Goal: Transaction & Acquisition: Purchase product/service

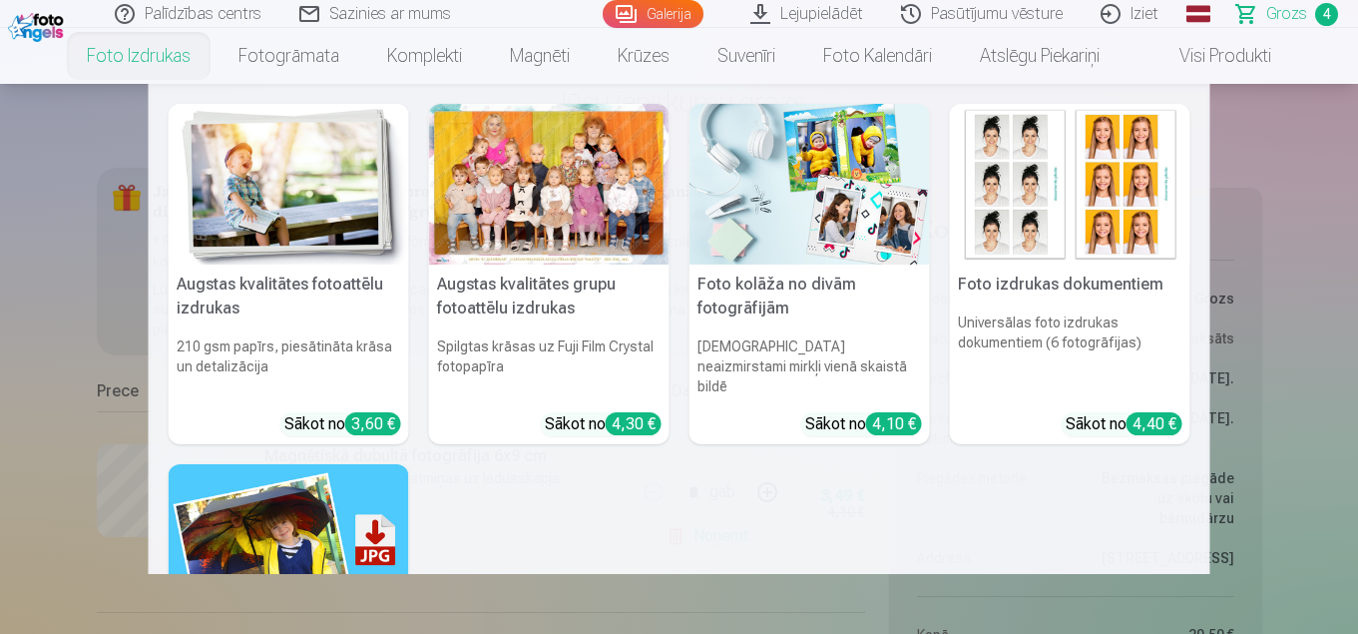
click at [778, 217] on img at bounding box center [809, 184] width 240 height 161
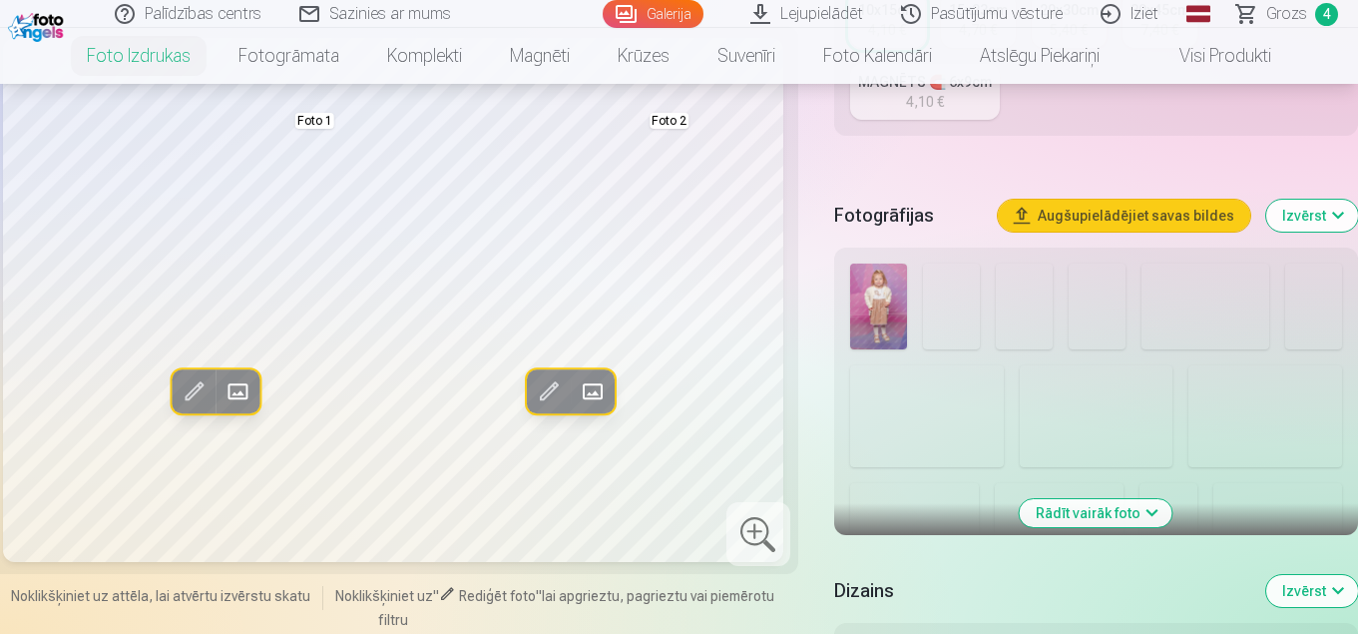
scroll to position [898, 0]
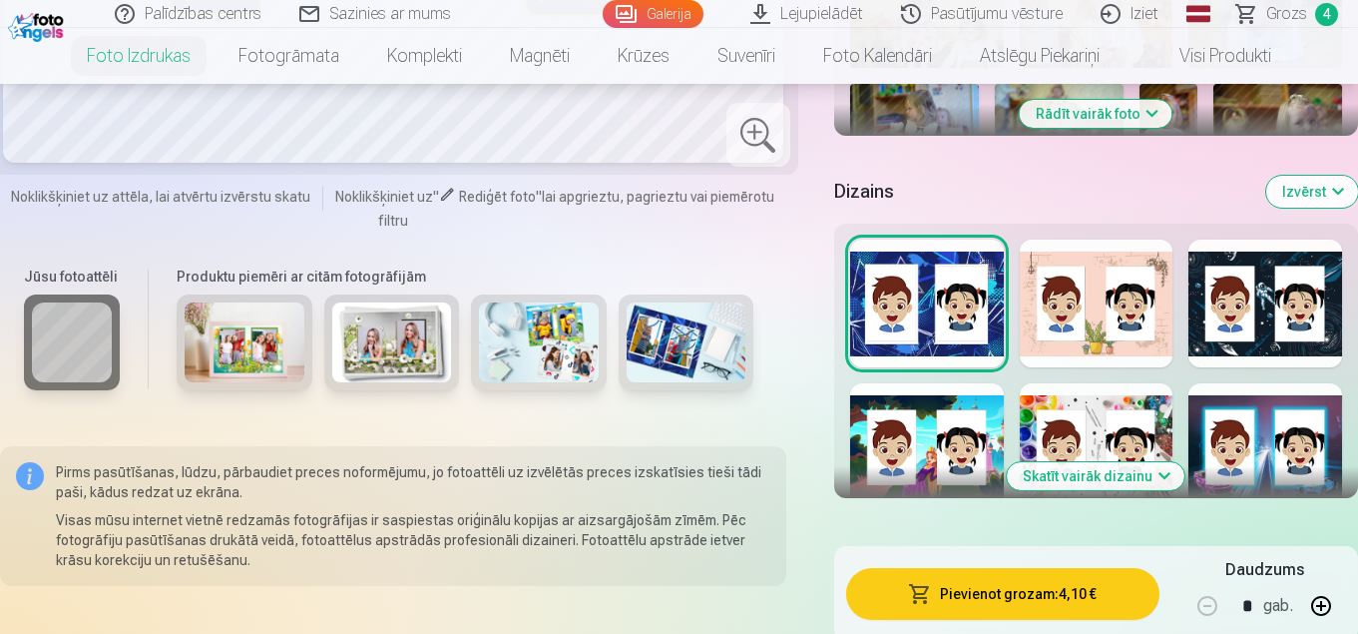
click at [234, 358] on img at bounding box center [245, 342] width 120 height 80
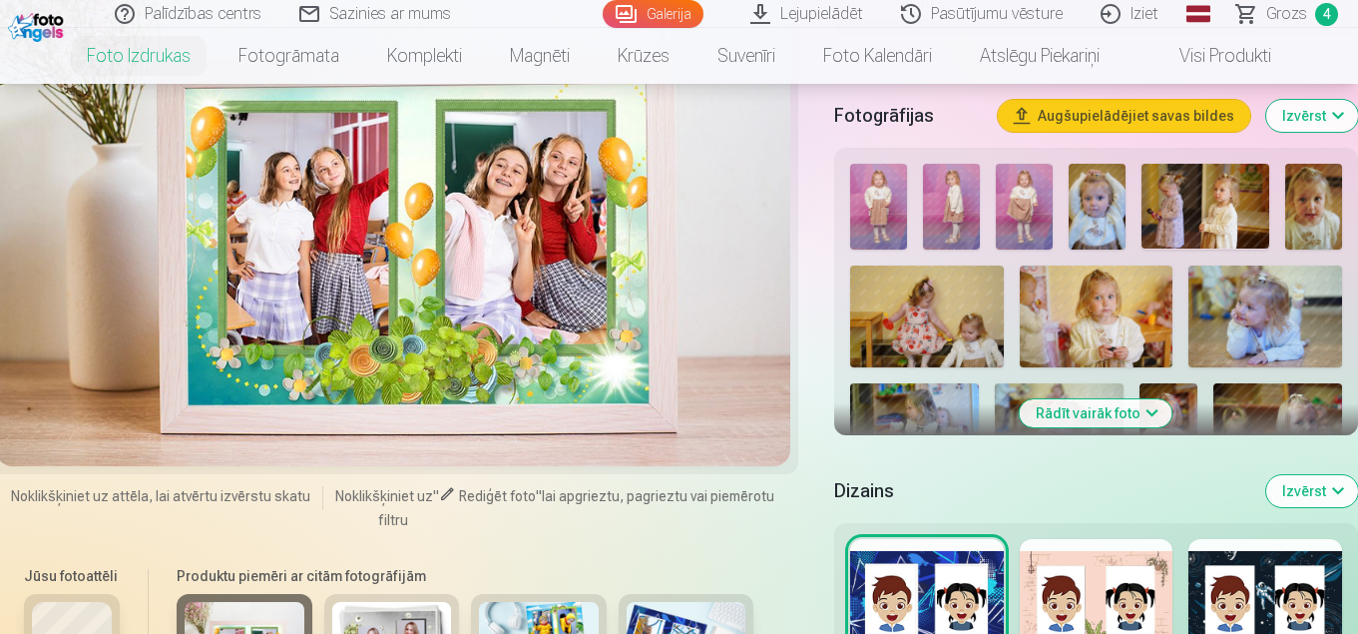
scroll to position [698, 0]
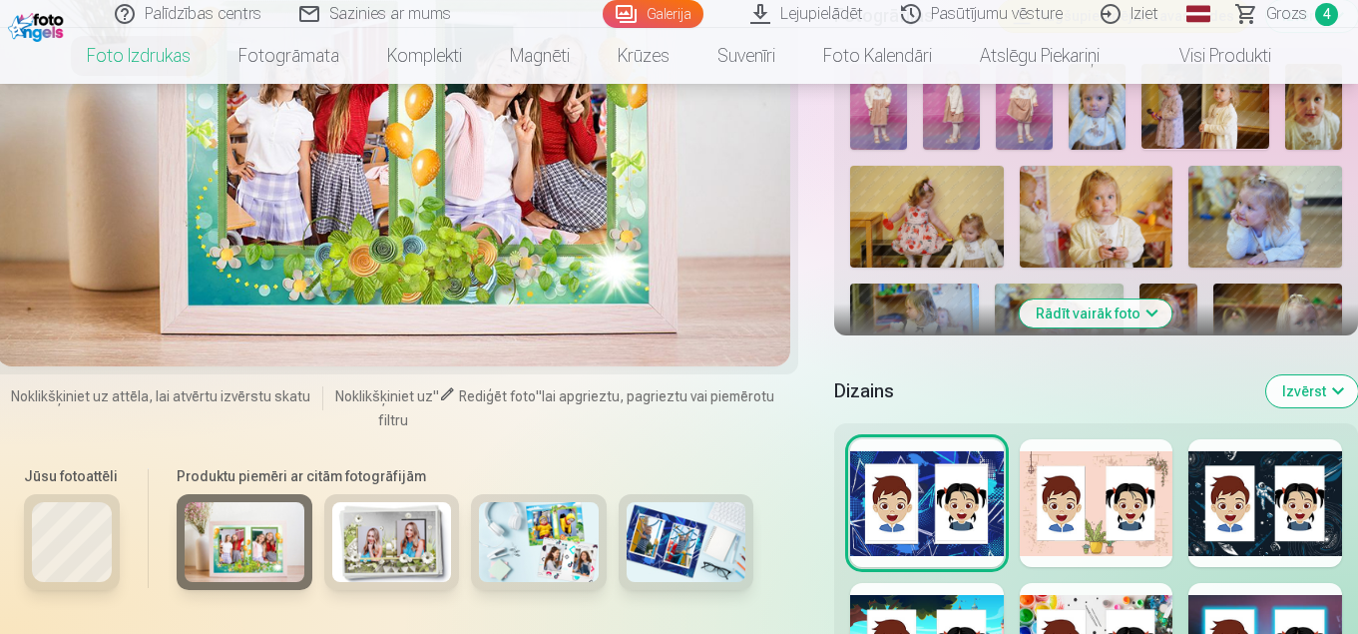
click at [411, 542] on img at bounding box center [392, 542] width 120 height 80
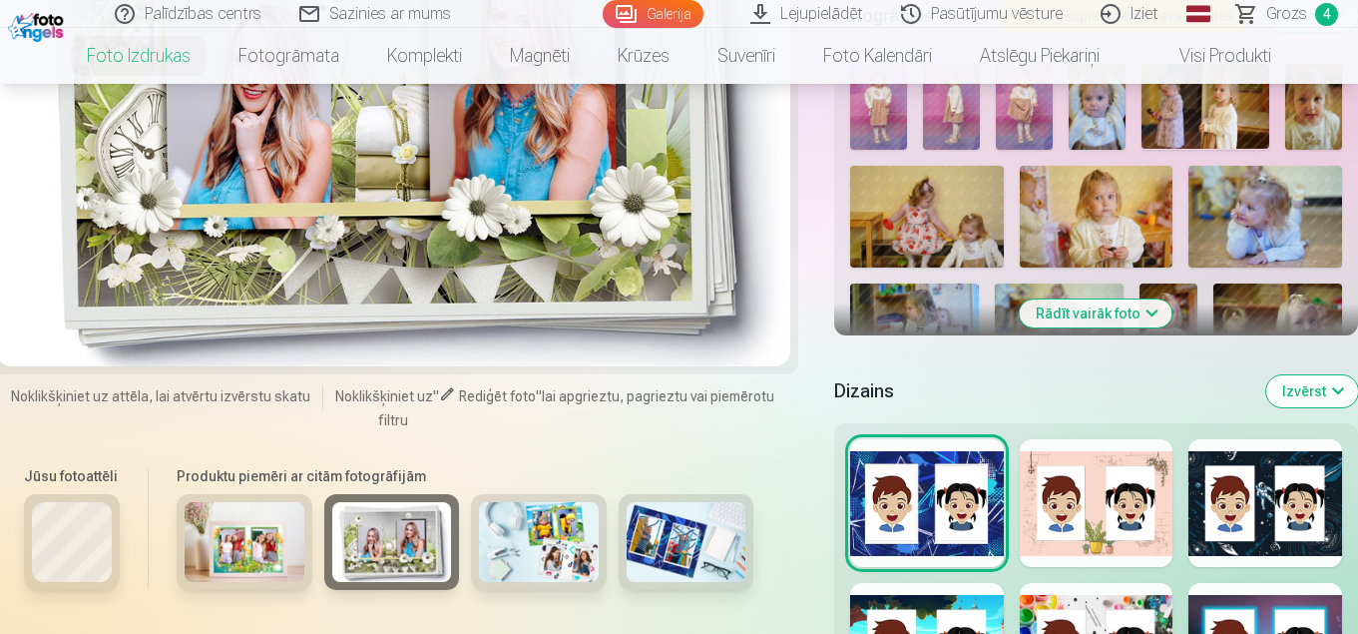
click at [525, 513] on img at bounding box center [539, 542] width 120 height 80
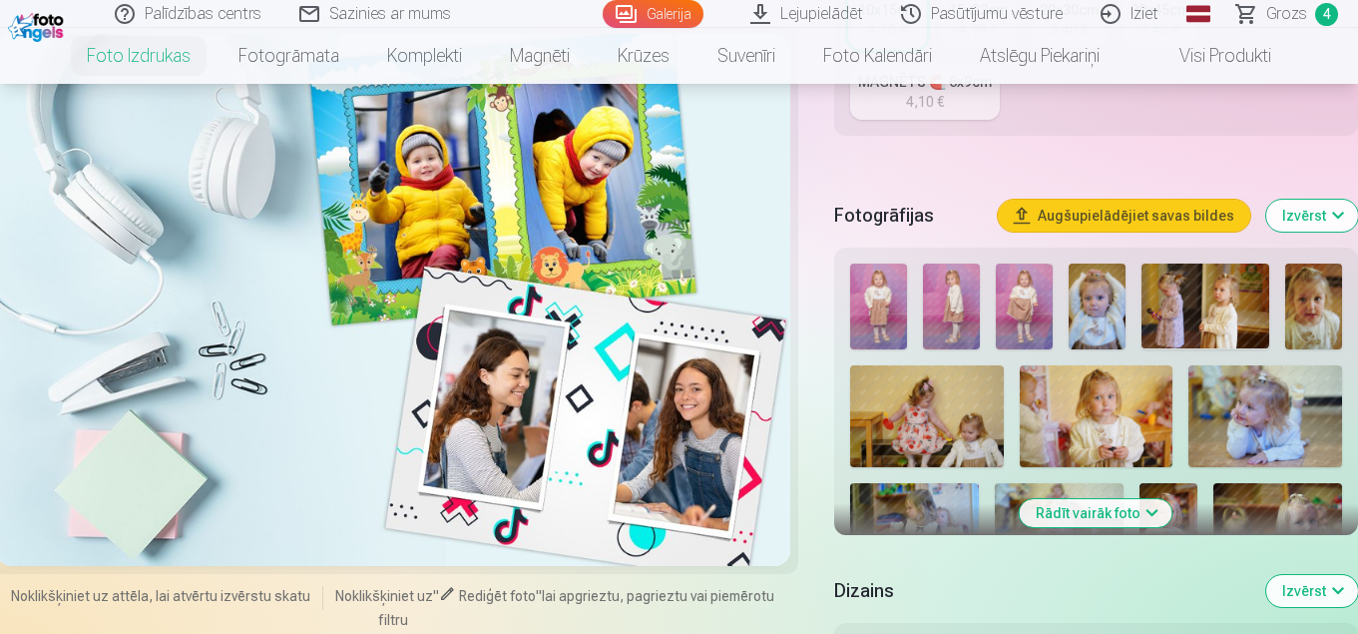
scroll to position [798, 0]
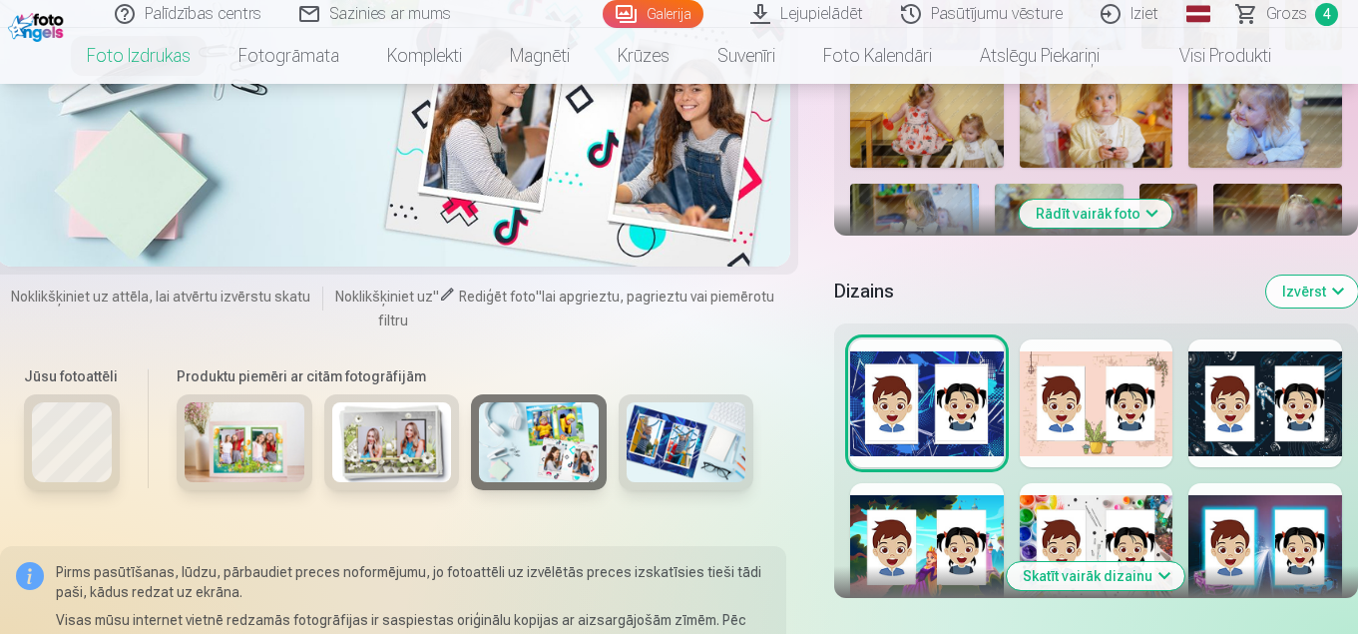
click at [653, 435] on img at bounding box center [687, 442] width 120 height 80
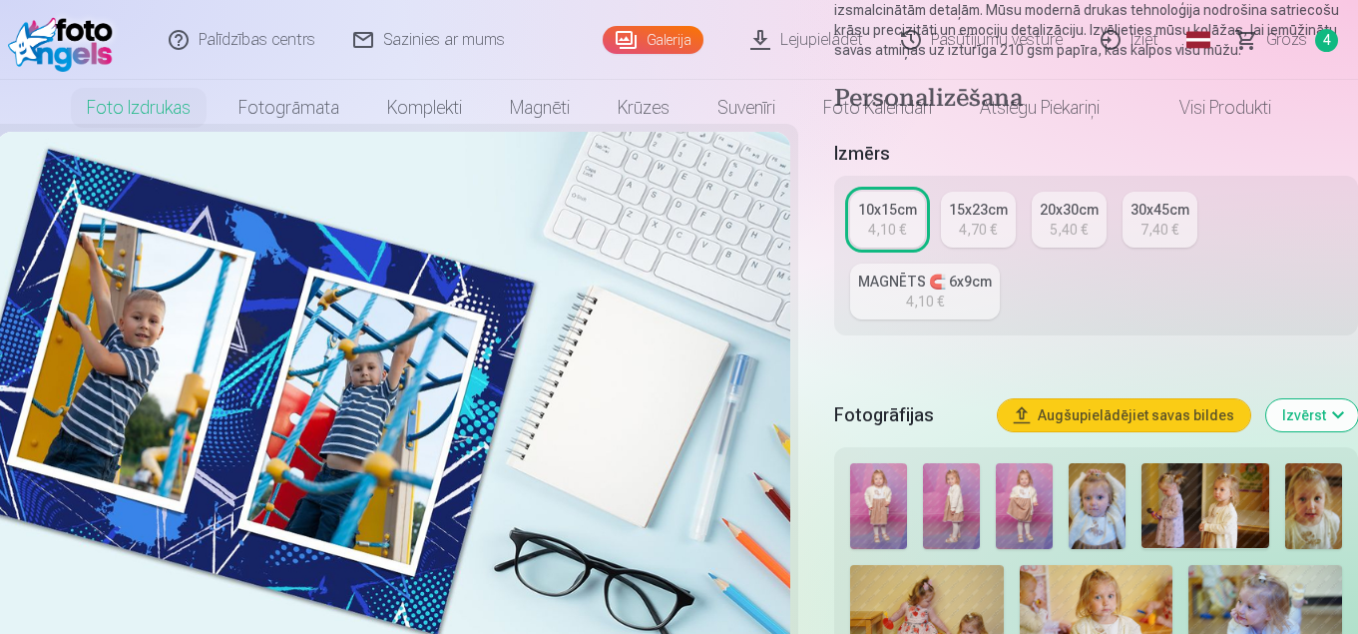
scroll to position [0, 0]
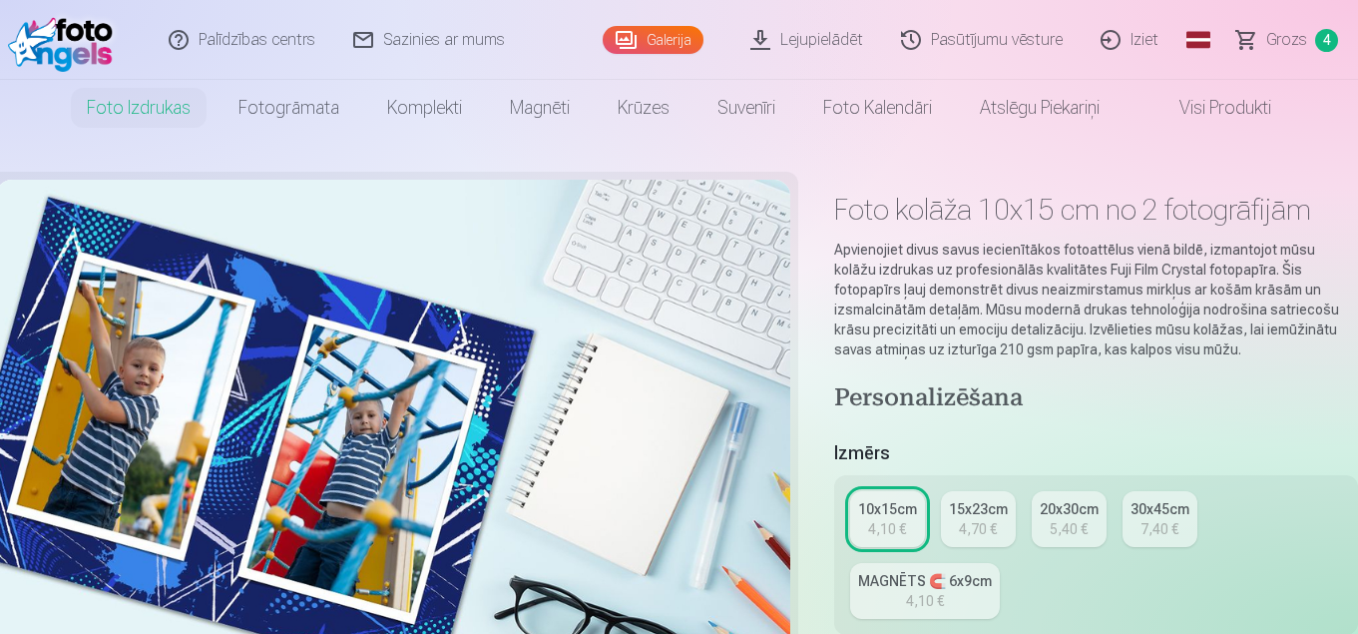
click at [657, 36] on link "Galerija" at bounding box center [653, 40] width 101 height 28
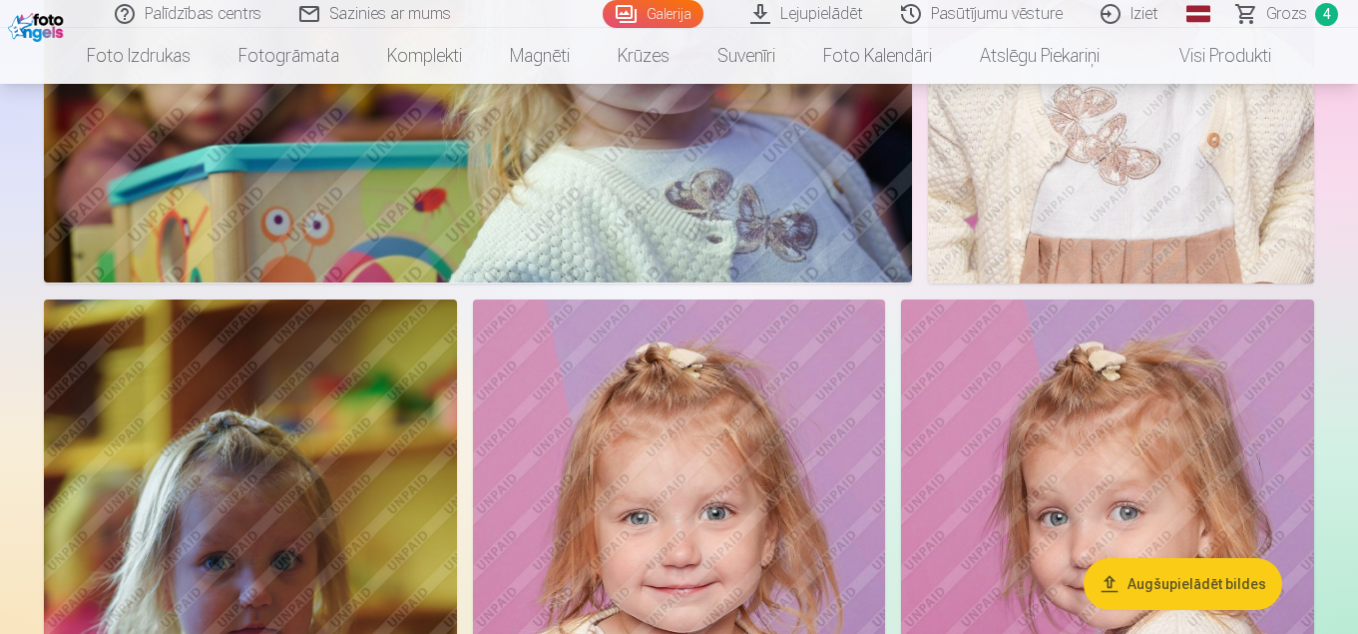
scroll to position [6186, 0]
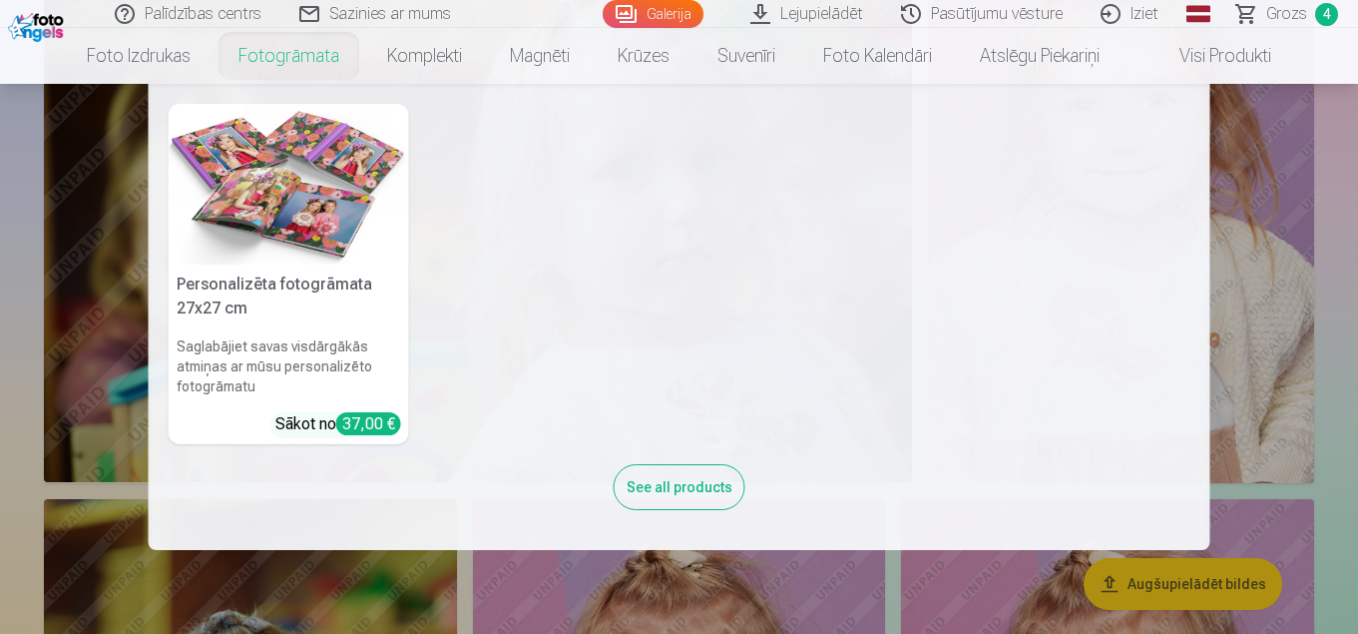
click at [306, 60] on link "Fotogrāmata" at bounding box center [289, 56] width 149 height 56
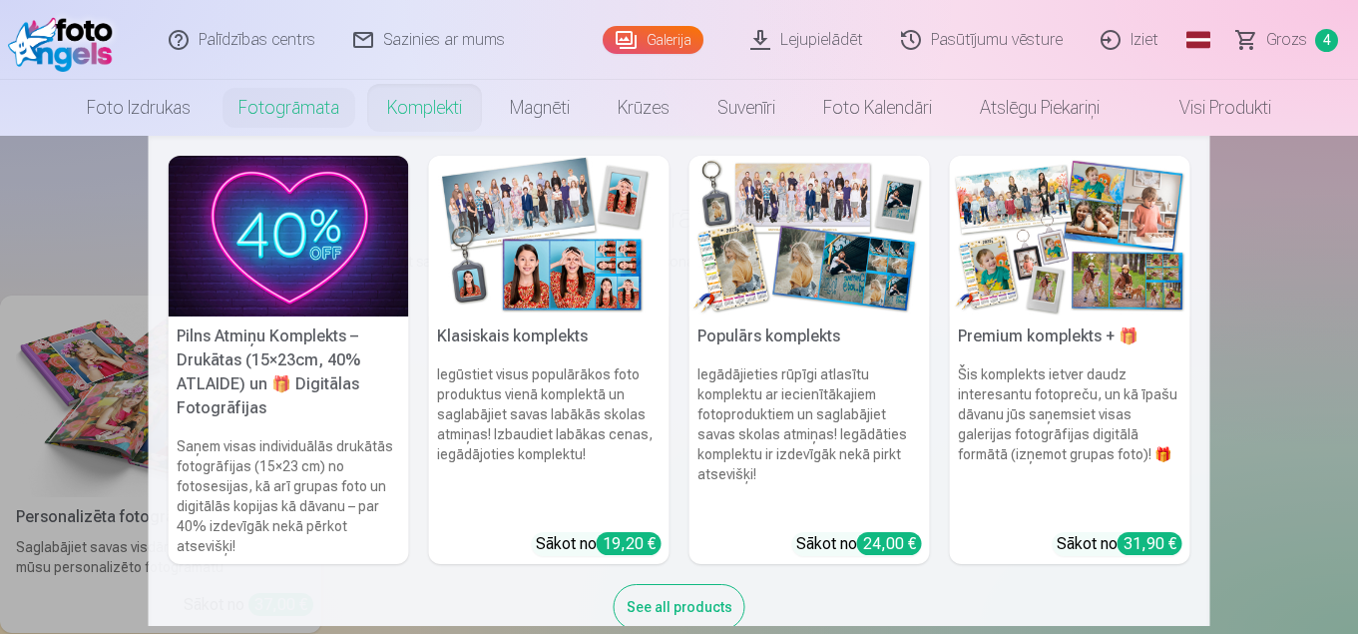
click at [526, 276] on img at bounding box center [549, 236] width 240 height 161
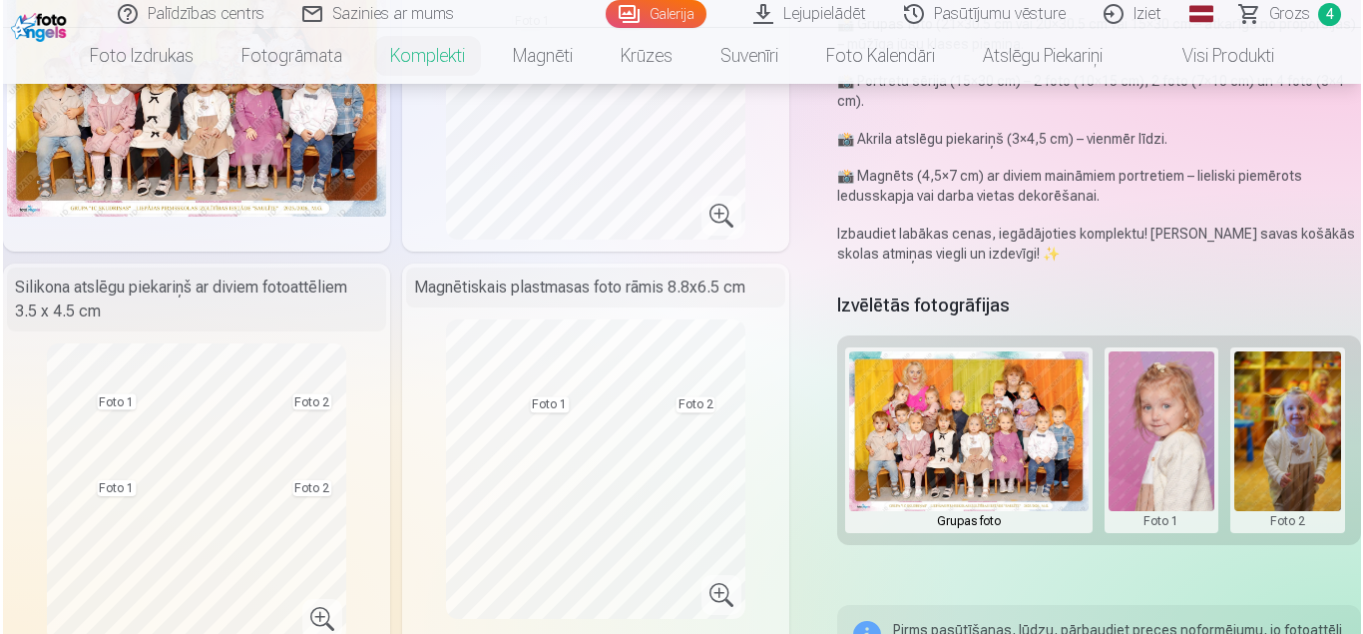
scroll to position [399, 0]
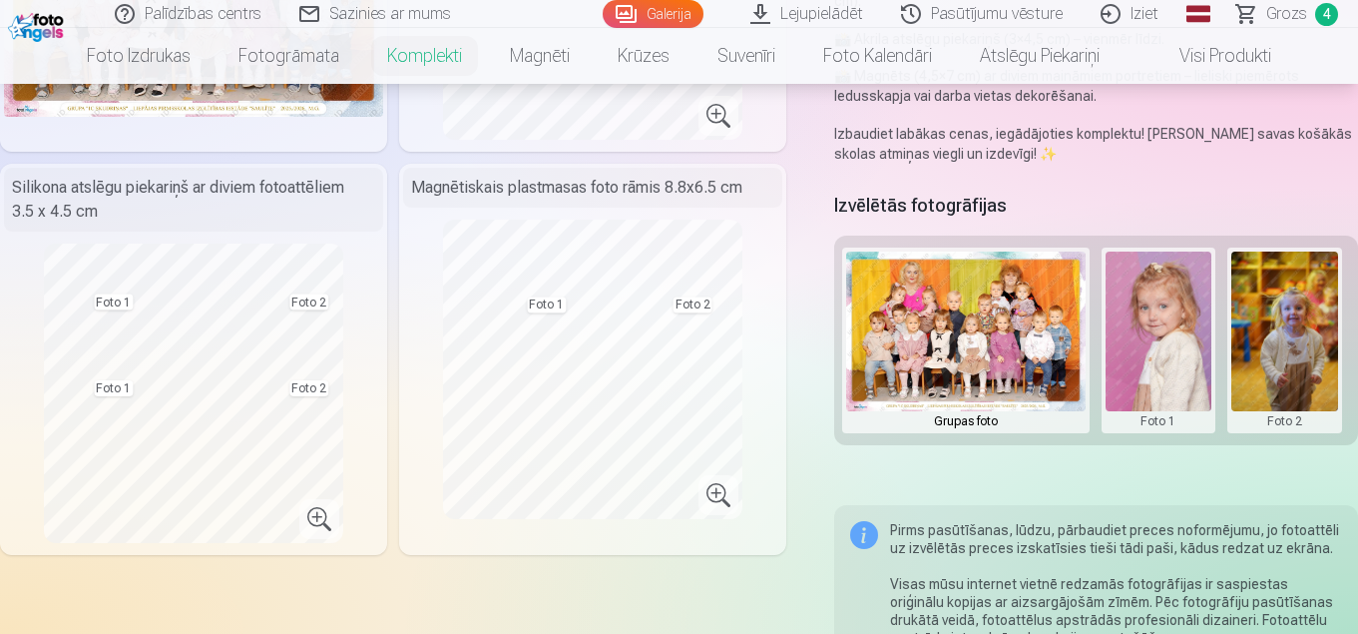
click at [1182, 297] on button at bounding box center [1159, 340] width 107 height 178
click at [1159, 341] on button "Nomainiet foto" at bounding box center [1159, 340] width 163 height 56
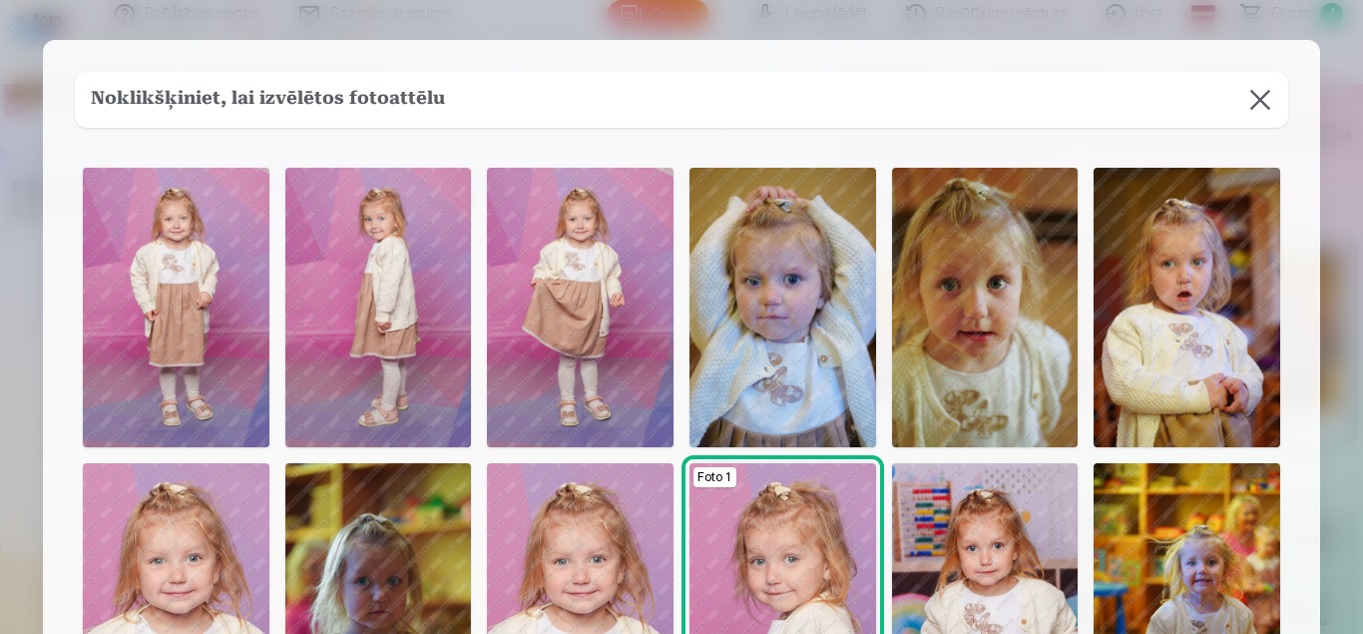
click at [1258, 99] on button at bounding box center [1260, 100] width 56 height 56
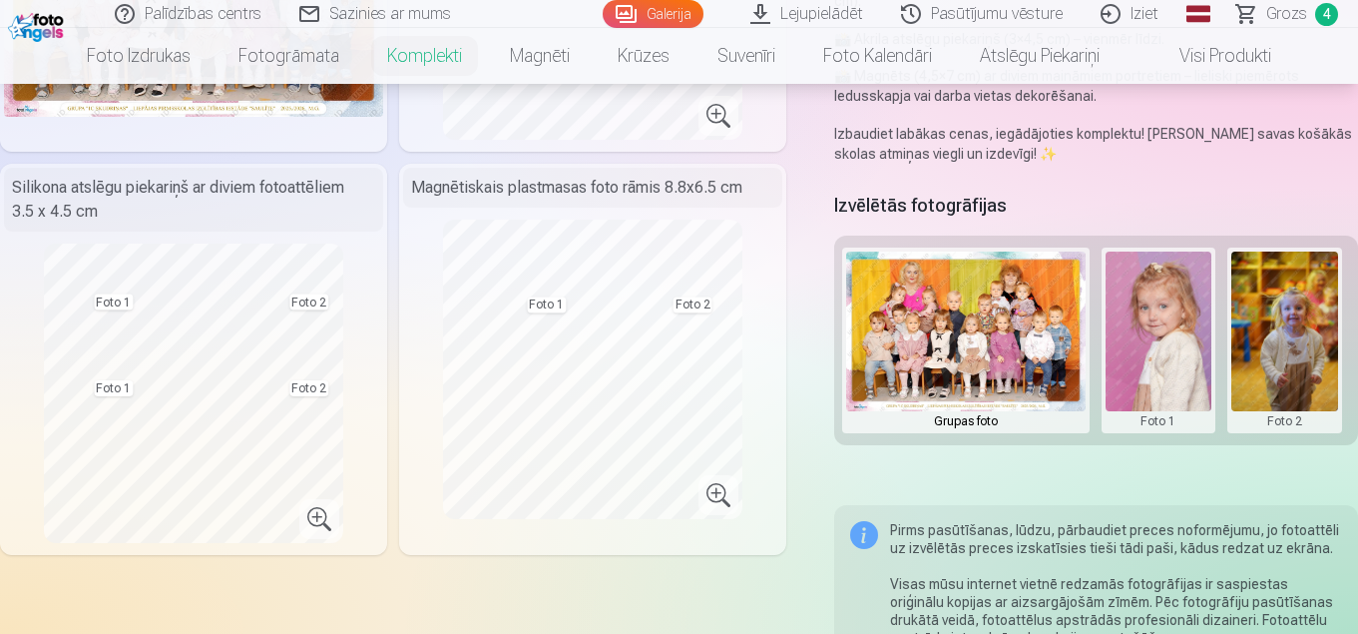
click at [1171, 324] on button at bounding box center [1159, 340] width 107 height 178
click at [1164, 341] on button "Nomainiet foto" at bounding box center [1159, 340] width 163 height 56
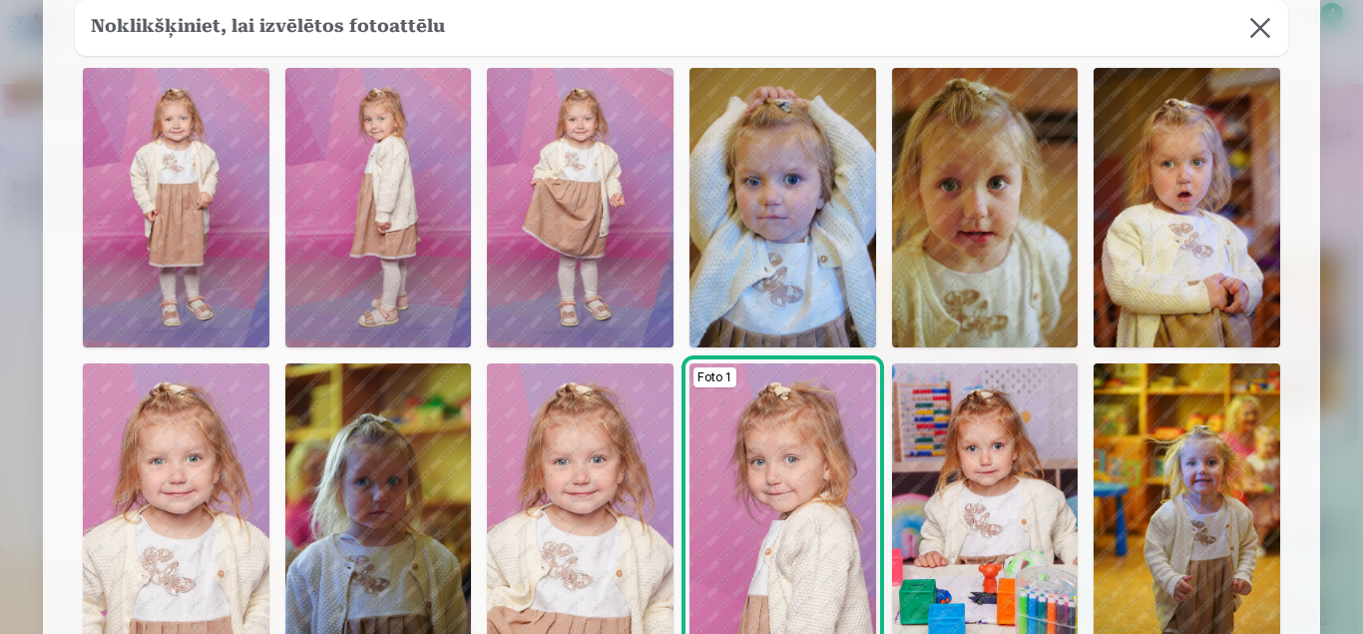
scroll to position [200, 0]
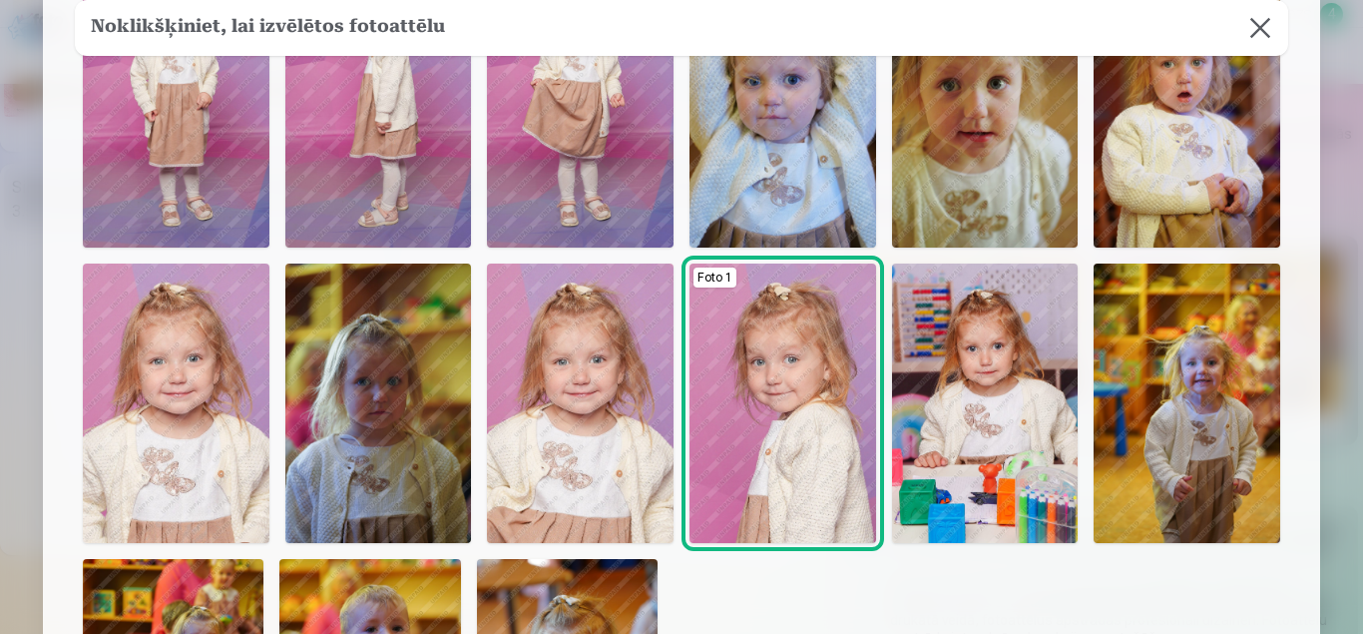
drag, startPoint x: 1254, startPoint y: 23, endPoint x: 1200, endPoint y: 258, distance: 241.6
click at [1254, 22] on button at bounding box center [1260, 28] width 56 height 56
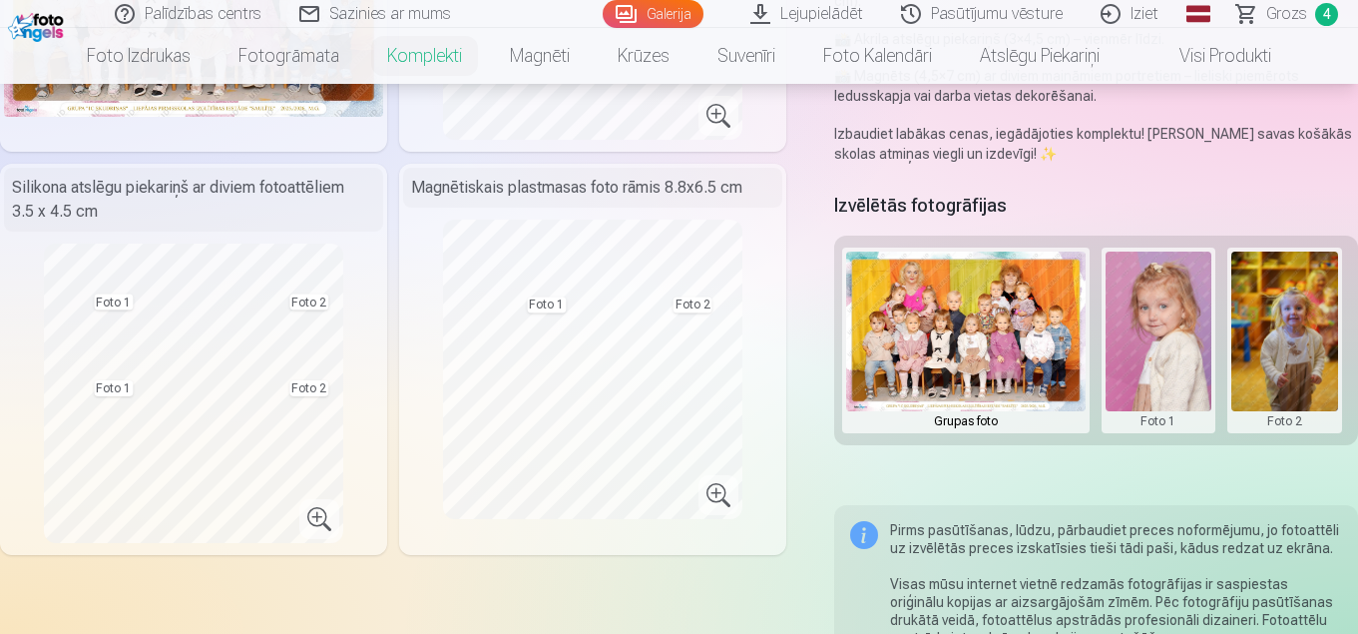
click at [1167, 354] on button at bounding box center [1159, 340] width 107 height 178
click at [1166, 339] on button "Nomainiet foto" at bounding box center [1159, 340] width 163 height 56
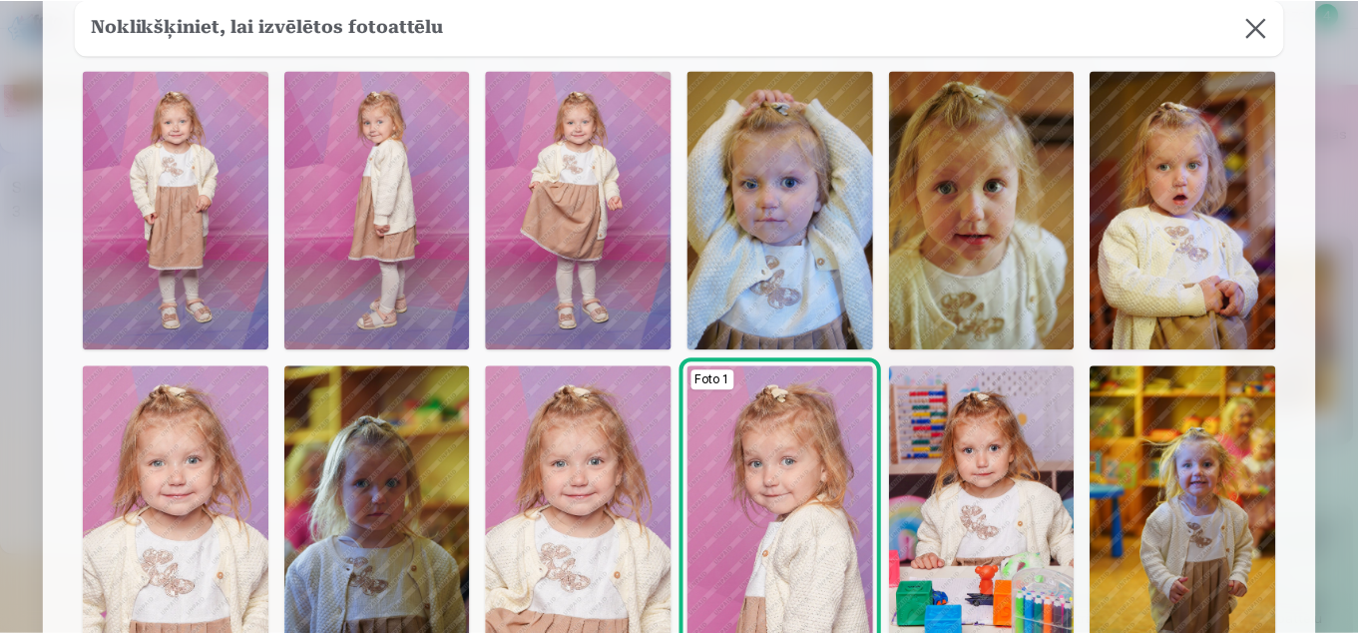
scroll to position [0, 0]
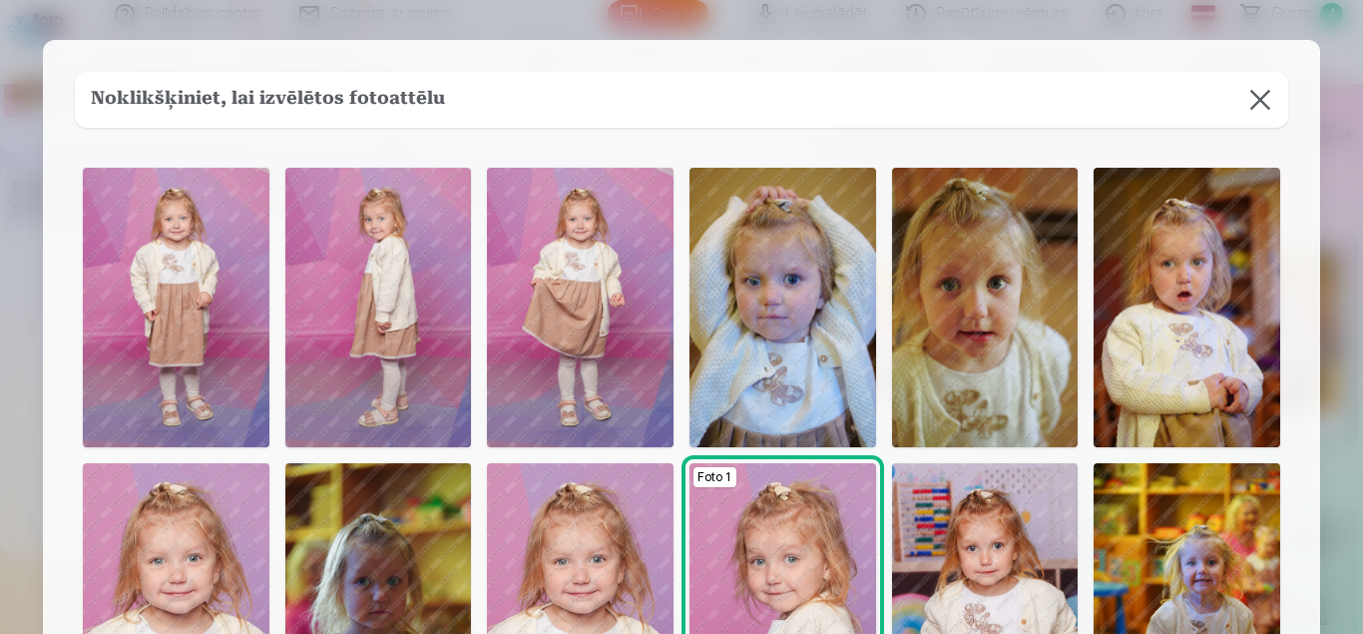
click at [163, 282] on img at bounding box center [176, 307] width 187 height 279
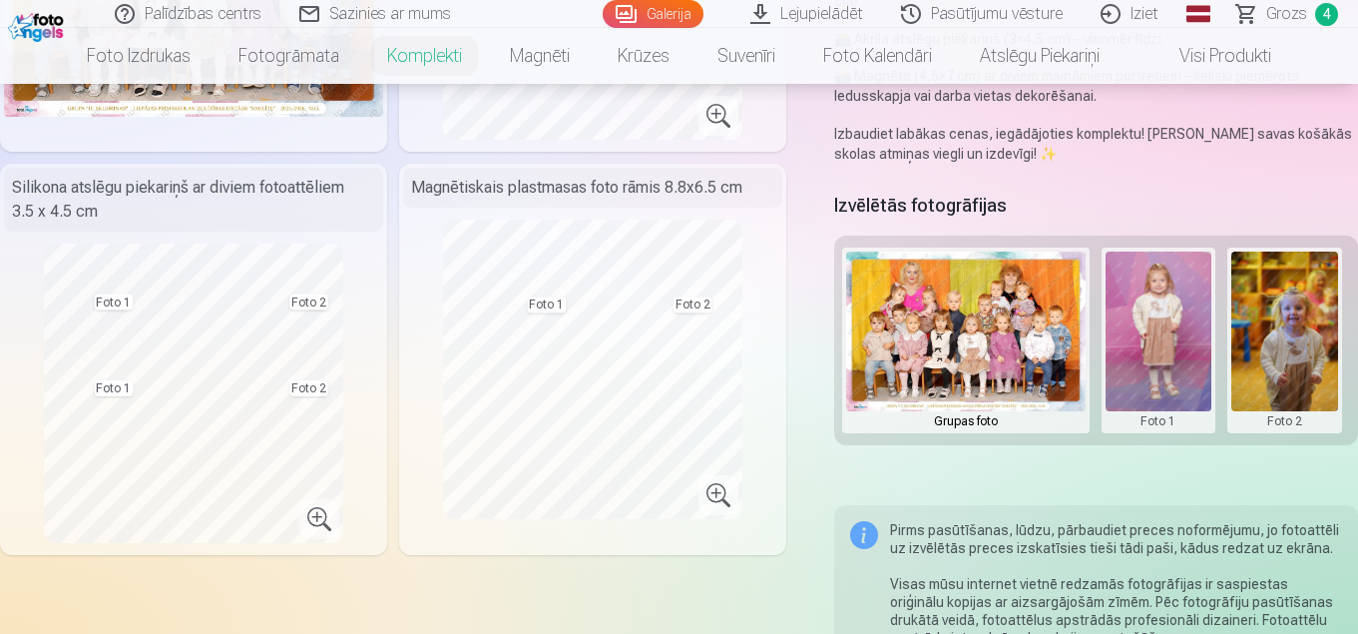
scroll to position [100, 0]
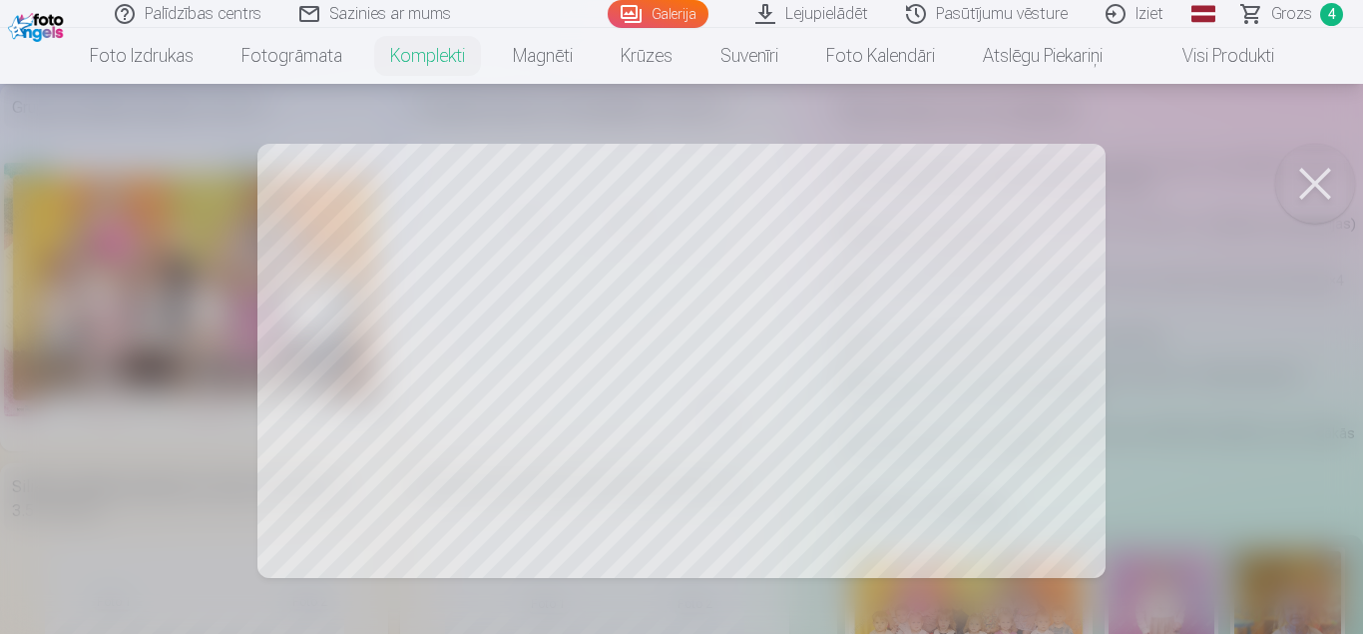
click at [1307, 187] on button at bounding box center [1315, 184] width 80 height 80
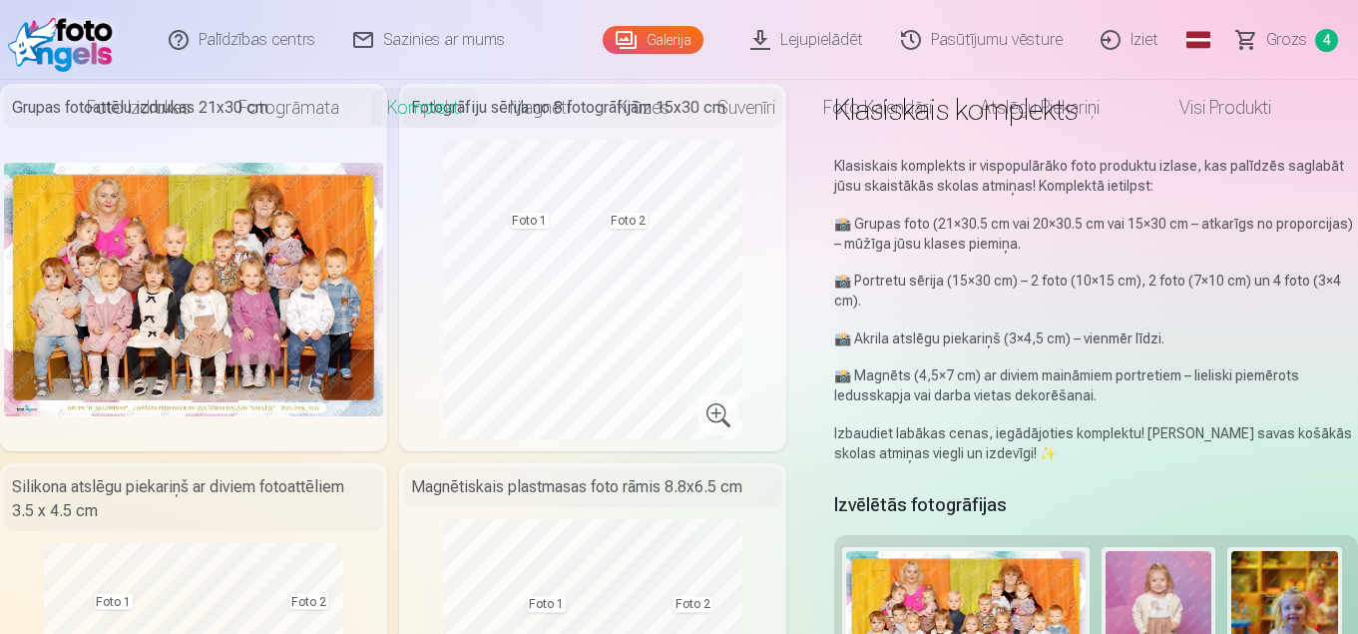
scroll to position [0, 0]
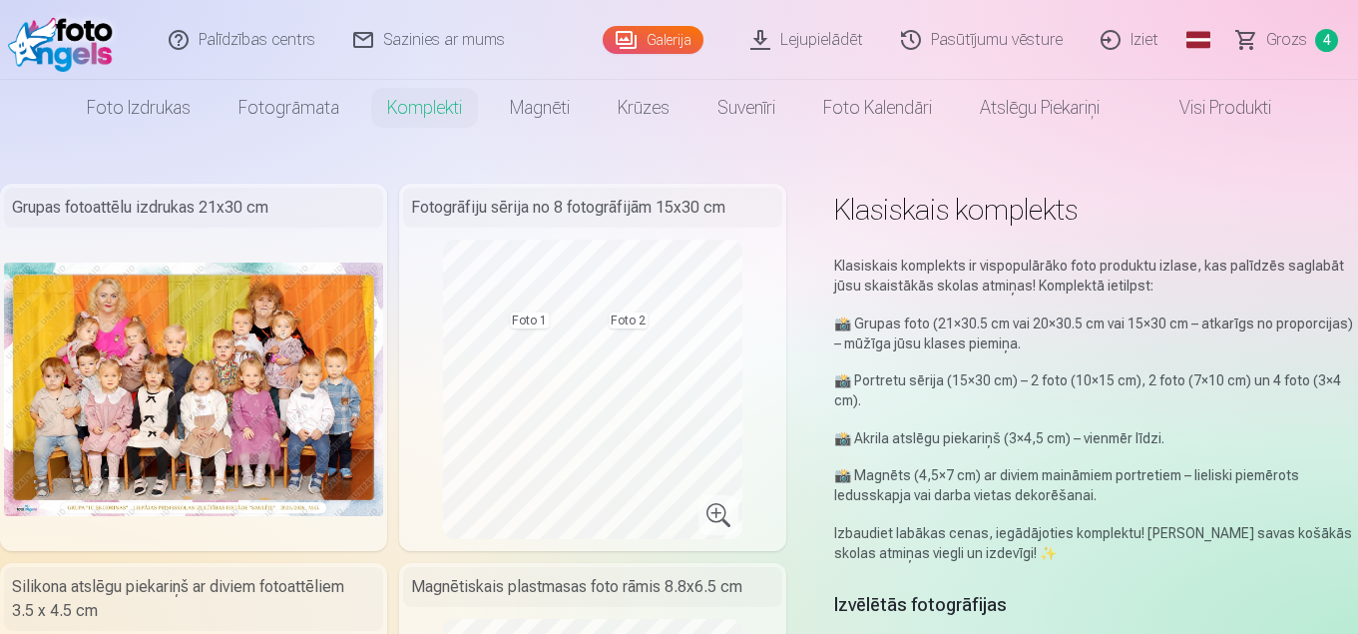
click at [1303, 40] on span "Grozs" at bounding box center [1286, 40] width 41 height 24
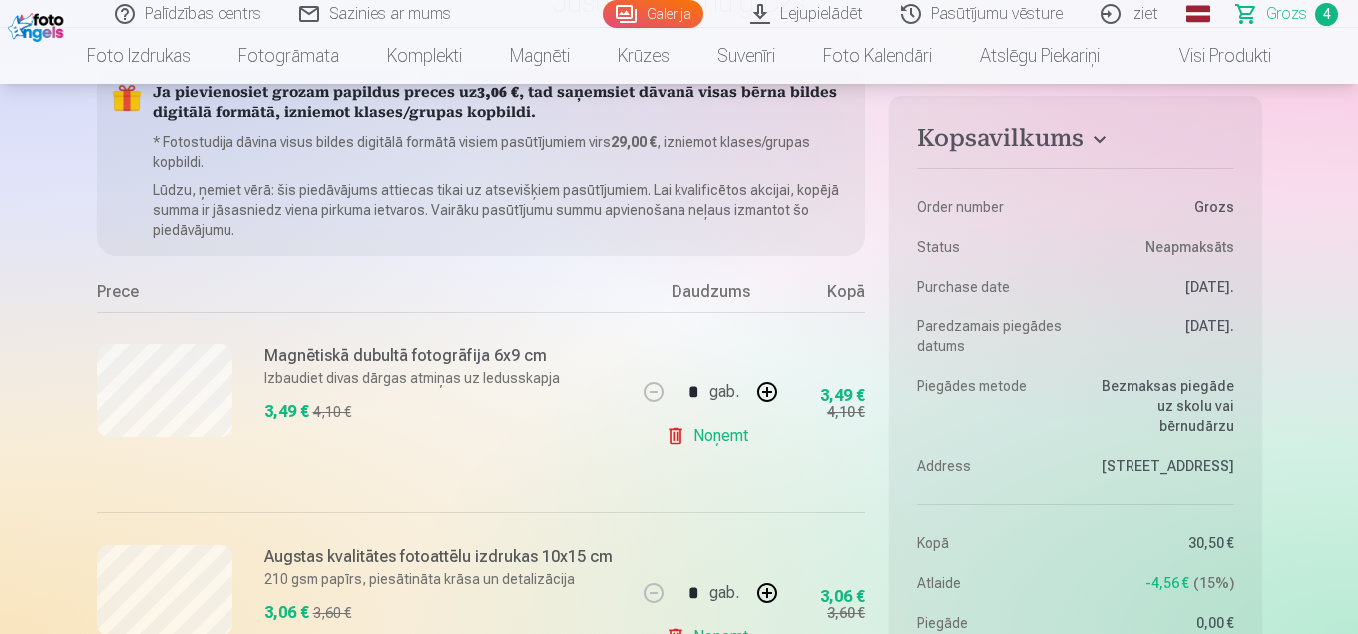
scroll to position [299, 0]
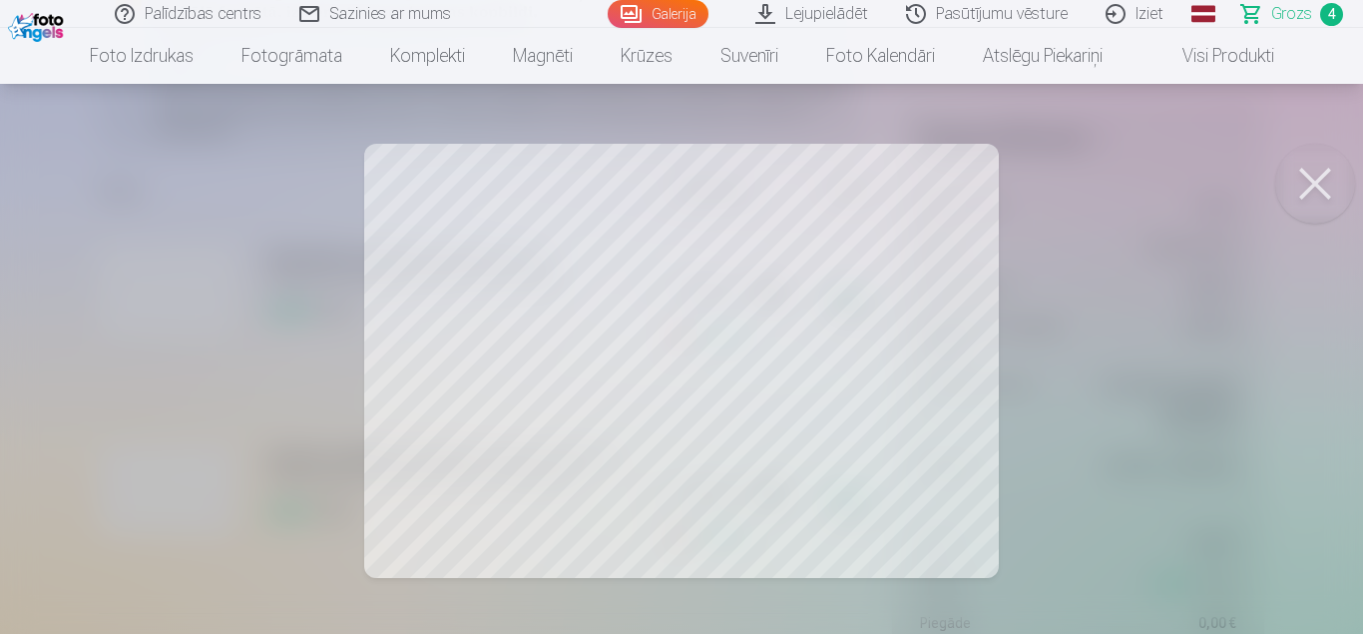
click at [1317, 185] on button at bounding box center [1315, 184] width 80 height 80
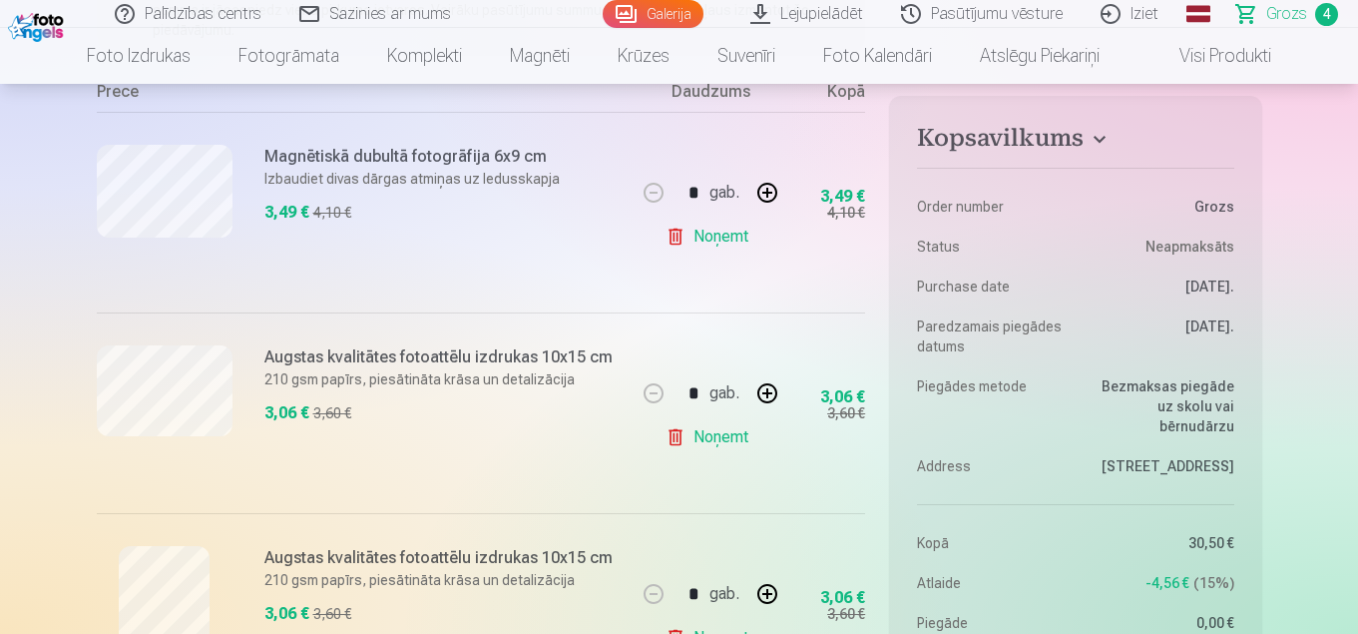
scroll to position [200, 0]
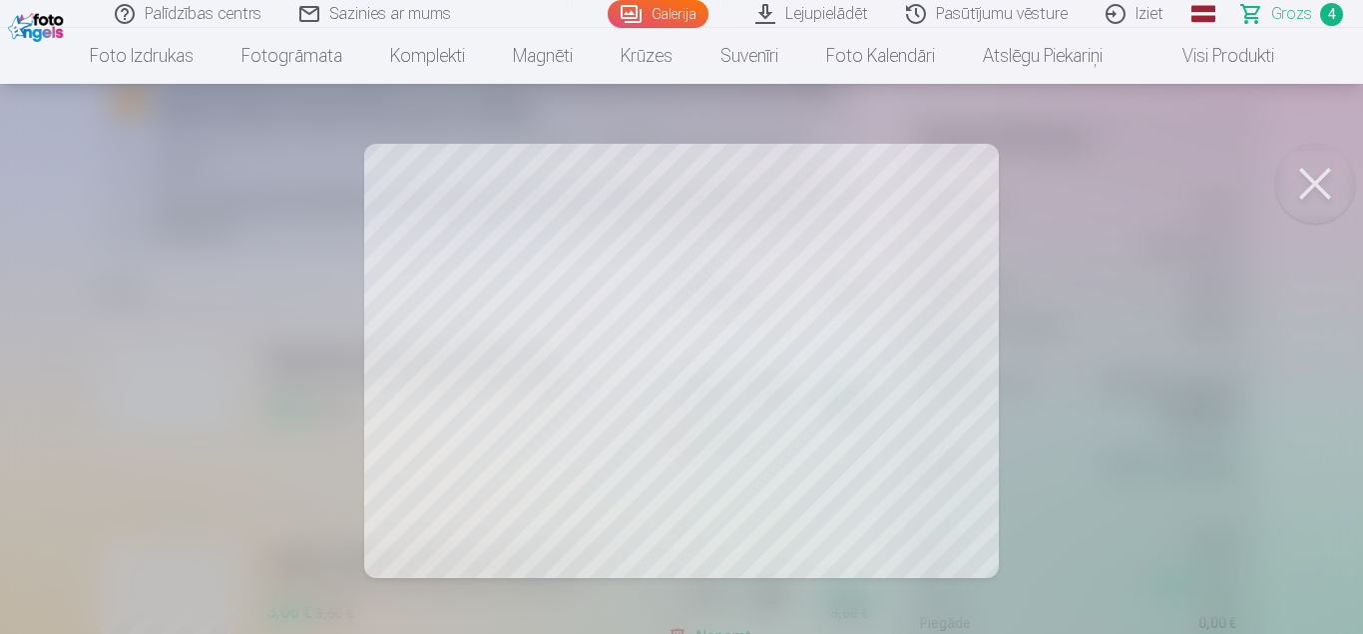
click at [1315, 188] on button at bounding box center [1315, 184] width 80 height 80
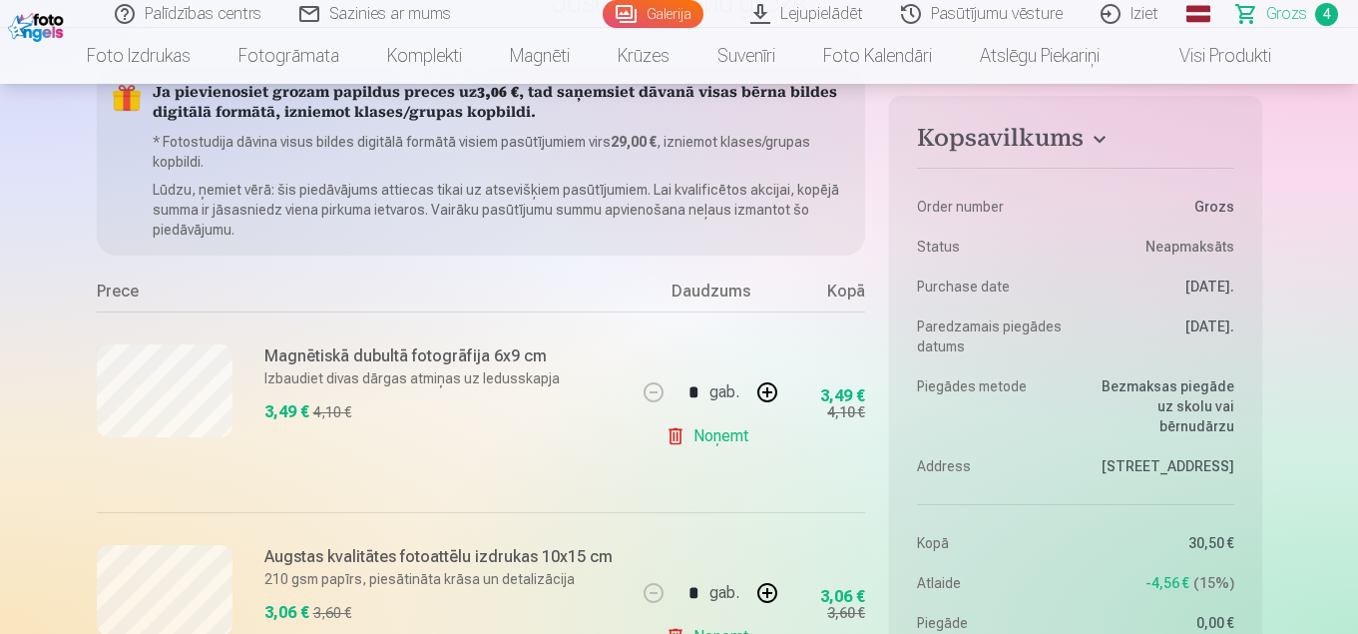
scroll to position [100, 0]
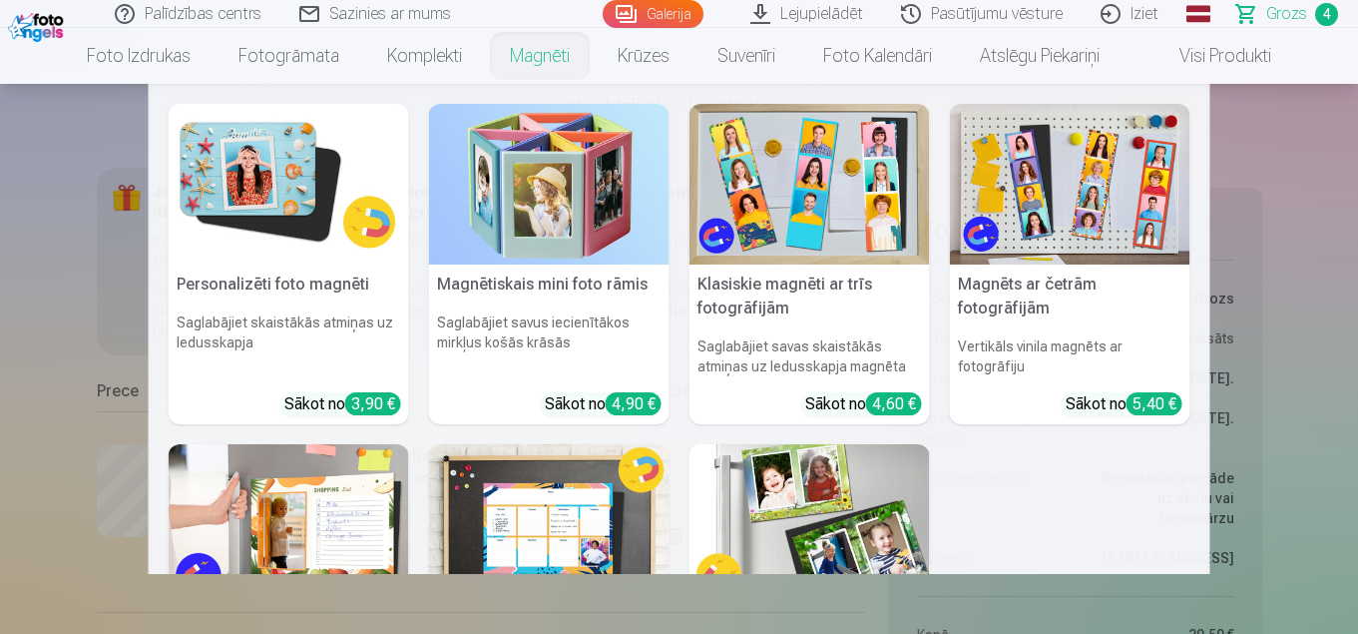
drag, startPoint x: 555, startPoint y: 64, endPoint x: 564, endPoint y: 92, distance: 29.3
click at [555, 63] on link "Magnēti" at bounding box center [540, 56] width 108 height 56
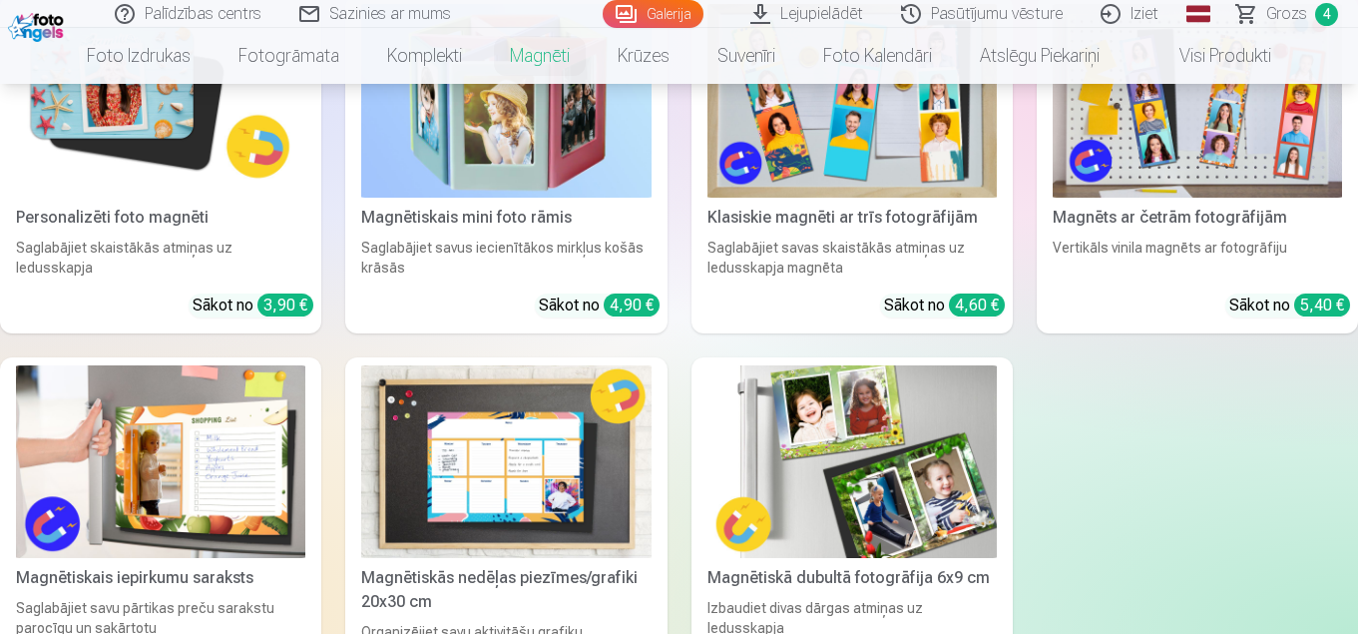
scroll to position [499, 0]
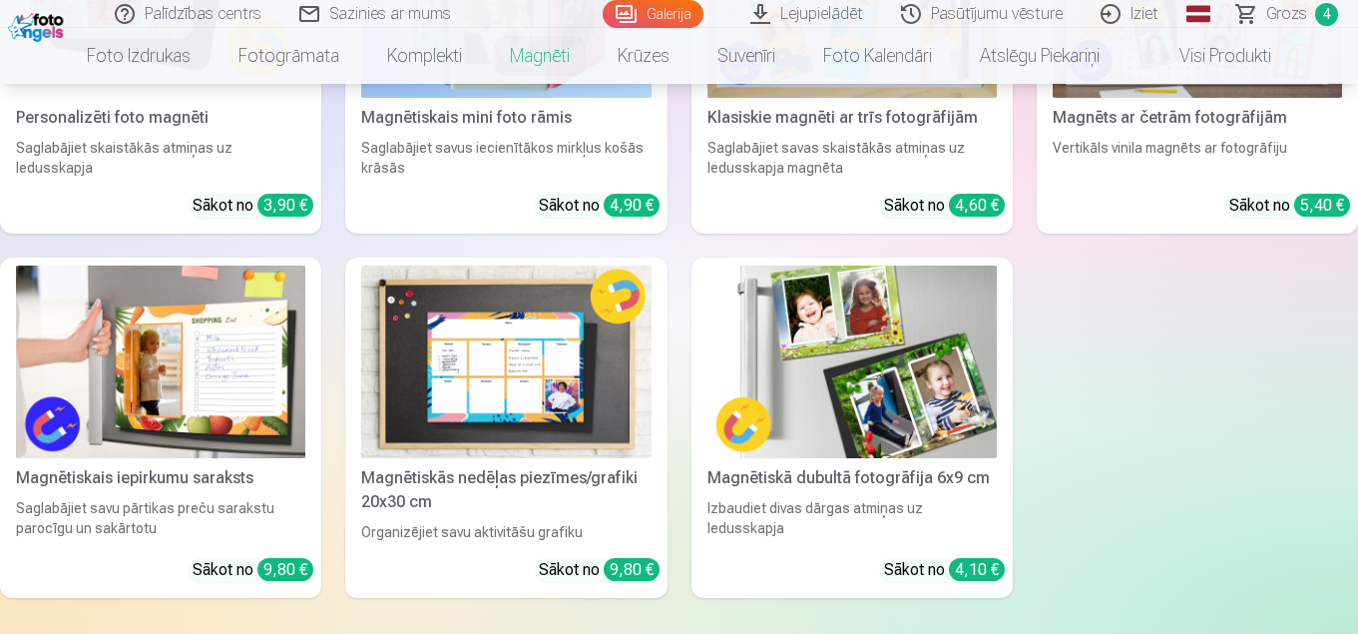
click at [879, 404] on img at bounding box center [851, 362] width 289 height 194
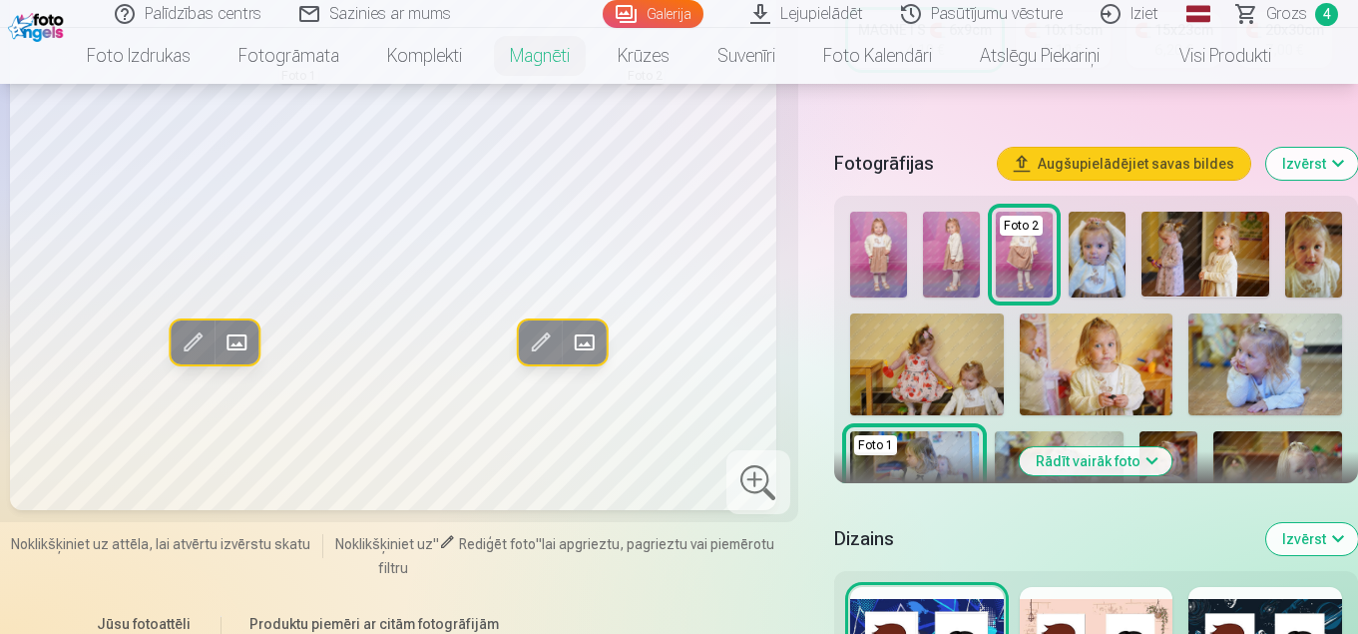
scroll to position [100, 0]
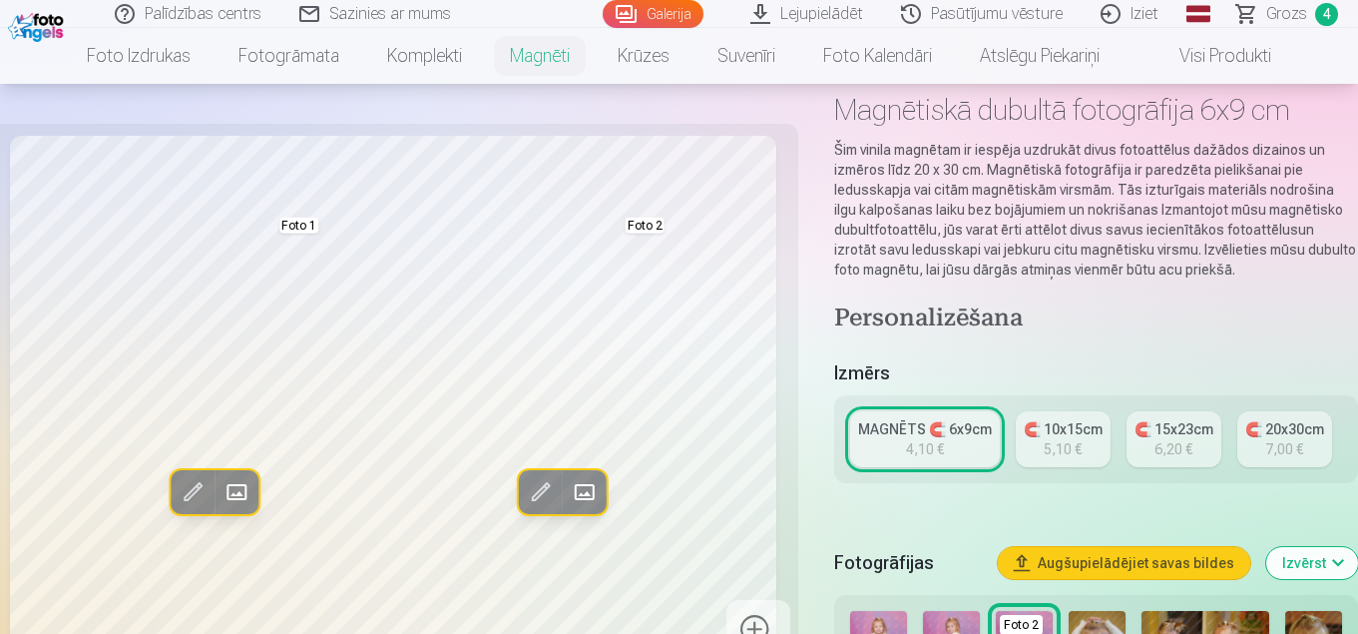
click at [1276, 8] on span "Grozs" at bounding box center [1286, 14] width 41 height 24
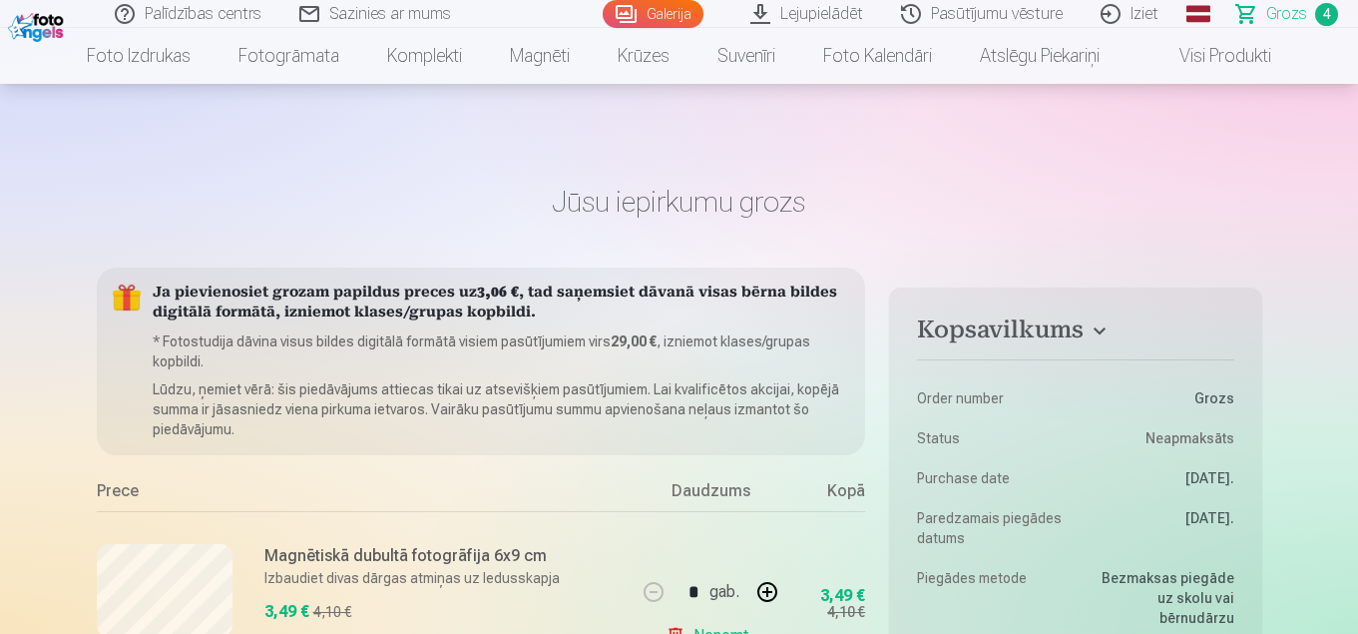
scroll to position [200, 0]
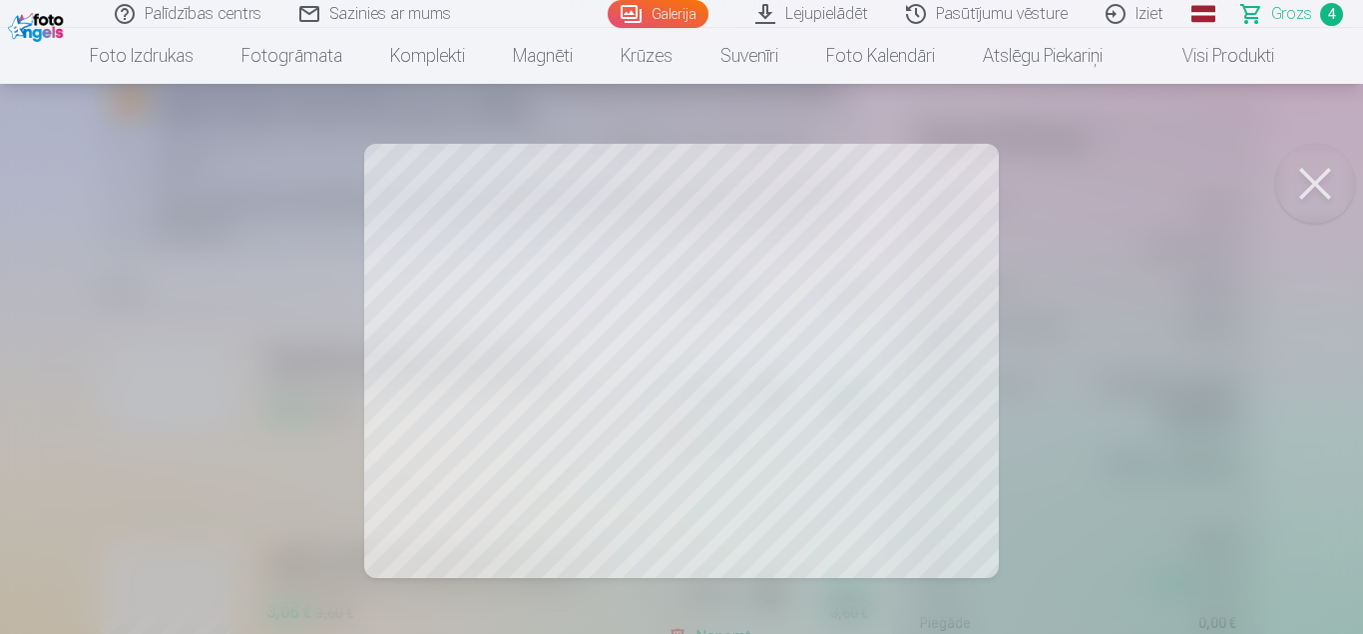
click at [1318, 193] on button at bounding box center [1315, 184] width 80 height 80
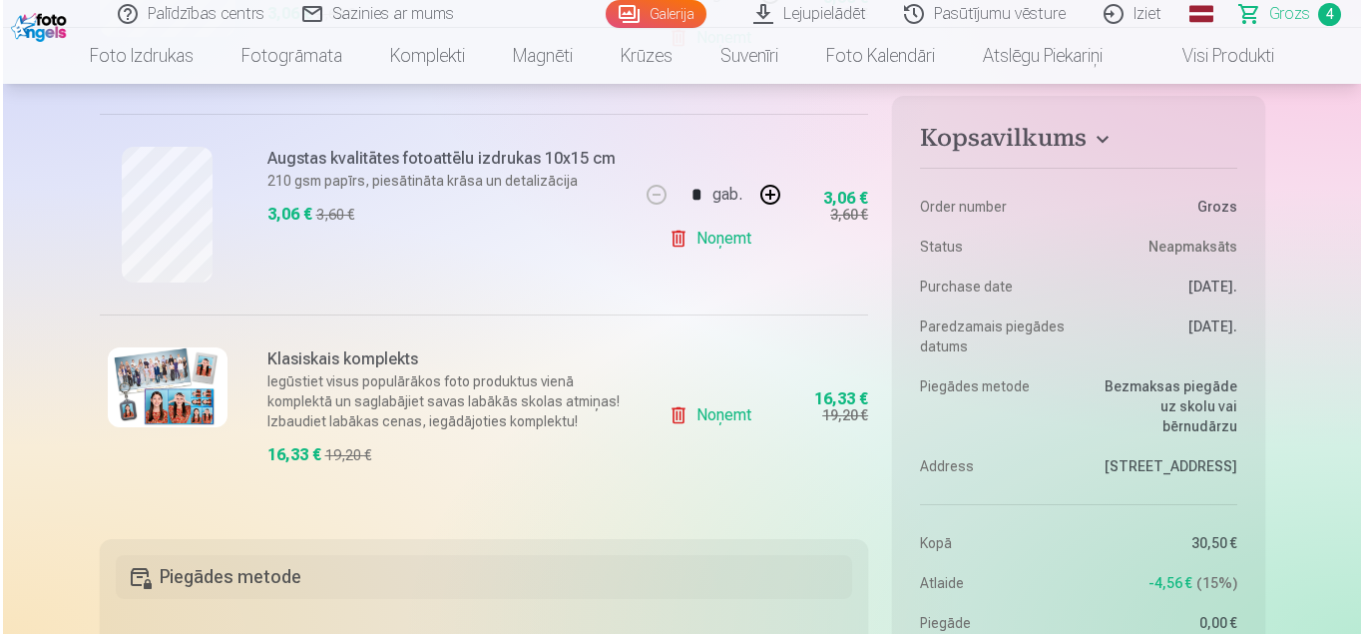
scroll to position [898, 0]
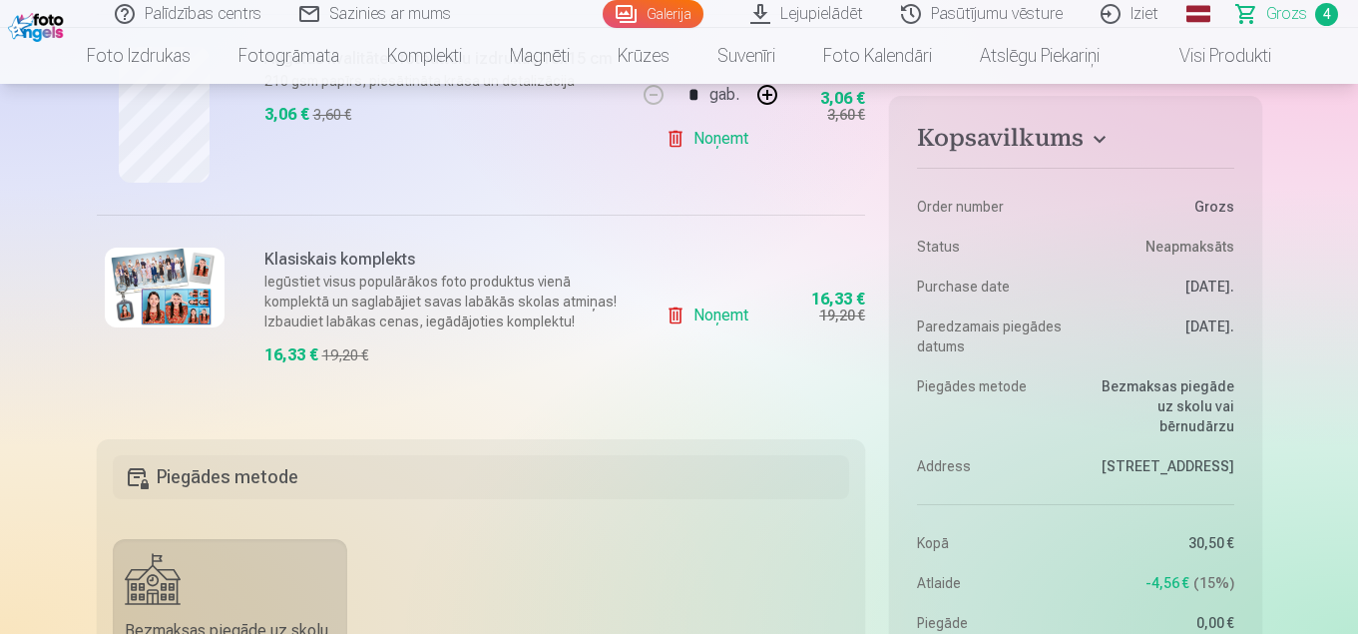
click at [191, 310] on img at bounding box center [165, 287] width 120 height 80
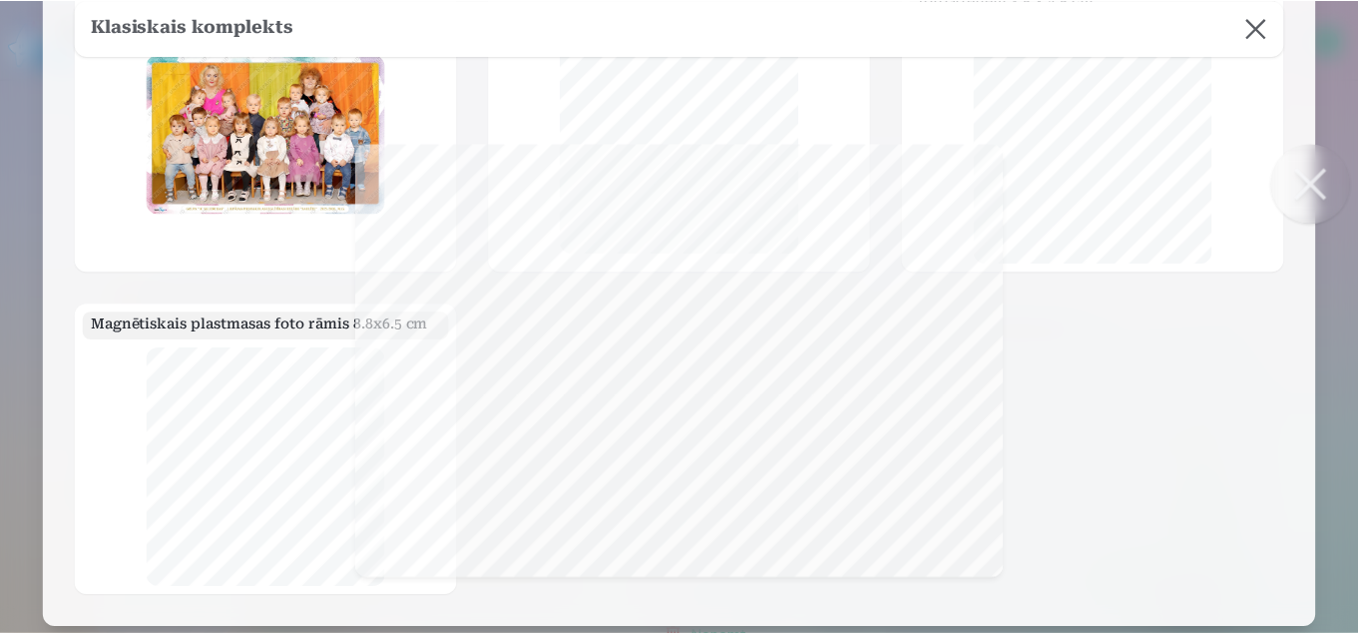
scroll to position [0, 0]
click at [1037, 374] on div "Grupas fotoattēlu izdrukas 21x30 cm Fotogrāfiju sērija no 8 fotogrāfijām 15x30 …" at bounding box center [681, 277] width 1213 height 635
click at [1091, 465] on div "Grupas fotoattēlu izdrukas 21x30 cm Fotogrāfiju sērija no 8 fotogrāfijām 15x30 …" at bounding box center [681, 277] width 1213 height 635
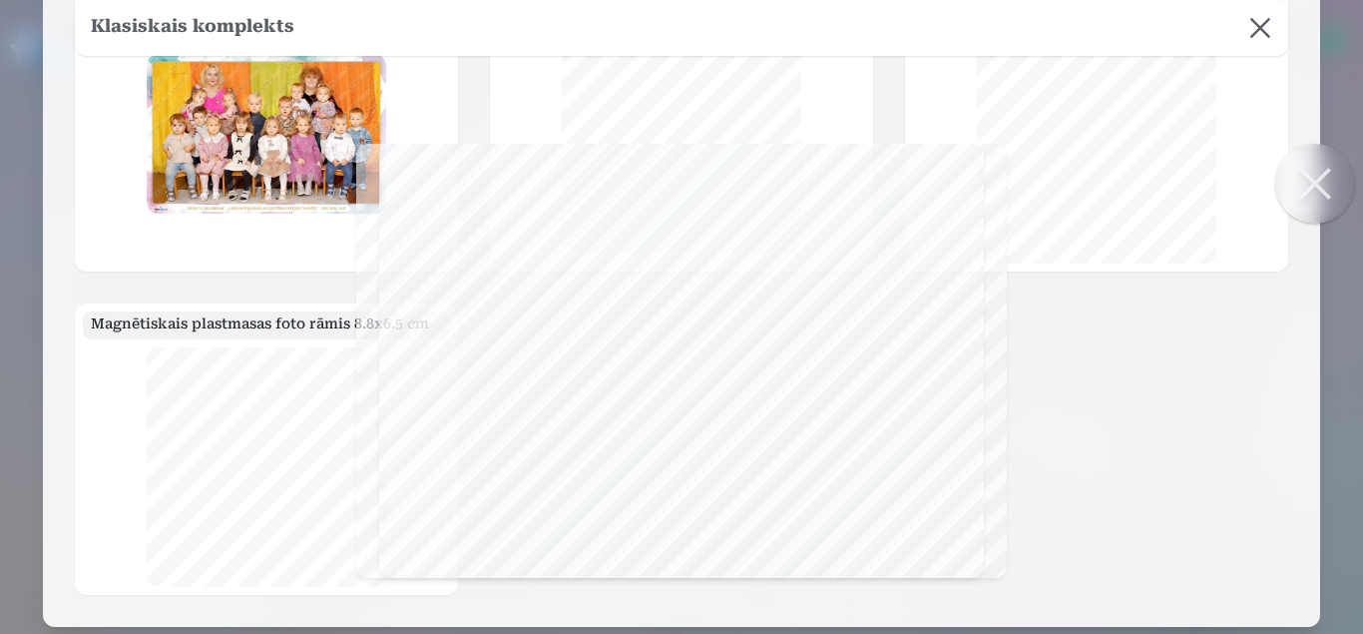
drag, startPoint x: 1297, startPoint y: 199, endPoint x: 879, endPoint y: 141, distance: 422.1
click at [1298, 199] on button at bounding box center [1315, 184] width 80 height 80
click at [1261, 38] on button at bounding box center [1260, 28] width 56 height 56
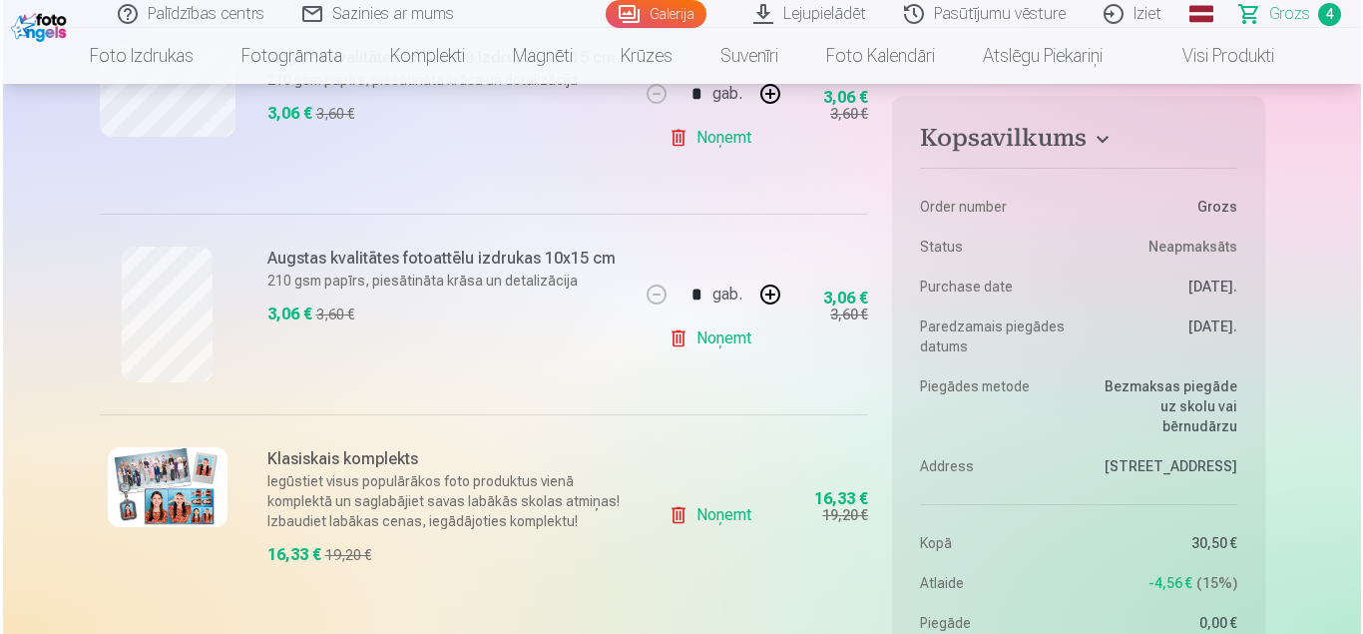
scroll to position [798, 0]
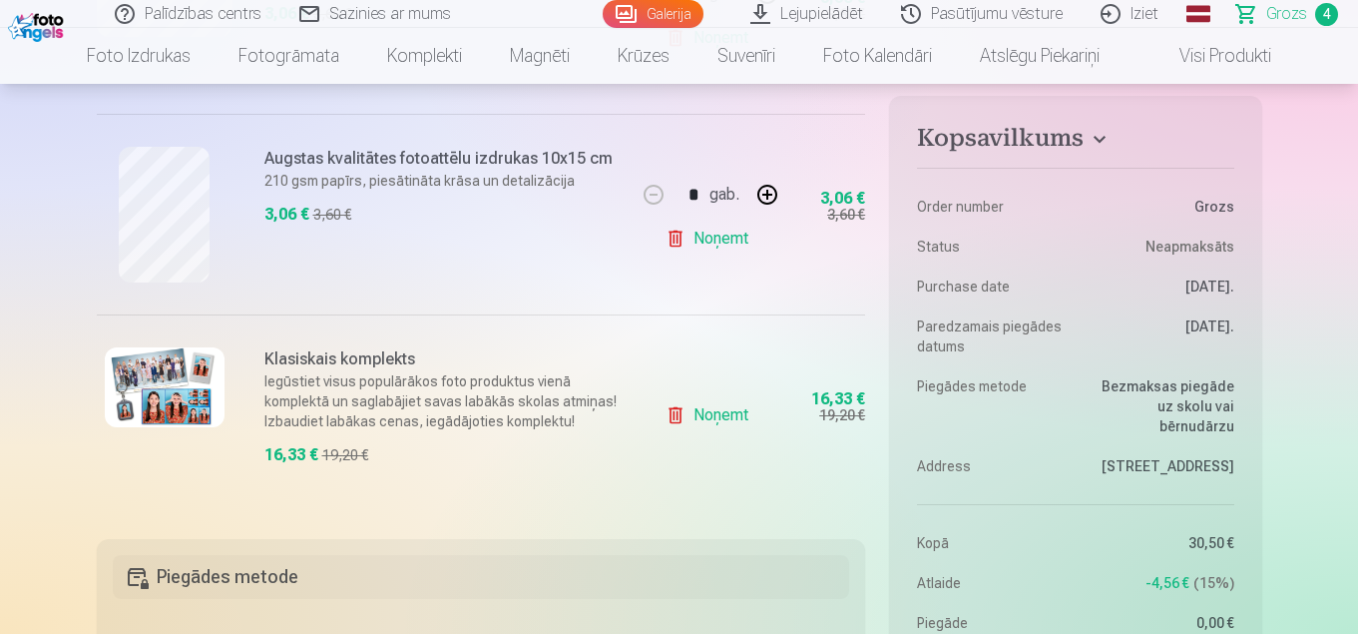
click at [196, 417] on img at bounding box center [165, 387] width 120 height 80
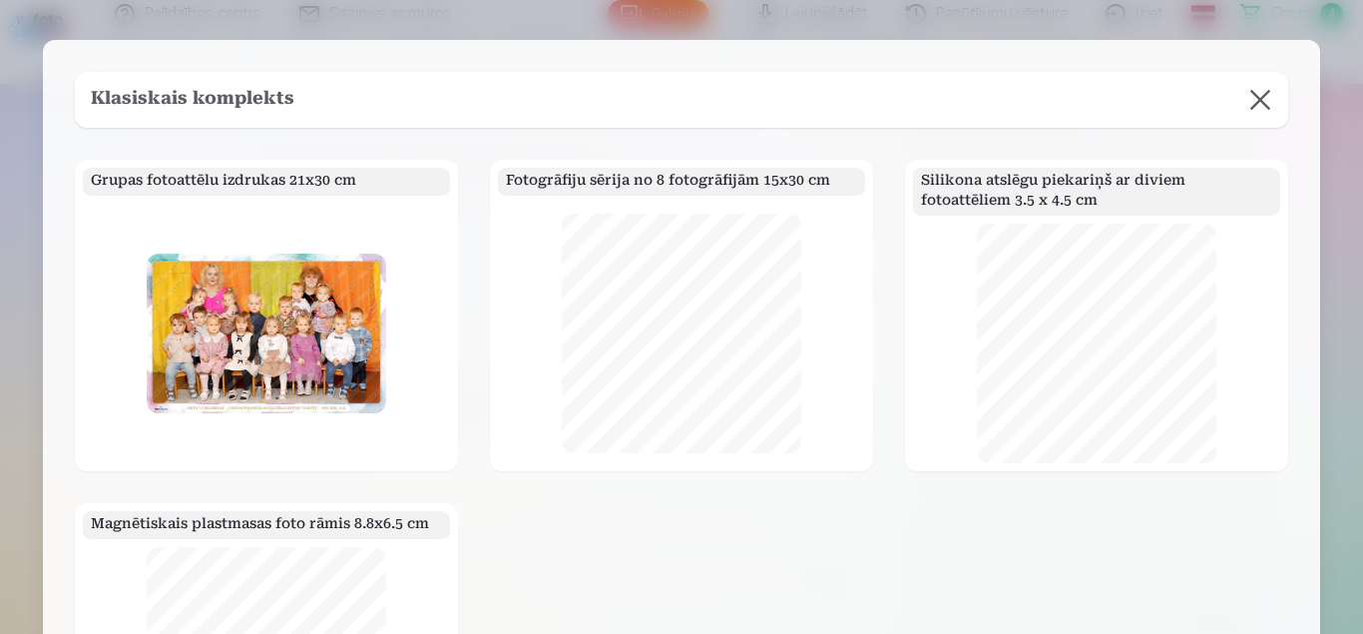
click at [666, 180] on h5 "Fotogrāfiju sērija no 8 fotogrāfijām 15x30 cm" at bounding box center [681, 182] width 367 height 28
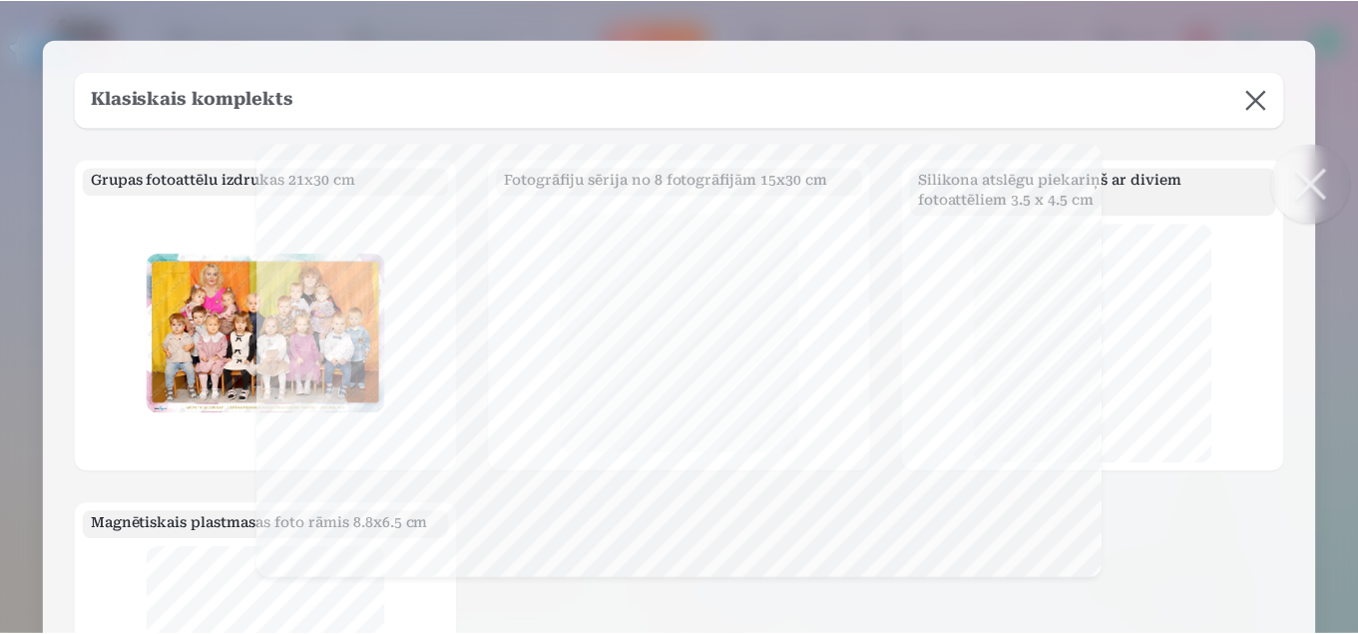
scroll to position [0, 0]
click at [1314, 181] on button at bounding box center [1315, 184] width 80 height 80
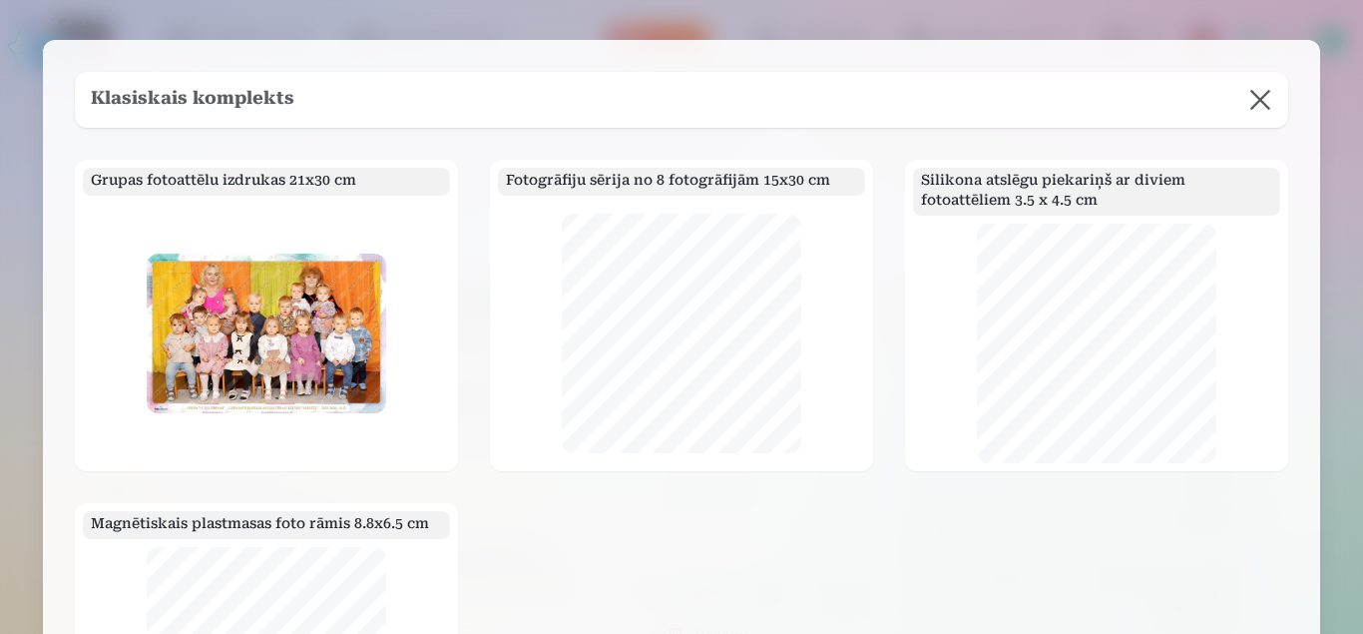
click at [1265, 98] on button at bounding box center [1260, 100] width 56 height 56
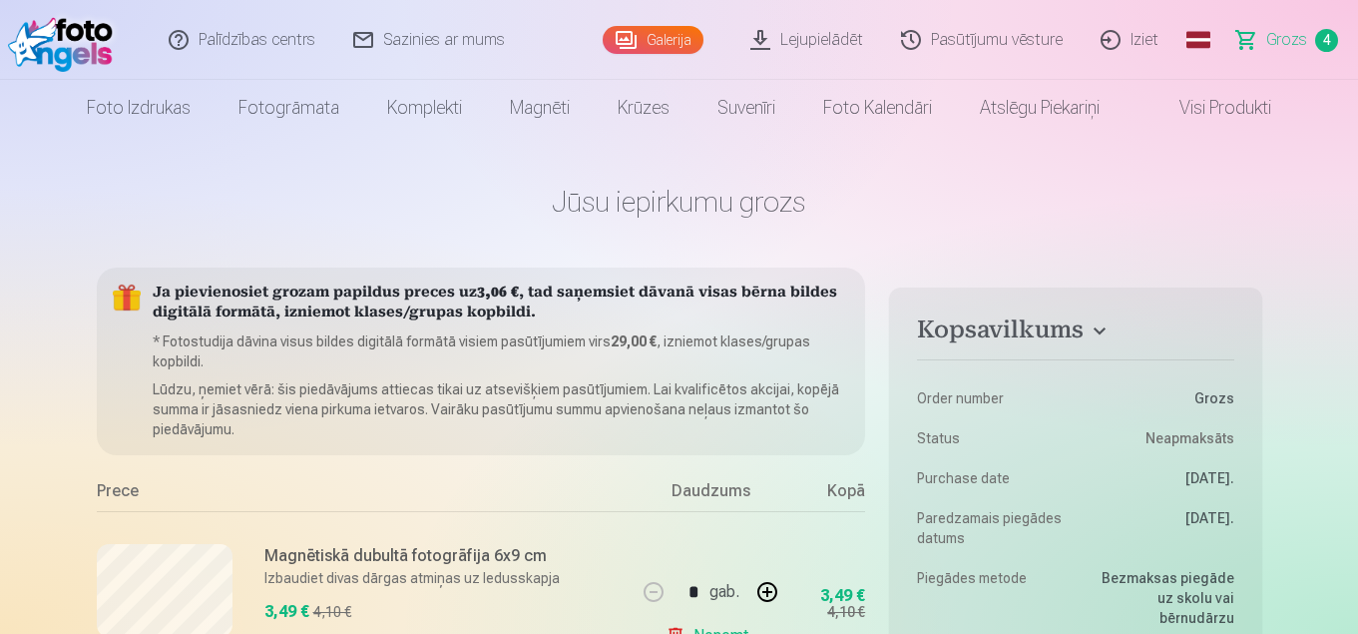
click at [939, 42] on link "Pasūtījumu vēsture" at bounding box center [983, 40] width 200 height 80
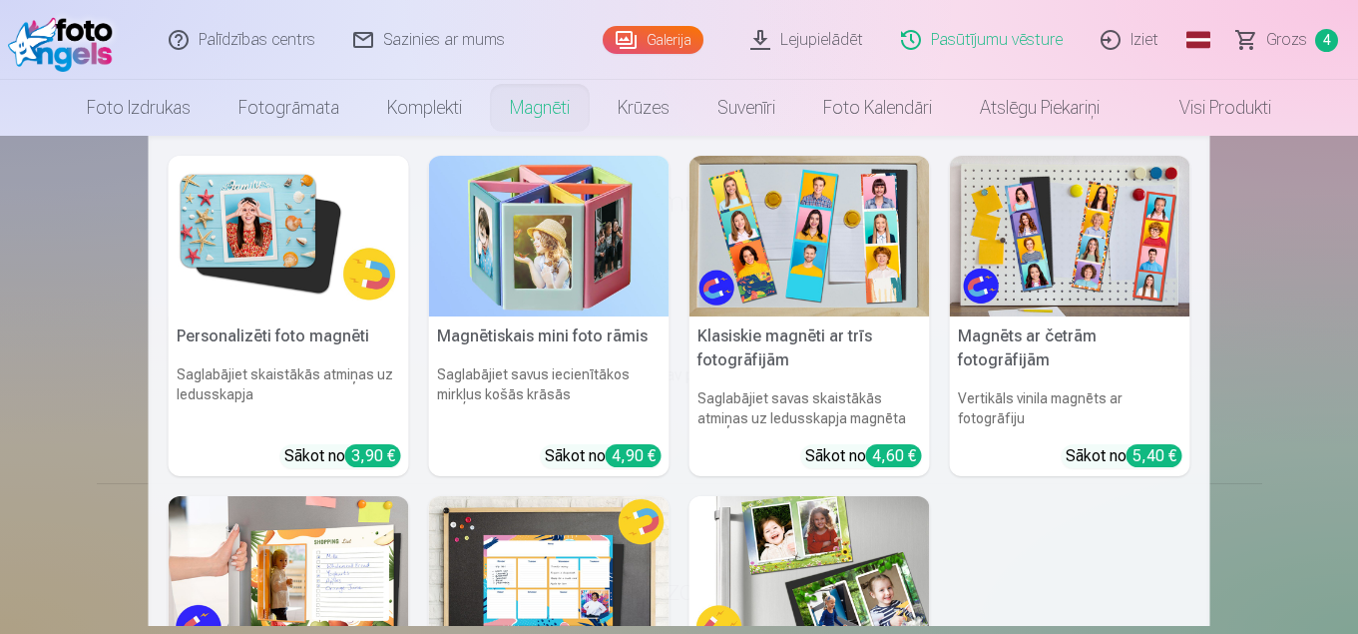
click at [546, 111] on link "Magnēti" at bounding box center [540, 108] width 108 height 56
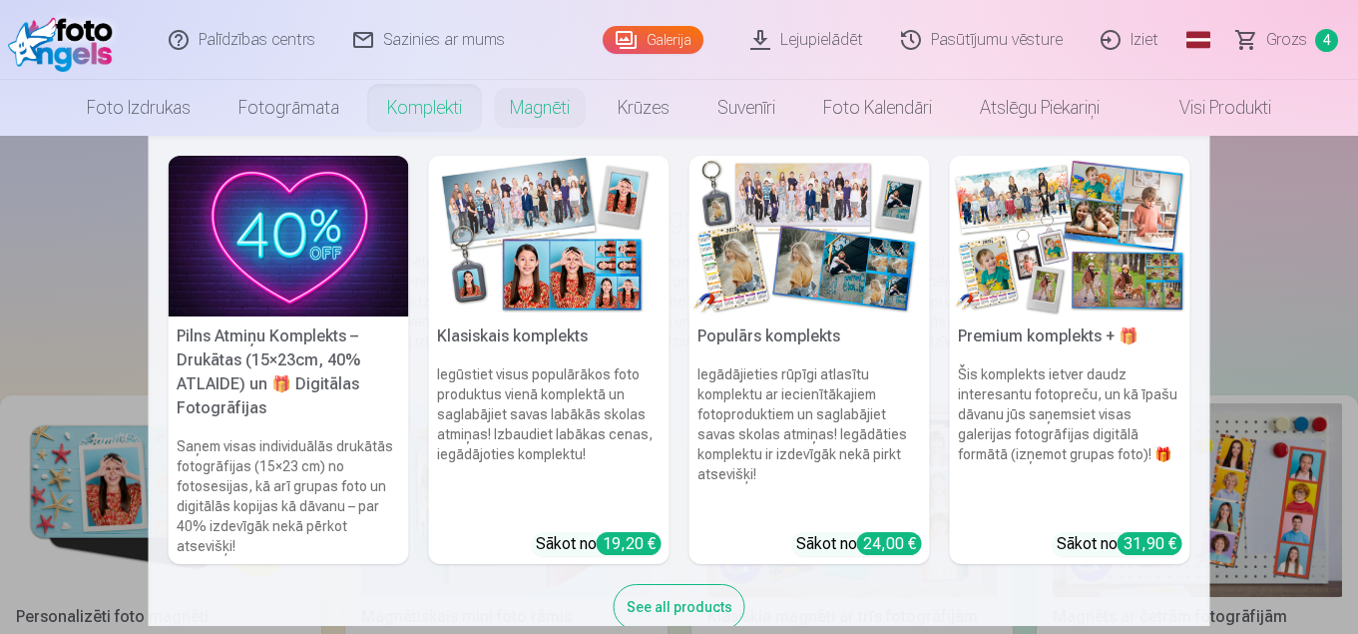
drag, startPoint x: 390, startPoint y: 100, endPoint x: 398, endPoint y: 114, distance: 16.1
click at [390, 101] on link "Komplekti" at bounding box center [424, 108] width 123 height 56
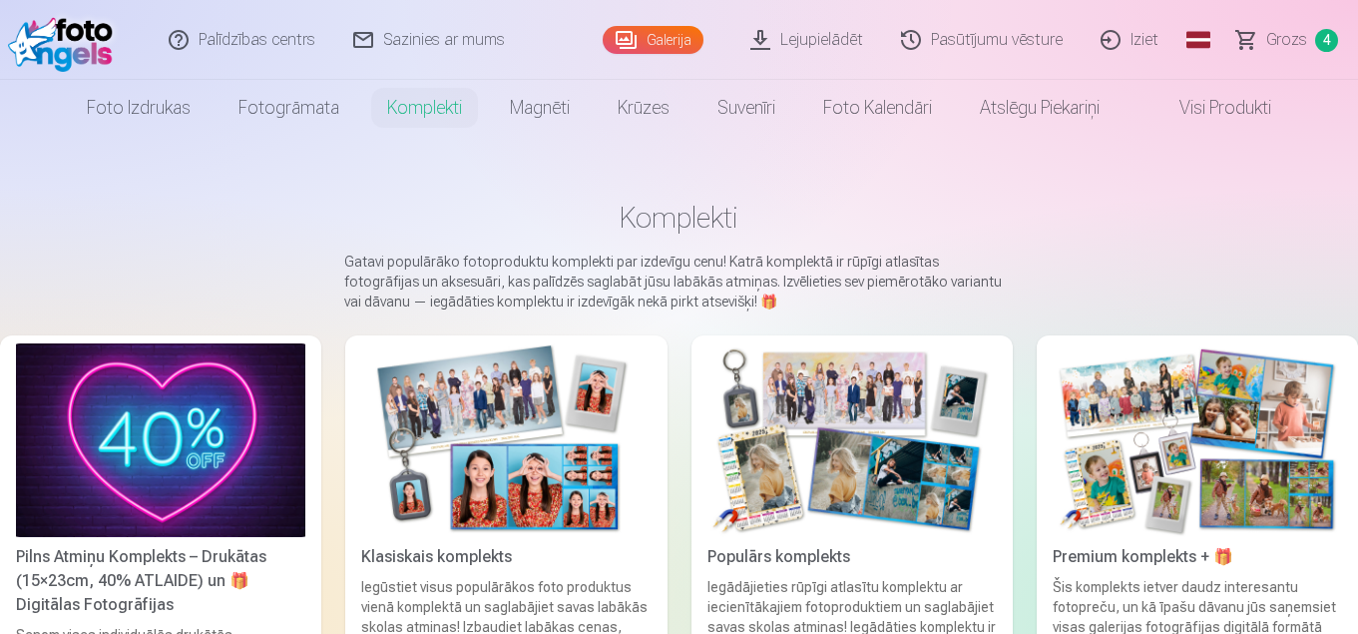
click at [486, 388] on img at bounding box center [505, 440] width 289 height 194
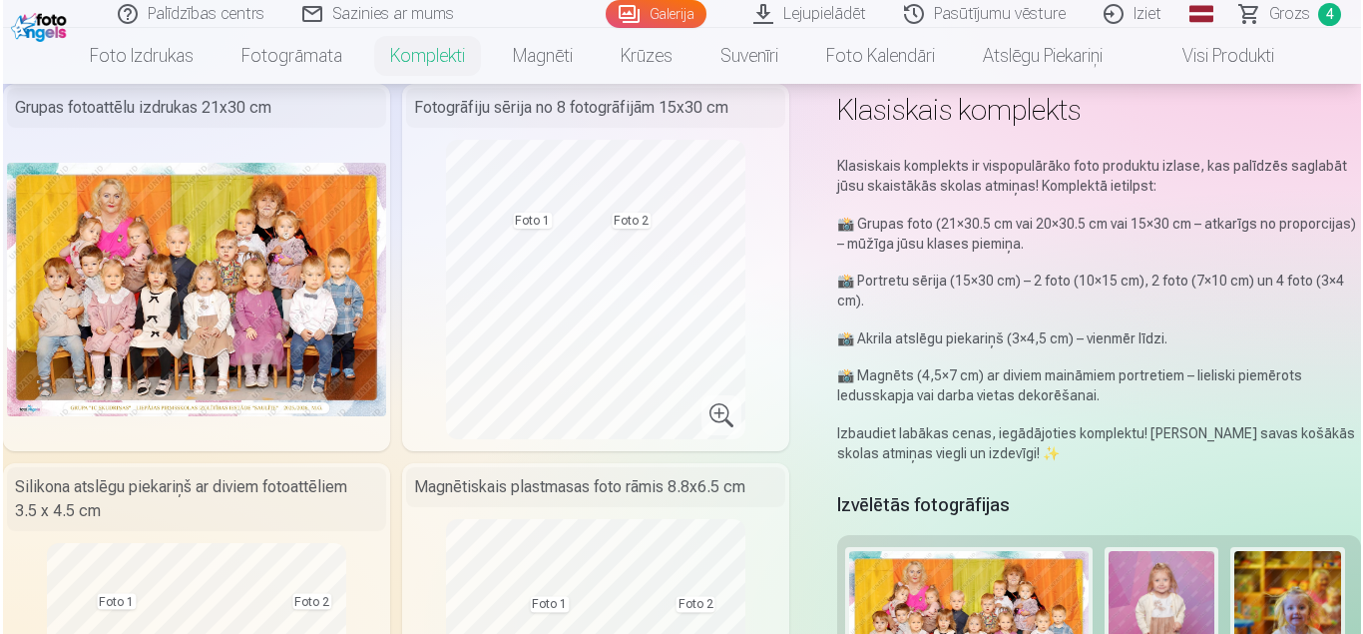
scroll to position [399, 0]
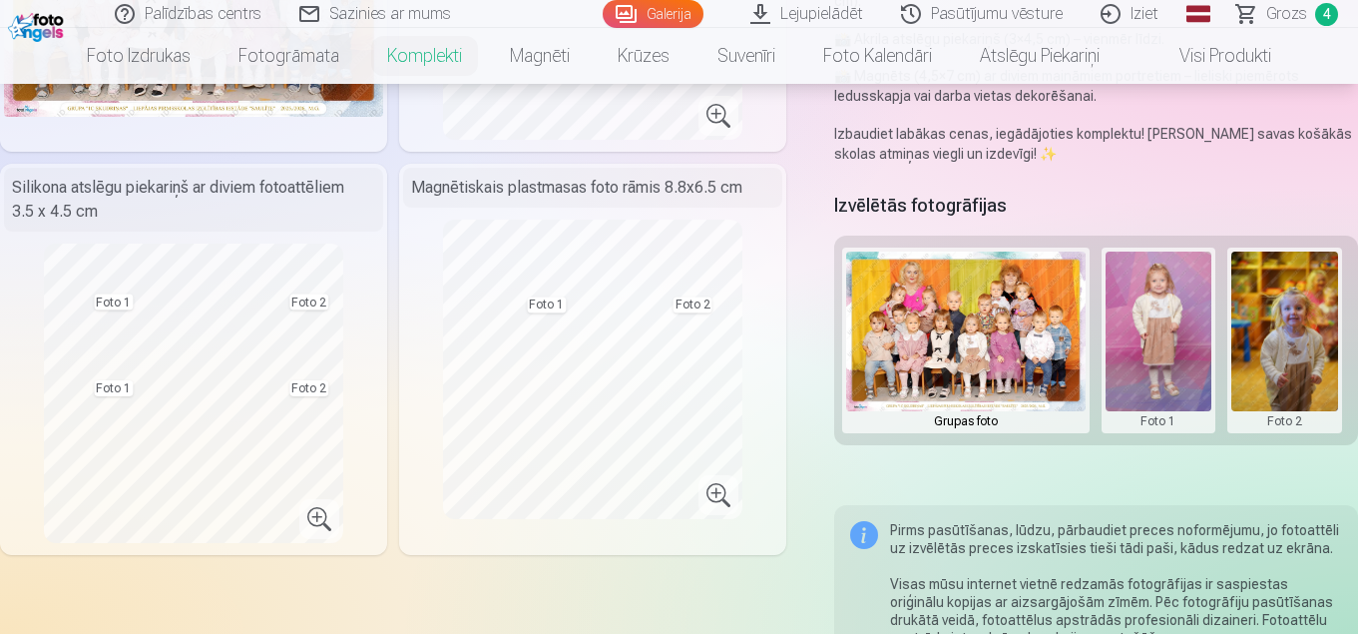
click at [1144, 336] on button at bounding box center [1159, 340] width 107 height 178
click at [1126, 339] on button "Nomainiet foto" at bounding box center [1159, 340] width 163 height 56
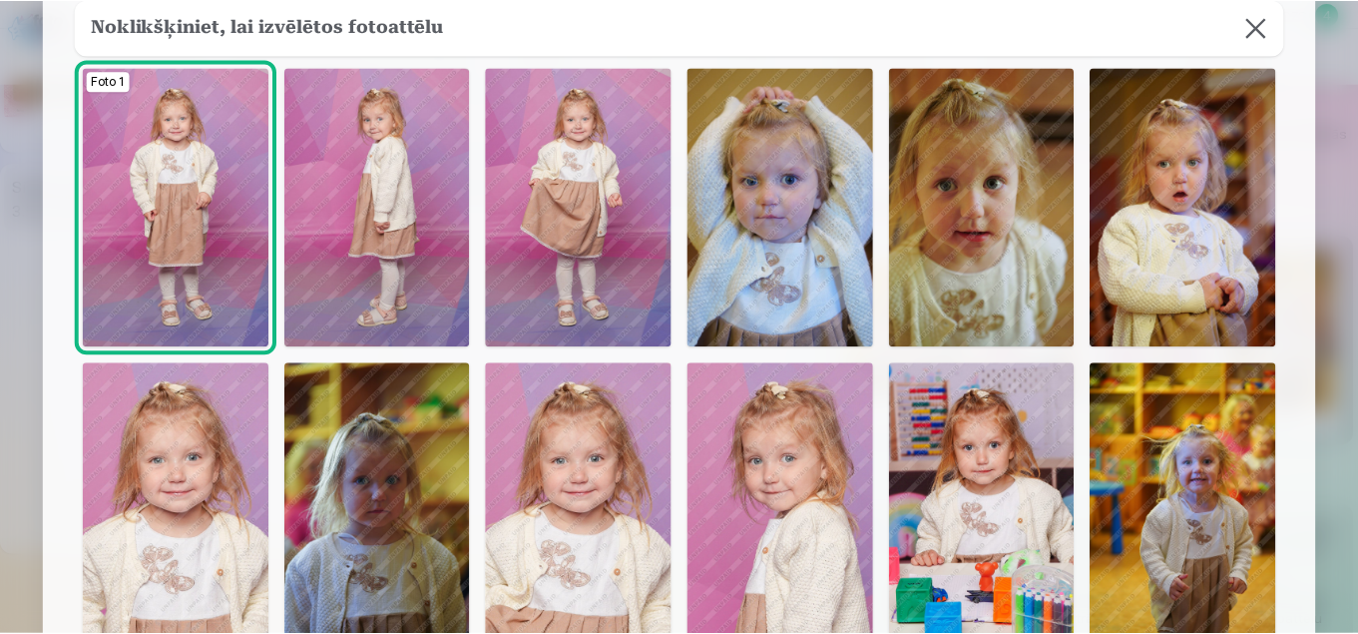
scroll to position [200, 0]
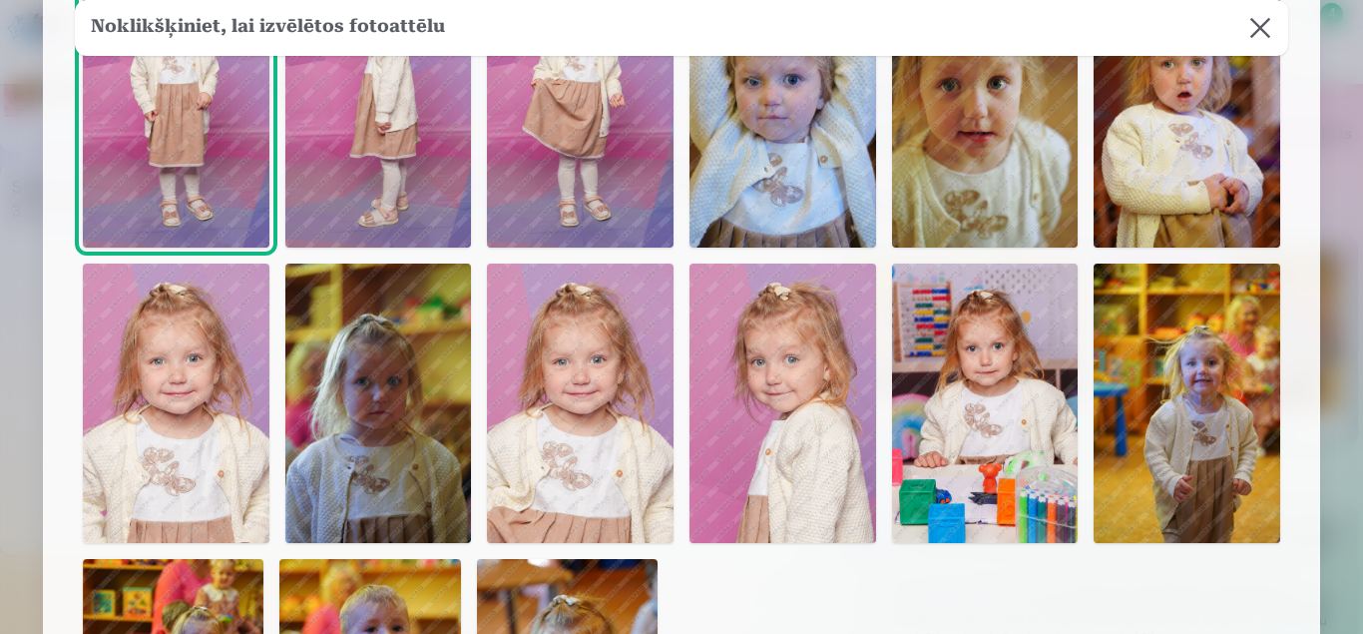
click at [579, 421] on img at bounding box center [580, 402] width 187 height 279
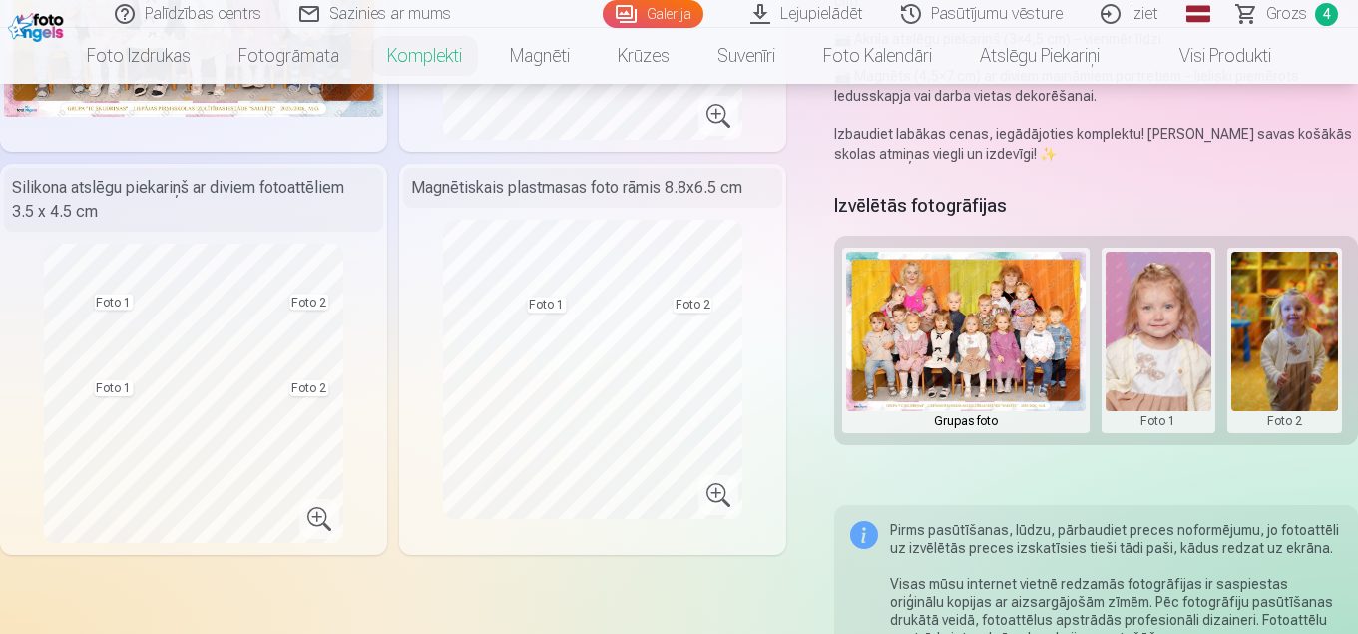
scroll to position [100, 0]
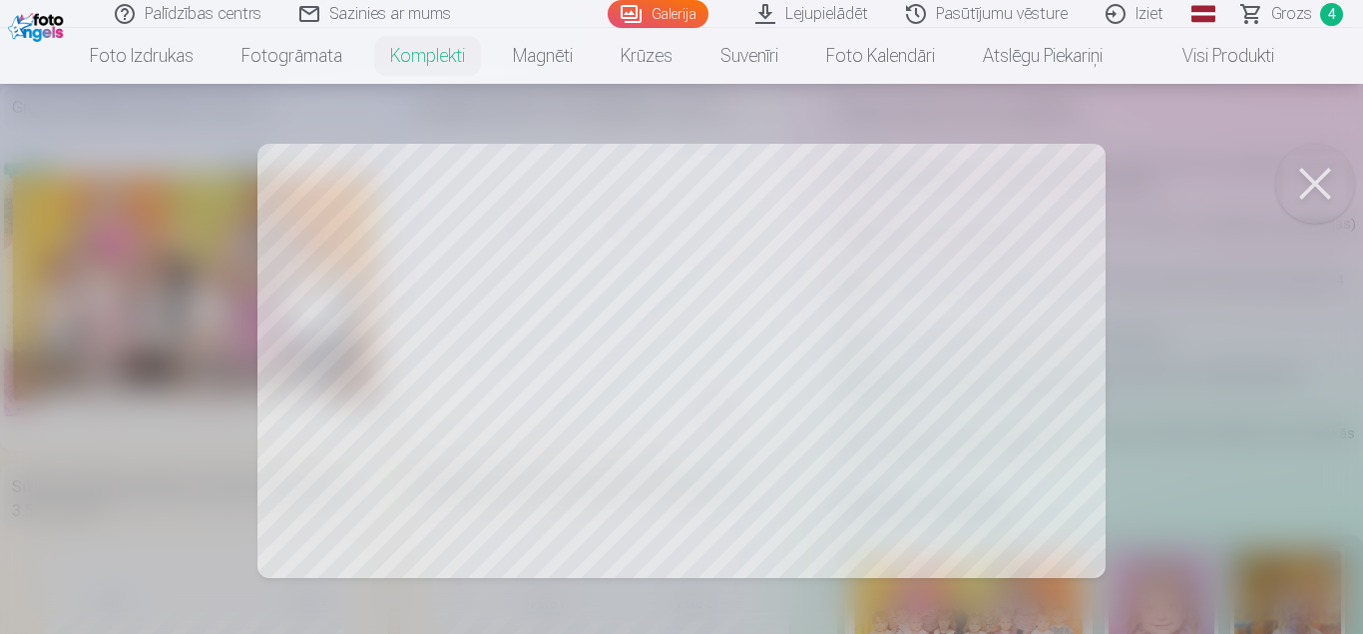
click at [1309, 187] on button at bounding box center [1315, 184] width 80 height 80
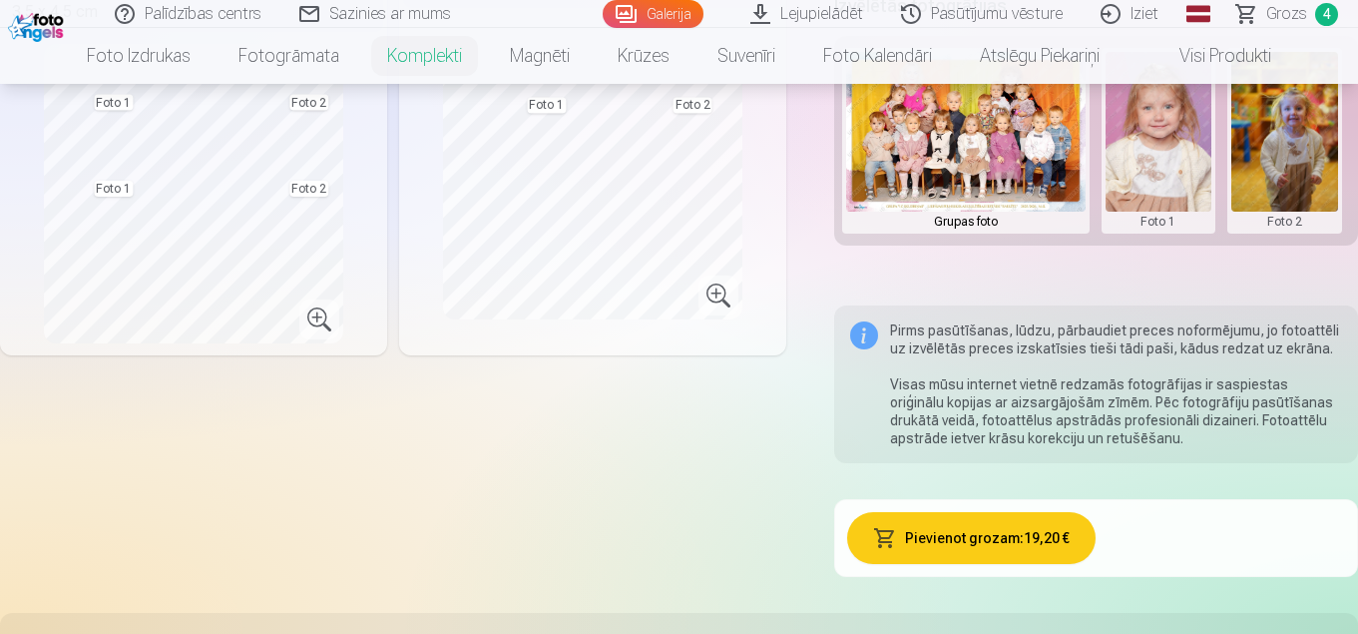
scroll to position [798, 0]
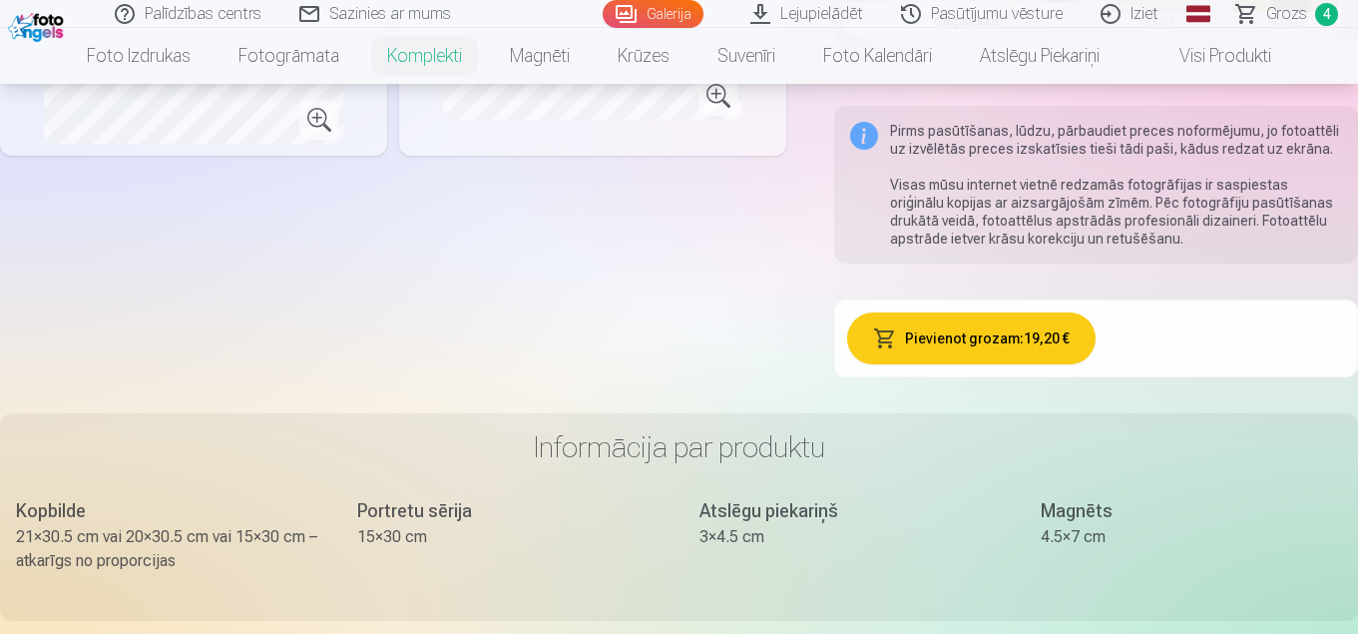
click at [977, 344] on button "Pievienot grozam : 19,20 €" at bounding box center [971, 338] width 249 height 52
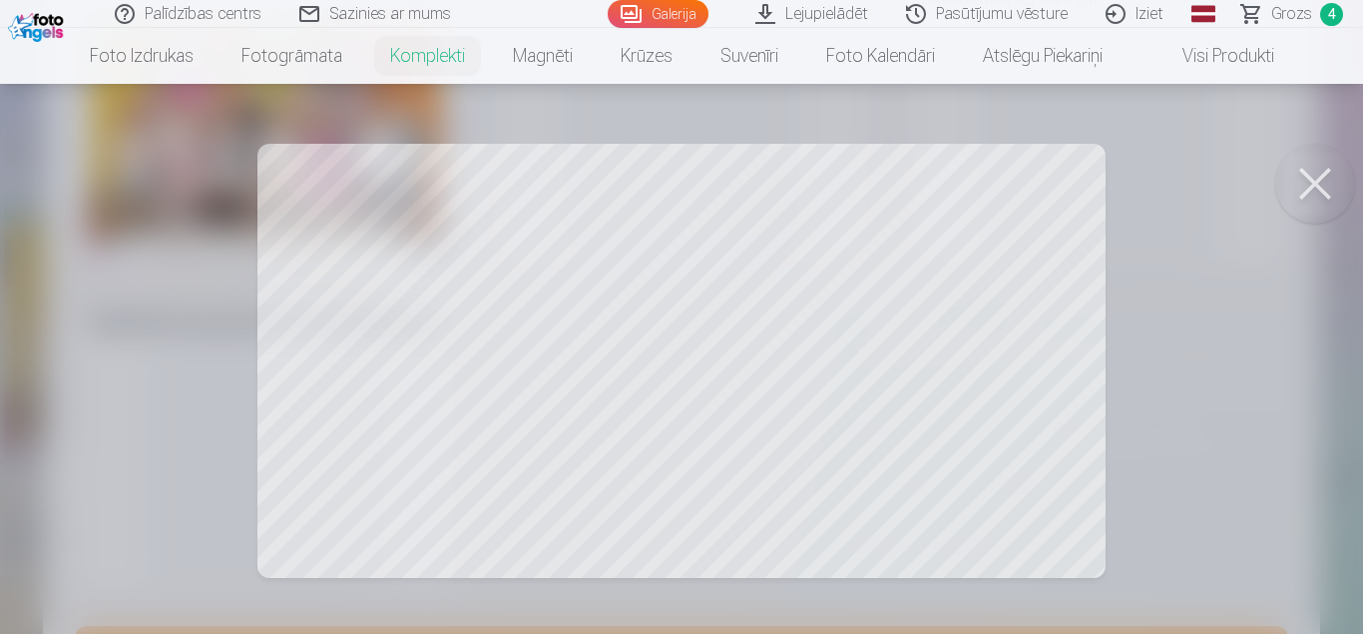
scroll to position [56, 0]
drag, startPoint x: 1303, startPoint y: 174, endPoint x: 936, endPoint y: 507, distance: 495.9
click at [1304, 174] on button at bounding box center [1315, 184] width 80 height 80
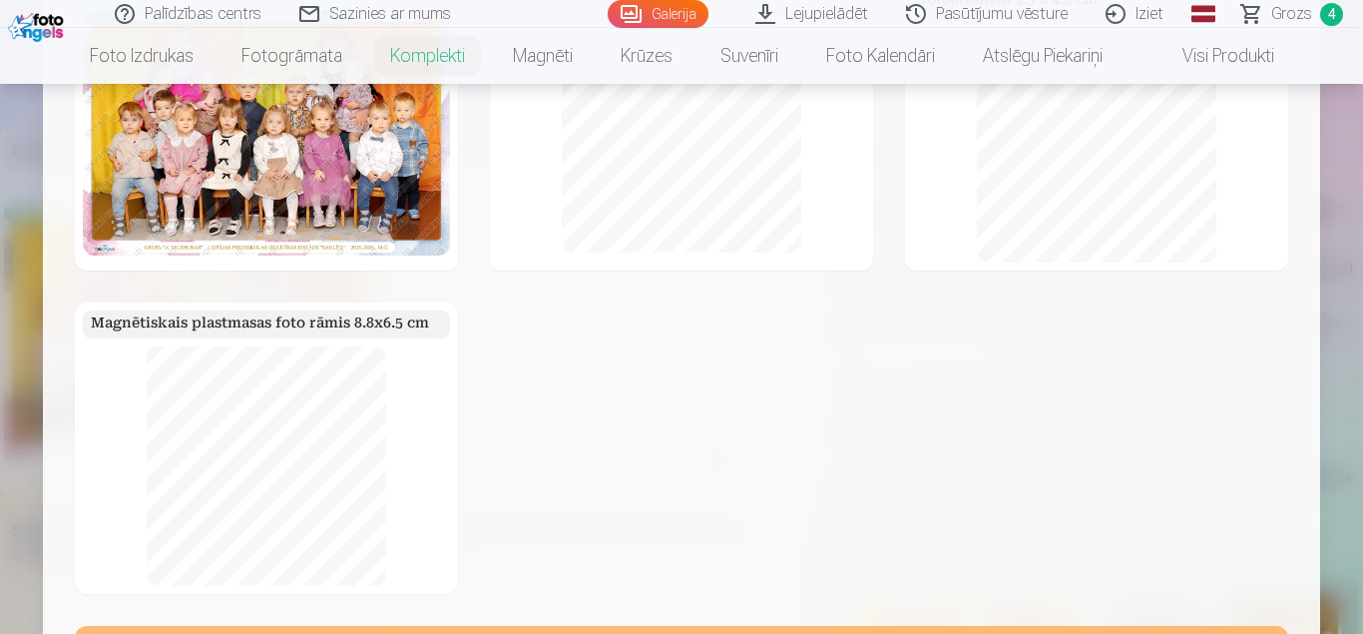
scroll to position [512, 0]
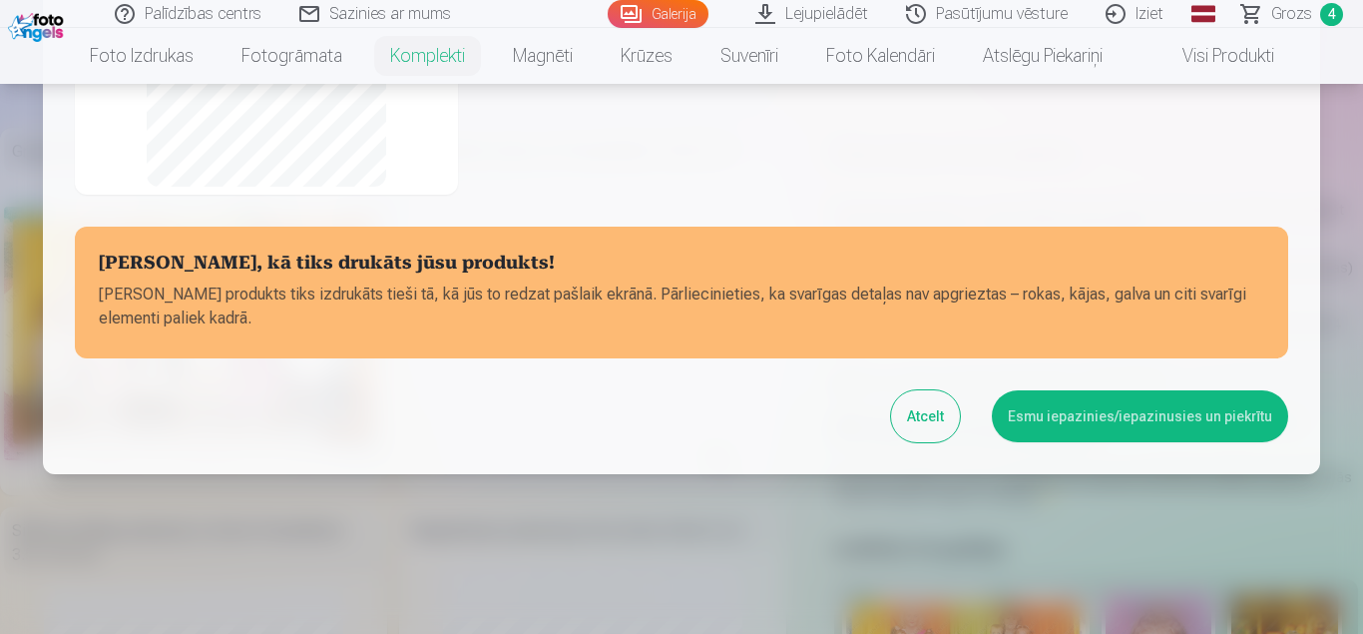
click at [1085, 420] on button "Esmu iepazinies/iepazinusies un piekrītu" at bounding box center [1140, 416] width 296 height 52
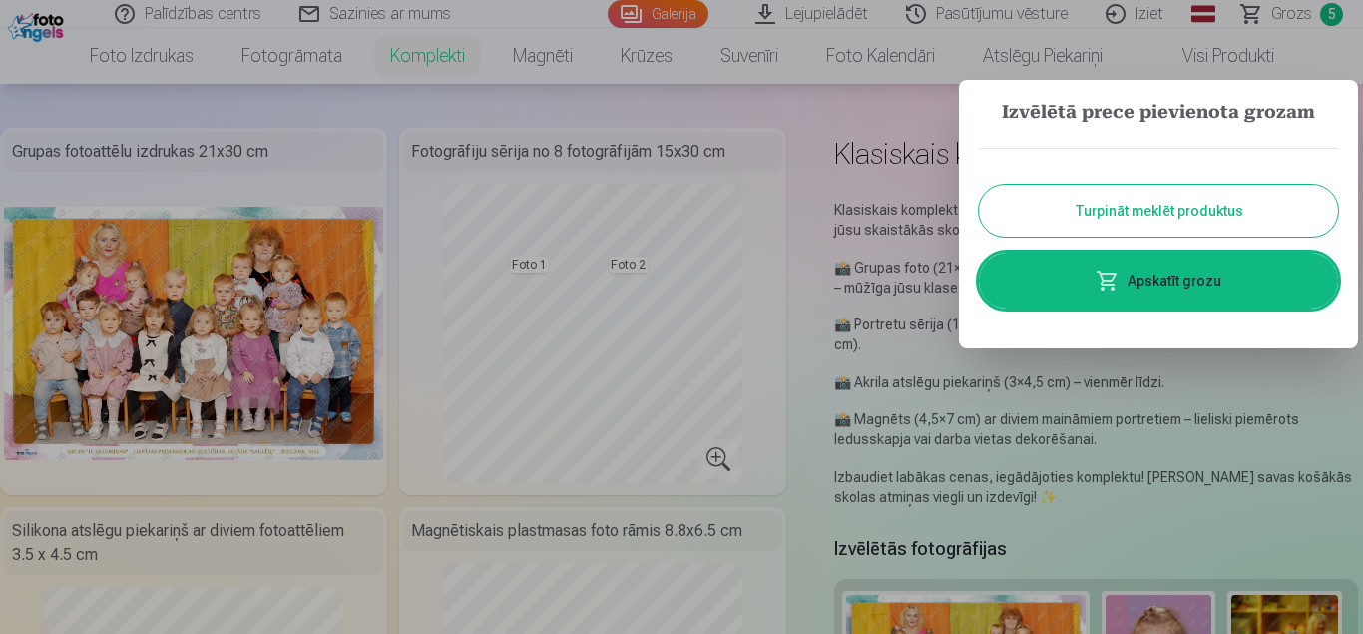
click at [1141, 284] on link "Apskatīt grozu" at bounding box center [1158, 280] width 359 height 56
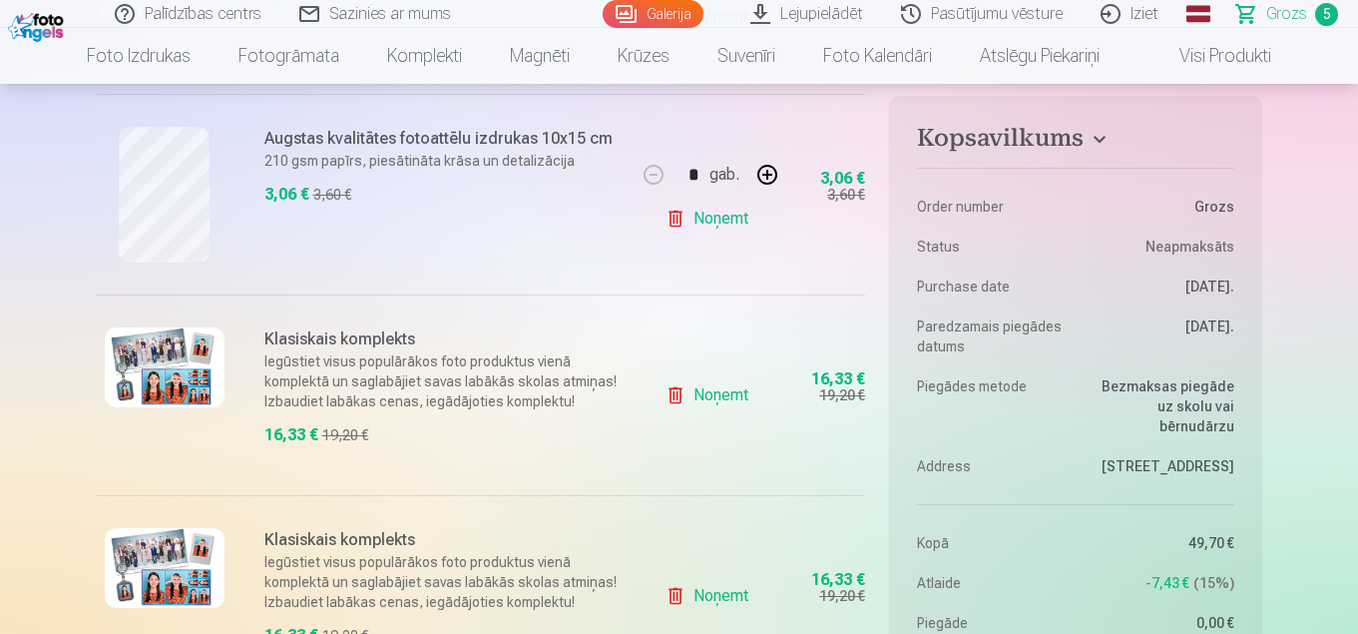
scroll to position [898, 0]
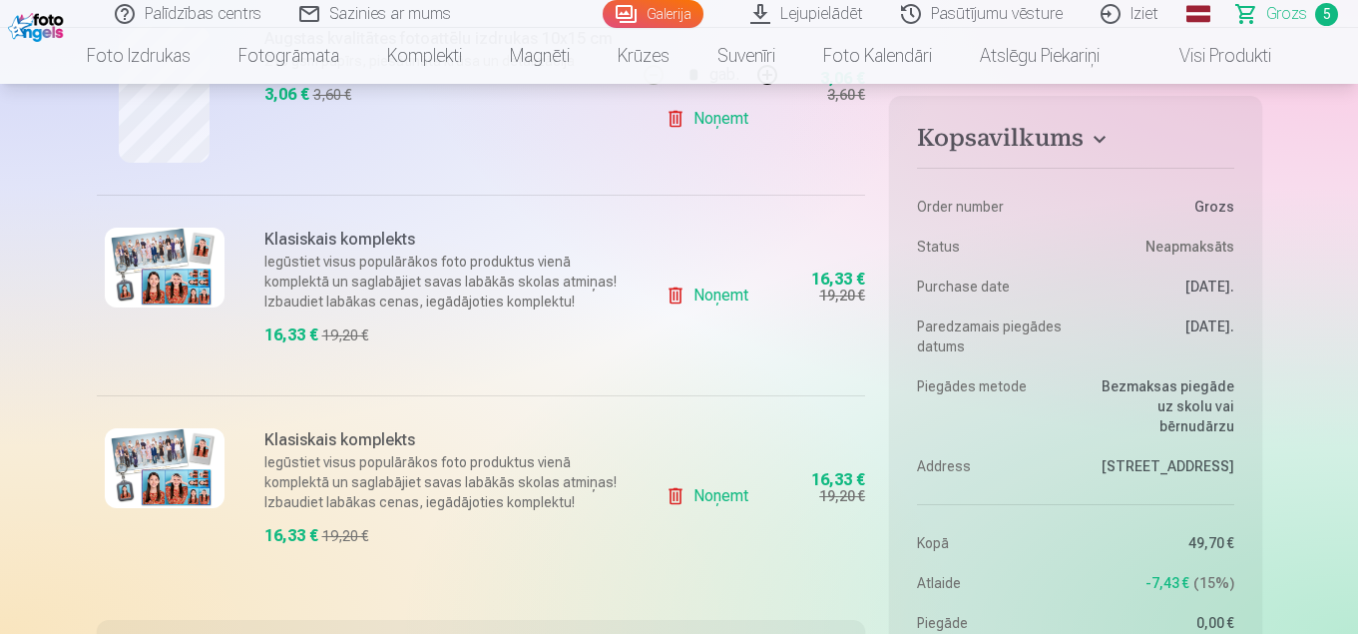
click at [202, 272] on img at bounding box center [165, 268] width 120 height 80
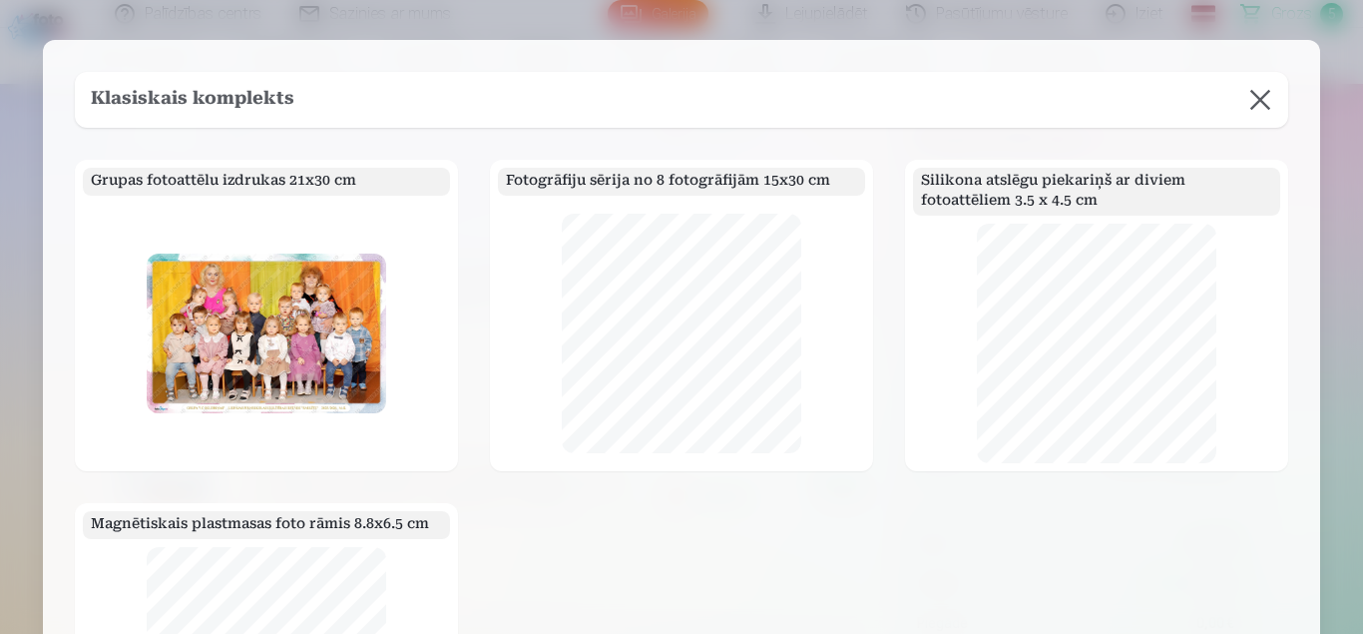
click at [1255, 95] on button at bounding box center [1260, 100] width 56 height 56
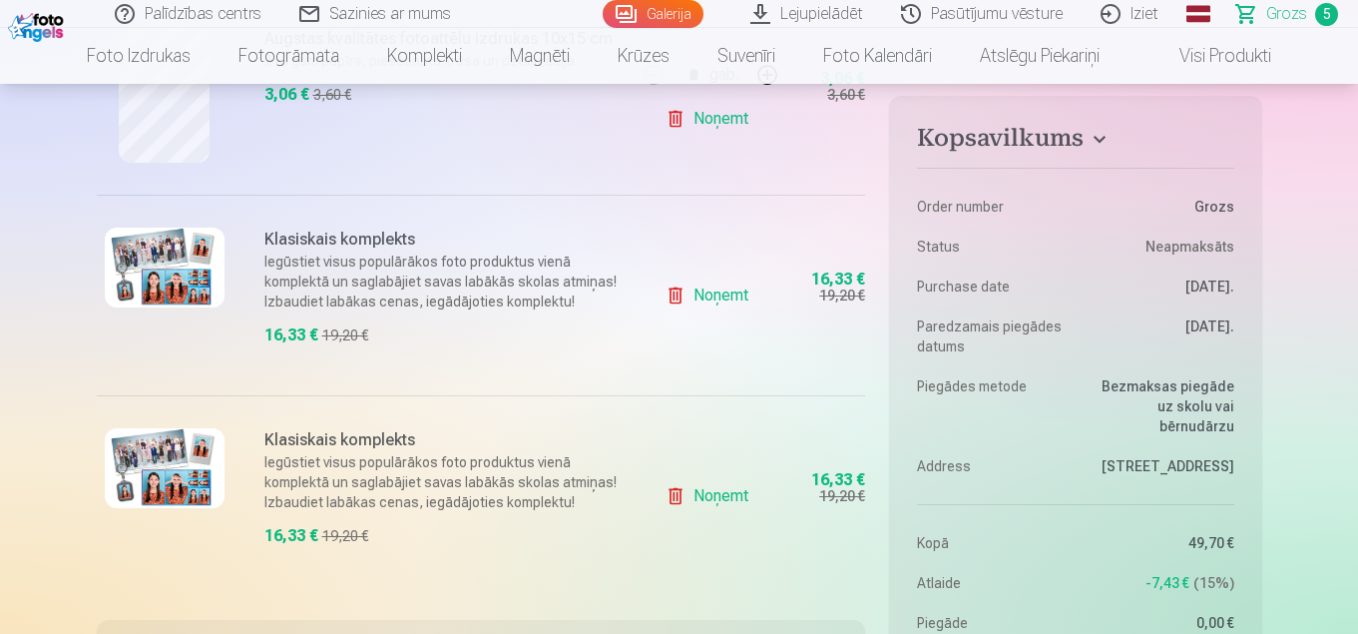
click at [689, 295] on link "Noņemt" at bounding box center [711, 295] width 91 height 40
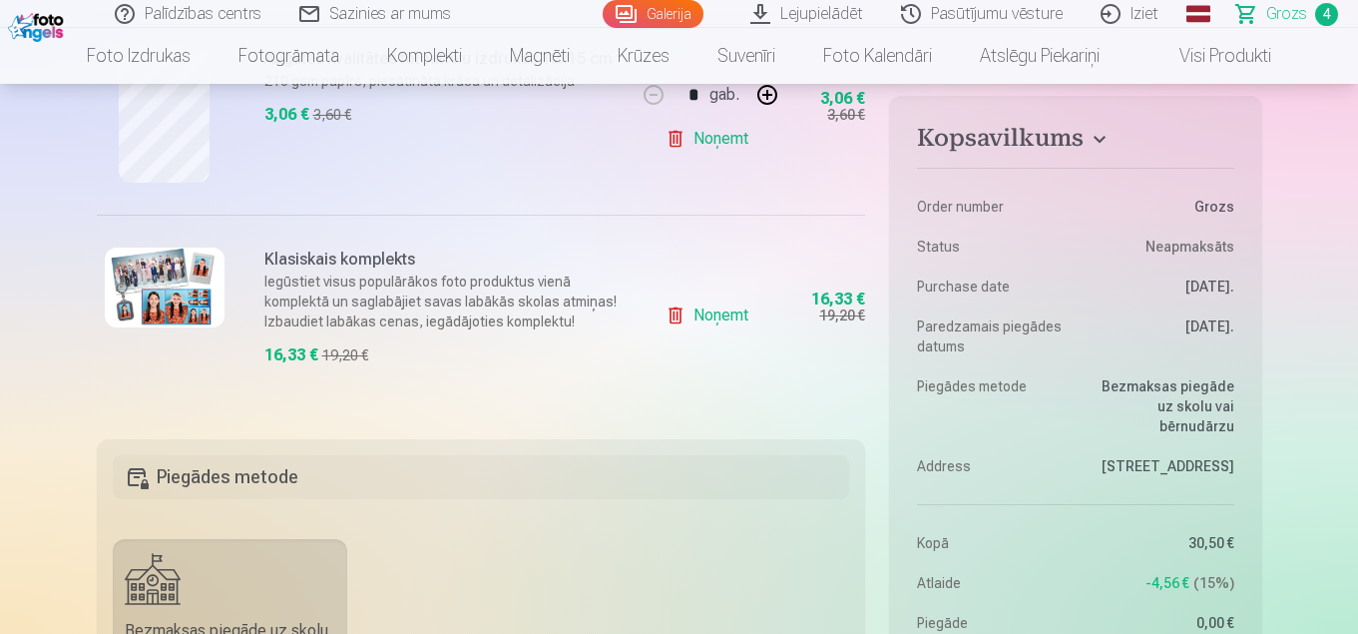
scroll to position [998, 0]
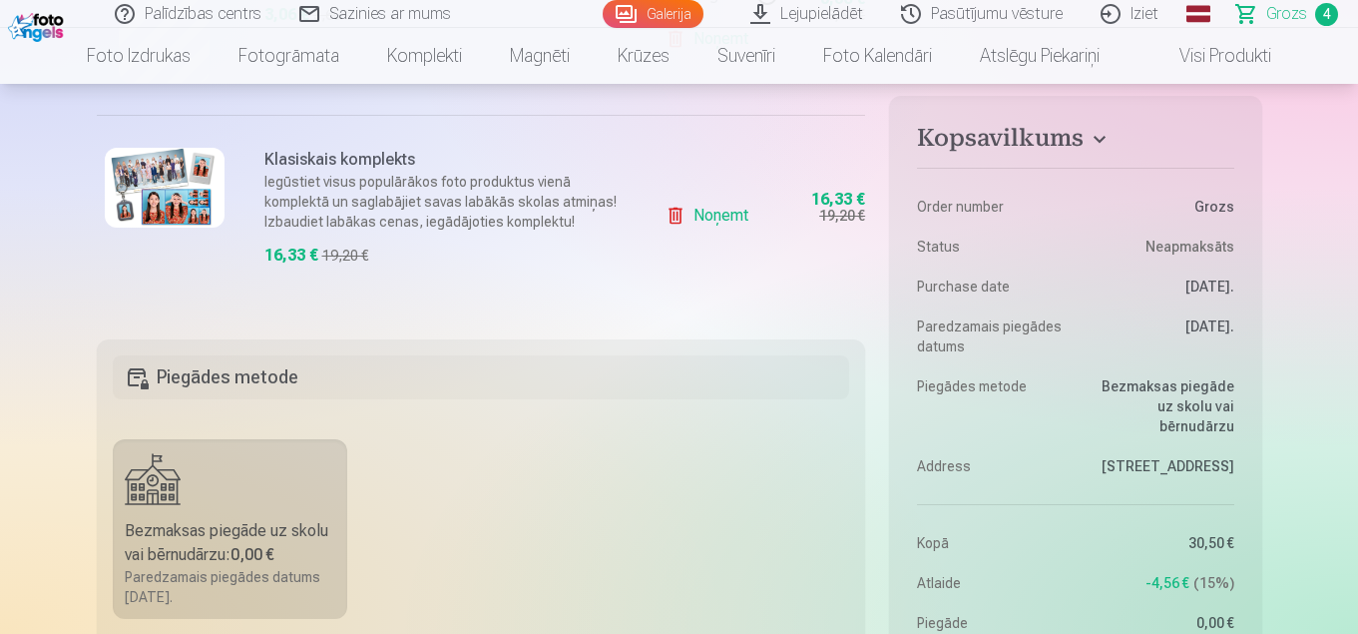
click at [383, 166] on h6 "Klasiskais komplekts" at bounding box center [444, 160] width 360 height 24
click at [497, 212] on p "Iegūstiet visus populārākos foto produktus vienā komplektā un saglabājiet savas…" at bounding box center [444, 202] width 360 height 60
click at [170, 206] on img at bounding box center [165, 188] width 120 height 80
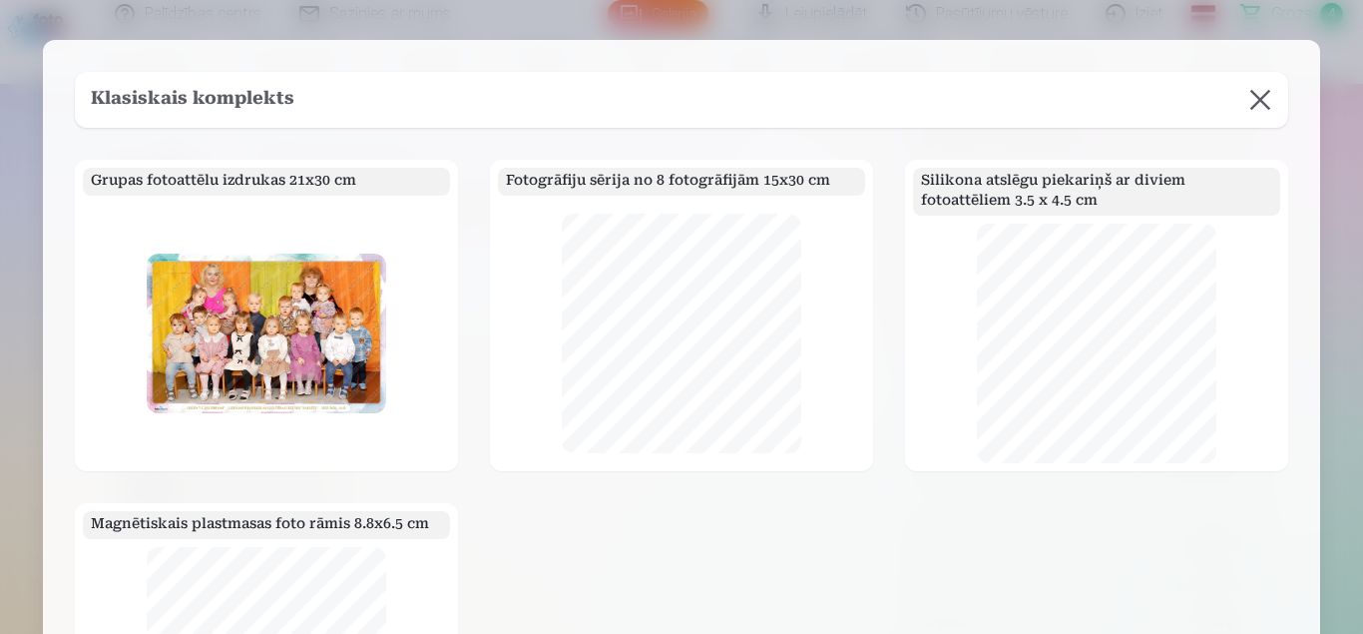
click at [1248, 99] on button at bounding box center [1260, 100] width 56 height 56
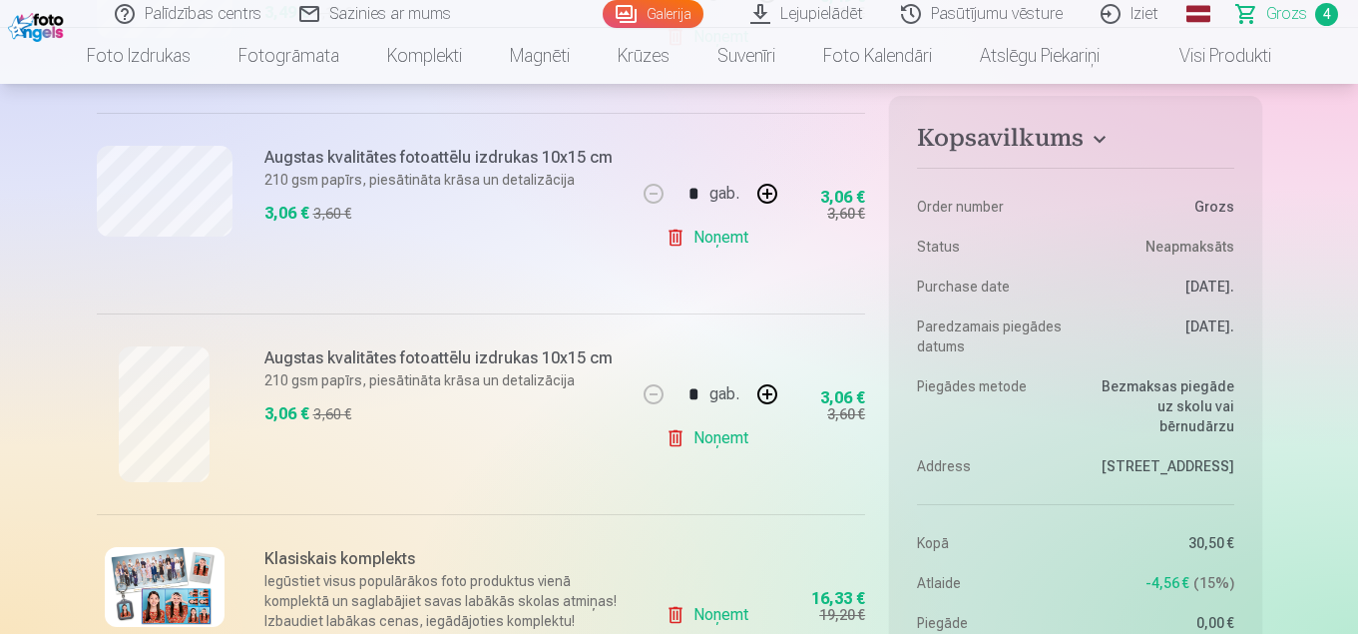
scroll to position [399, 0]
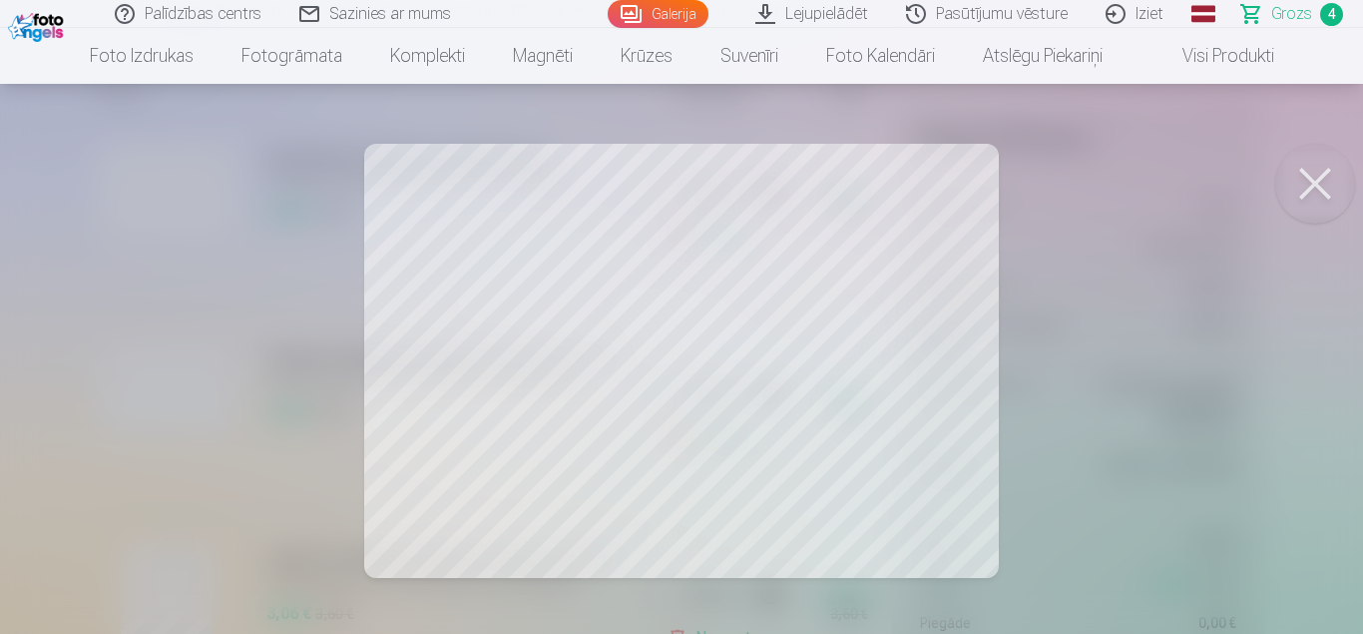
click at [1312, 174] on button at bounding box center [1315, 184] width 80 height 80
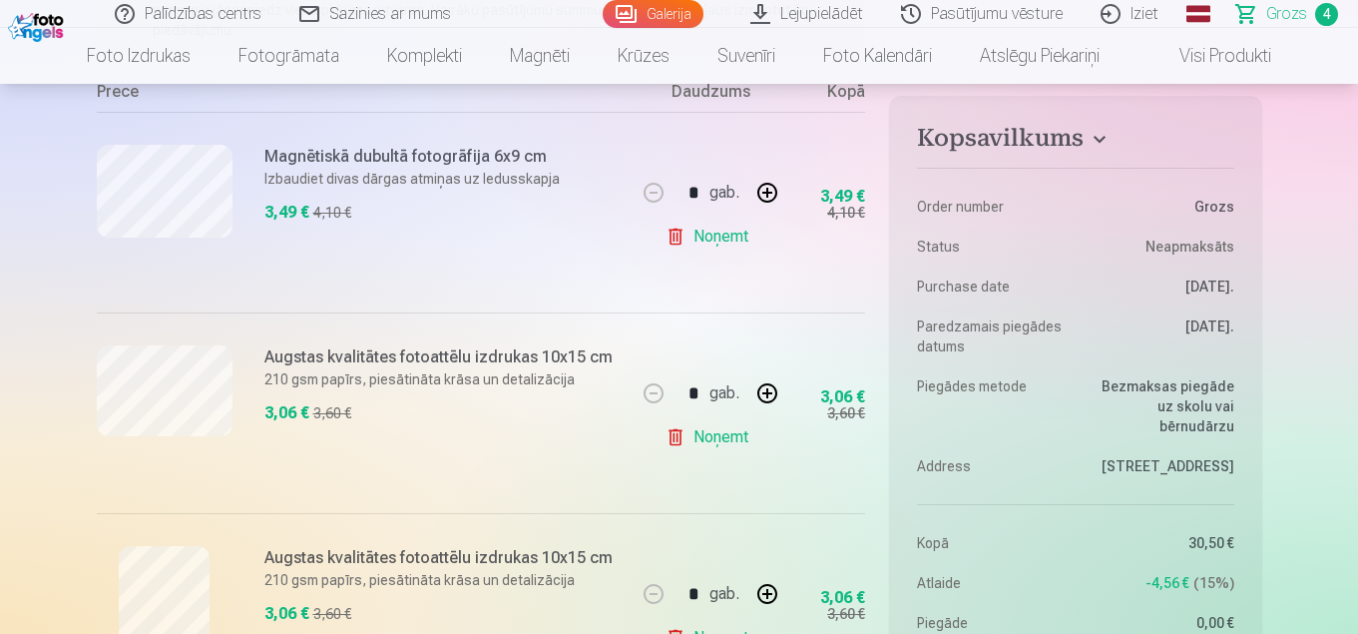
scroll to position [898, 0]
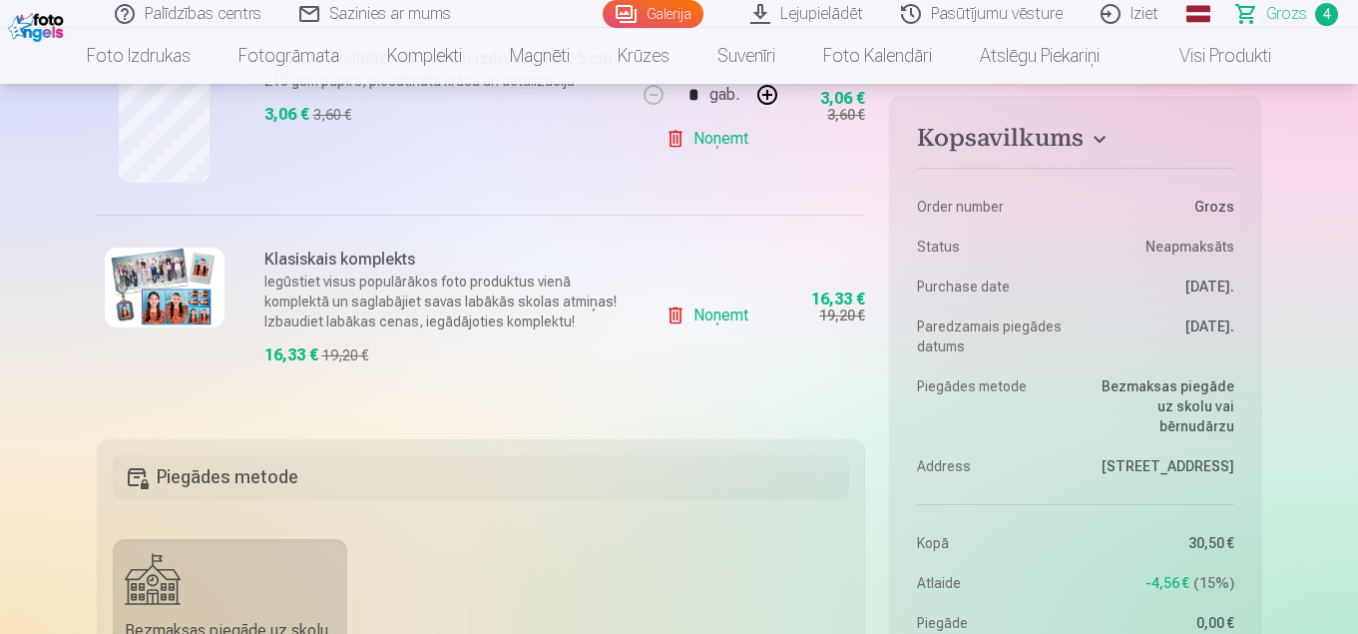
click at [656, 18] on link "Galerija" at bounding box center [653, 14] width 101 height 28
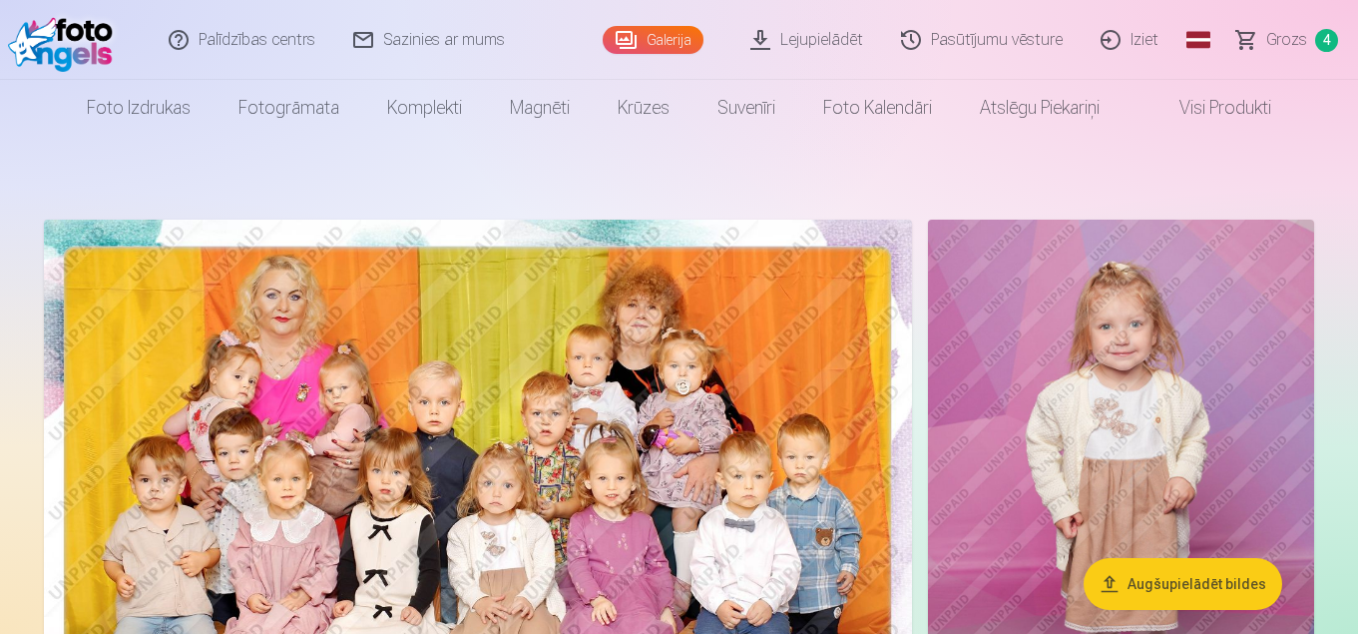
scroll to position [100, 0]
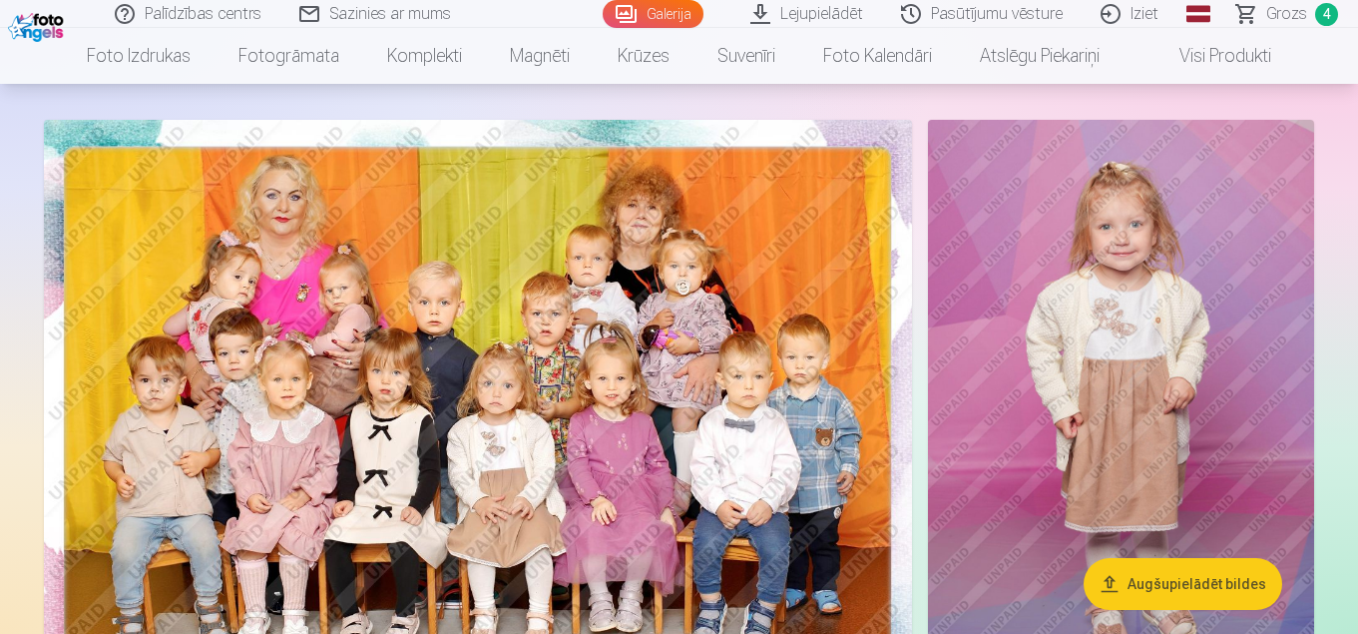
click at [1145, 578] on button "Augšupielādēt bildes" at bounding box center [1183, 584] width 199 height 52
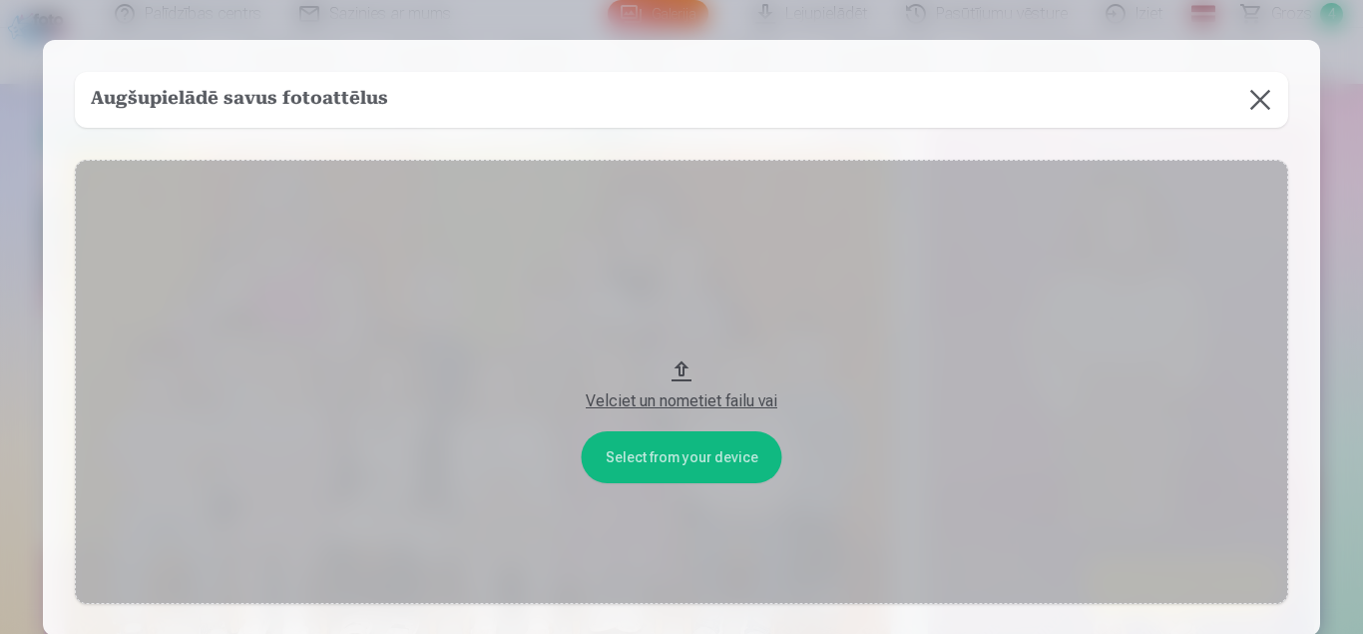
click at [677, 403] on div "Velciet un nometiet failu vai" at bounding box center [681, 401] width 1173 height 24
click at [1252, 99] on button at bounding box center [1260, 100] width 56 height 56
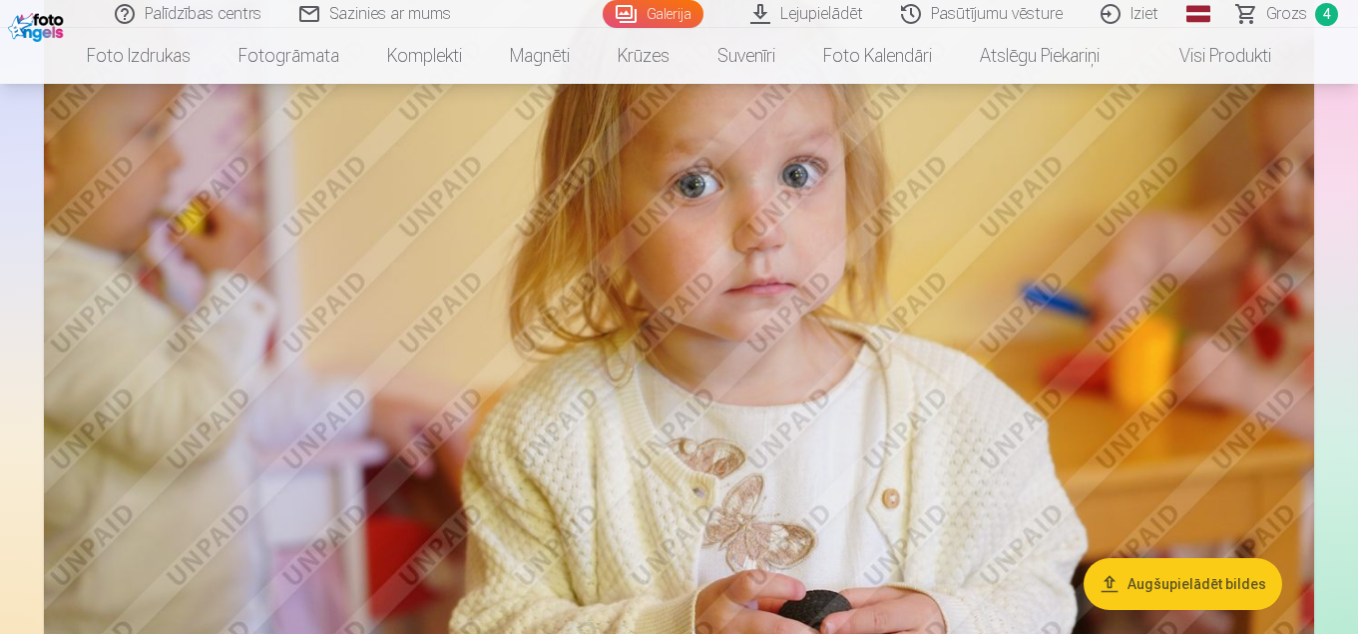
scroll to position [3193, 0]
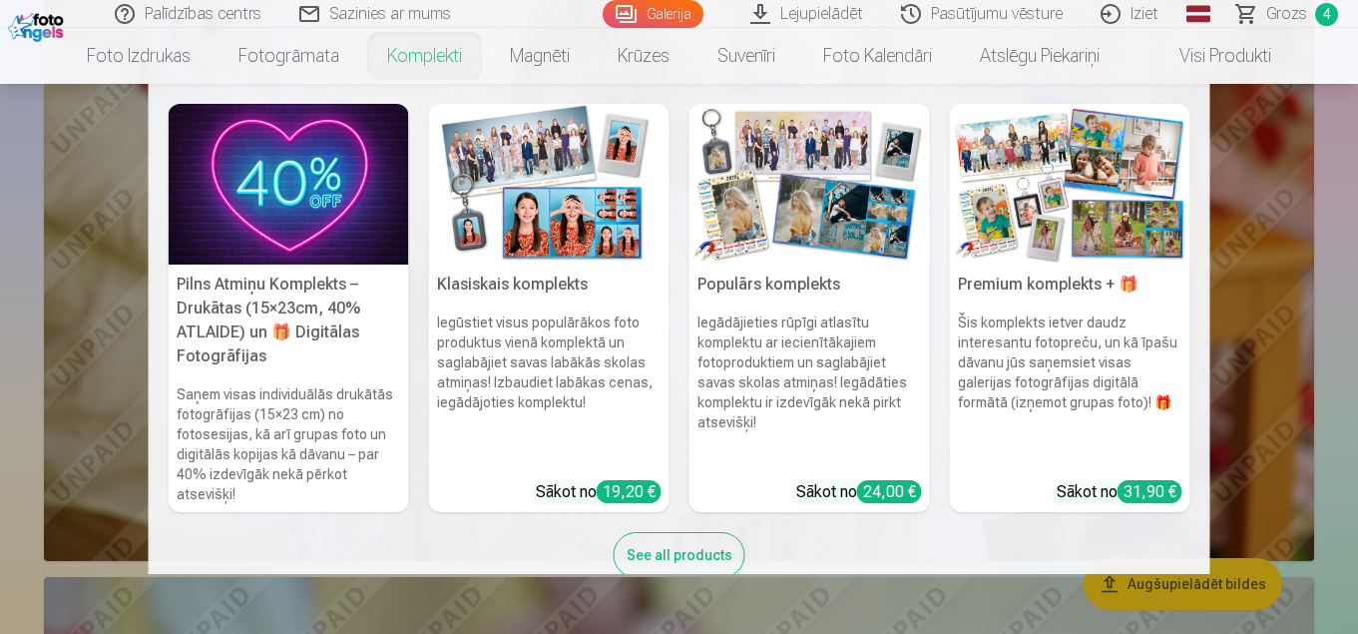
click at [405, 54] on link "Komplekti" at bounding box center [424, 56] width 123 height 56
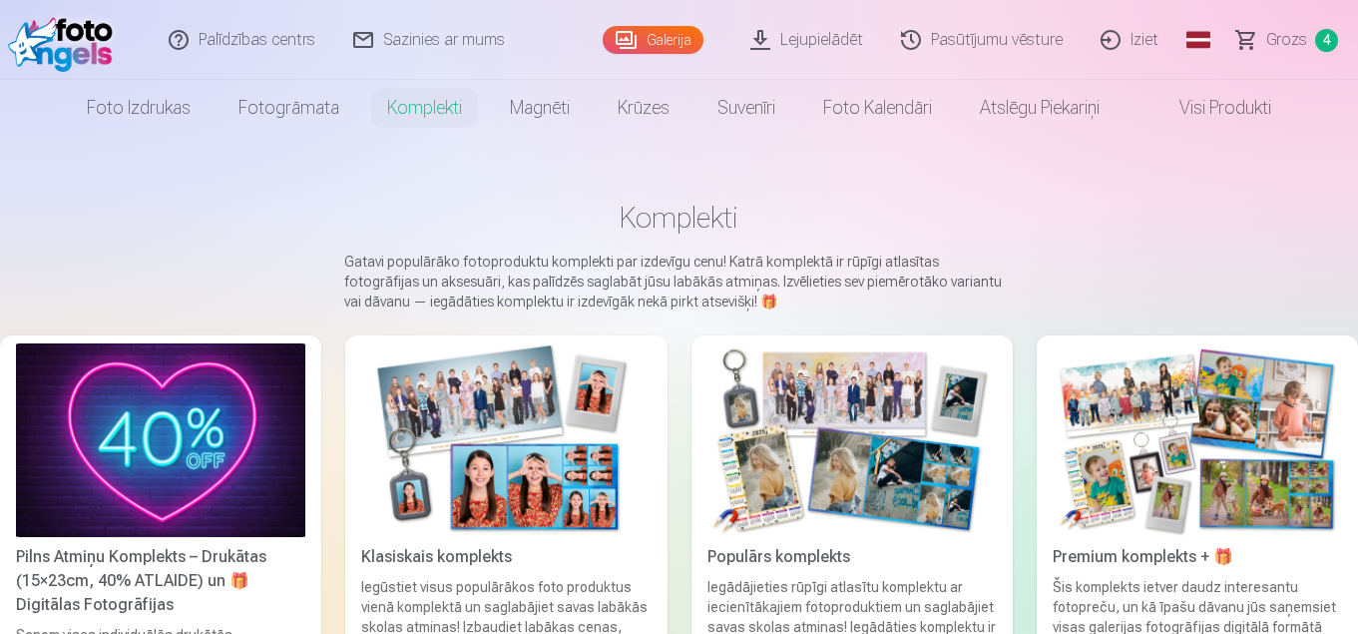
click at [545, 448] on img at bounding box center [505, 440] width 289 height 194
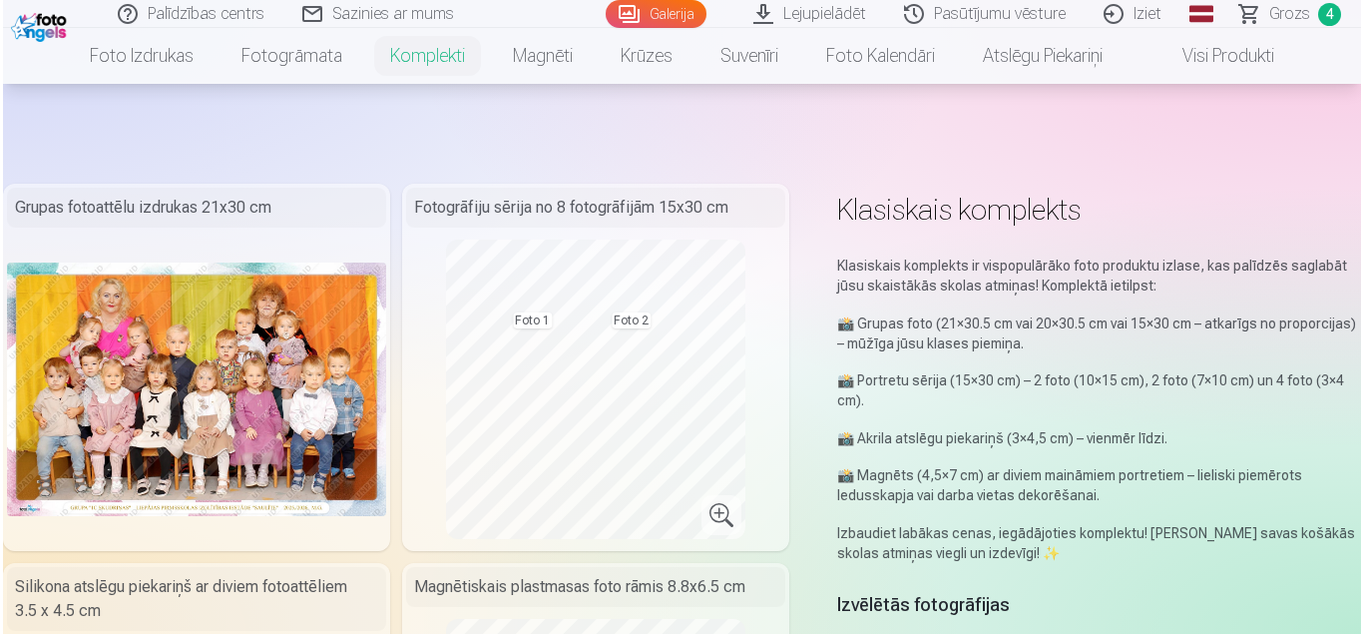
scroll to position [200, 0]
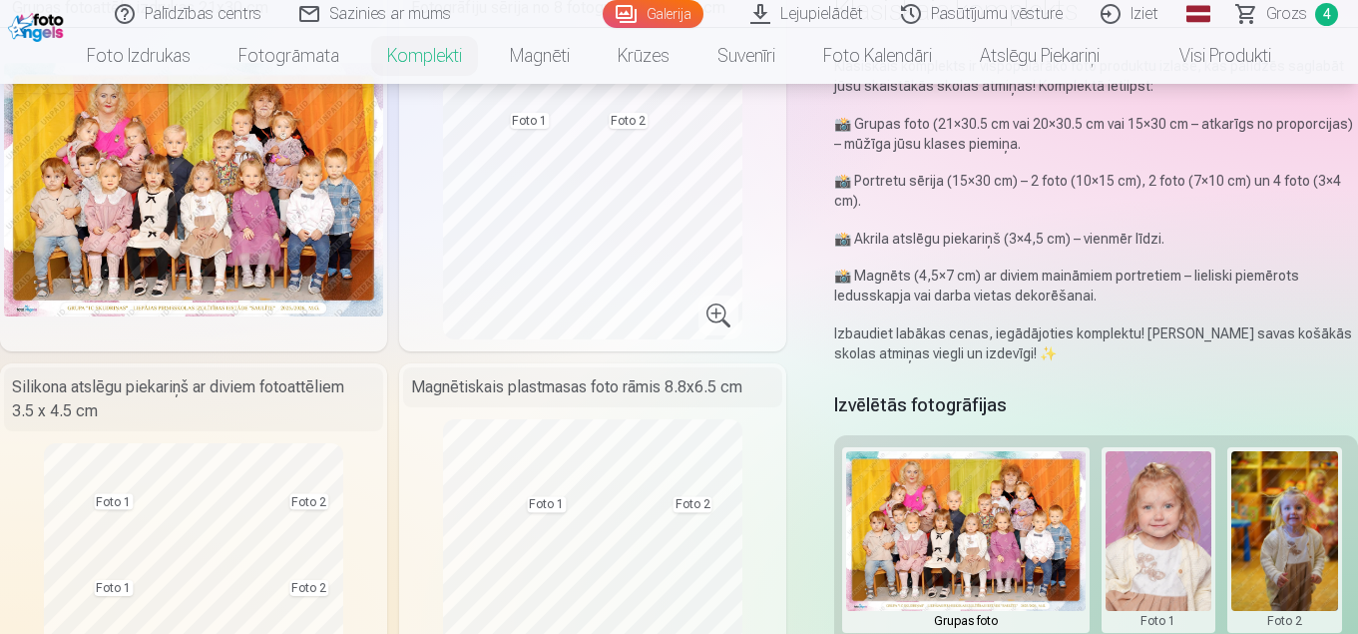
click at [1174, 527] on button at bounding box center [1159, 540] width 107 height 178
click at [1135, 527] on button "Nomainiet foto" at bounding box center [1159, 540] width 163 height 56
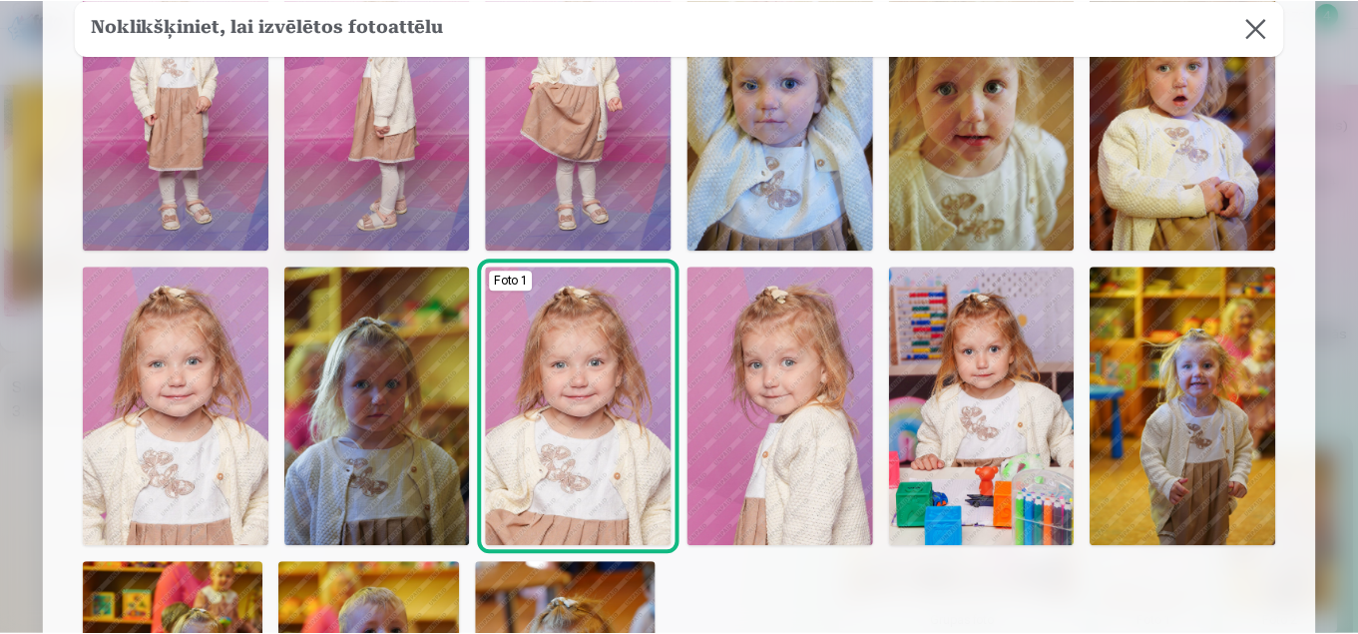
scroll to position [97, 0]
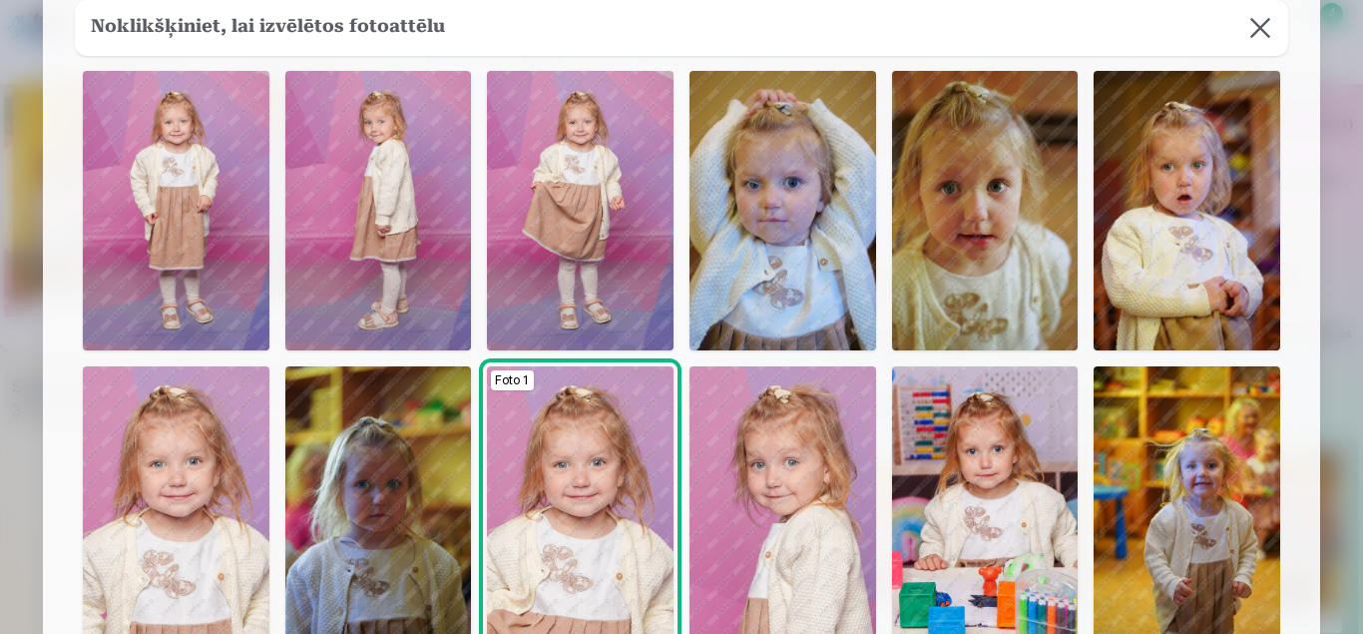
click at [1262, 27] on button at bounding box center [1260, 28] width 56 height 56
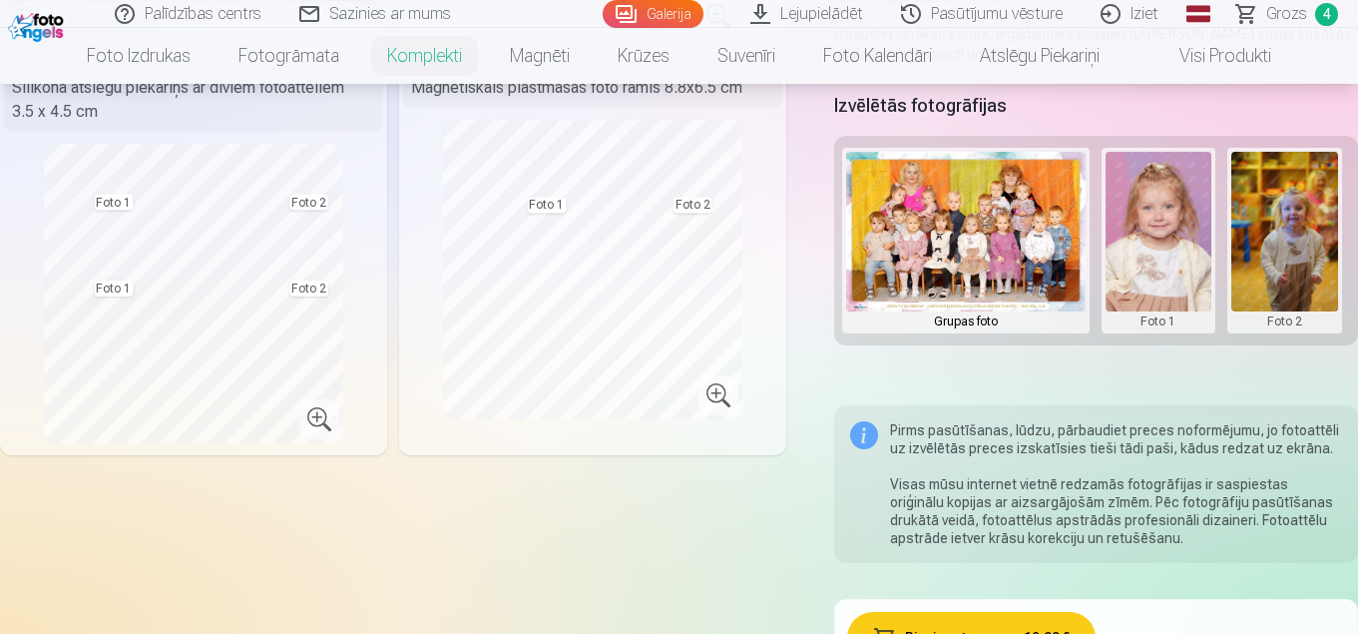
scroll to position [200, 0]
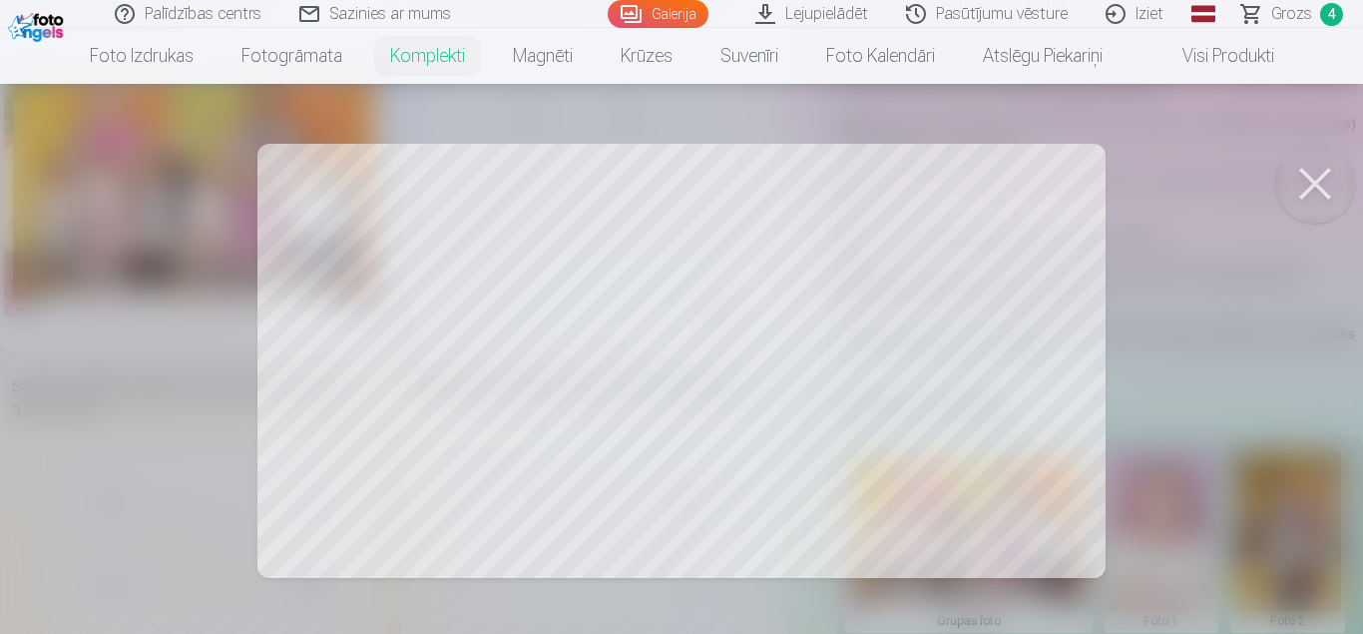
drag, startPoint x: 1323, startPoint y: 182, endPoint x: 782, endPoint y: 338, distance: 563.0
click at [1316, 181] on button at bounding box center [1315, 184] width 80 height 80
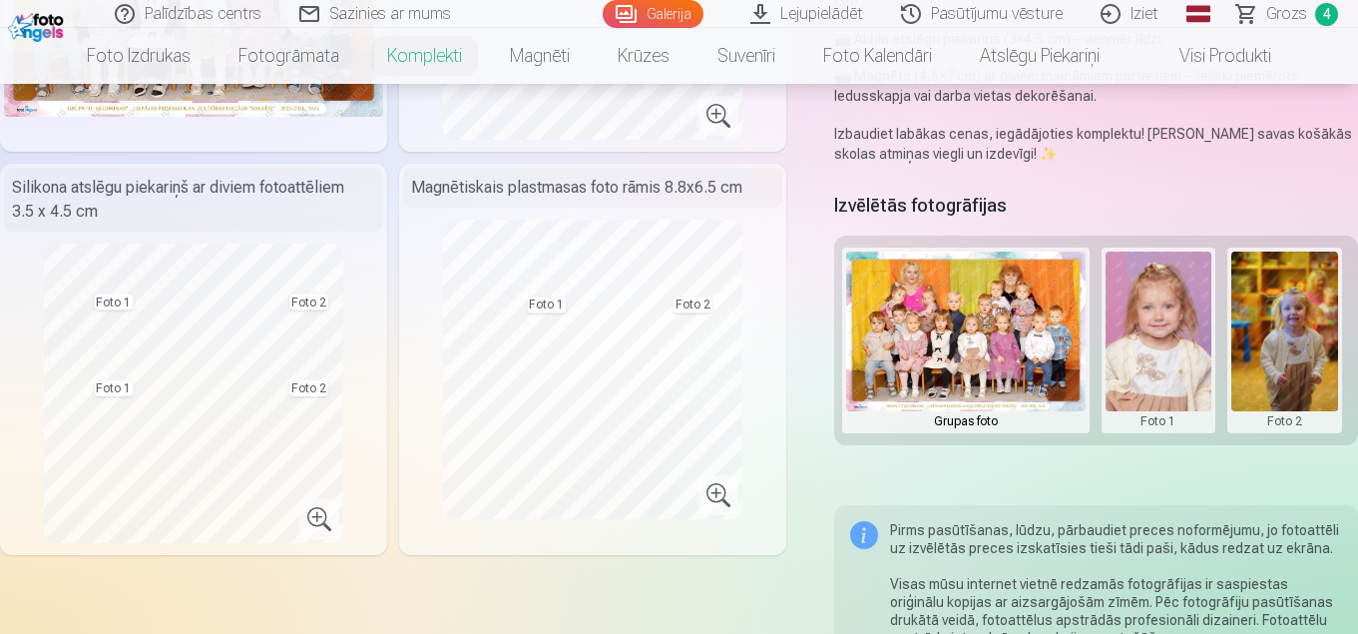
scroll to position [798, 0]
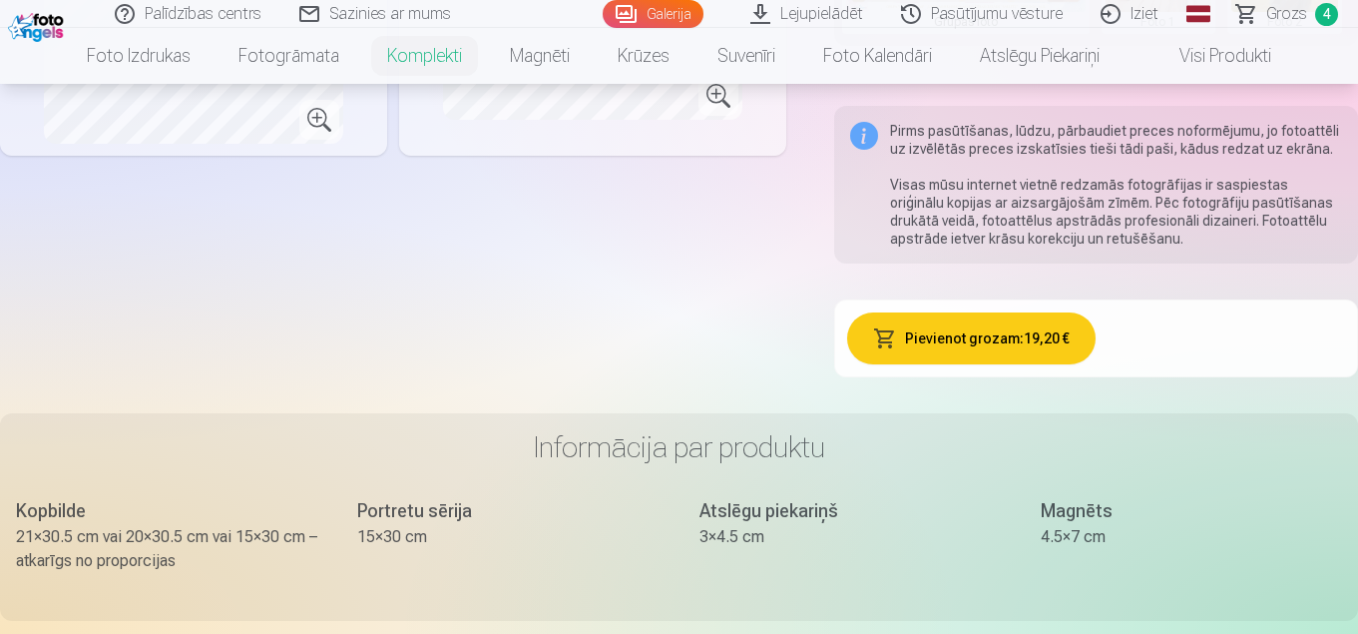
click at [973, 335] on button "Pievienot grozam : 19,20 €" at bounding box center [971, 338] width 249 height 52
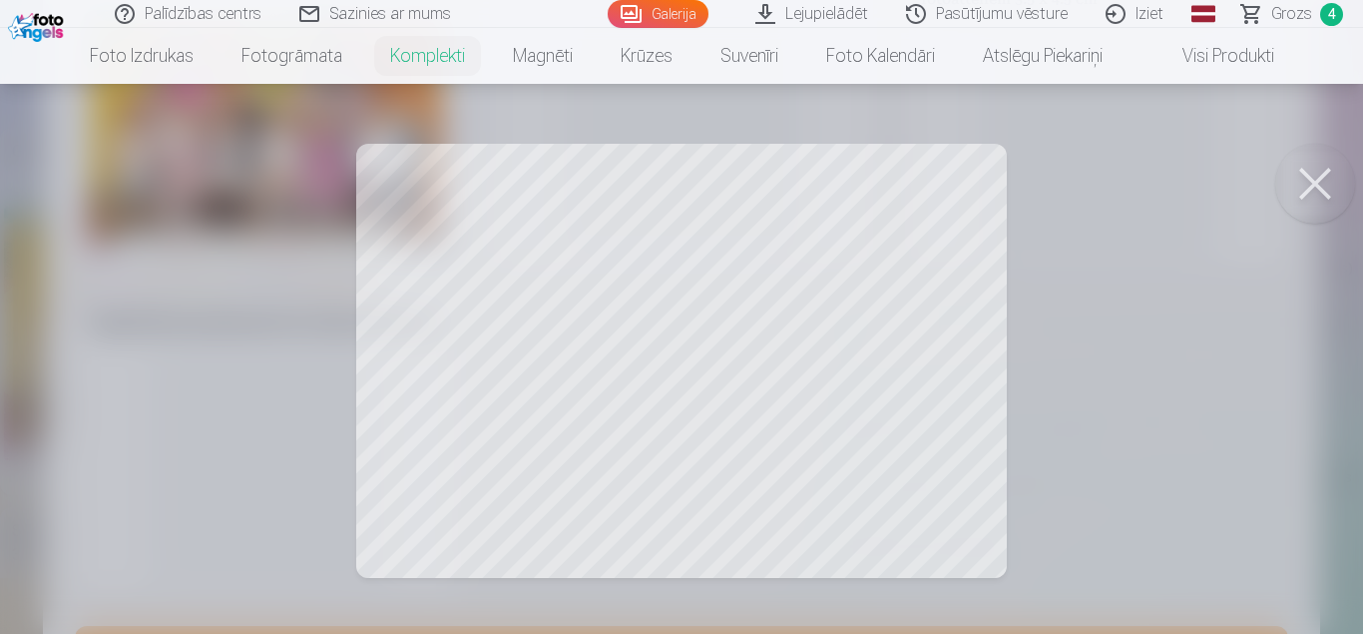
scroll to position [56, 0]
click at [957, 554] on div at bounding box center [681, 317] width 1363 height 634
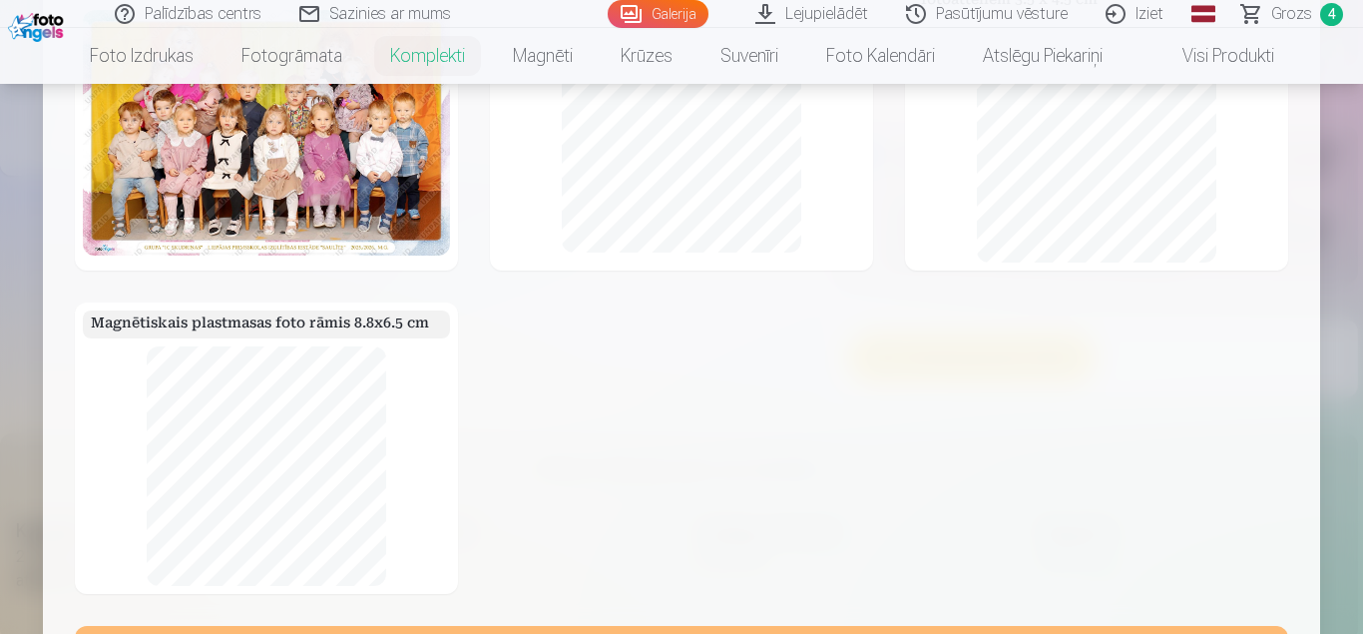
drag, startPoint x: 956, startPoint y: 552, endPoint x: 927, endPoint y: 524, distance: 40.2
click at [938, 536] on div "Grupas fotoattēlu izdrukas 21x30 cm Fotogrāfiju sērija no 8 fotogrāfijām 15x30 …" at bounding box center [681, 276] width 1213 height 635
click at [881, 400] on div "Grupas fotoattēlu izdrukas 21x30 cm Fotogrāfiju sērija no 8 fotogrāfijām 15x30 …" at bounding box center [681, 276] width 1213 height 635
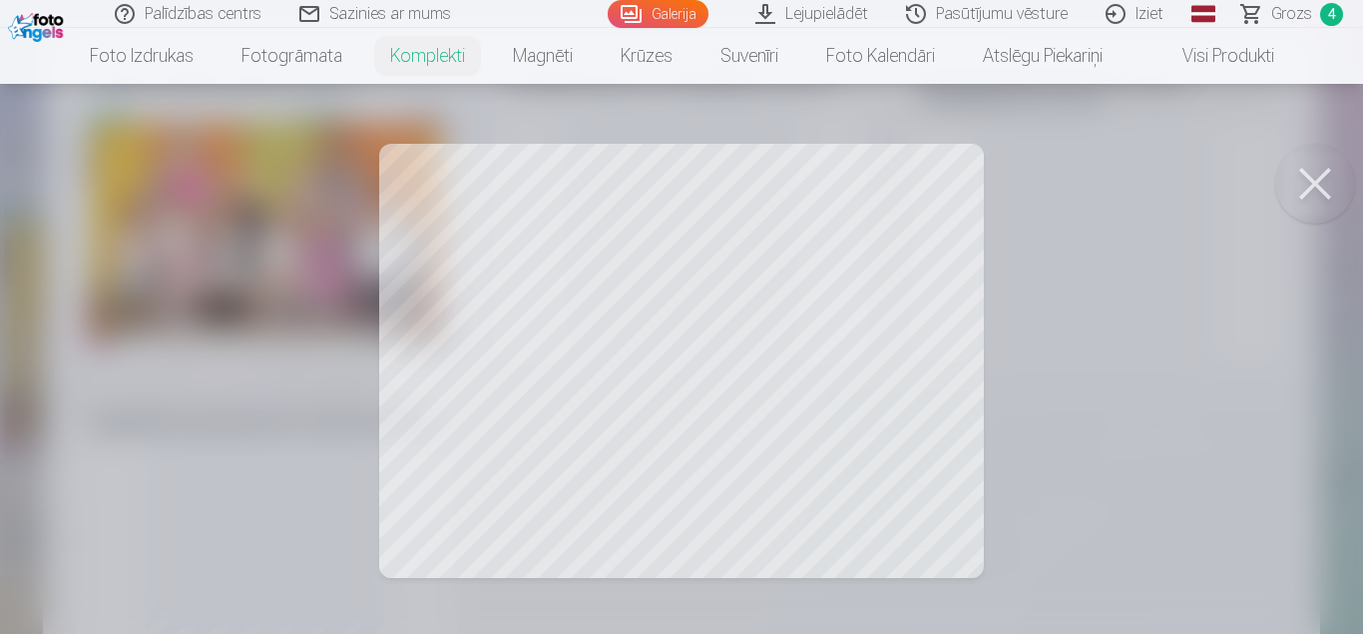
scroll to position [56, 0]
click at [1322, 190] on button at bounding box center [1315, 184] width 80 height 80
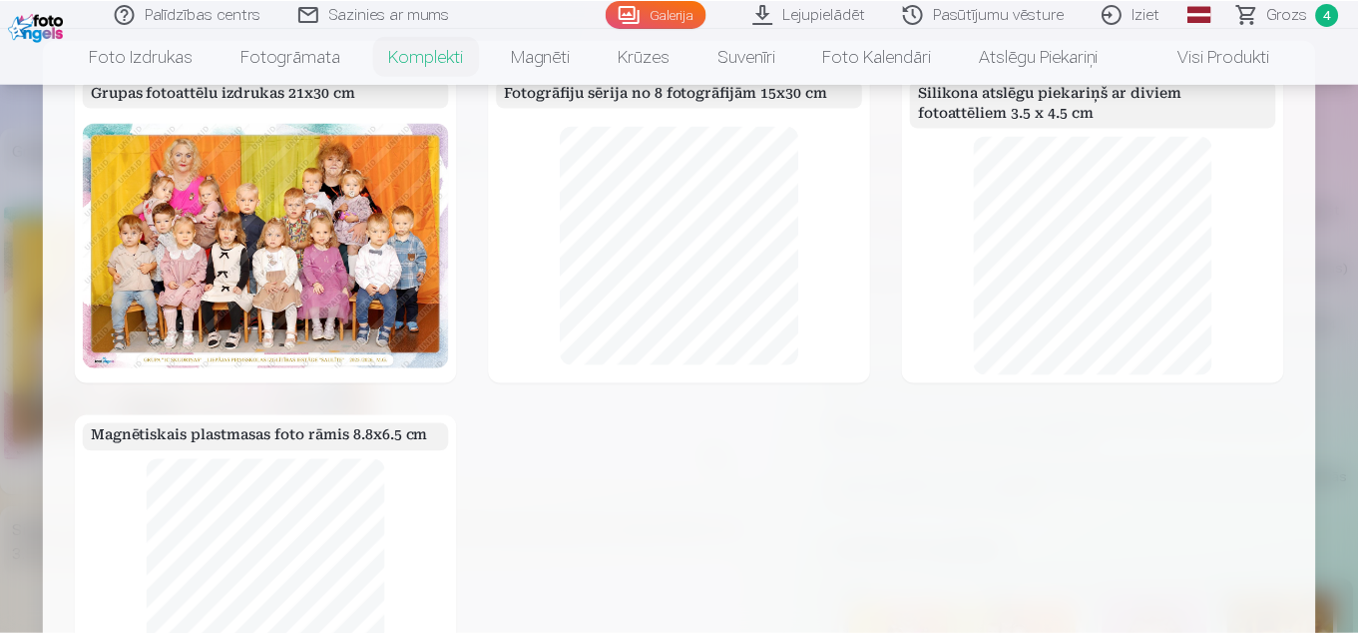
scroll to position [512, 0]
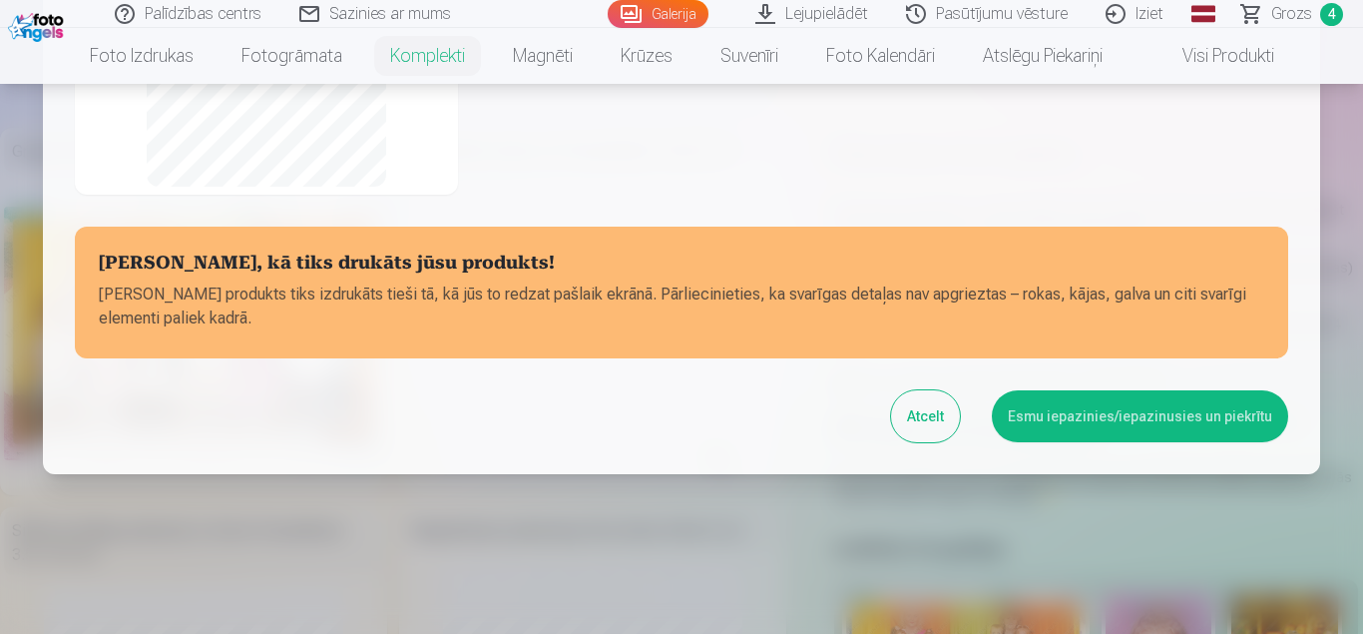
click at [929, 418] on button "Atcelt" at bounding box center [925, 416] width 69 height 52
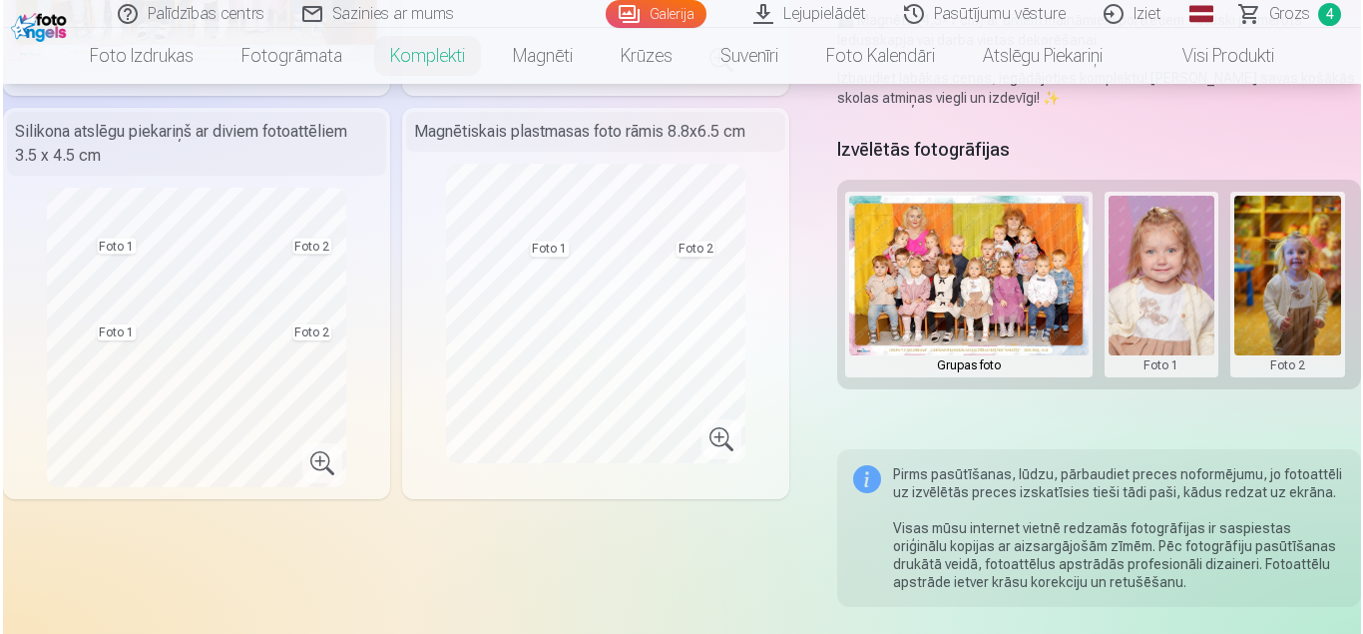
scroll to position [435, 0]
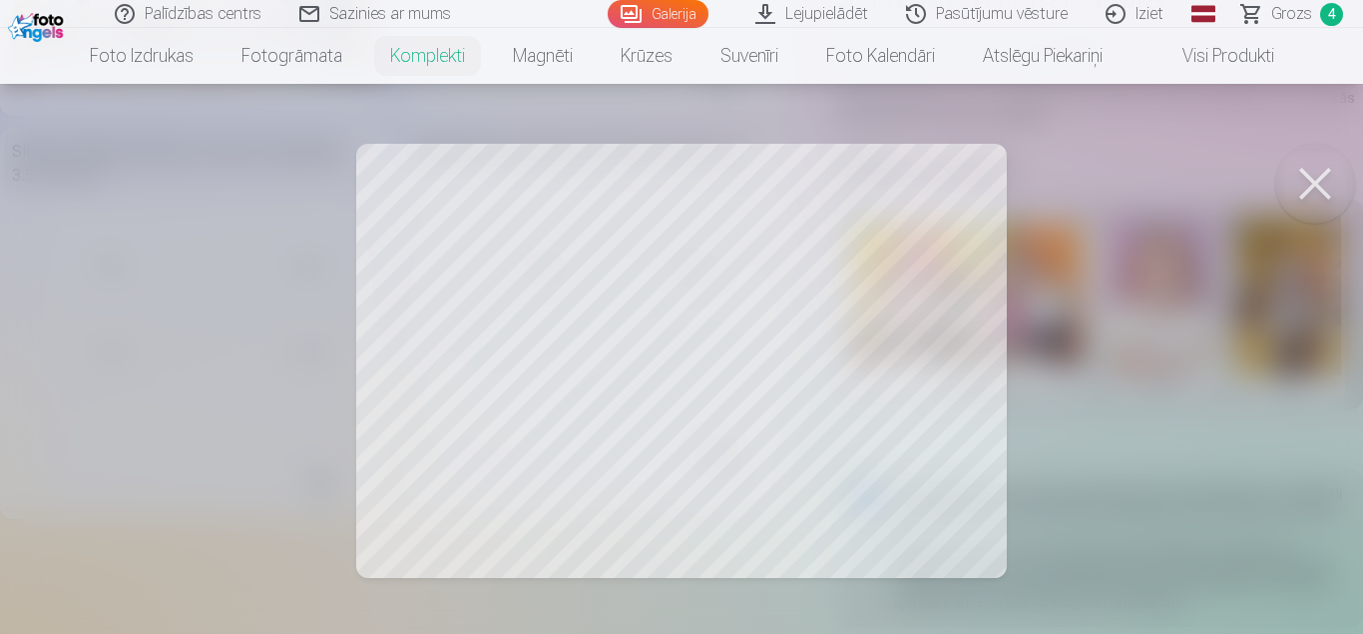
click at [750, 374] on div at bounding box center [681, 317] width 1363 height 634
click at [1308, 185] on button at bounding box center [1315, 184] width 80 height 80
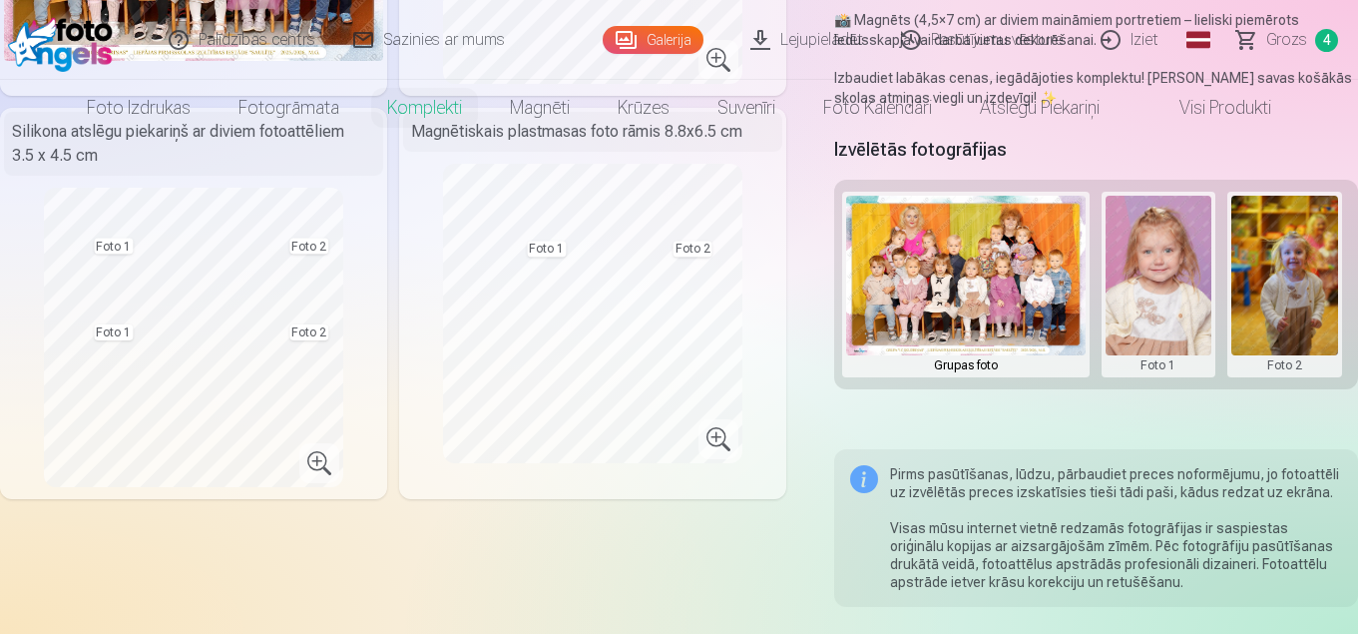
scroll to position [0, 0]
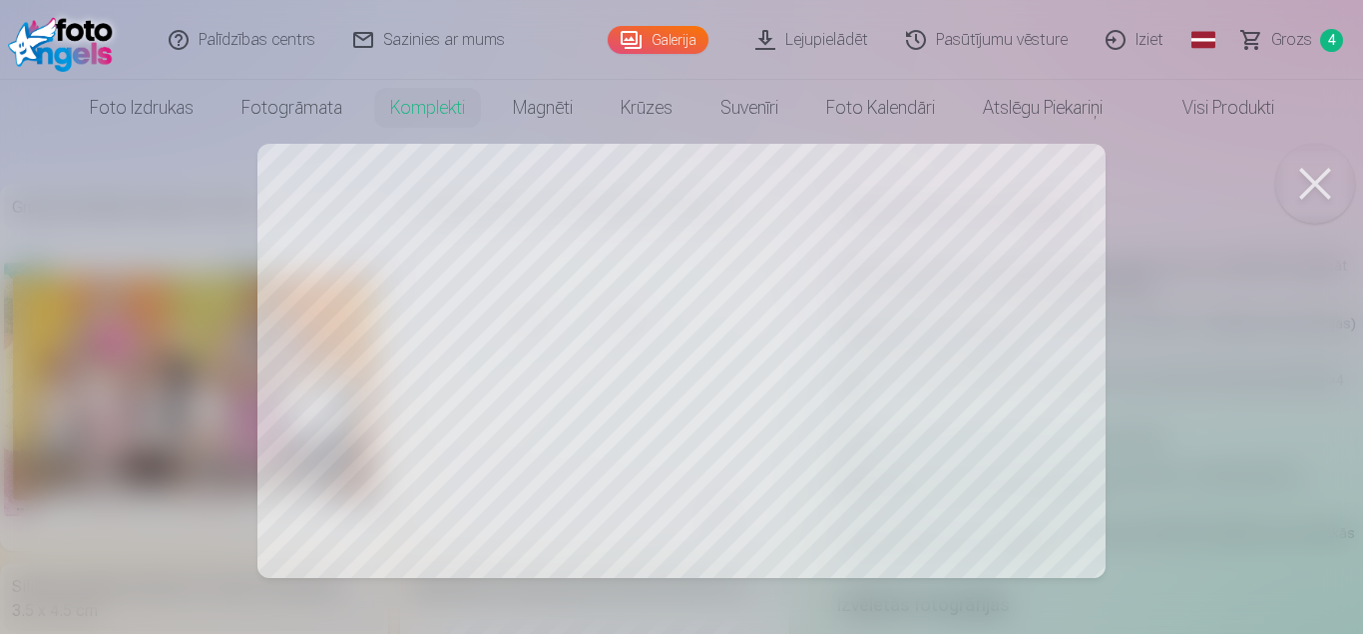
click at [1316, 188] on button at bounding box center [1315, 184] width 80 height 80
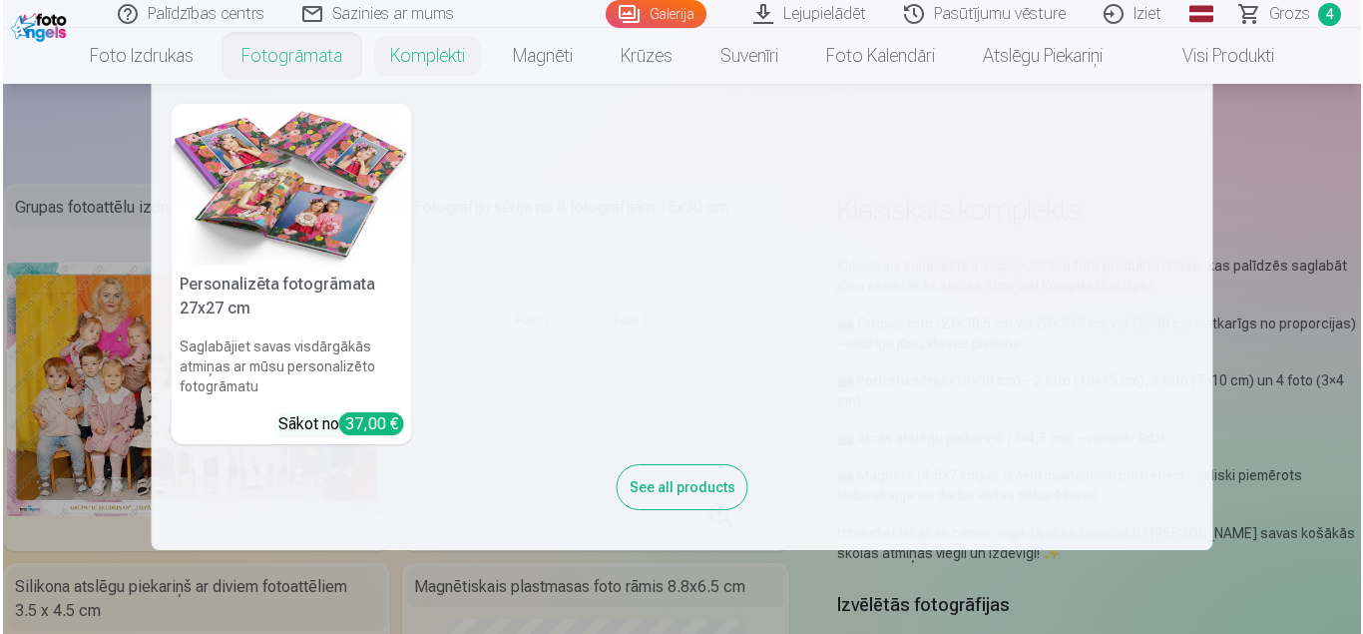
scroll to position [299, 0]
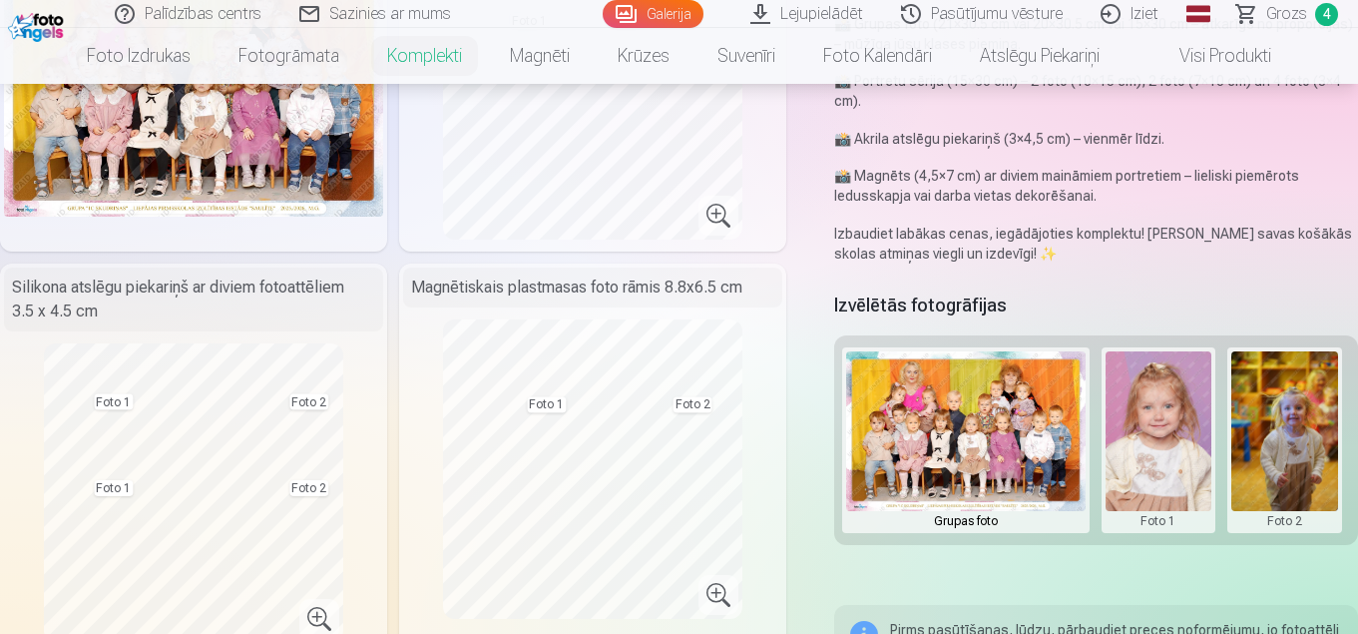
click at [1141, 464] on button at bounding box center [1159, 440] width 107 height 178
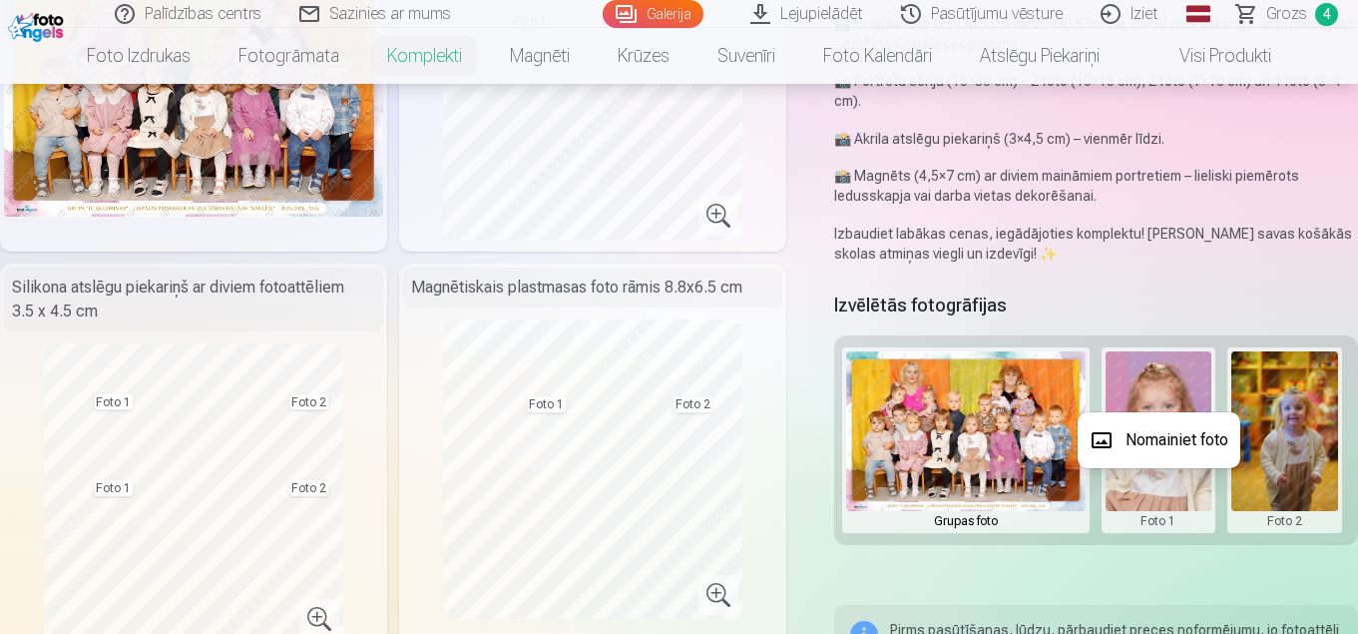
click at [1146, 447] on button "Nomainiet foto" at bounding box center [1159, 440] width 163 height 56
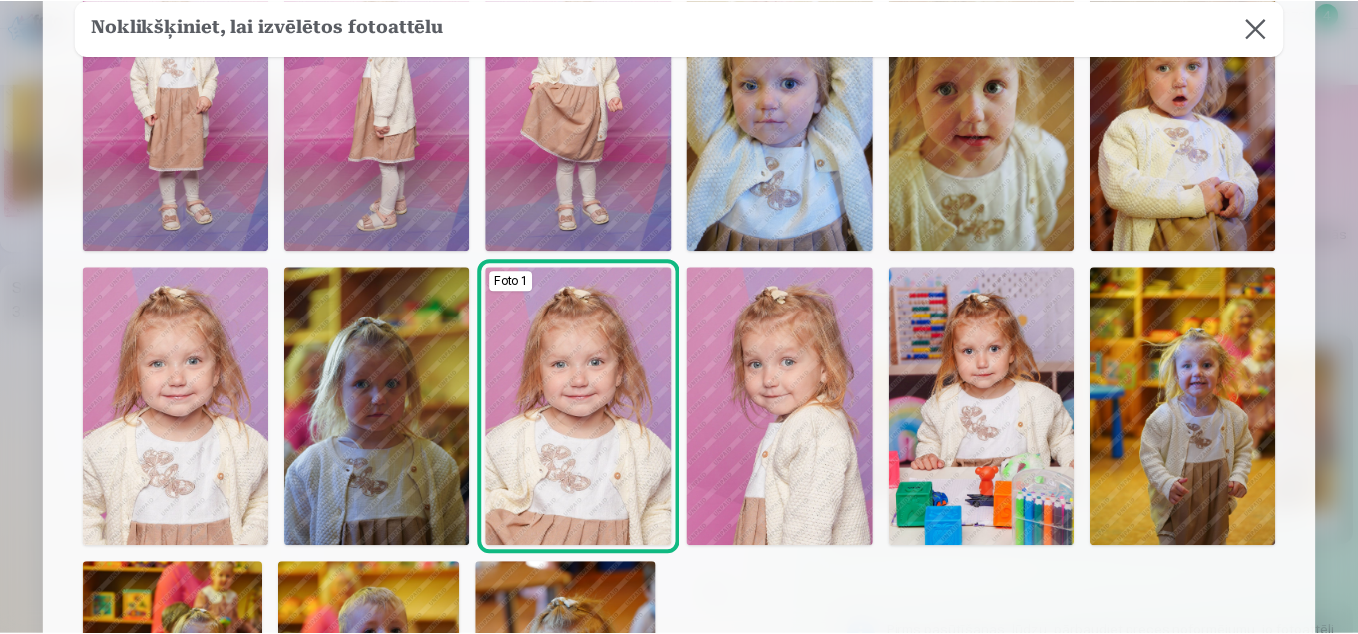
scroll to position [97, 0]
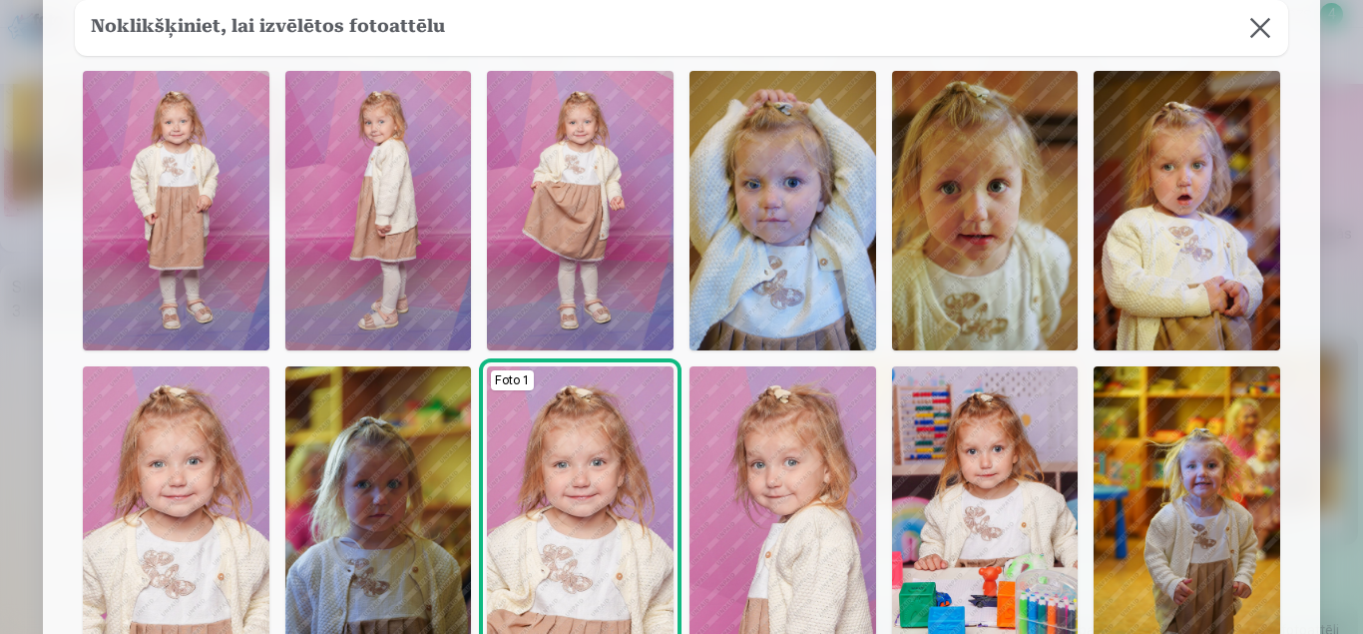
click at [392, 232] on img at bounding box center [378, 210] width 187 height 279
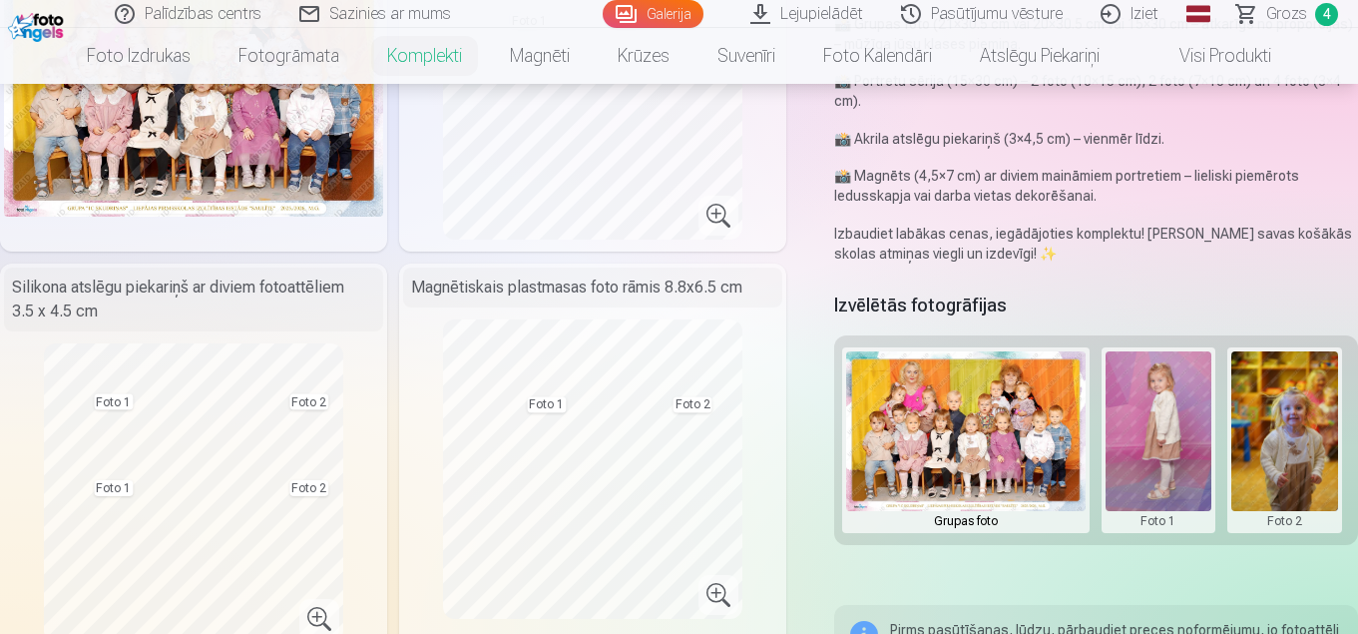
scroll to position [100, 0]
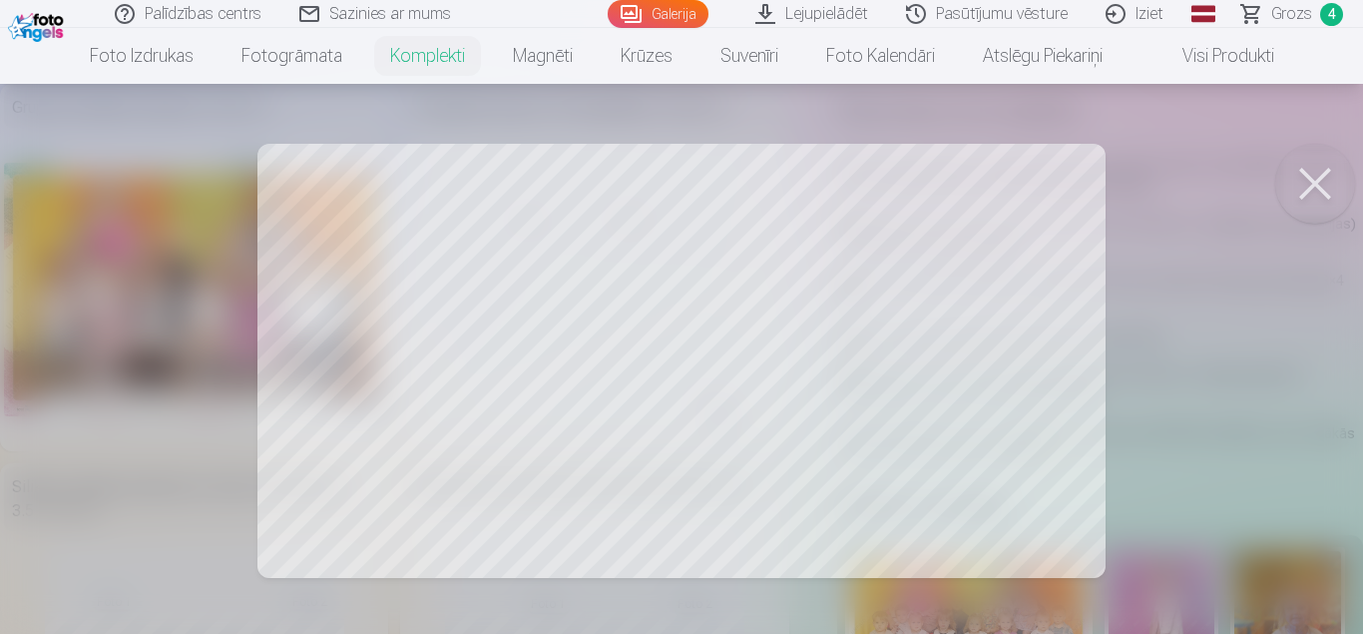
drag, startPoint x: 1300, startPoint y: 182, endPoint x: 745, endPoint y: 209, distance: 555.4
click at [1299, 182] on button at bounding box center [1315, 184] width 80 height 80
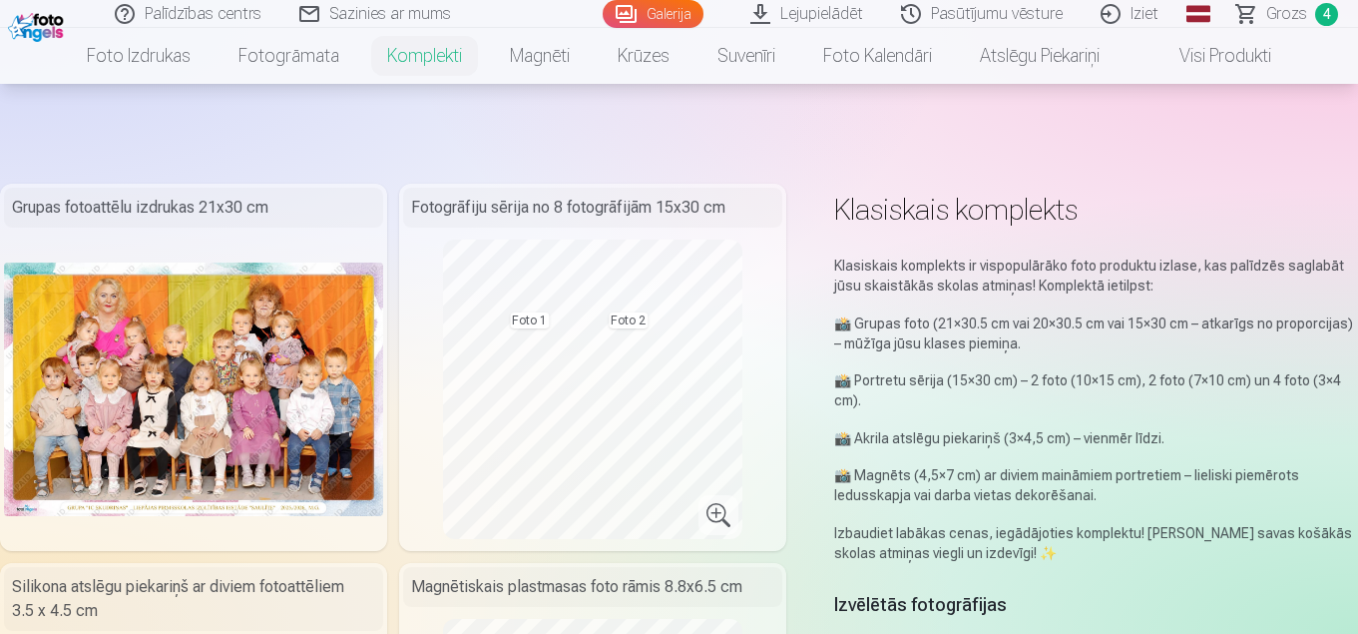
scroll to position [499, 0]
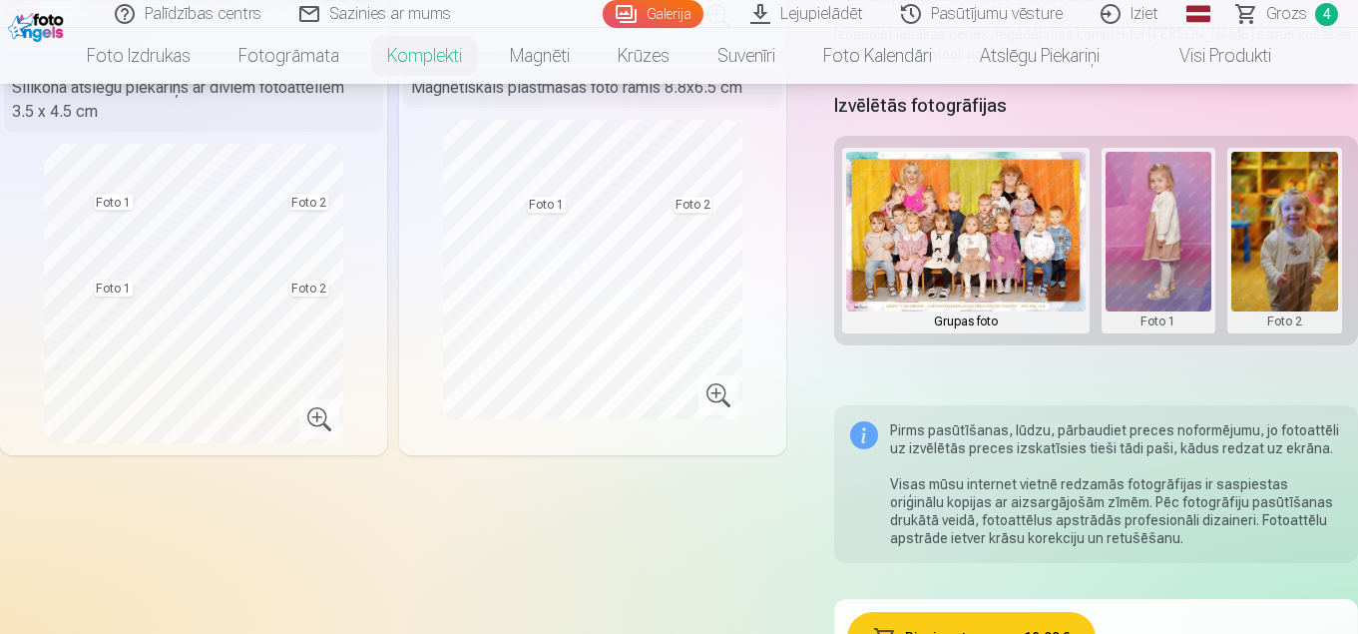
click at [1150, 277] on button at bounding box center [1159, 241] width 107 height 178
click at [1126, 242] on button "Nomainiet foto" at bounding box center [1159, 241] width 163 height 56
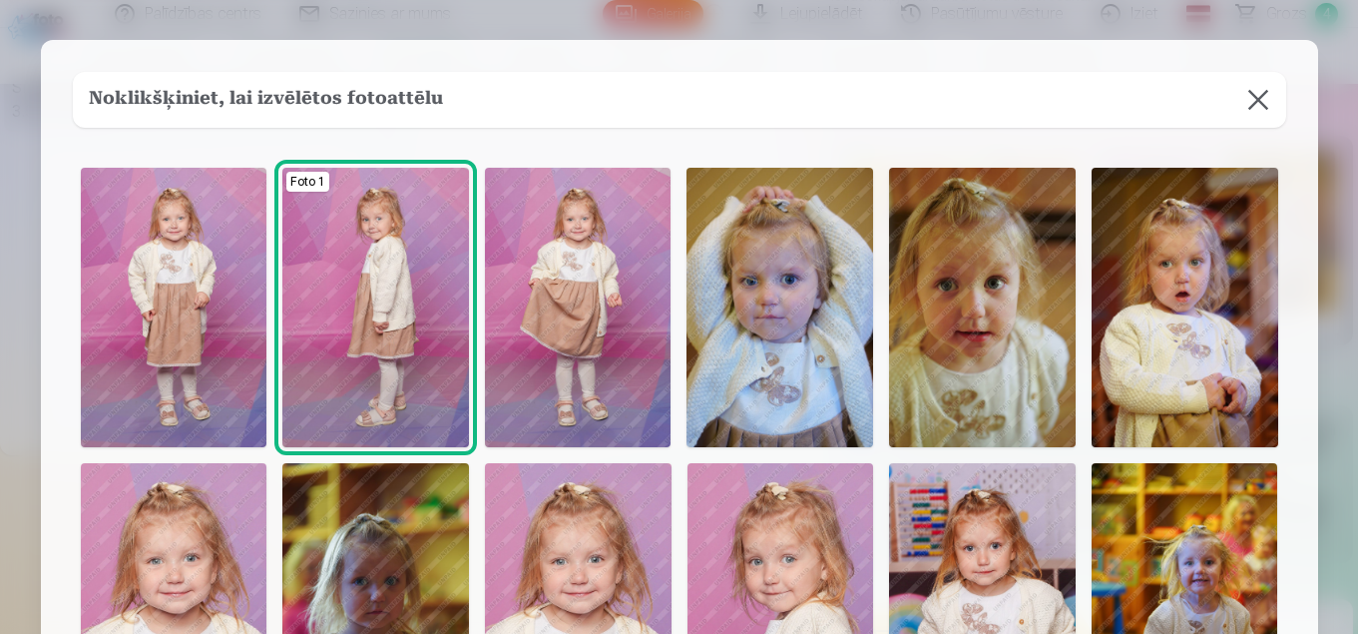
scroll to position [479, 0]
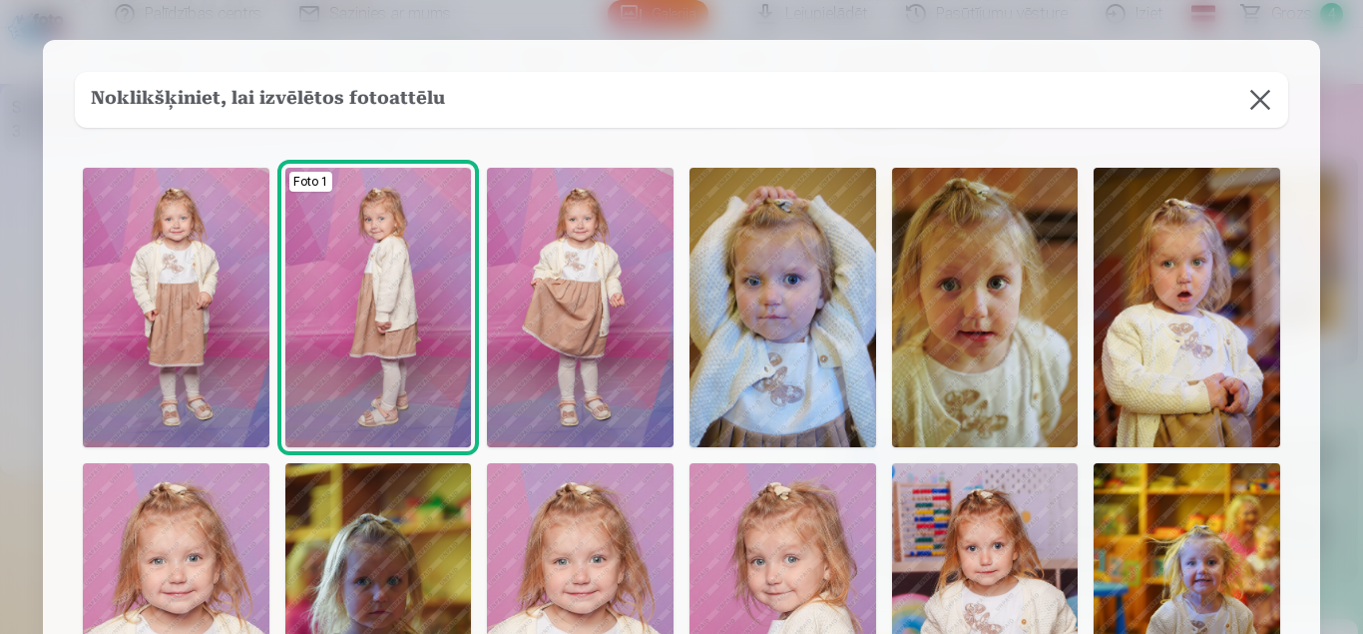
click at [189, 317] on img at bounding box center [176, 307] width 187 height 279
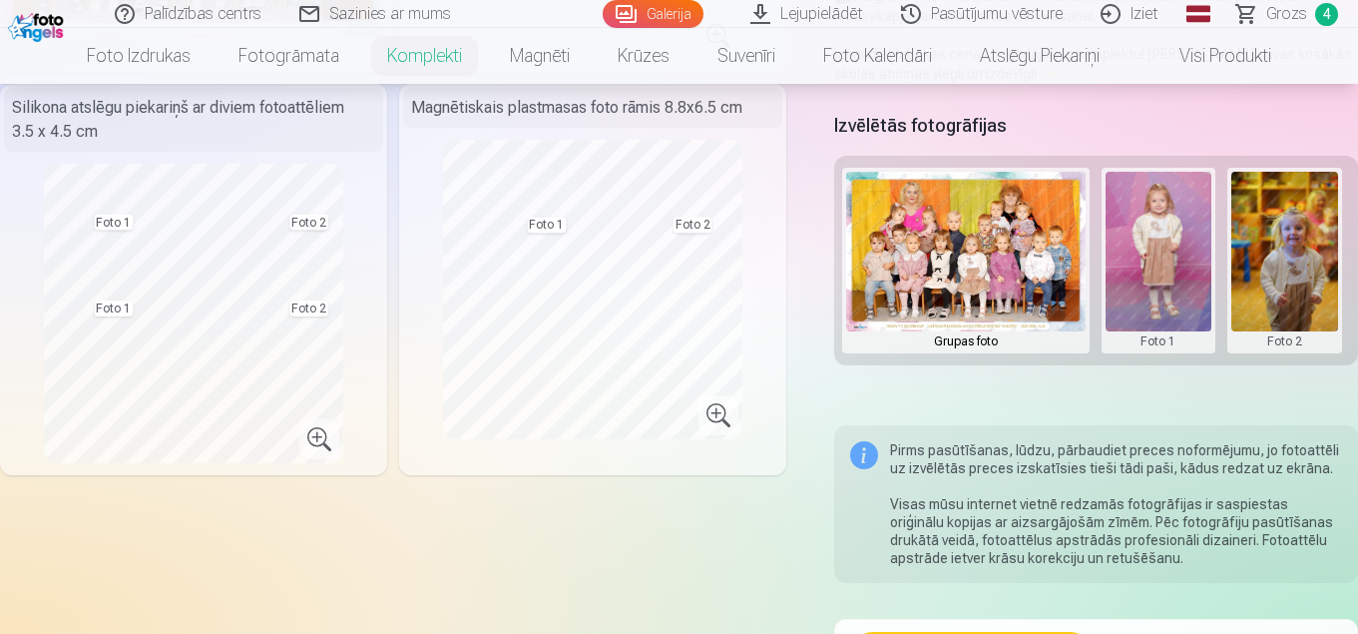
scroll to position [279, 0]
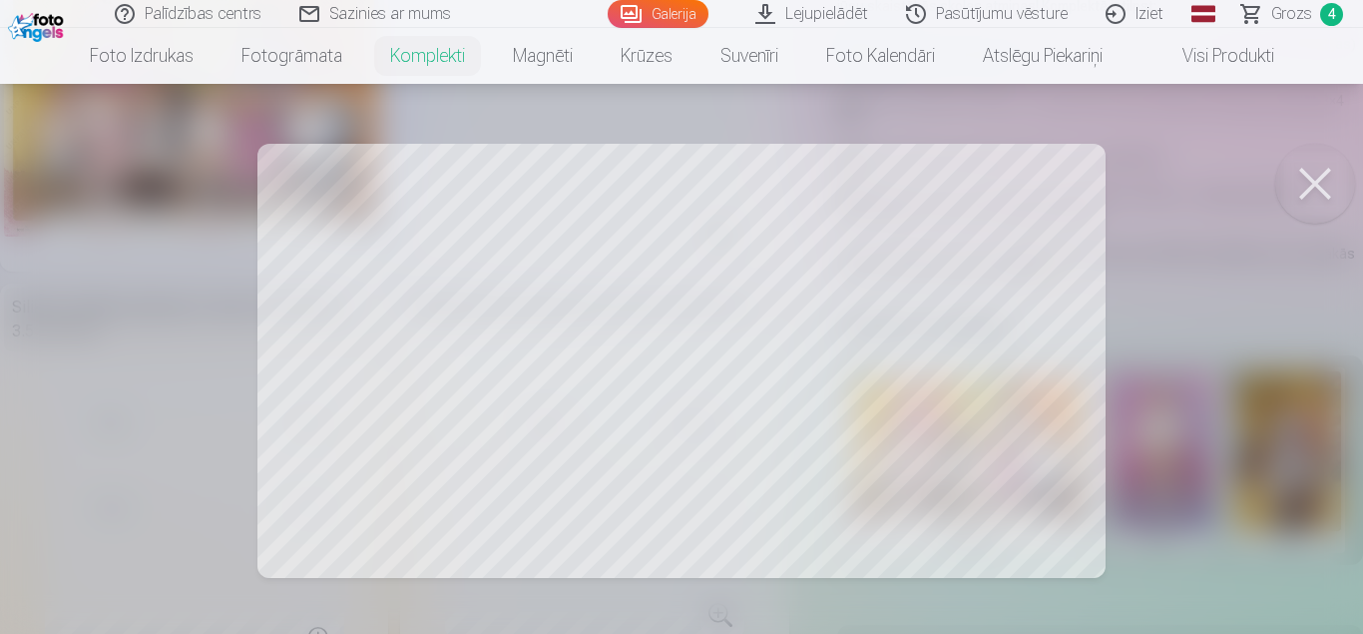
click at [466, 335] on div at bounding box center [681, 317] width 1363 height 634
click at [1314, 178] on button at bounding box center [1315, 184] width 80 height 80
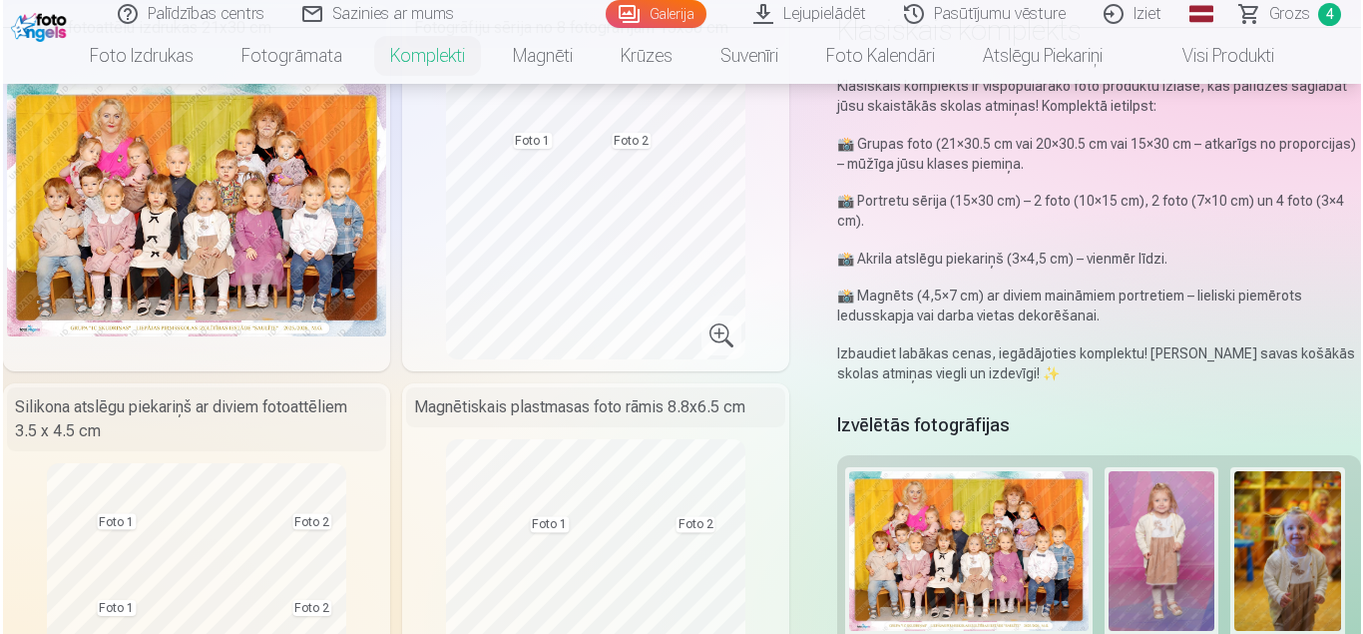
scroll to position [0, 0]
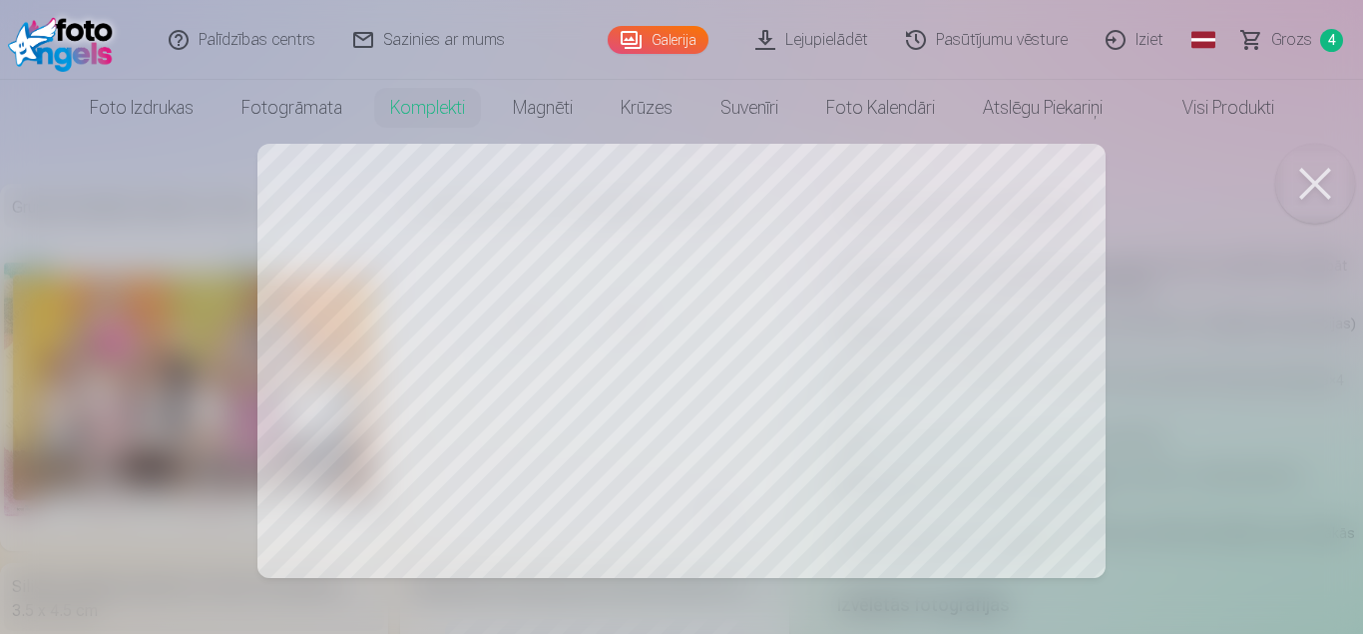
click at [870, 374] on div at bounding box center [681, 317] width 1363 height 634
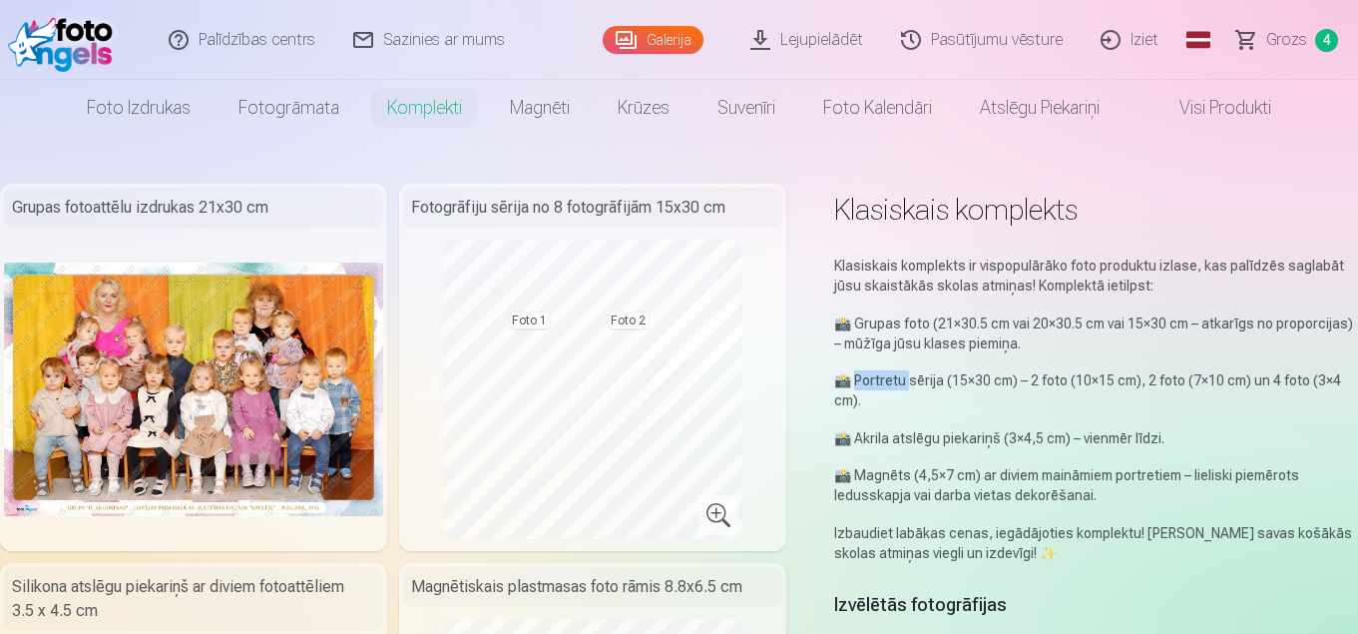
drag, startPoint x: 870, startPoint y: 374, endPoint x: 776, endPoint y: 369, distance: 93.9
click at [861, 374] on p "📸 Portretu sērija (15×30 cm) – 2 foto (10×15 cm), 2 foto (7×10 cm) un 4 foto (3…" at bounding box center [1096, 390] width 524 height 40
click at [727, 375] on div "Fotogrāfiju sērija no 8 fotogrāfijām 15x30 cm Foto 1 Foto 2" at bounding box center [592, 367] width 387 height 367
click at [404, 433] on div "Fotogrāfiju sērija no 8 fotogrāfijām 15x30 cm Foto 1 Foto 2" at bounding box center [592, 367] width 387 height 367
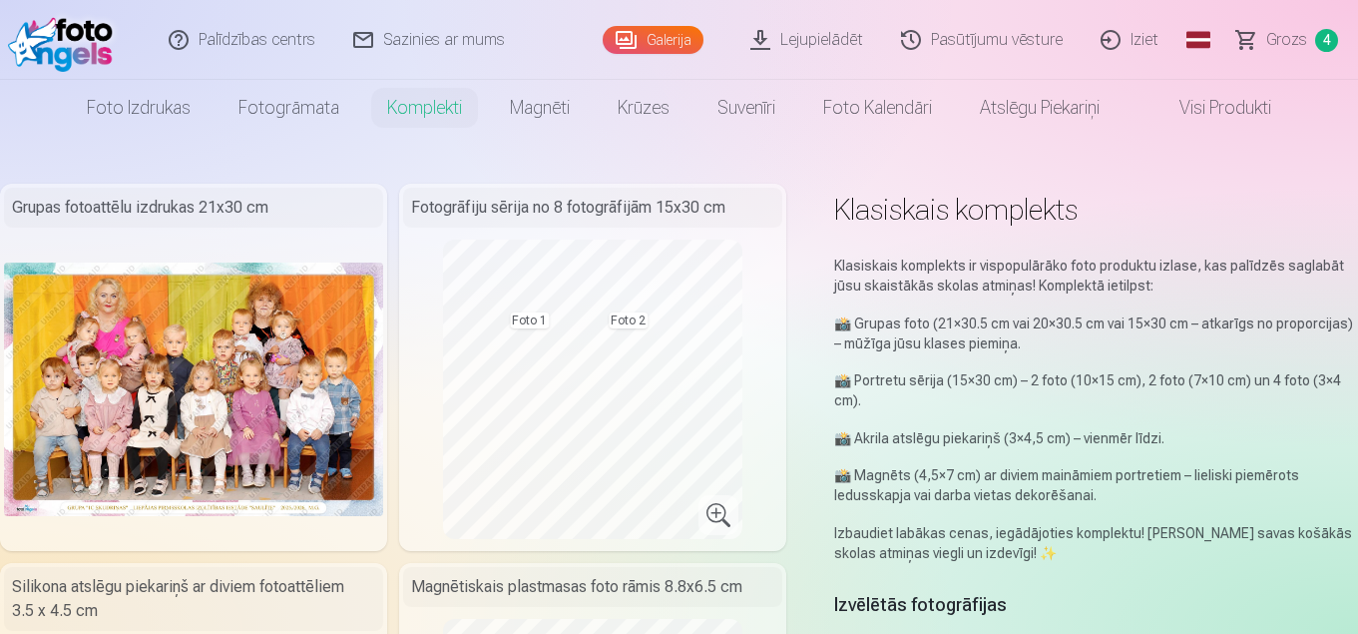
click at [503, 455] on div "Fotogrāfiju sērija no 8 fotogrāfijām 15x30 cm Foto 1 Foto 2" at bounding box center [592, 367] width 387 height 367
click at [215, 369] on img at bounding box center [193, 388] width 379 height 252
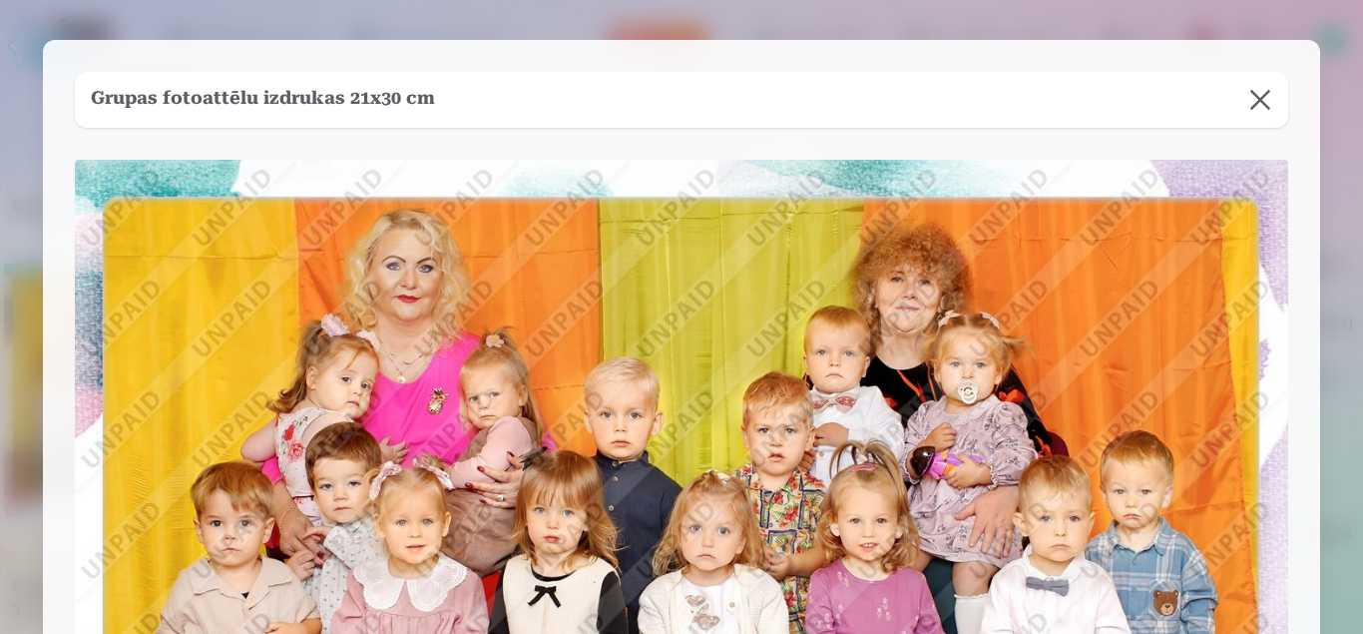
click at [214, 372] on img at bounding box center [681, 564] width 1213 height 809
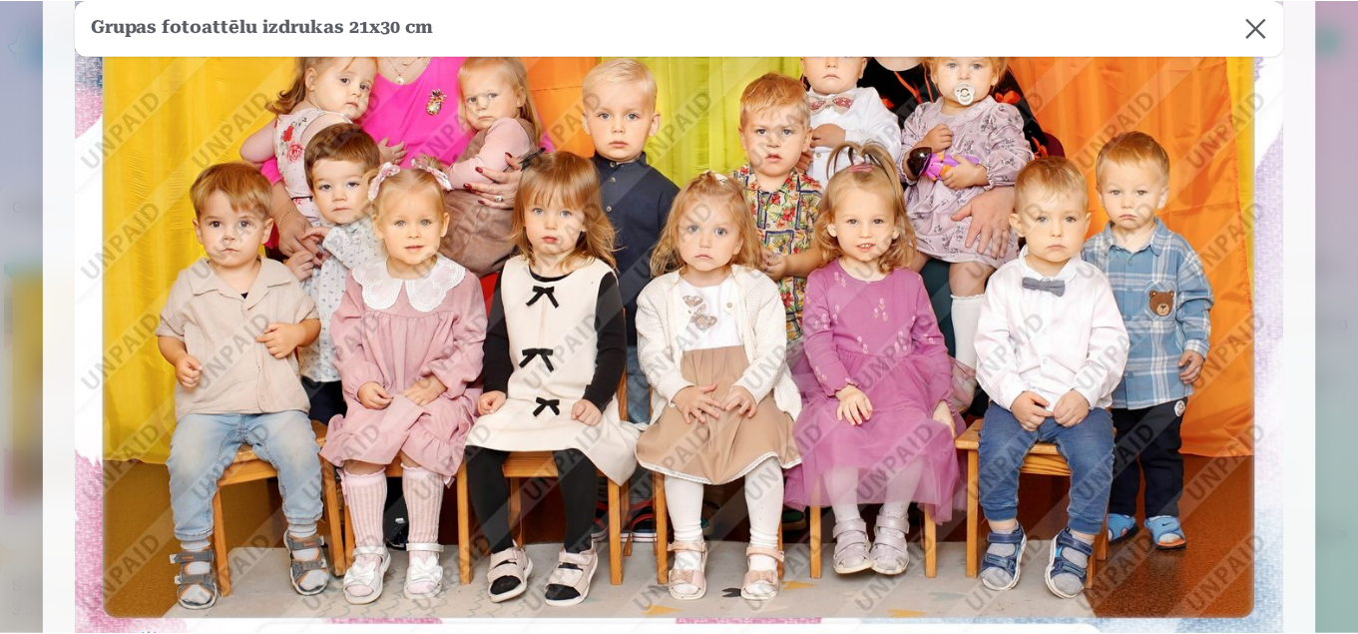
scroll to position [200, 0]
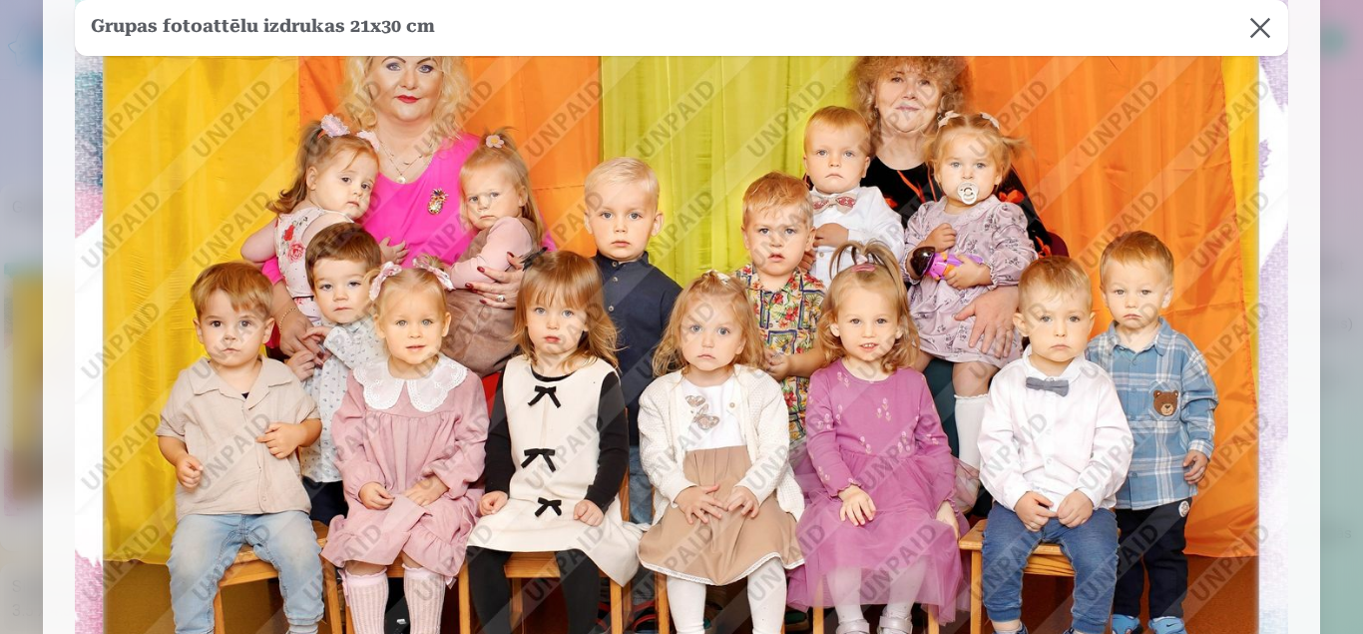
click at [1258, 27] on button at bounding box center [1260, 28] width 56 height 56
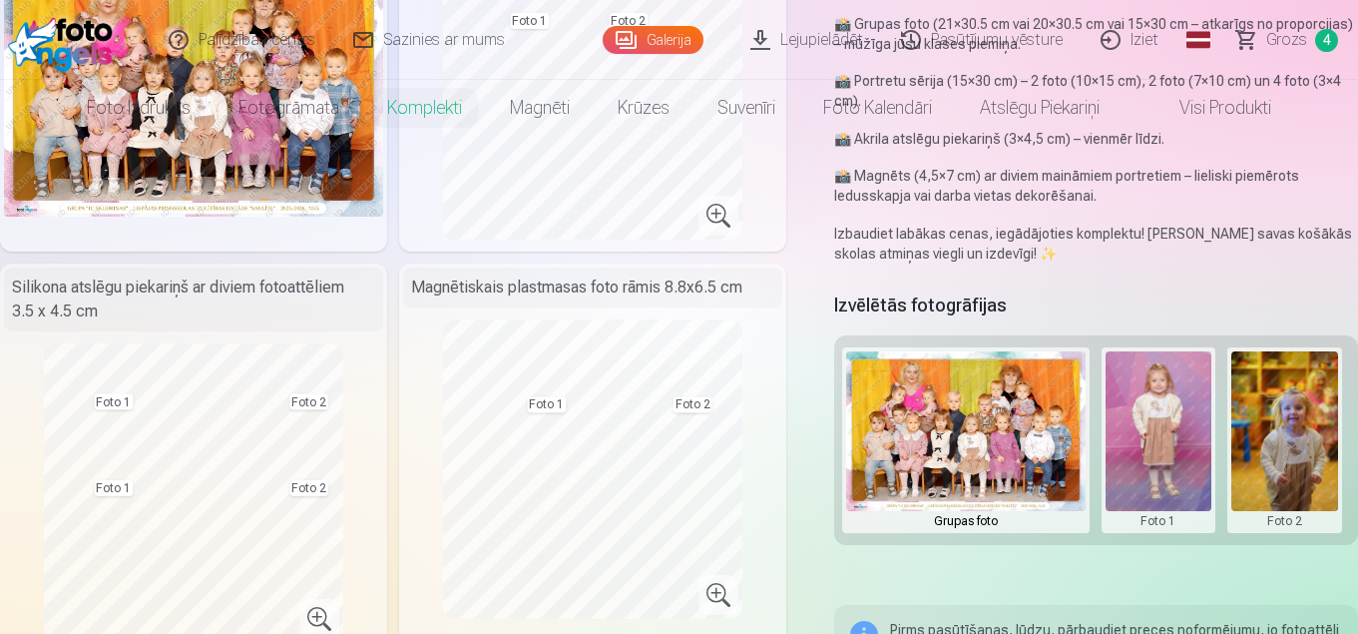
scroll to position [0, 0]
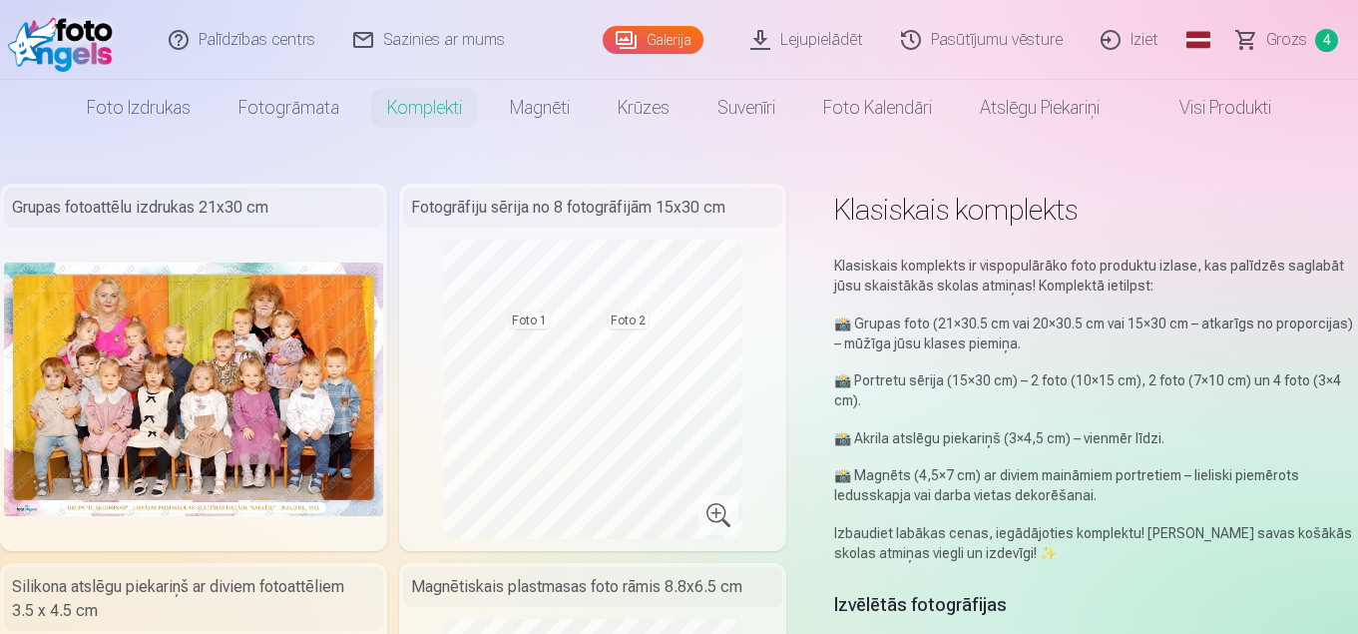
click at [686, 43] on link "Galerija" at bounding box center [653, 40] width 101 height 28
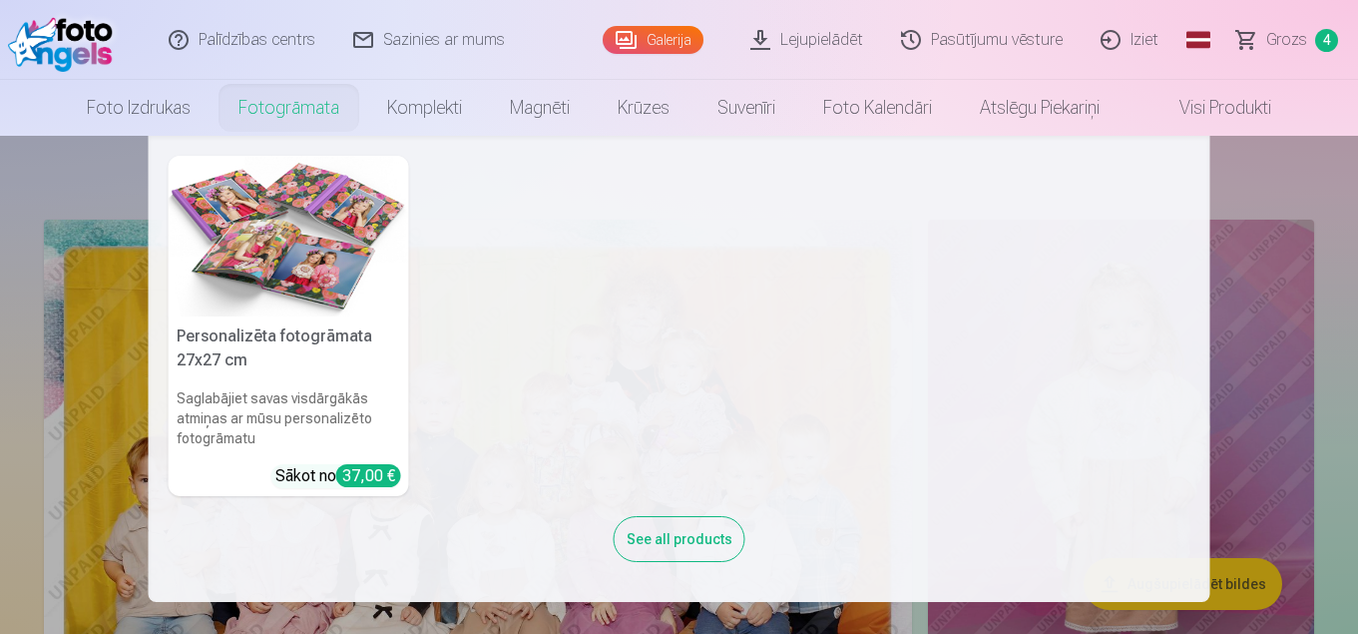
click at [312, 117] on link "Fotogrāmata" at bounding box center [289, 108] width 149 height 56
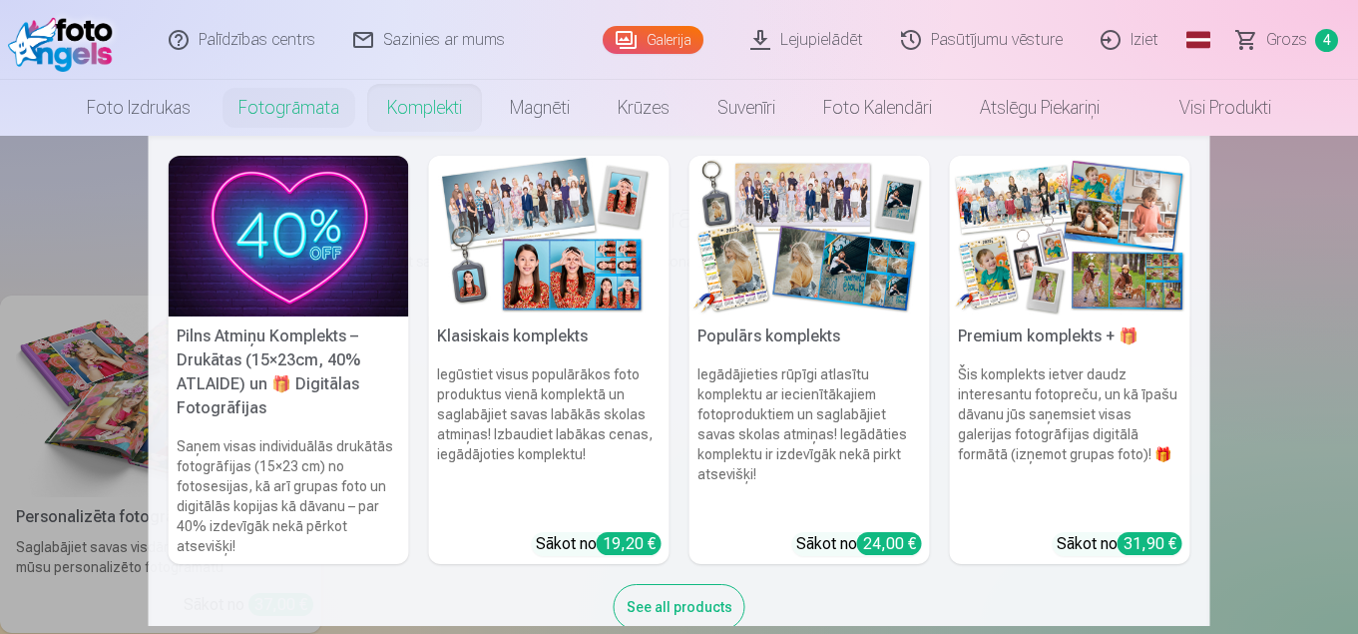
click at [429, 108] on link "Komplekti" at bounding box center [424, 108] width 123 height 56
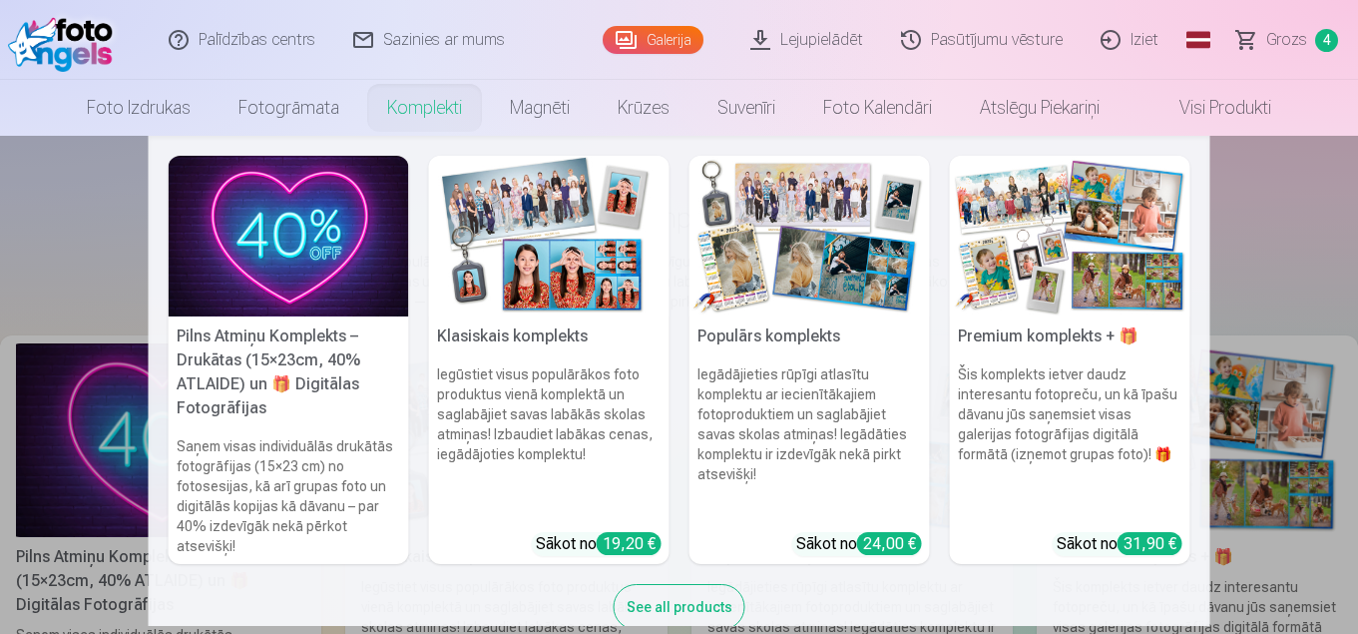
click at [419, 110] on link "Komplekti" at bounding box center [424, 108] width 123 height 56
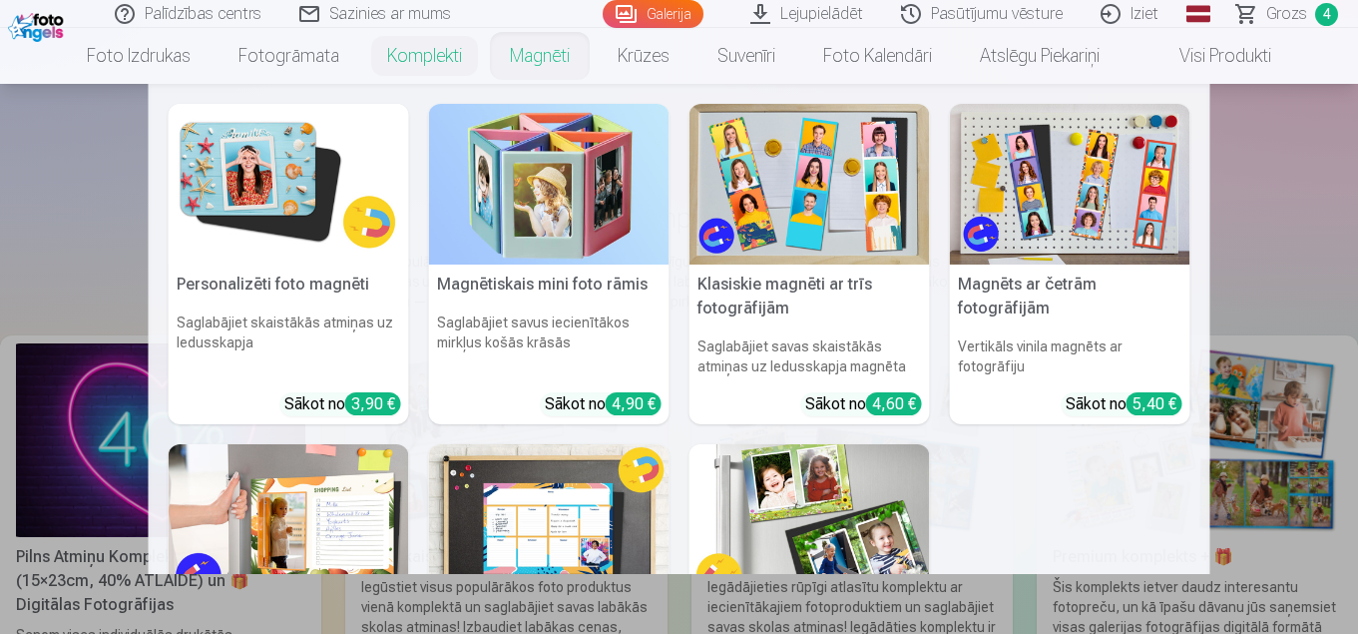
scroll to position [100, 0]
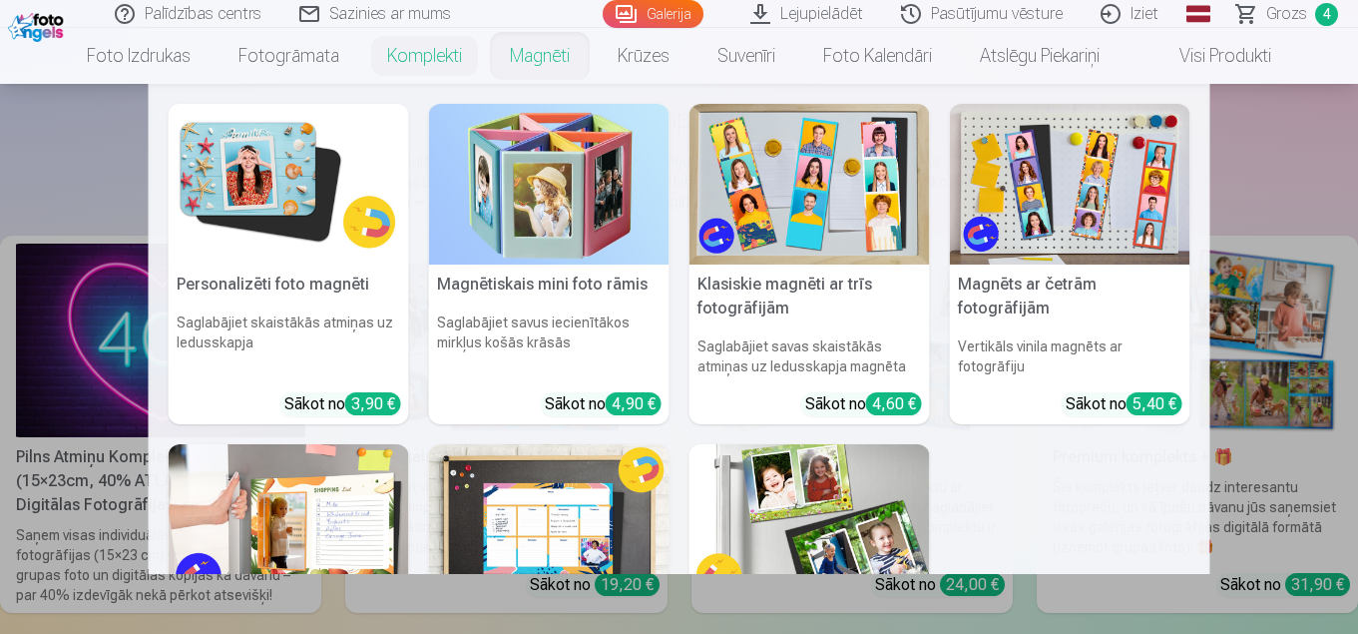
click at [600, 248] on img at bounding box center [549, 184] width 240 height 161
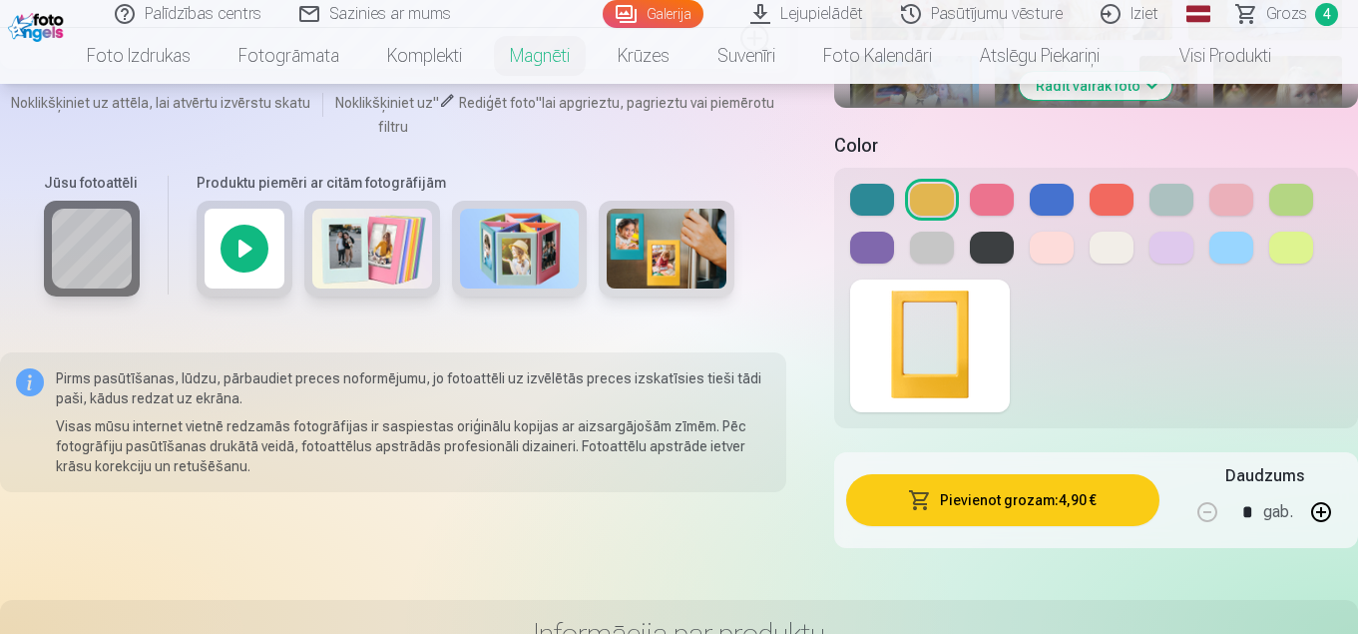
scroll to position [698, 0]
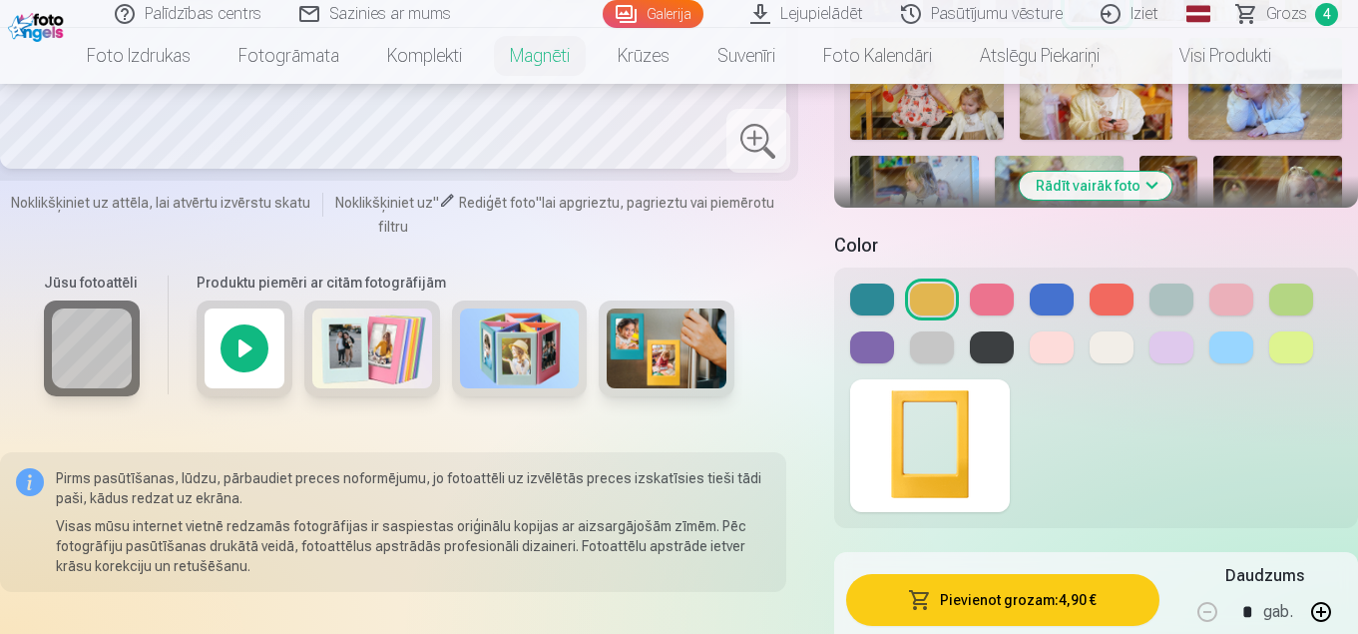
click at [254, 353] on div at bounding box center [245, 348] width 96 height 96
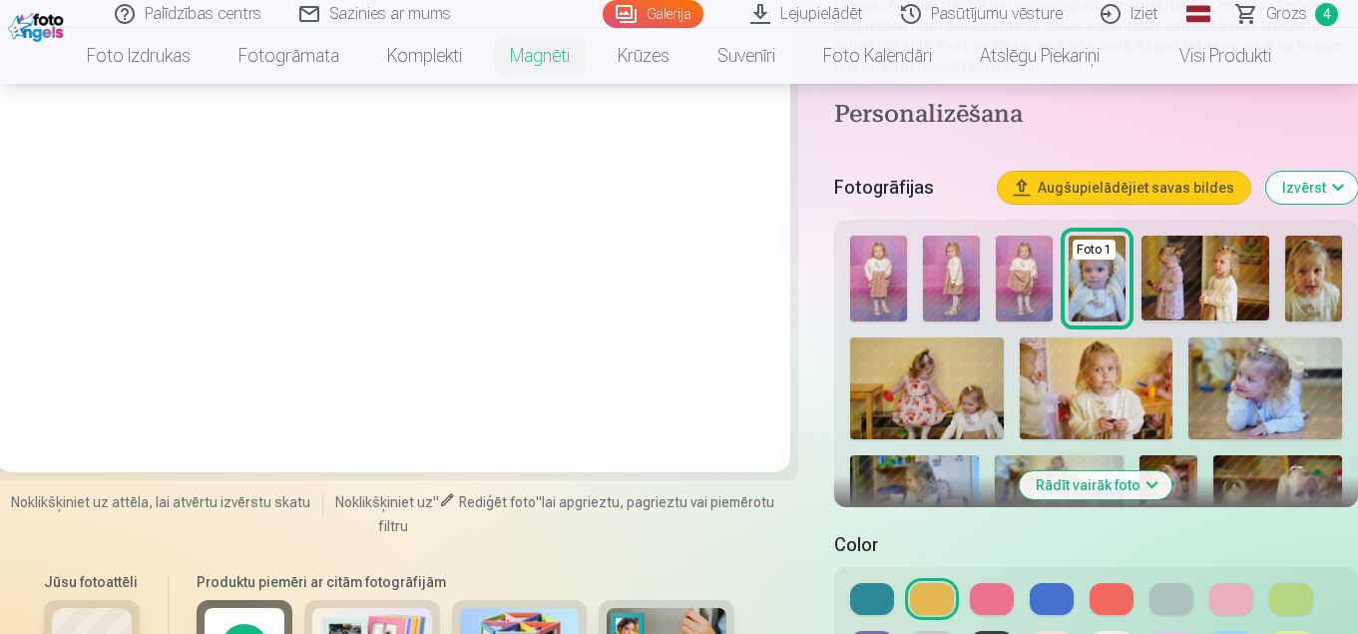
scroll to position [299, 0]
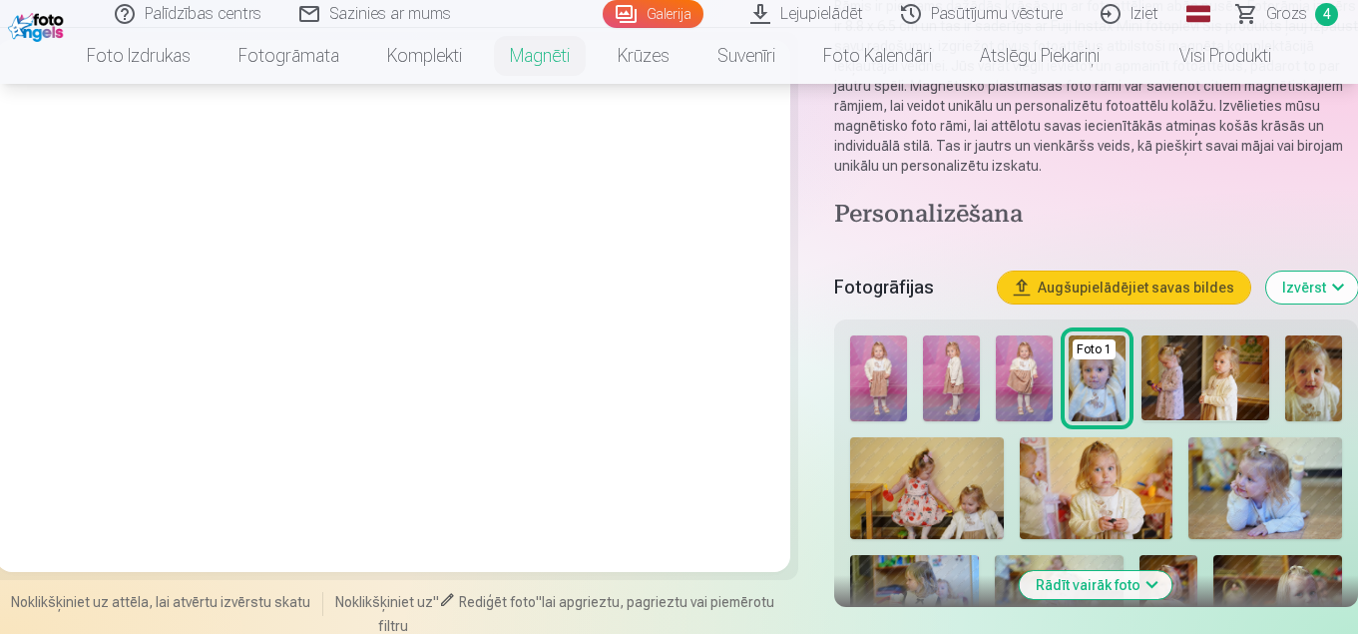
click at [1304, 292] on button "Izvērst" at bounding box center [1312, 287] width 92 height 32
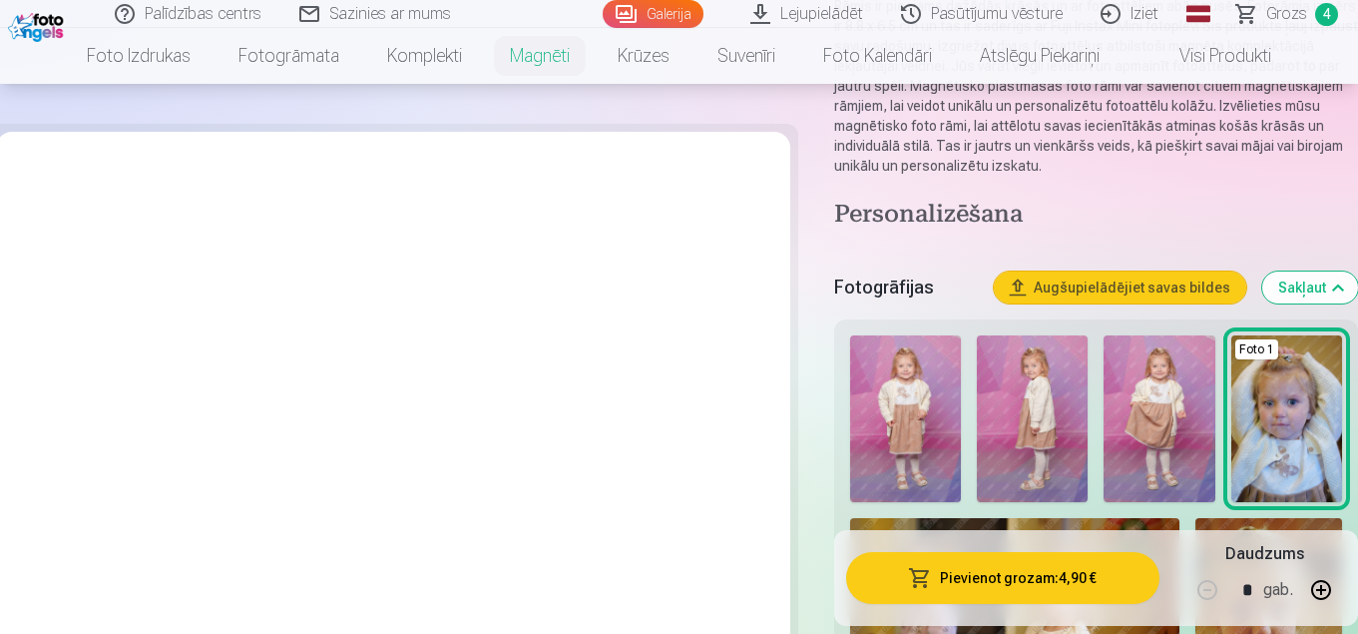
click at [1304, 292] on button "Sakļaut" at bounding box center [1310, 287] width 96 height 32
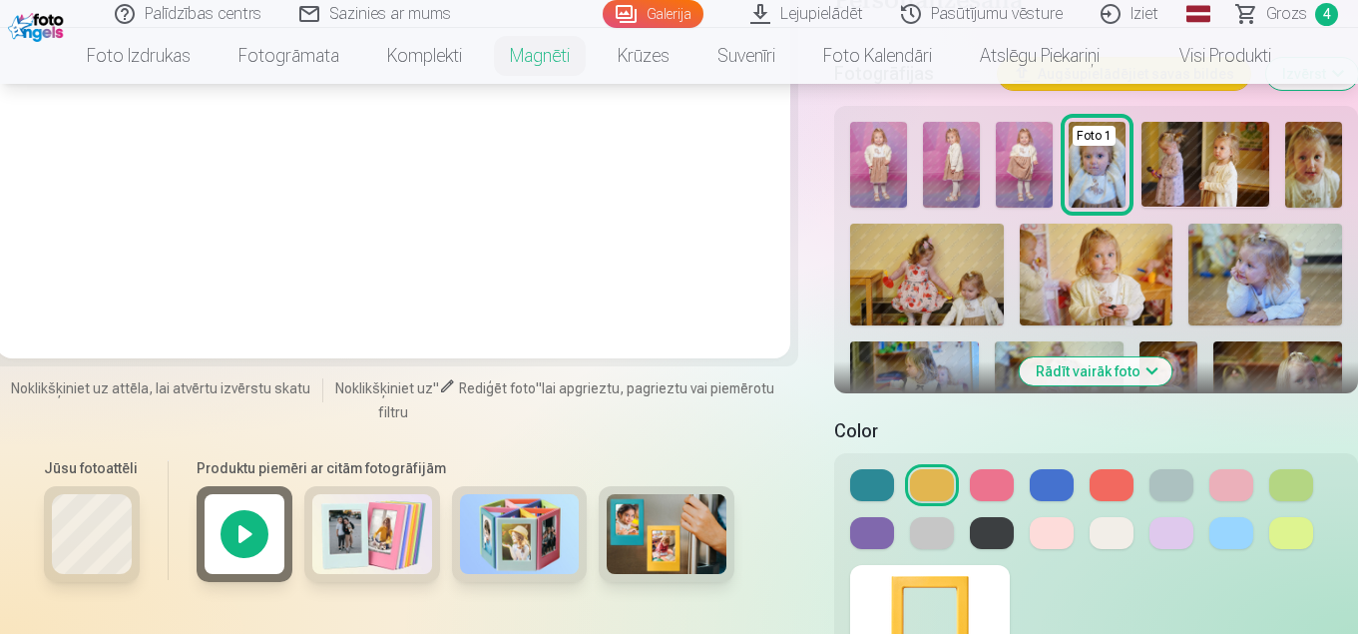
scroll to position [313, 0]
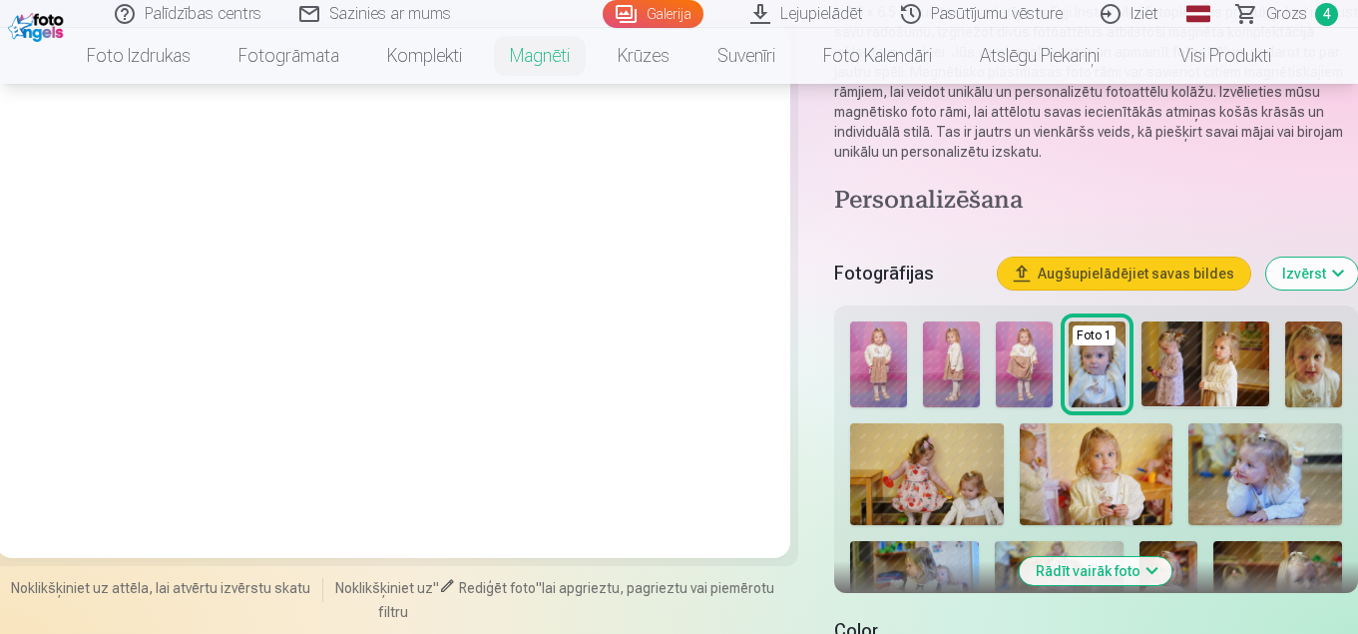
click at [1300, 268] on button "Izvērst" at bounding box center [1312, 273] width 92 height 32
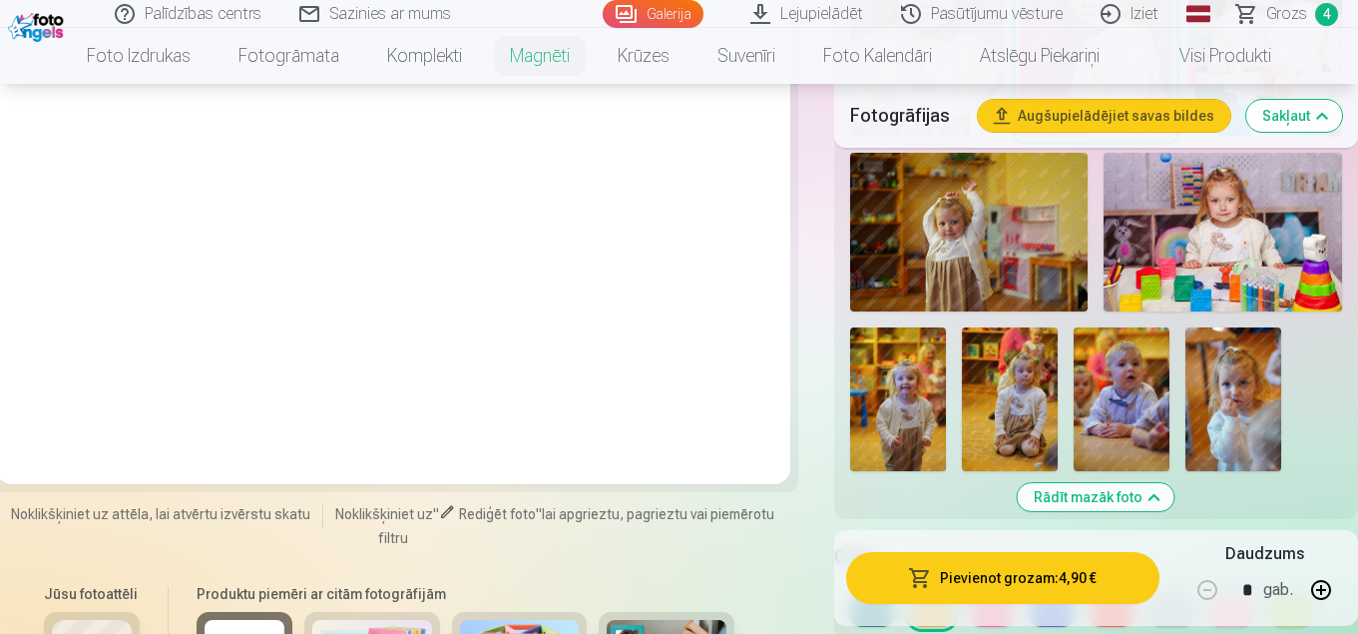
scroll to position [2209, 0]
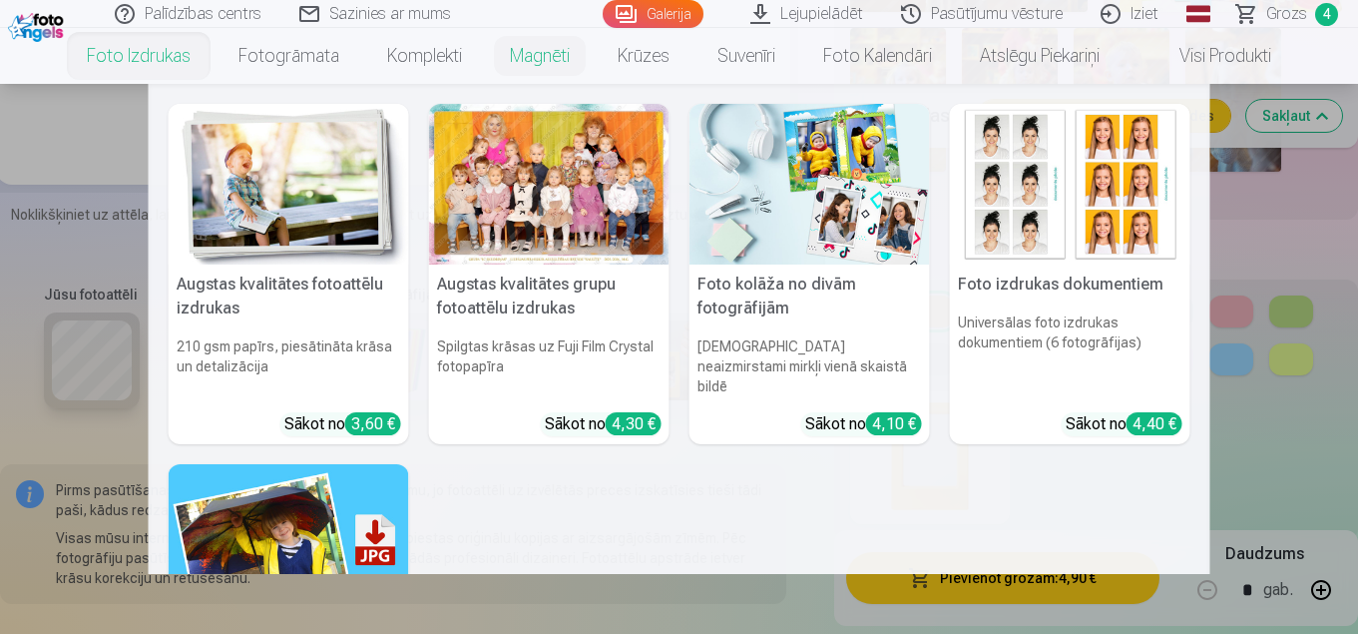
click at [24, 157] on nav "Augstas kvalitātes fotoattēlu izdrukas 210 gsm papīrs, piesātināta krāsa un det…" at bounding box center [679, 329] width 1358 height 490
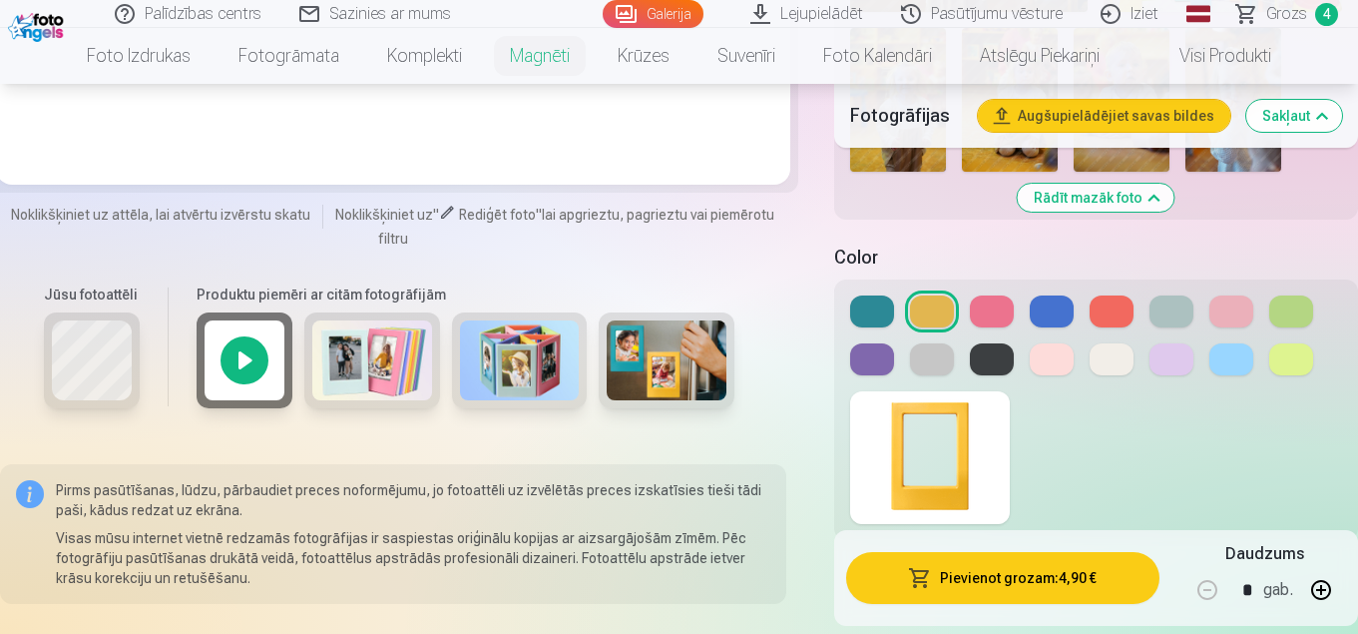
click at [387, 364] on img at bounding box center [372, 360] width 120 height 80
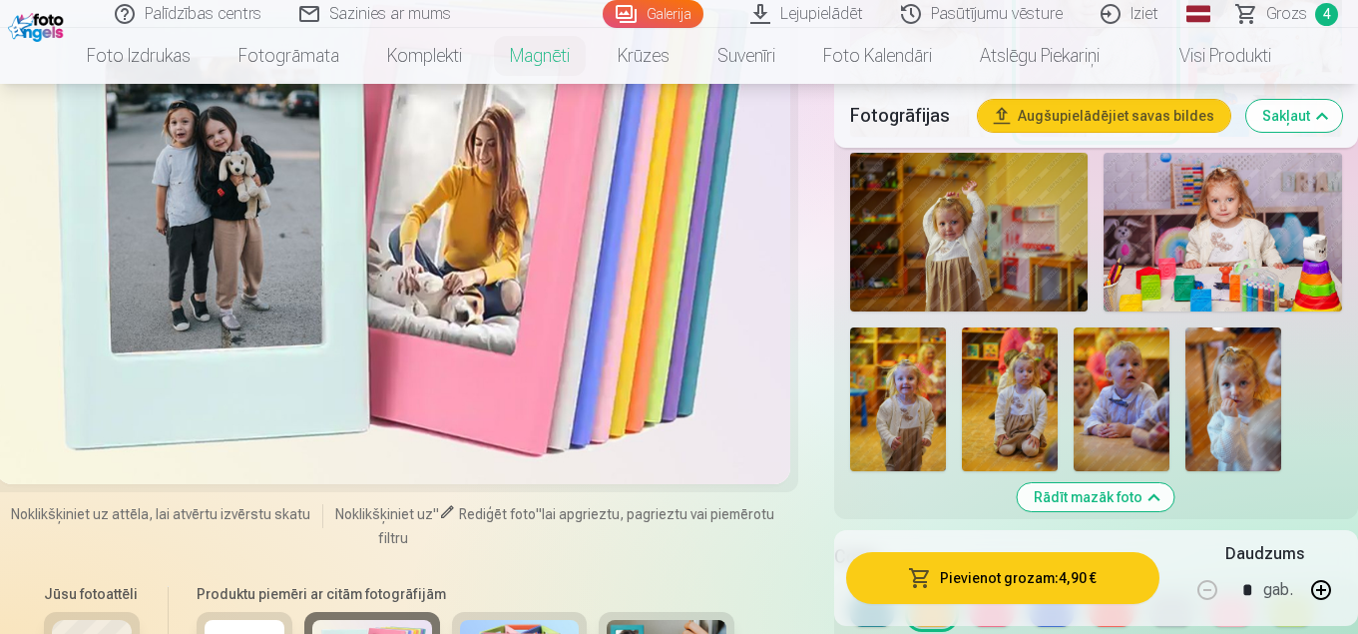
scroll to position [1610, 0]
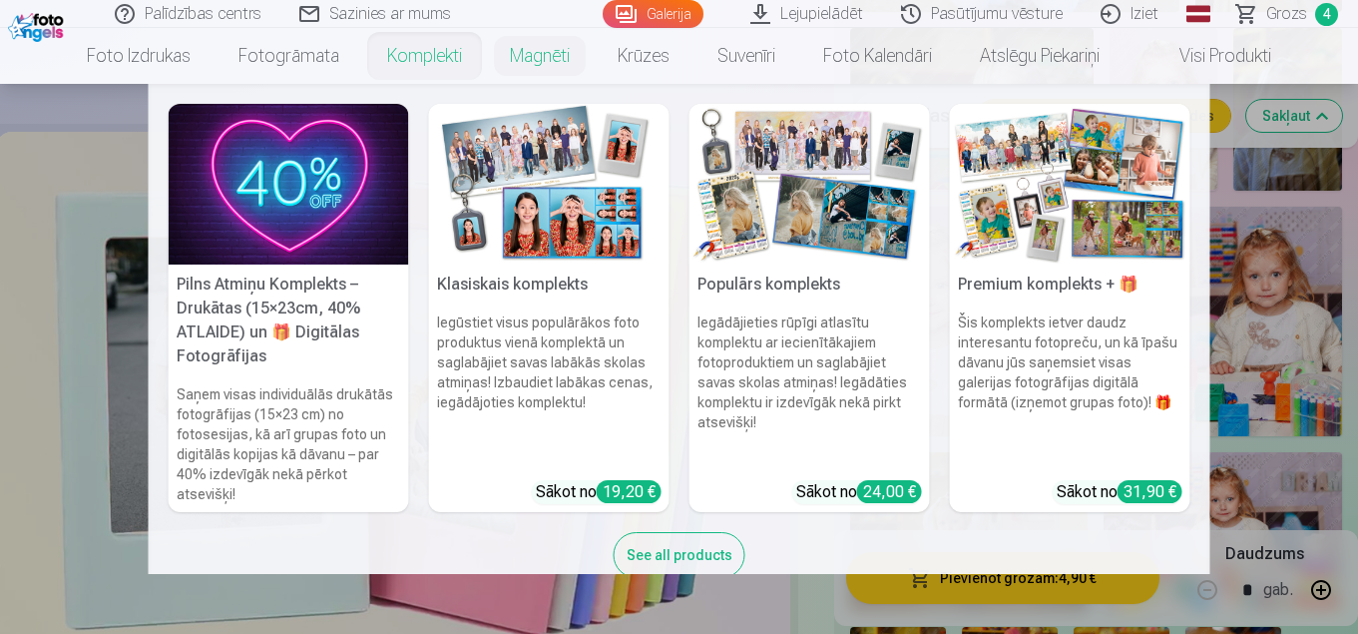
click at [785, 240] on img at bounding box center [809, 184] width 240 height 161
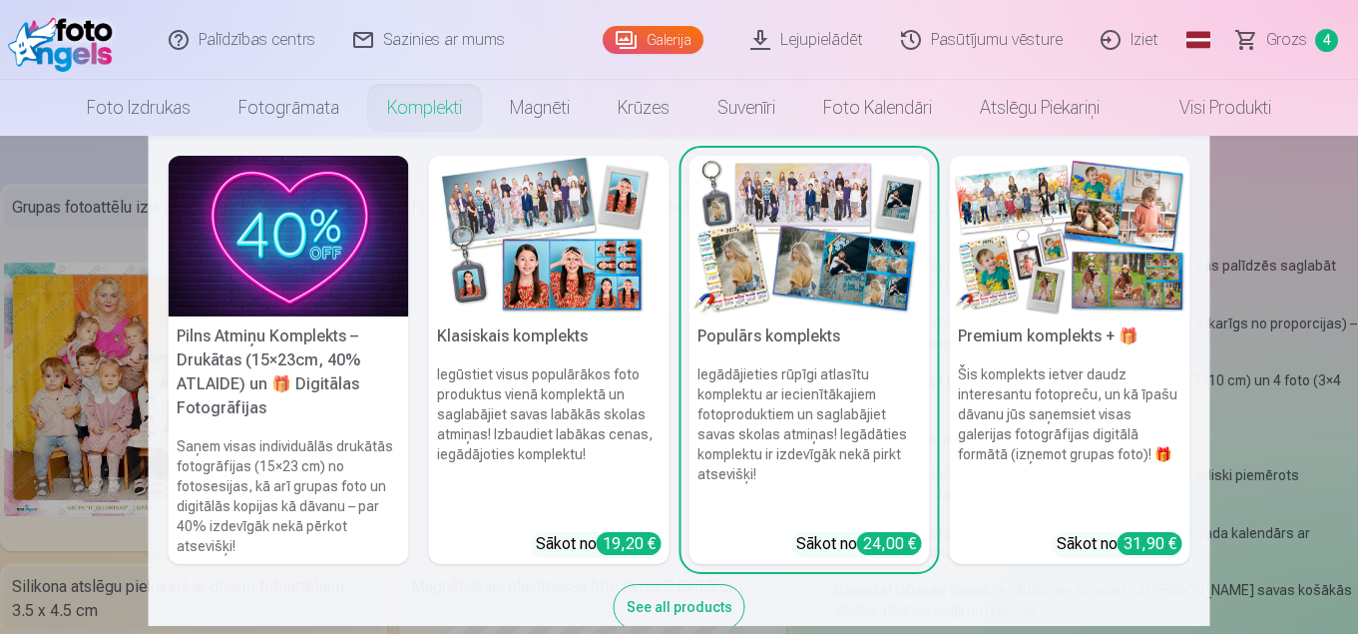
click at [1074, 263] on img at bounding box center [1070, 236] width 240 height 161
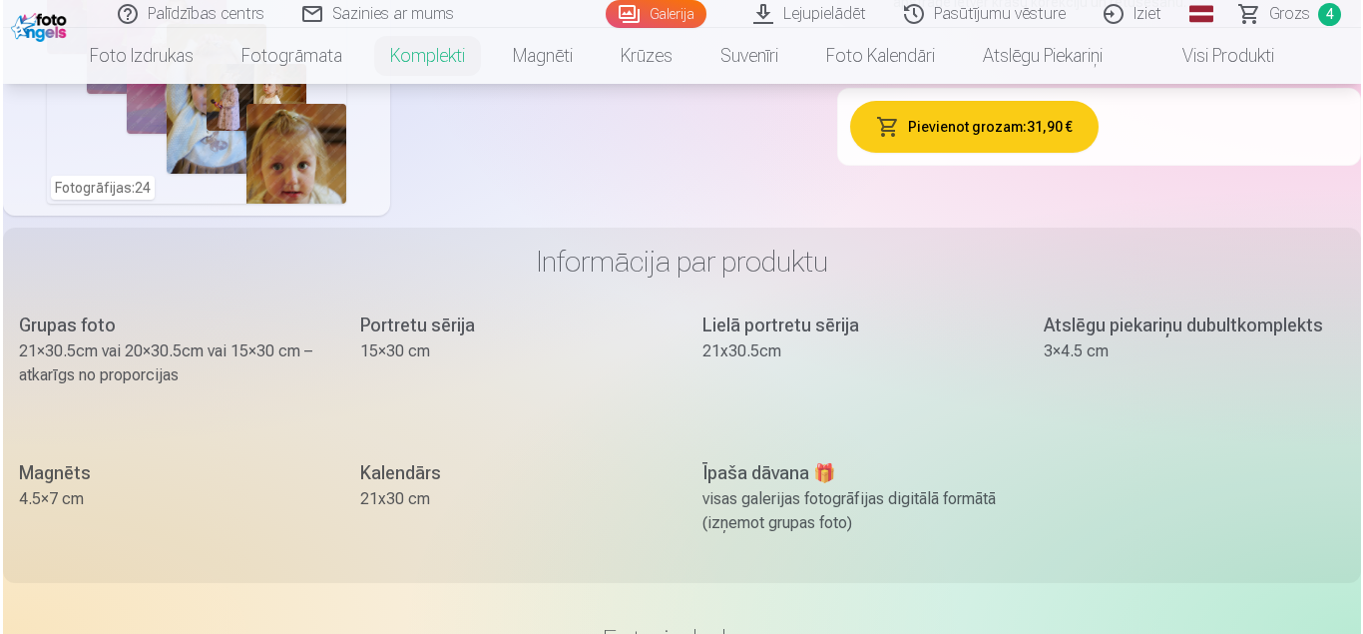
scroll to position [1297, 0]
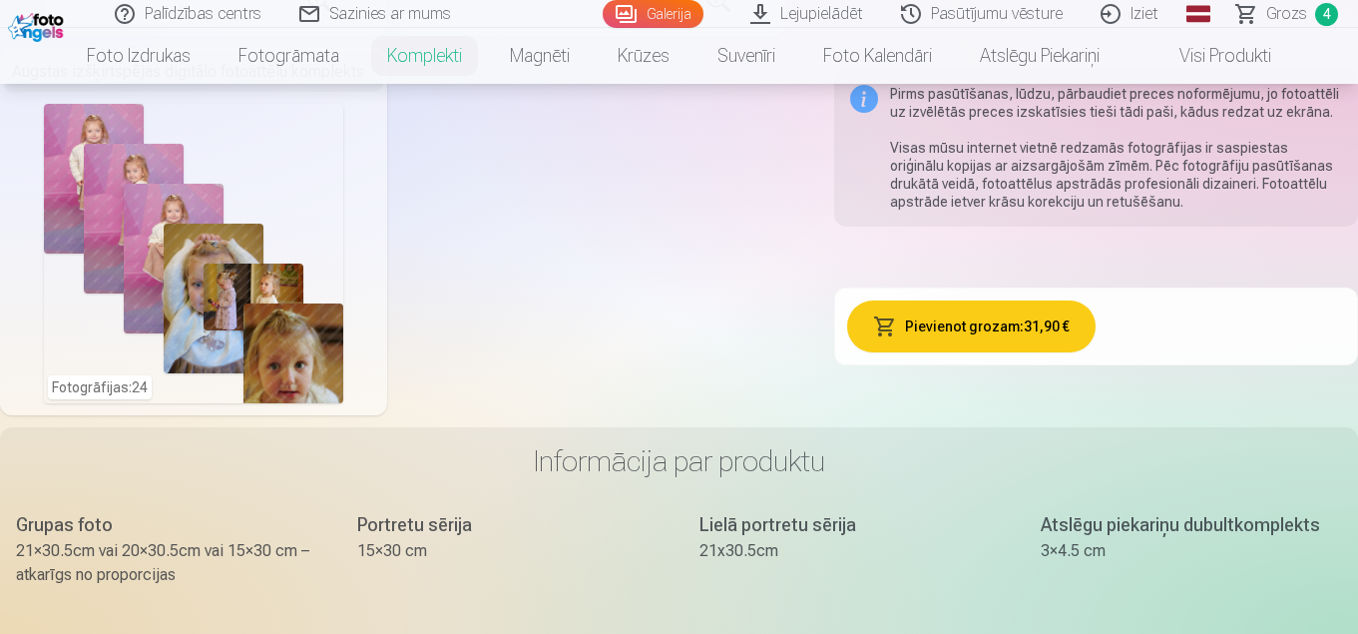
click at [314, 355] on div "Fotogrāfijas : 24" at bounding box center [193, 253] width 299 height 299
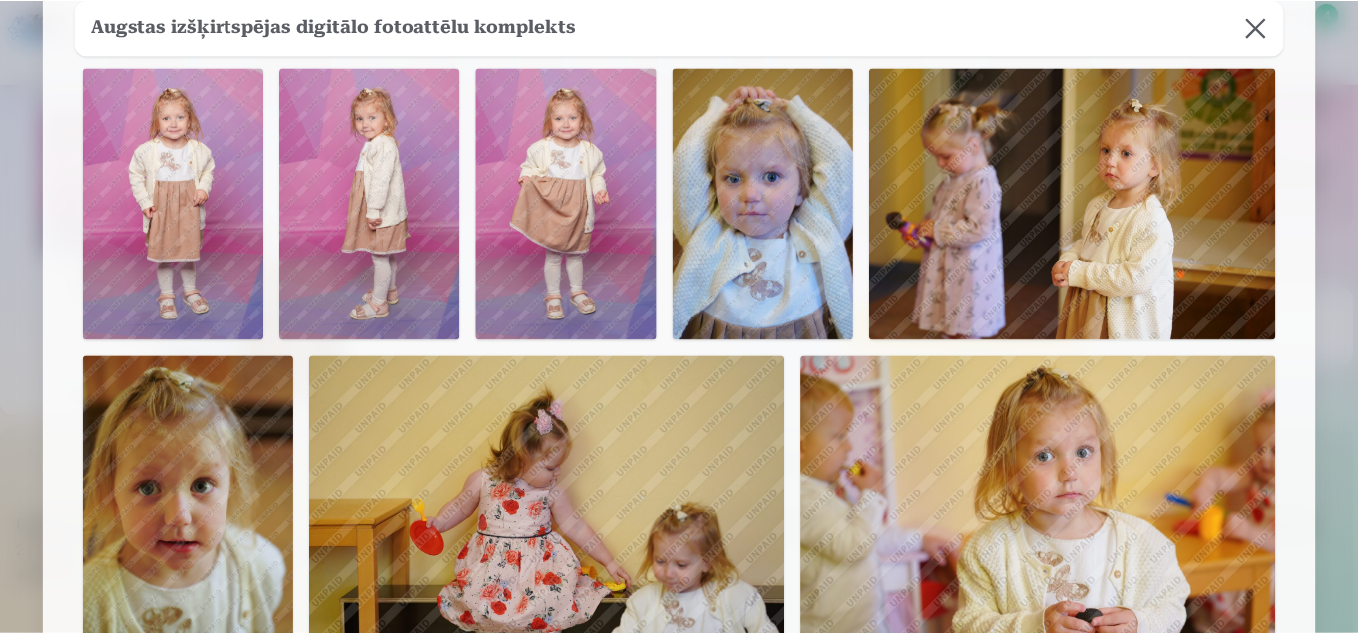
scroll to position [0, 0]
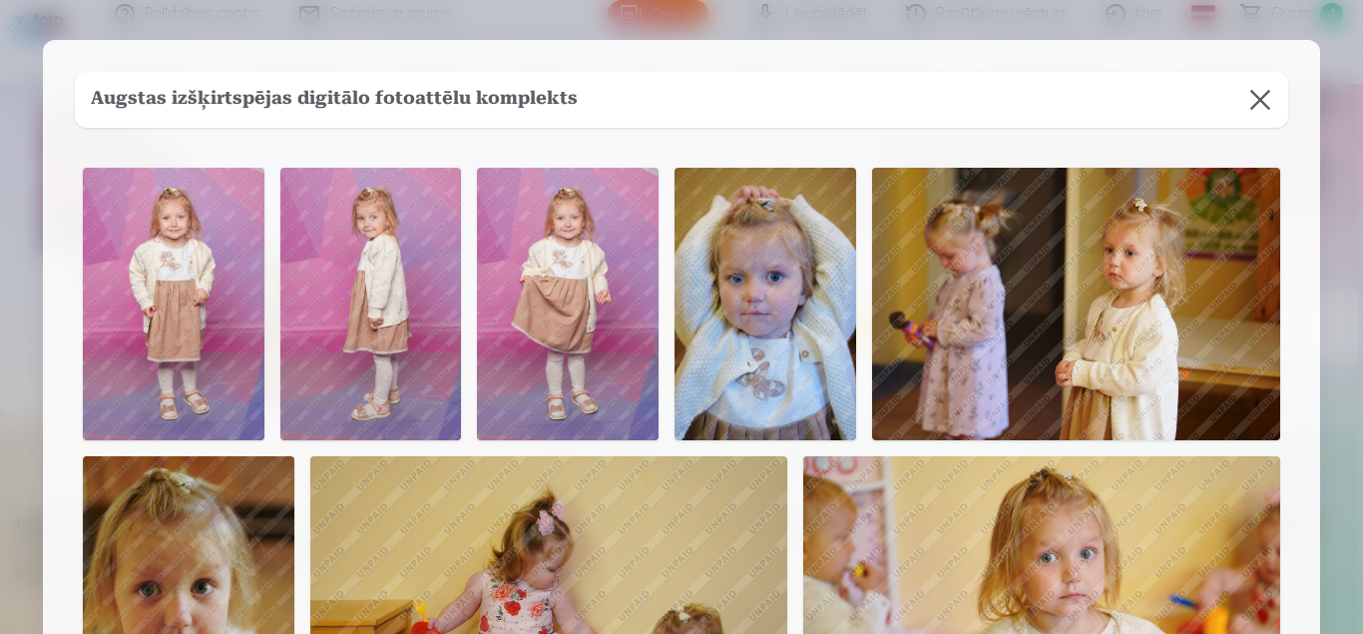
click at [1256, 101] on button at bounding box center [1260, 100] width 56 height 56
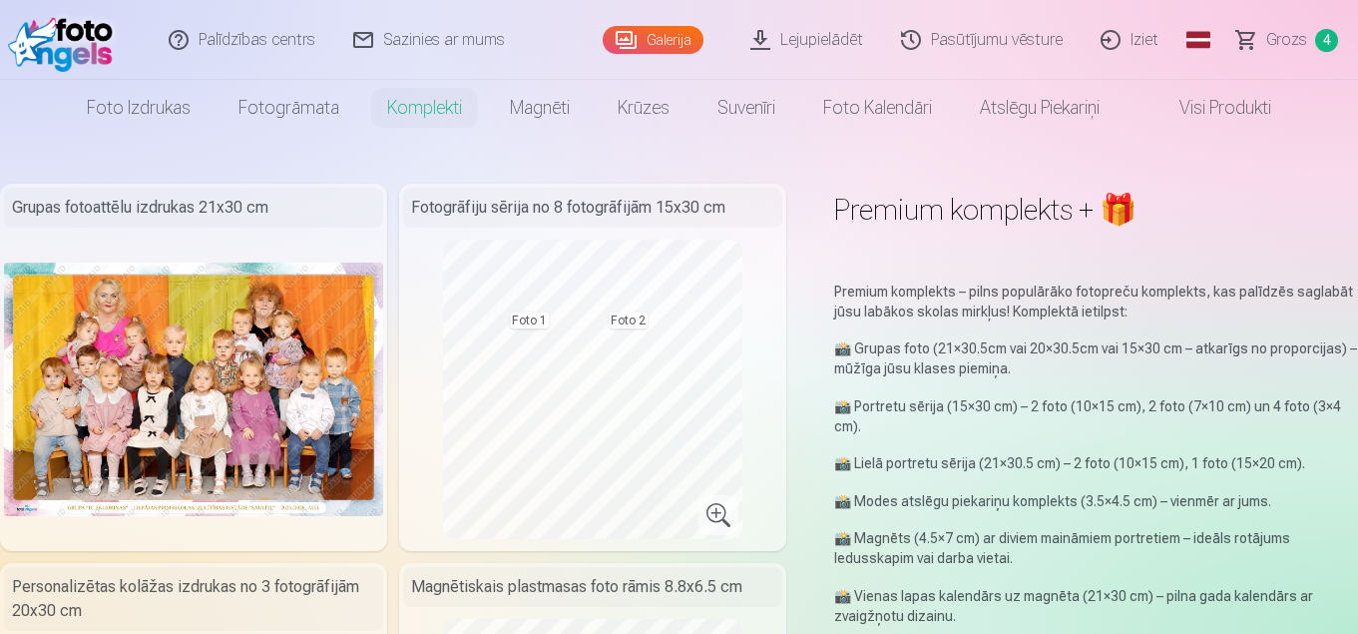
click at [1278, 37] on span "Grozs" at bounding box center [1286, 40] width 41 height 24
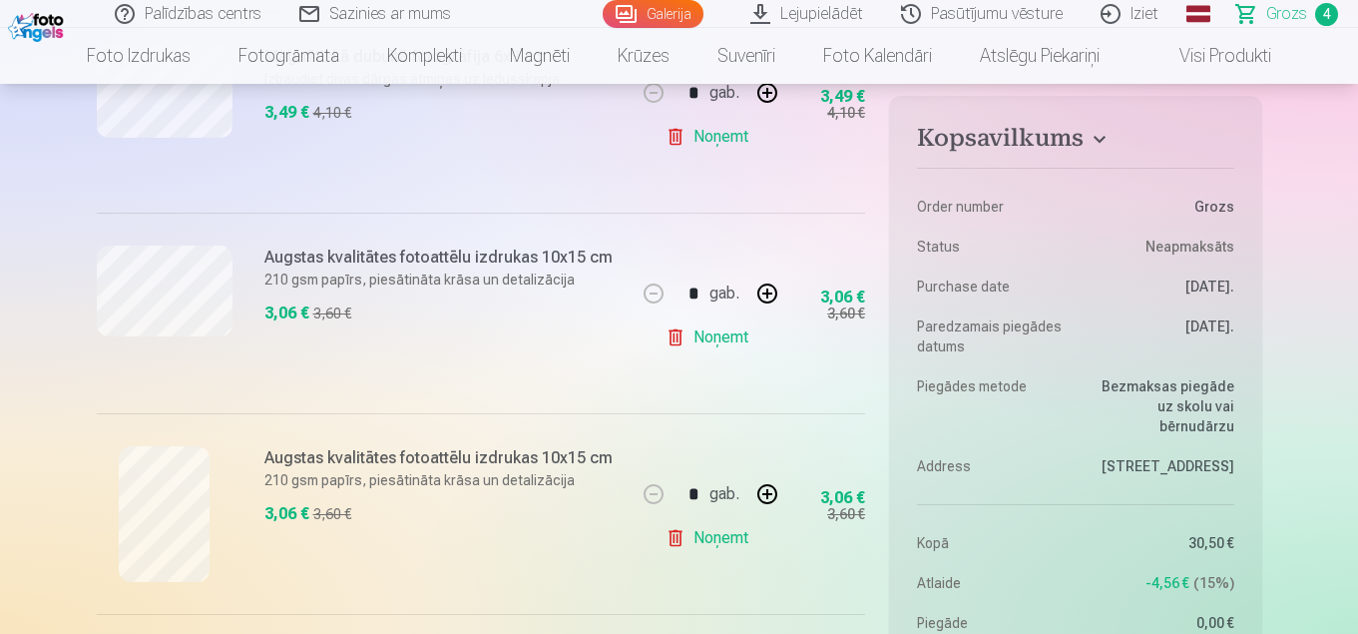
scroll to position [399, 0]
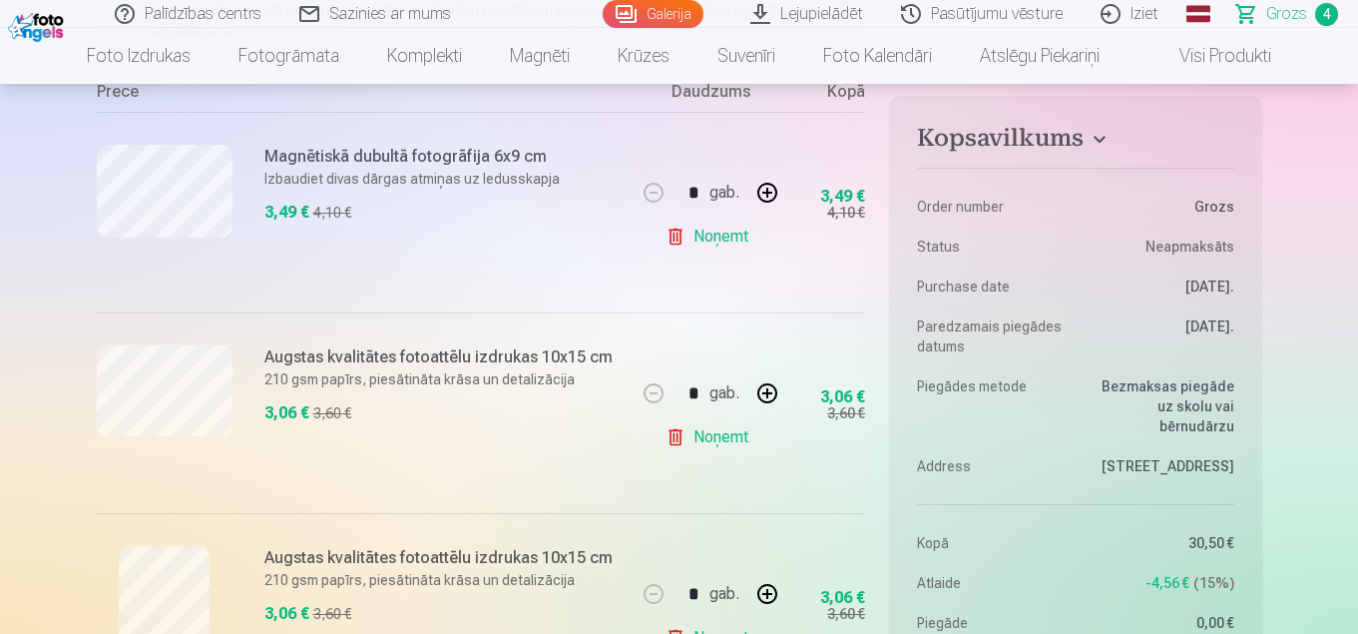
click at [654, 8] on link "Galerija" at bounding box center [653, 14] width 101 height 28
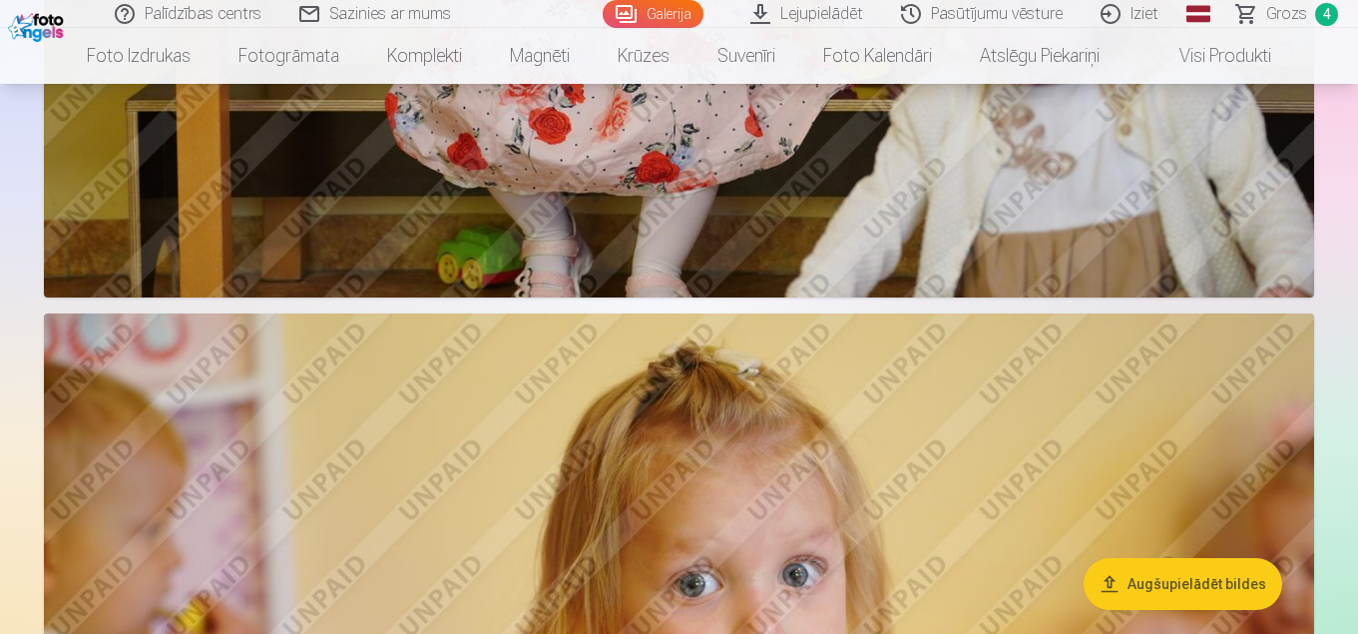
scroll to position [1996, 0]
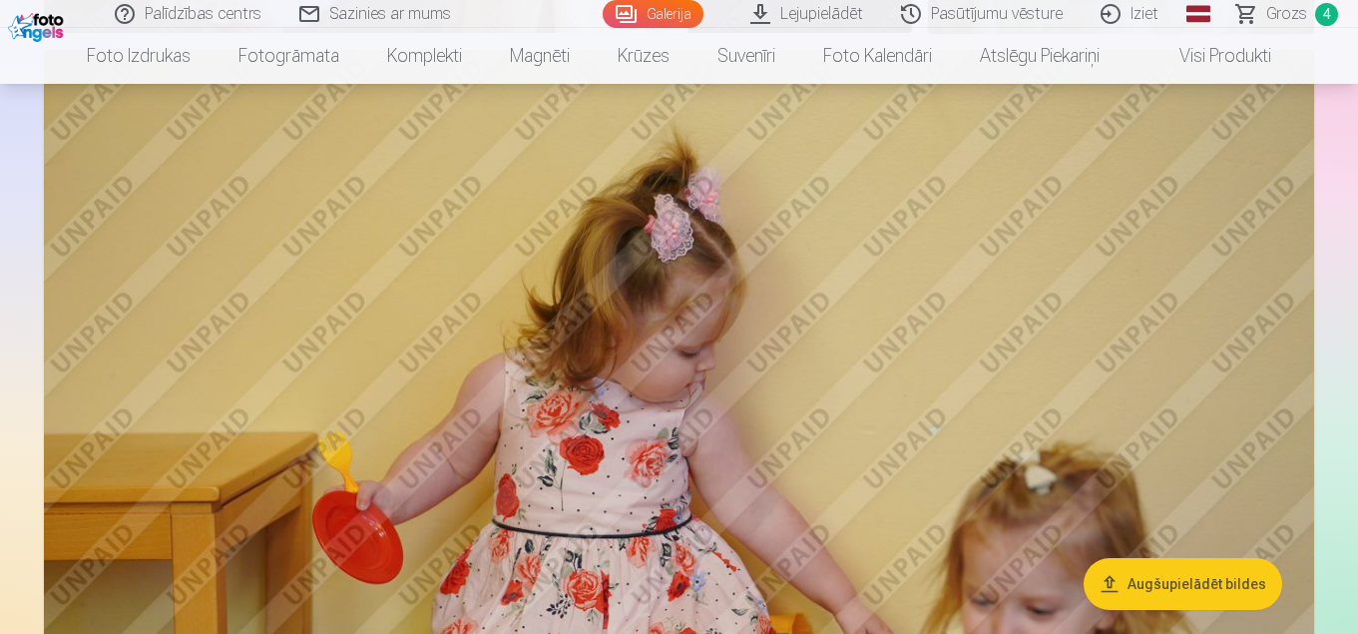
click at [1272, 16] on span "Grozs" at bounding box center [1286, 14] width 41 height 24
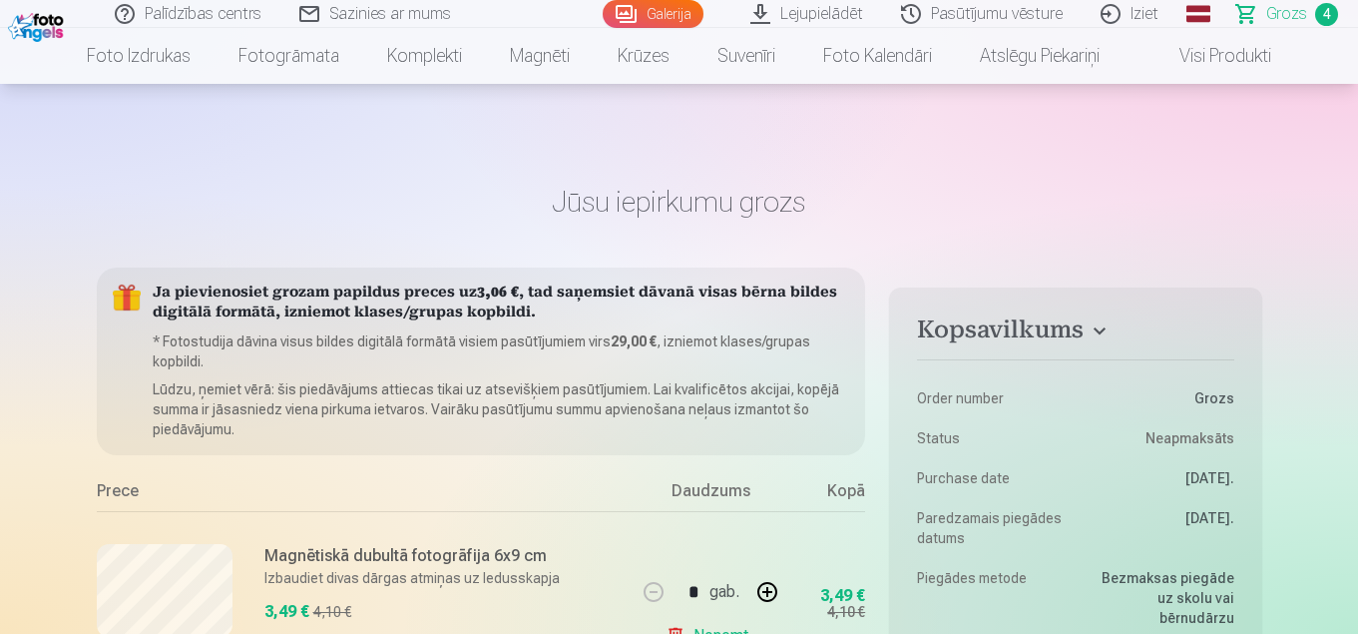
scroll to position [200, 0]
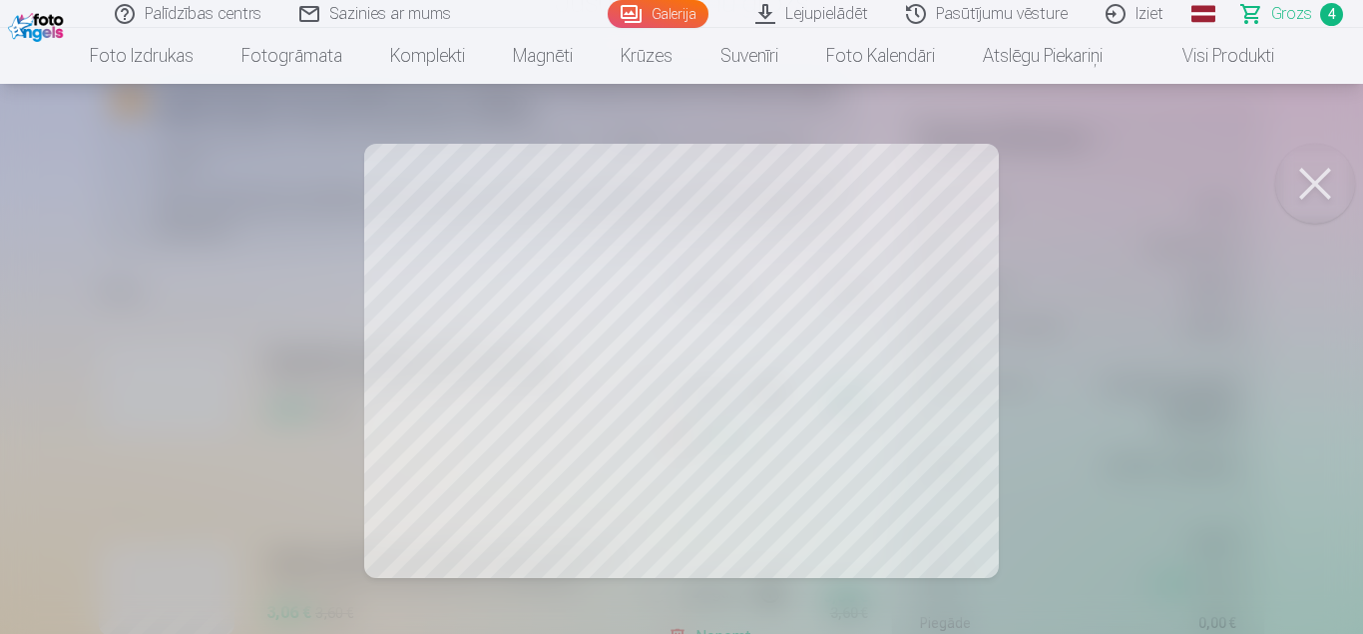
click at [1313, 190] on button at bounding box center [1315, 184] width 80 height 80
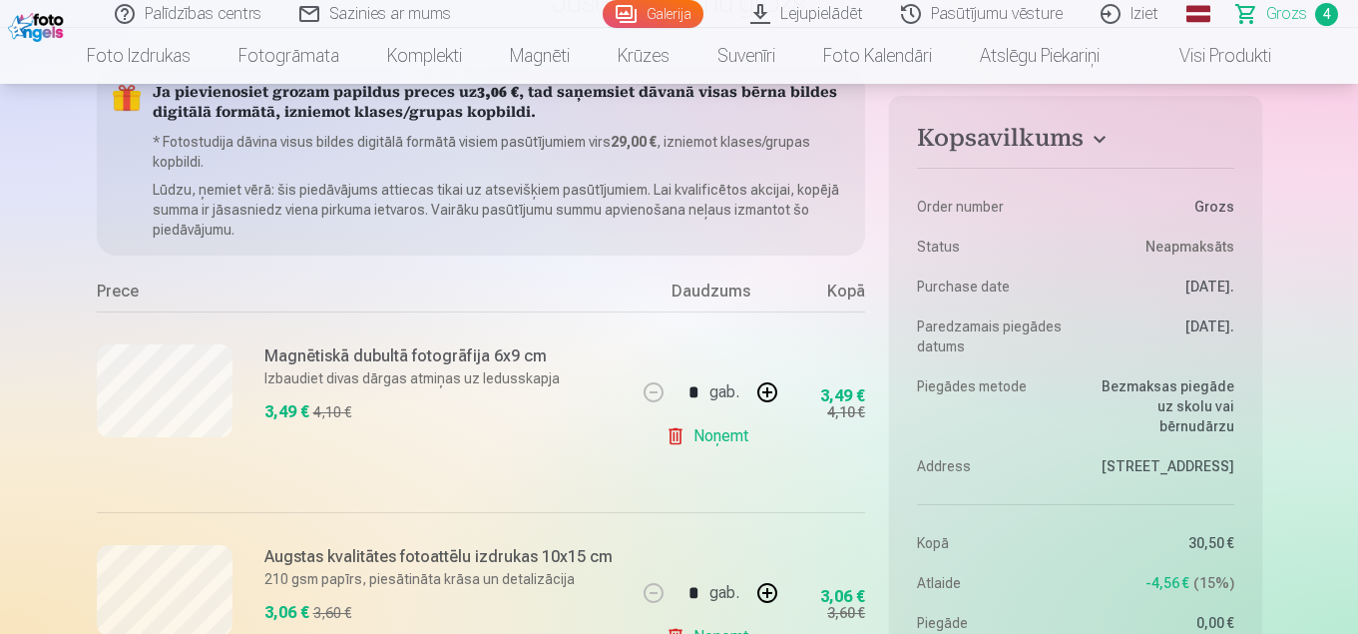
click at [667, 14] on link "Galerija" at bounding box center [653, 14] width 101 height 28
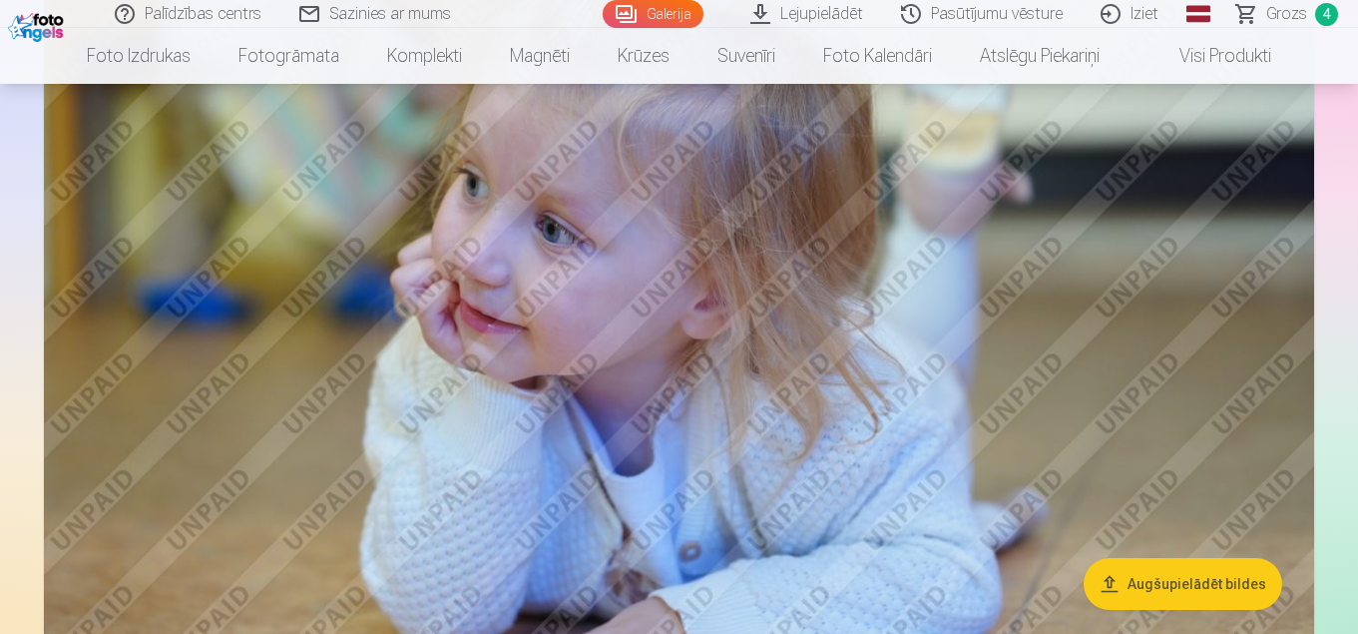
scroll to position [3692, 0]
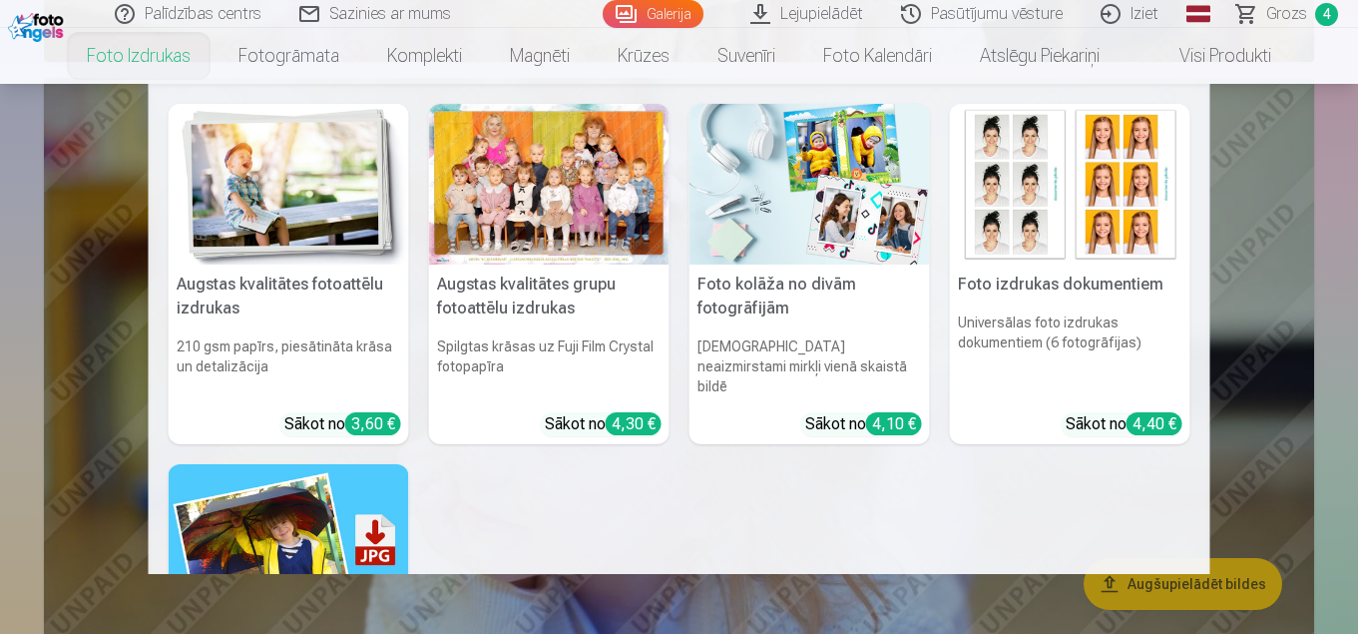
click at [269, 233] on img at bounding box center [289, 184] width 240 height 161
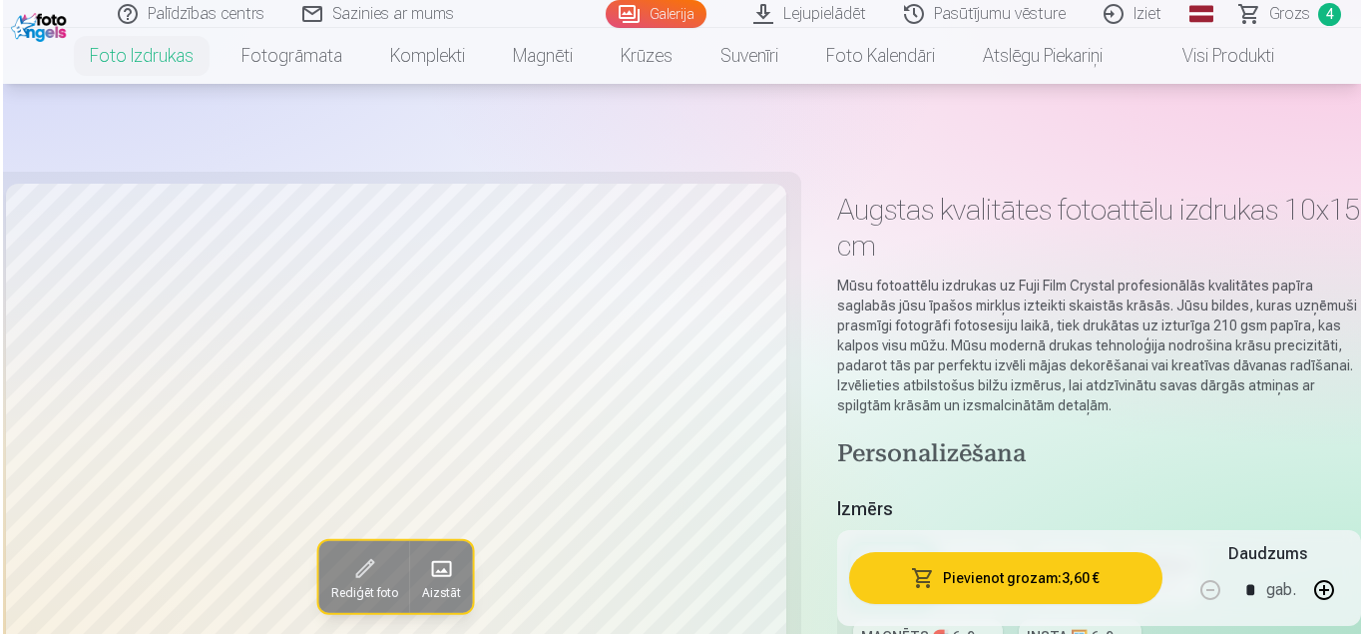
scroll to position [499, 0]
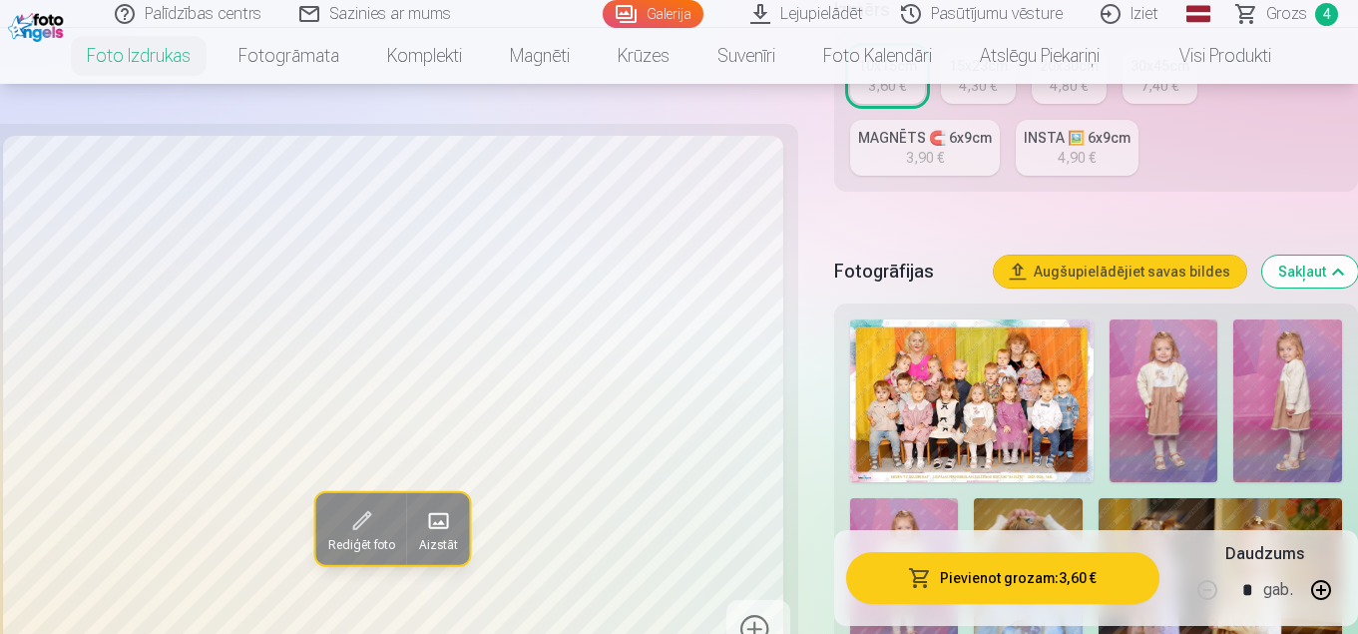
click at [361, 537] on span "Rediģēt foto" at bounding box center [361, 545] width 67 height 16
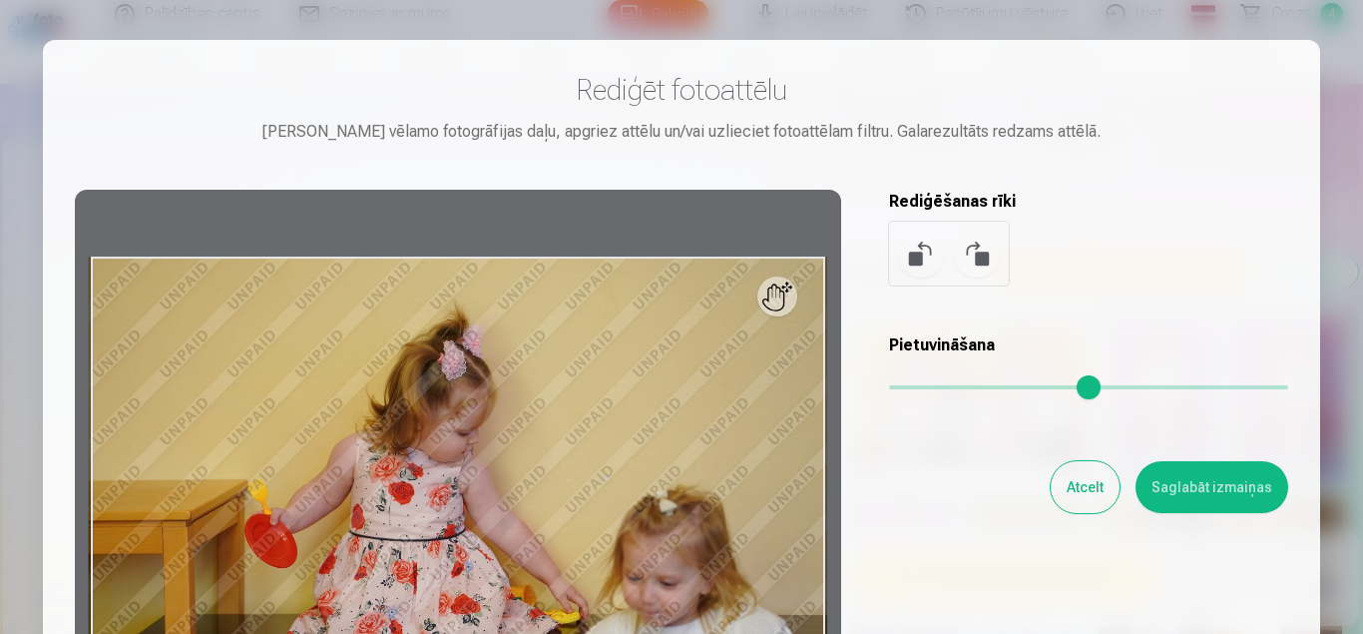
click at [1328, 108] on div at bounding box center [681, 317] width 1363 height 634
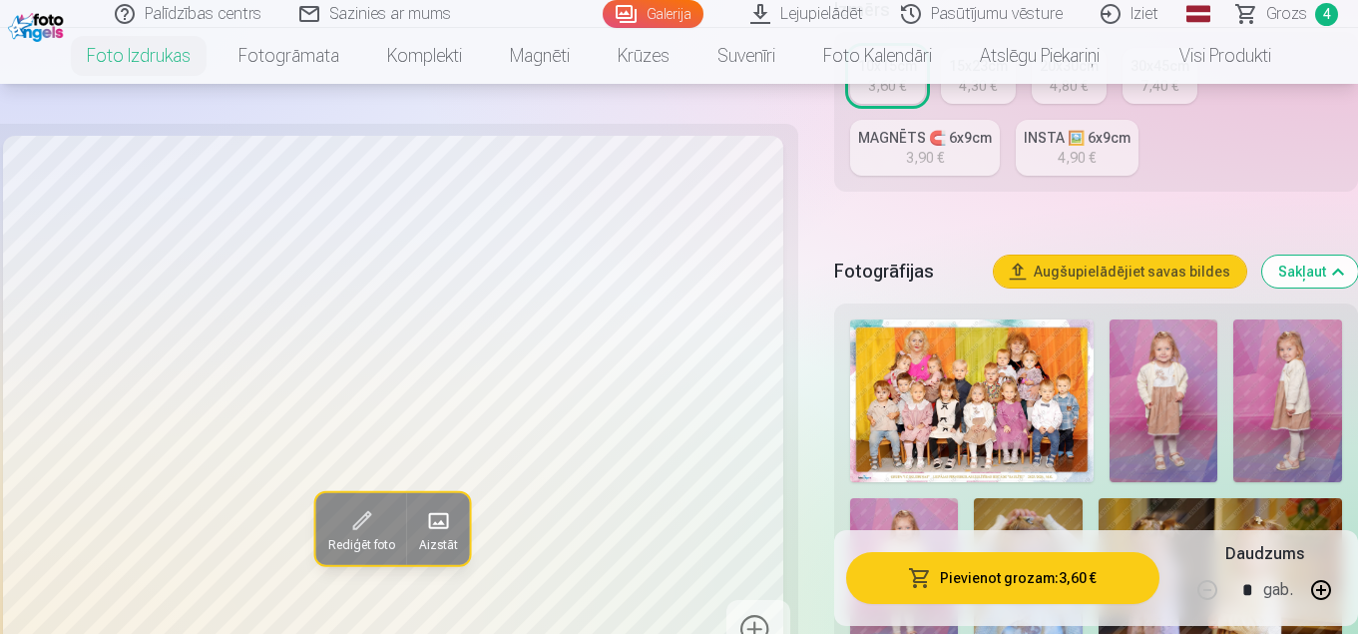
click at [444, 532] on span at bounding box center [438, 521] width 32 height 32
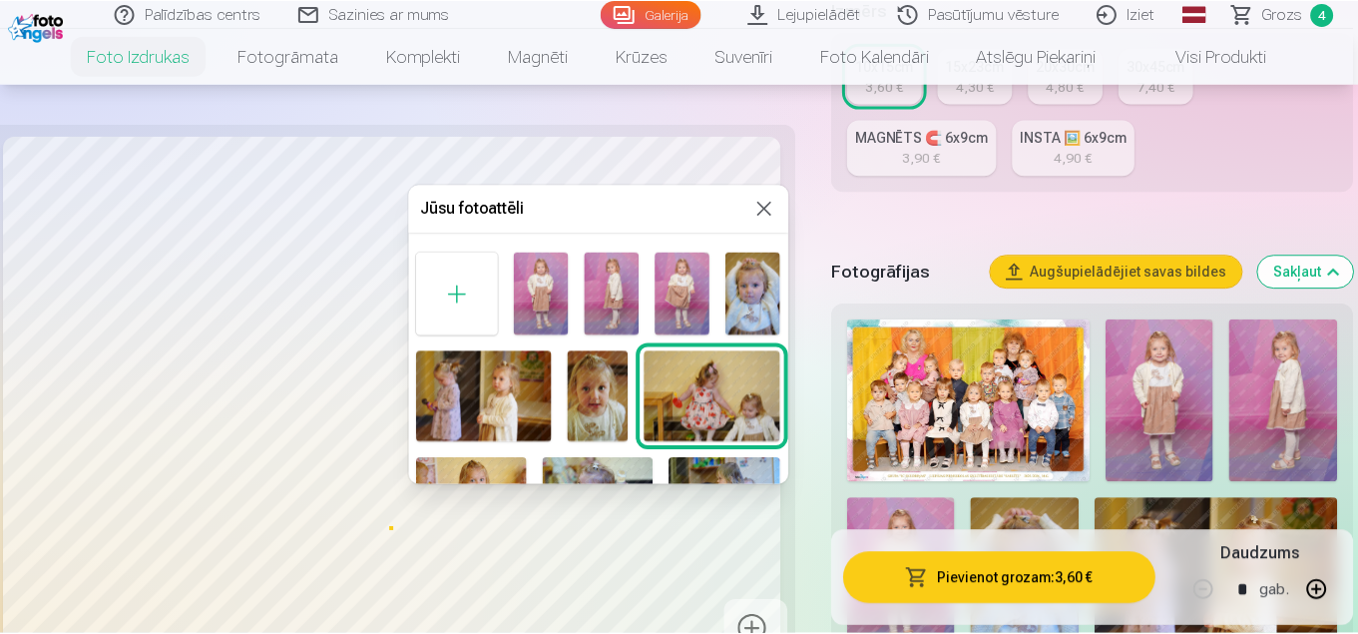
scroll to position [100, 0]
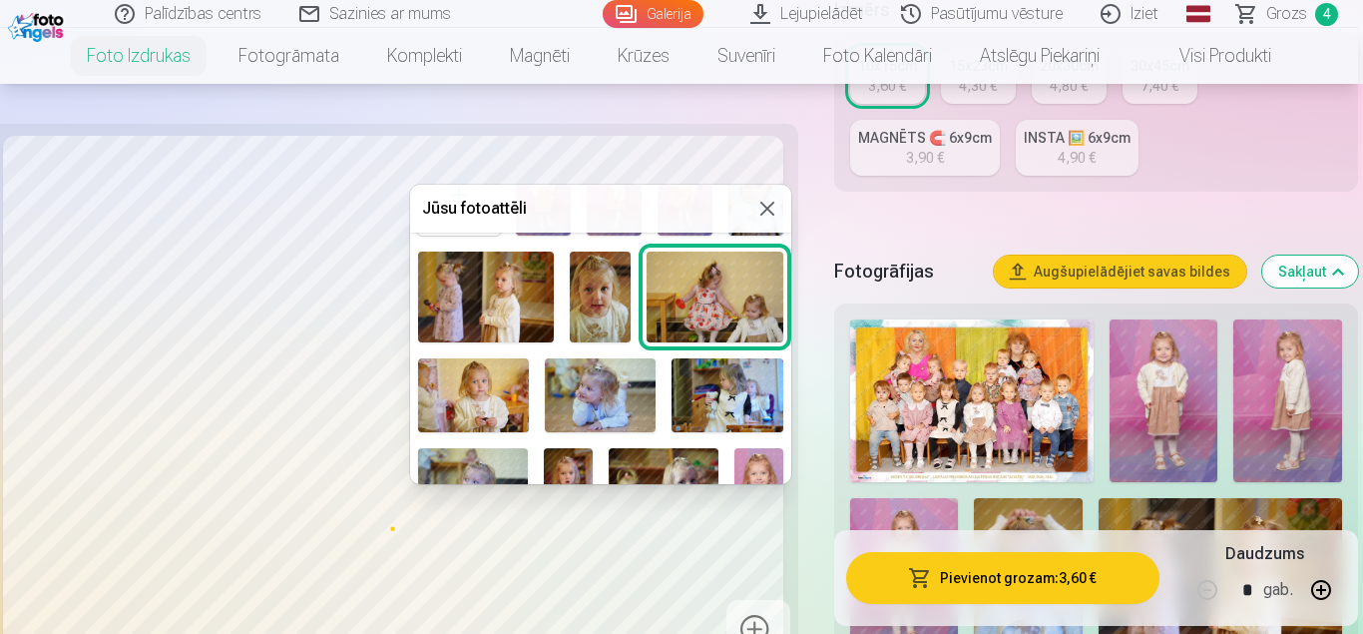
click at [636, 399] on img at bounding box center [600, 395] width 111 height 74
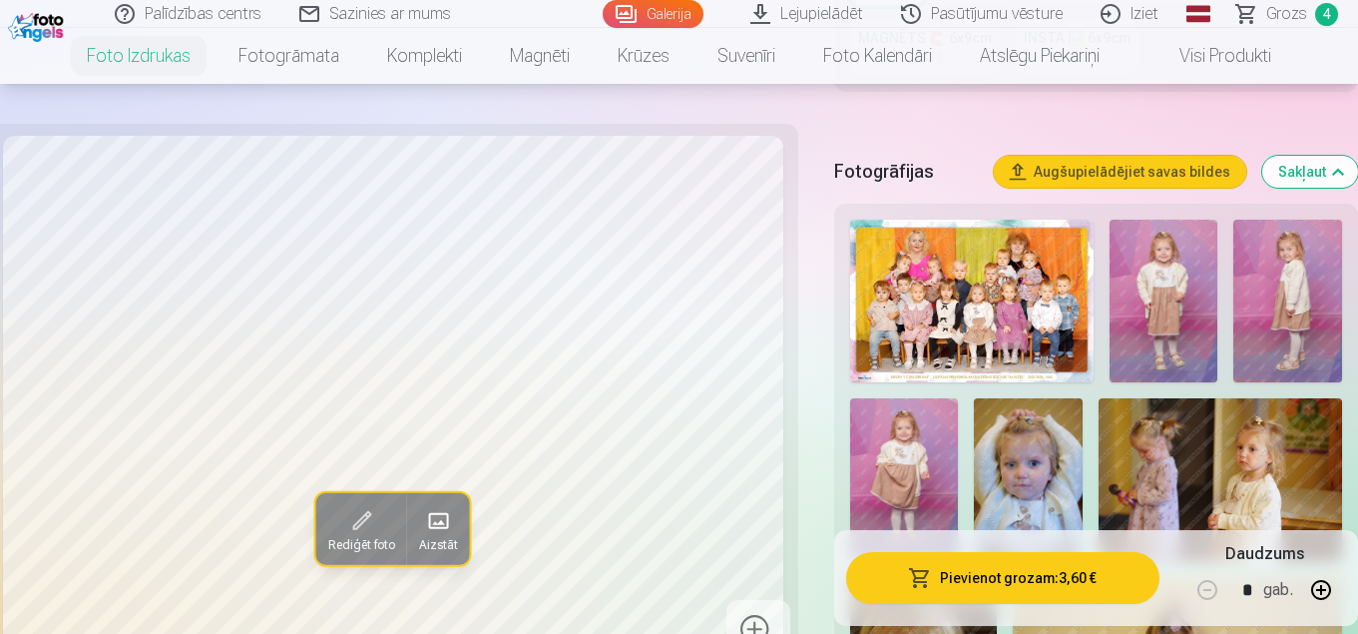
scroll to position [698, 0]
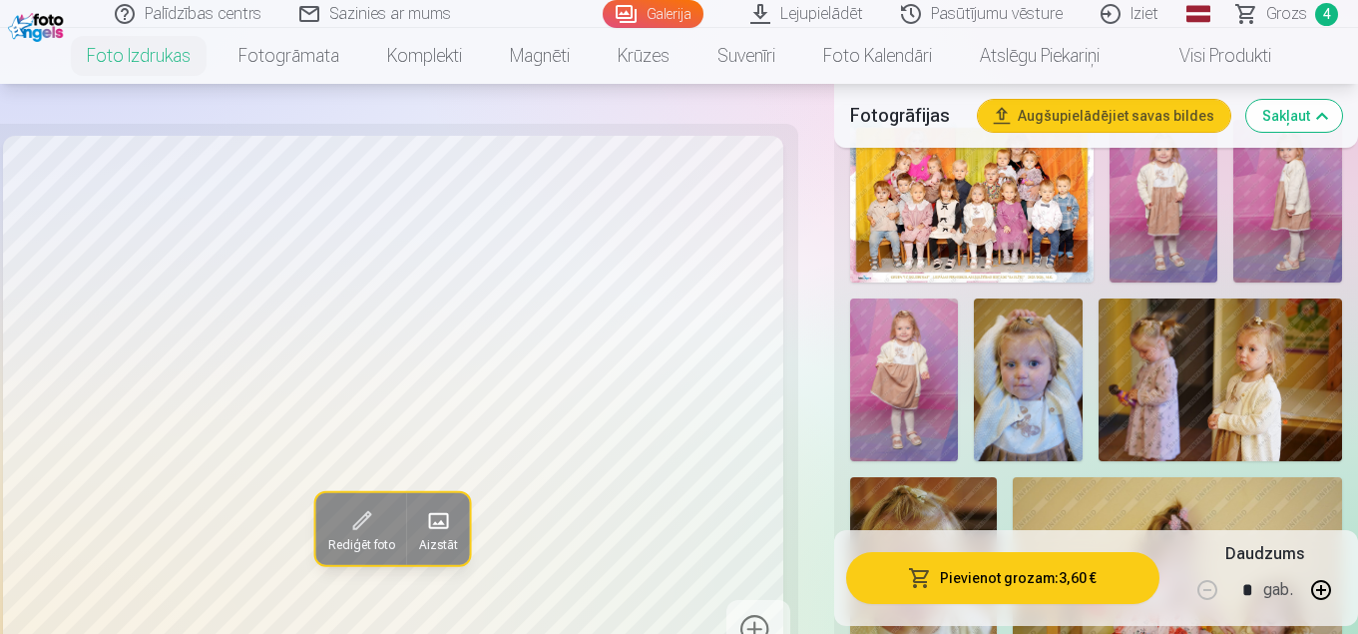
click at [745, 630] on div at bounding box center [758, 632] width 64 height 64
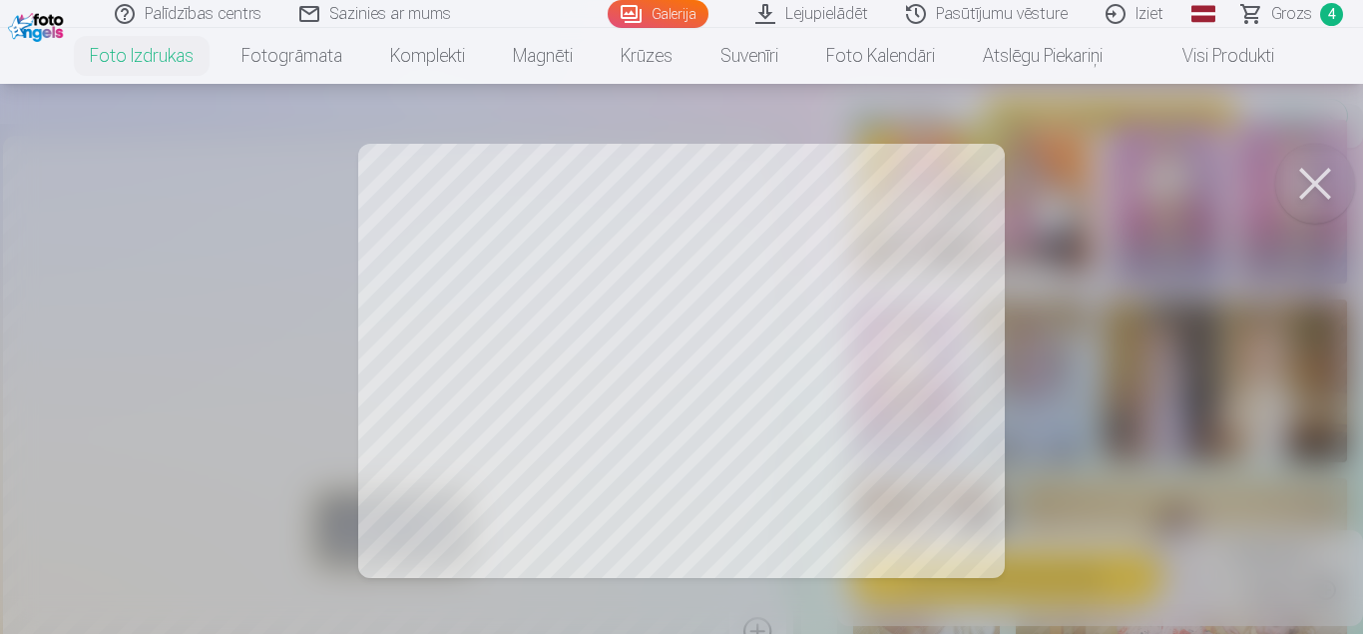
click at [1311, 172] on button at bounding box center [1315, 184] width 80 height 80
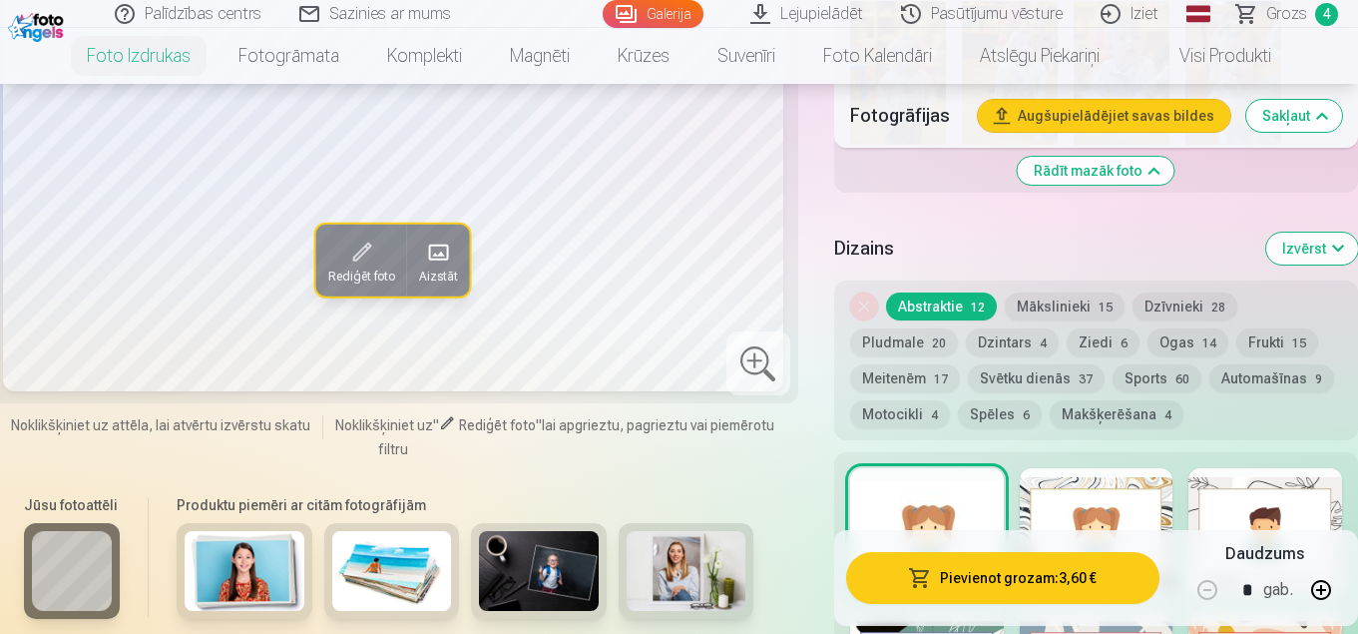
scroll to position [2495, 0]
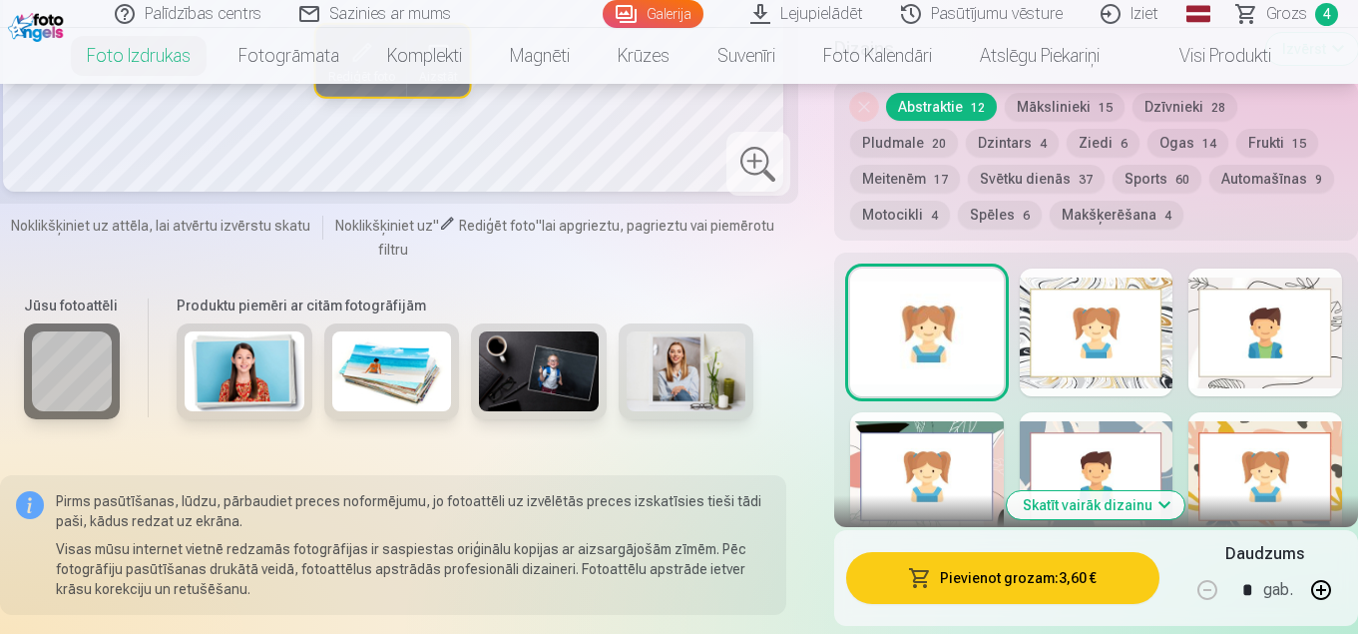
click at [231, 410] on div at bounding box center [245, 371] width 136 height 96
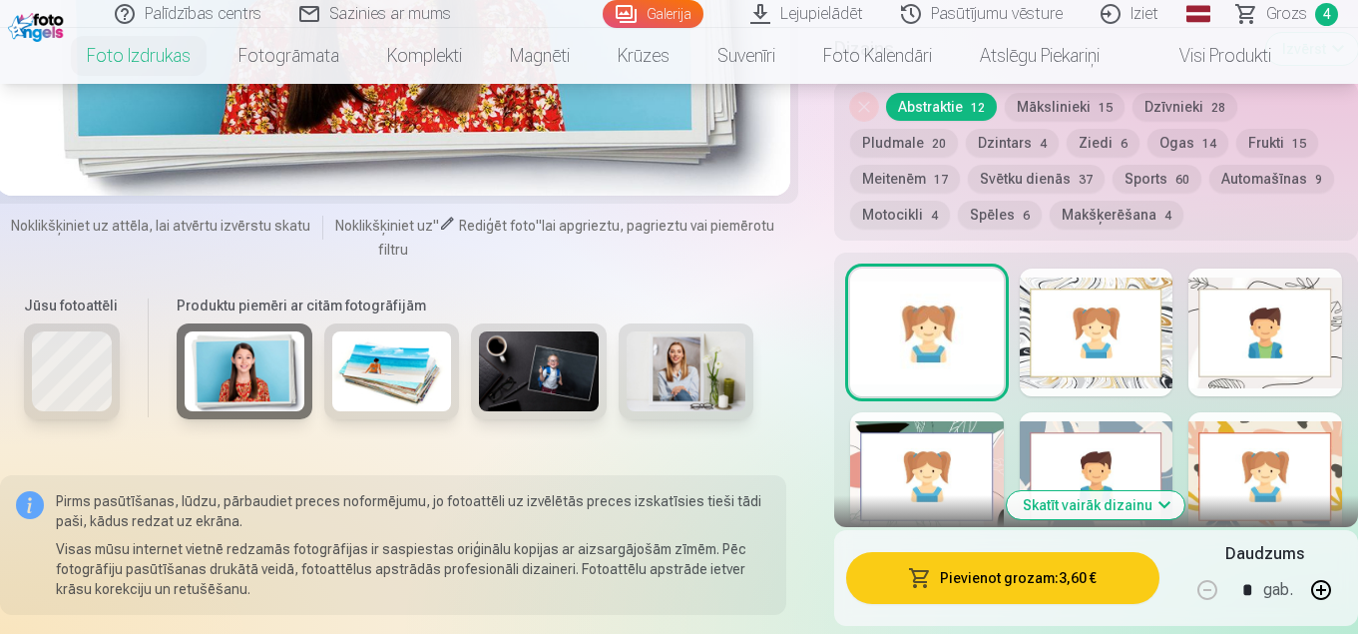
scroll to position [2295, 0]
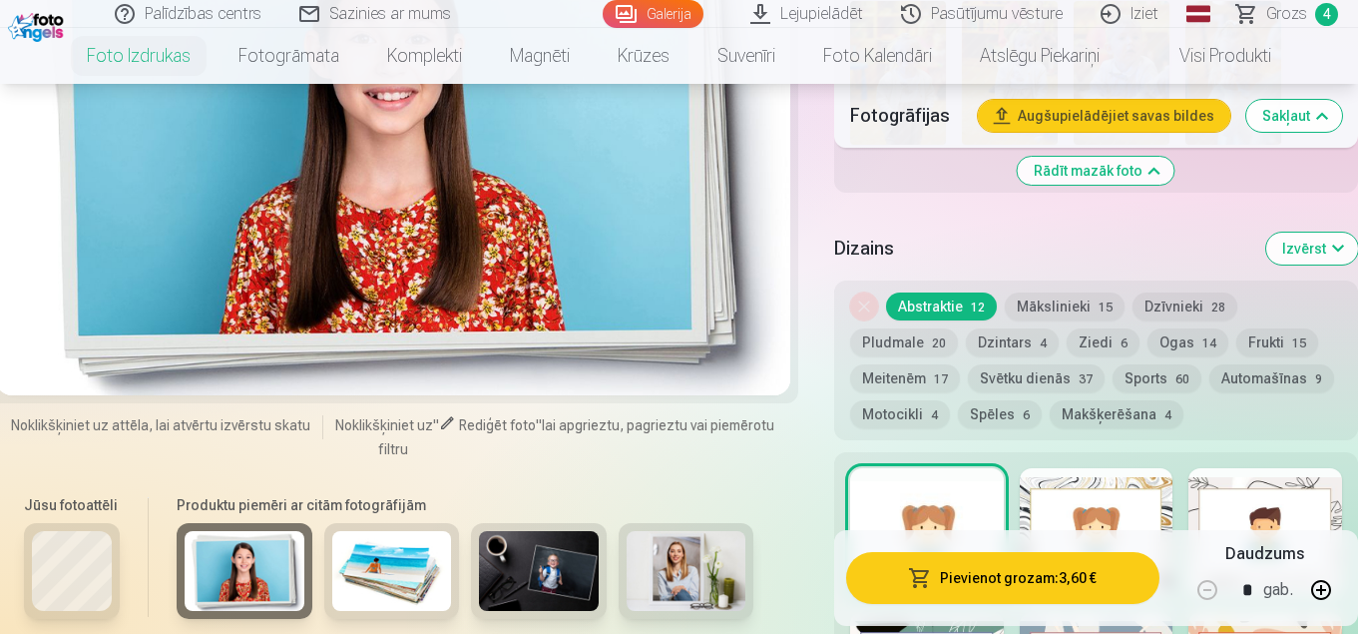
click at [358, 559] on img at bounding box center [392, 571] width 120 height 80
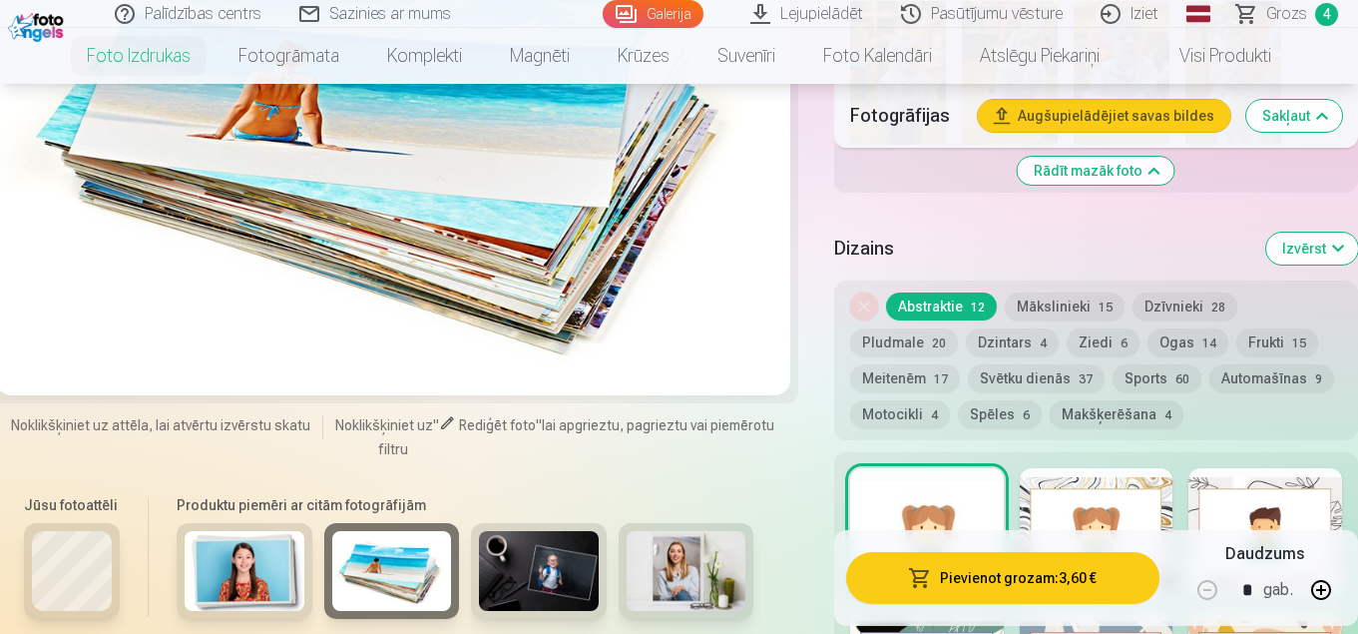
click at [510, 553] on img at bounding box center [539, 571] width 120 height 80
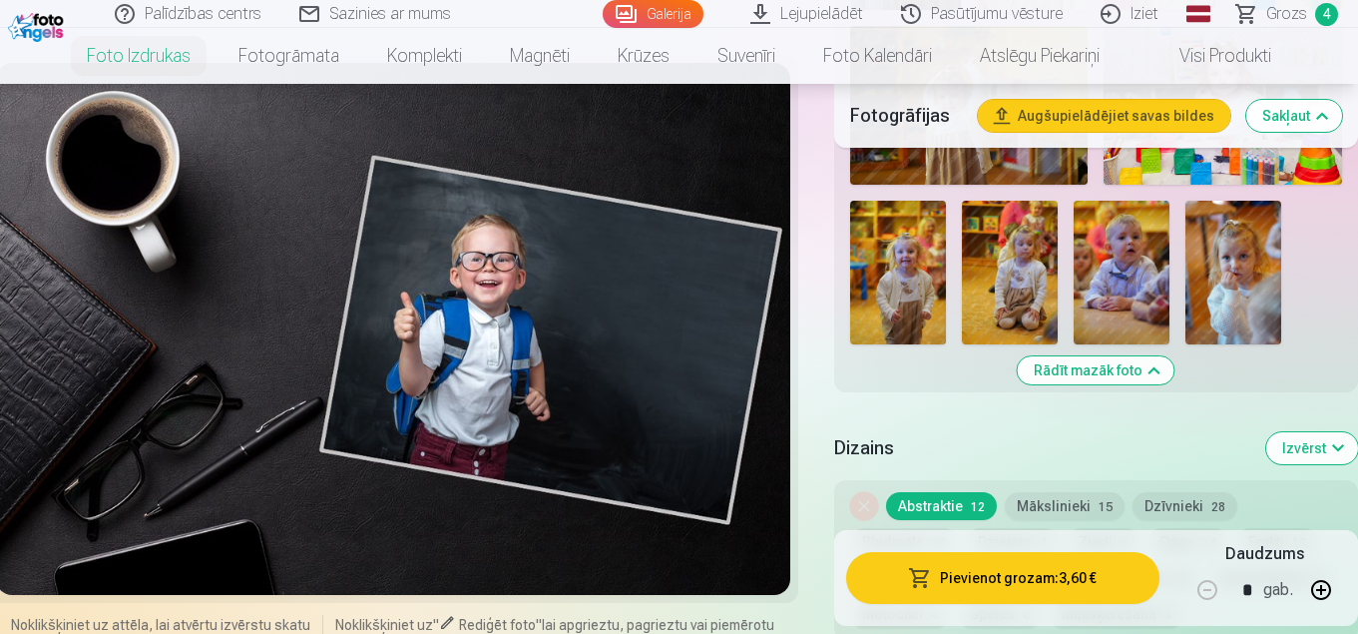
scroll to position [2495, 0]
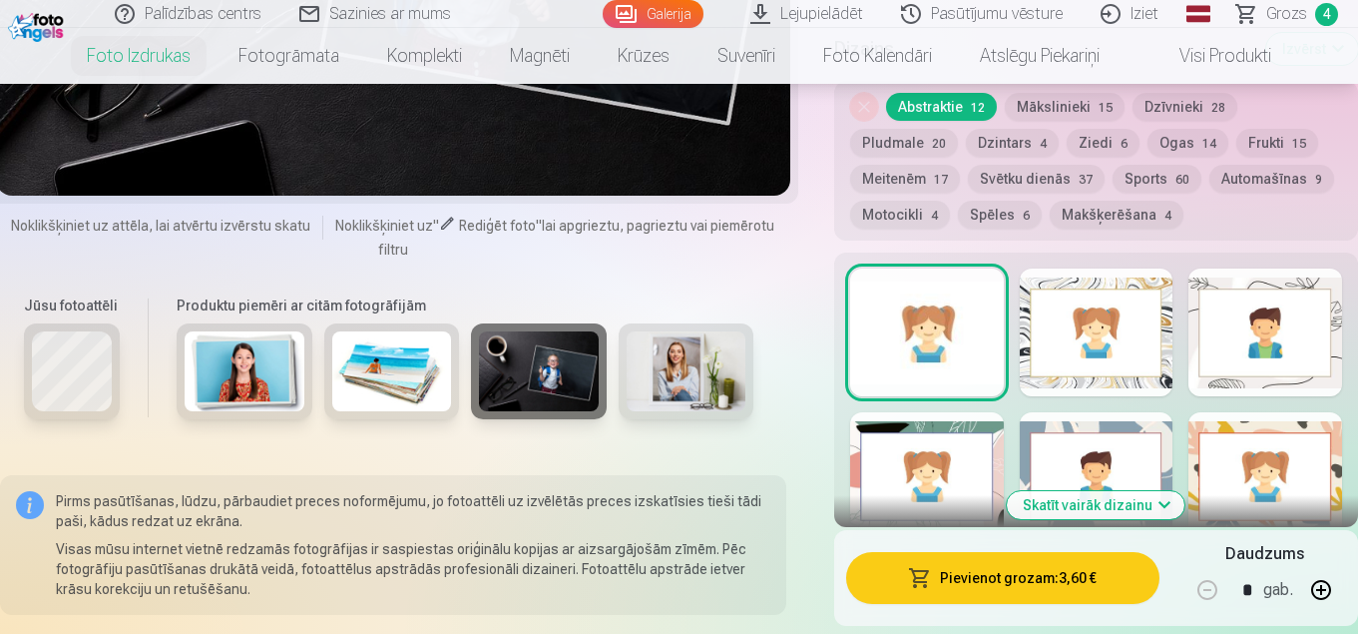
click at [709, 373] on img at bounding box center [687, 371] width 120 height 80
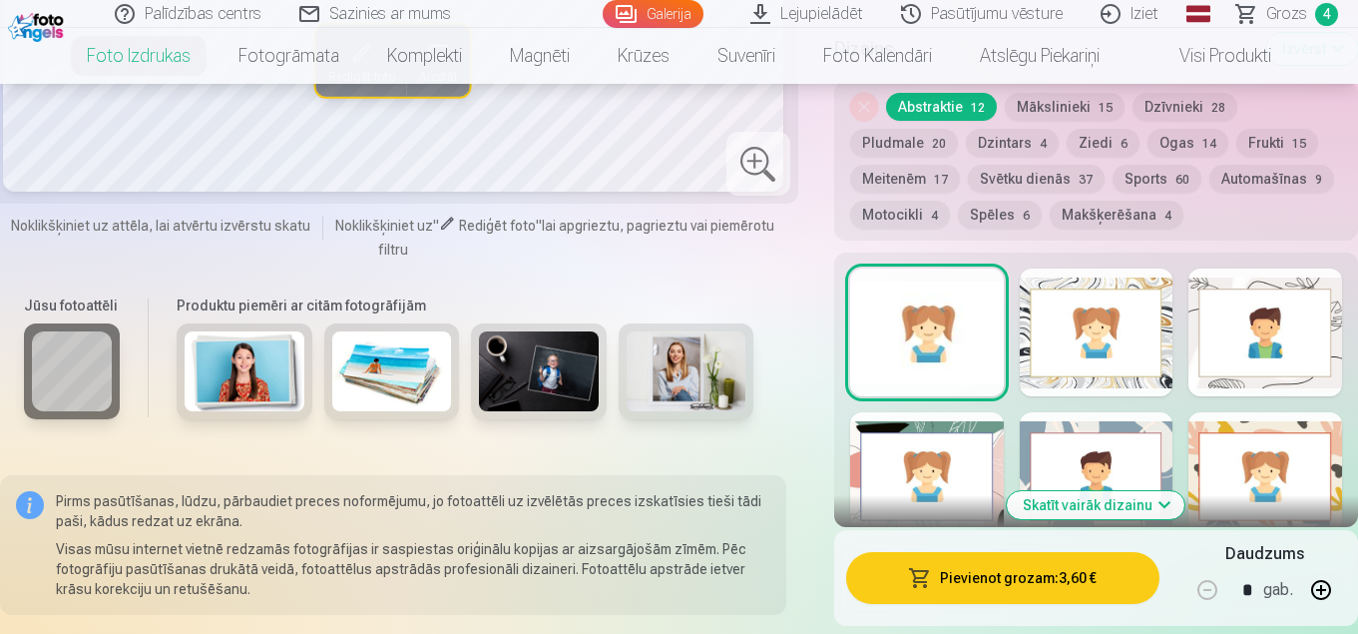
click at [1047, 349] on div at bounding box center [1097, 332] width 154 height 128
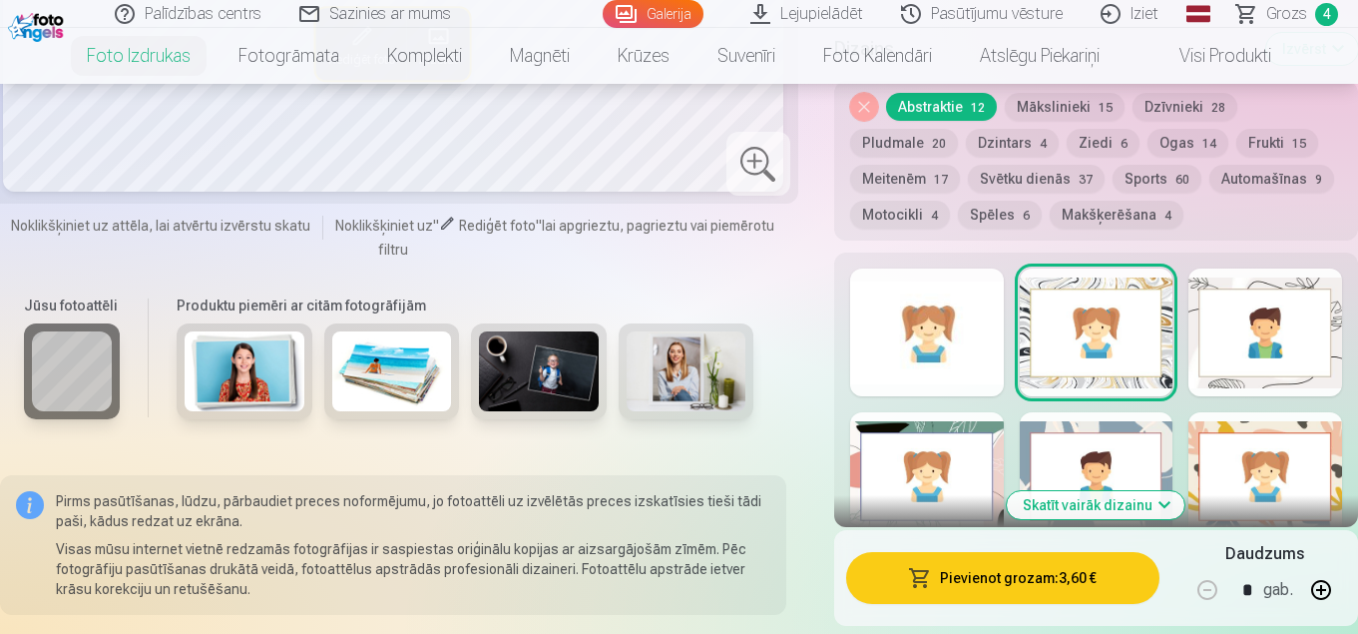
scroll to position [2594, 0]
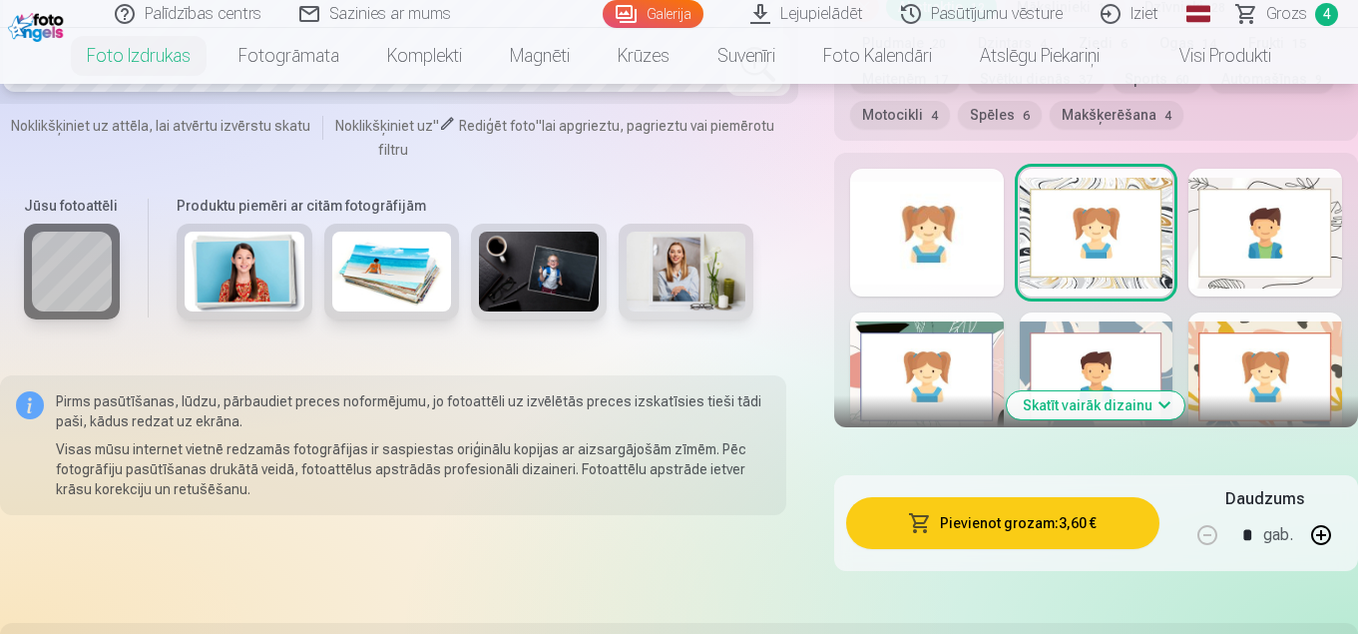
click at [1105, 394] on button "Skatīt vairāk dizainu" at bounding box center [1096, 405] width 178 height 28
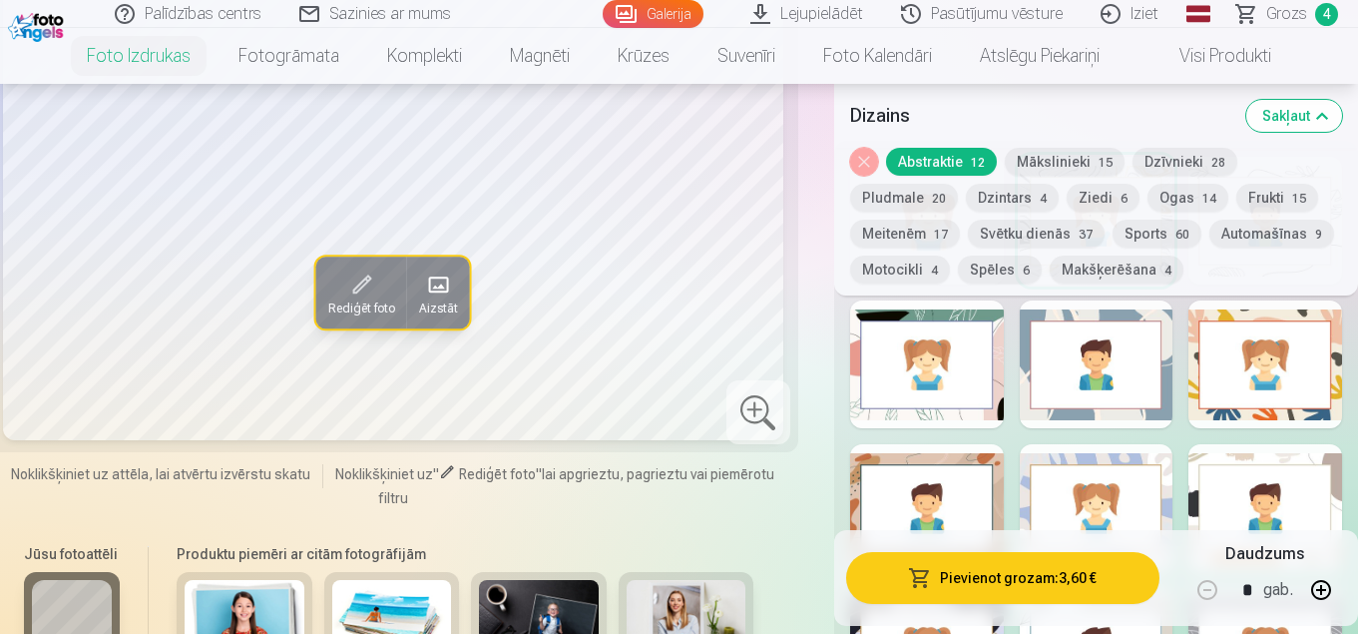
click at [1062, 159] on button "Mākslinieki 15" at bounding box center [1065, 162] width 120 height 28
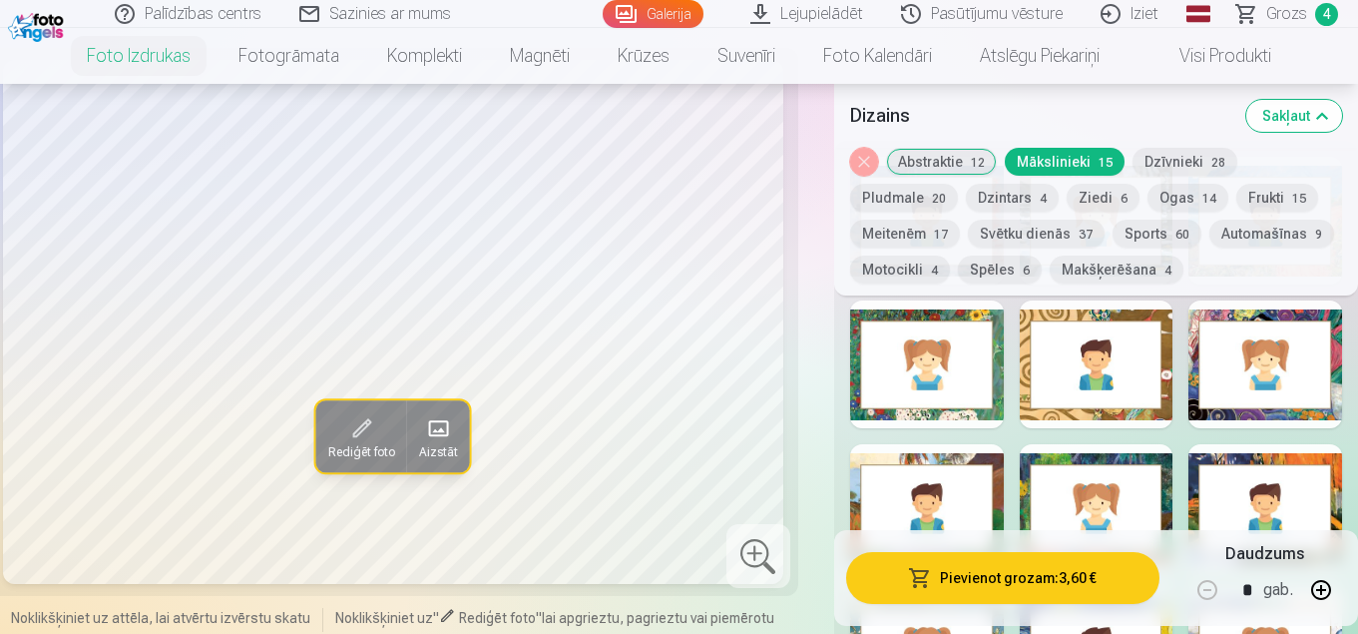
click at [1170, 157] on button "Dzīvnieki 28" at bounding box center [1185, 162] width 105 height 28
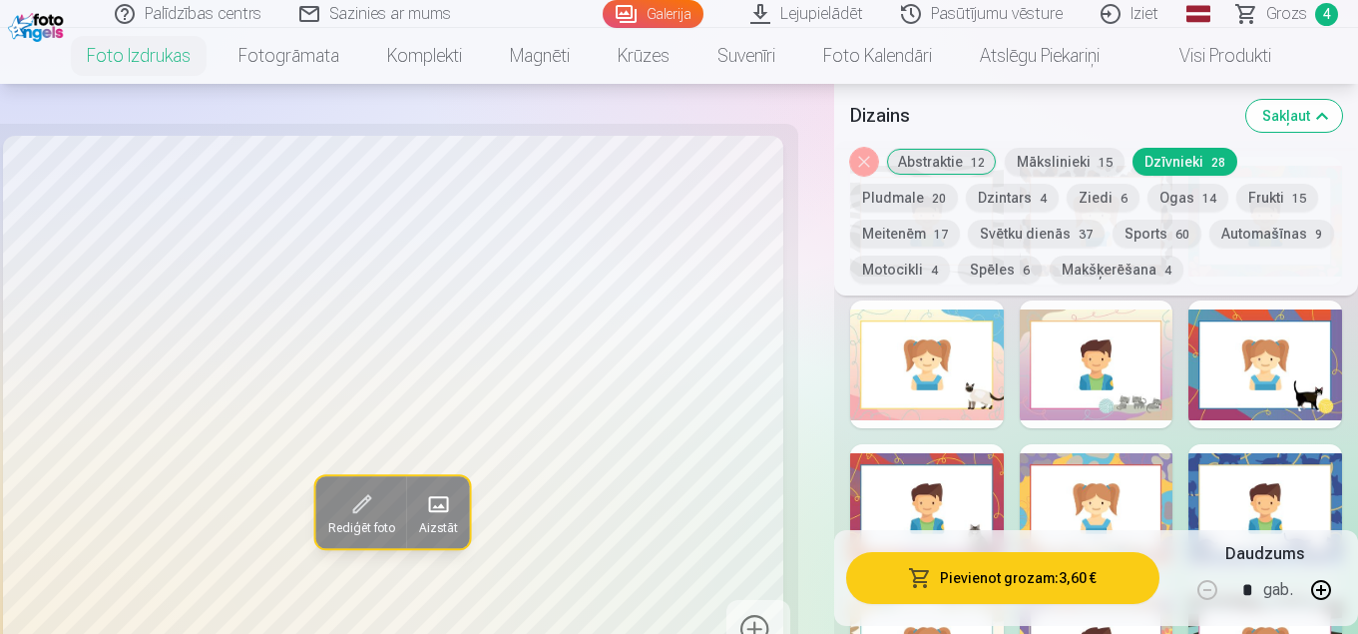
click at [988, 406] on div at bounding box center [927, 364] width 154 height 128
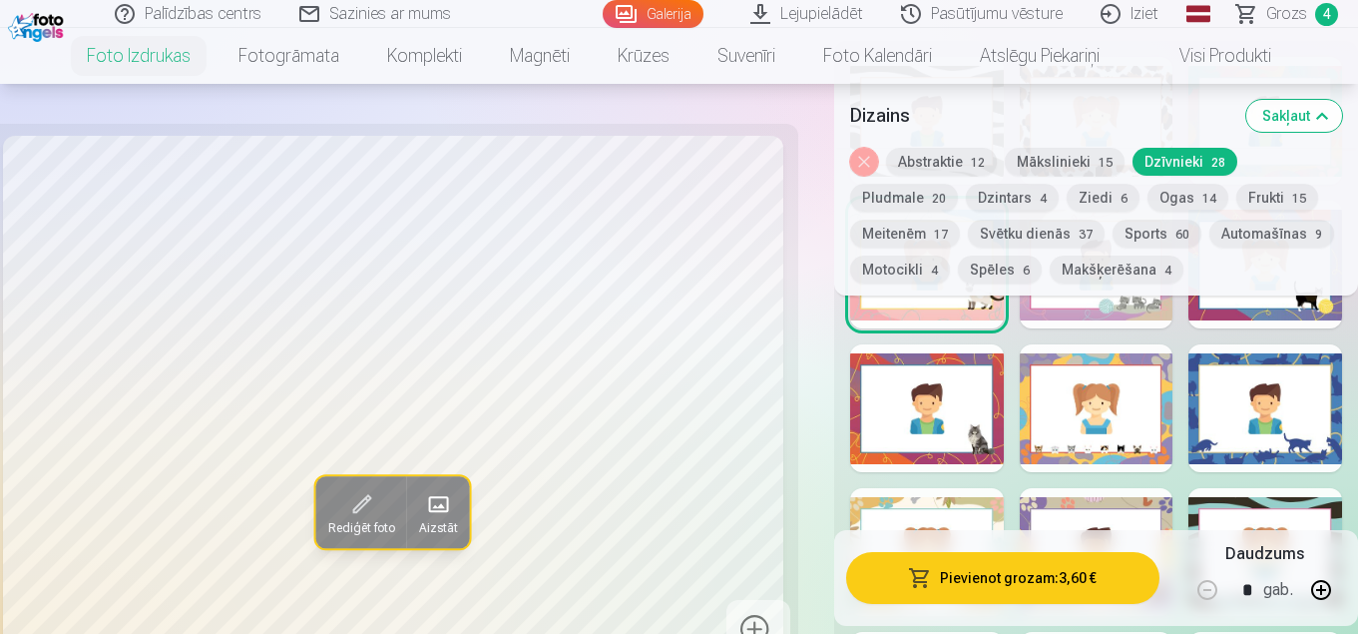
scroll to position [2794, 0]
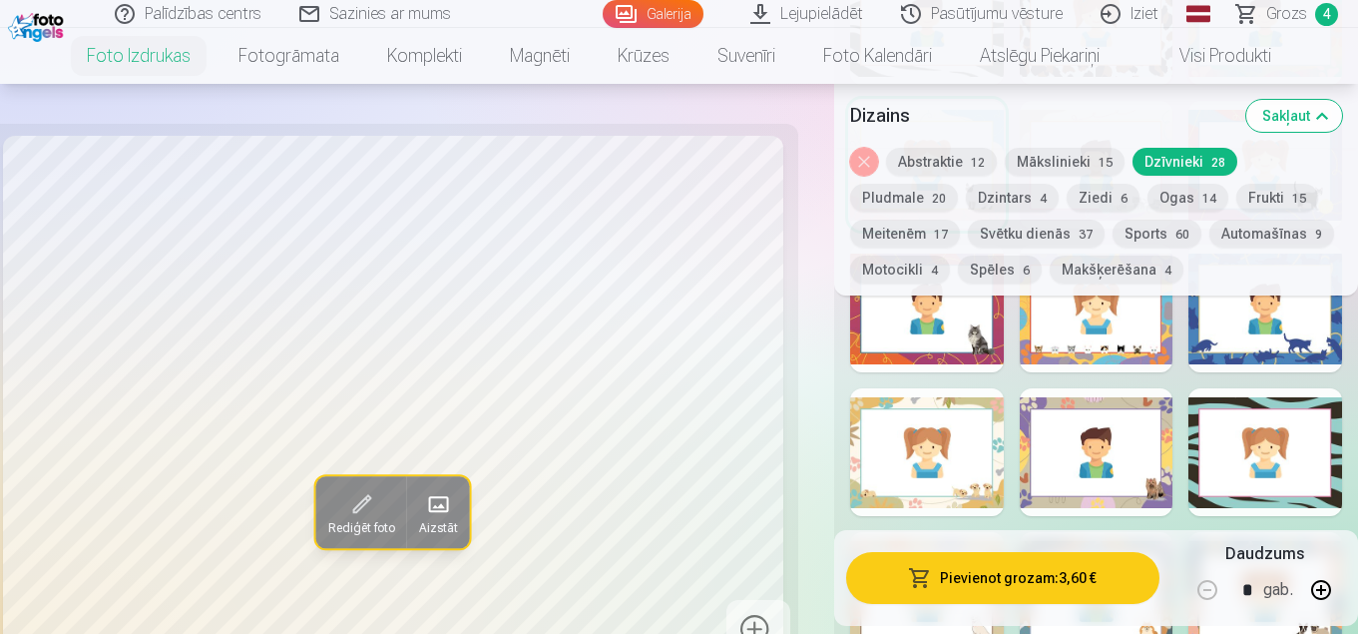
click at [979, 500] on div at bounding box center [927, 452] width 154 height 128
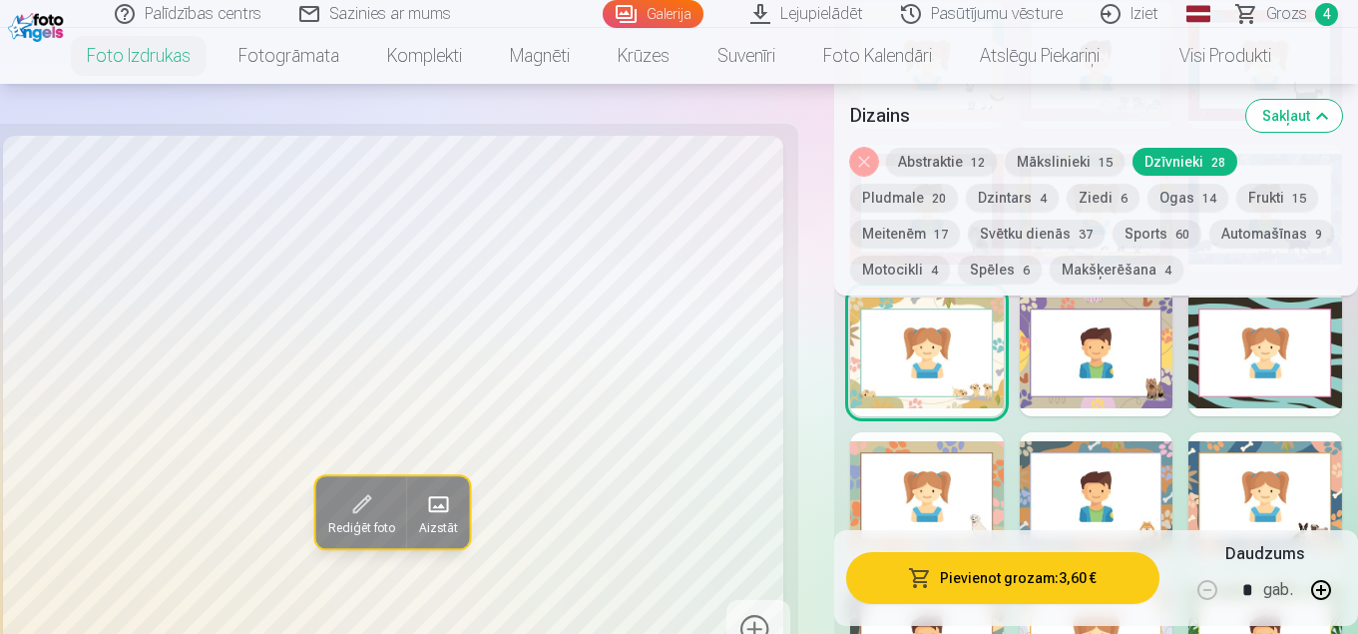
scroll to position [2993, 0]
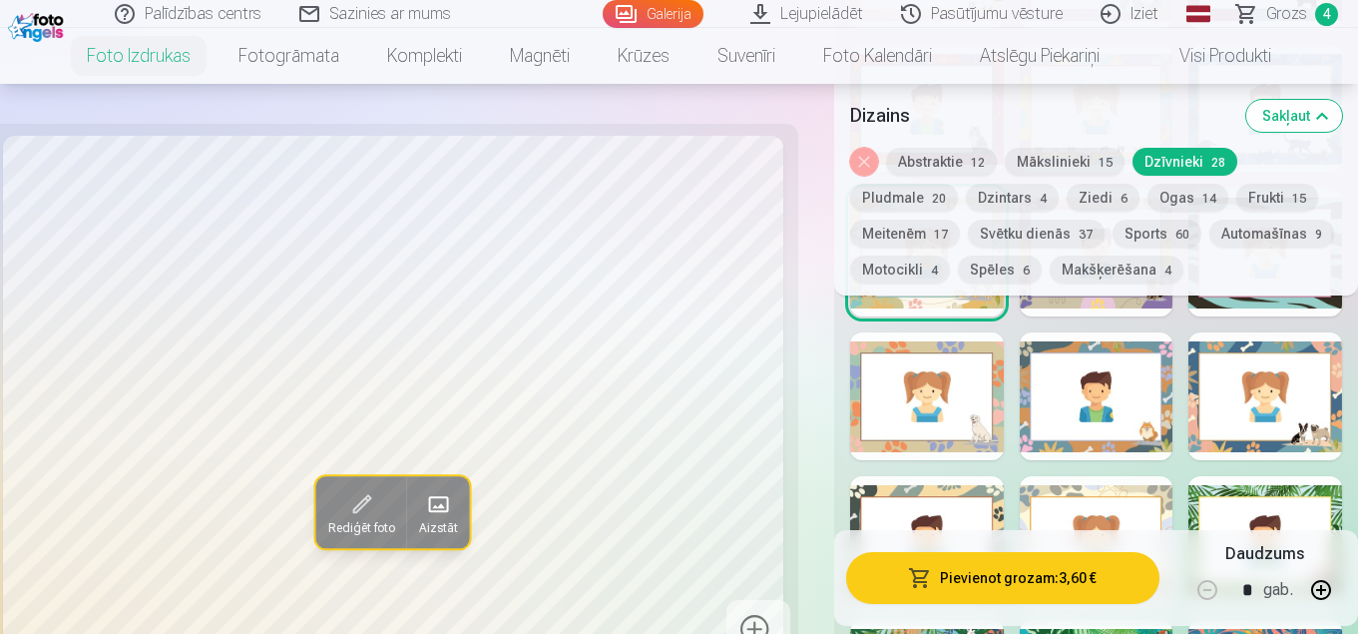
click at [1129, 434] on div at bounding box center [1097, 396] width 154 height 128
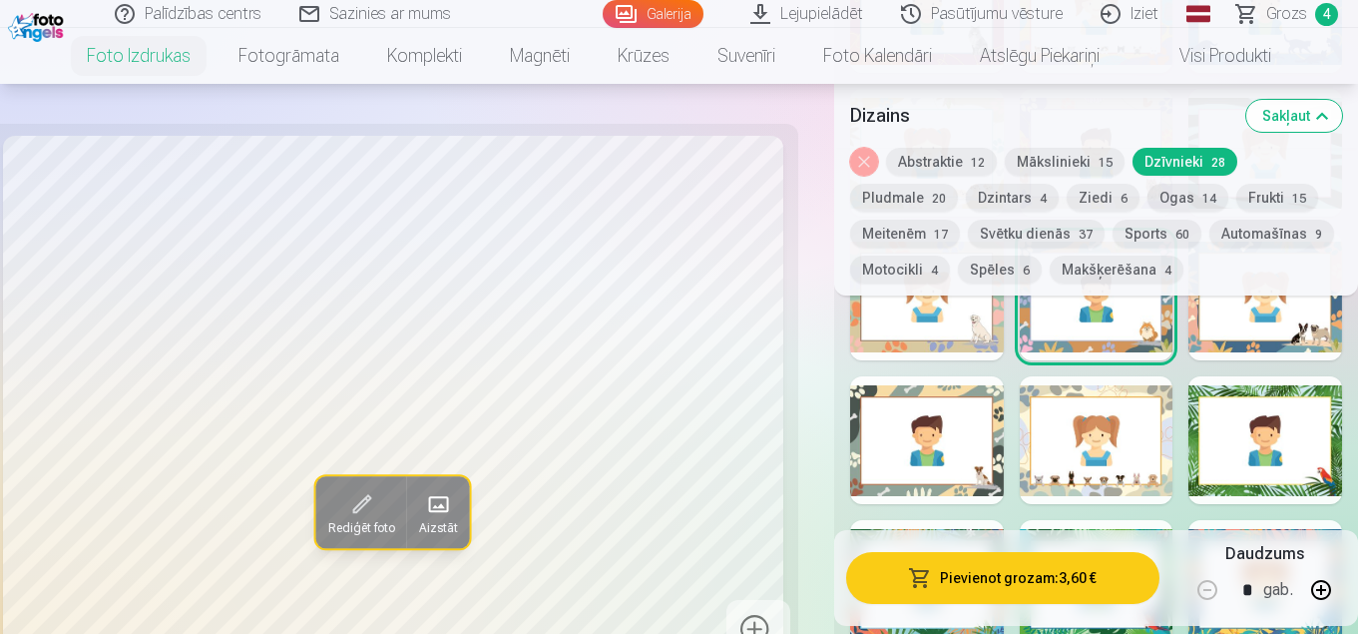
scroll to position [3193, 0]
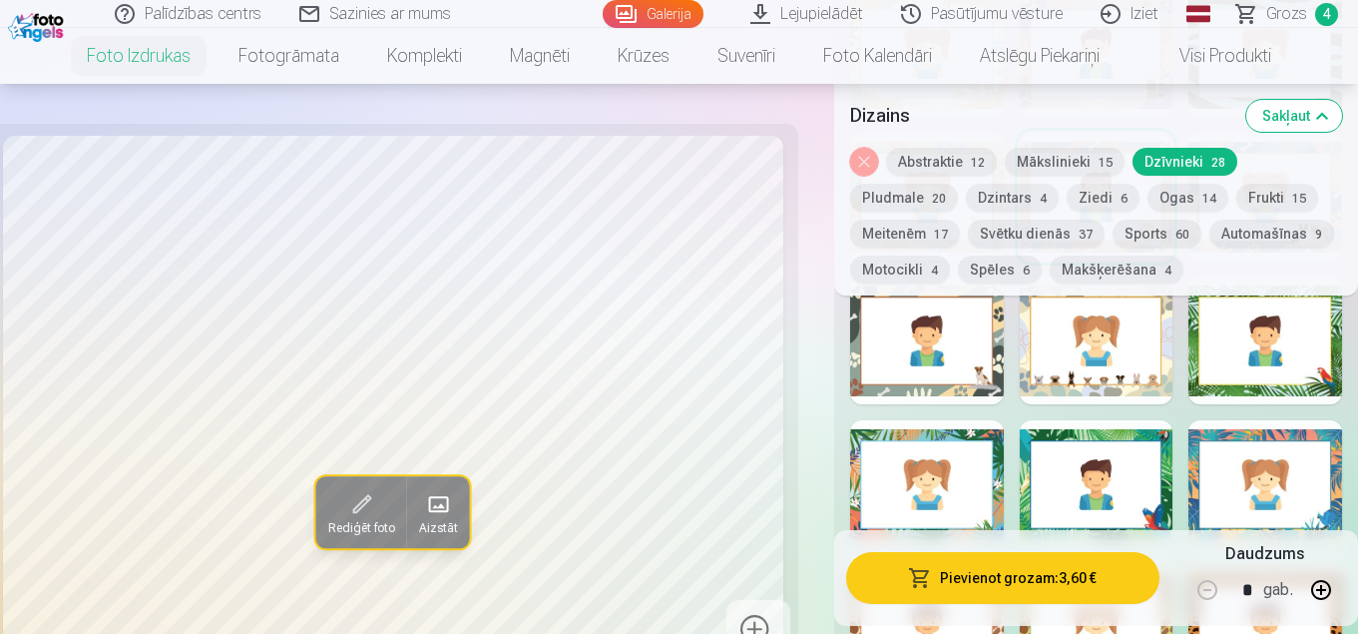
click at [1118, 376] on div at bounding box center [1097, 340] width 154 height 128
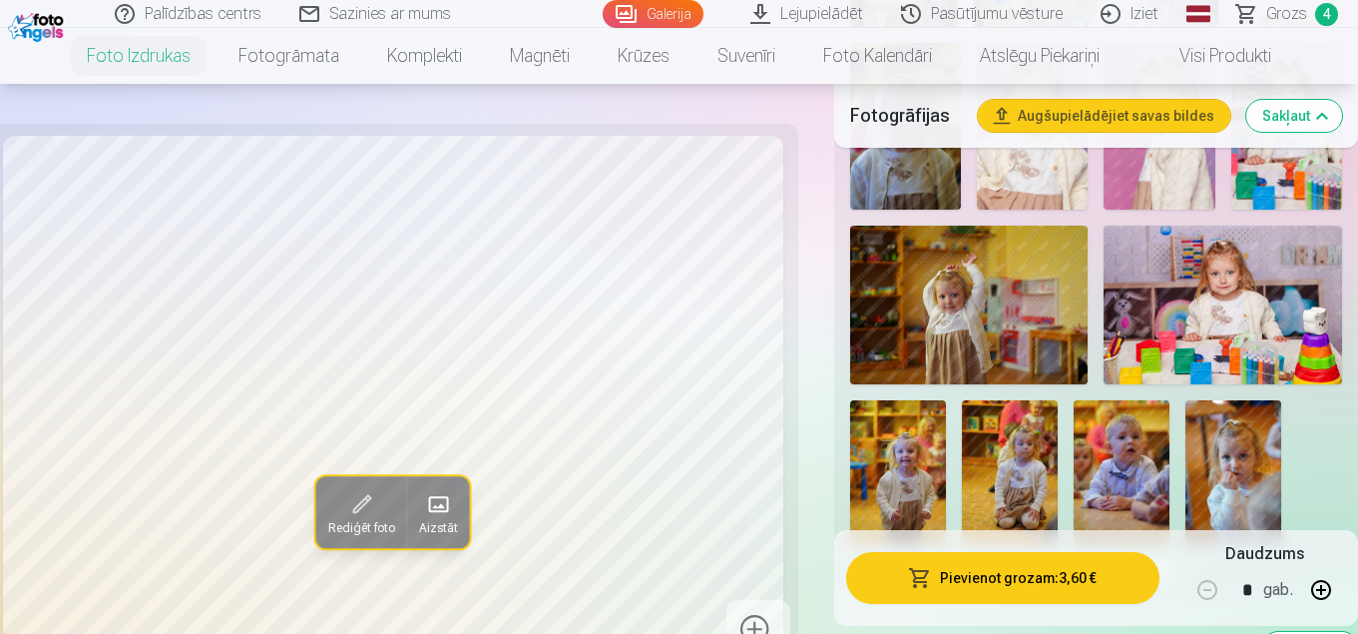
scroll to position [2295, 0]
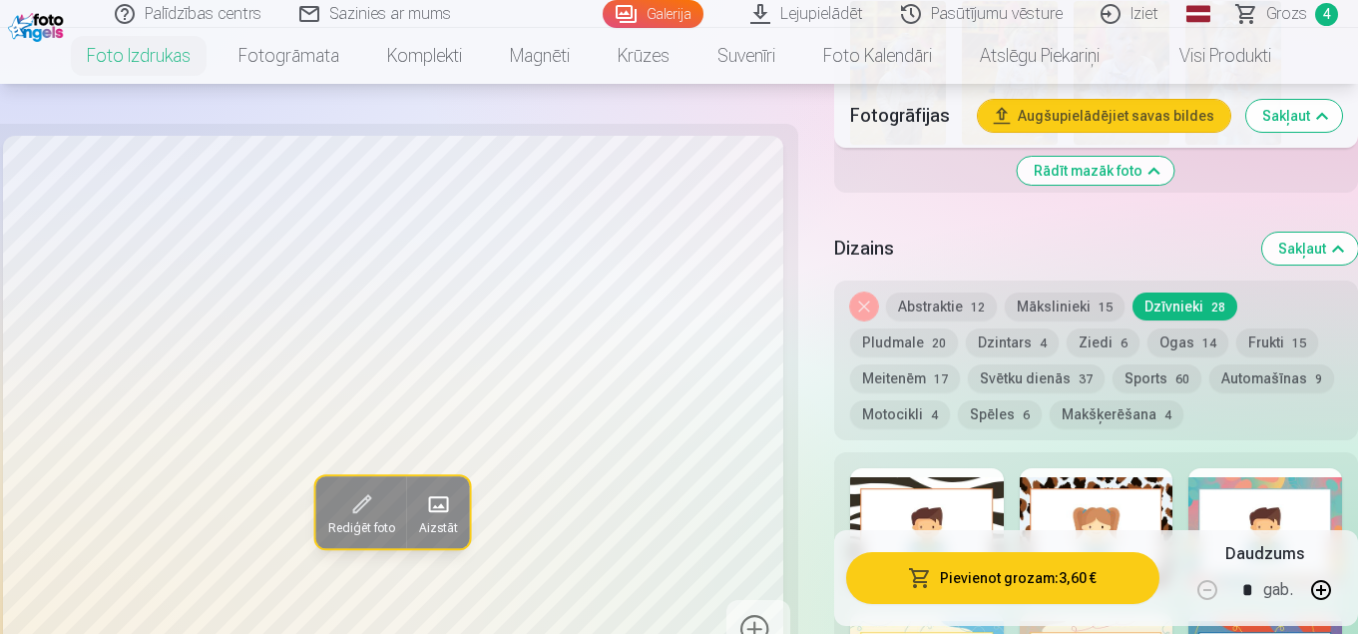
click at [864, 311] on button "Noņemiet dizainu" at bounding box center [864, 306] width 28 height 28
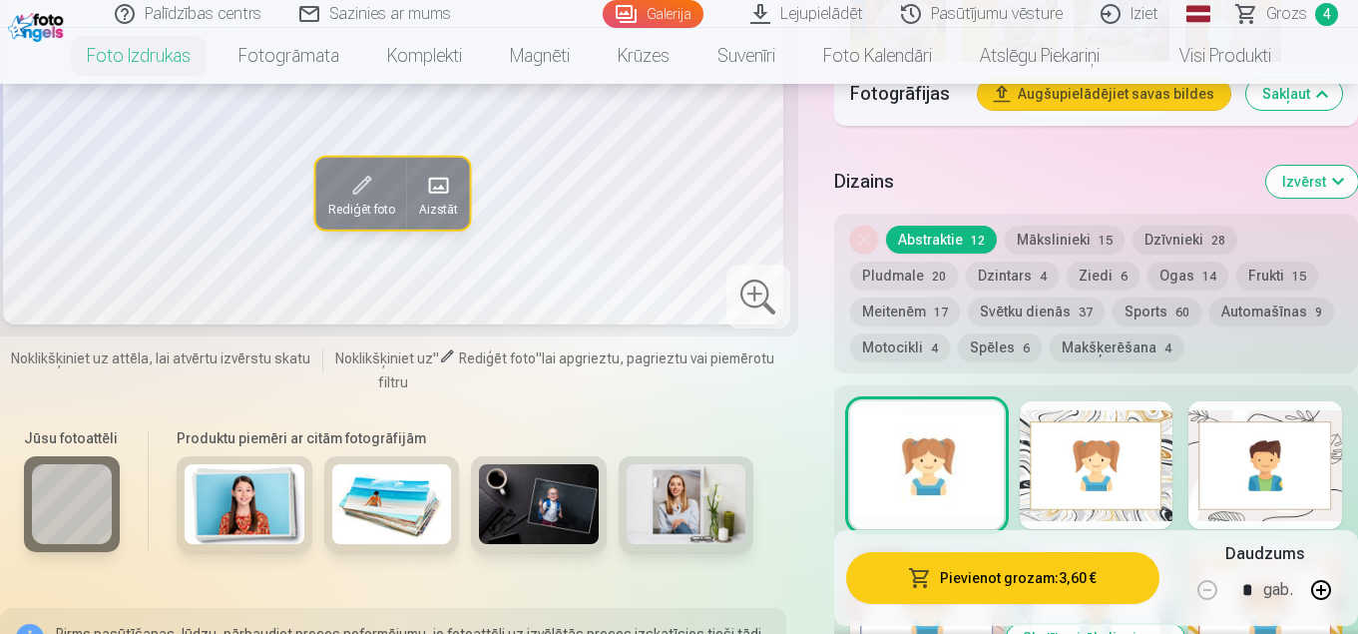
scroll to position [2661, 0]
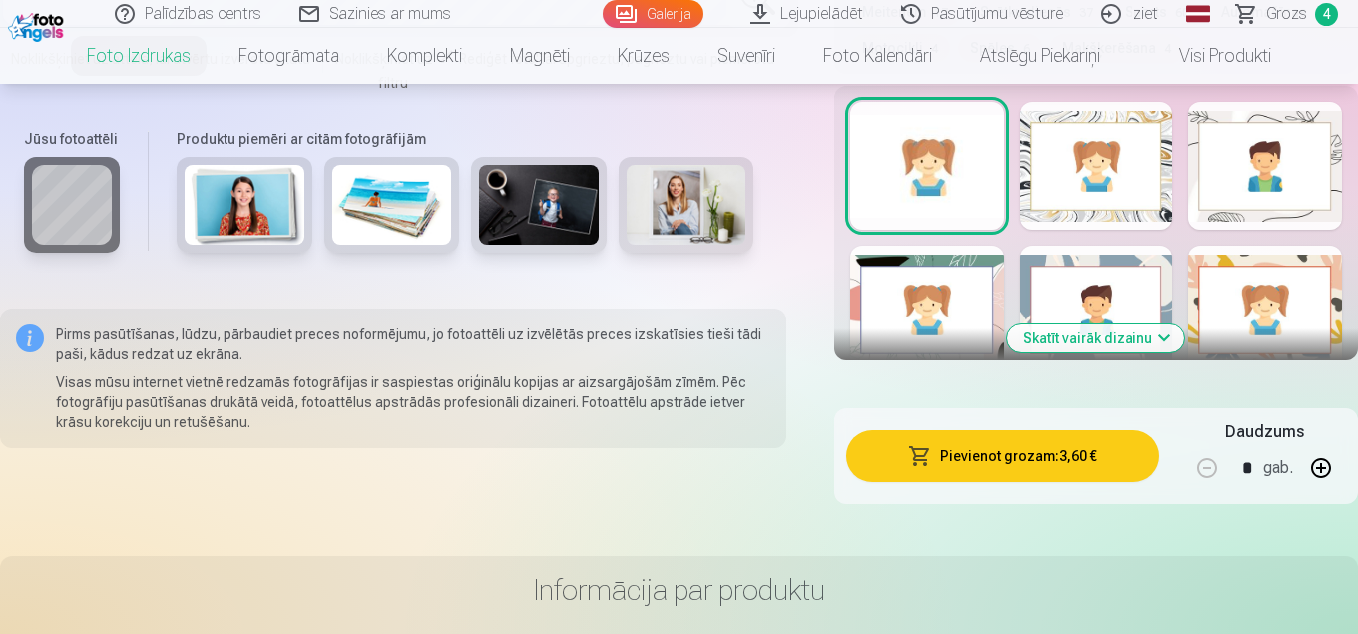
click at [951, 318] on div at bounding box center [927, 309] width 154 height 128
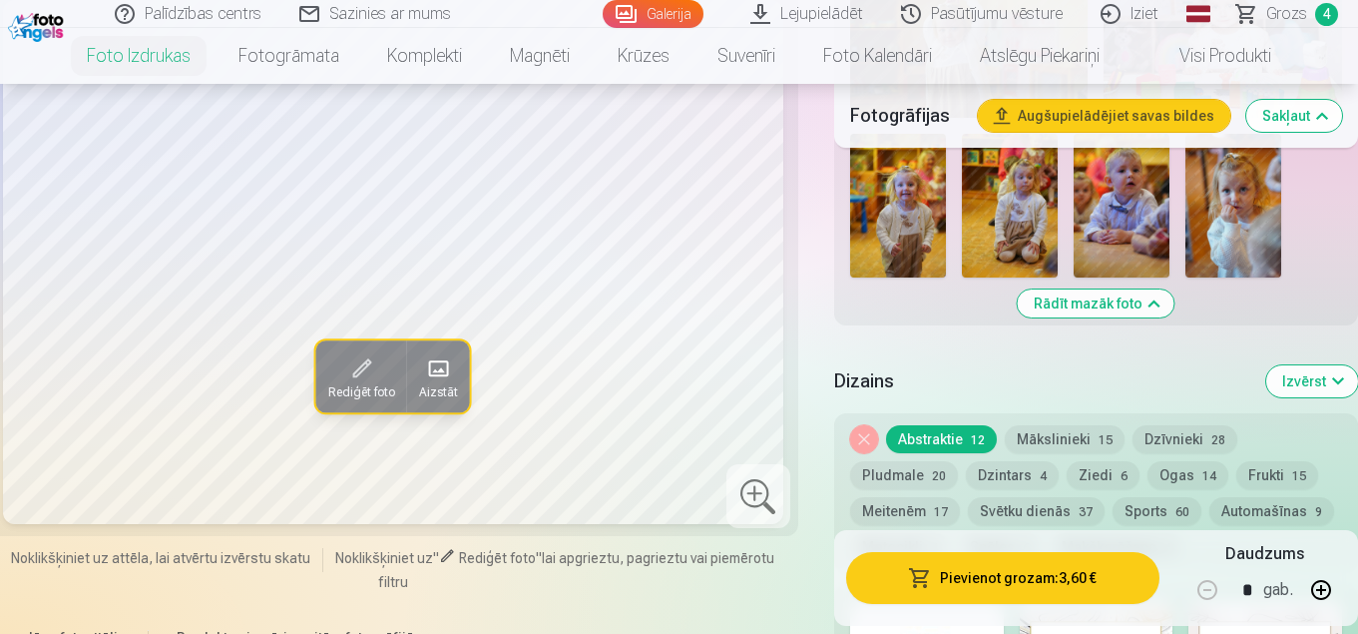
scroll to position [2362, 0]
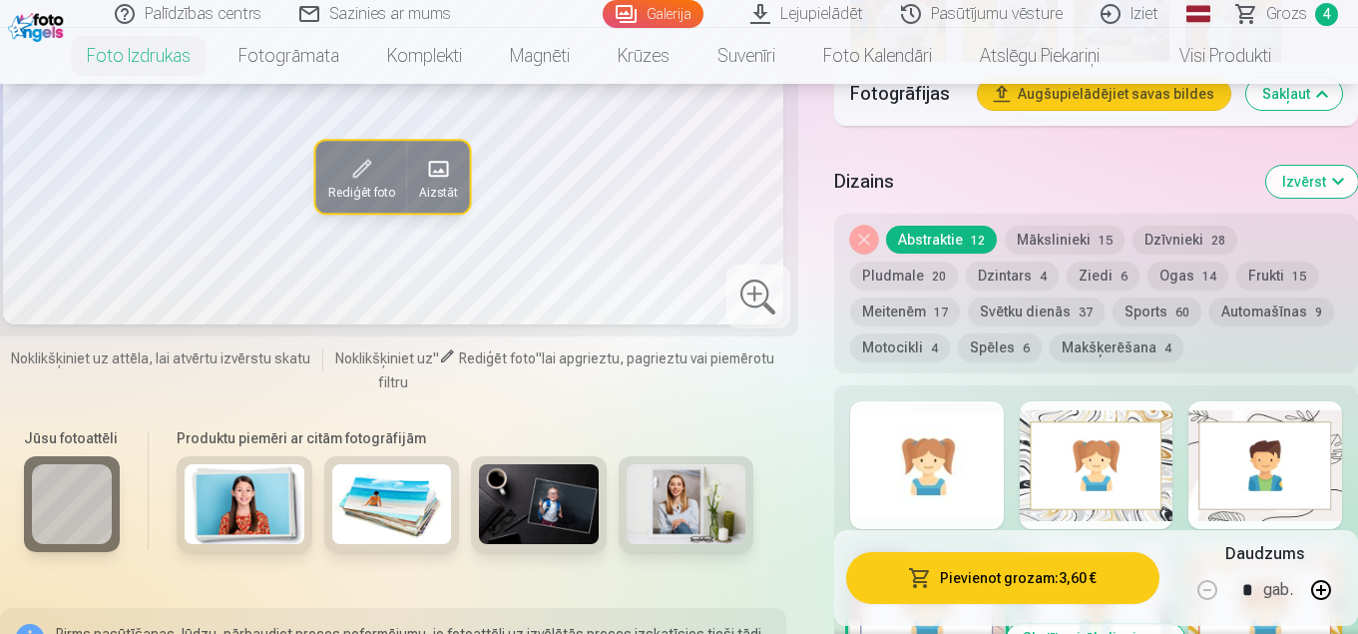
click at [936, 480] on div at bounding box center [927, 465] width 154 height 128
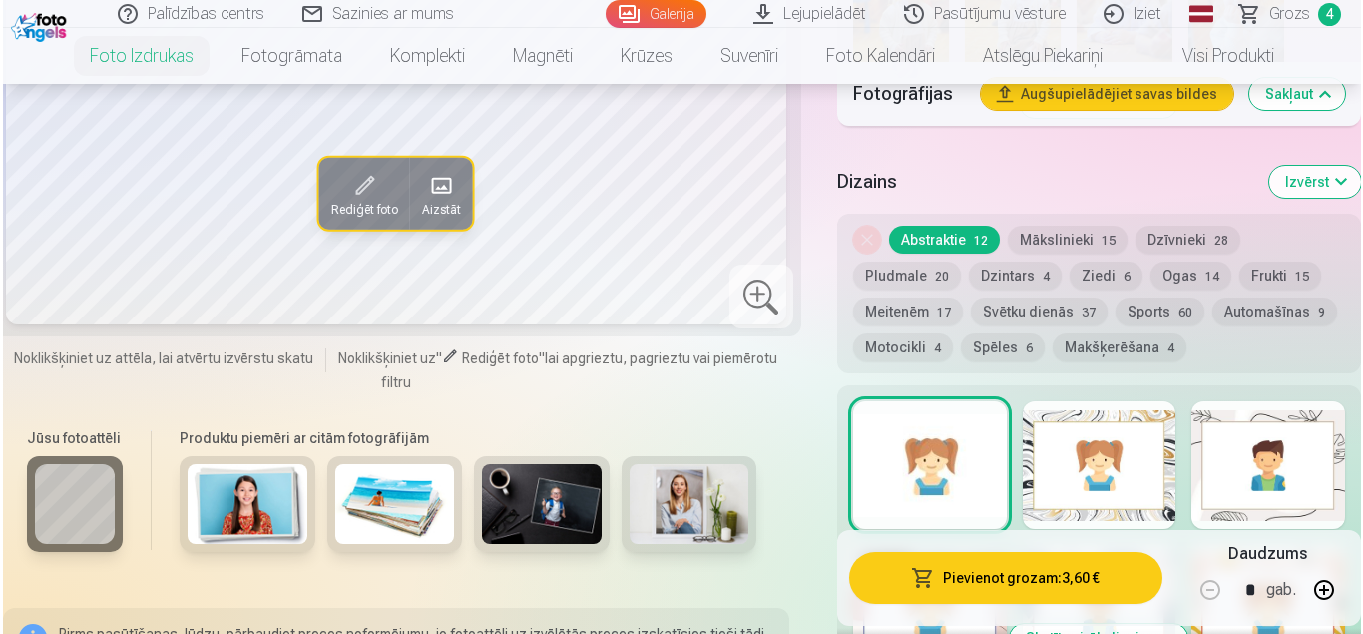
scroll to position [2162, 0]
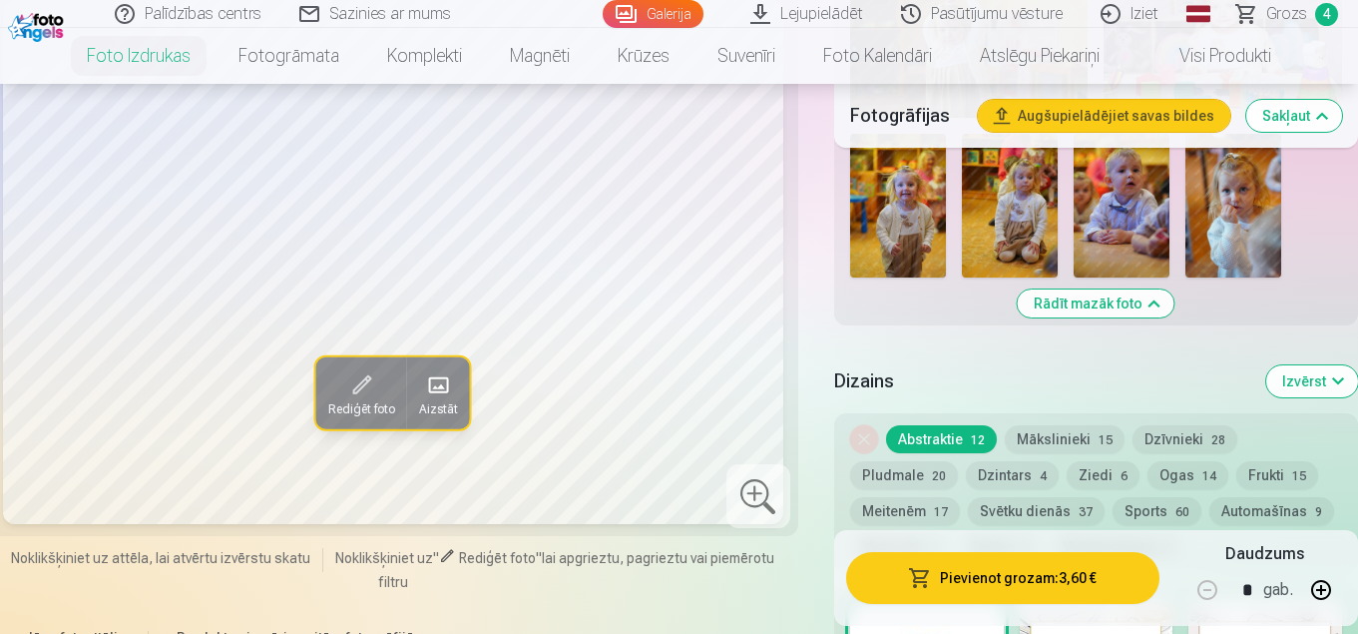
click at [344, 401] on span "Rediģēt foto" at bounding box center [361, 409] width 67 height 16
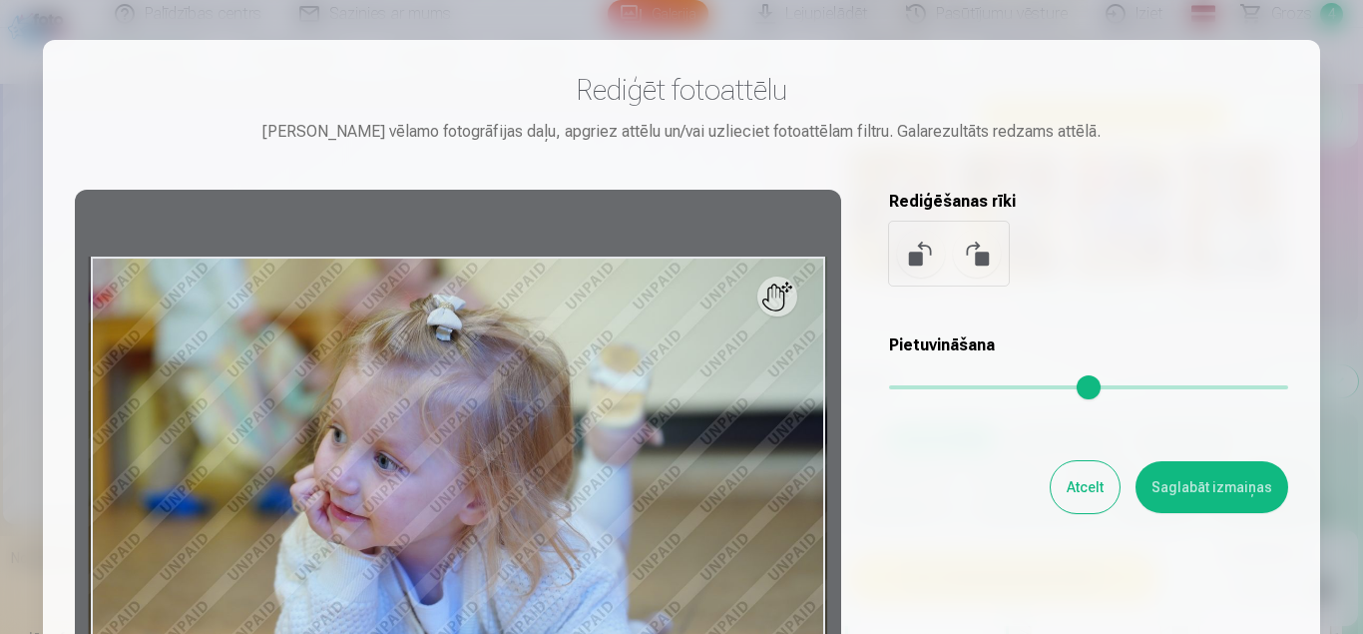
scroll to position [100, 0]
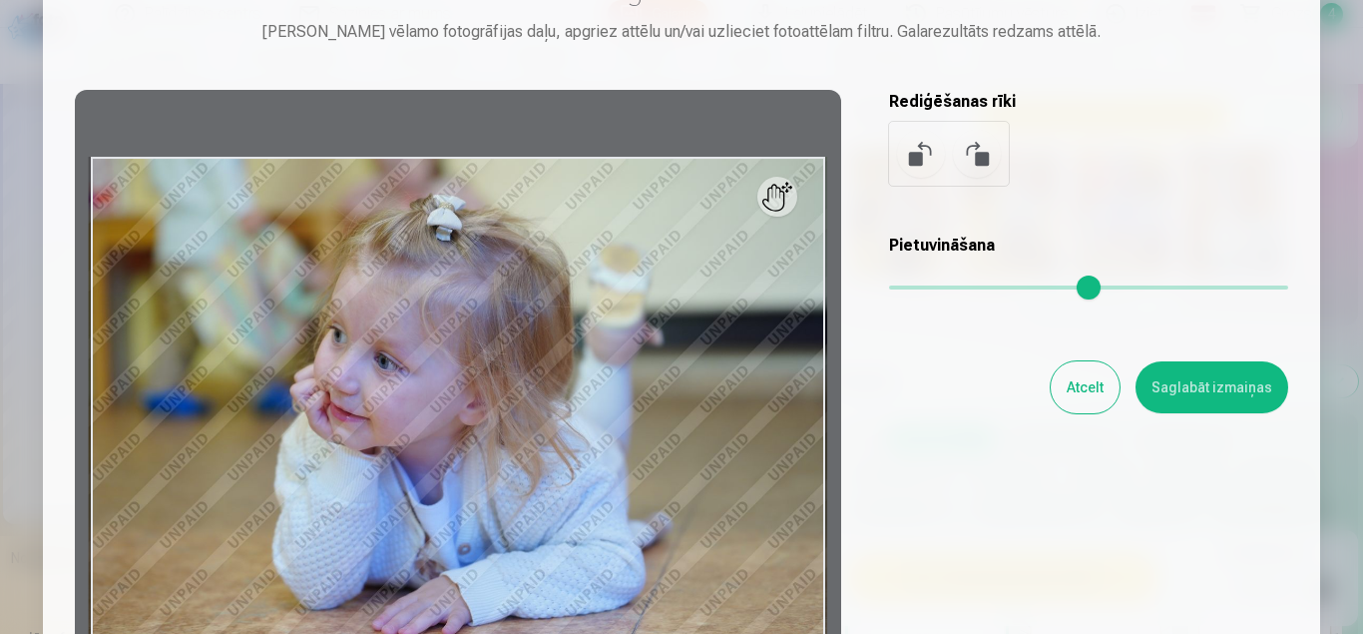
click at [804, 196] on div at bounding box center [458, 403] width 766 height 627
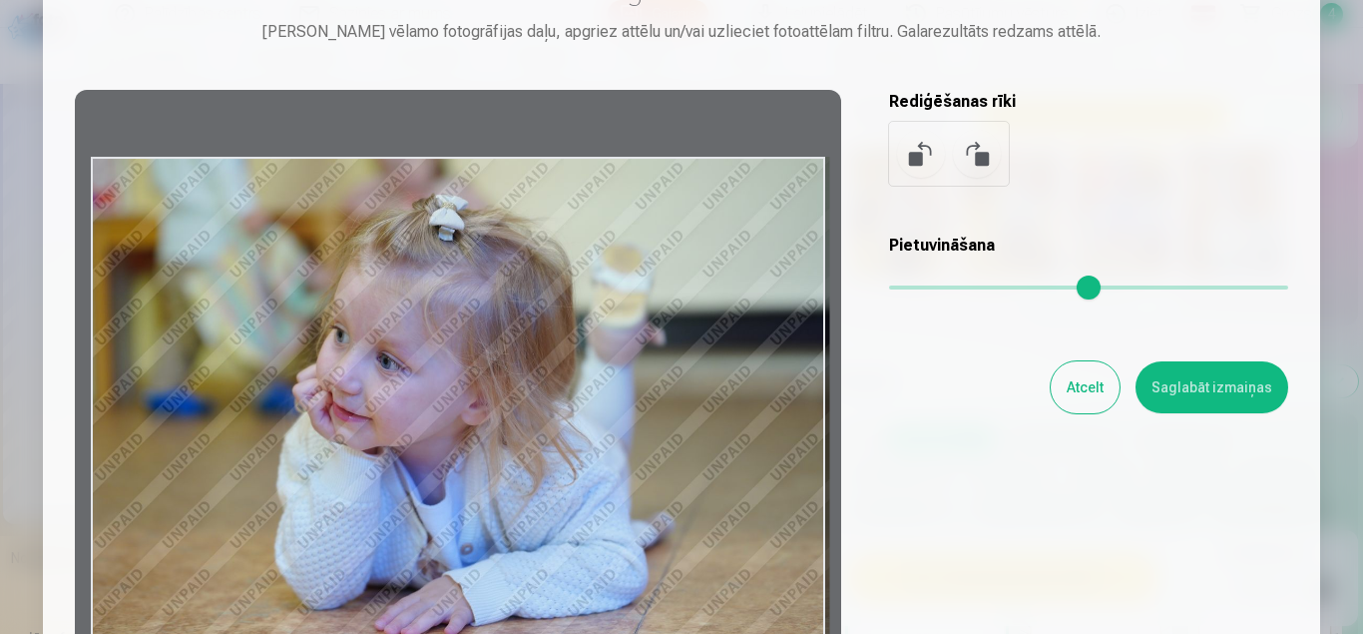
drag, startPoint x: 800, startPoint y: 201, endPoint x: 887, endPoint y: 212, distance: 87.5
click at [887, 212] on div "Rediģēt fotoattēlu [PERSON_NAME] vēlamo fotogrāfijas daļu, apgriez attēlu un/va…" at bounding box center [681, 344] width 1213 height 744
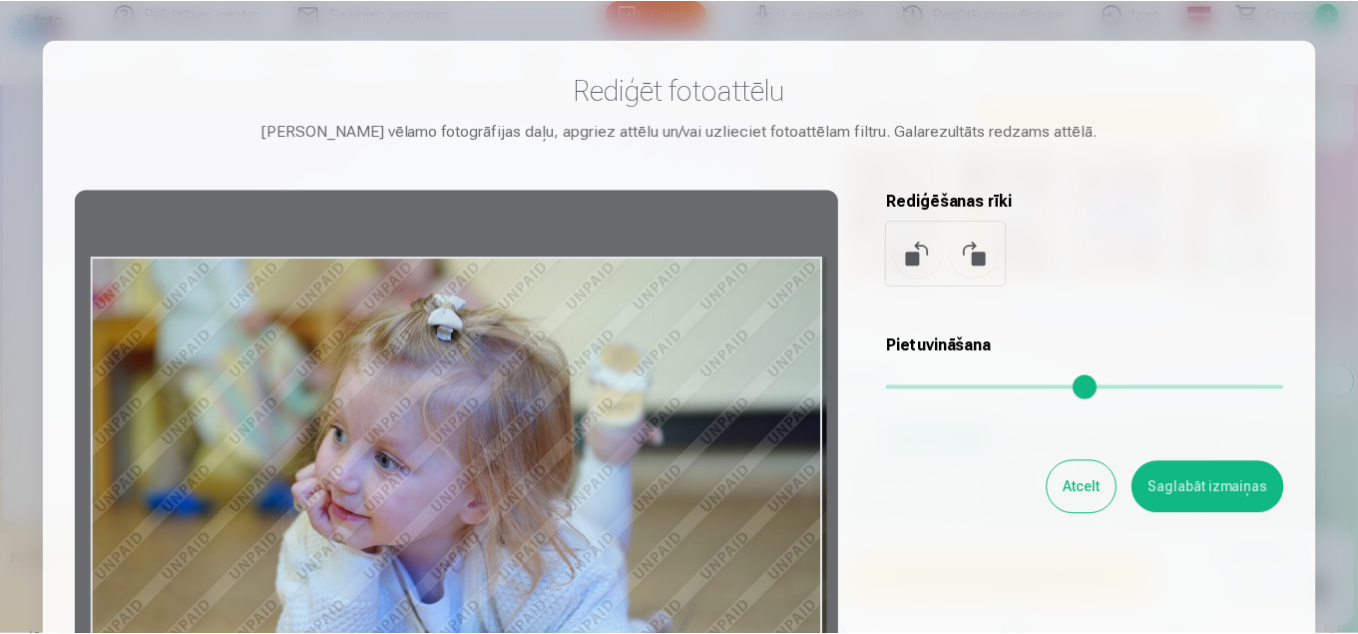
scroll to position [200, 0]
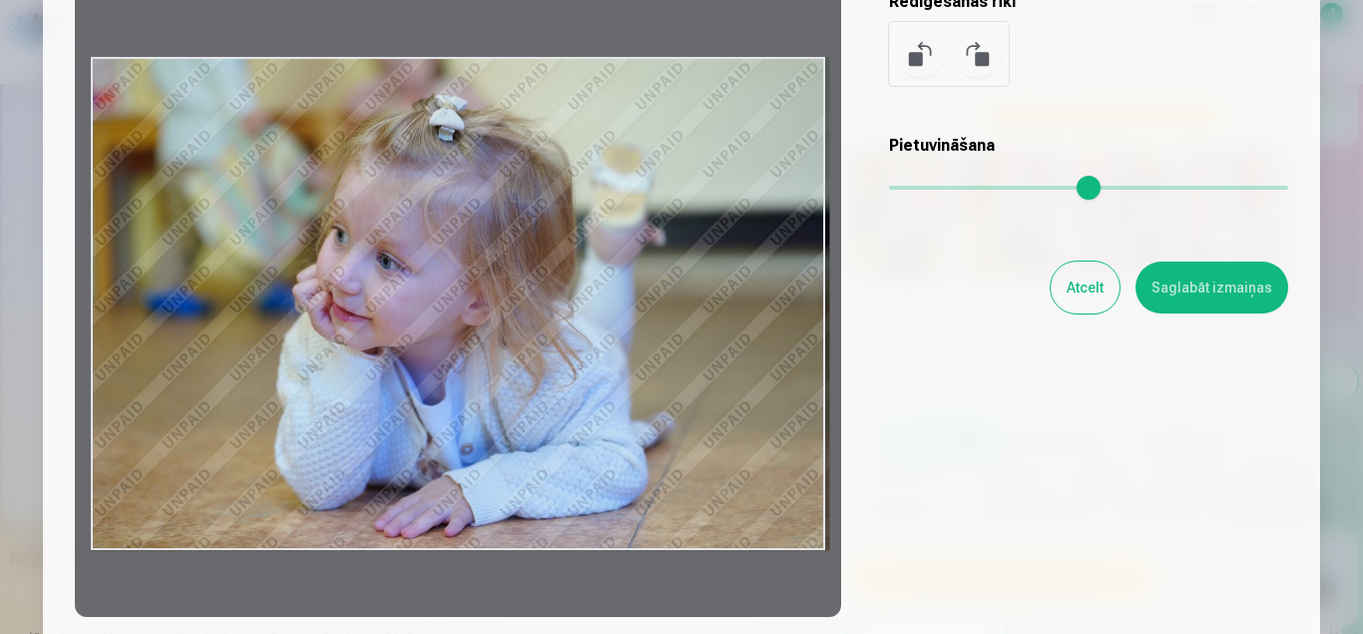
drag, startPoint x: 716, startPoint y: 405, endPoint x: 719, endPoint y: 431, distance: 26.1
click at [719, 431] on div at bounding box center [458, 303] width 766 height 627
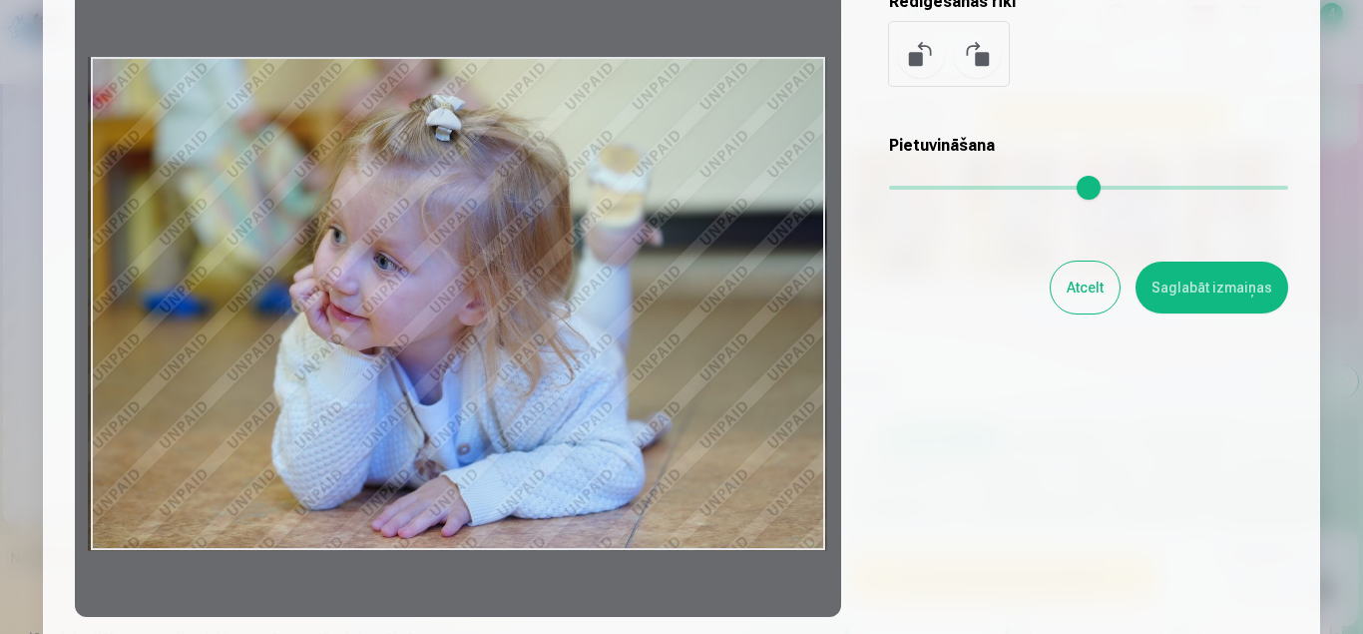
drag, startPoint x: 718, startPoint y: 413, endPoint x: 716, endPoint y: 360, distance: 52.9
click at [716, 360] on div at bounding box center [458, 303] width 766 height 627
drag, startPoint x: 693, startPoint y: 370, endPoint x: 735, endPoint y: 387, distance: 45.2
click at [698, 388] on div at bounding box center [458, 303] width 766 height 627
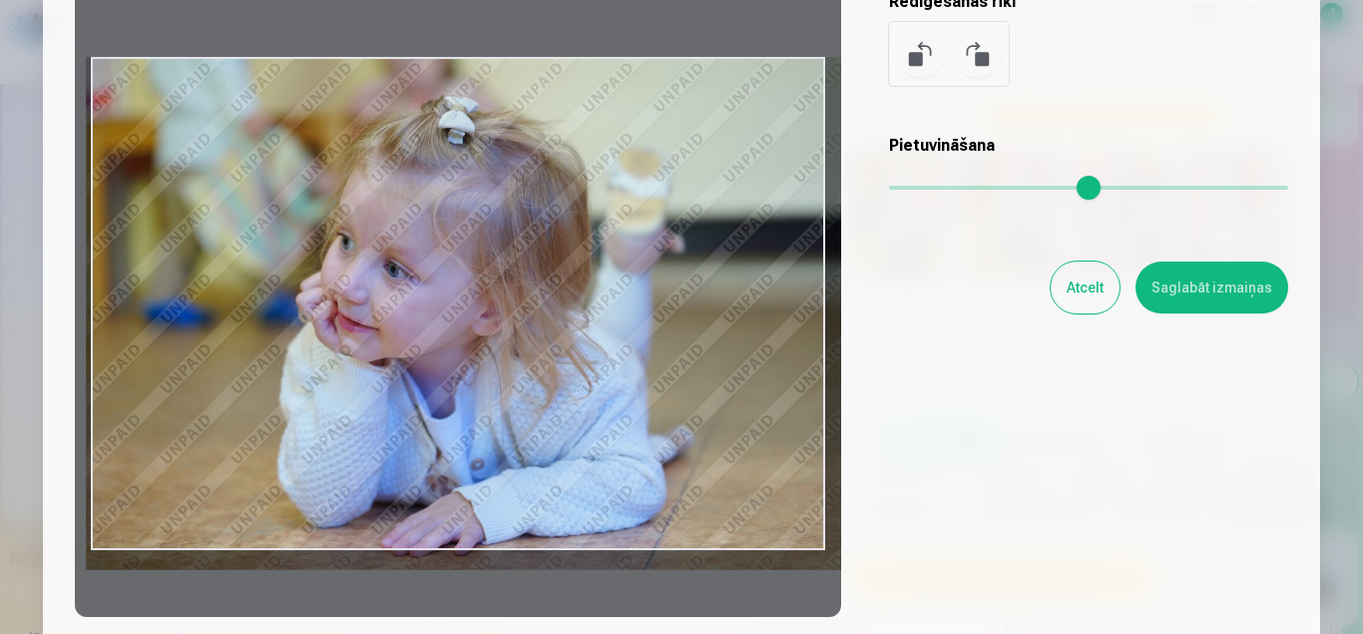
type input "*"
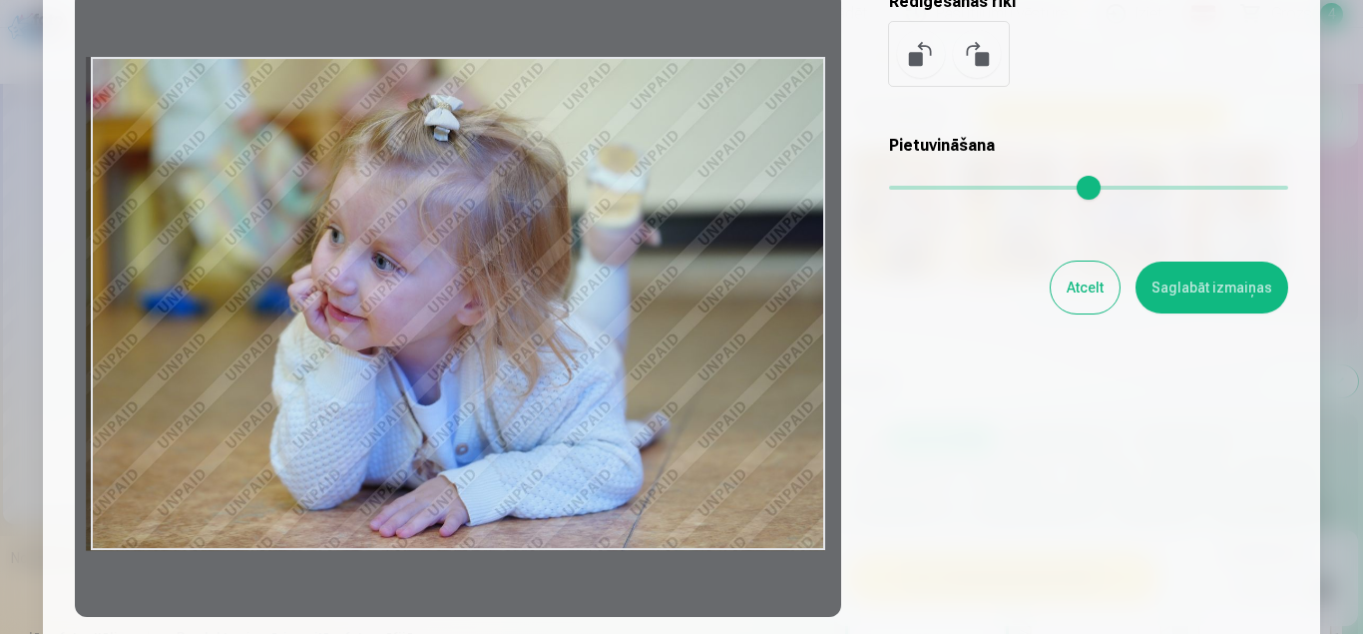
drag, startPoint x: 894, startPoint y: 188, endPoint x: 806, endPoint y: 223, distance: 94.5
click at [889, 190] on input "range" at bounding box center [1088, 188] width 399 height 4
click at [860, 278] on div "Rediģēt fotoattēlu [PERSON_NAME] vēlamo fotogrāfijas daļu, apgriez attēlu un/va…" at bounding box center [681, 244] width 1213 height 744
click at [1076, 290] on button "Atcelt" at bounding box center [1085, 287] width 69 height 52
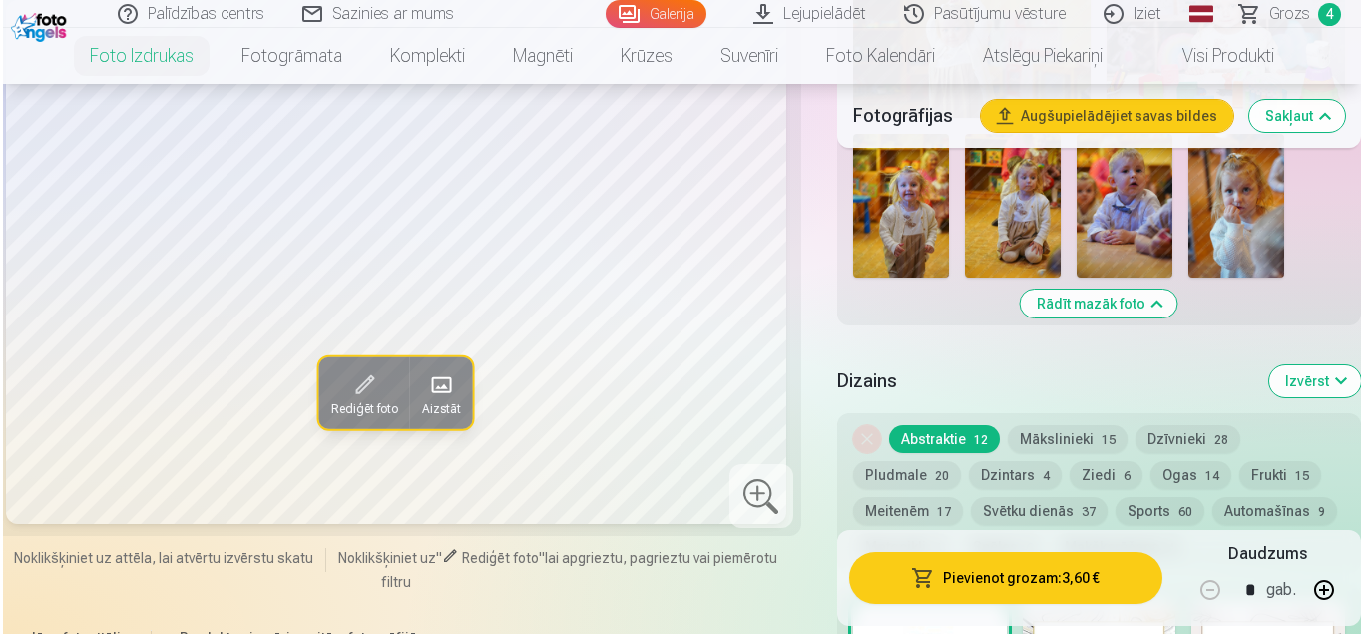
scroll to position [2062, 0]
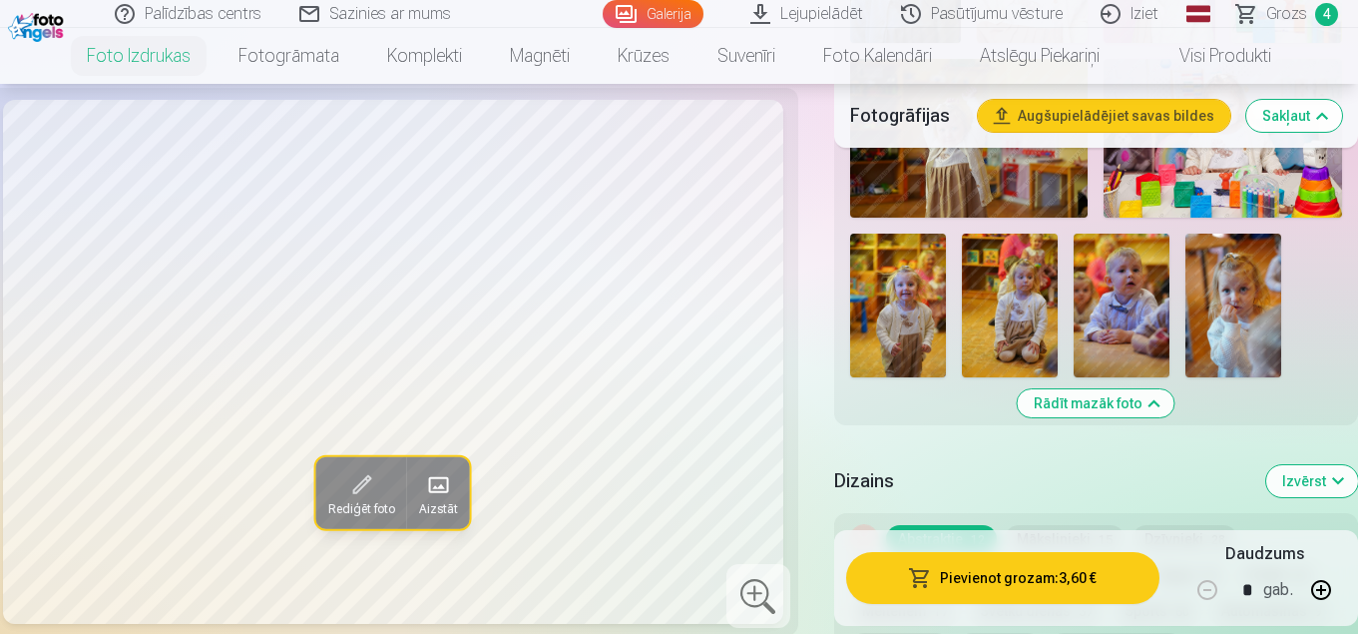
click at [1013, 574] on button "Pievienot grozam : 3,60 €" at bounding box center [1002, 578] width 313 height 52
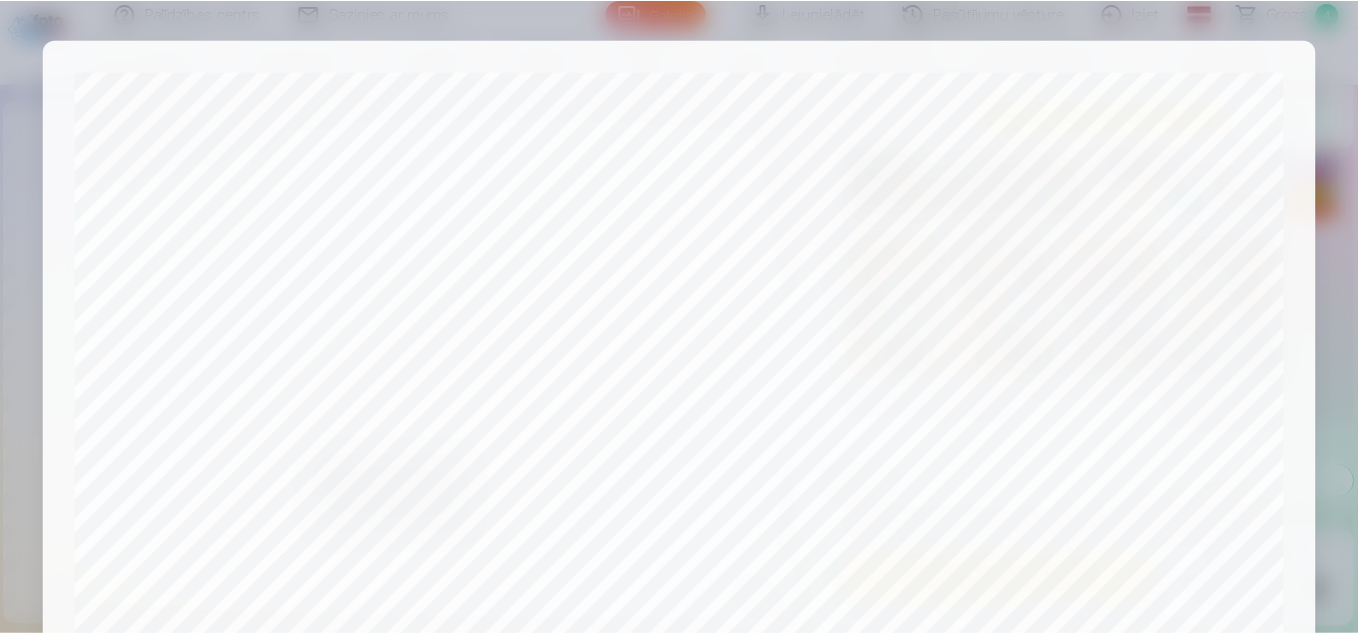
scroll to position [803, 0]
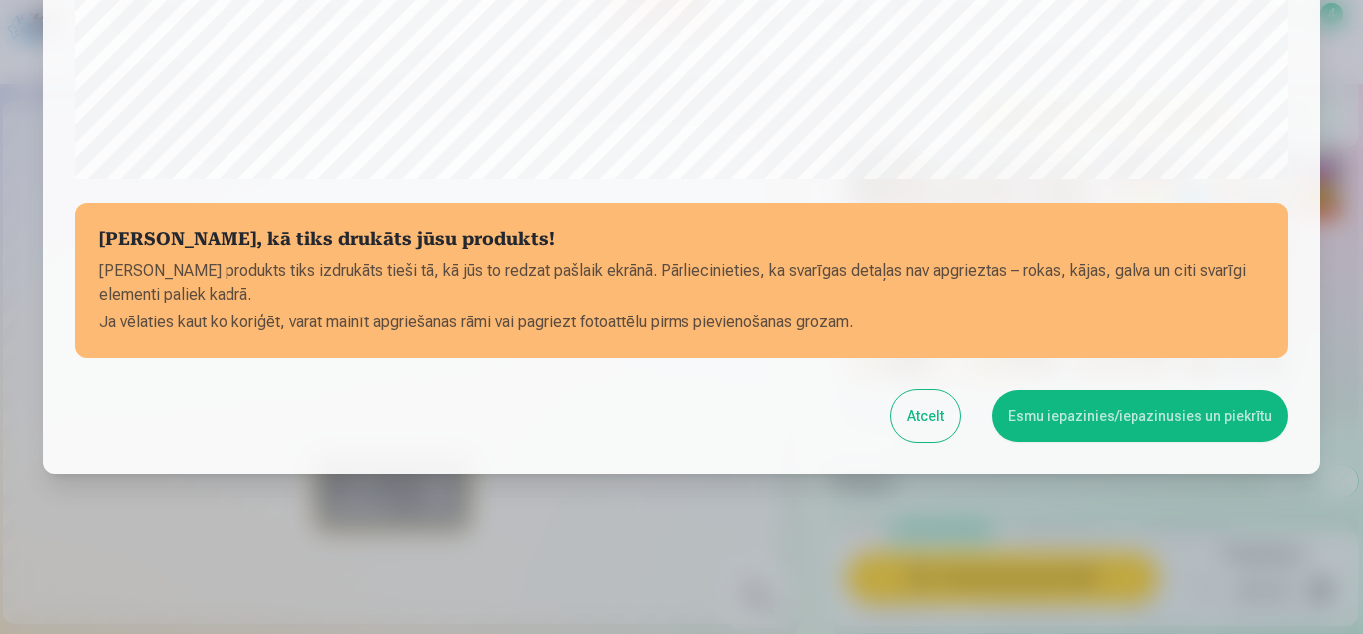
click at [1141, 411] on button "Esmu iepazinies/iepazinusies un piekrītu" at bounding box center [1140, 416] width 296 height 52
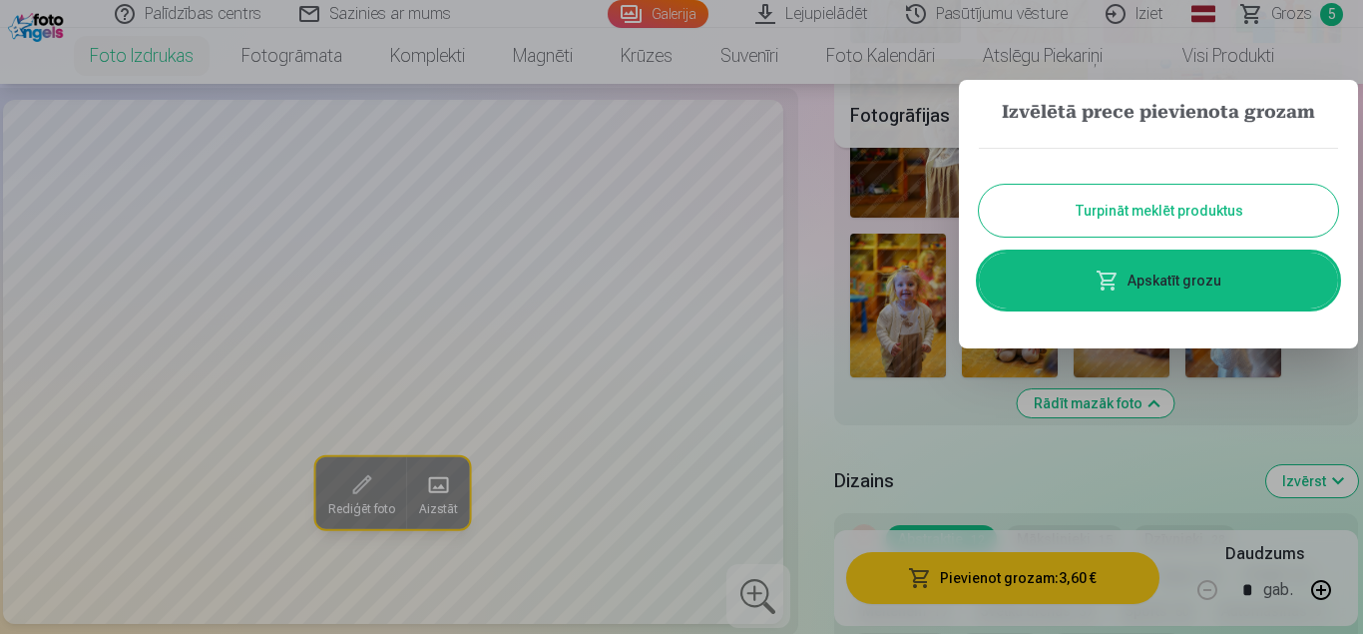
click at [1152, 274] on link "Apskatīt grozu" at bounding box center [1158, 280] width 359 height 56
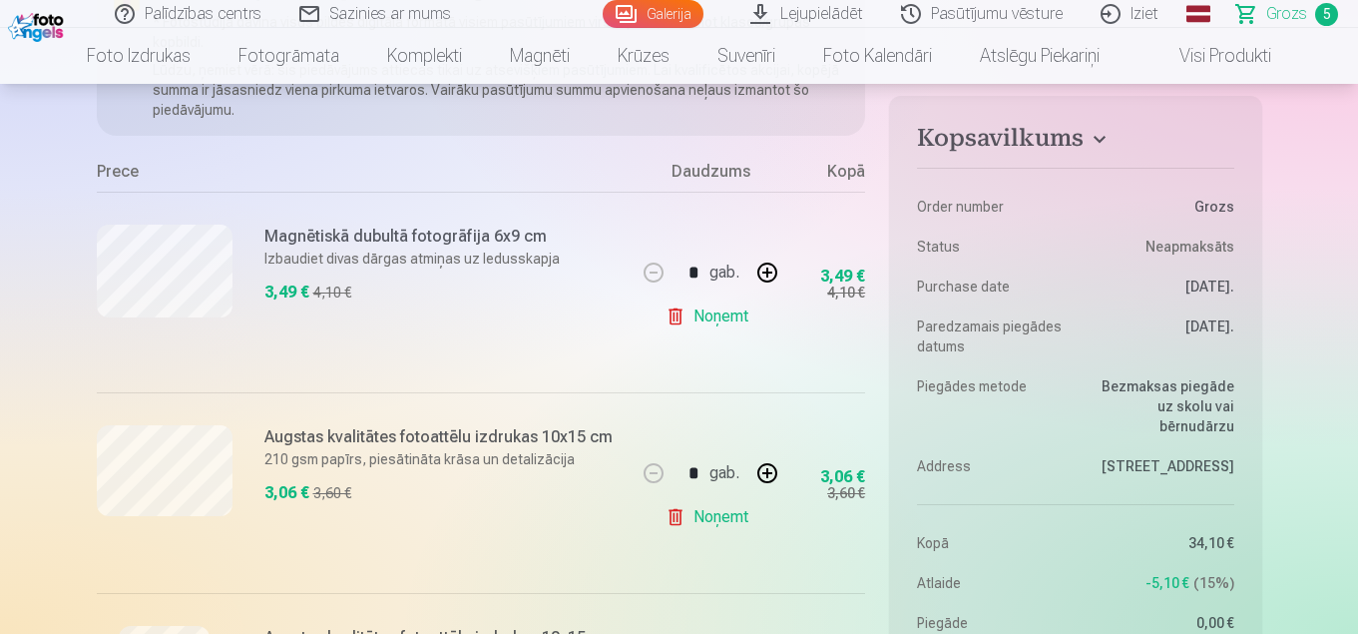
scroll to position [200, 0]
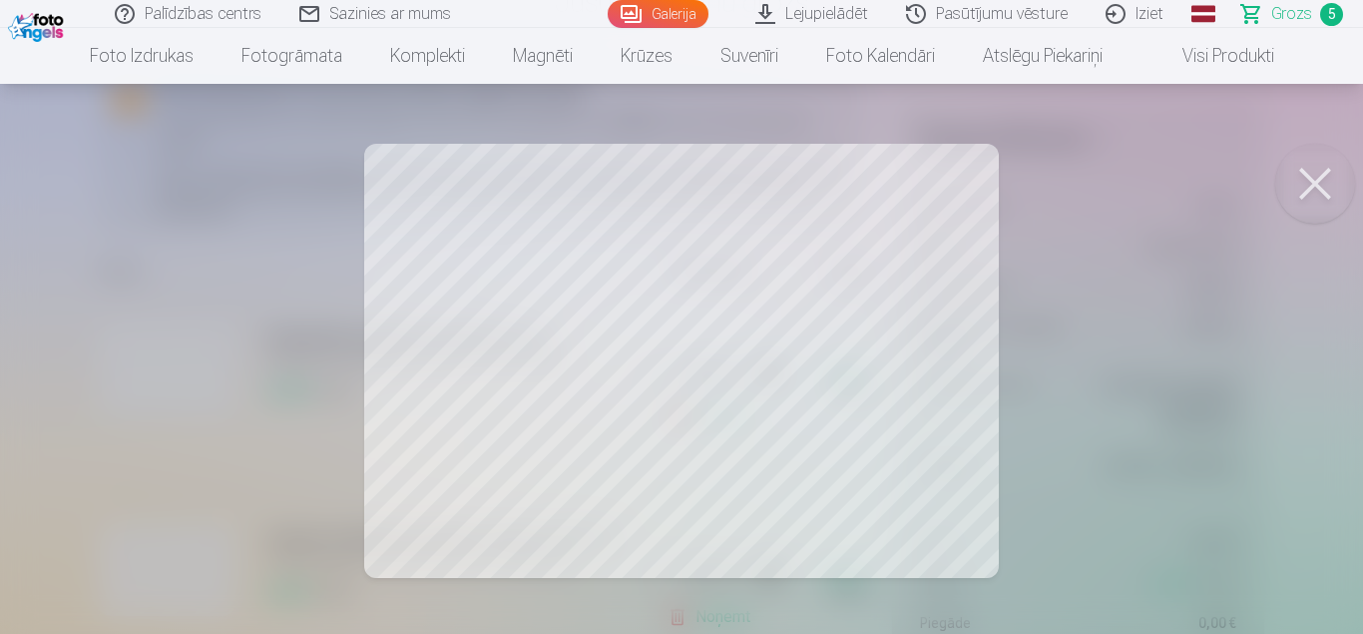
click at [1318, 184] on button at bounding box center [1315, 184] width 80 height 80
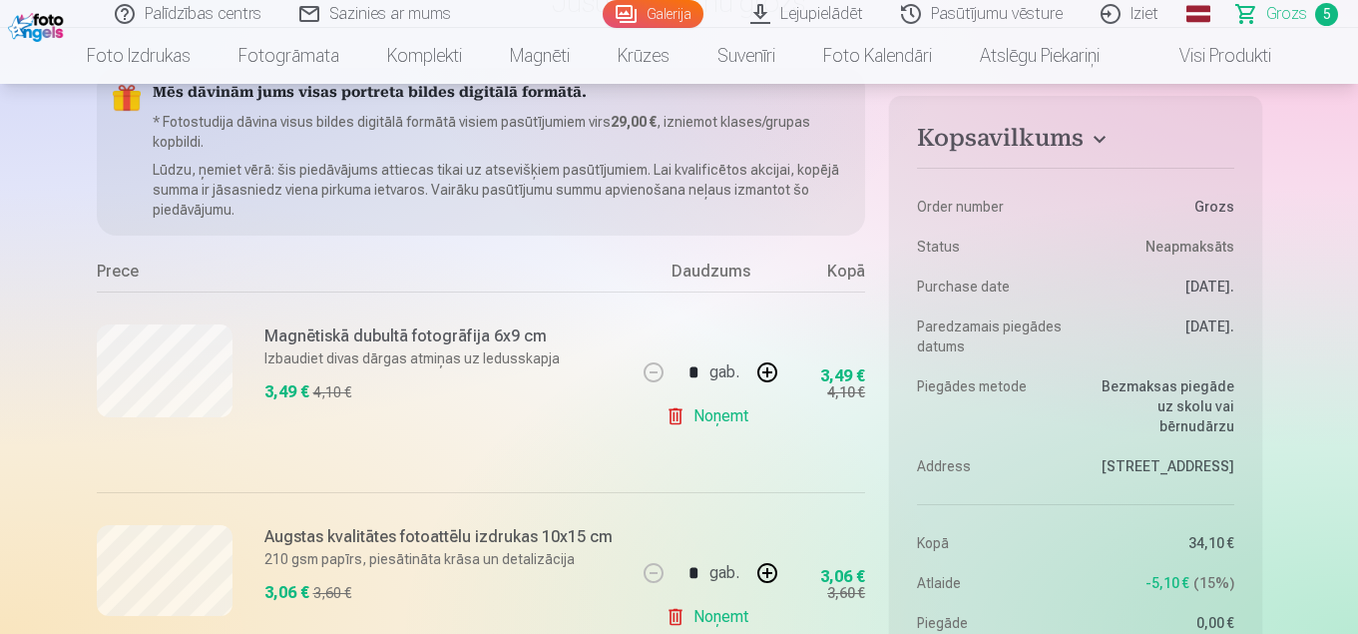
scroll to position [299, 0]
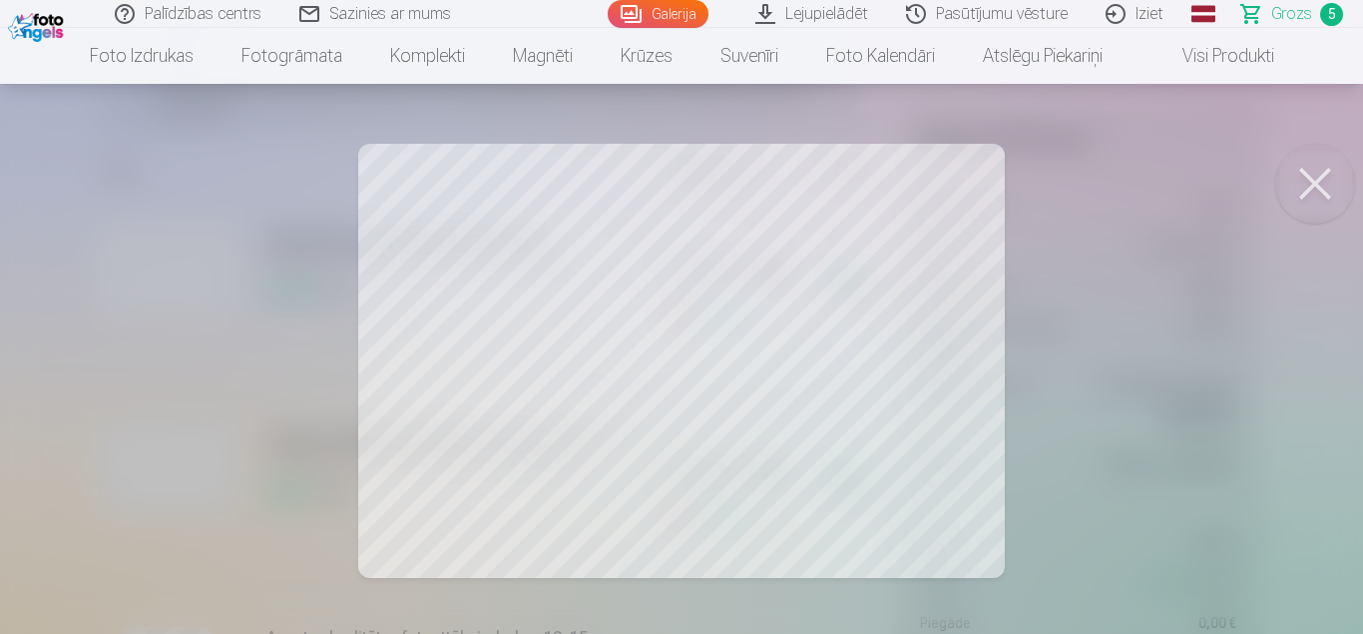
click at [1314, 188] on button at bounding box center [1315, 184] width 80 height 80
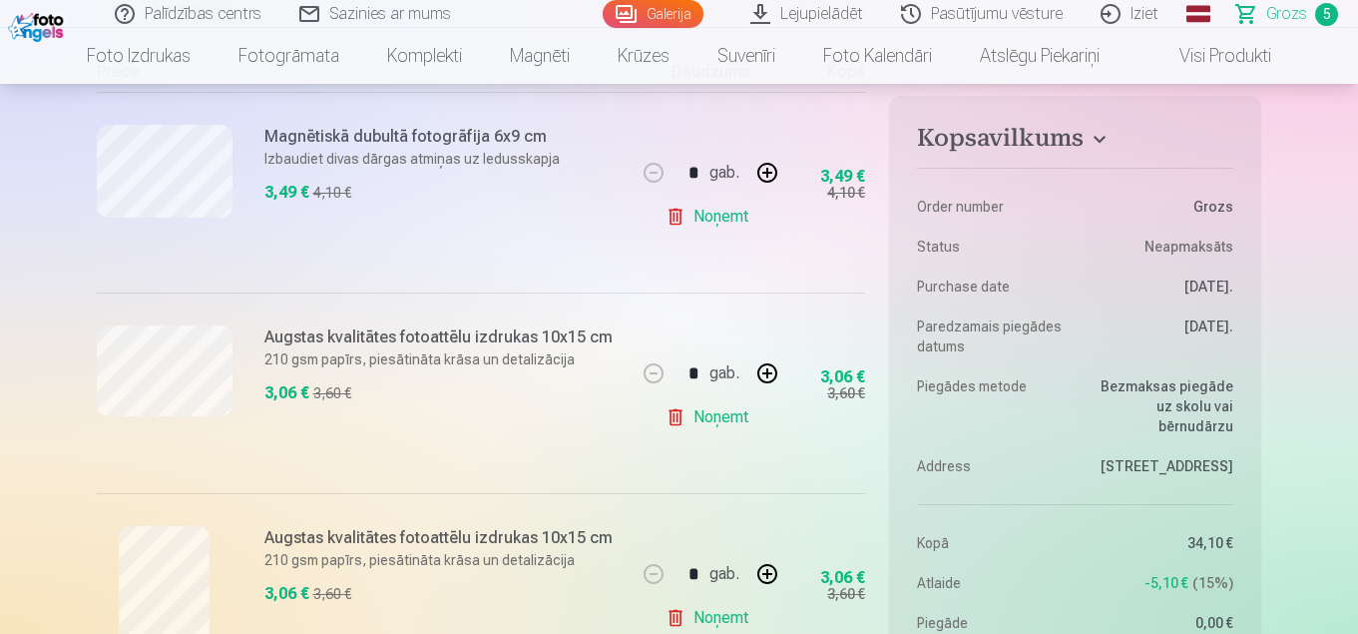
scroll to position [599, 0]
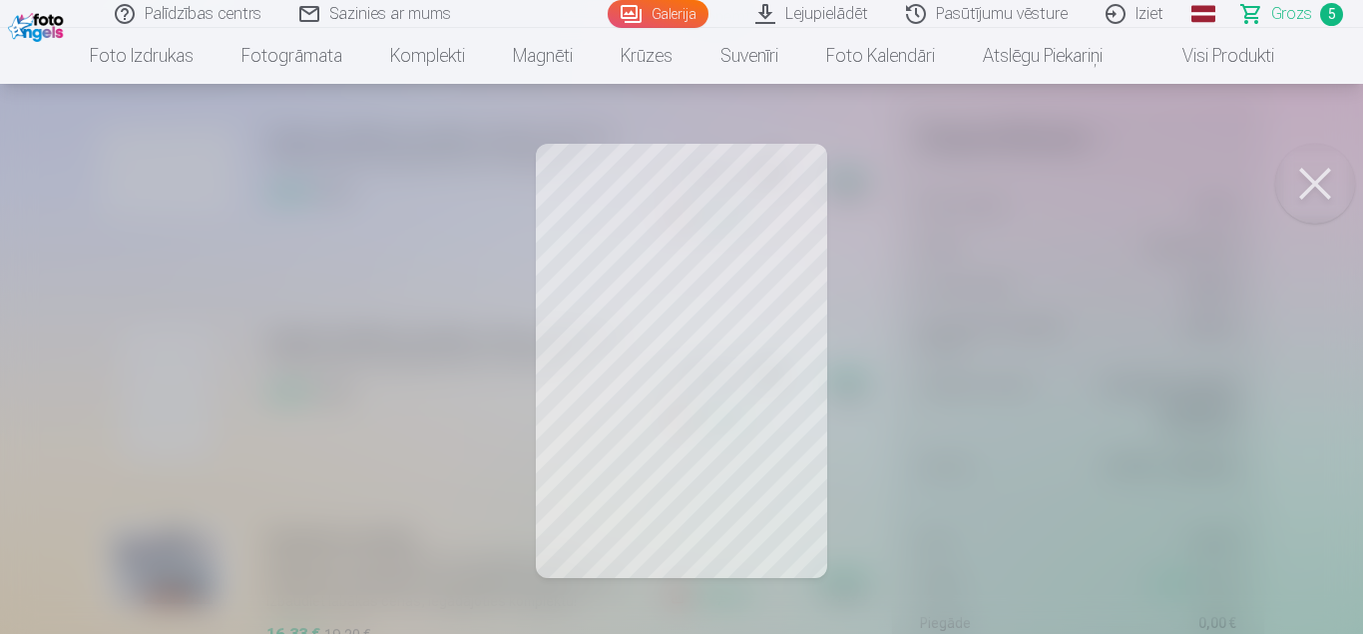
click at [1304, 184] on button at bounding box center [1315, 184] width 80 height 80
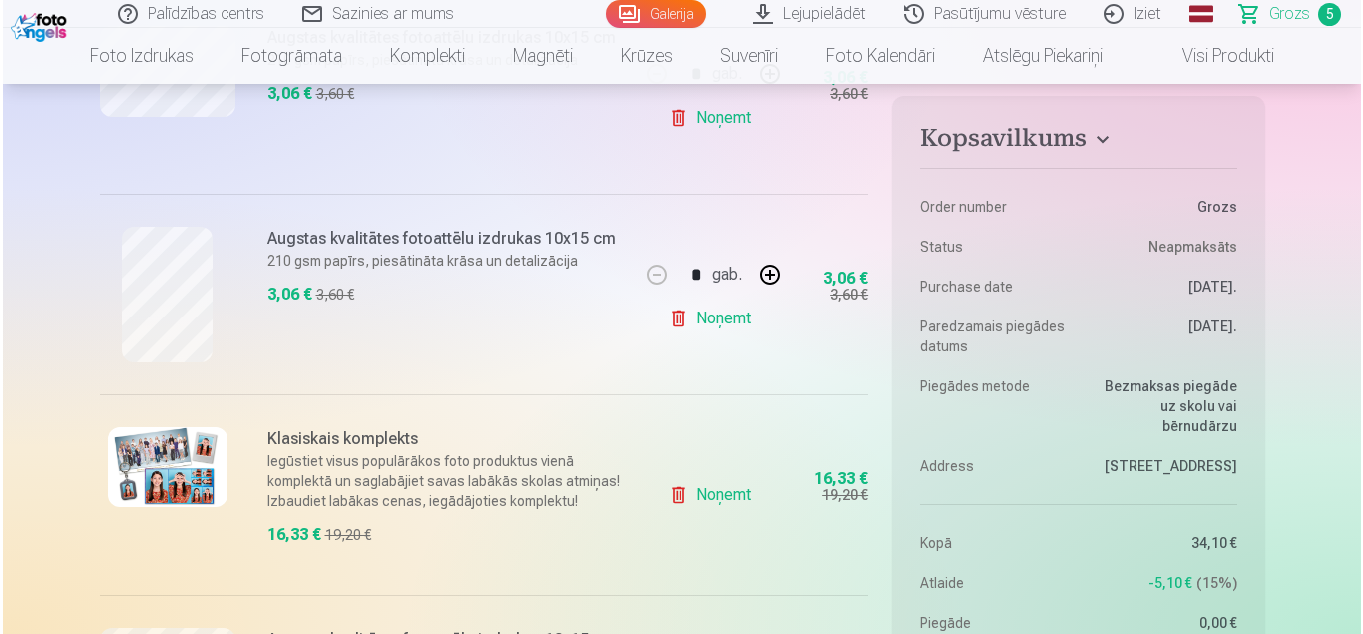
scroll to position [798, 0]
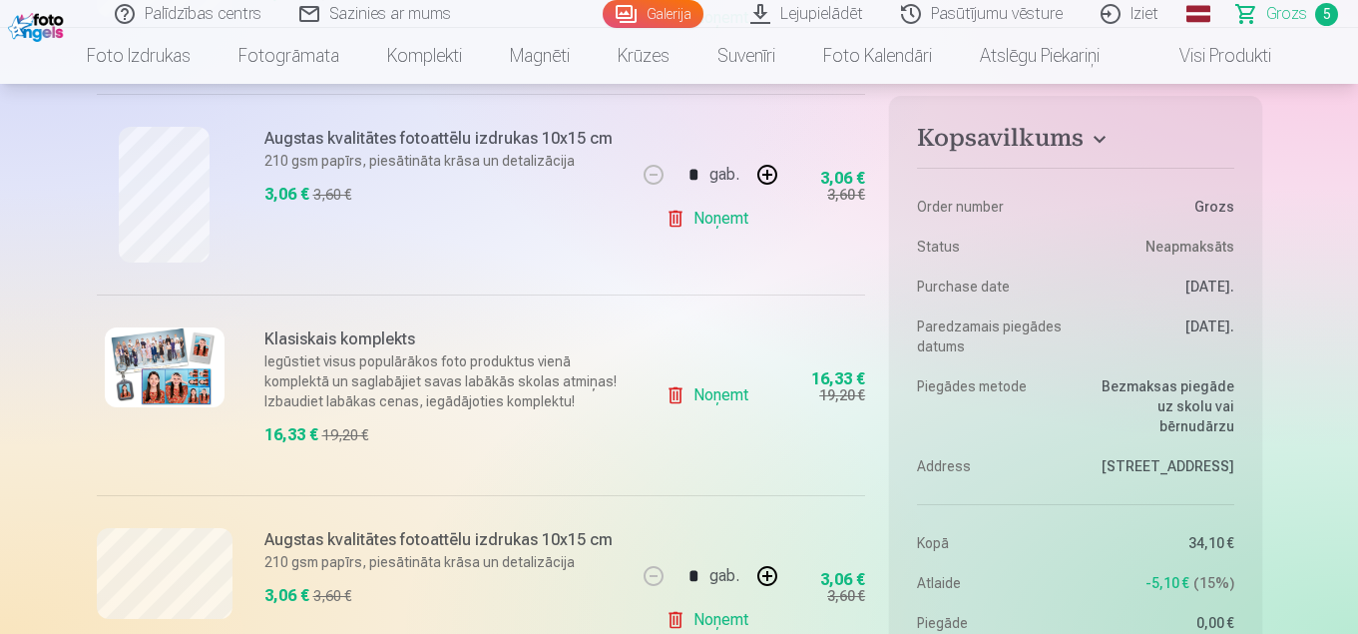
click at [170, 373] on img at bounding box center [165, 367] width 120 height 80
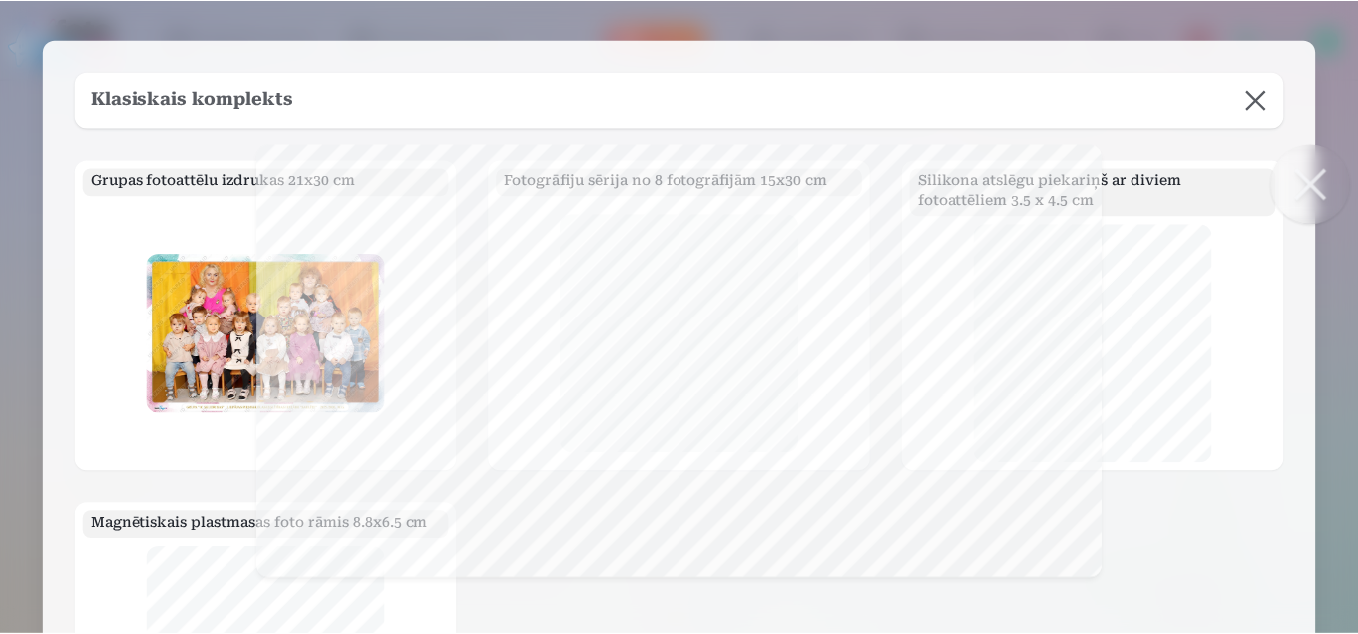
scroll to position [0, 0]
click at [1263, 96] on button at bounding box center [1260, 100] width 56 height 56
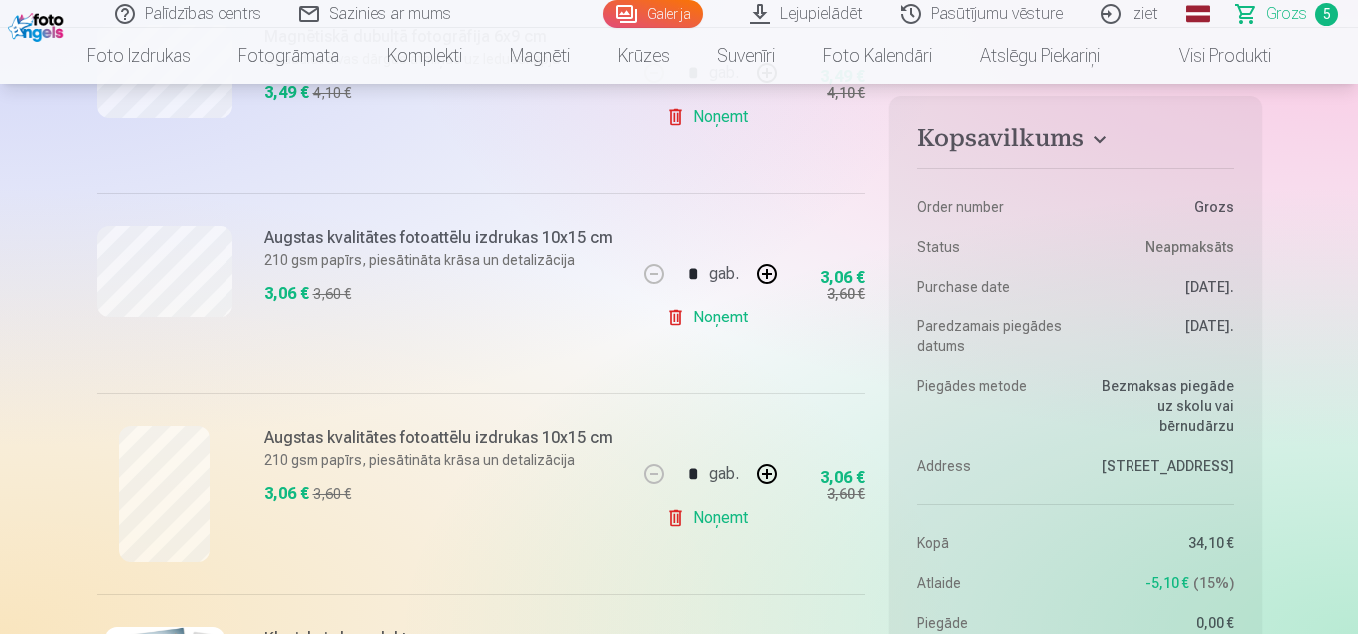
scroll to position [998, 0]
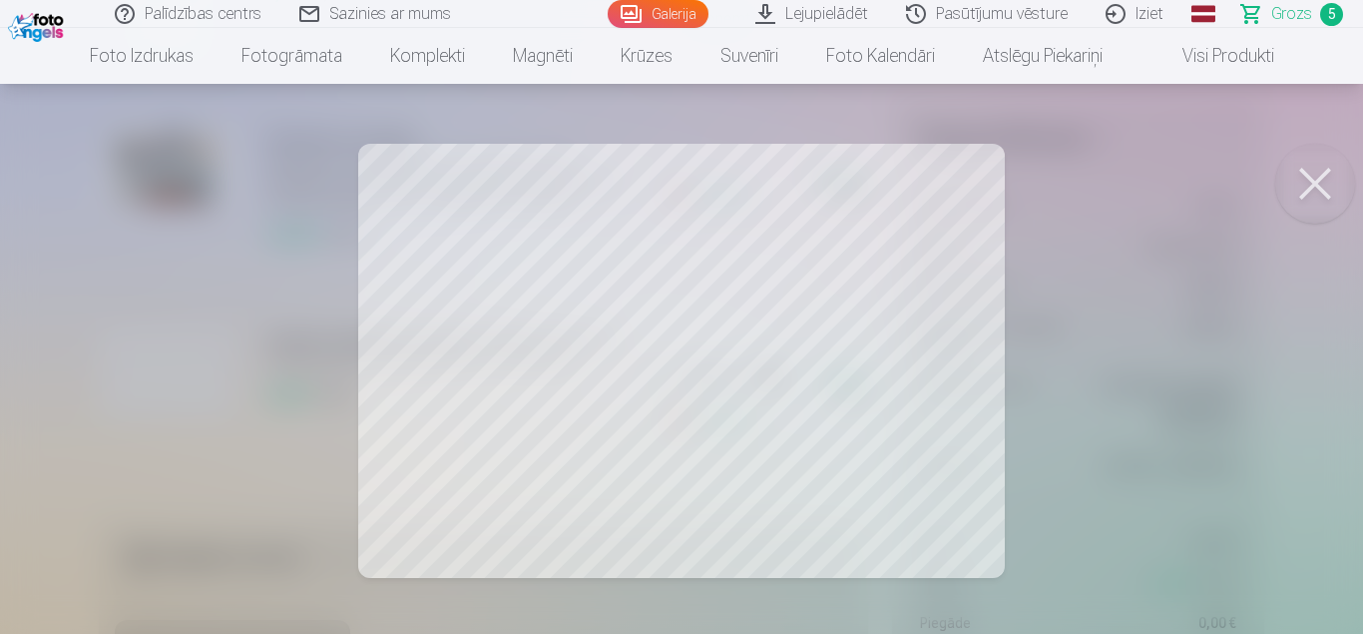
click at [1316, 179] on button at bounding box center [1315, 184] width 80 height 80
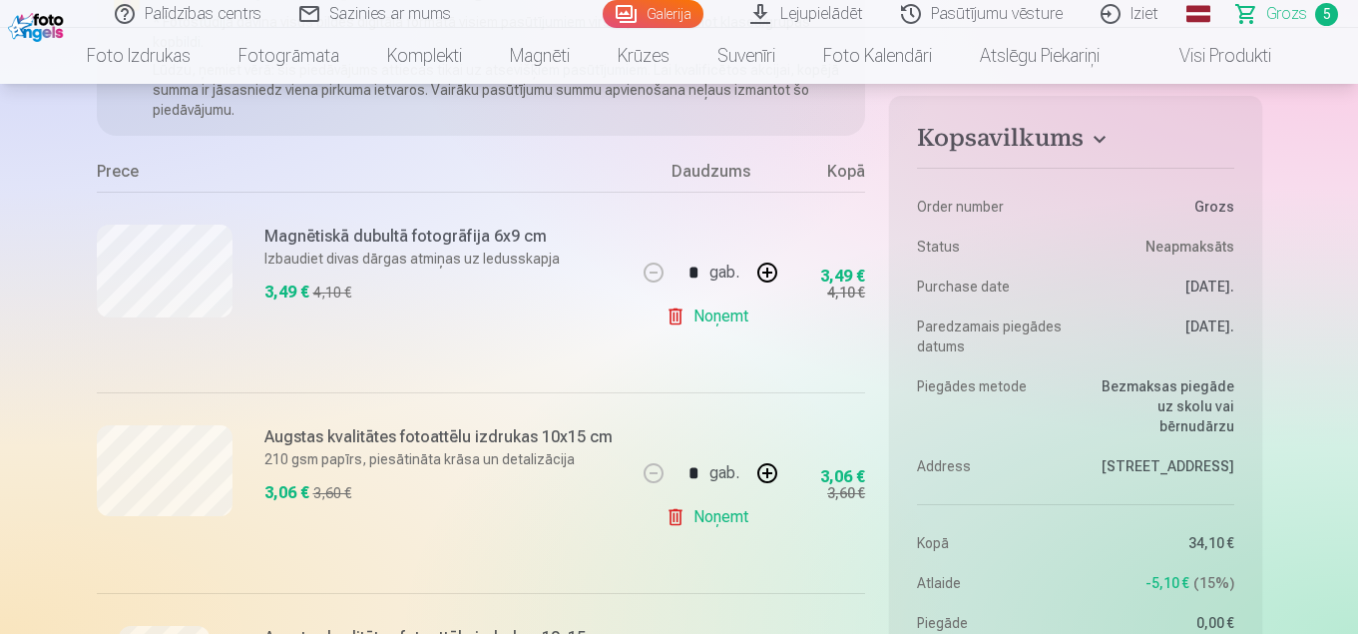
scroll to position [200, 0]
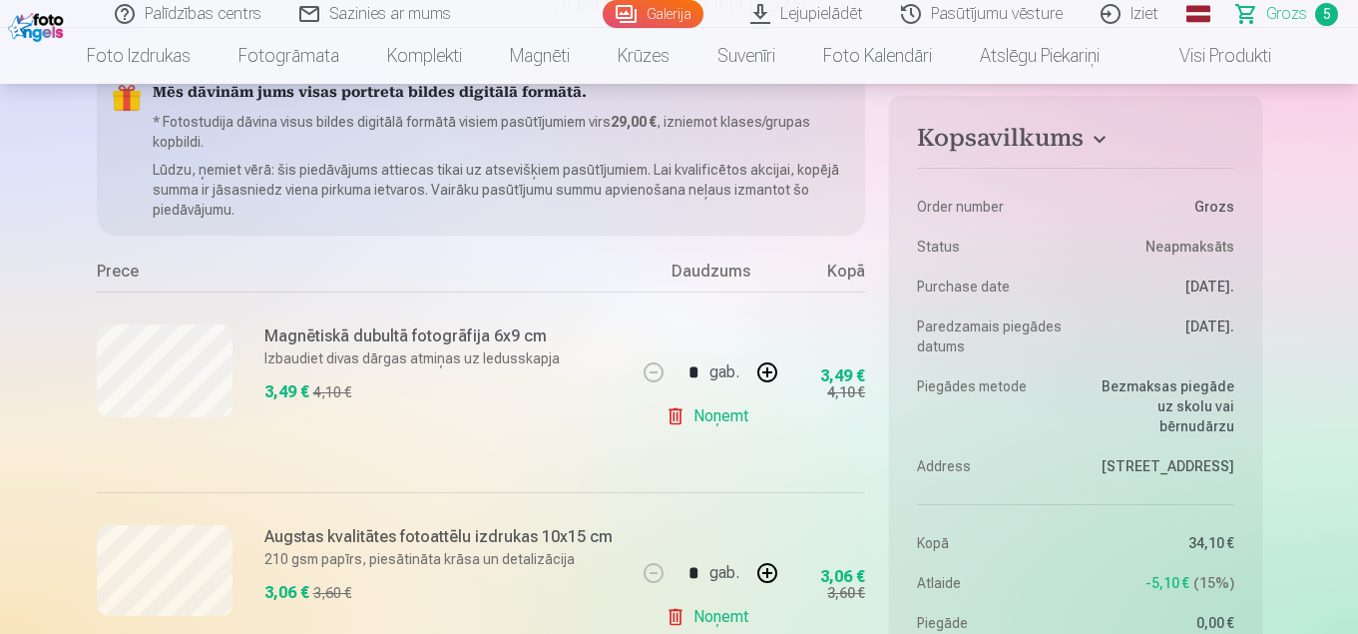
click at [179, 421] on div at bounding box center [165, 392] width 136 height 136
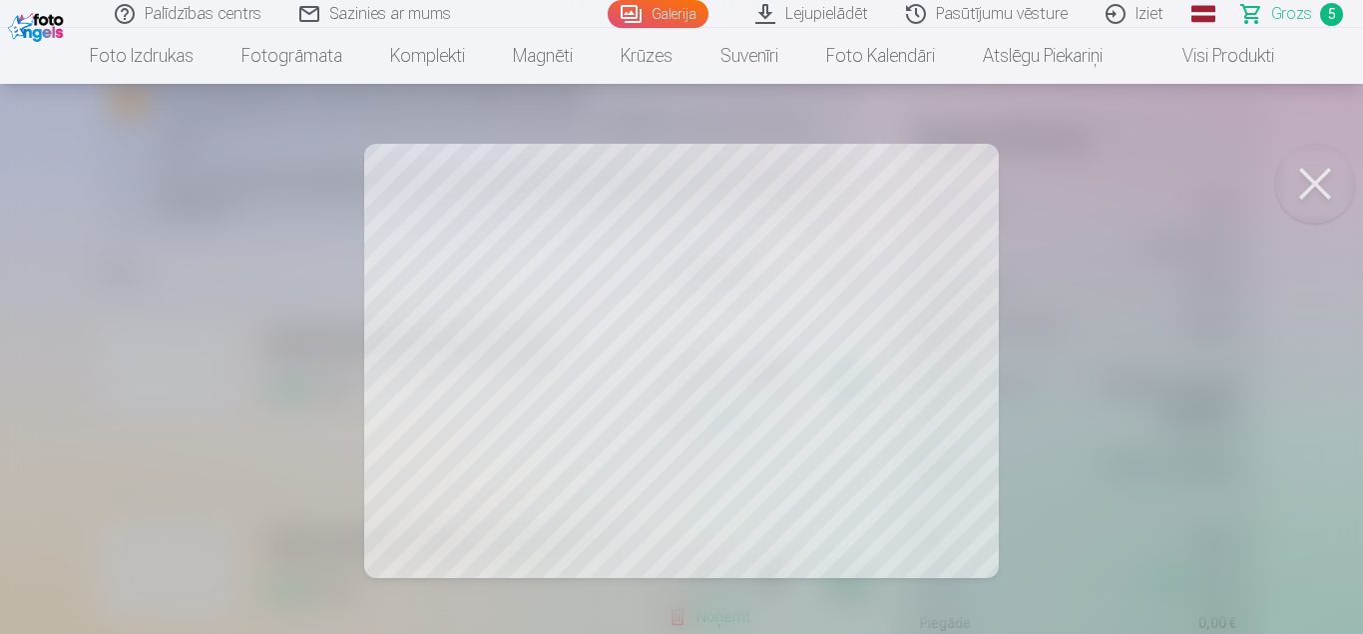
click at [1320, 181] on button at bounding box center [1315, 184] width 80 height 80
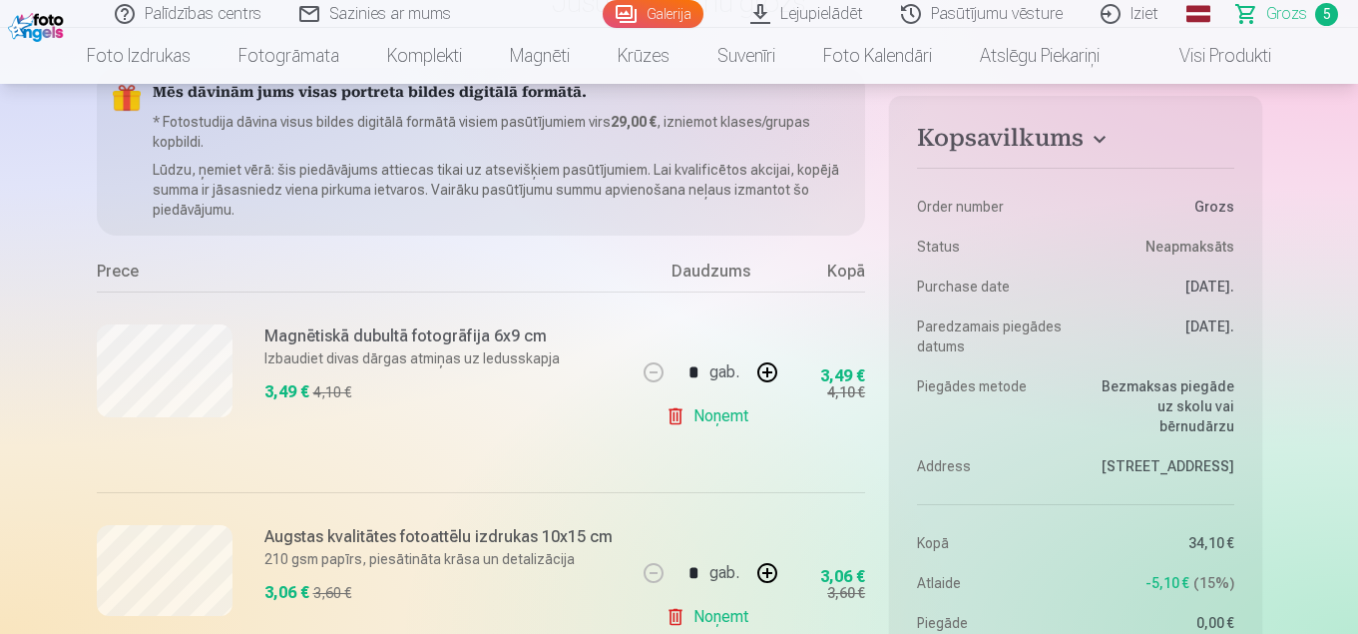
scroll to position [399, 0]
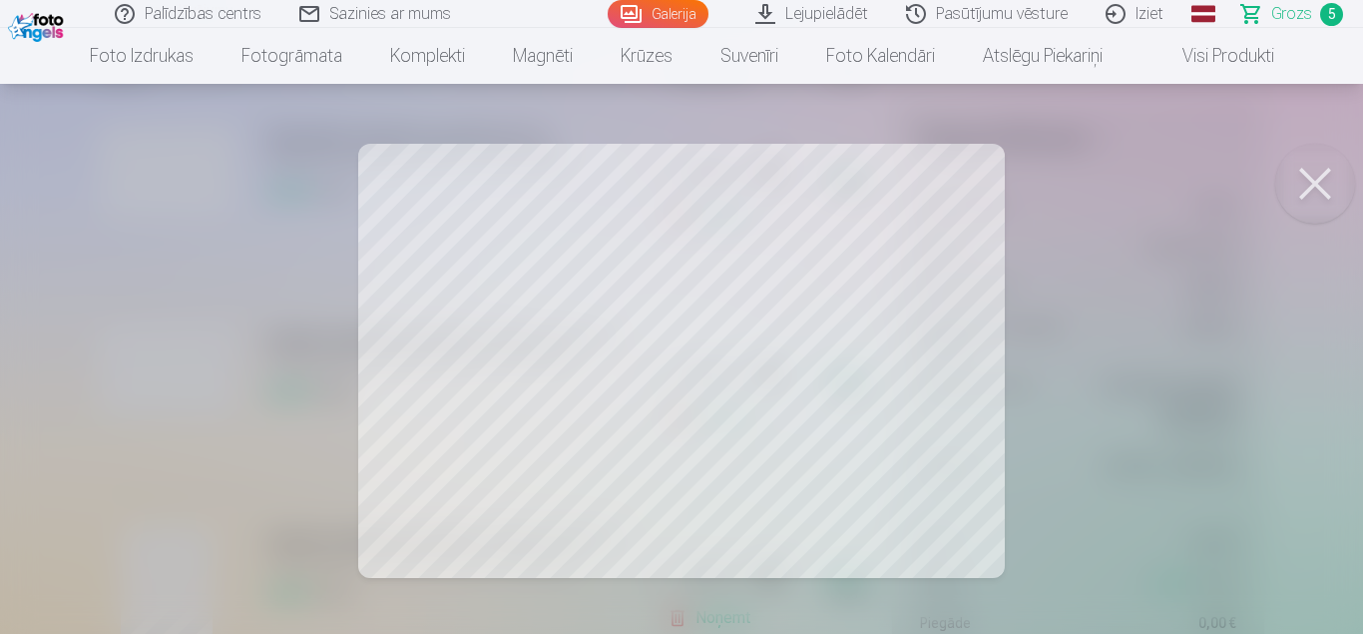
click at [1311, 187] on button at bounding box center [1315, 184] width 80 height 80
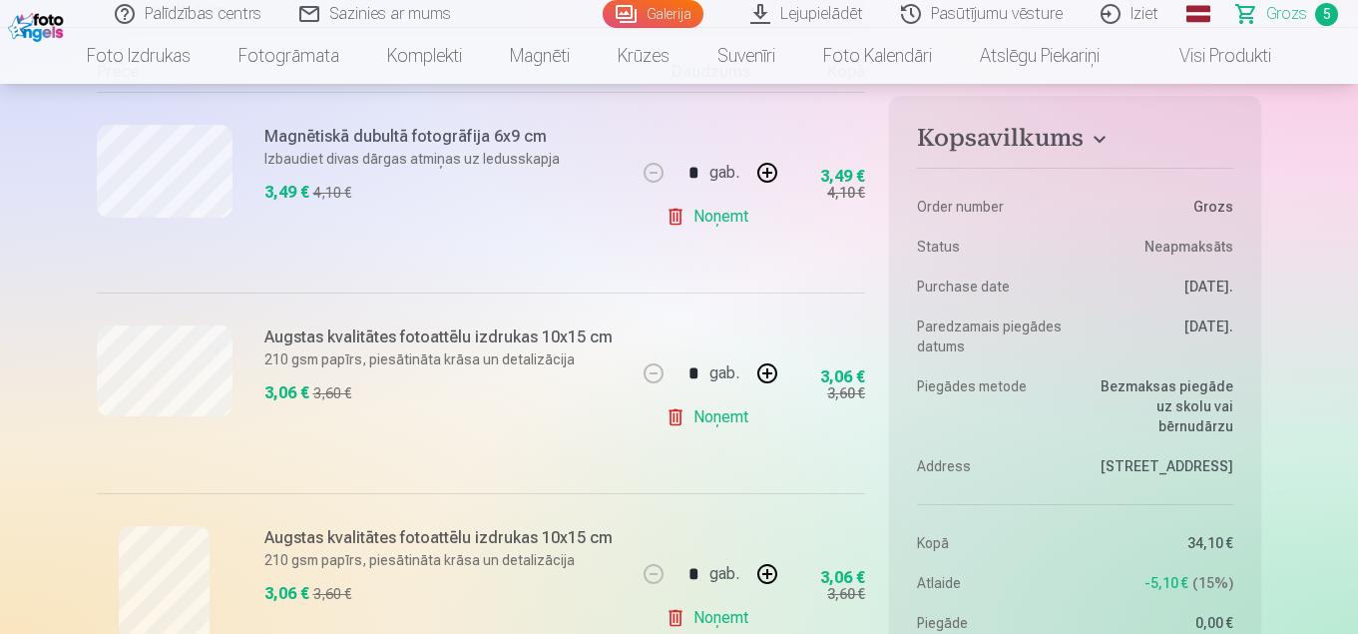
scroll to position [499, 0]
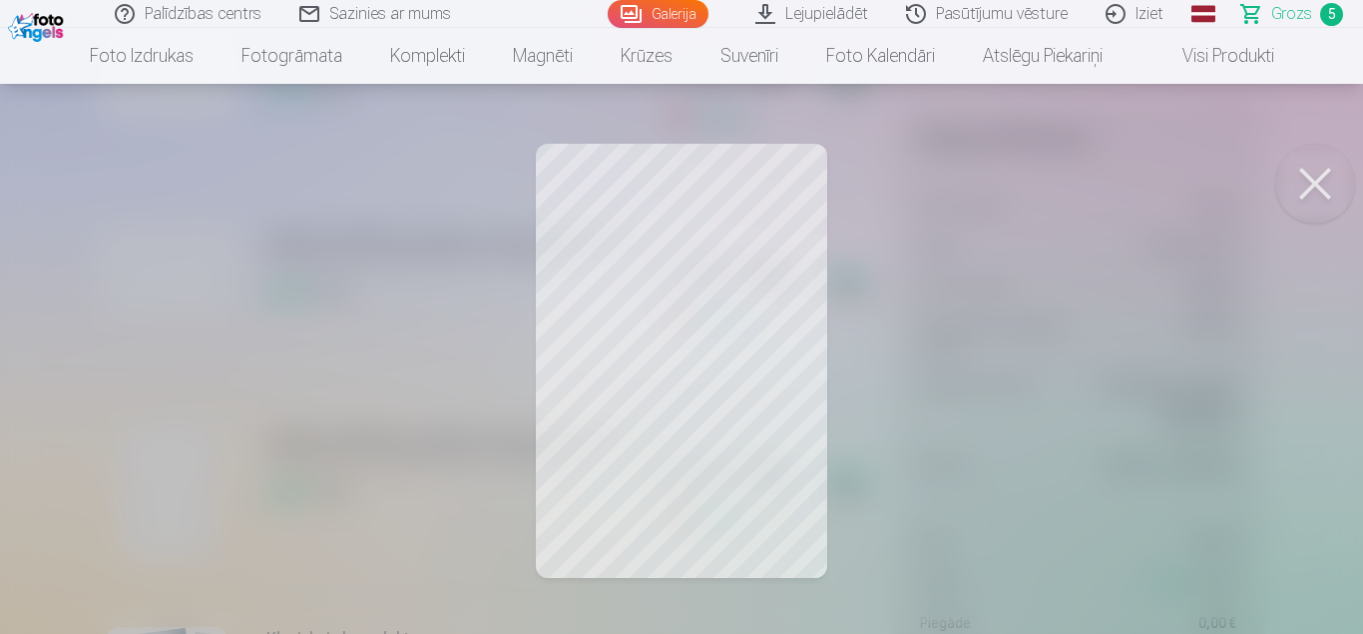
click at [1321, 193] on button at bounding box center [1315, 184] width 80 height 80
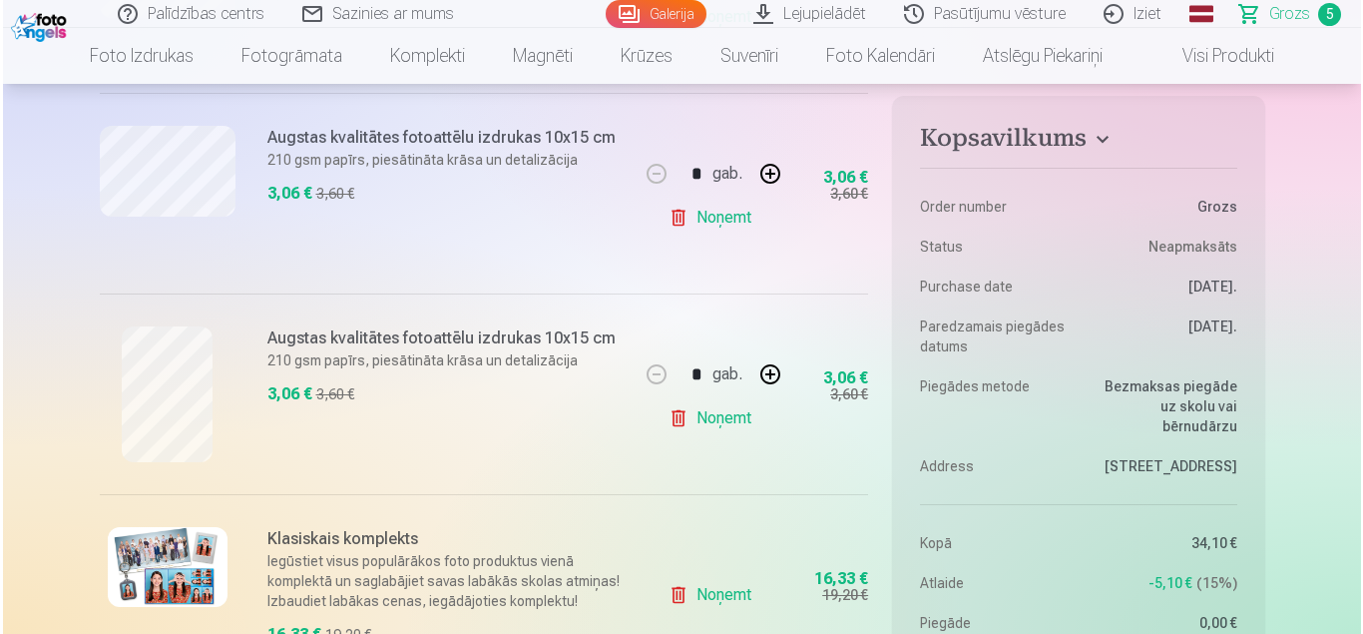
scroll to position [698, 0]
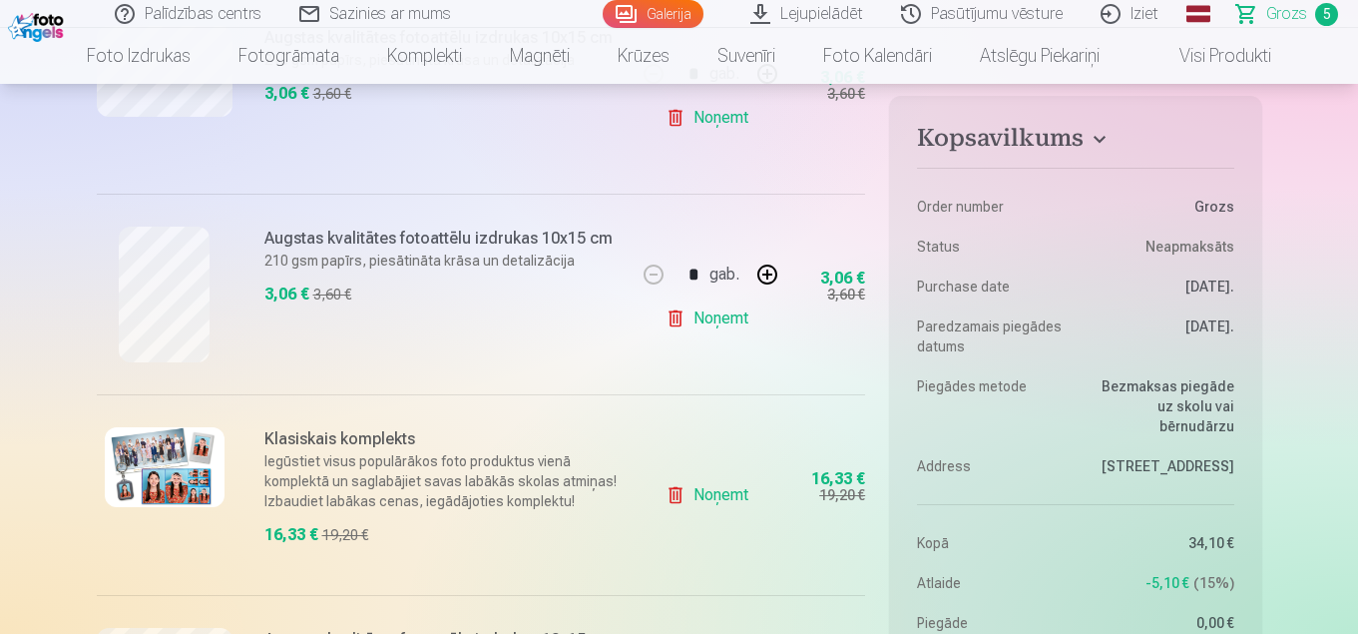
click at [163, 480] on img at bounding box center [165, 467] width 120 height 80
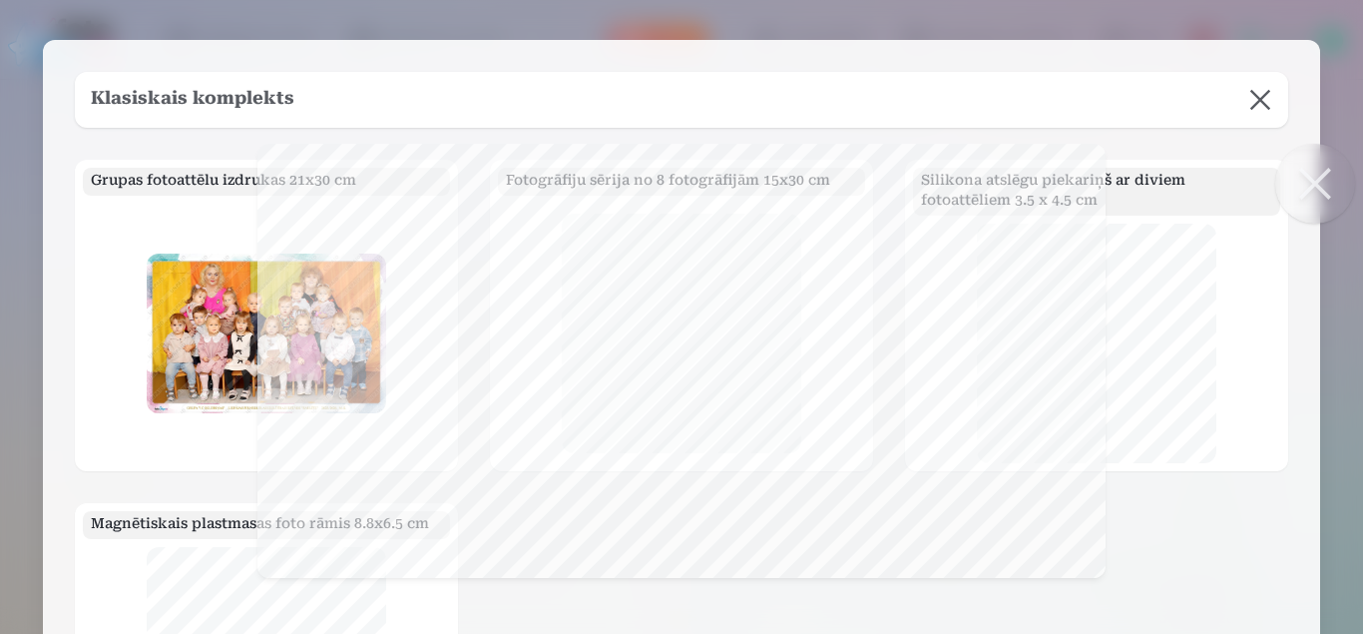
scroll to position [0, 0]
click at [1313, 182] on button at bounding box center [1315, 184] width 80 height 80
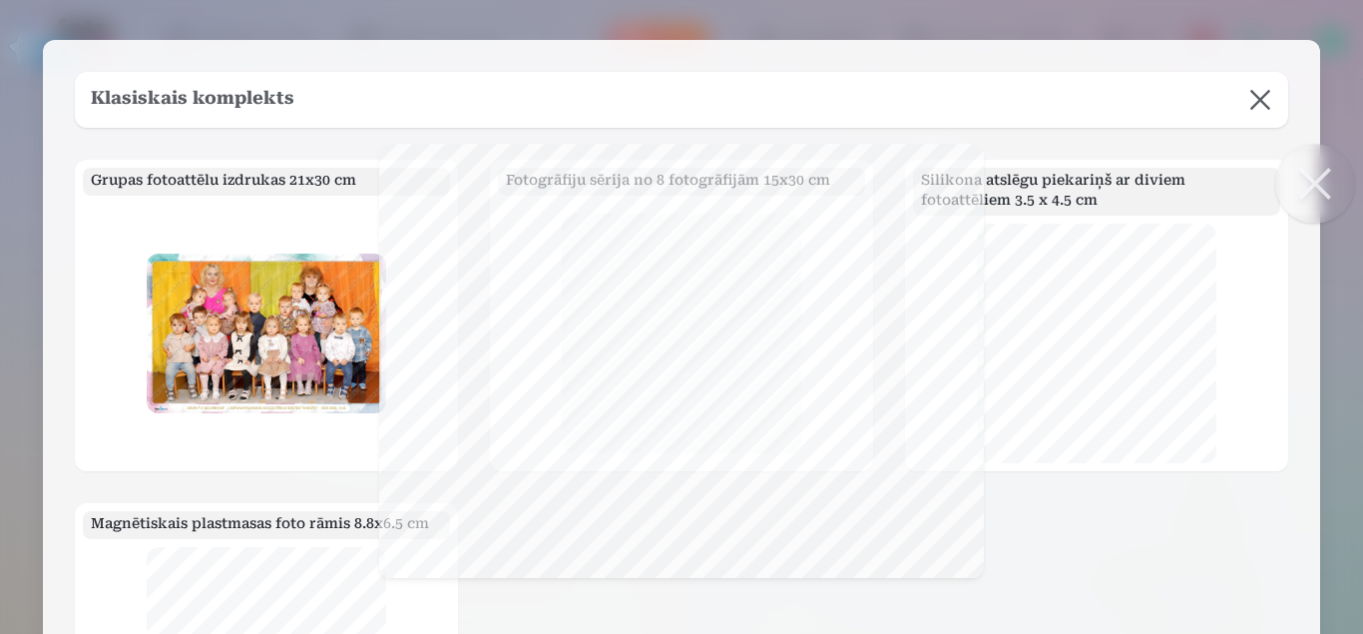
click at [1321, 184] on button at bounding box center [1315, 184] width 80 height 80
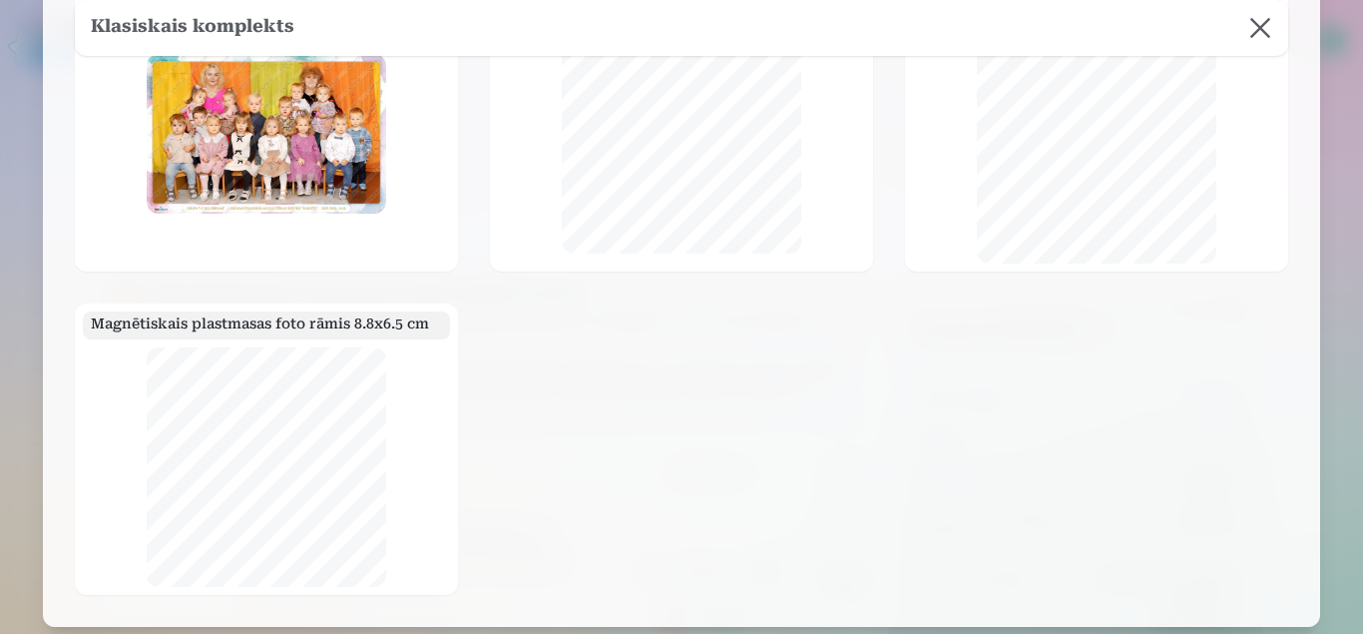
scroll to position [299, 0]
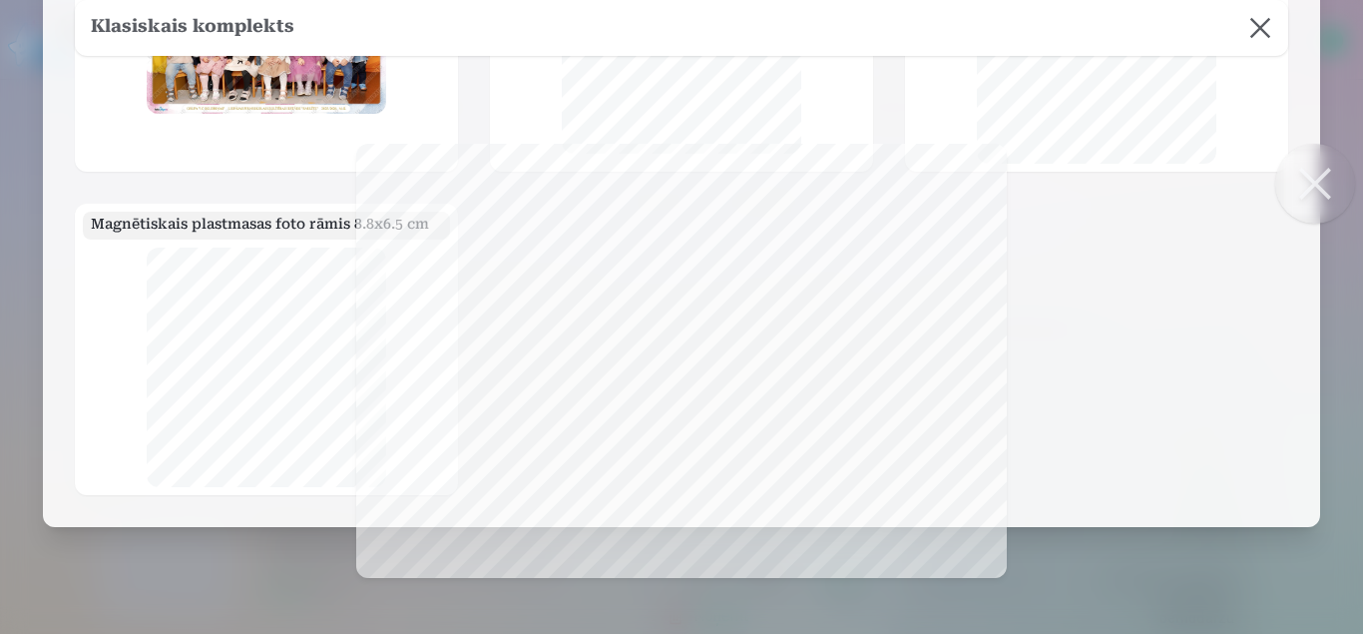
click at [1317, 181] on button at bounding box center [1315, 184] width 80 height 80
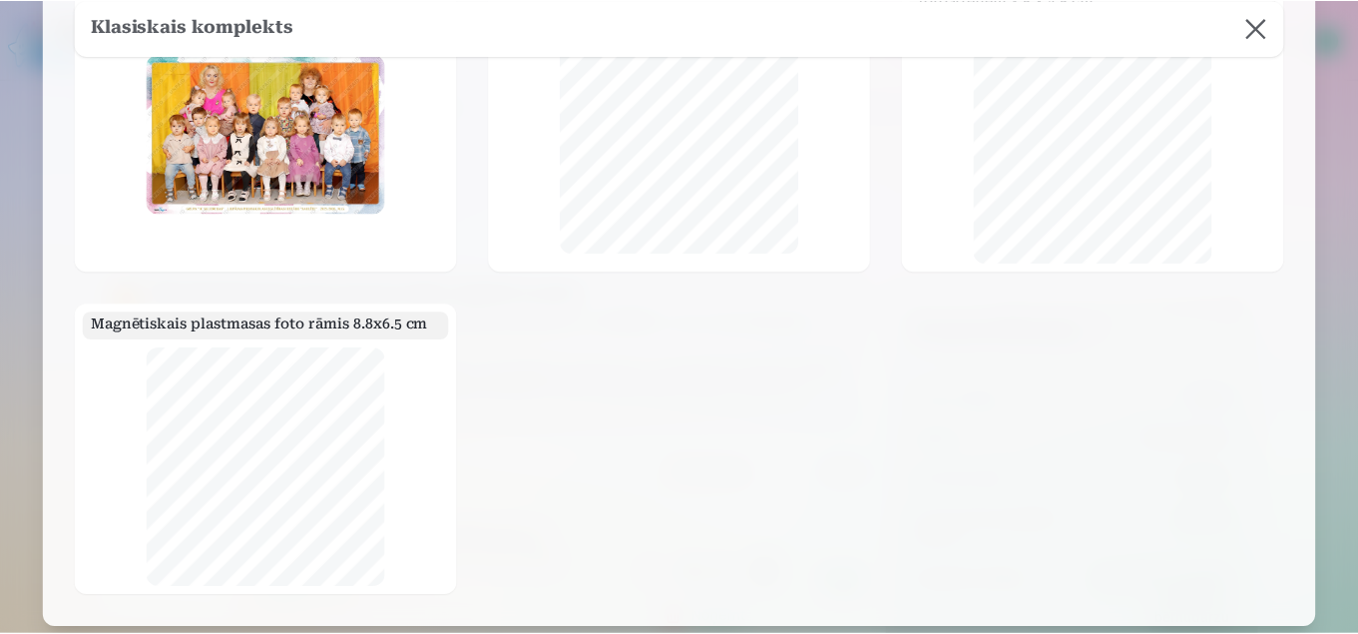
scroll to position [0, 0]
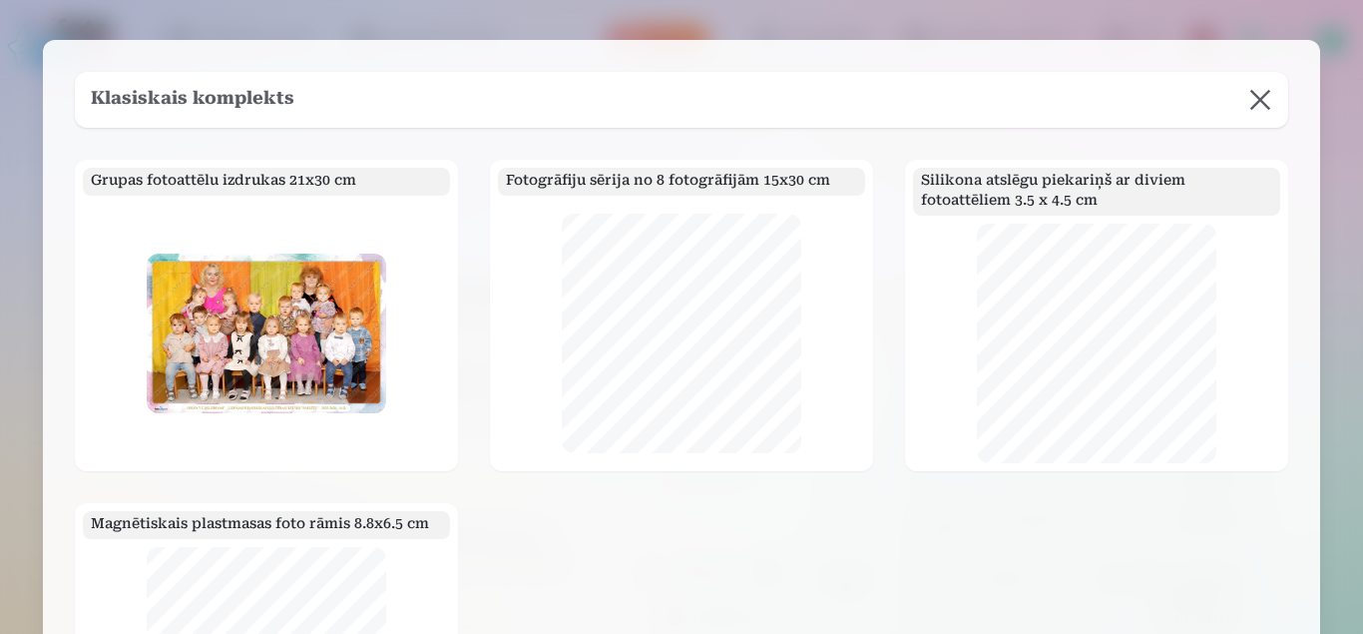
click at [1254, 107] on button at bounding box center [1260, 100] width 56 height 56
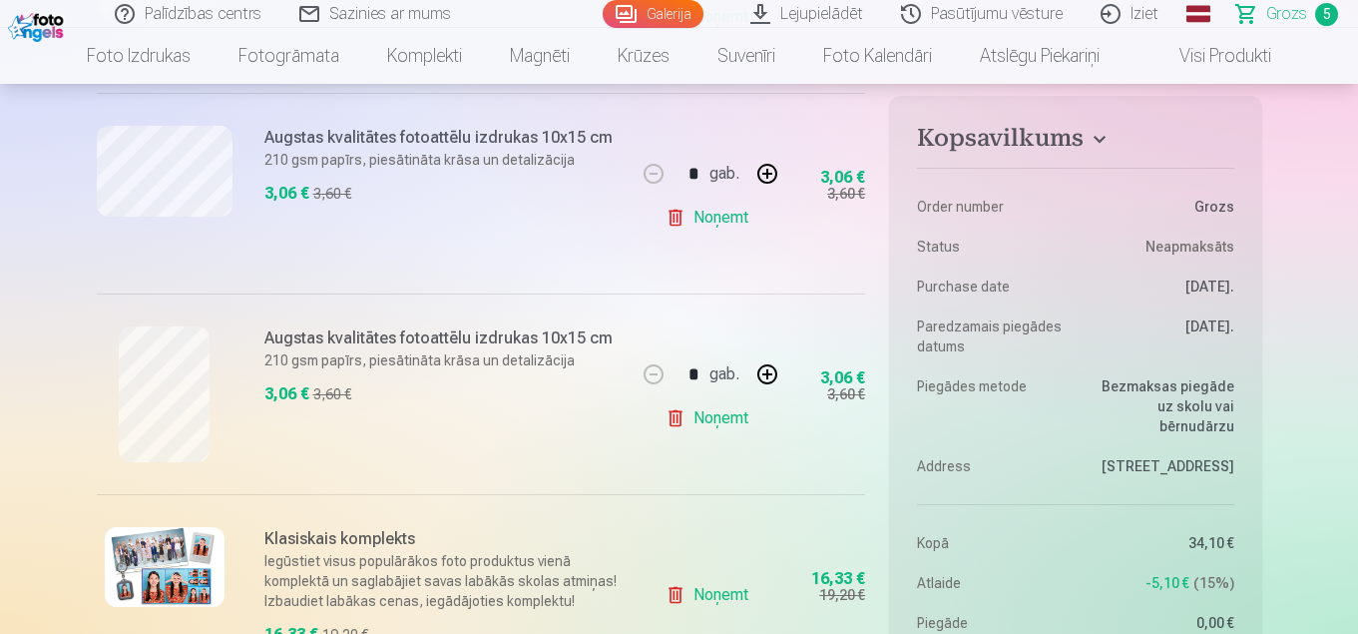
scroll to position [998, 0]
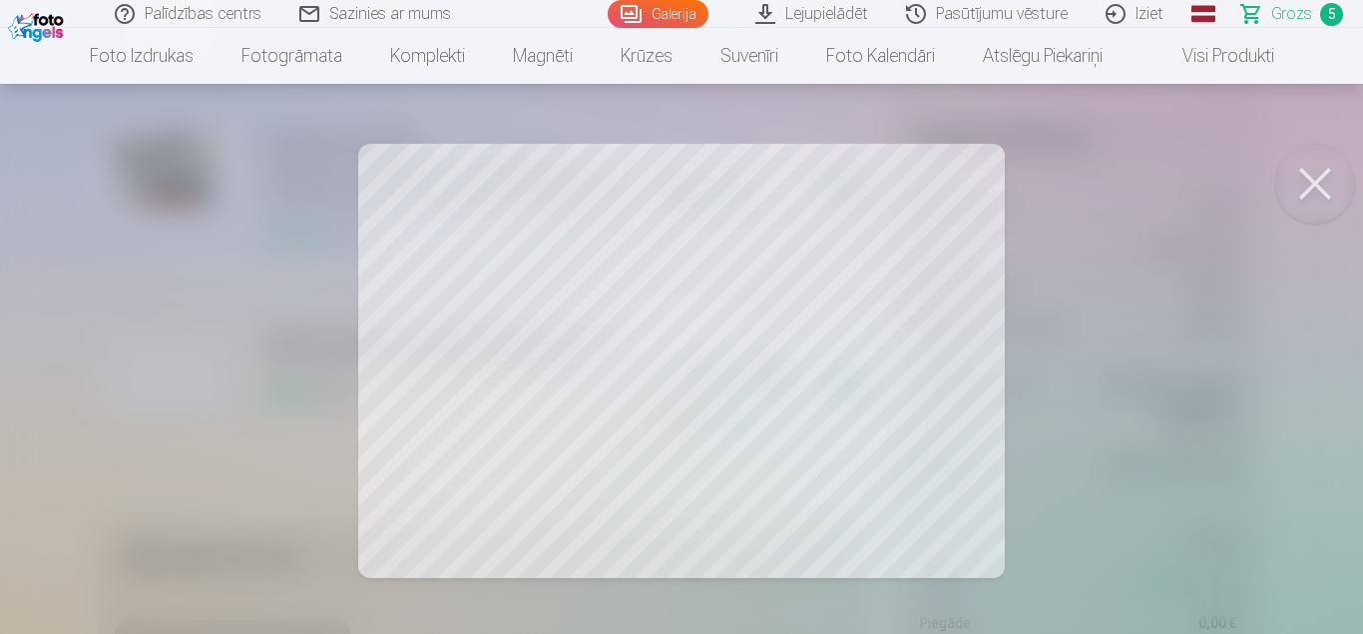
click at [1316, 191] on button at bounding box center [1315, 184] width 80 height 80
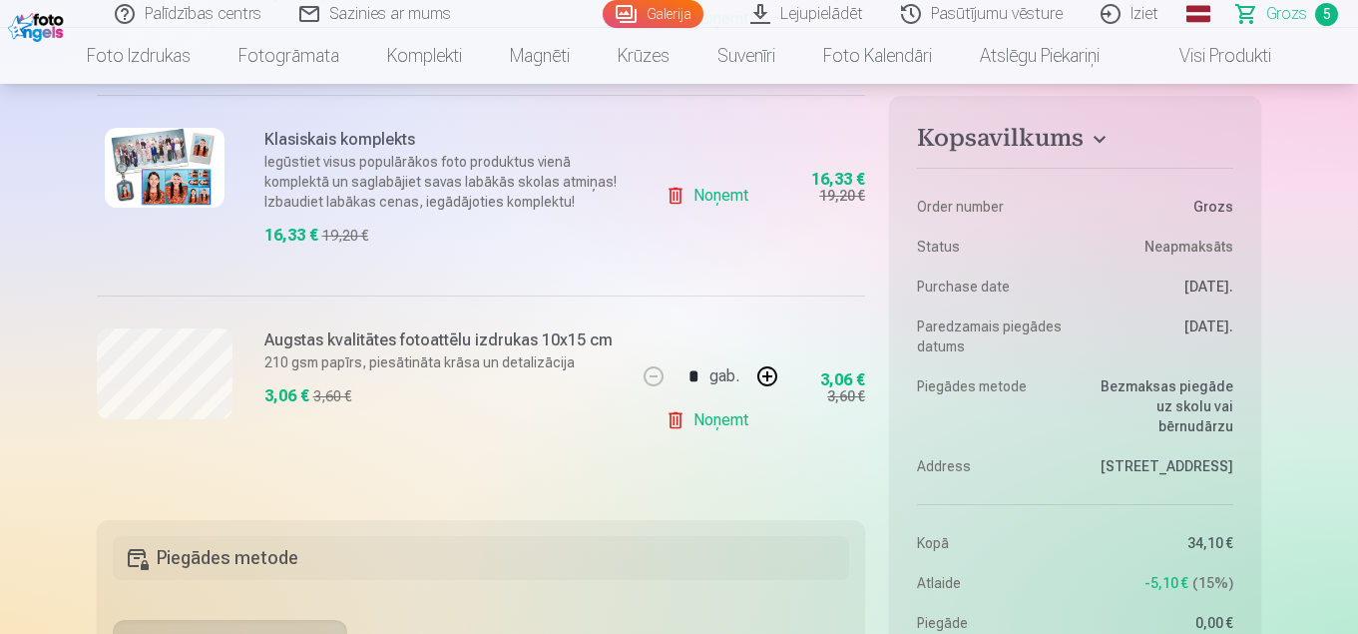
scroll to position [599, 0]
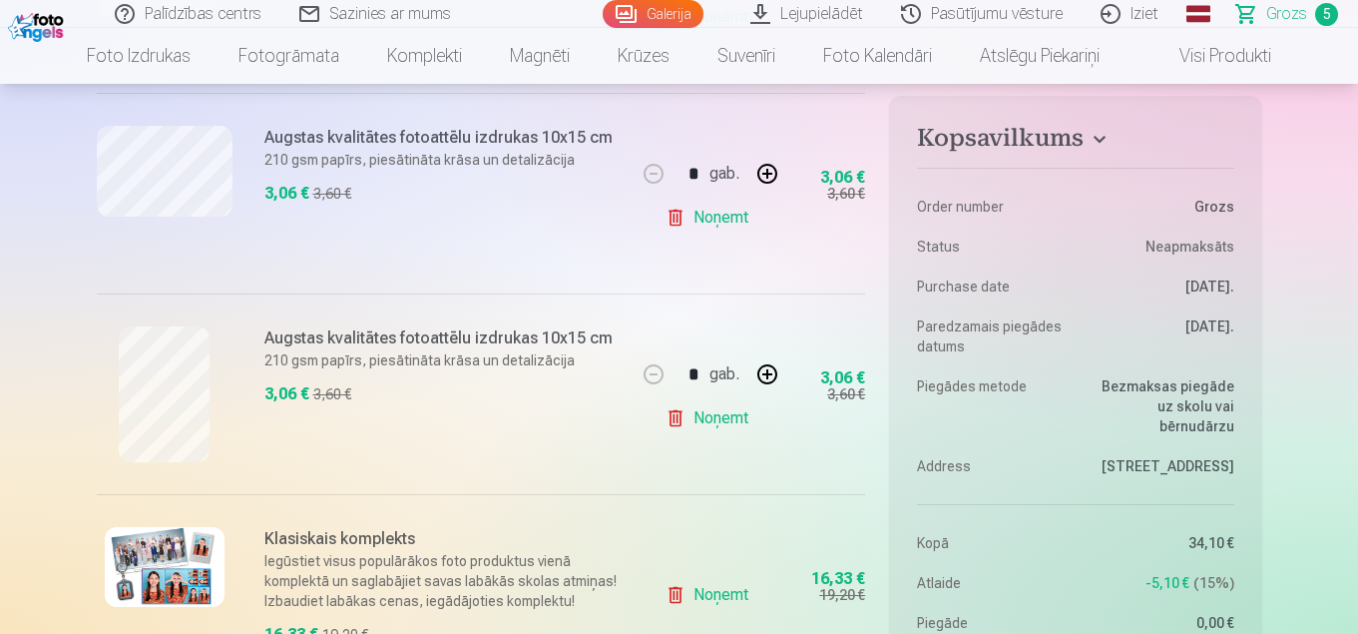
click at [735, 222] on link "Noņemt" at bounding box center [711, 218] width 91 height 40
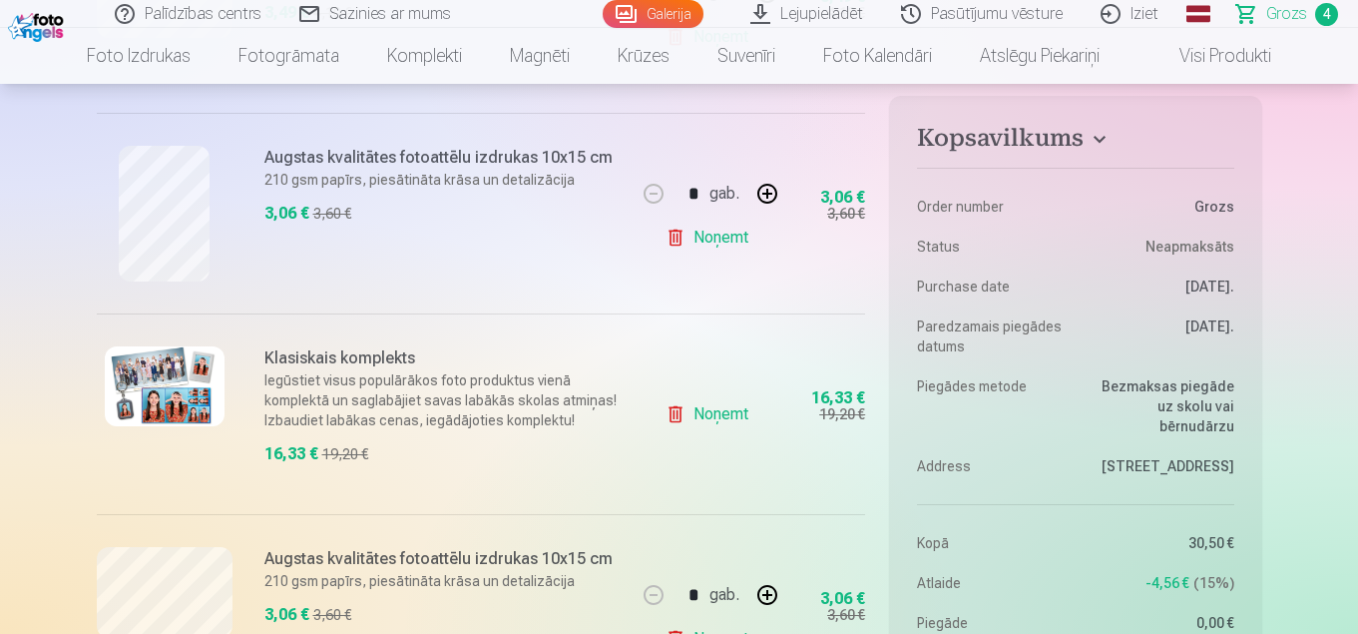
scroll to position [299, 0]
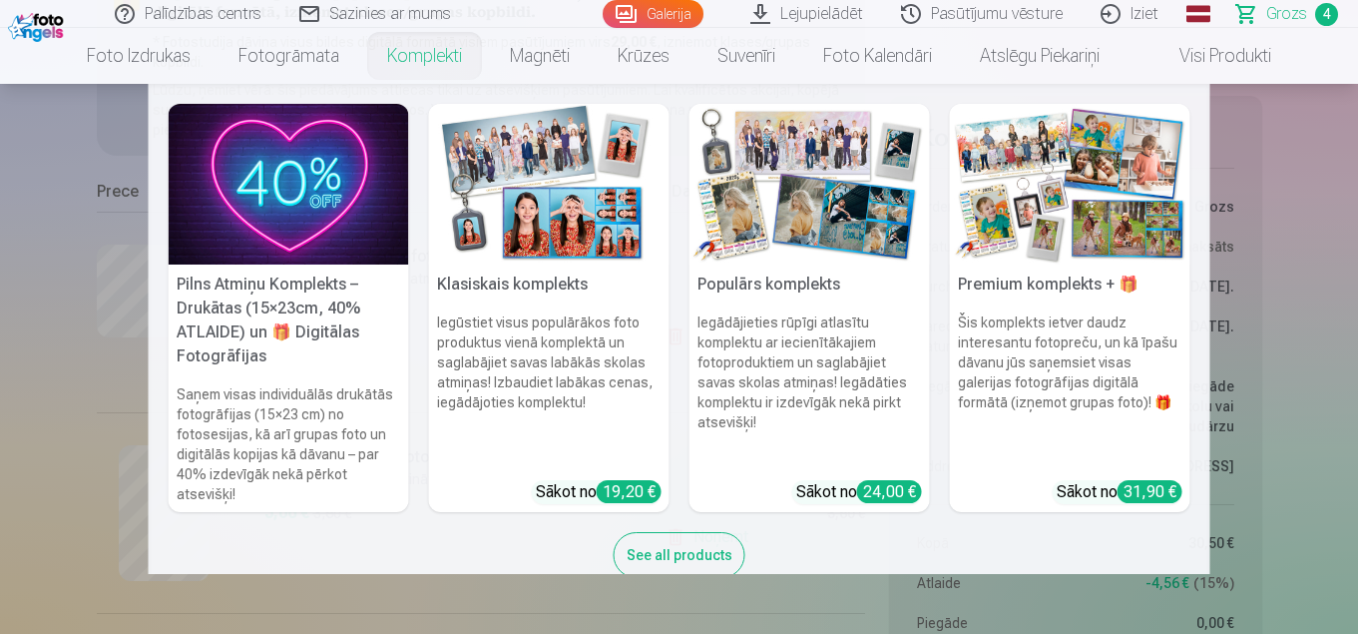
click at [470, 179] on img at bounding box center [549, 184] width 240 height 161
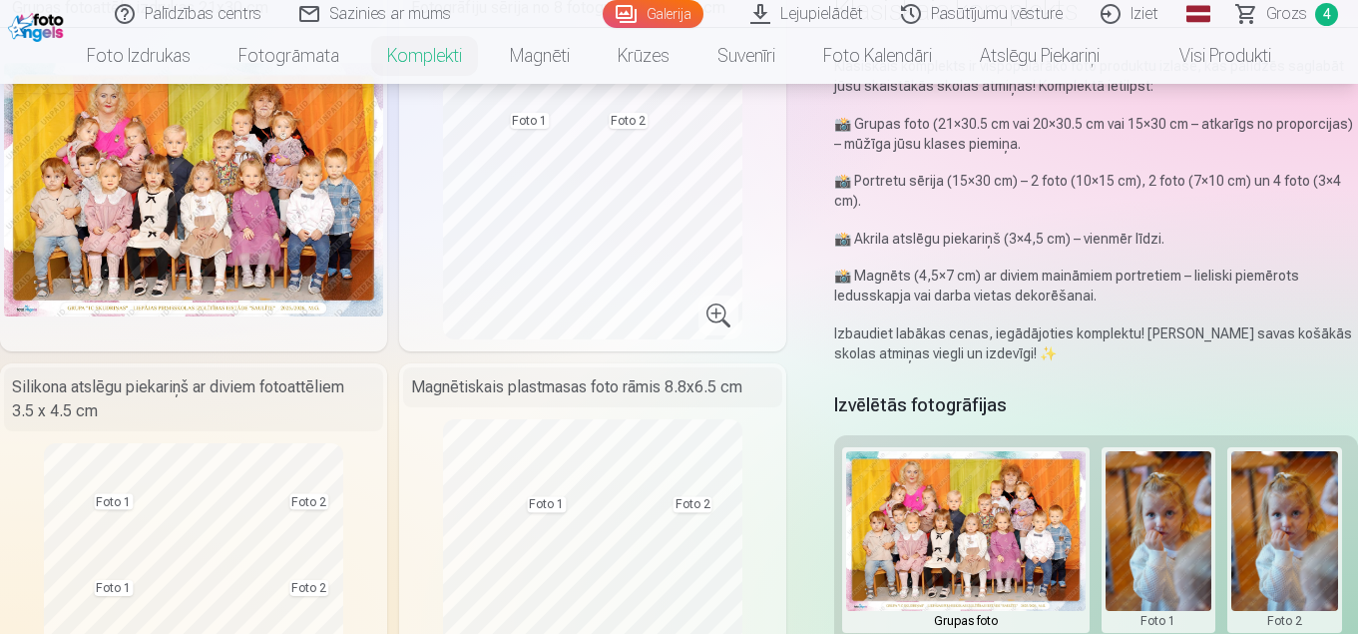
scroll to position [100, 0]
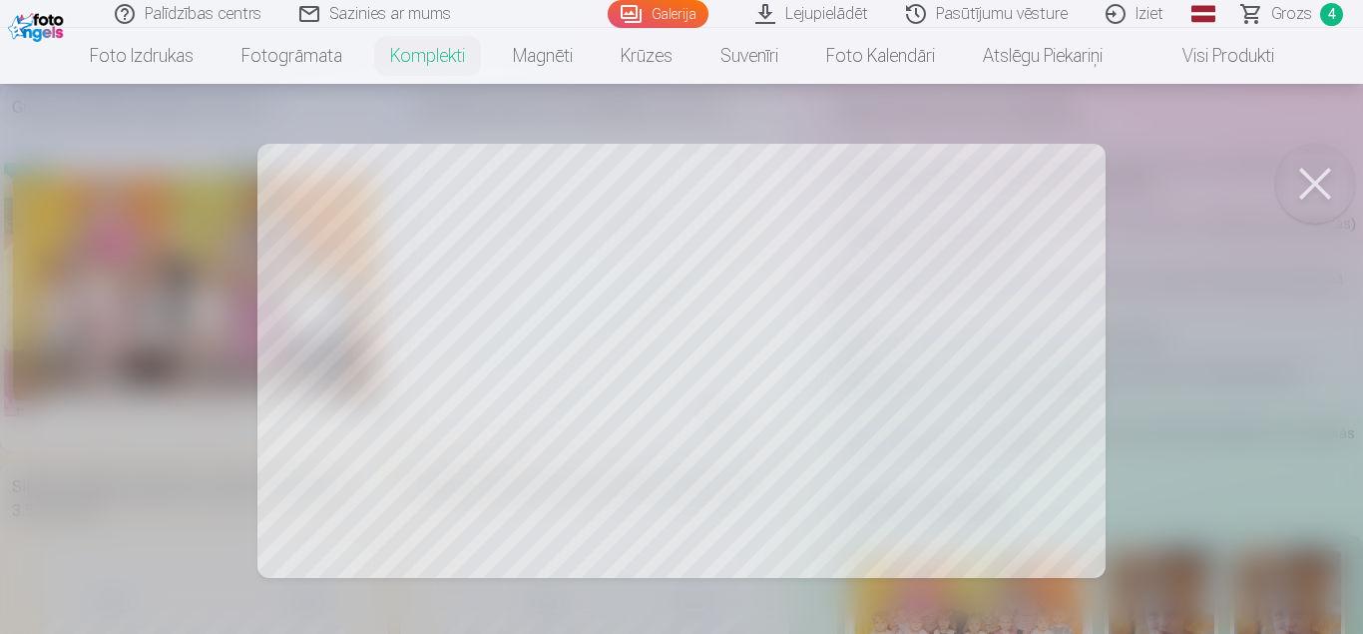
click at [1315, 180] on button at bounding box center [1315, 184] width 80 height 80
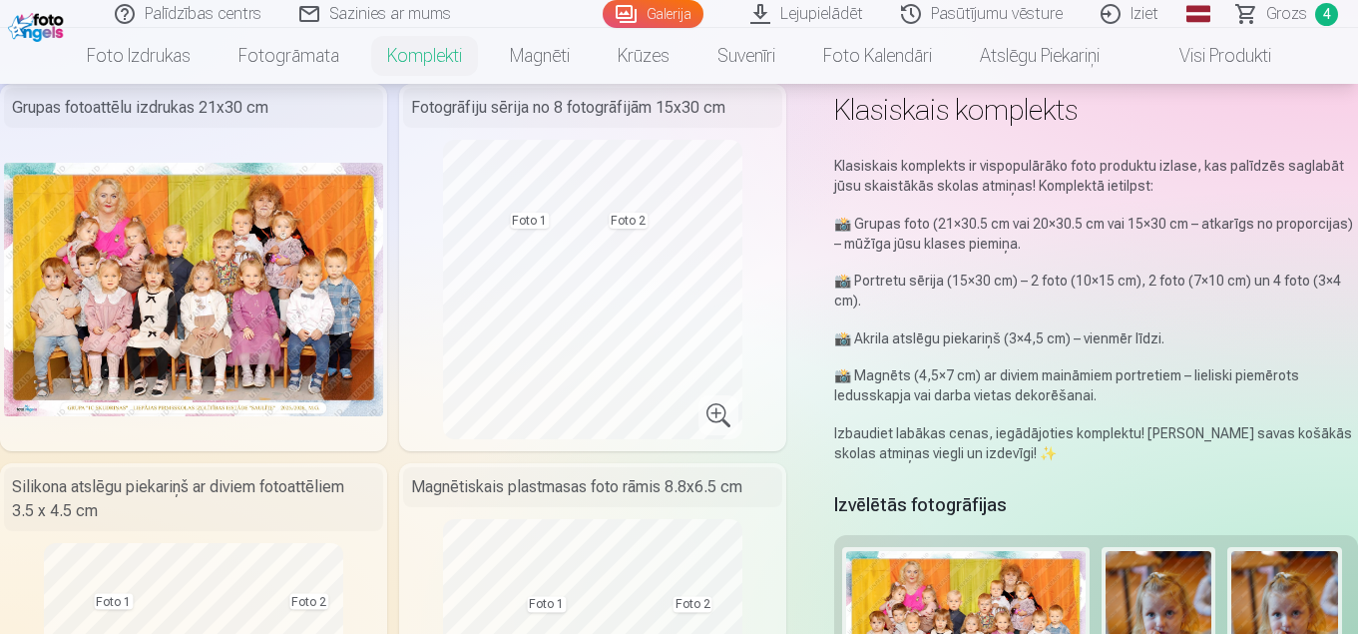
scroll to position [499, 0]
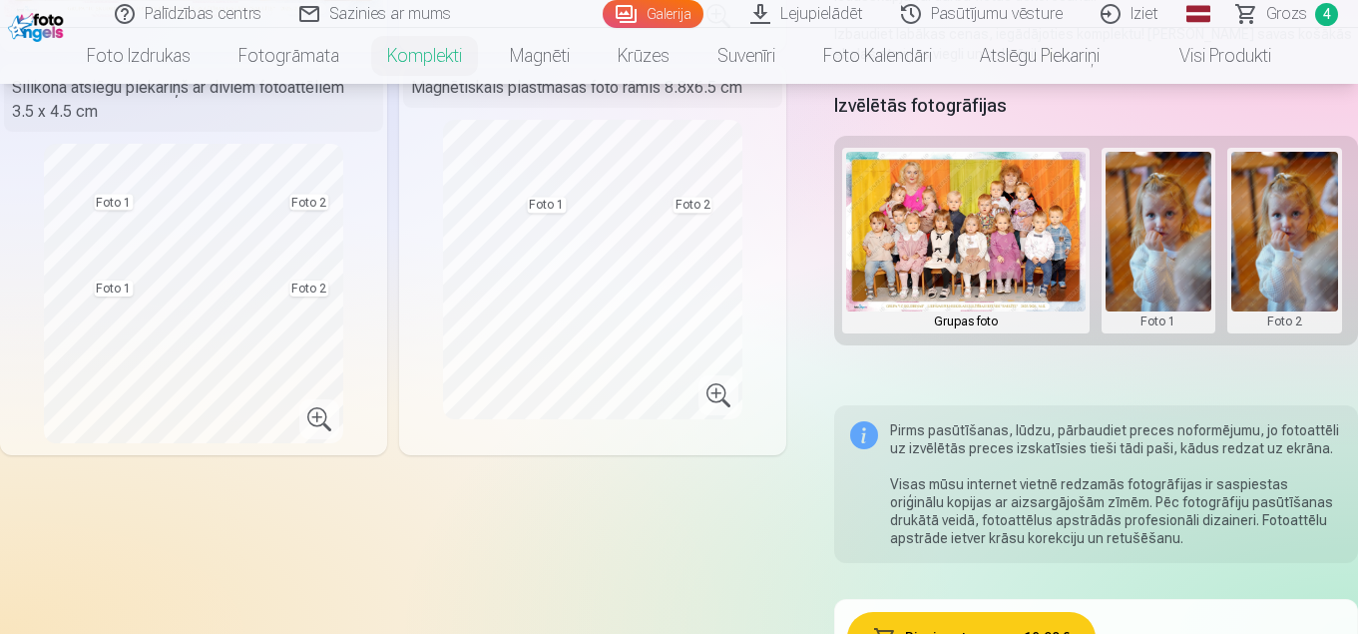
click at [1149, 236] on button at bounding box center [1159, 241] width 107 height 178
click at [1134, 232] on button "Nomainiet foto" at bounding box center [1159, 241] width 163 height 56
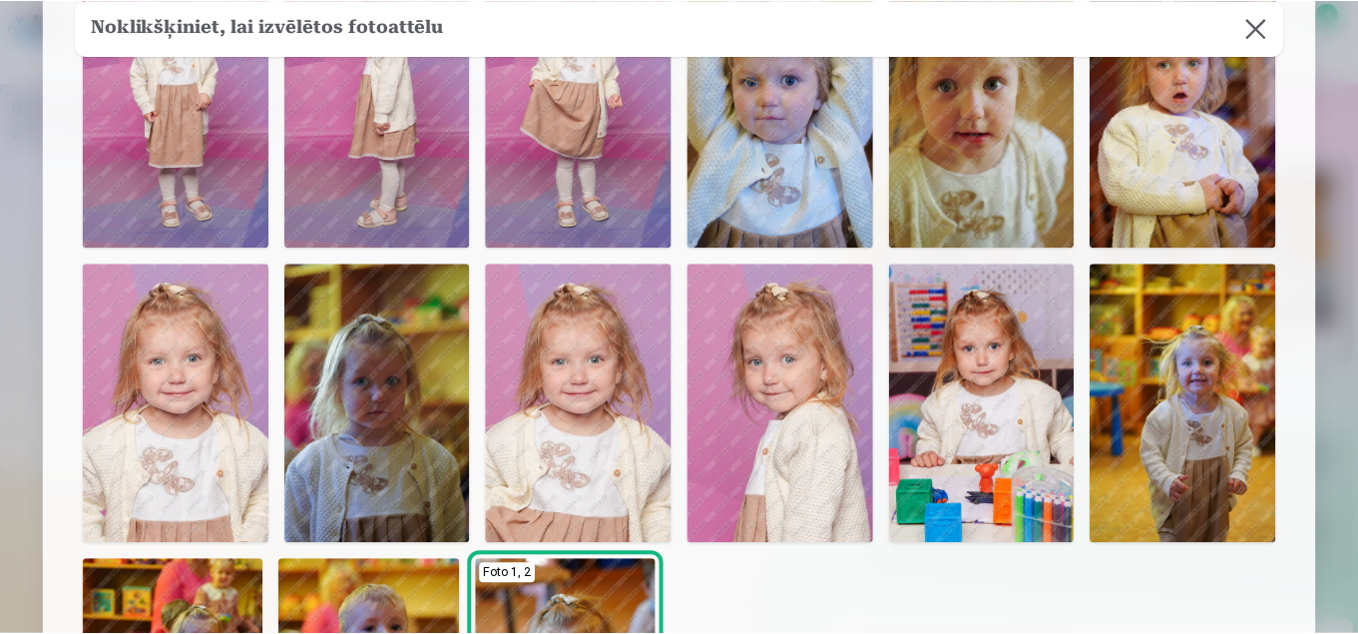
scroll to position [100, 0]
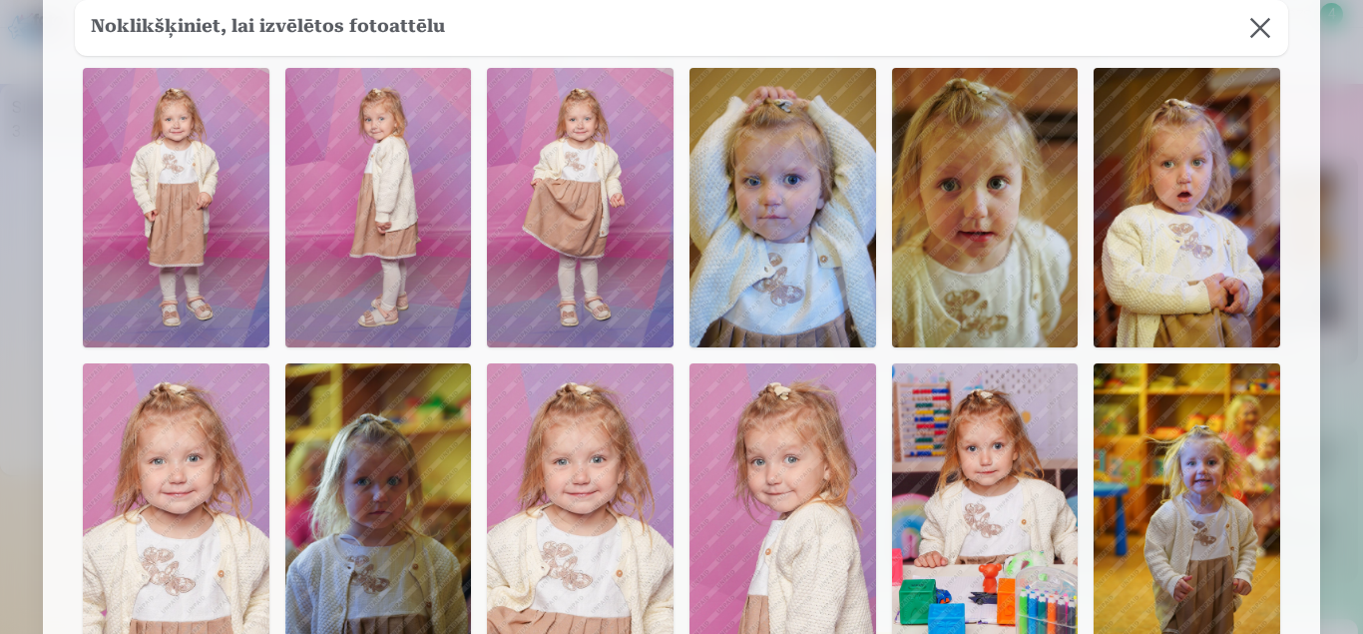
click at [1262, 19] on button at bounding box center [1260, 28] width 56 height 56
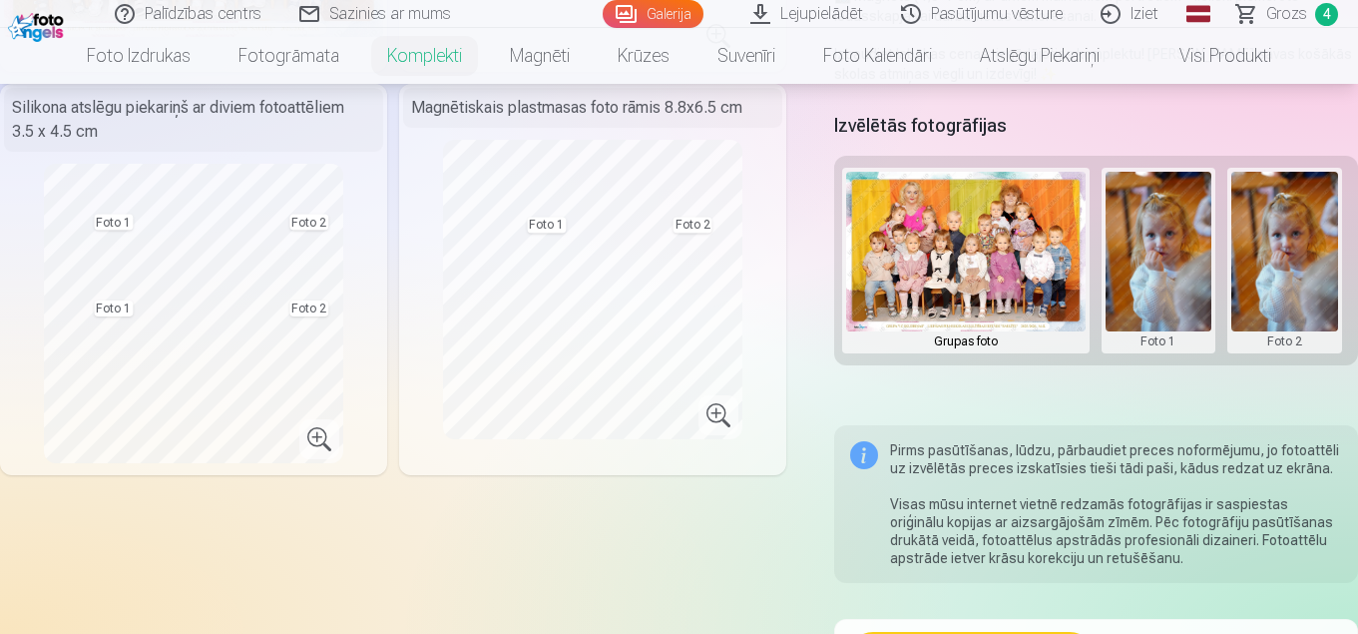
click at [1150, 258] on button at bounding box center [1159, 261] width 107 height 178
click at [1182, 246] on button "Nomainiet foto" at bounding box center [1159, 260] width 163 height 56
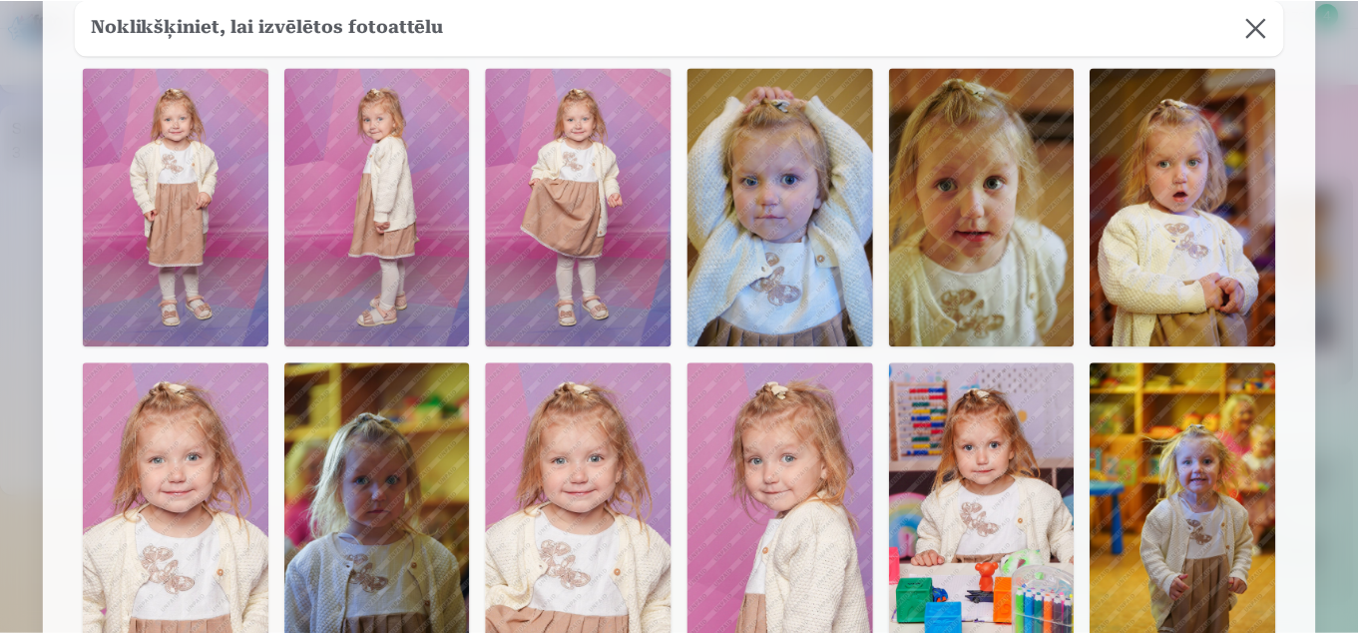
scroll to position [0, 0]
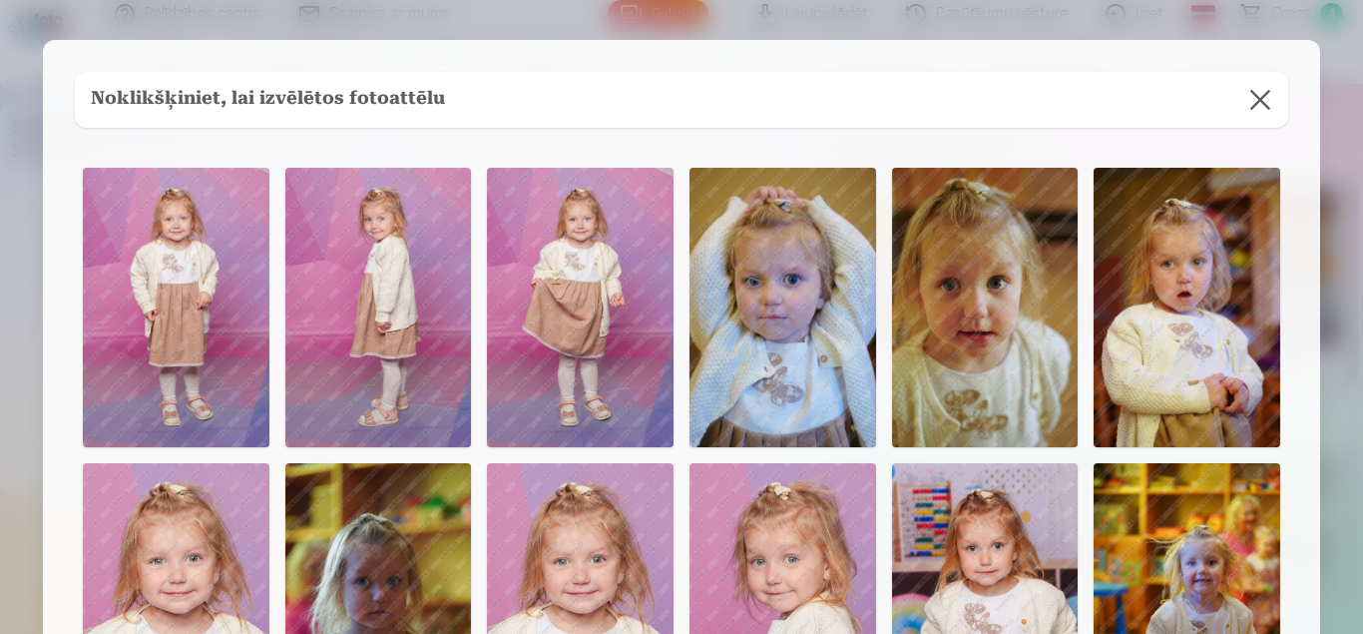
click at [966, 309] on img at bounding box center [985, 307] width 187 height 279
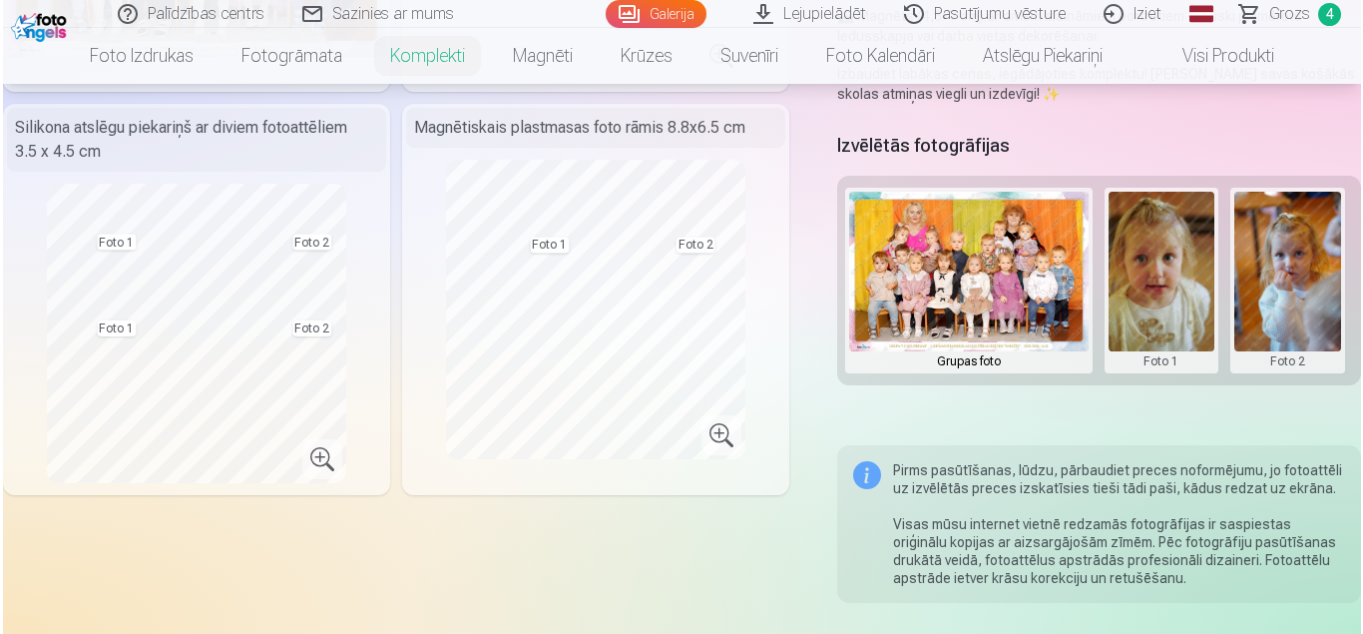
scroll to position [359, 0]
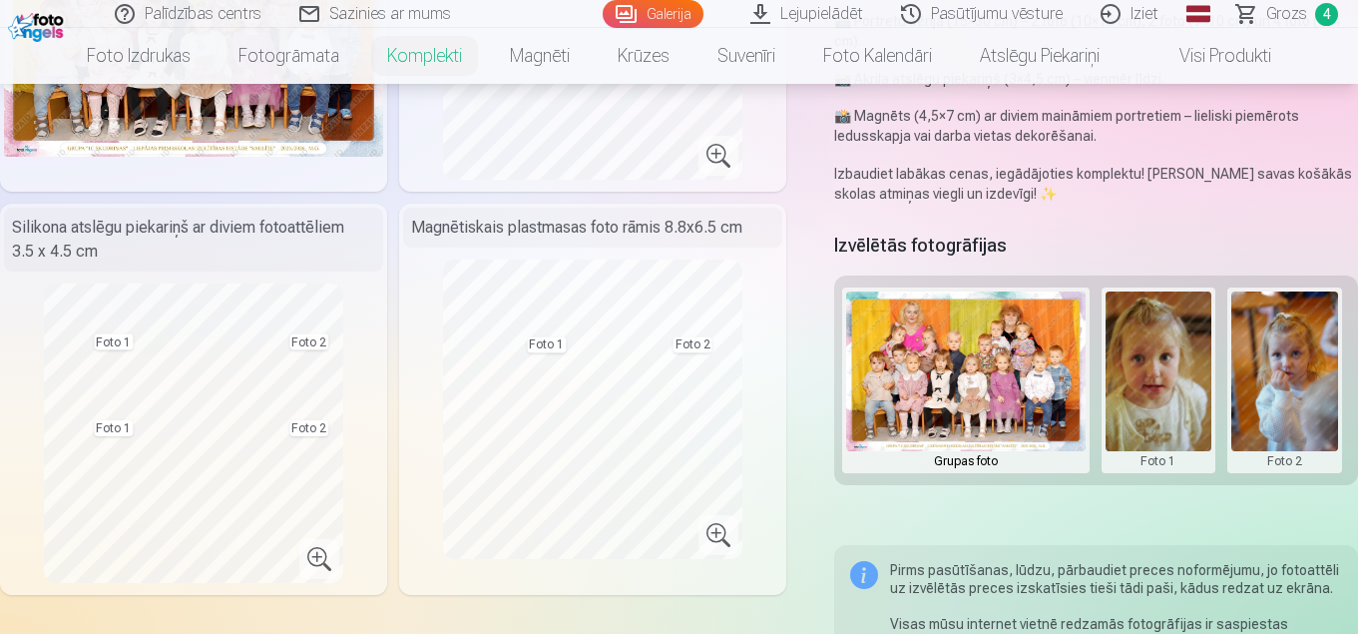
drag, startPoint x: 1299, startPoint y: 359, endPoint x: 1288, endPoint y: 362, distance: 11.4
click at [1298, 359] on button at bounding box center [1284, 380] width 107 height 178
click at [1263, 380] on button "Nomainiet foto" at bounding box center [1273, 380] width 163 height 56
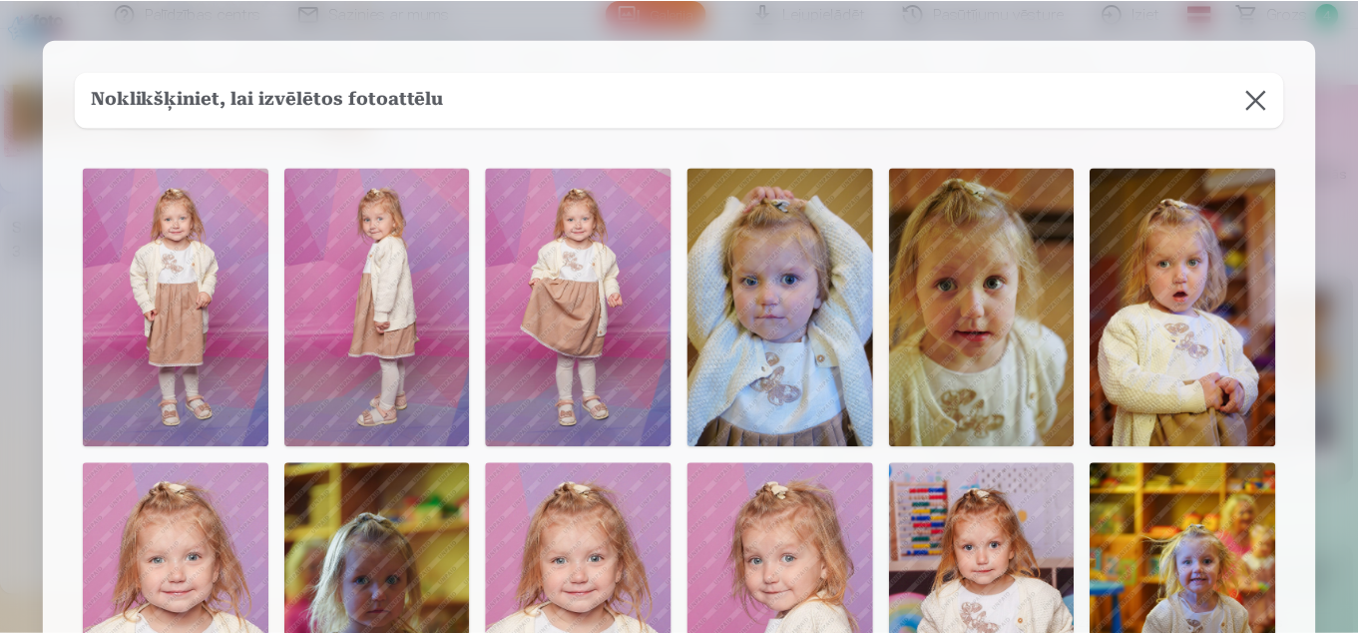
scroll to position [499, 0]
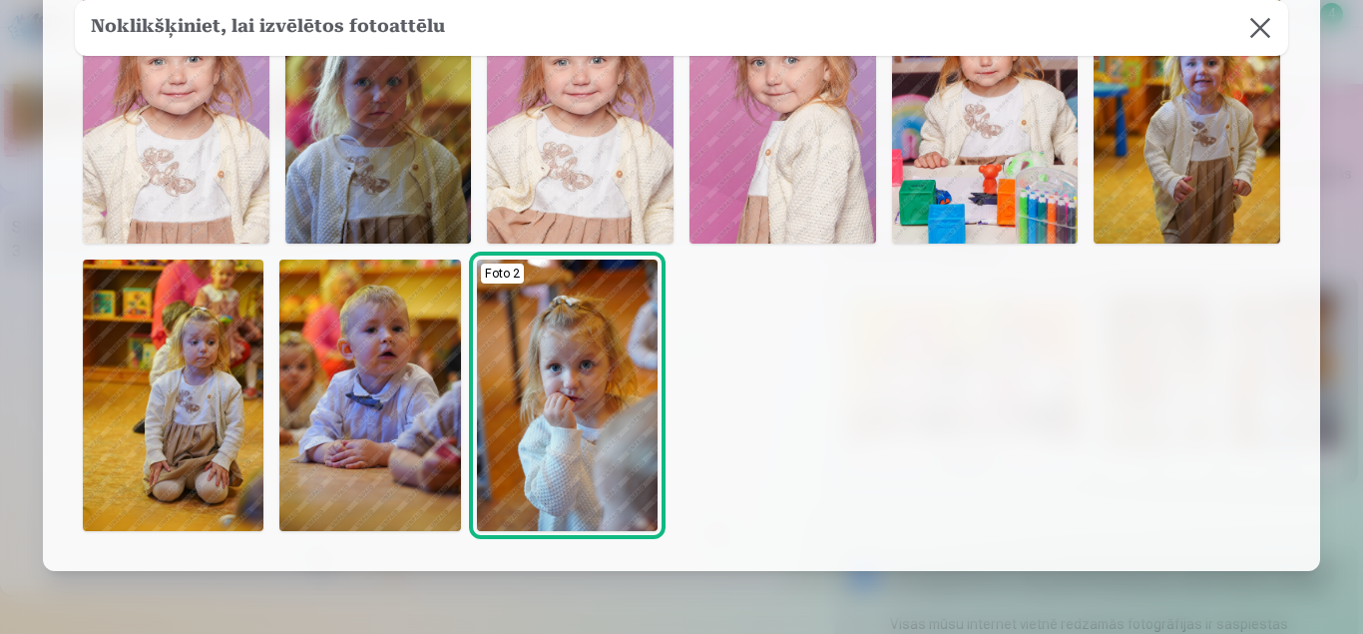
click at [1210, 182] on img at bounding box center [1187, 103] width 187 height 279
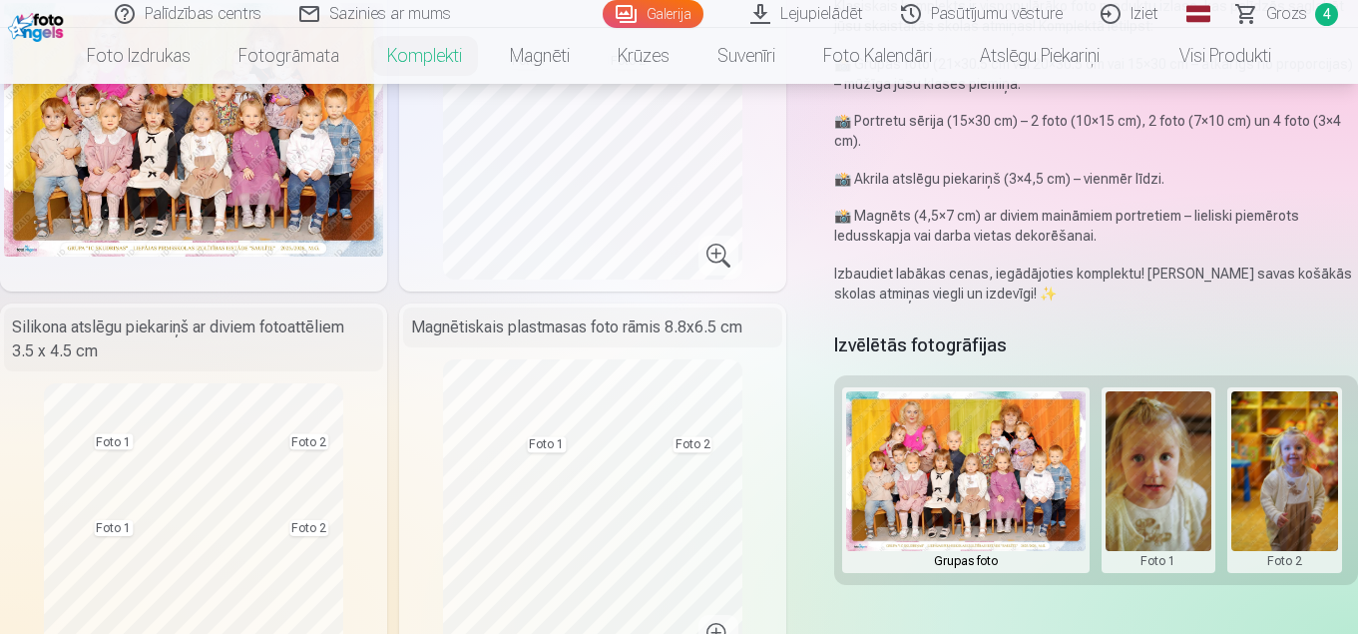
scroll to position [60, 0]
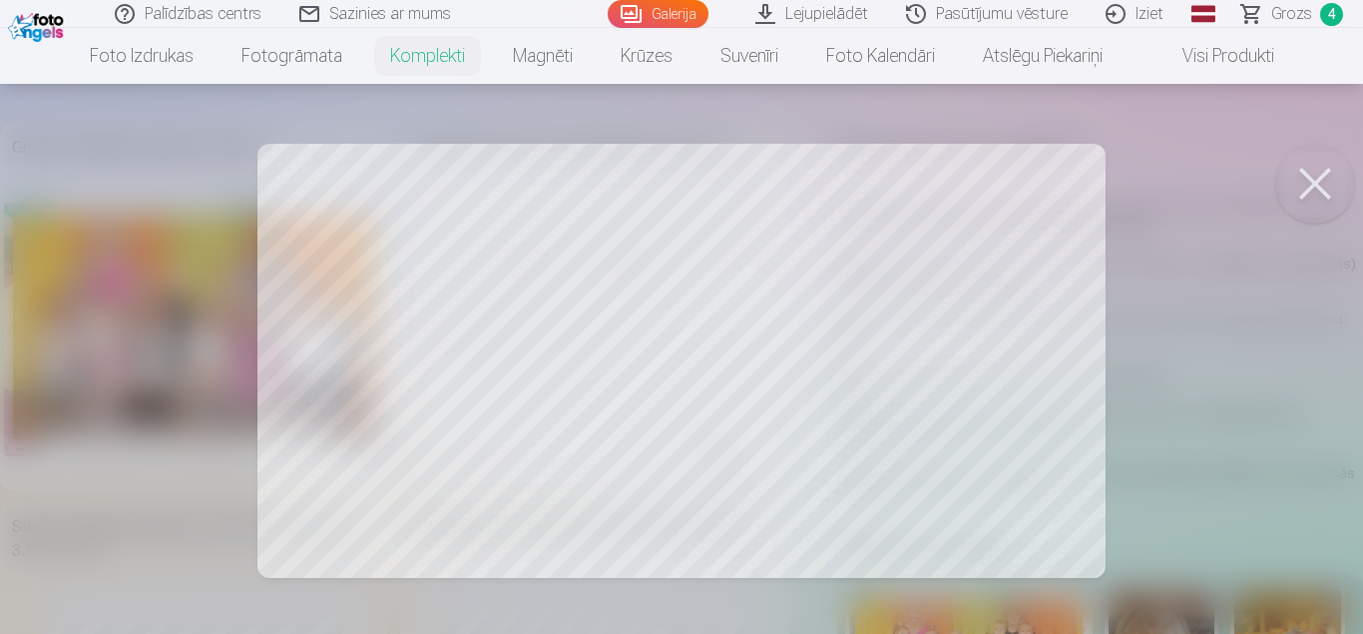
click at [1332, 178] on button at bounding box center [1315, 184] width 80 height 80
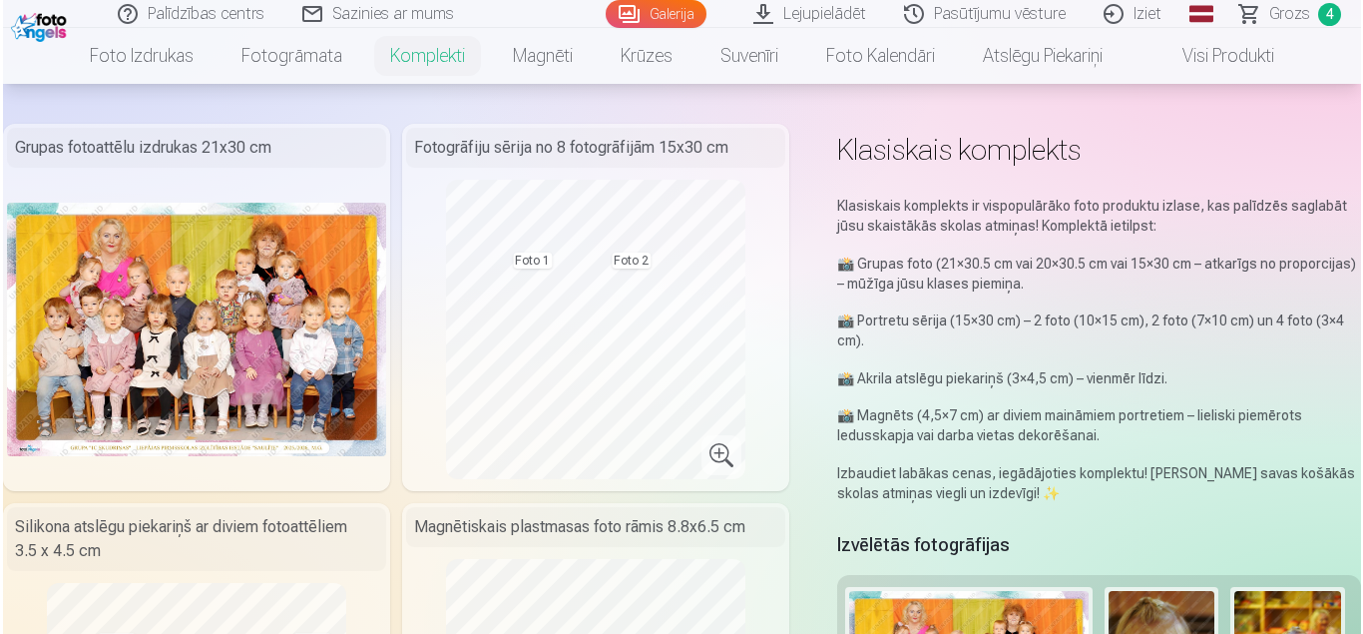
scroll to position [259, 0]
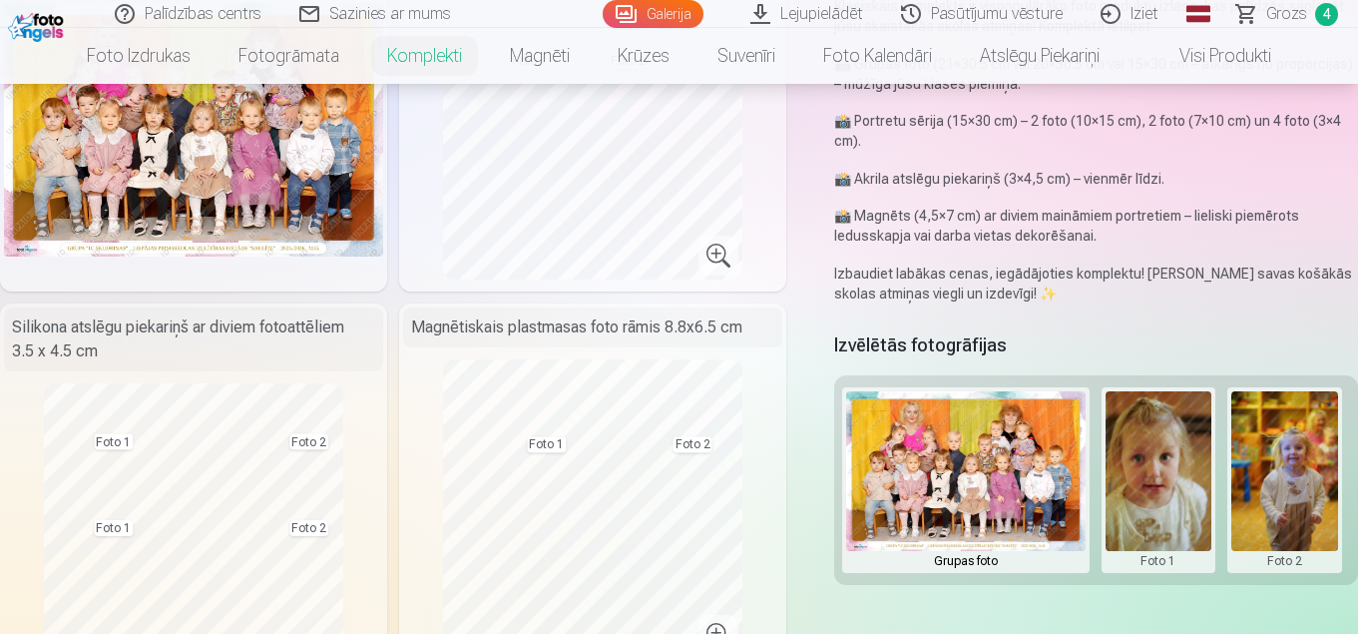
click at [1162, 500] on button at bounding box center [1159, 480] width 107 height 178
click at [1146, 481] on button "Nomainiet foto" at bounding box center [1159, 480] width 163 height 56
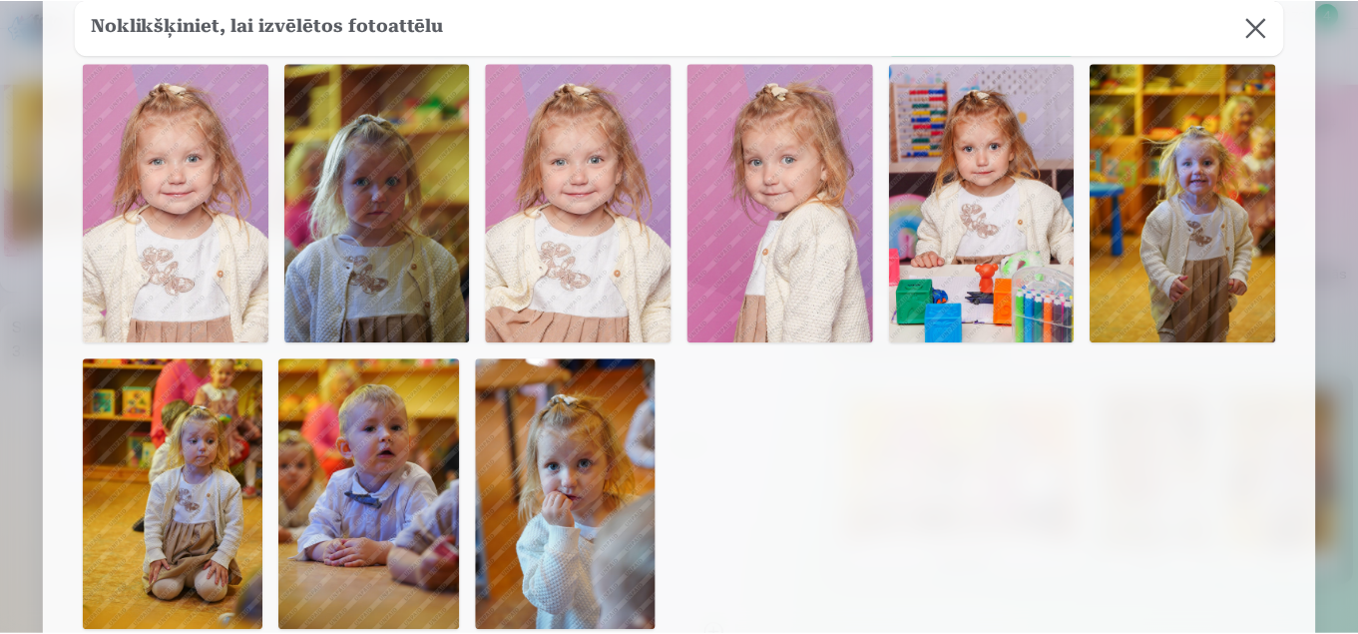
scroll to position [100, 0]
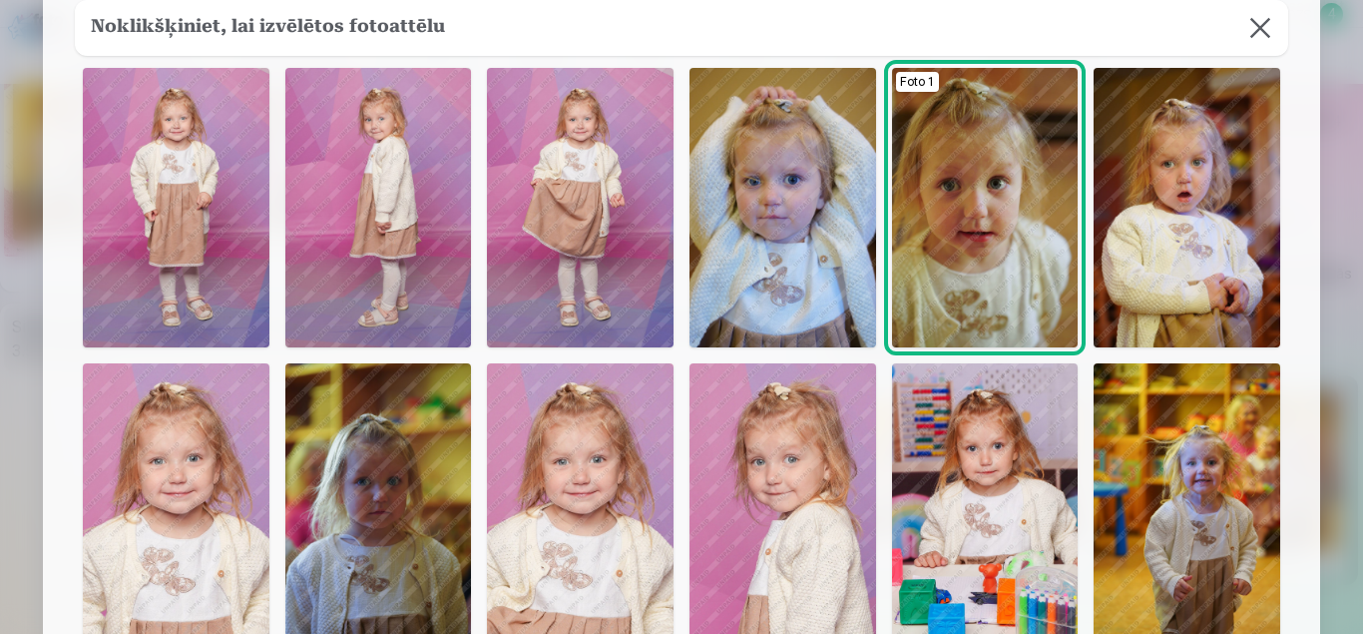
click at [785, 491] on img at bounding box center [782, 502] width 187 height 279
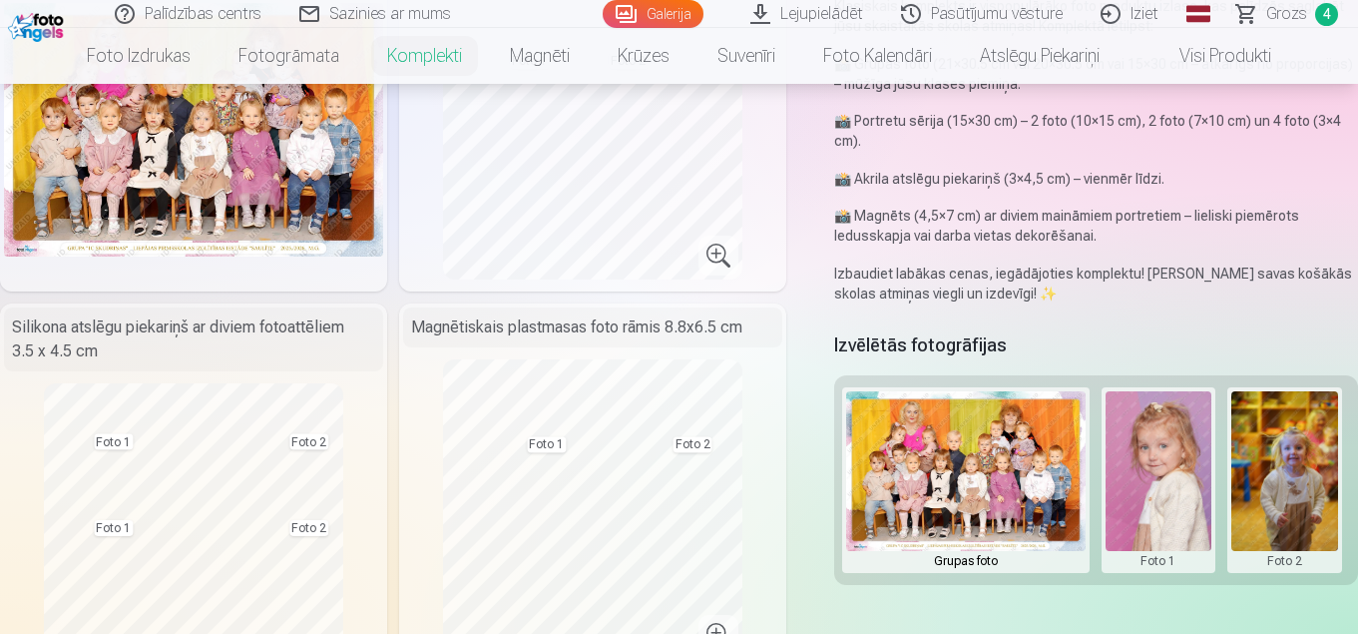
scroll to position [160, 0]
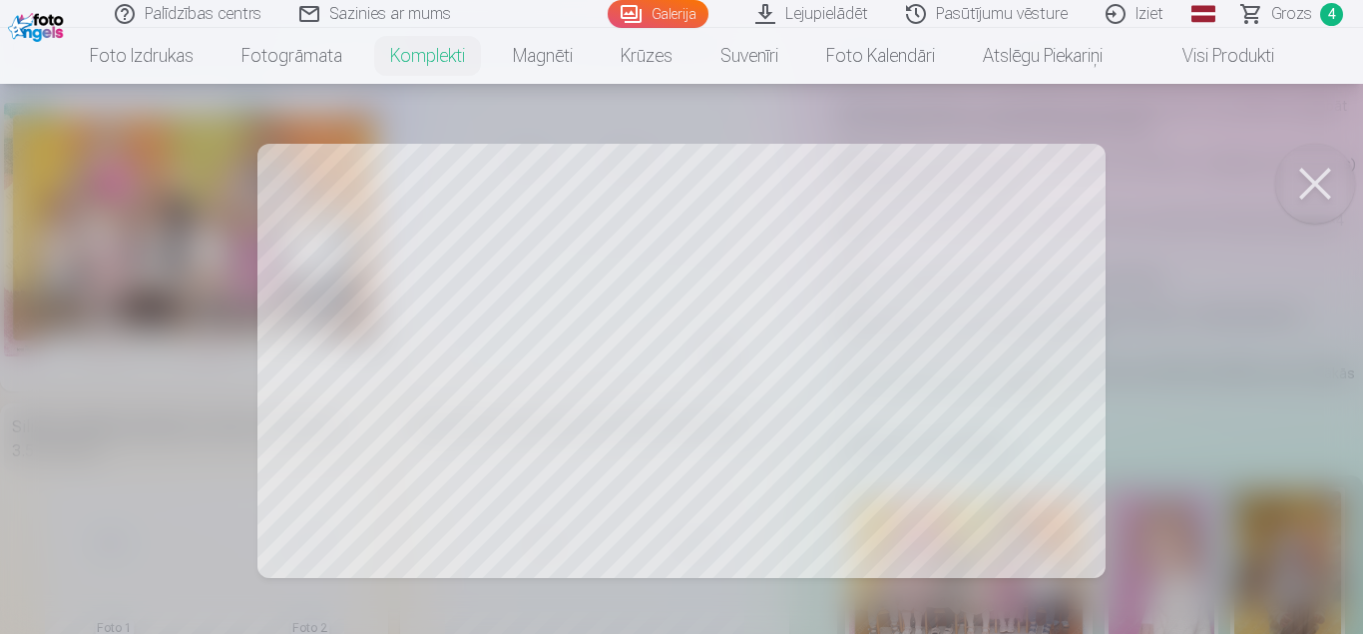
click at [1317, 185] on button at bounding box center [1315, 184] width 80 height 80
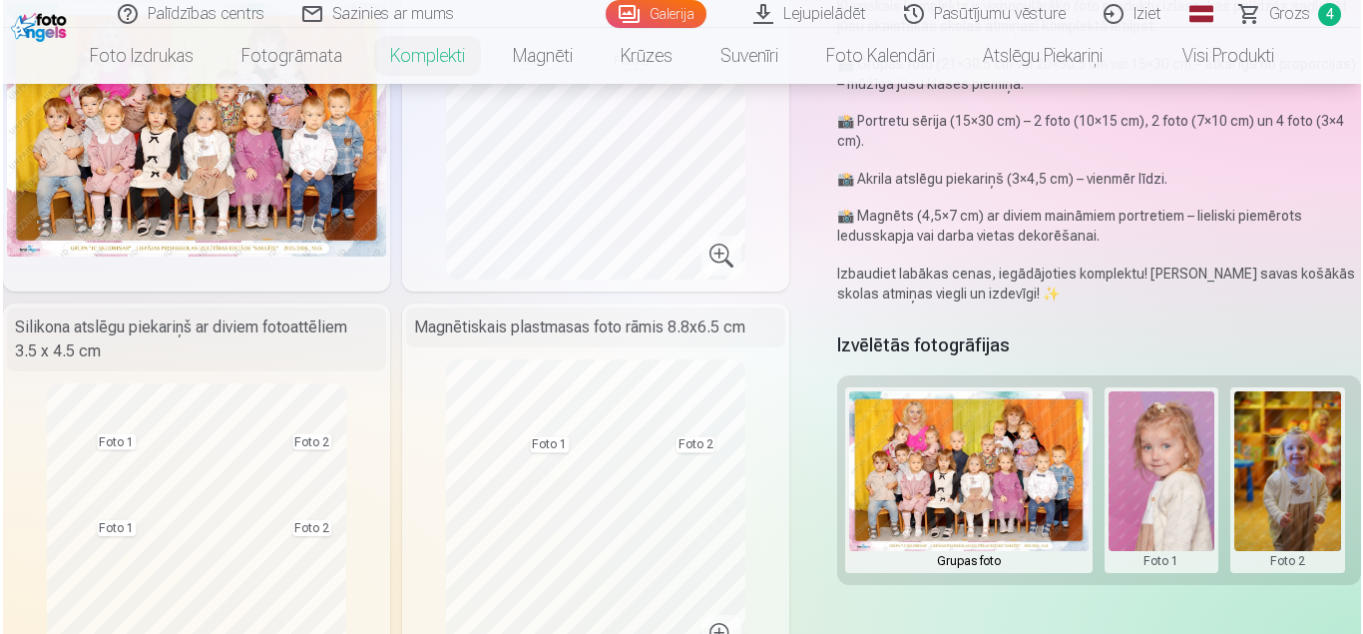
scroll to position [359, 0]
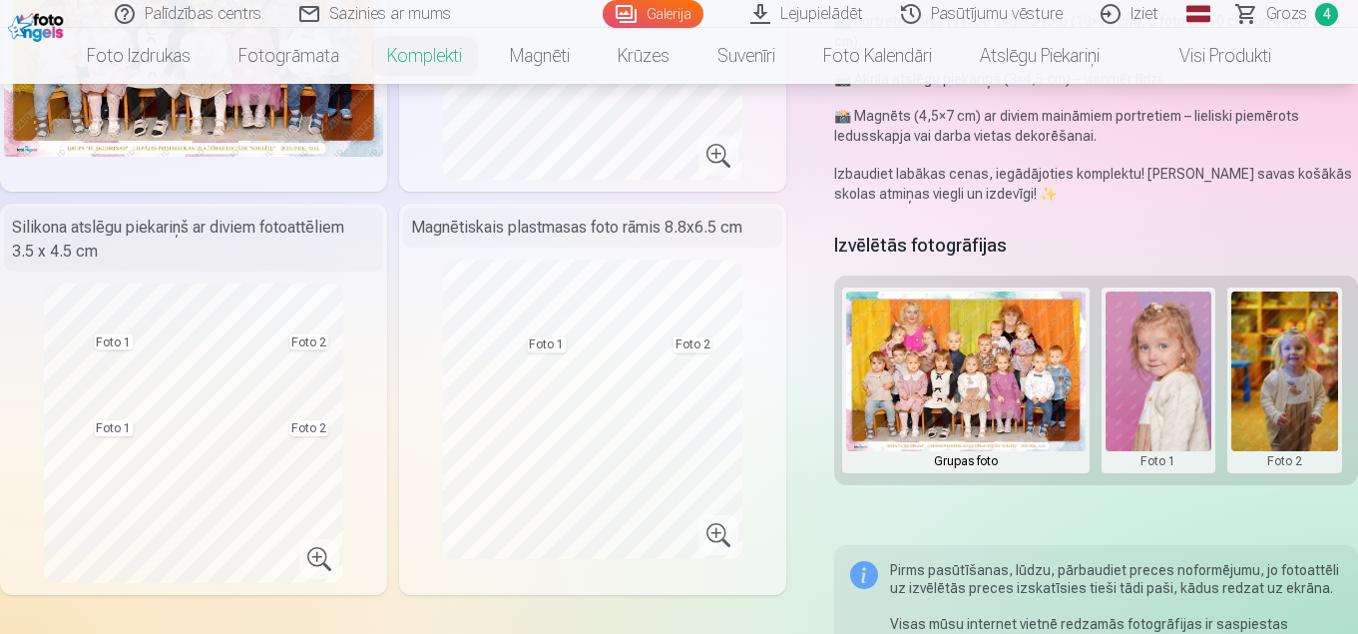
click at [1141, 371] on button at bounding box center [1159, 380] width 107 height 178
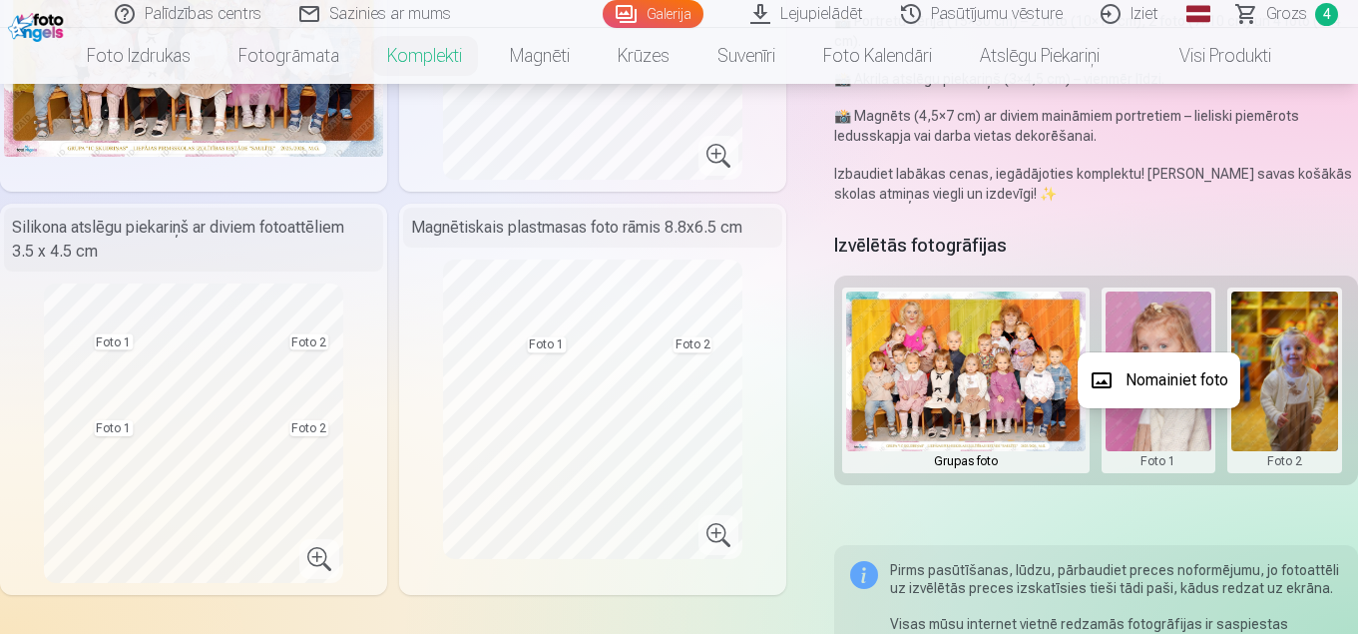
click at [1129, 372] on button "Nomainiet foto" at bounding box center [1159, 380] width 163 height 56
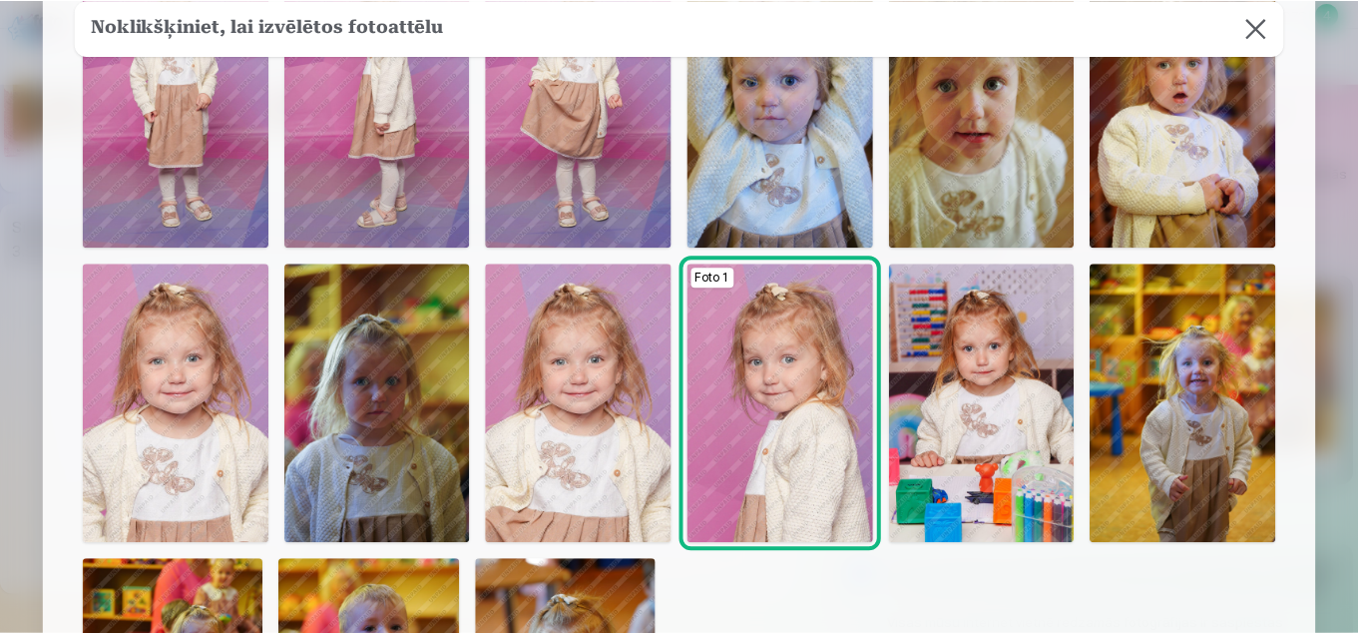
scroll to position [299, 0]
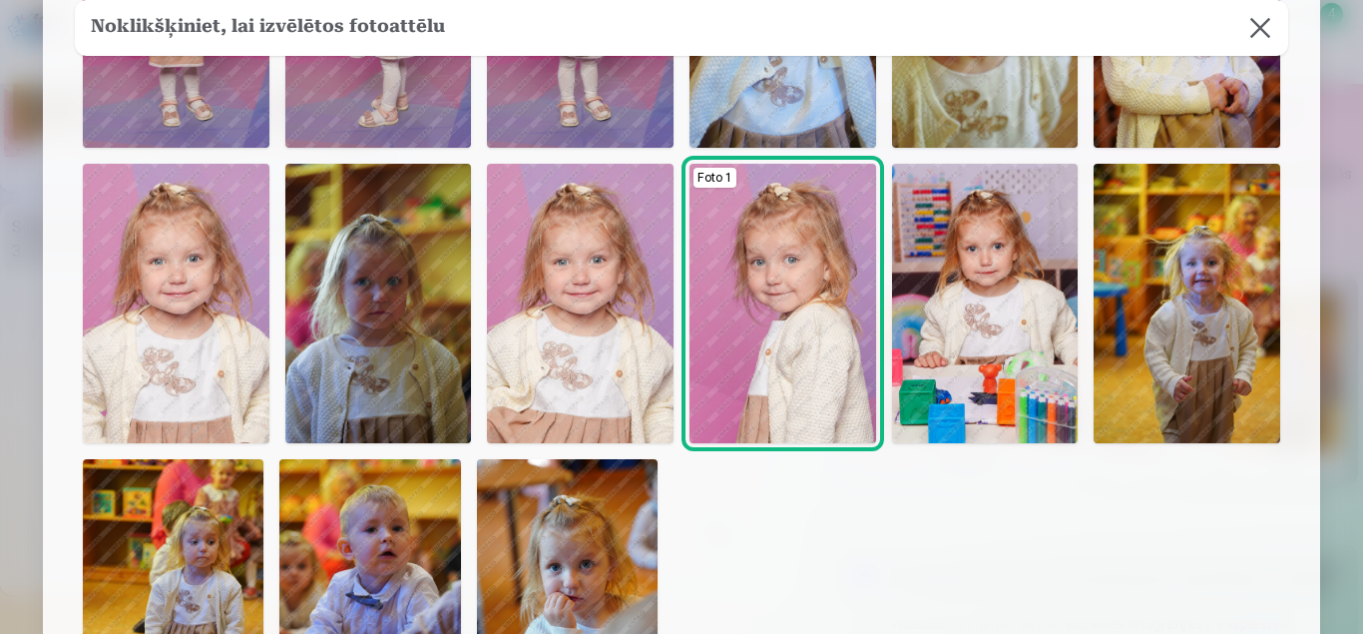
click at [959, 311] on img at bounding box center [985, 303] width 187 height 279
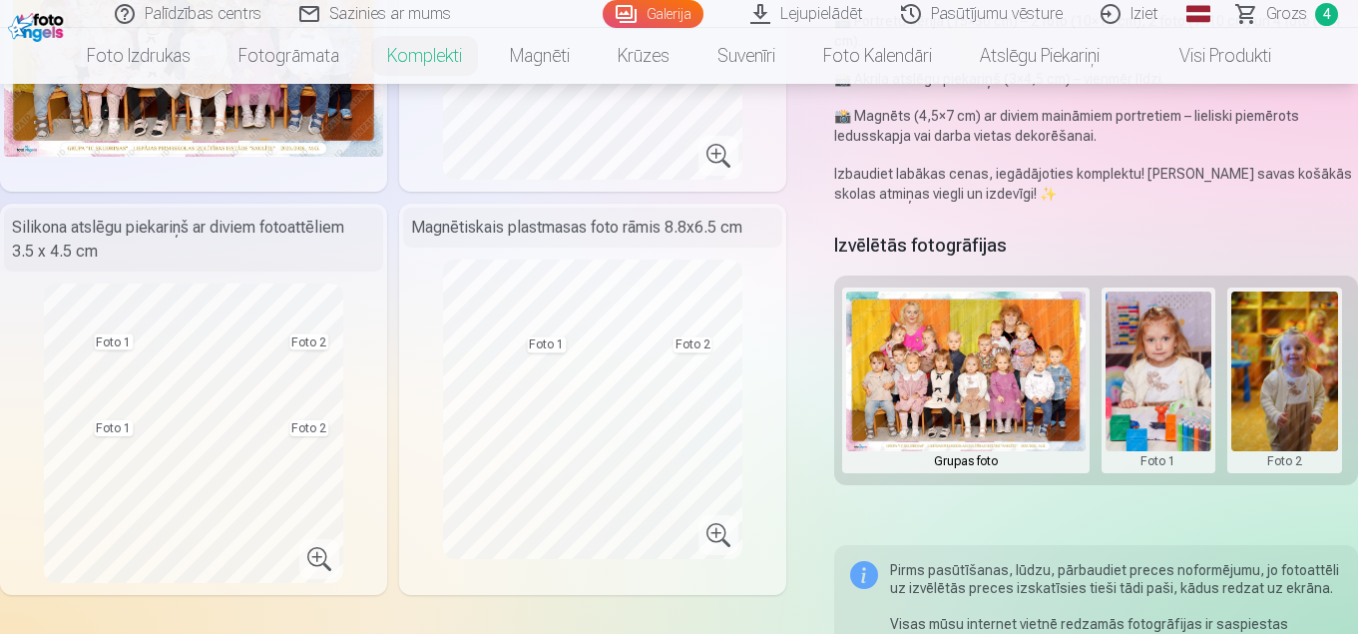
scroll to position [160, 0]
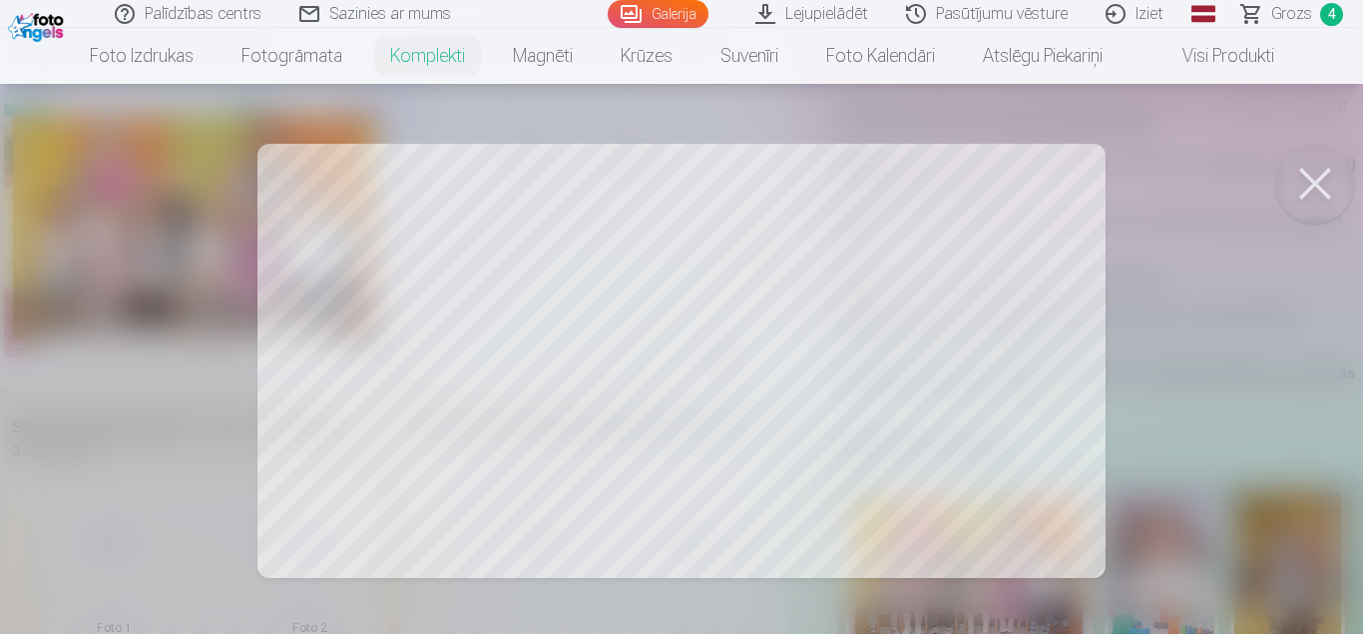
click at [1317, 175] on button at bounding box center [1315, 184] width 80 height 80
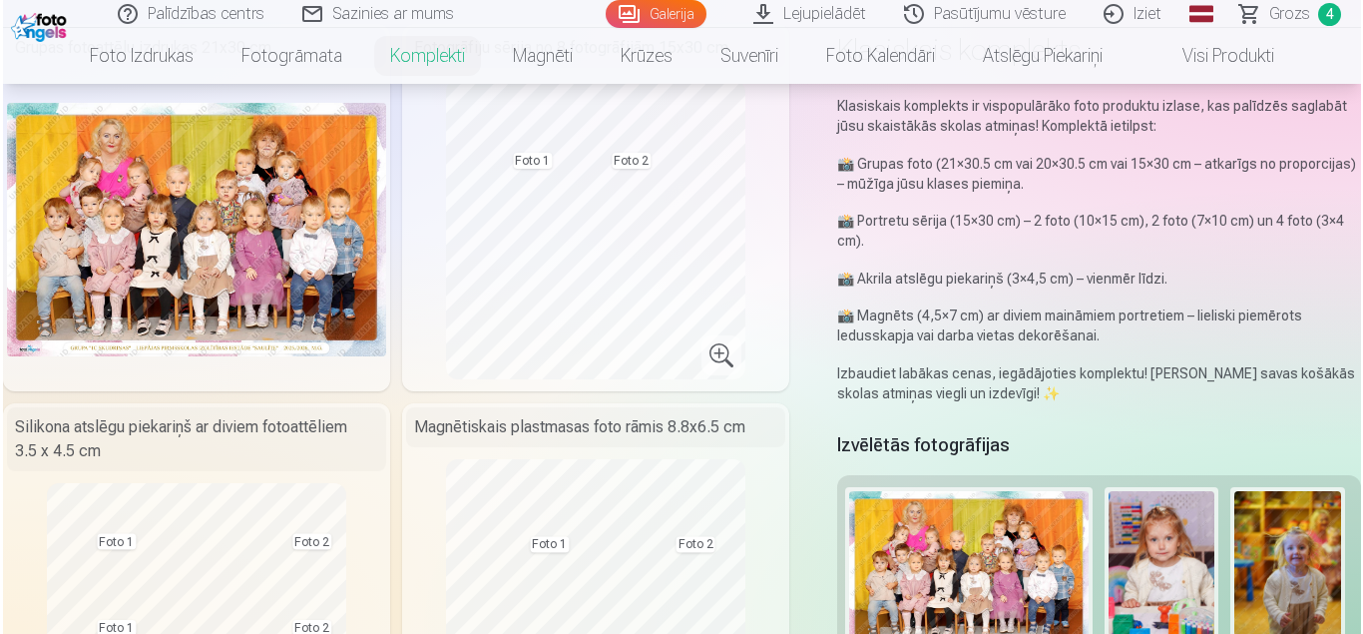
scroll to position [359, 0]
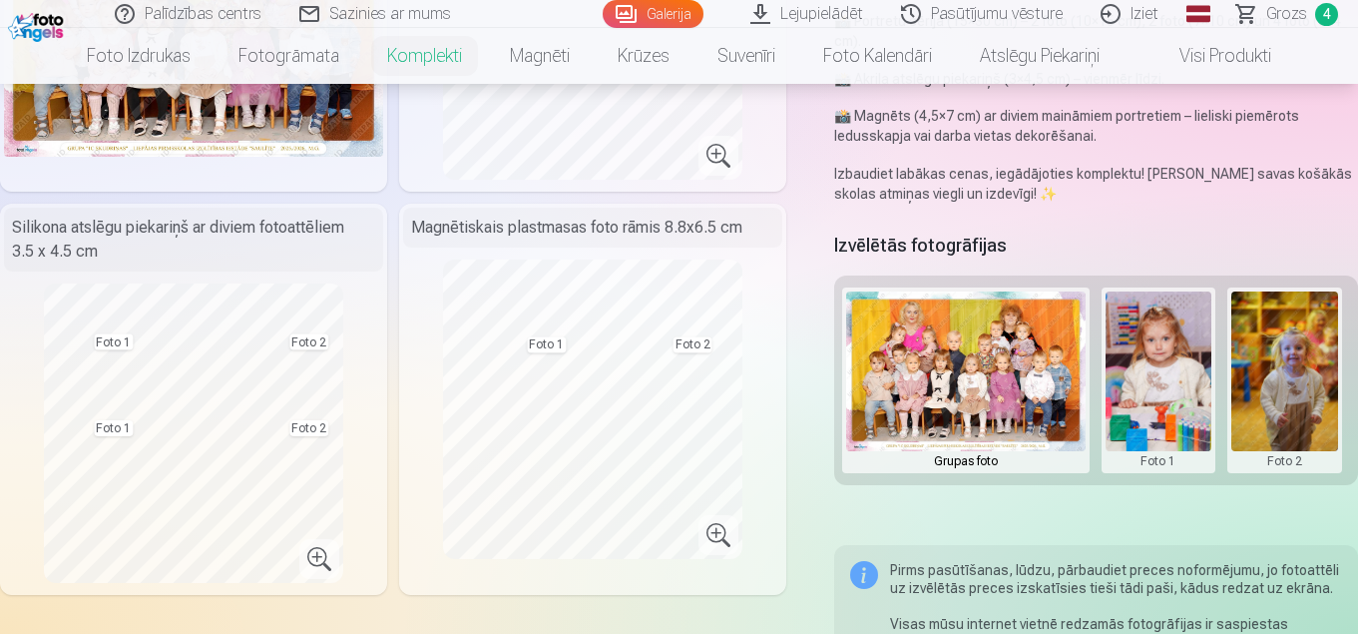
click at [1156, 392] on button at bounding box center [1159, 380] width 107 height 178
click at [1152, 382] on button "Nomainiet foto" at bounding box center [1159, 380] width 163 height 56
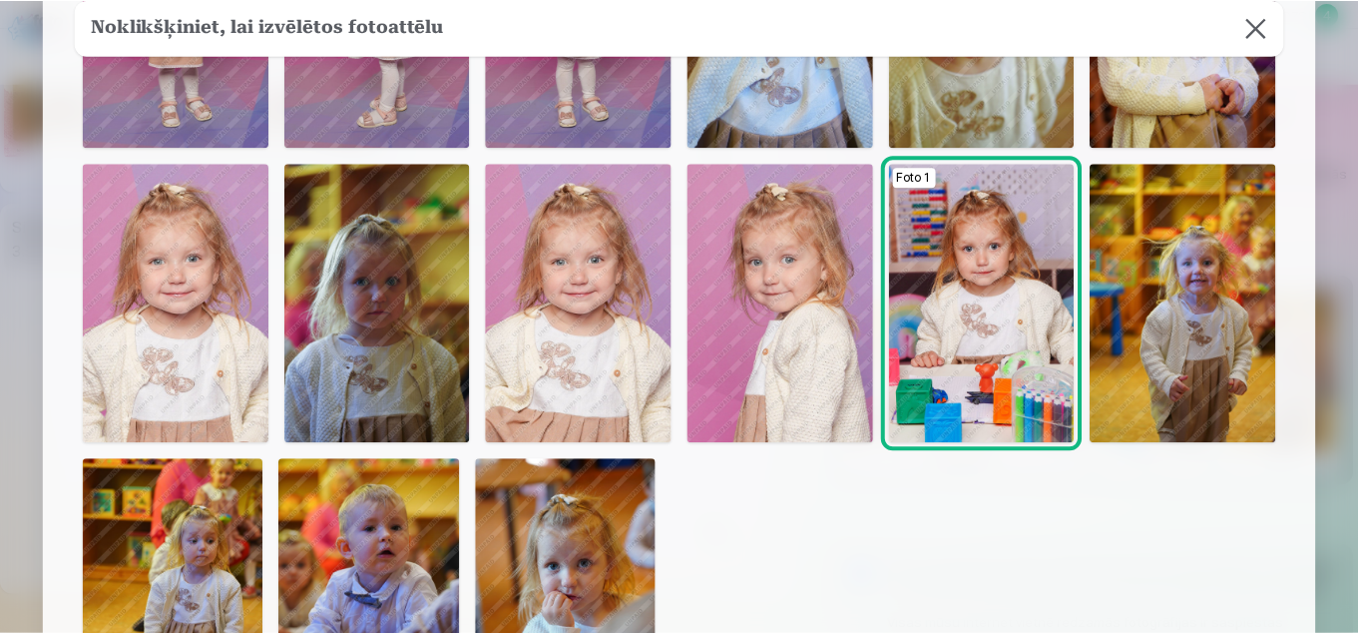
scroll to position [596, 0]
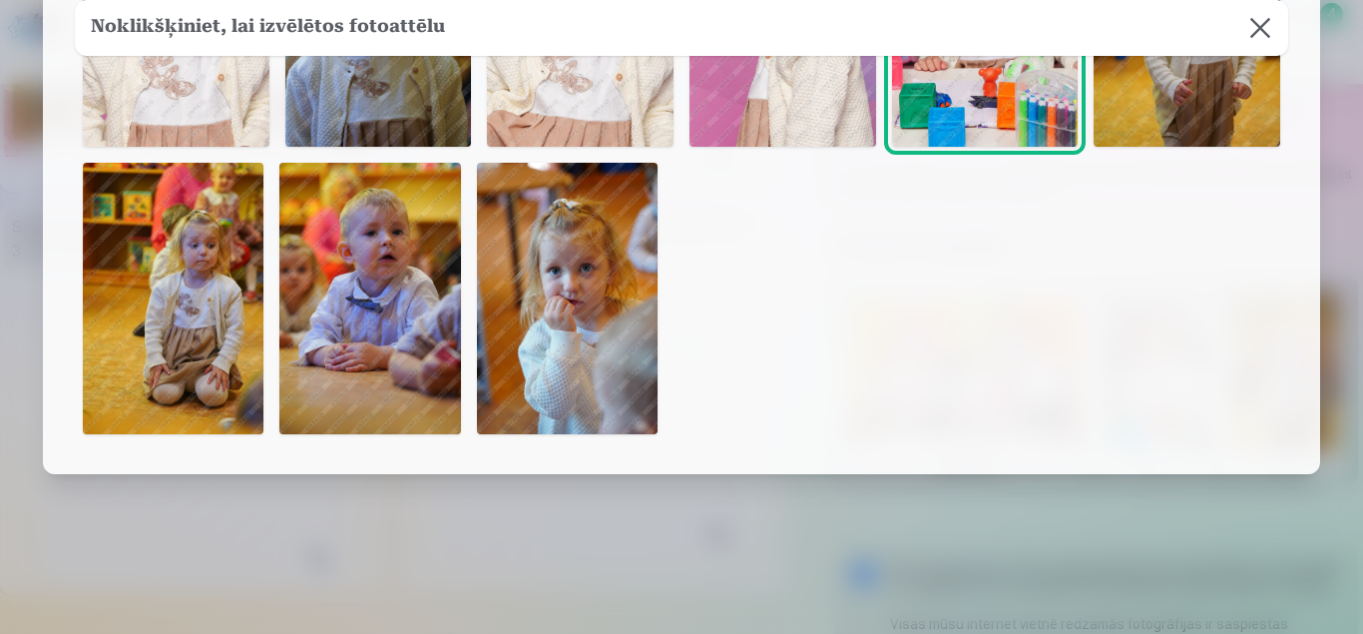
click at [206, 367] on img at bounding box center [173, 298] width 181 height 271
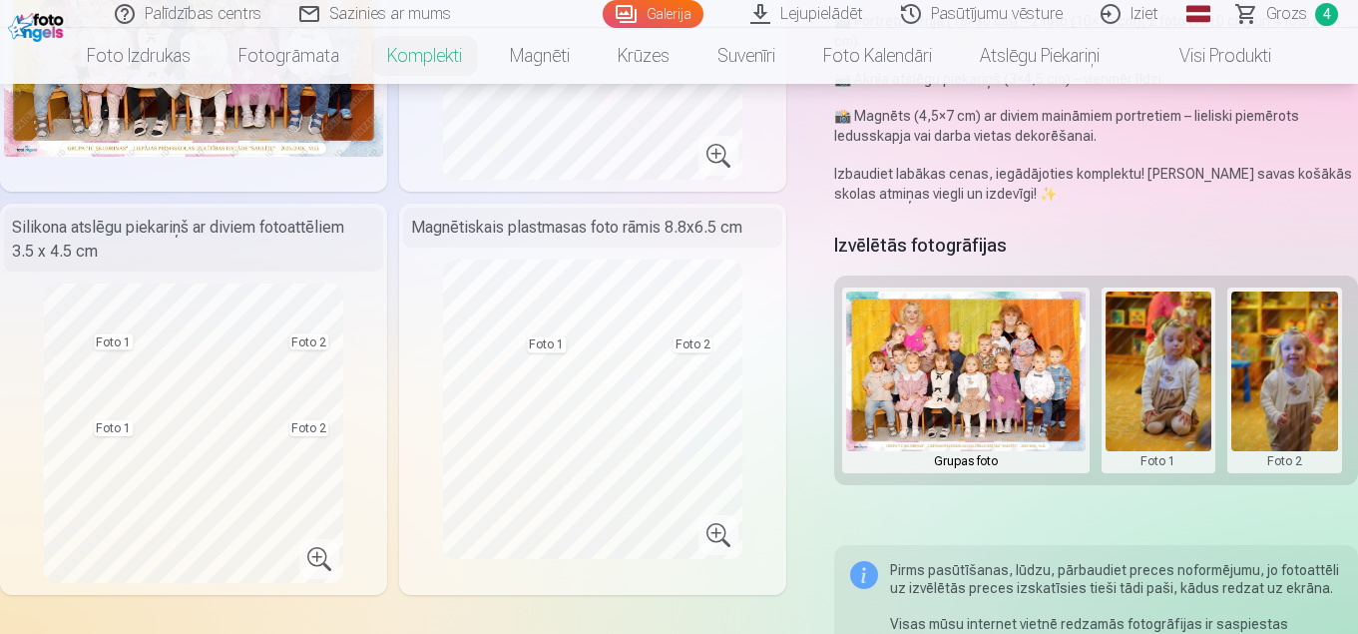
scroll to position [160, 0]
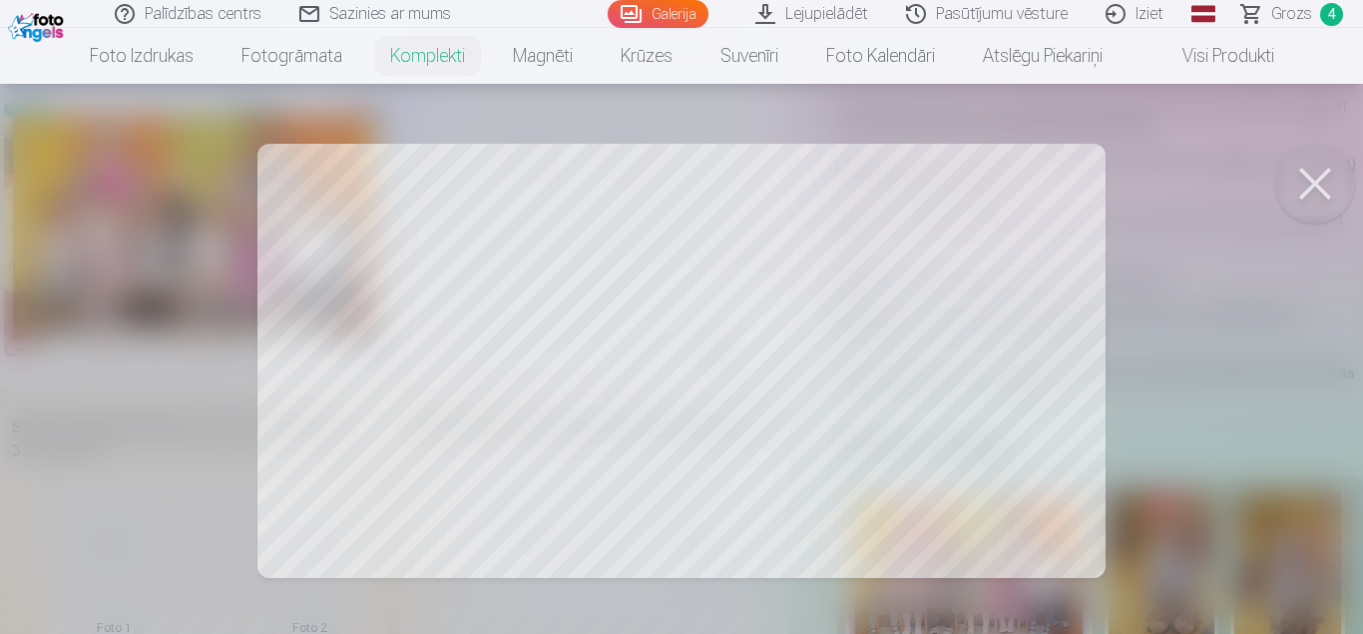
click at [1320, 186] on button at bounding box center [1315, 184] width 80 height 80
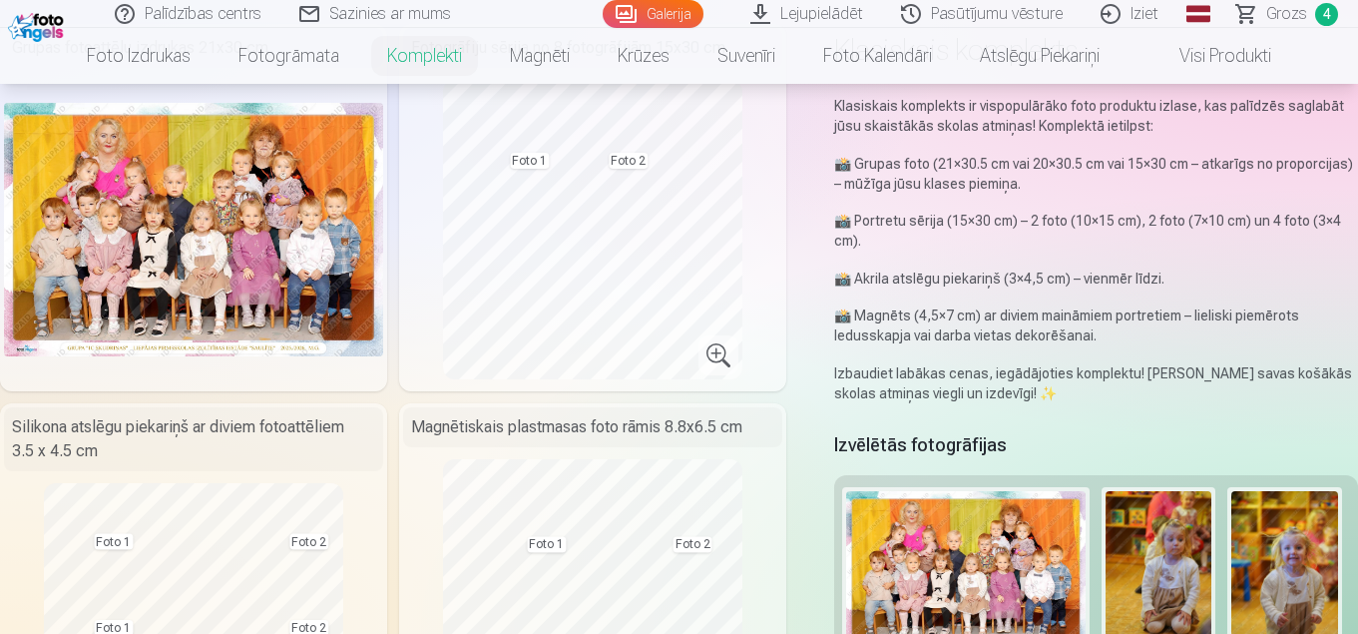
click at [1137, 552] on button at bounding box center [1159, 580] width 107 height 178
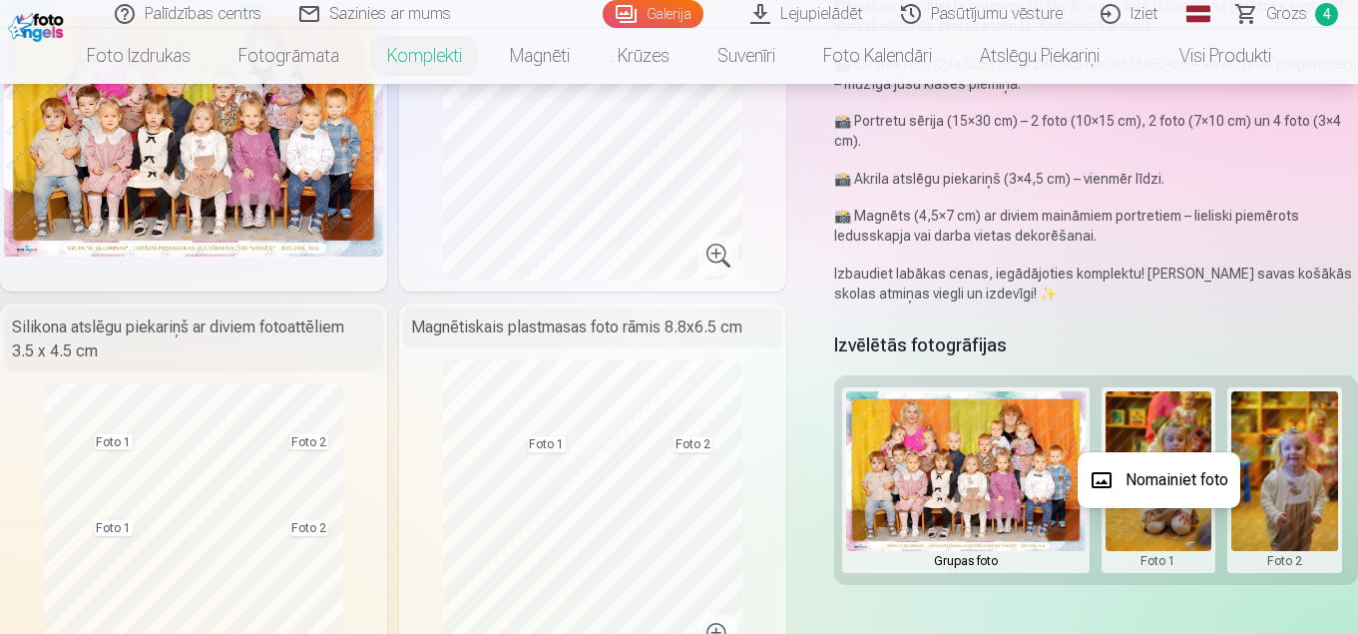
click at [1166, 457] on button "Nomainiet foto" at bounding box center [1159, 480] width 163 height 56
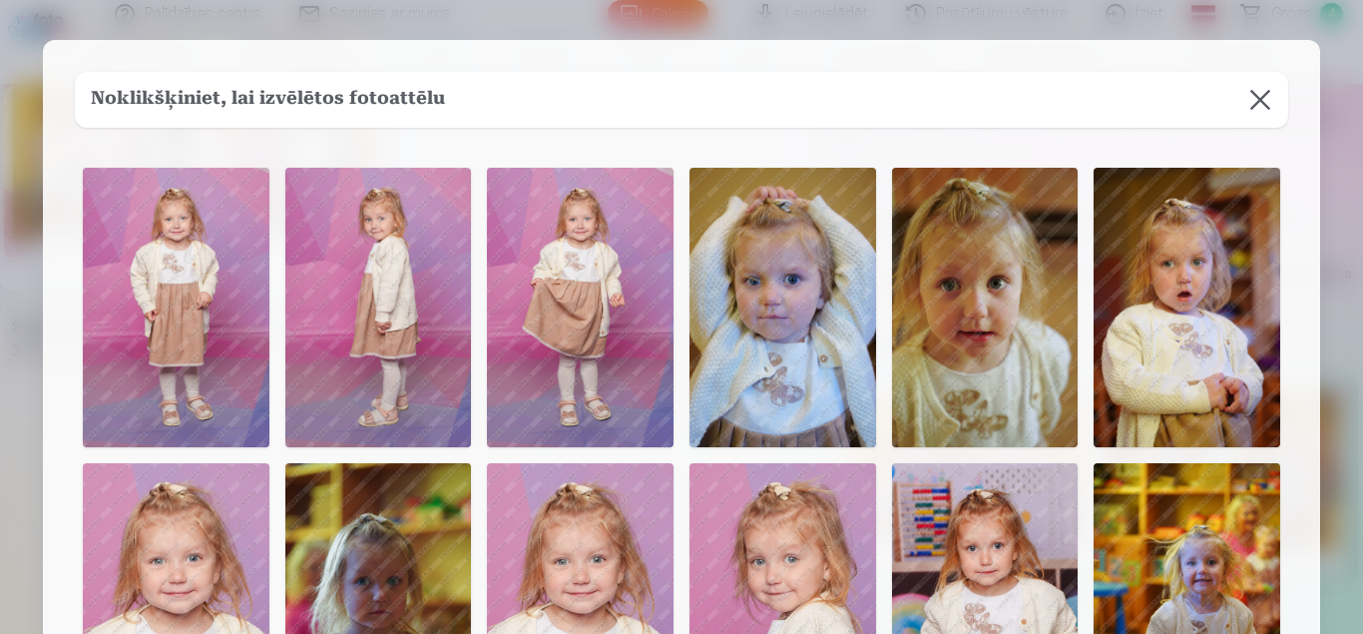
click at [1162, 476] on img at bounding box center [1187, 602] width 187 height 279
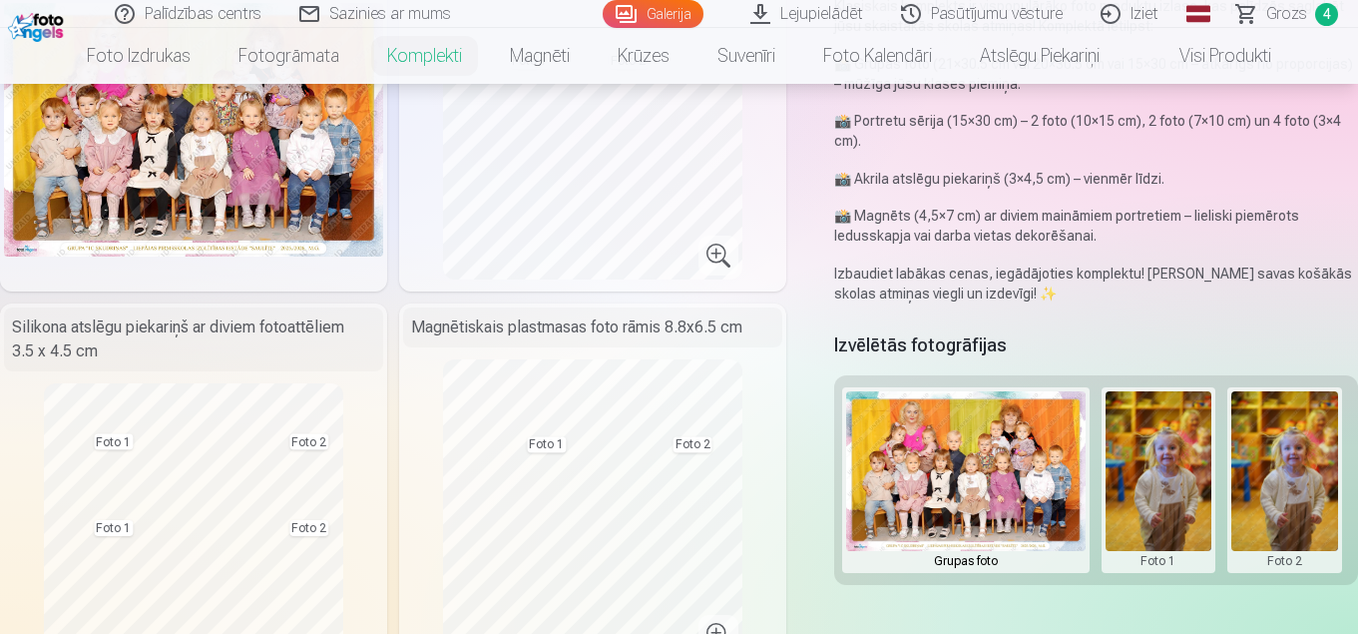
click at [1136, 463] on button at bounding box center [1159, 480] width 107 height 178
click at [1147, 478] on button "Nomainiet foto" at bounding box center [1159, 480] width 163 height 56
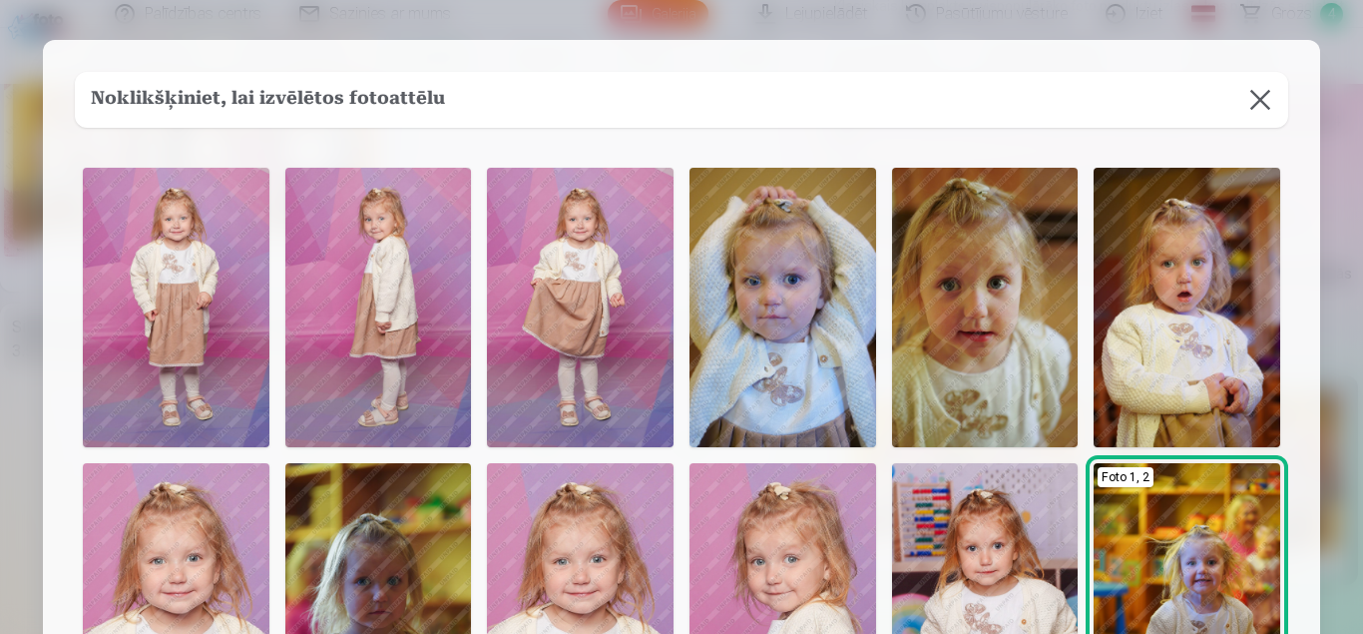
click at [583, 311] on img at bounding box center [580, 307] width 187 height 279
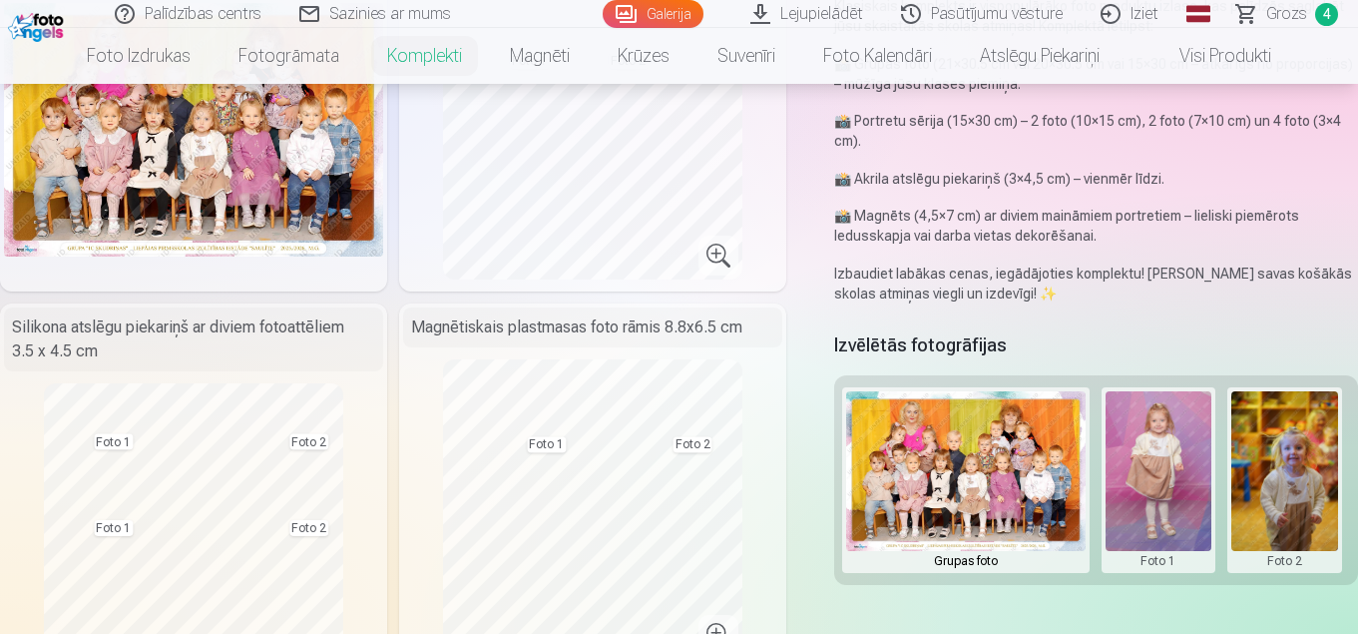
scroll to position [60, 0]
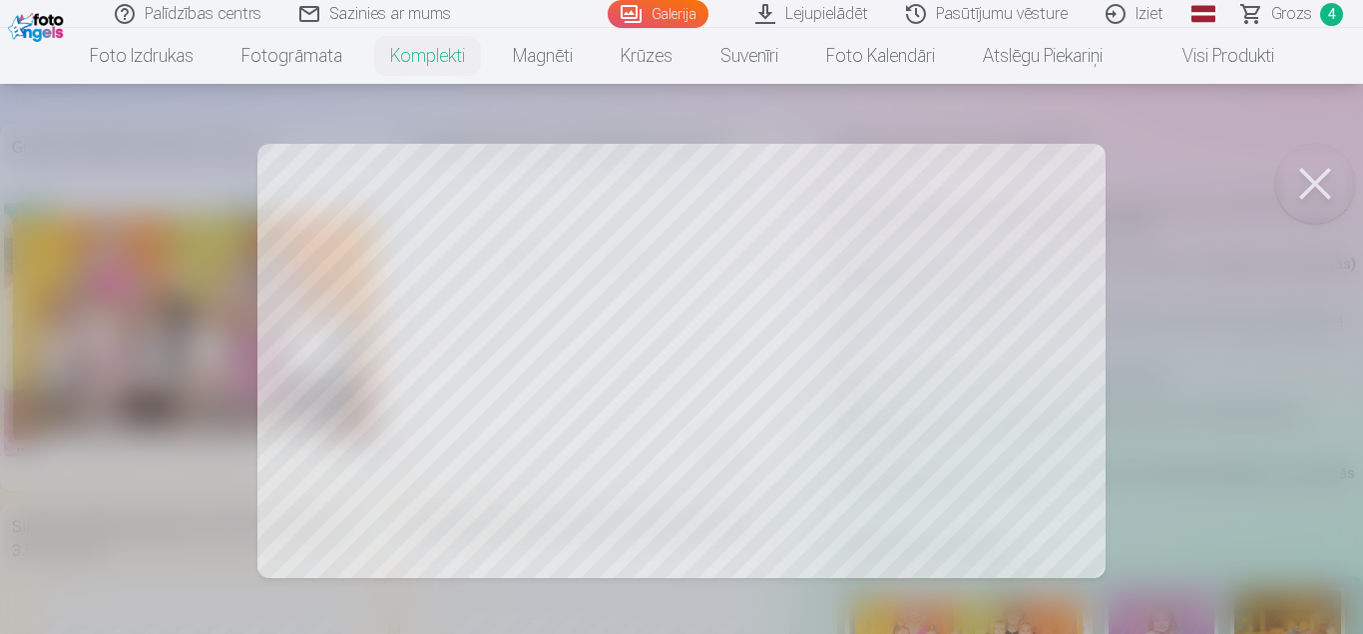
click at [1317, 192] on button at bounding box center [1315, 184] width 80 height 80
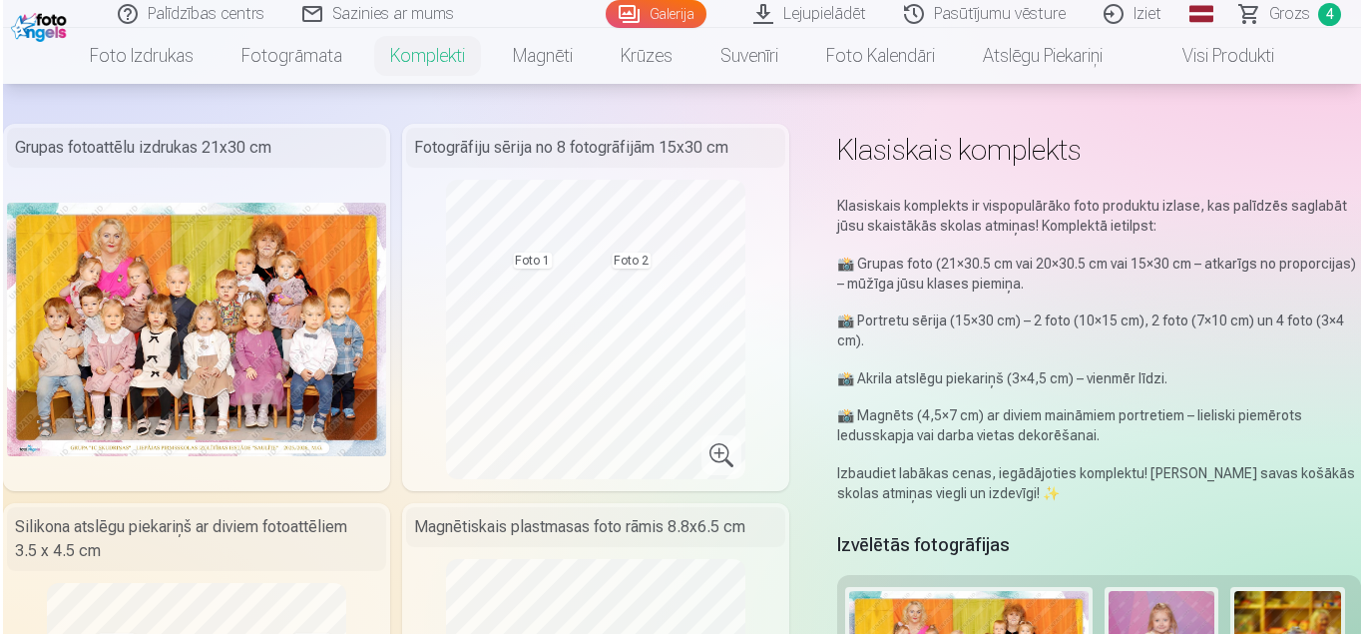
scroll to position [359, 0]
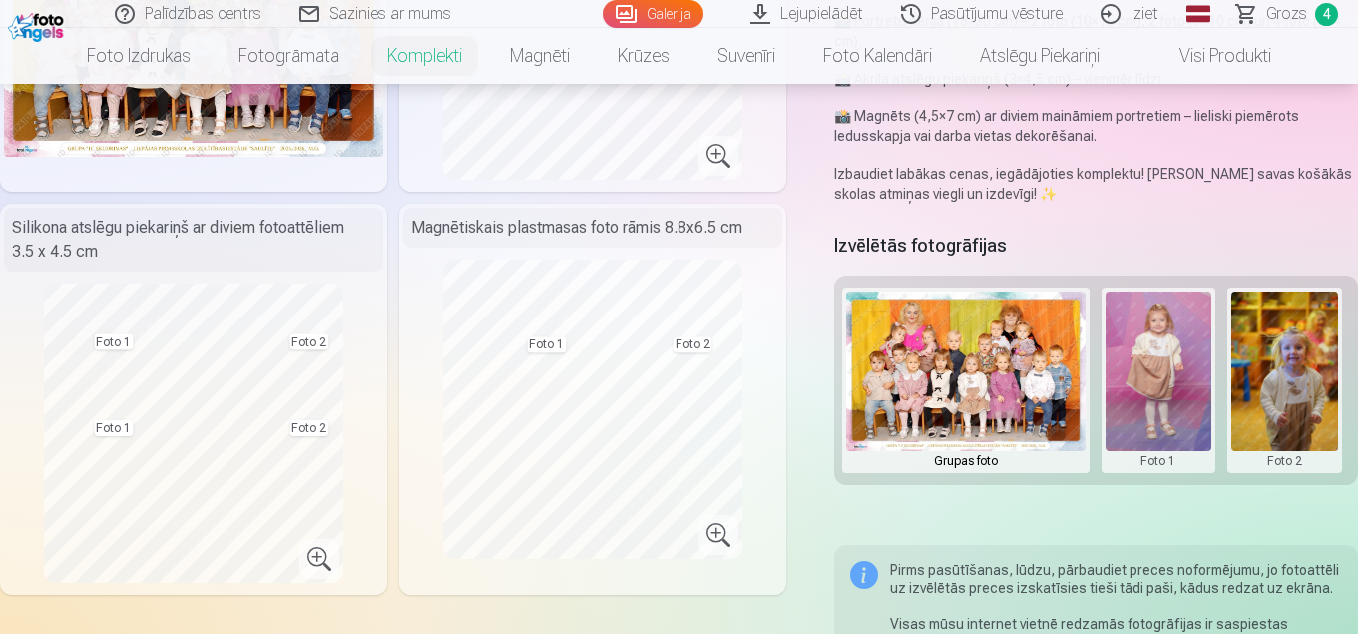
click at [1157, 363] on button at bounding box center [1159, 380] width 107 height 178
click at [1142, 383] on button "Nomainiet foto" at bounding box center [1159, 380] width 163 height 56
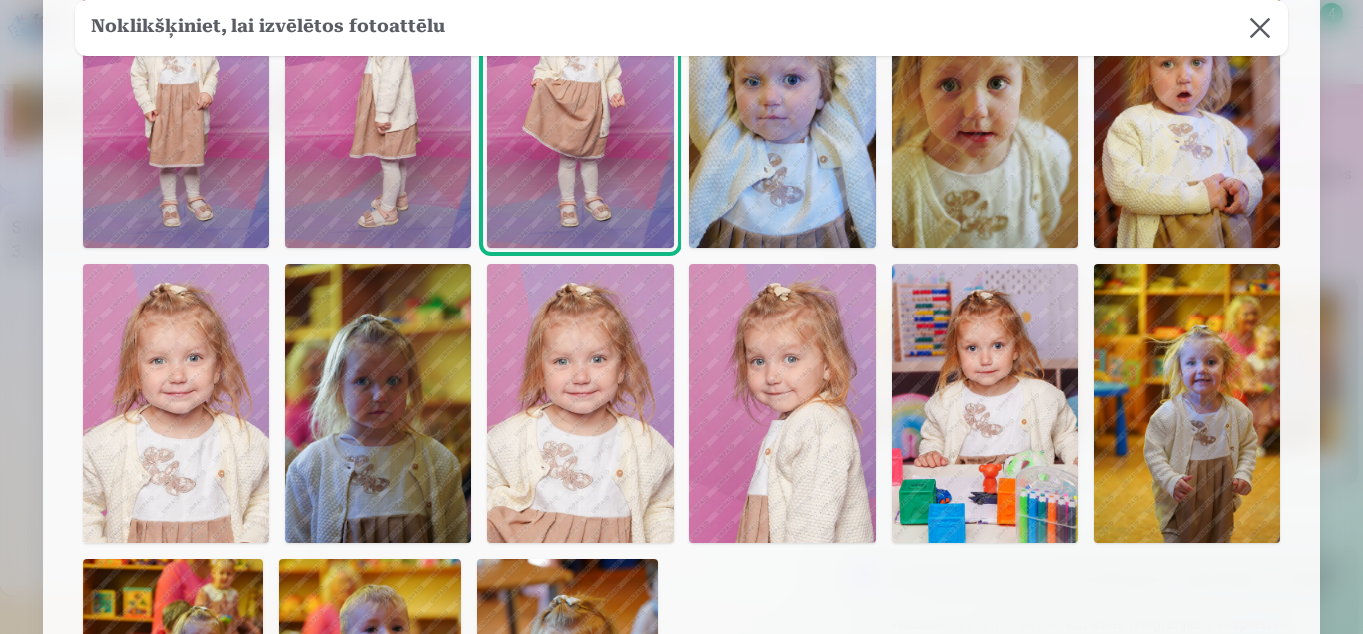
scroll to position [100, 0]
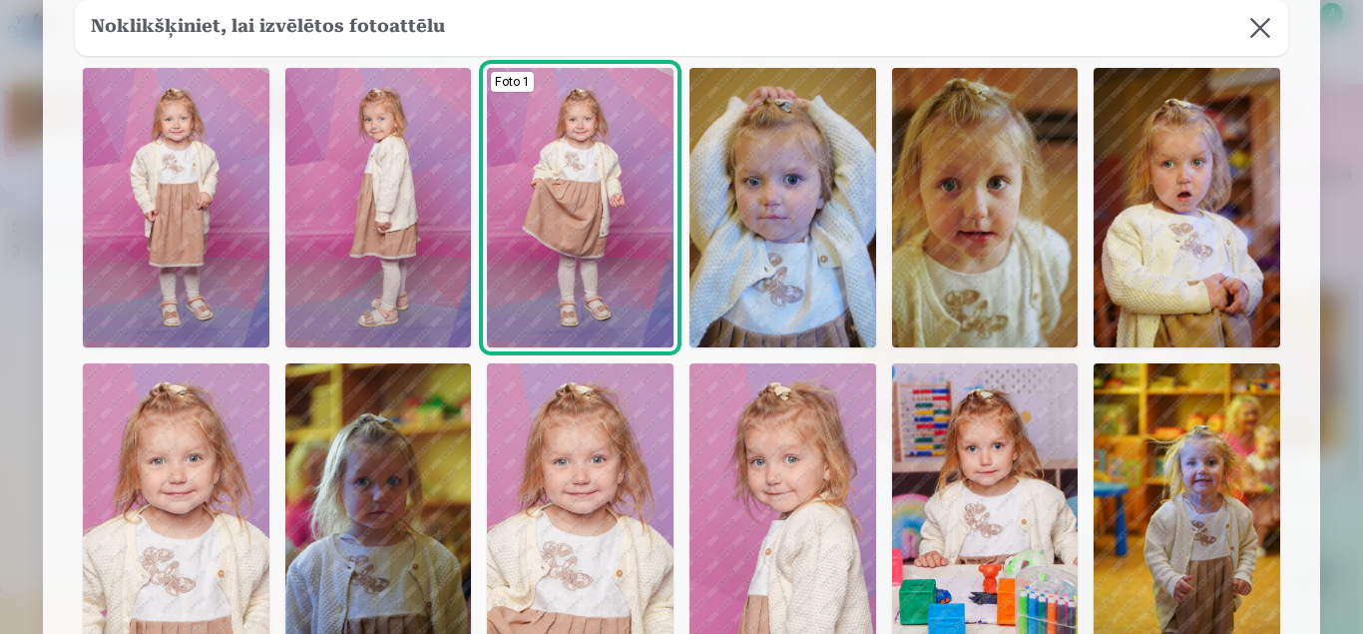
click at [158, 185] on img at bounding box center [176, 207] width 187 height 279
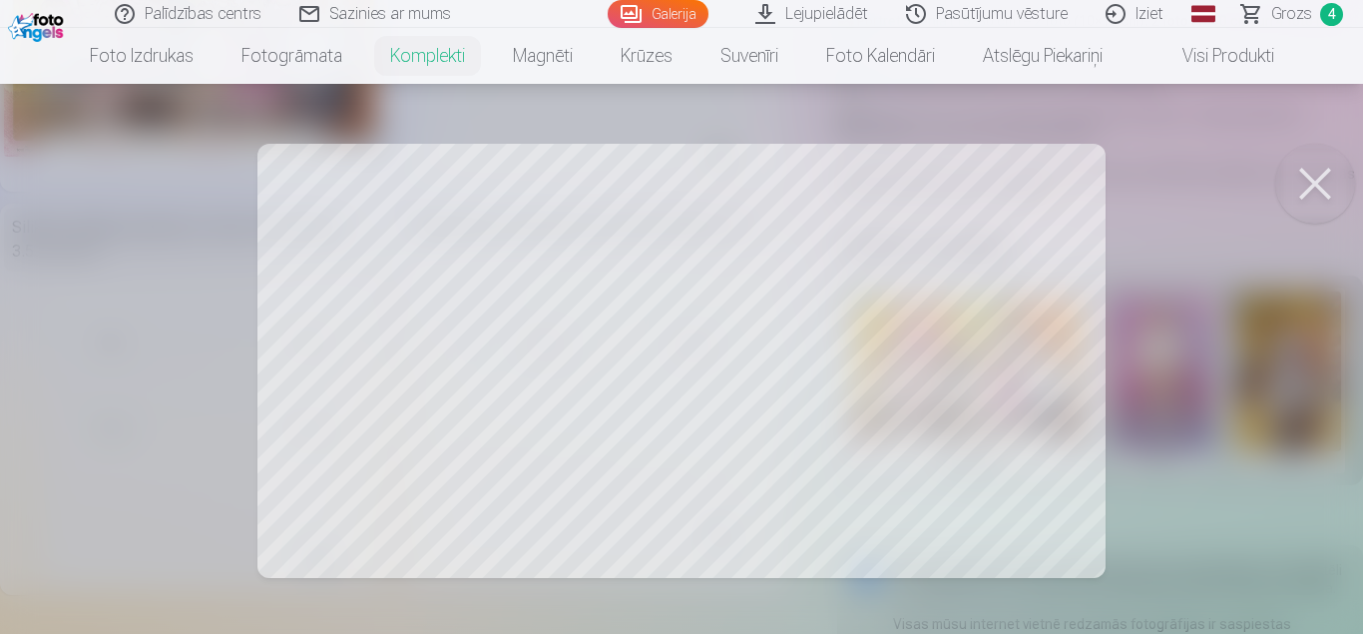
click at [1308, 179] on button at bounding box center [1315, 184] width 80 height 80
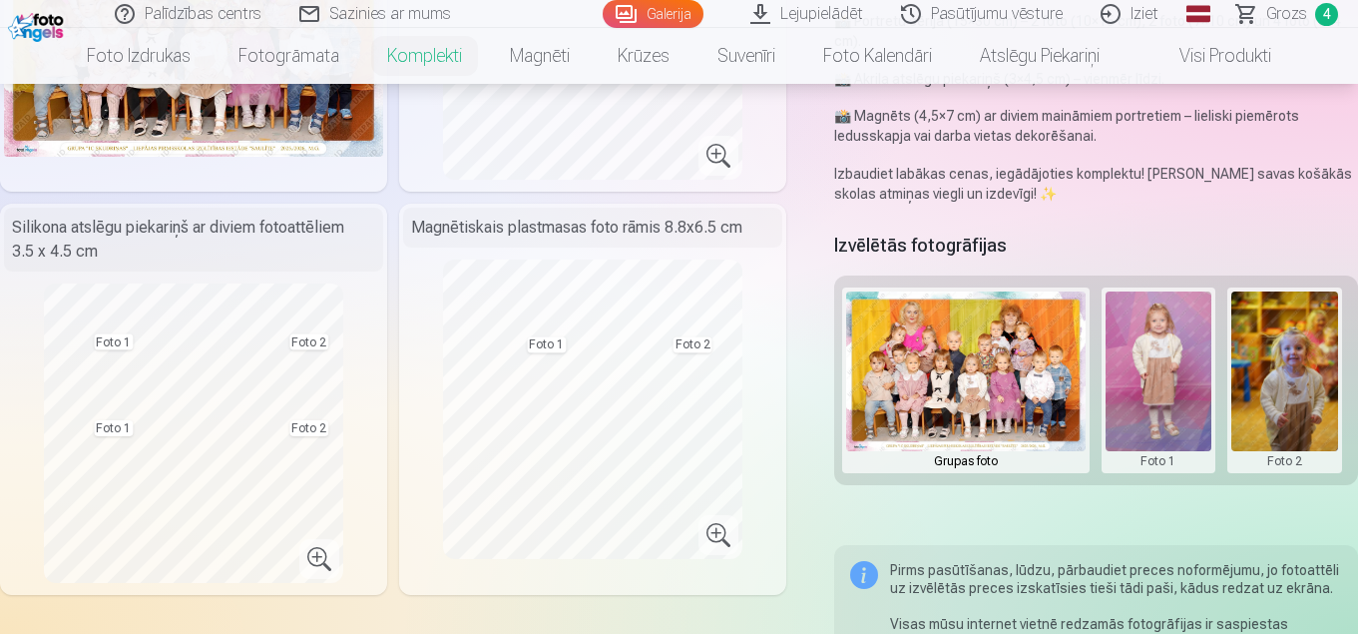
click at [1131, 399] on button at bounding box center [1159, 380] width 107 height 178
click at [1147, 375] on button "Nomainiet foto" at bounding box center [1159, 380] width 163 height 56
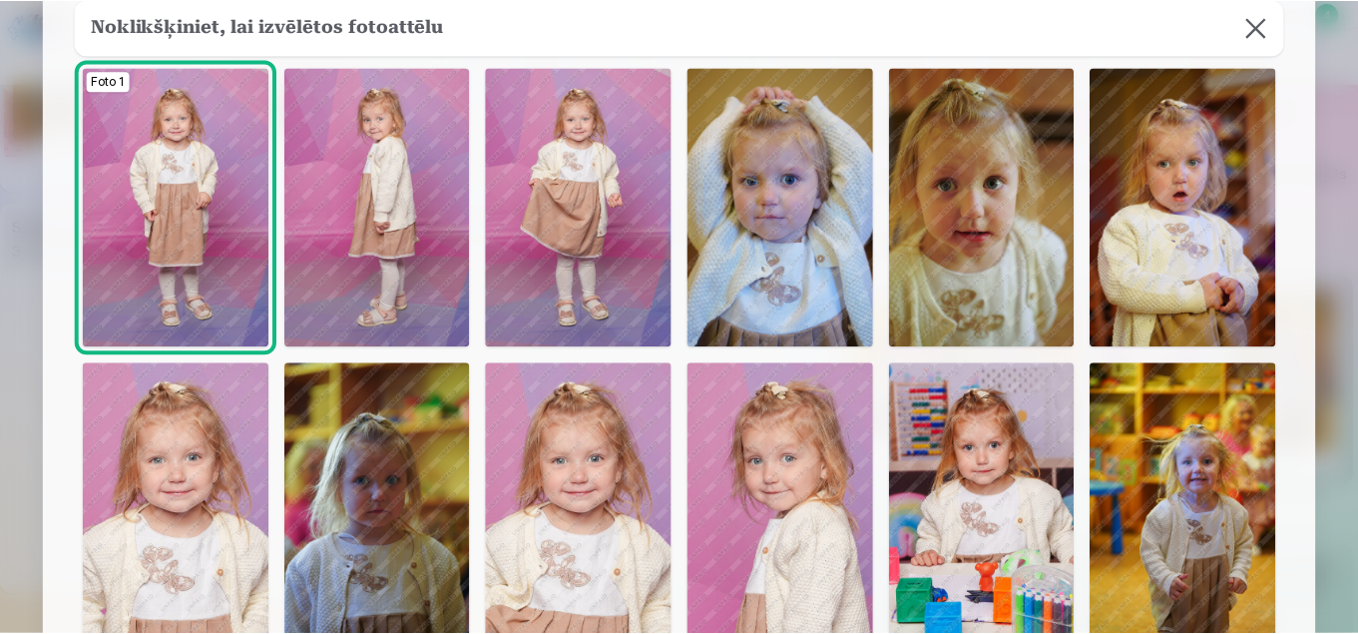
scroll to position [200, 0]
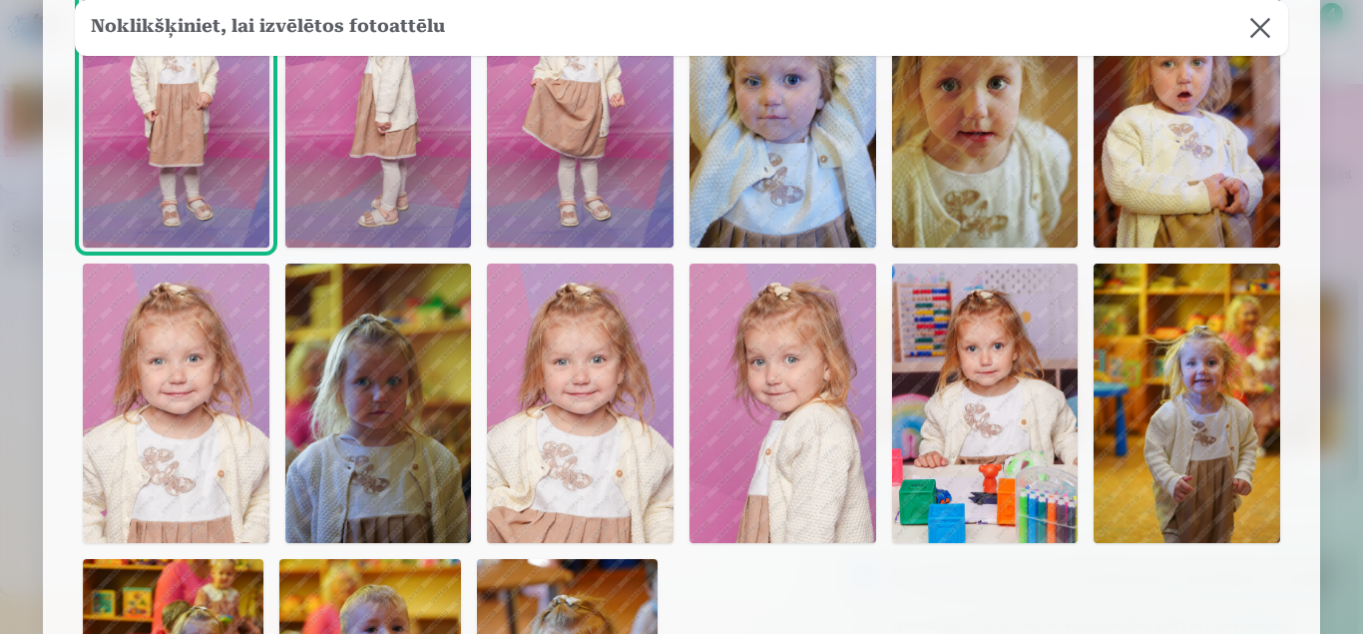
click at [777, 412] on img at bounding box center [782, 402] width 187 height 279
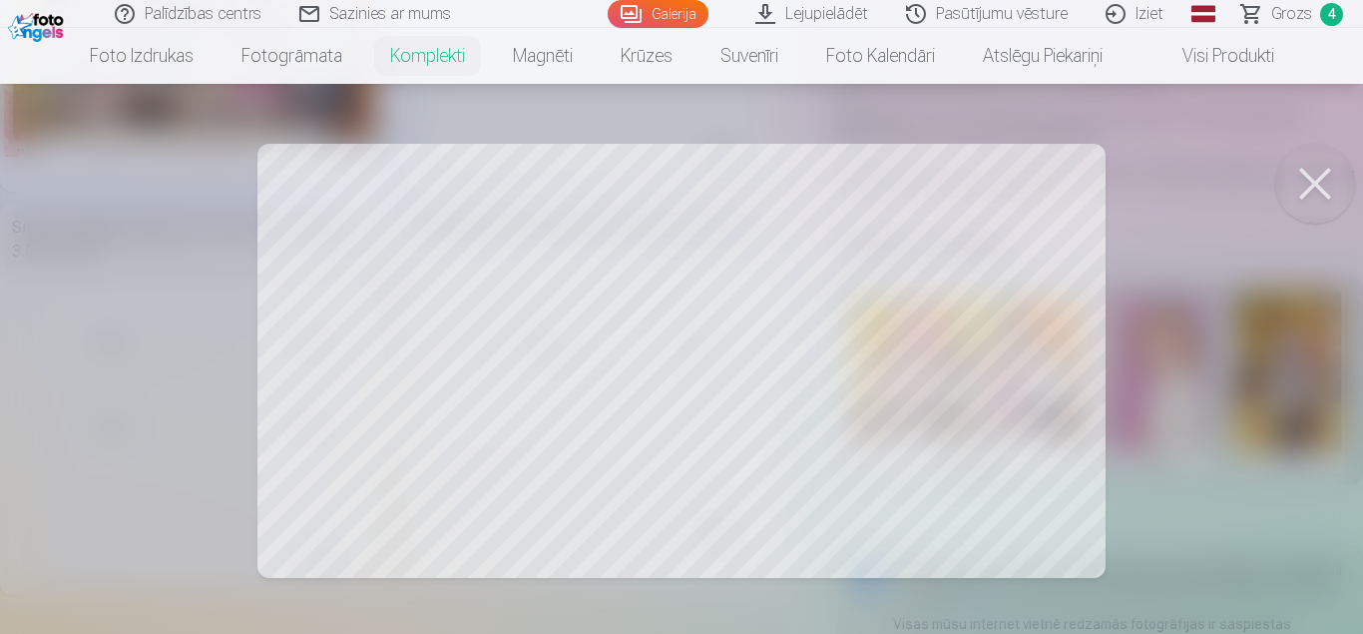
click at [1310, 179] on button at bounding box center [1315, 184] width 80 height 80
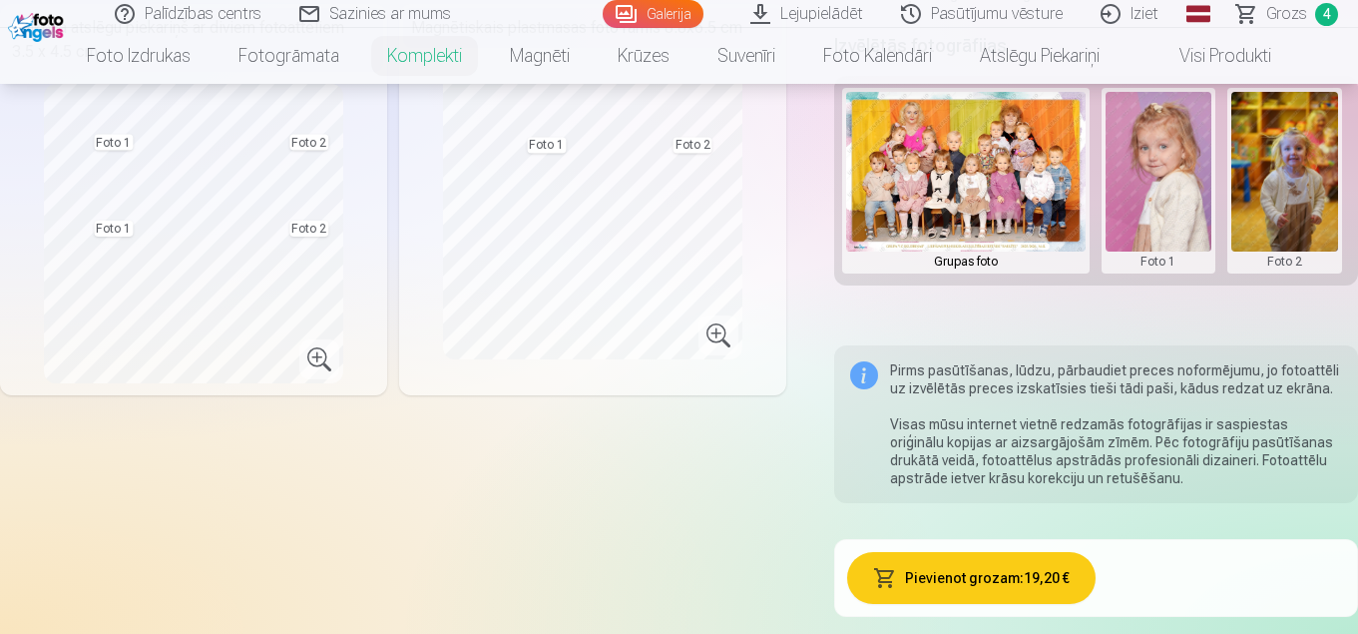
scroll to position [758, 0]
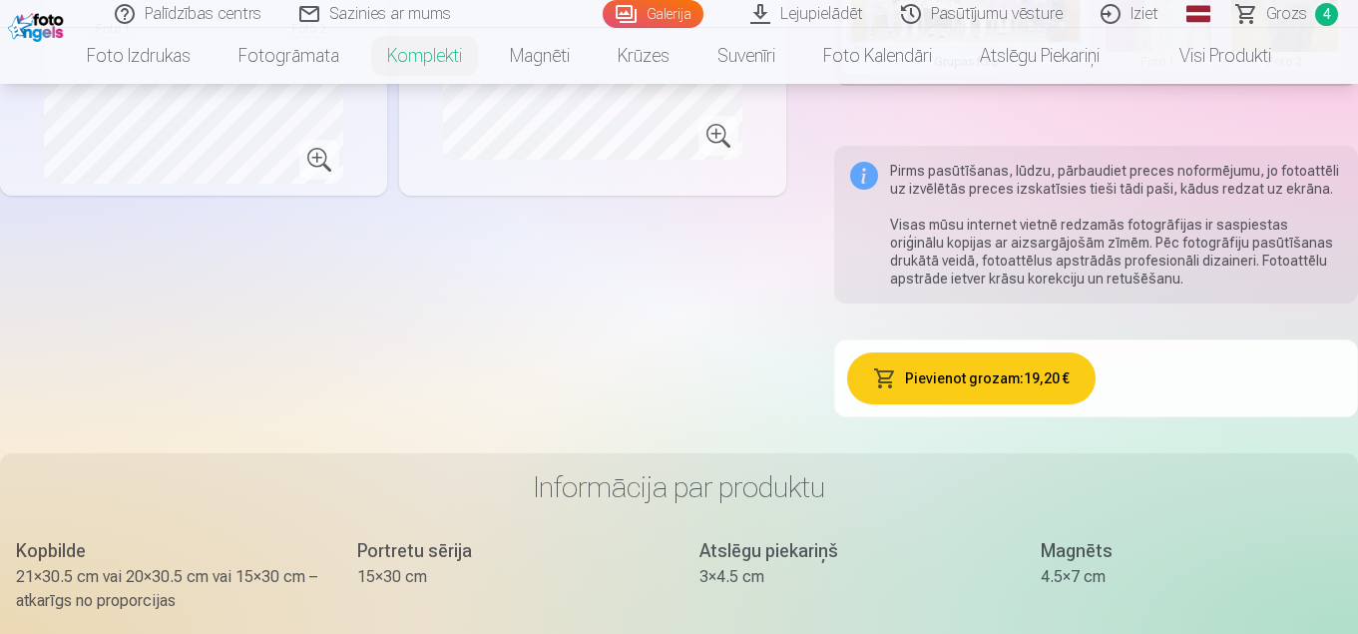
click at [970, 379] on button "Pievienot grozam : 19,20 €" at bounding box center [971, 378] width 249 height 52
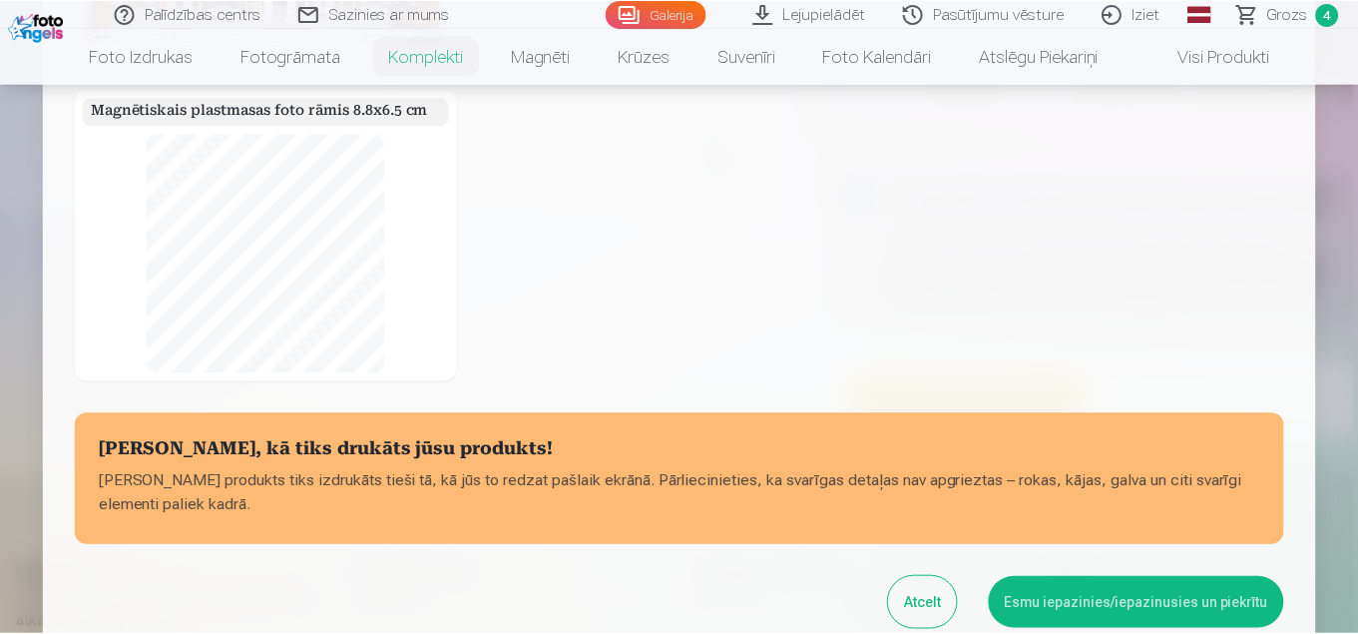
scroll to position [512, 0]
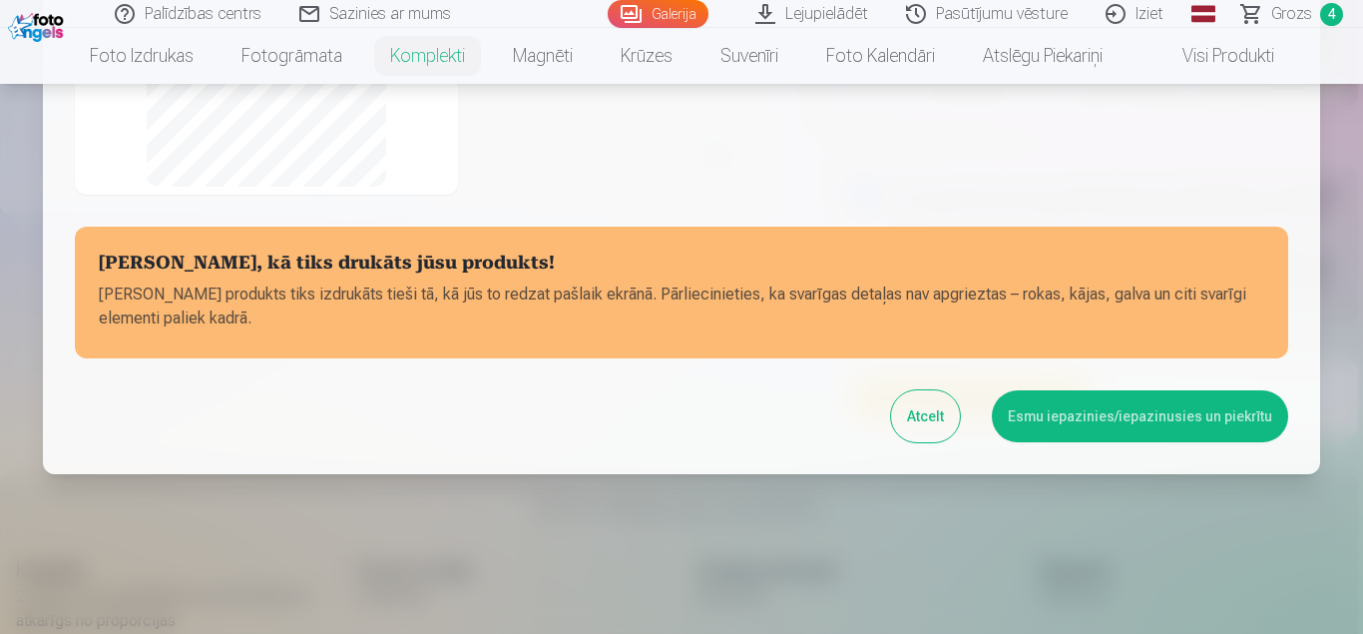
click at [1107, 429] on button "Esmu iepazinies/iepazinusies un piekrītu" at bounding box center [1140, 416] width 296 height 52
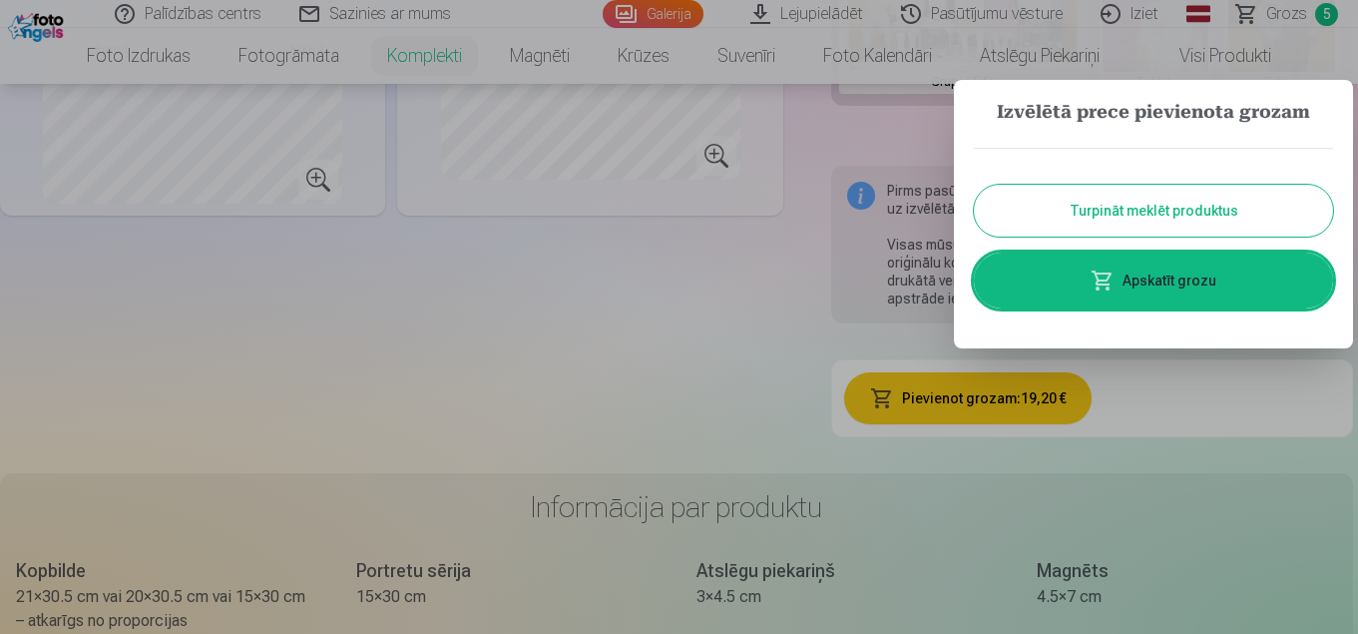
scroll to position [718, 0]
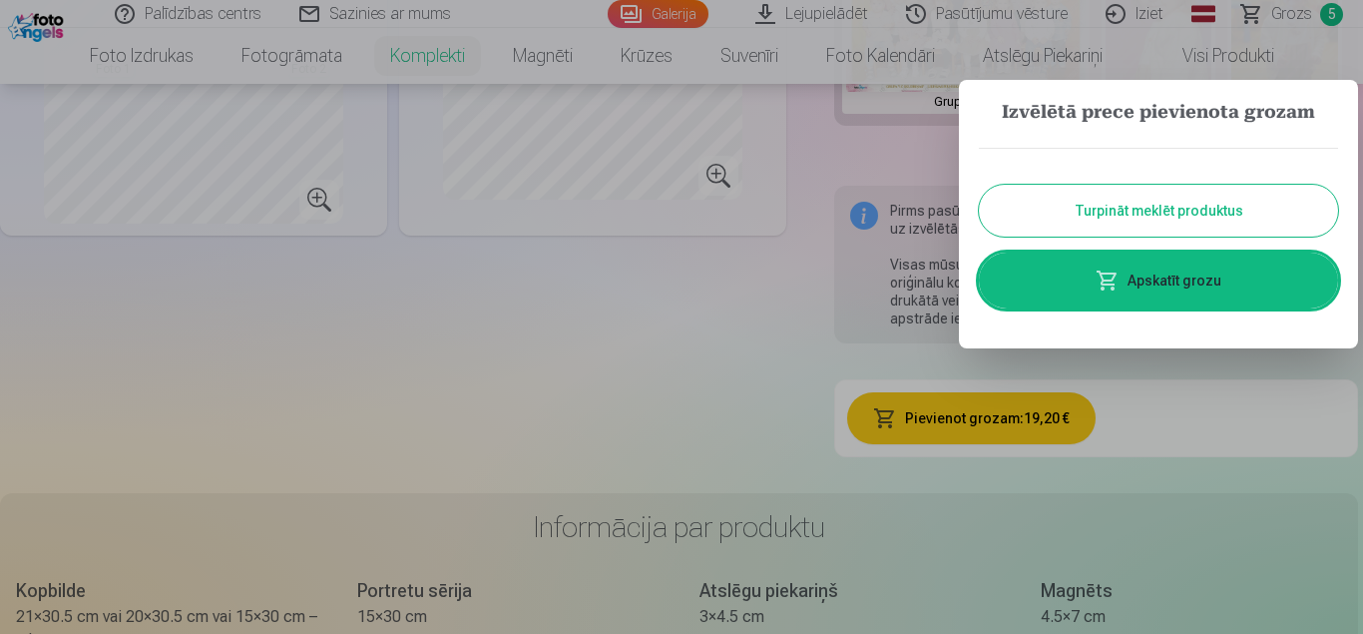
click at [1180, 282] on link "Apskatīt grozu" at bounding box center [1158, 280] width 359 height 56
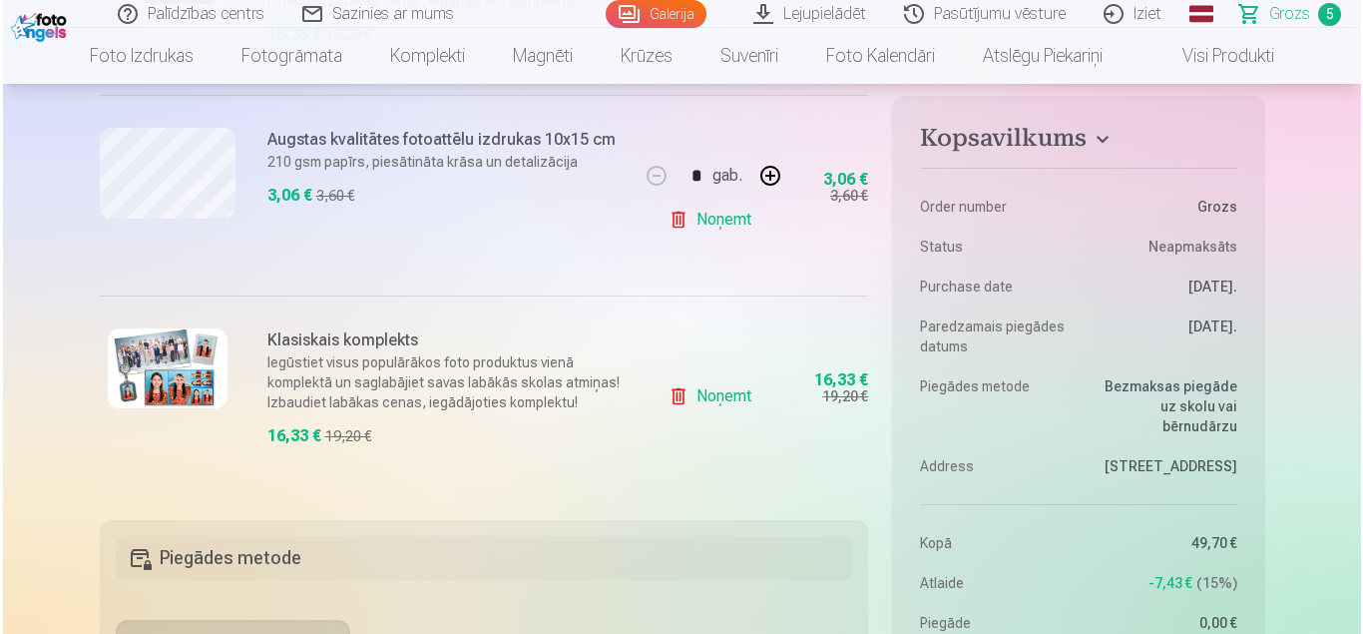
scroll to position [698, 0]
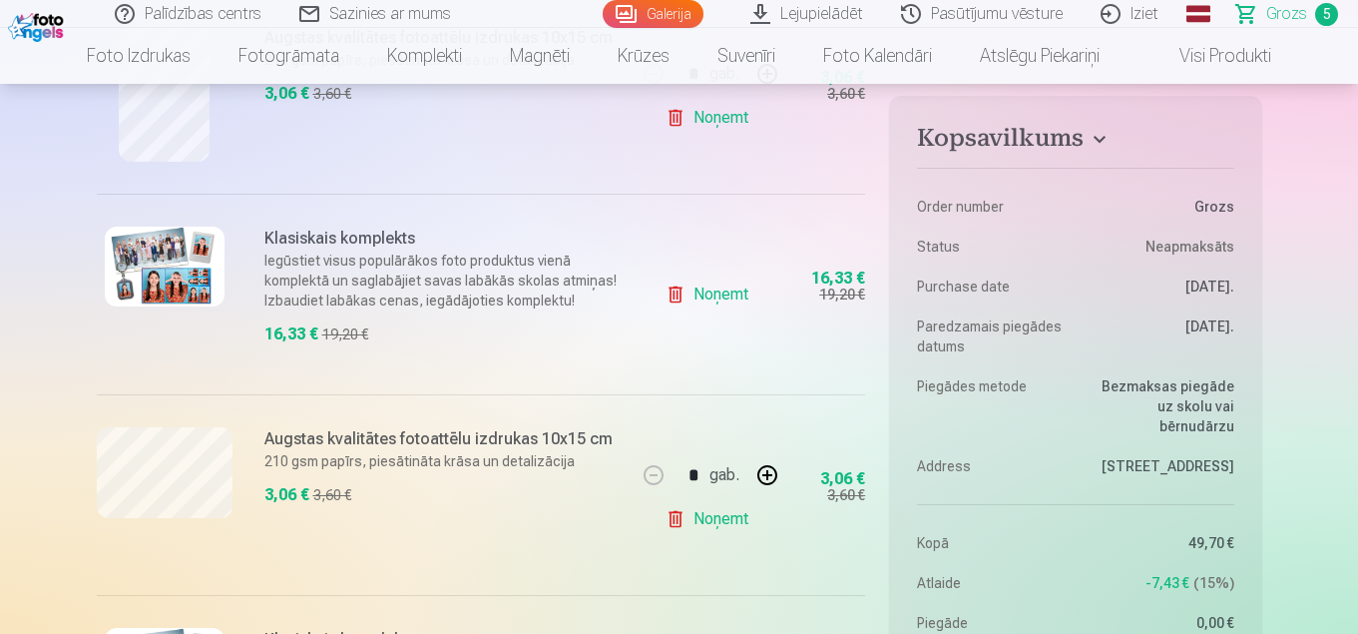
click at [188, 277] on img at bounding box center [165, 267] width 120 height 80
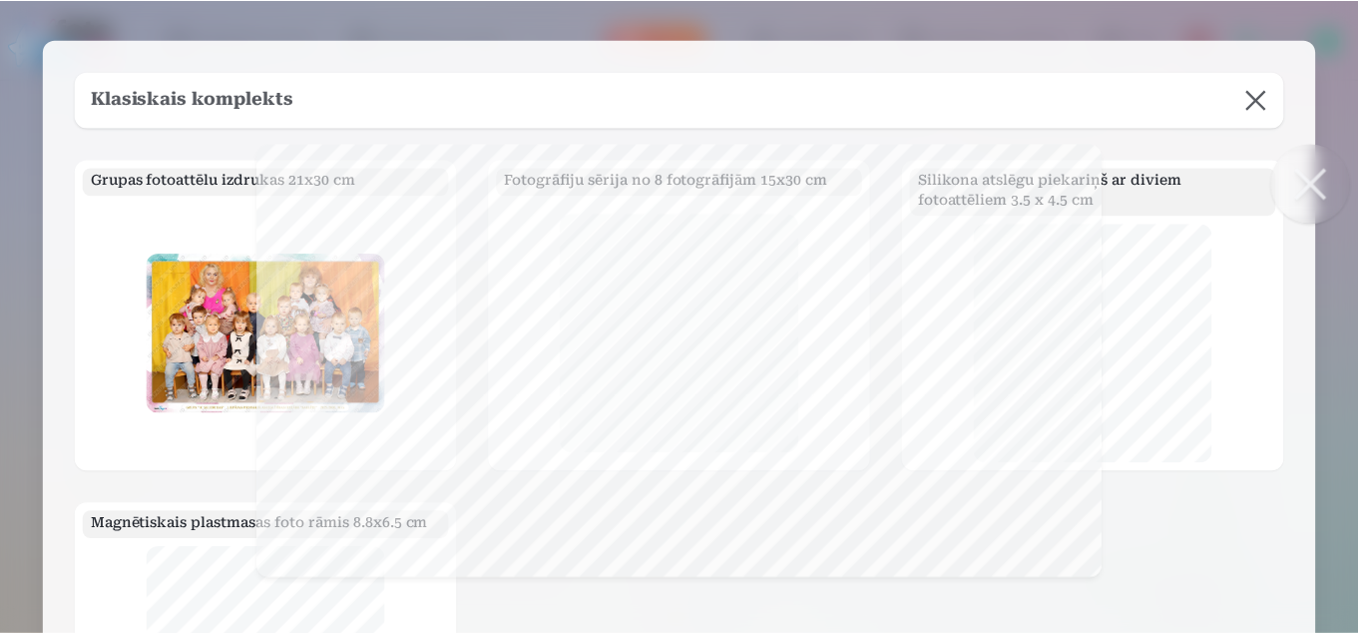
scroll to position [0, 0]
click at [1258, 91] on button at bounding box center [1260, 100] width 56 height 56
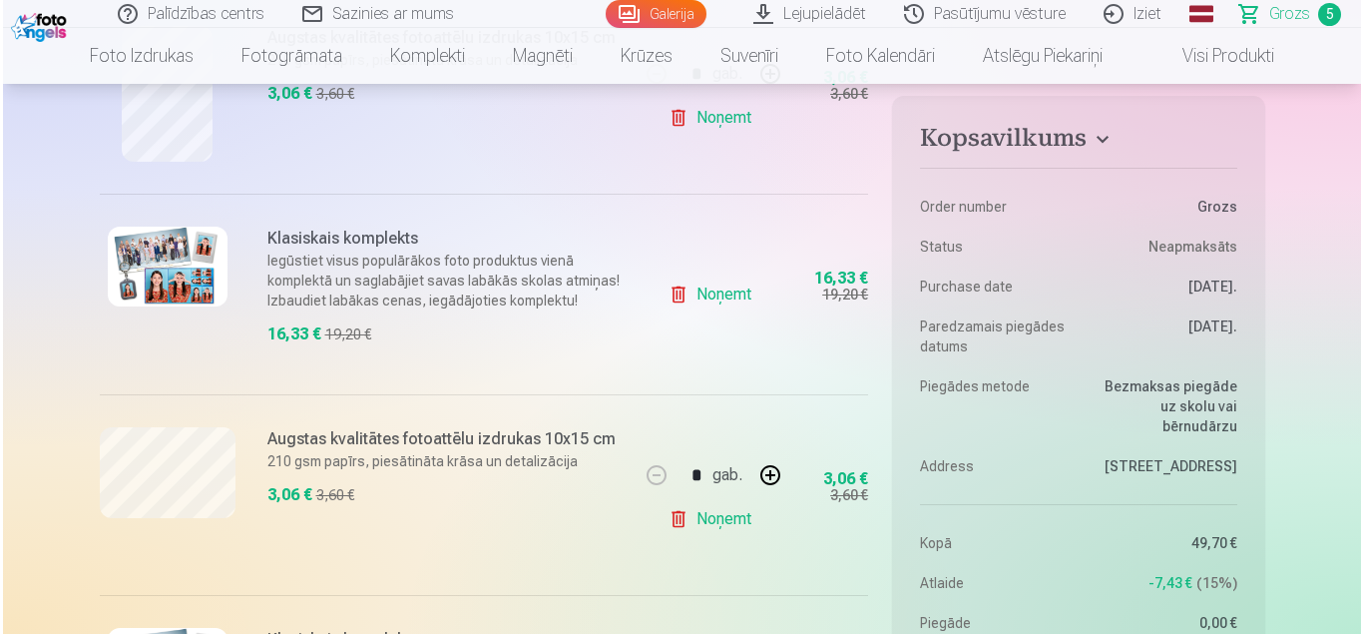
scroll to position [998, 0]
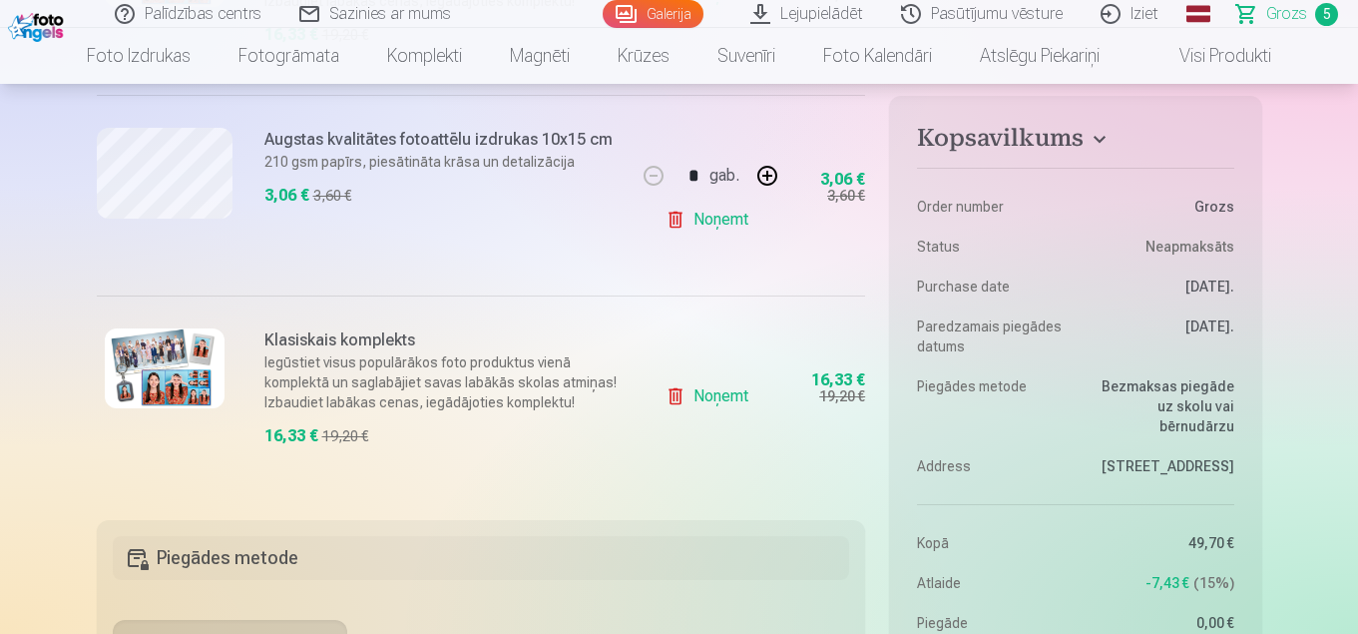
click at [190, 373] on img at bounding box center [165, 368] width 120 height 80
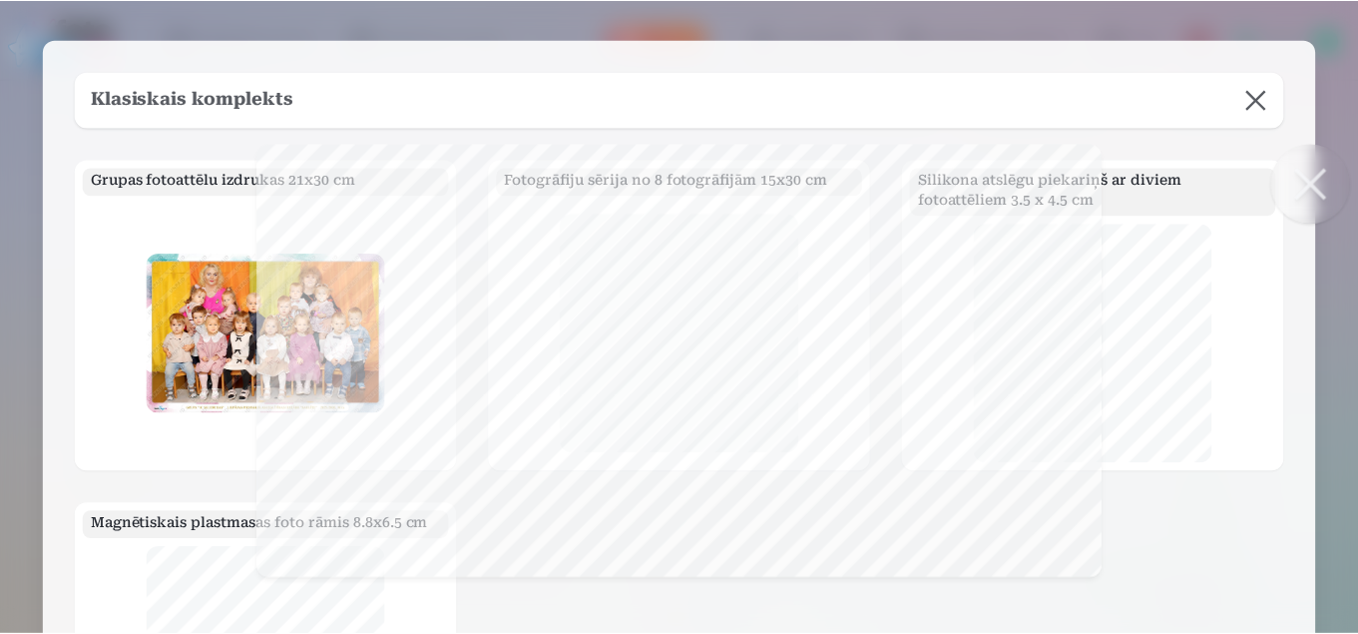
scroll to position [0, 0]
drag, startPoint x: 1260, startPoint y: 101, endPoint x: 816, endPoint y: 265, distance: 473.6
click at [1255, 98] on button at bounding box center [1260, 100] width 56 height 56
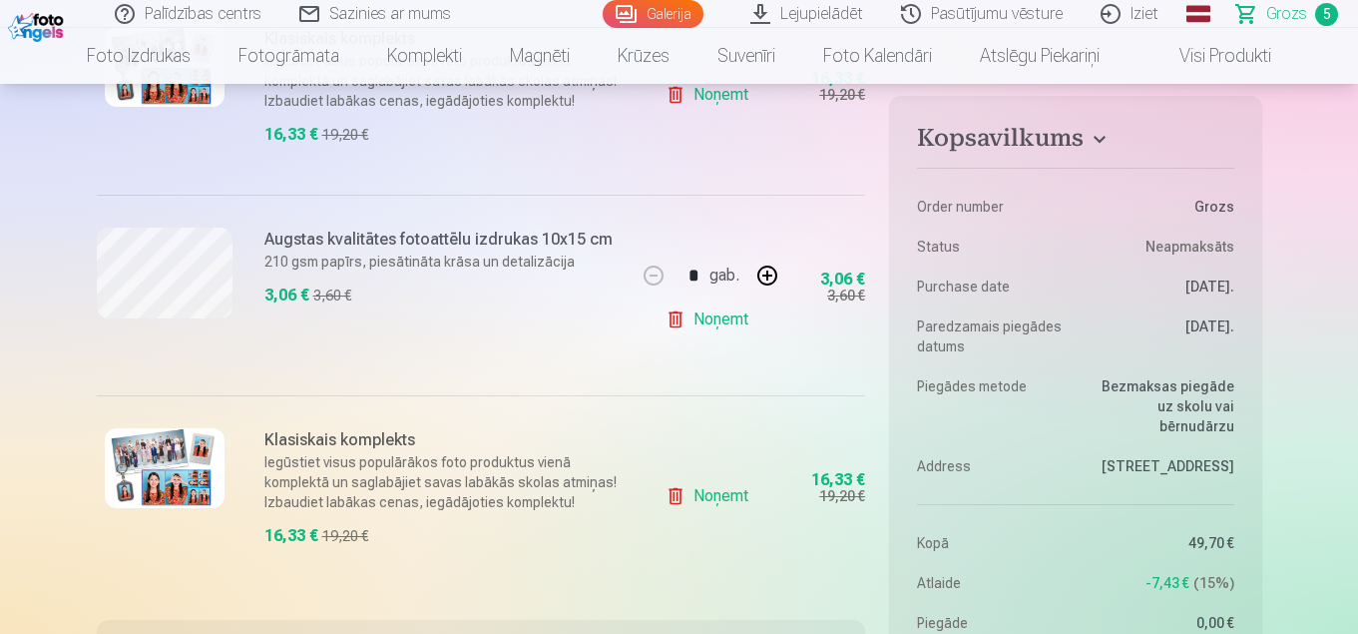
scroll to position [698, 0]
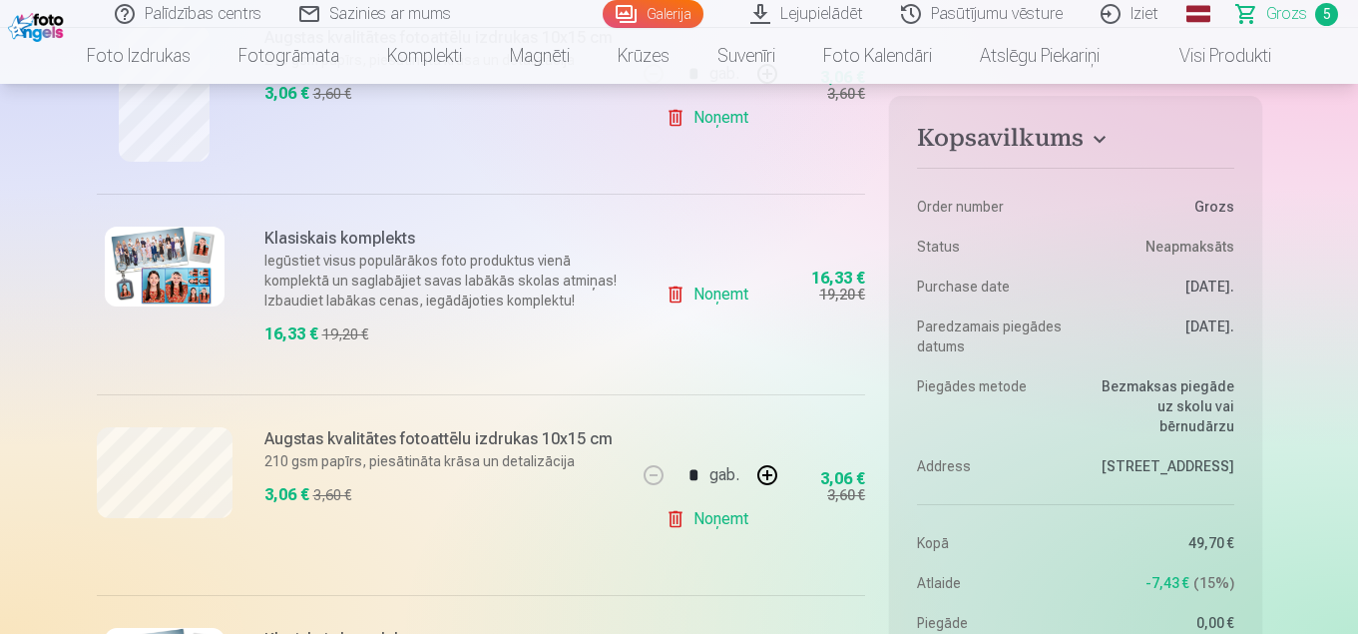
click at [711, 290] on link "Noņemt" at bounding box center [711, 294] width 91 height 40
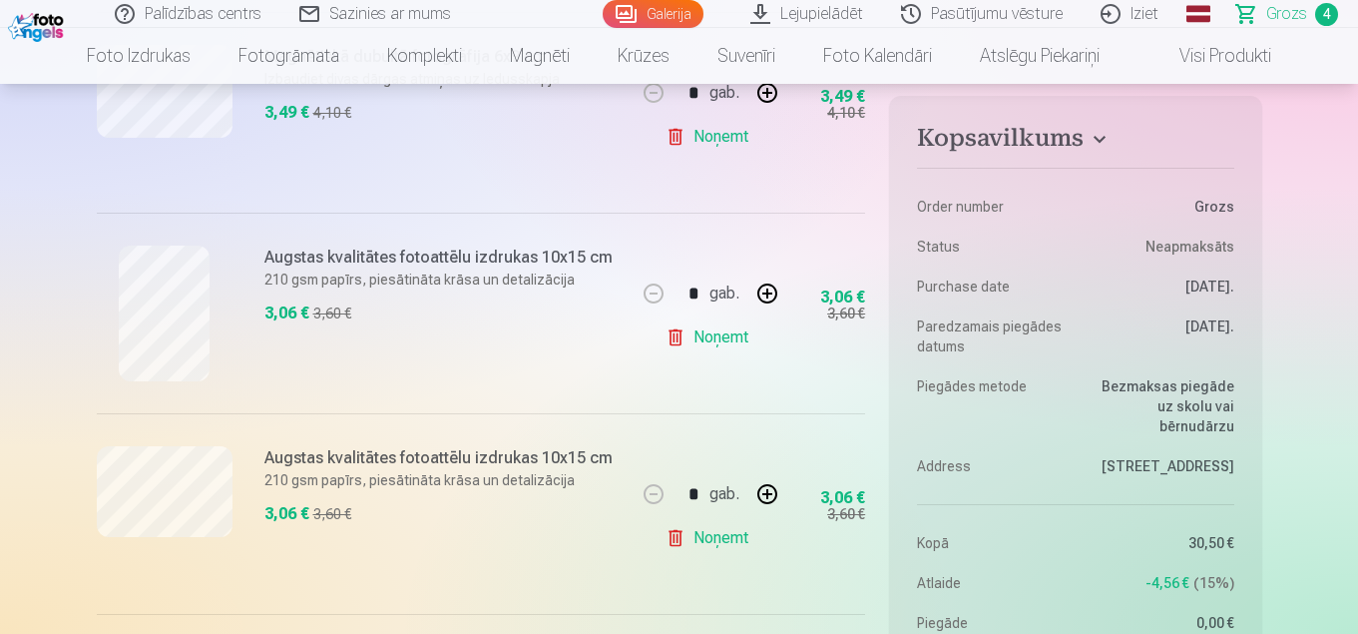
scroll to position [299, 0]
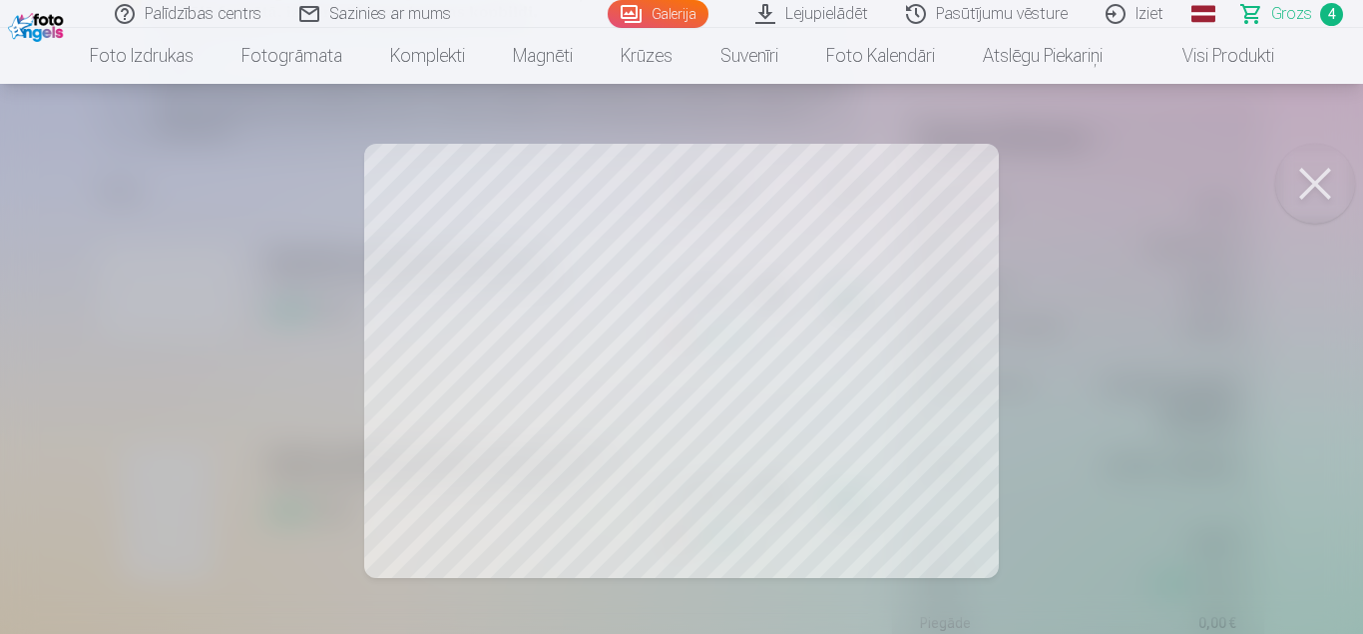
click at [1317, 193] on button at bounding box center [1315, 184] width 80 height 80
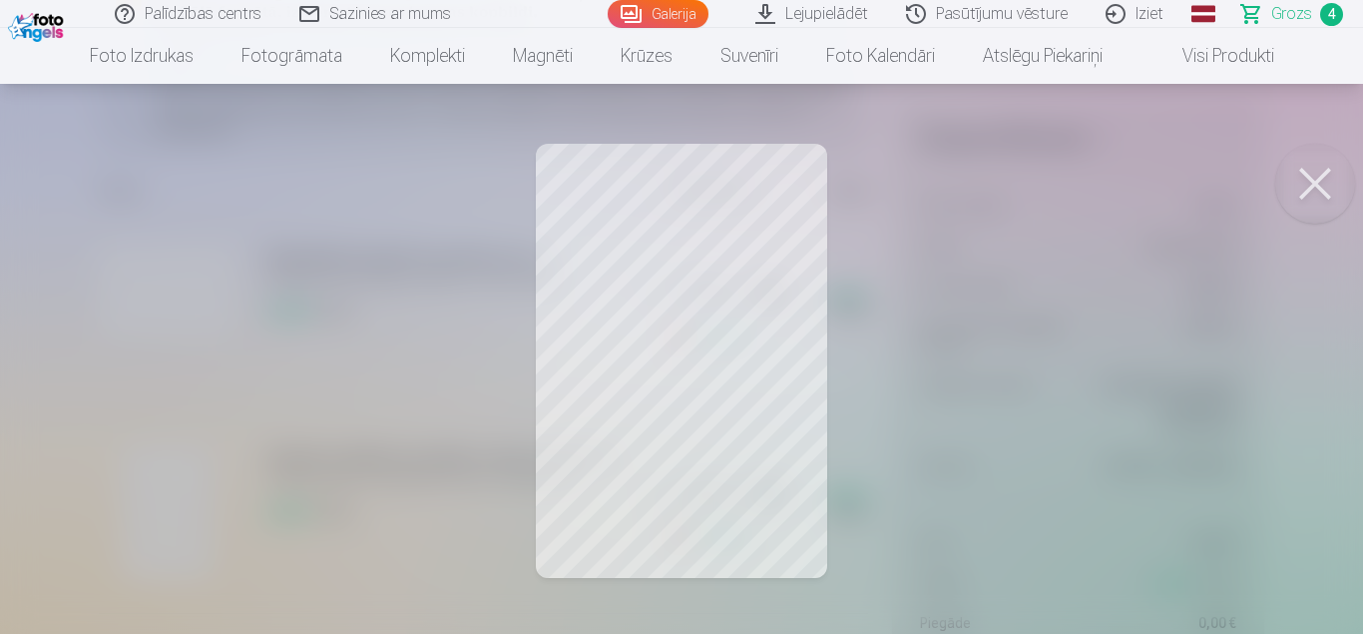
click at [1314, 191] on button at bounding box center [1315, 184] width 80 height 80
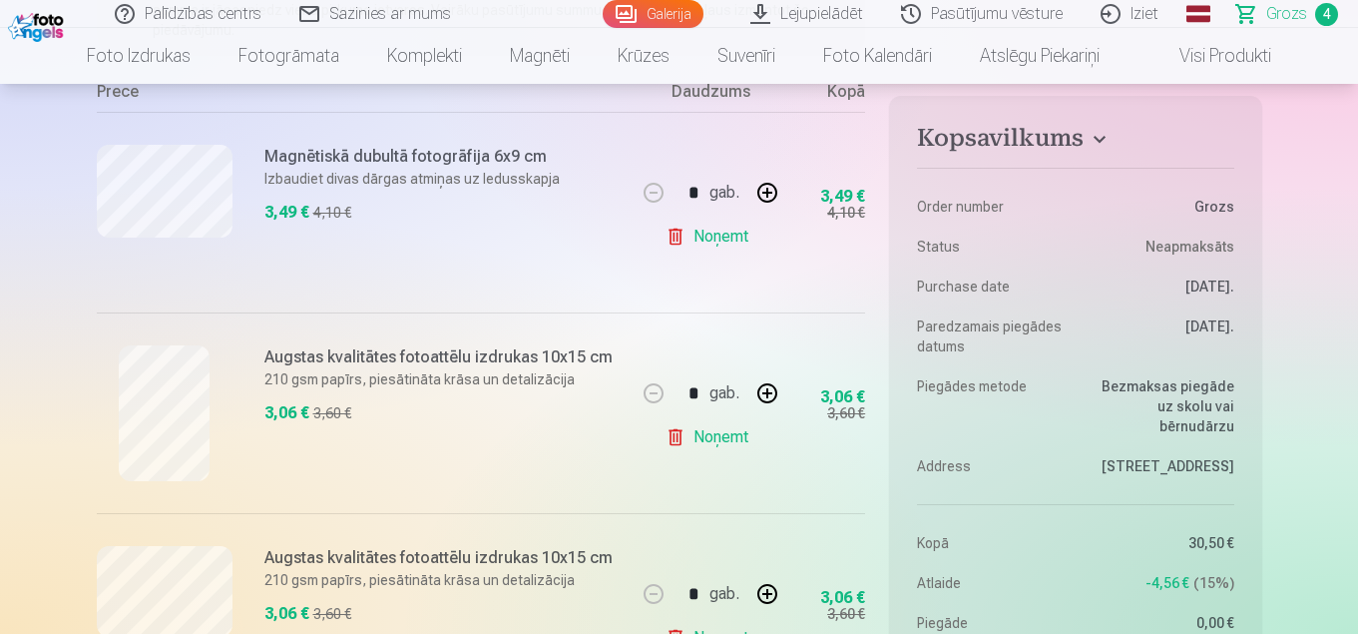
scroll to position [599, 0]
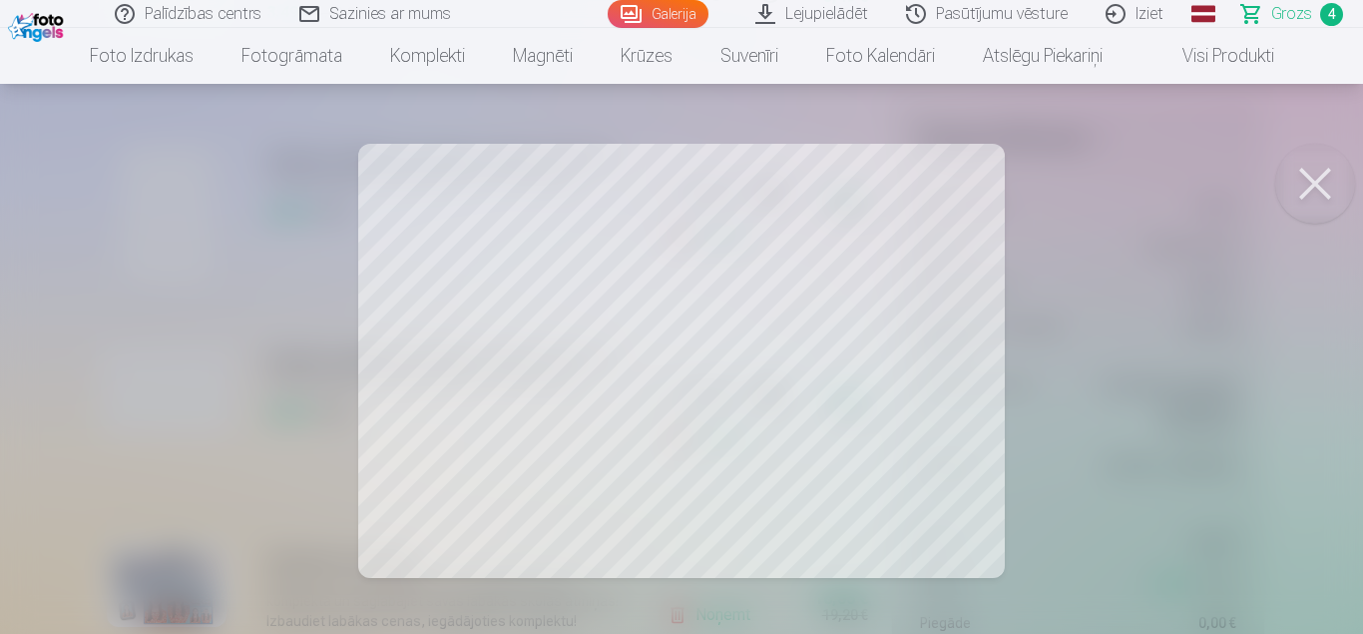
click at [1325, 191] on button at bounding box center [1315, 184] width 80 height 80
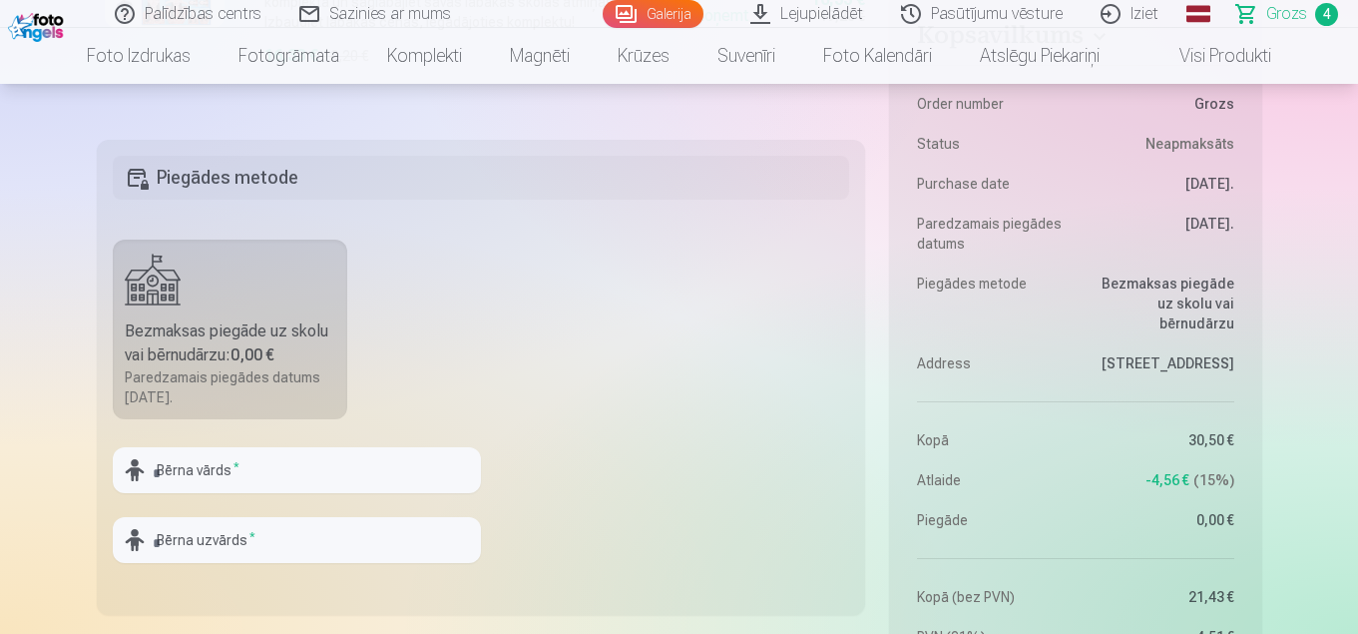
scroll to position [1297, 0]
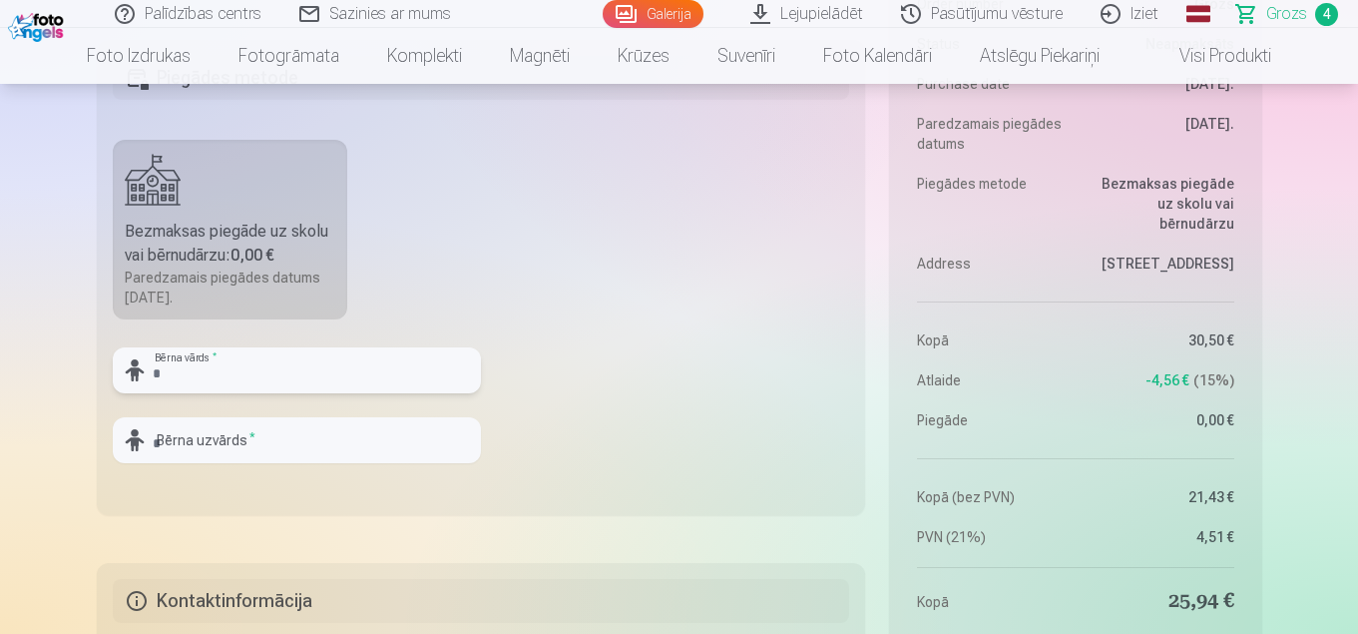
click at [343, 377] on input "text" at bounding box center [297, 370] width 368 height 46
type input "******"
click at [229, 433] on input "text" at bounding box center [297, 440] width 368 height 46
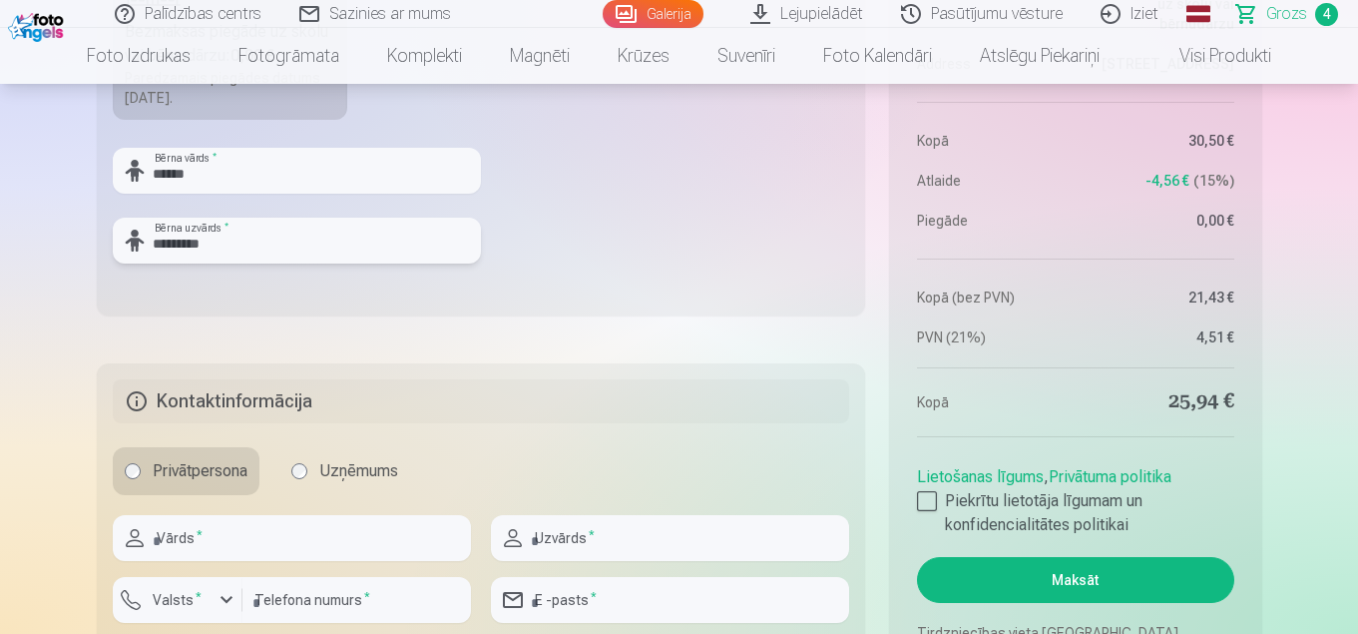
scroll to position [1597, 0]
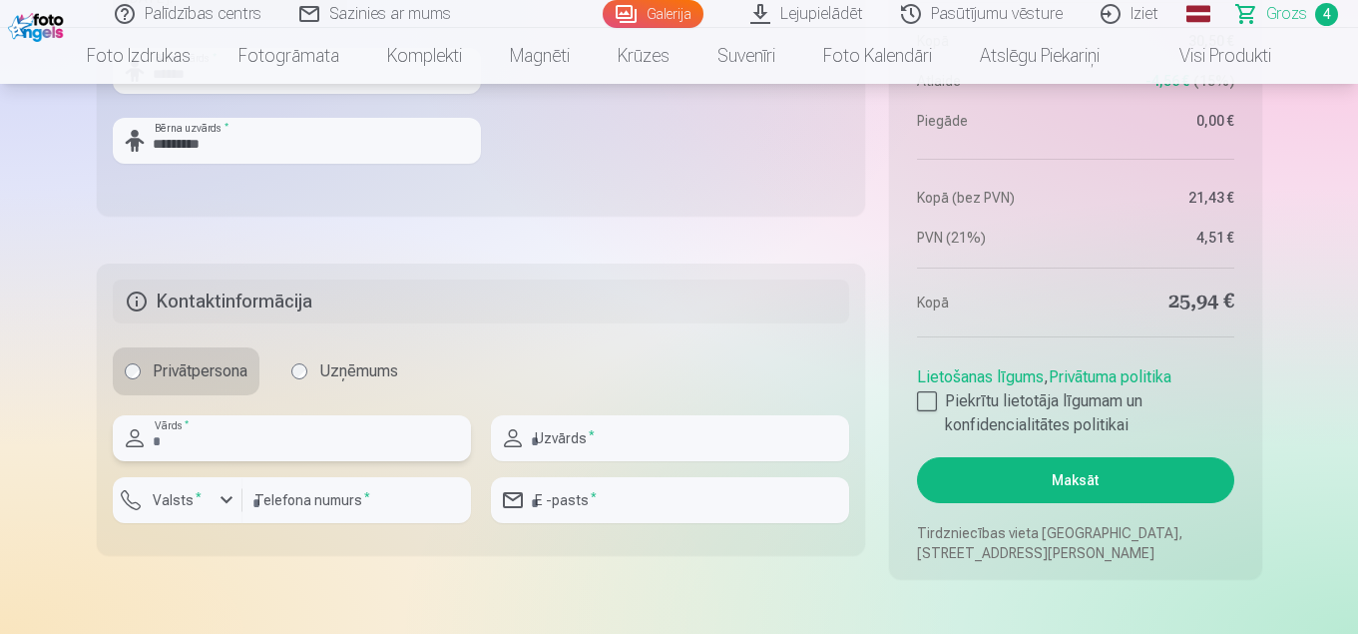
click at [254, 448] on input "text" at bounding box center [292, 438] width 358 height 46
click at [183, 146] on input "*********" at bounding box center [297, 141] width 368 height 46
click at [186, 149] on input "*********" at bounding box center [297, 141] width 368 height 46
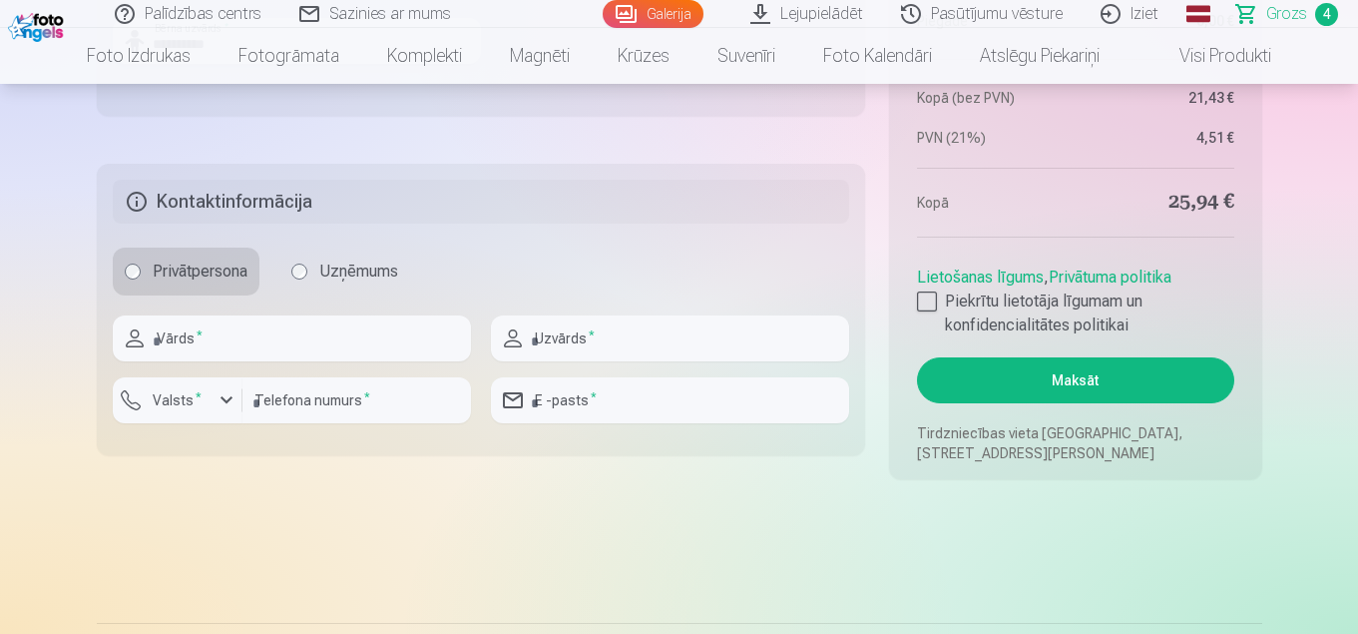
type input "**********"
click at [224, 333] on input "text" at bounding box center [292, 338] width 358 height 46
type input "******"
click at [660, 333] on input "text" at bounding box center [670, 338] width 358 height 46
type input "**********"
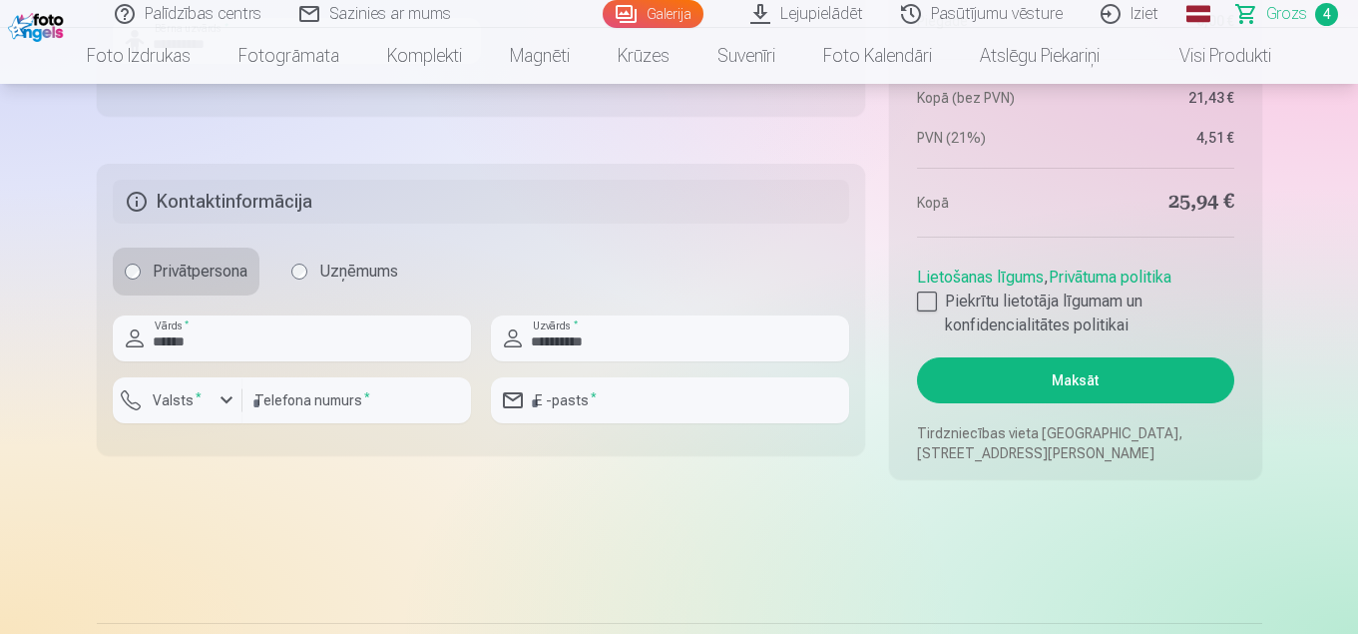
click at [306, 414] on input "number" at bounding box center [356, 400] width 228 height 46
type input "********"
click at [680, 405] on input "**********" at bounding box center [670, 400] width 358 height 46
type input "**********"
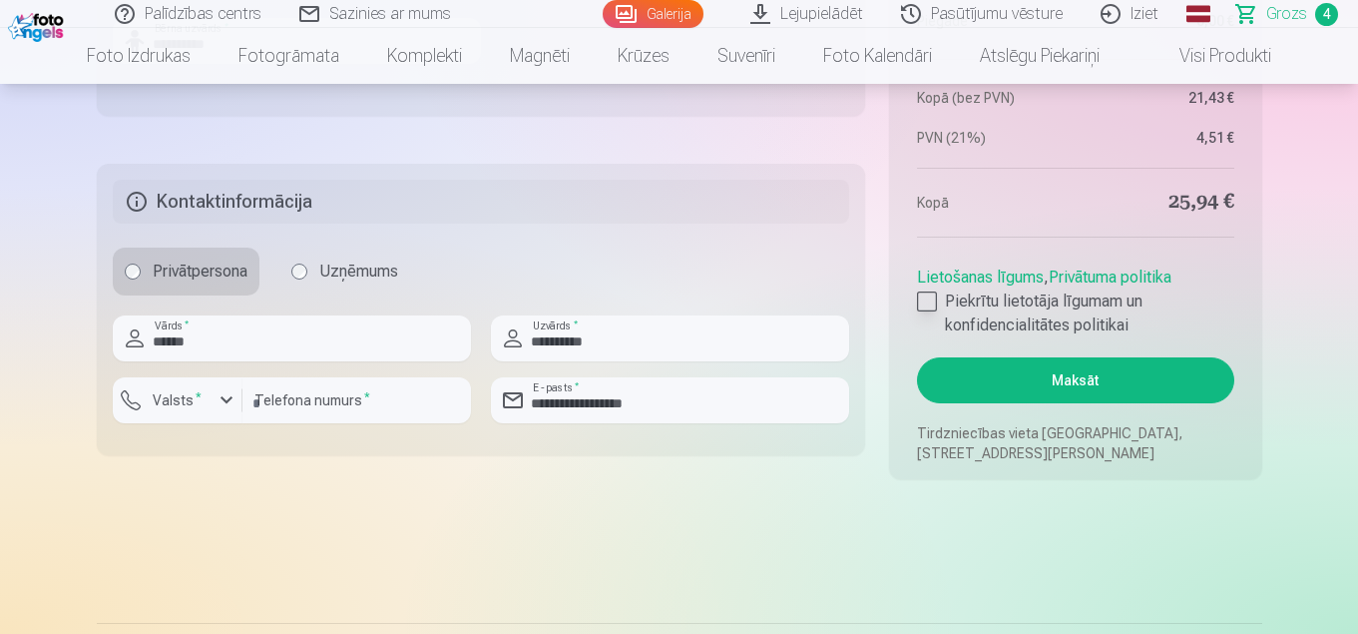
click at [925, 299] on div at bounding box center [927, 301] width 20 height 20
click at [1056, 373] on button "Maksāt" at bounding box center [1075, 380] width 316 height 46
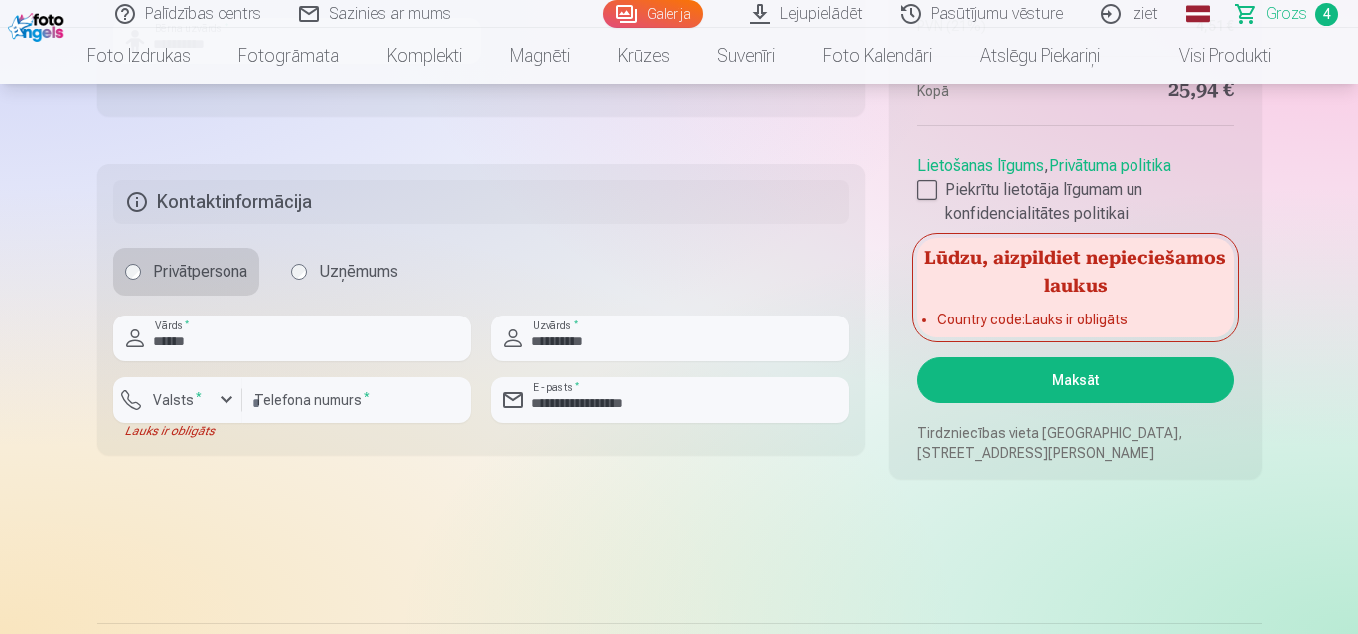
click at [1058, 372] on button "Maksāt" at bounding box center [1075, 380] width 316 height 46
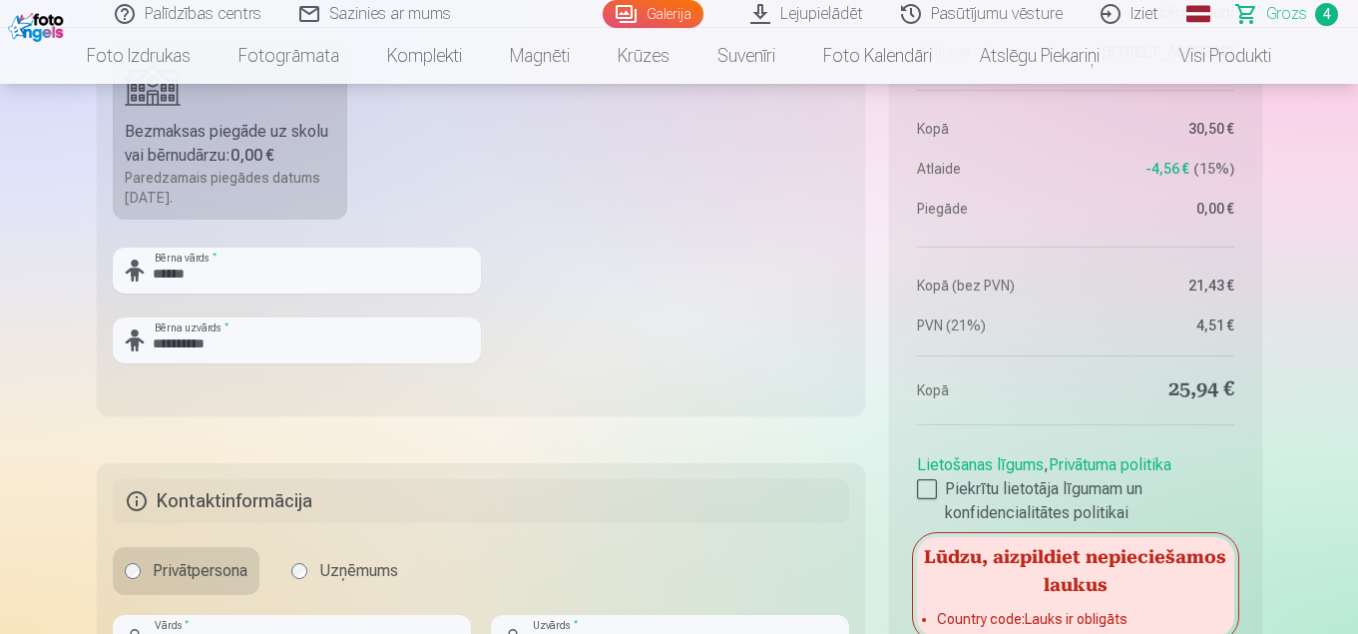
scroll to position [1597, 0]
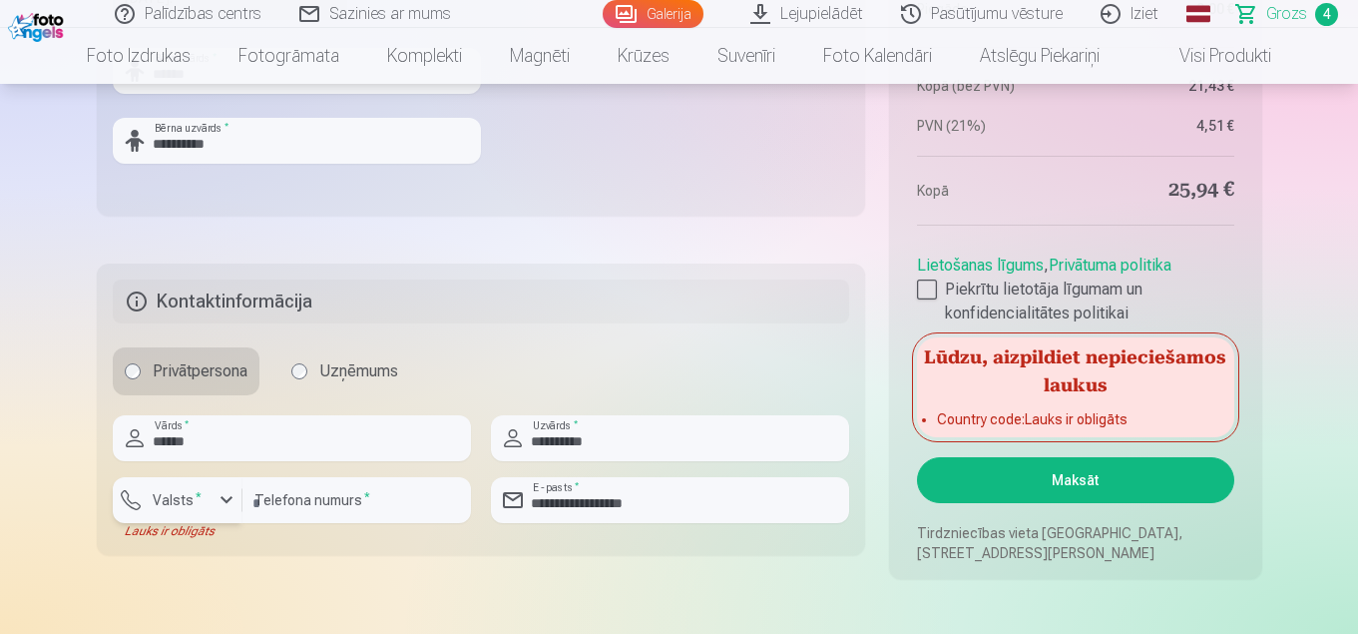
click at [227, 499] on div "button" at bounding box center [227, 500] width 24 height 24
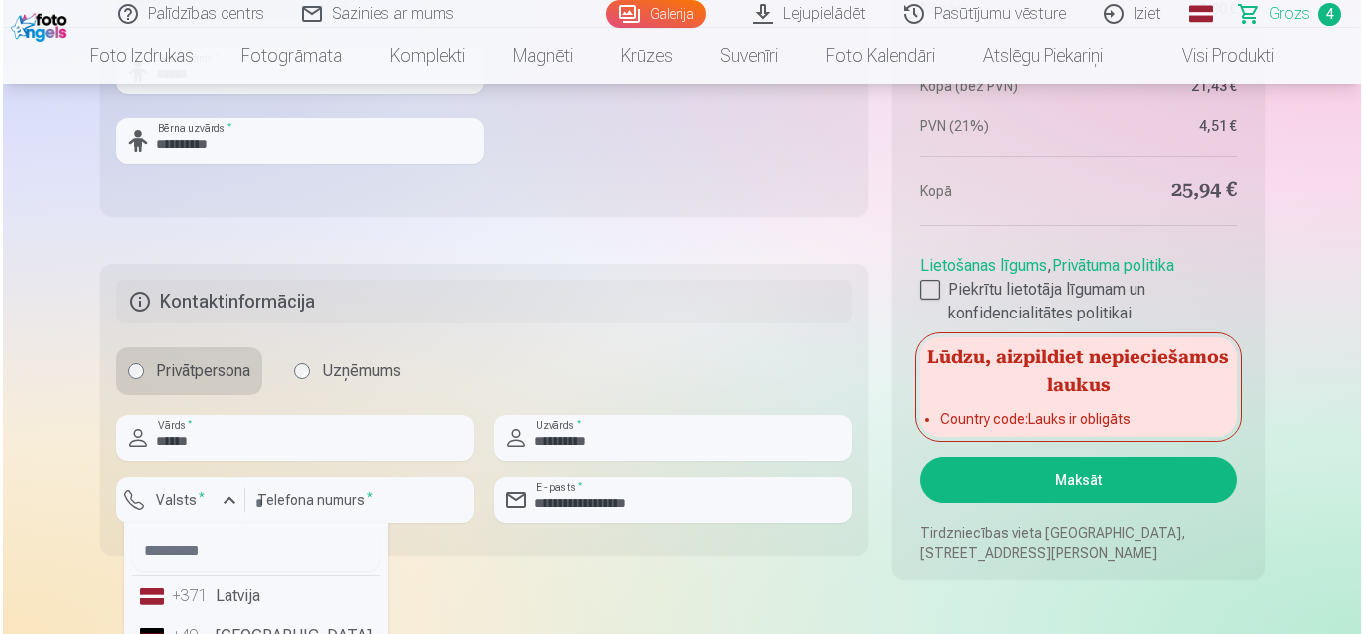
scroll to position [1696, 0]
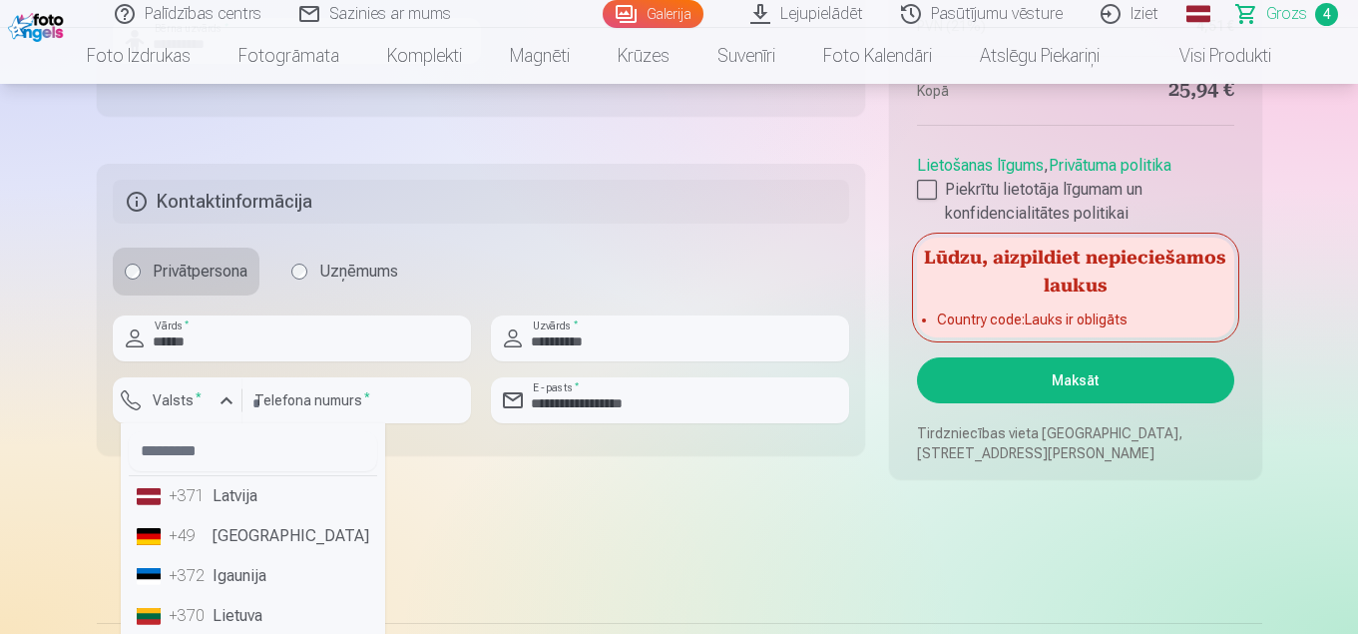
click at [213, 498] on li "+371 Latvija" at bounding box center [253, 496] width 248 height 40
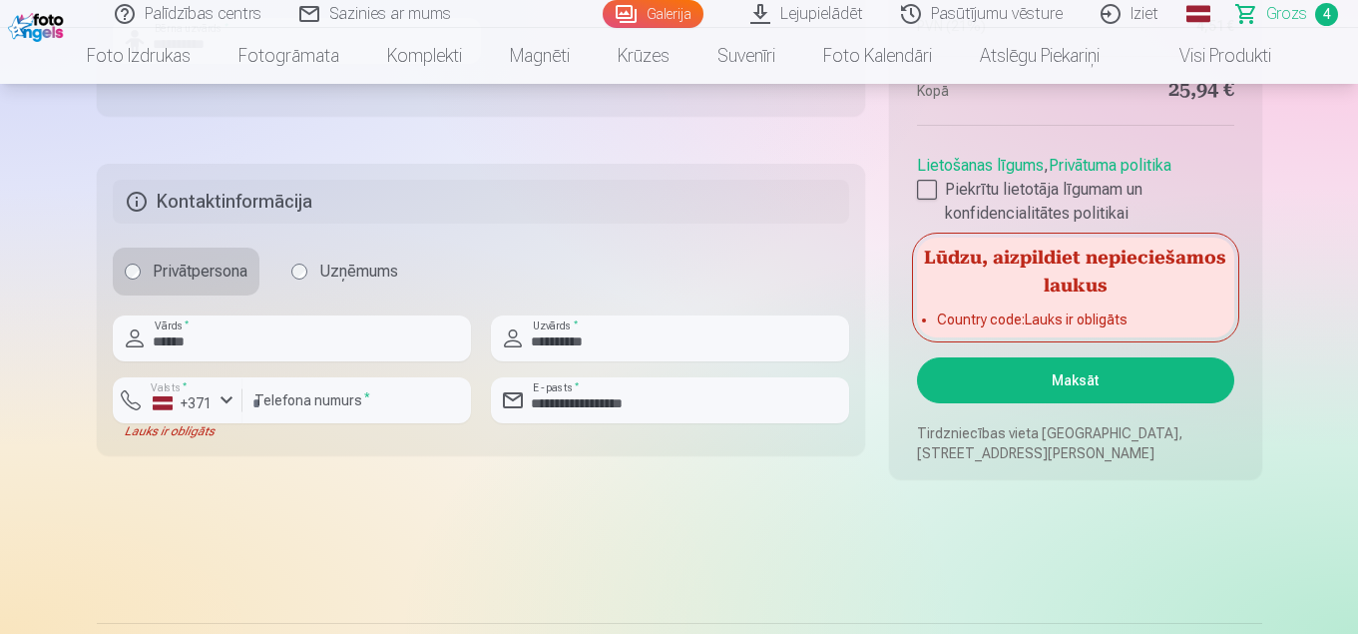
click at [1079, 384] on button "Maksāt" at bounding box center [1075, 380] width 316 height 46
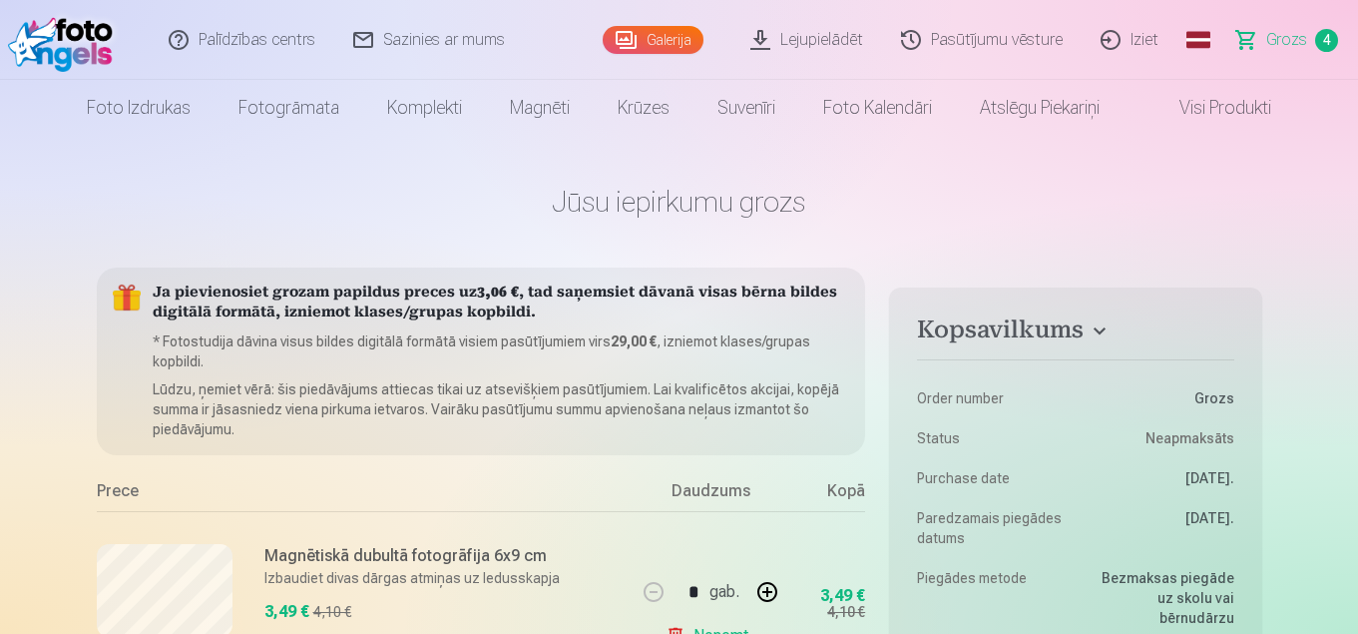
click at [1288, 47] on span "Grozs" at bounding box center [1286, 40] width 41 height 24
click at [1280, 39] on span "Grozs" at bounding box center [1286, 40] width 41 height 24
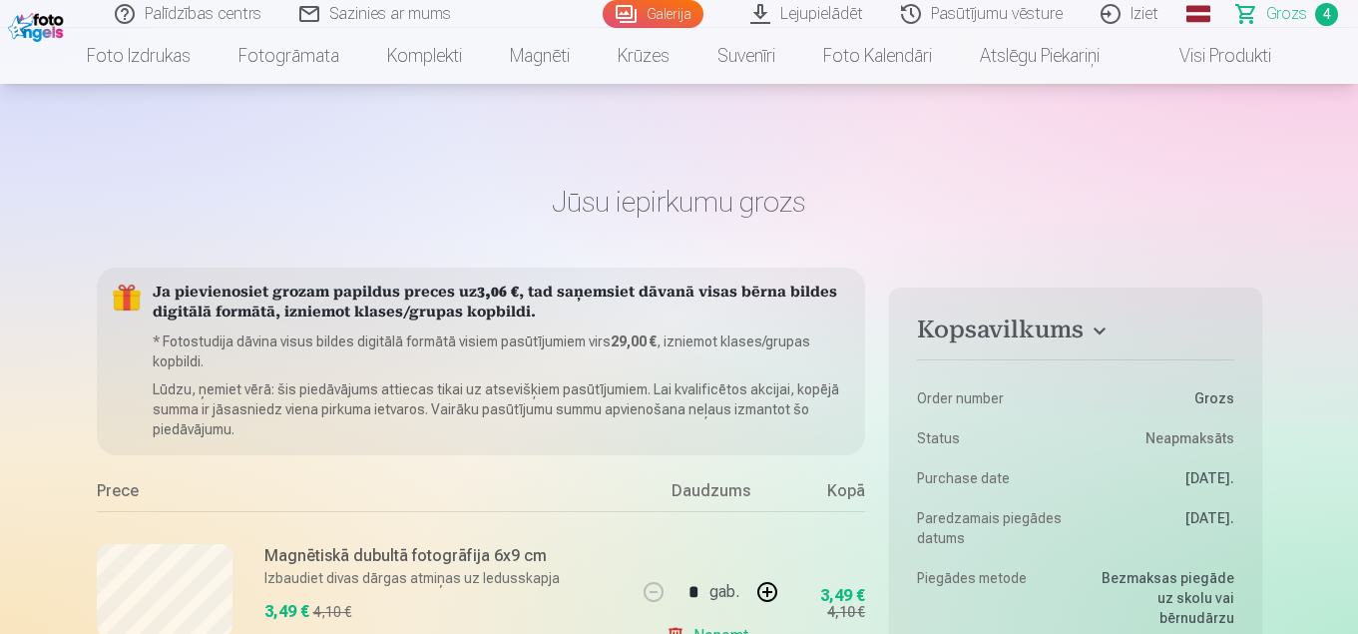
scroll to position [299, 0]
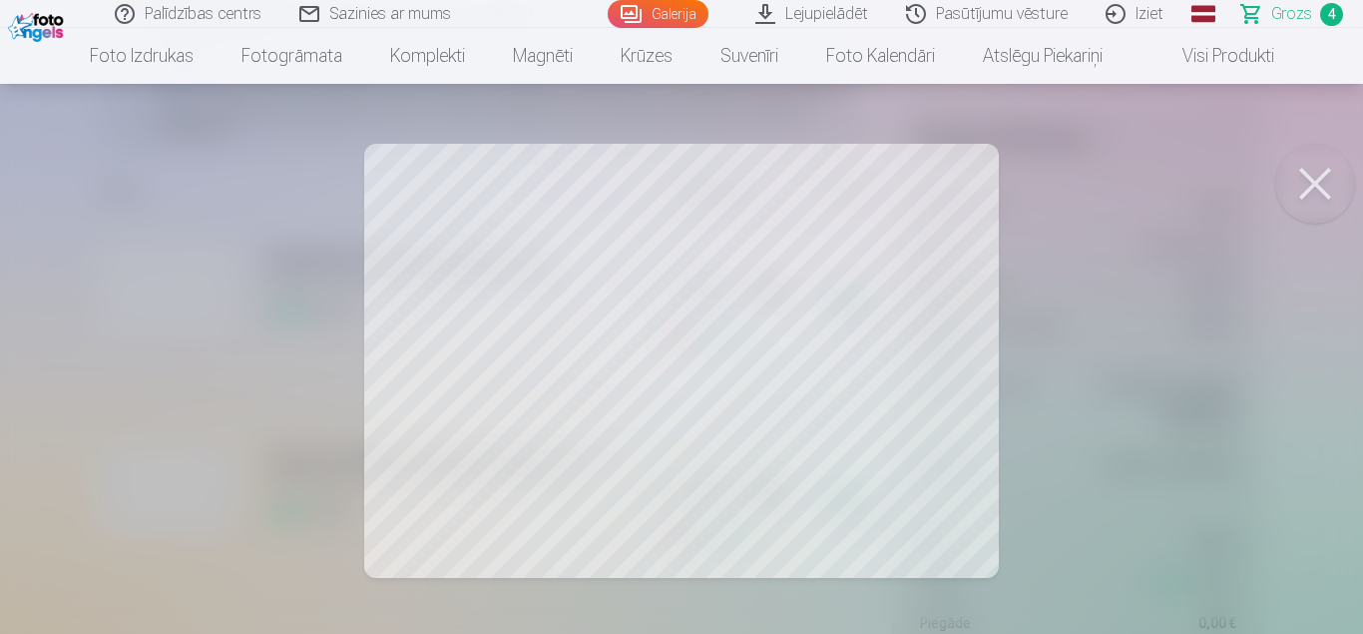
click at [1307, 183] on button at bounding box center [1315, 184] width 80 height 80
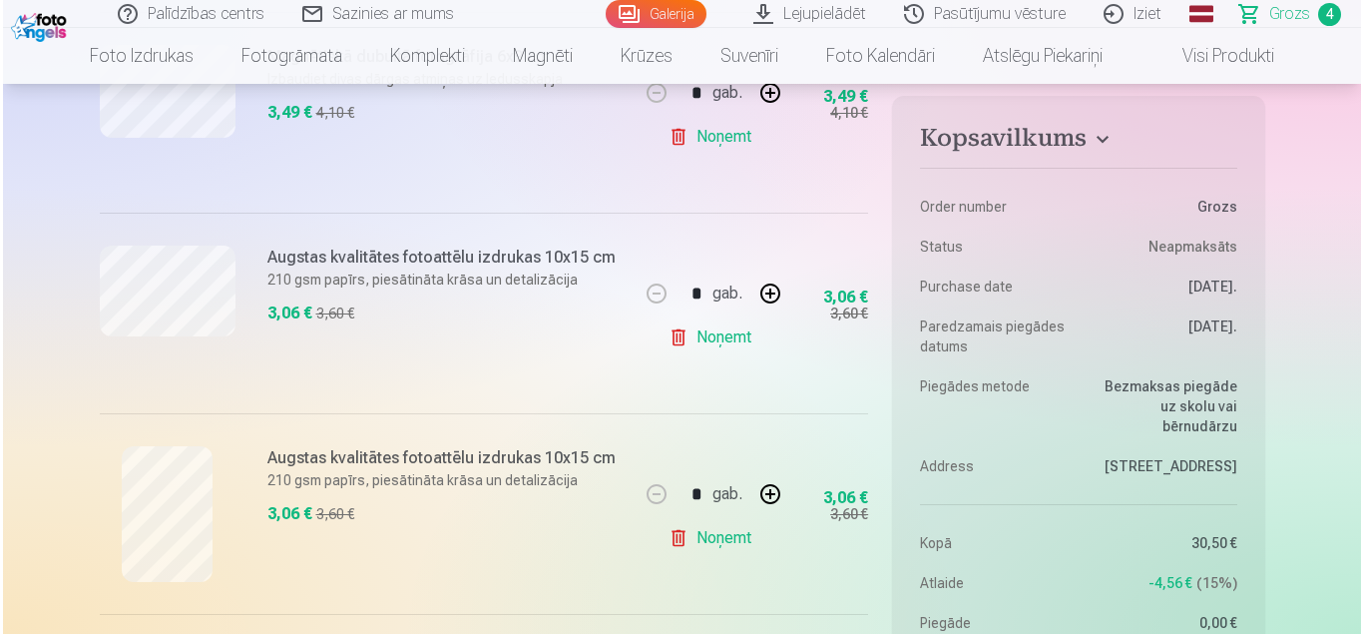
scroll to position [798, 0]
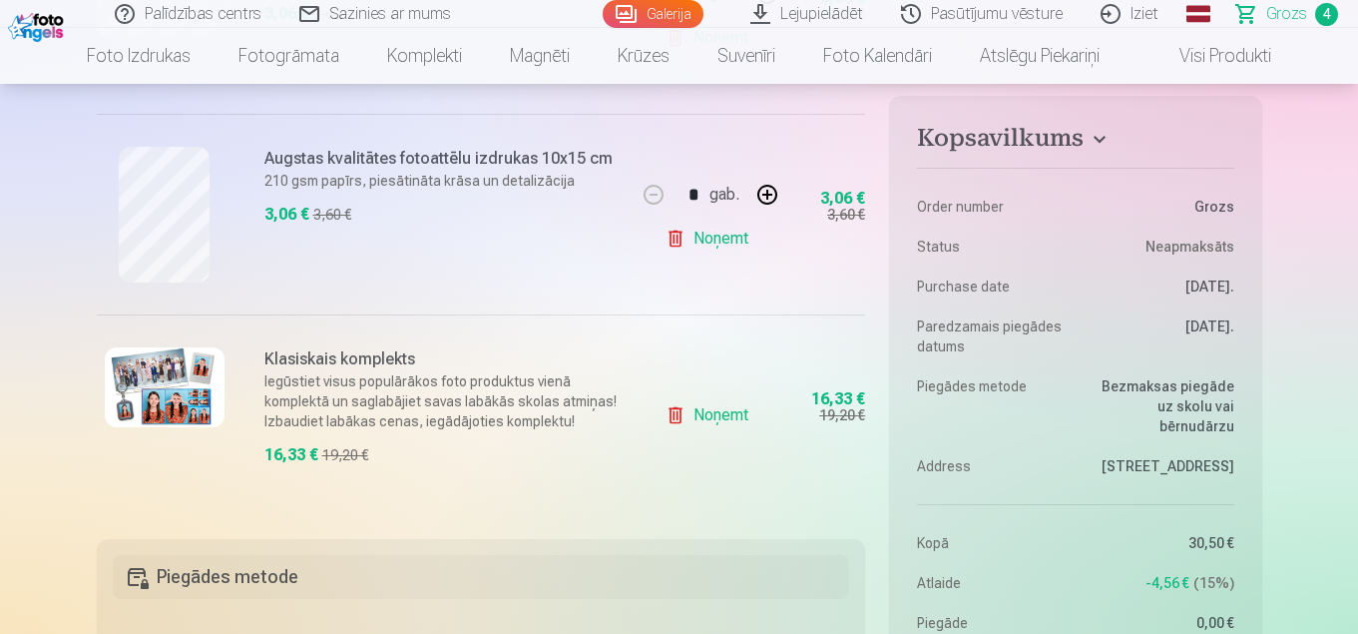
click at [215, 415] on img at bounding box center [165, 387] width 120 height 80
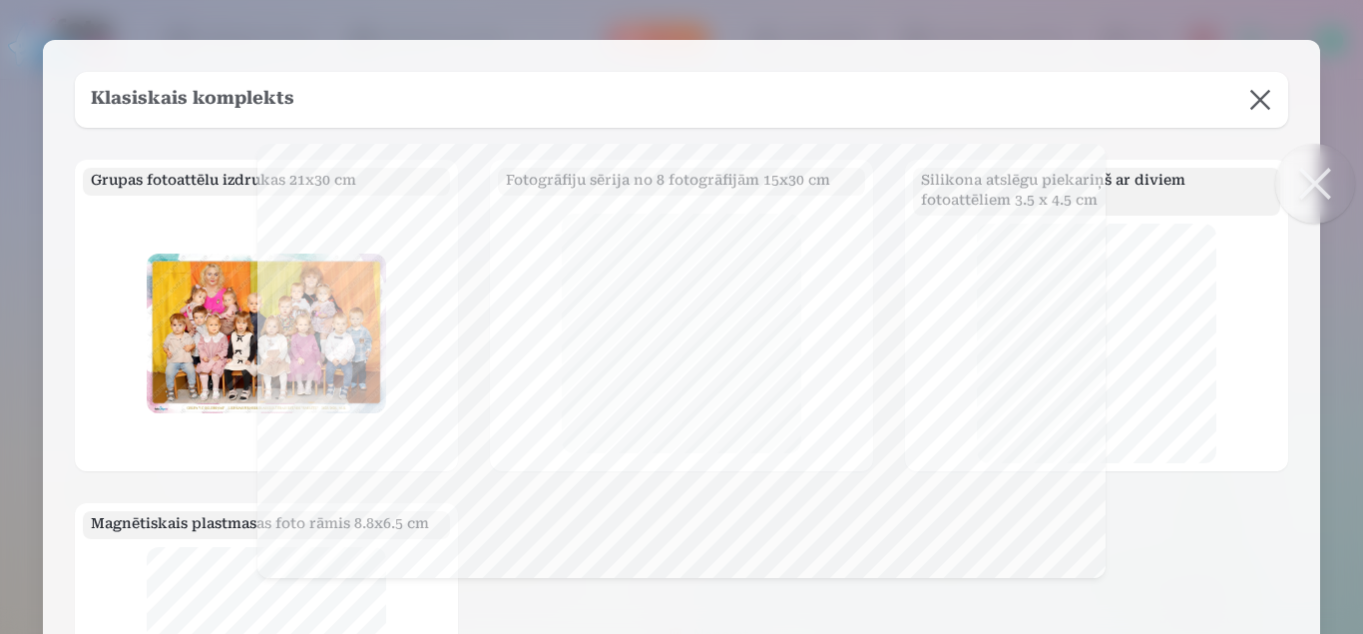
scroll to position [0, 0]
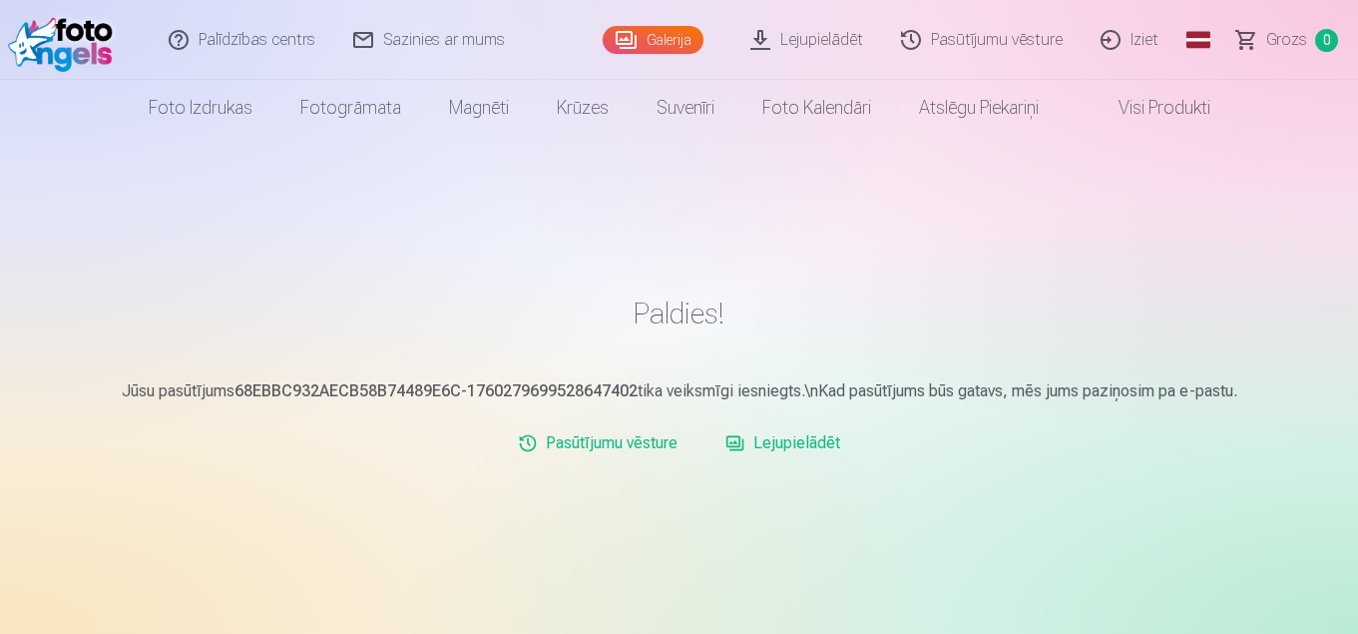
click at [792, 441] on link "Lejupielādēt" at bounding box center [782, 443] width 131 height 40
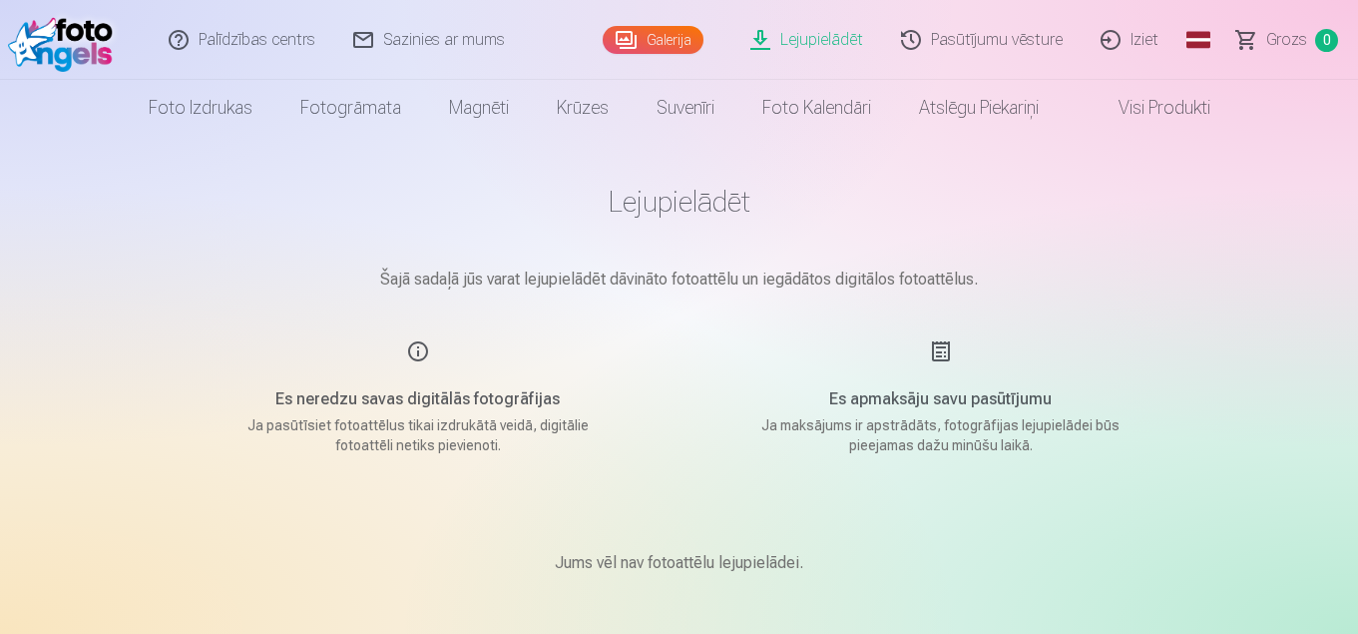
click at [643, 40] on link "Galerija" at bounding box center [653, 40] width 101 height 28
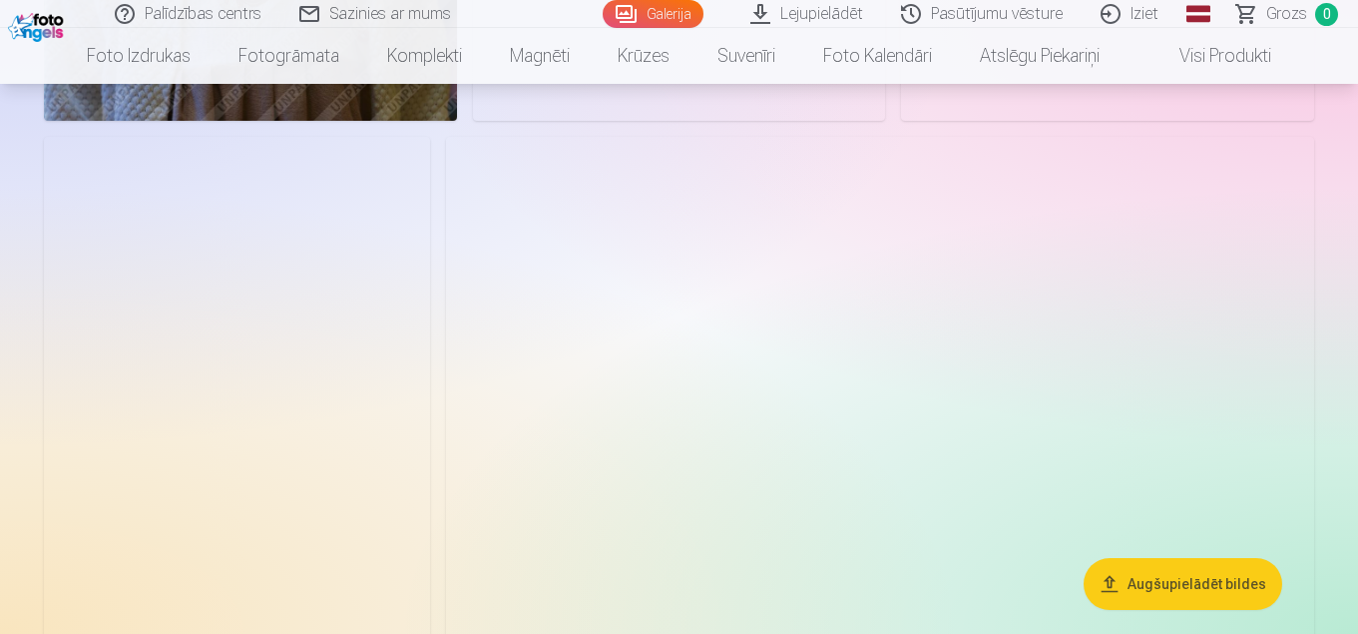
scroll to position [7384, 0]
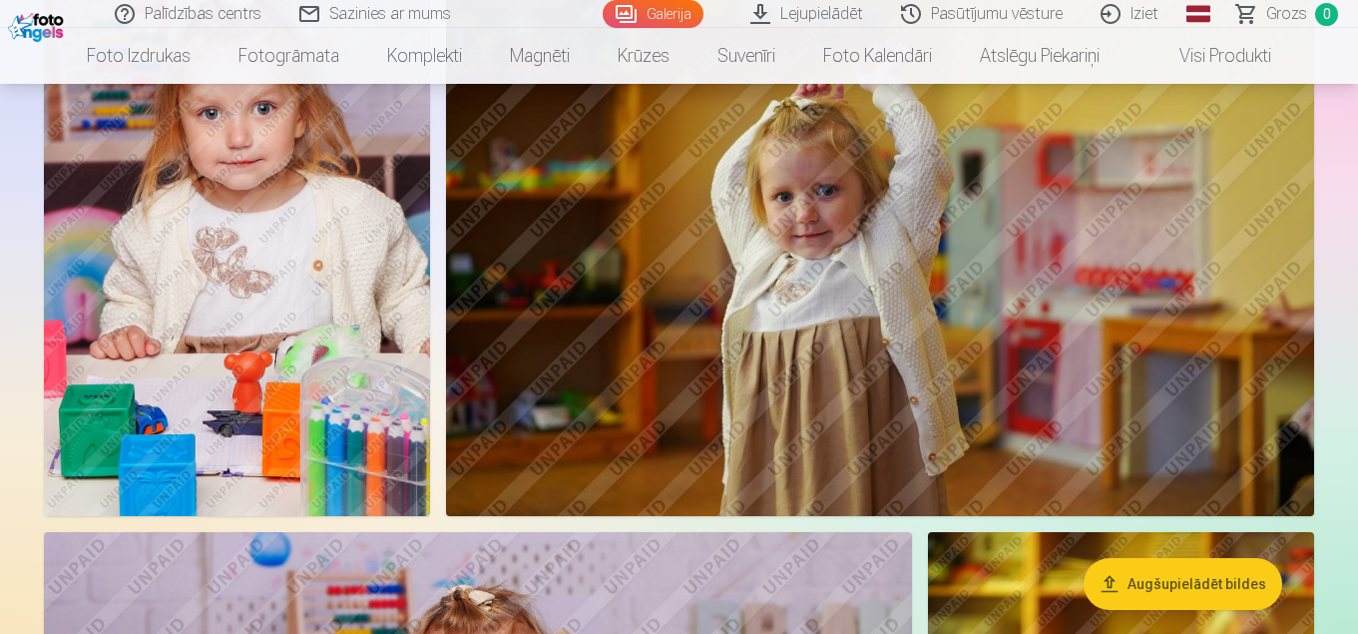
click at [933, 271] on img at bounding box center [880, 226] width 868 height 579
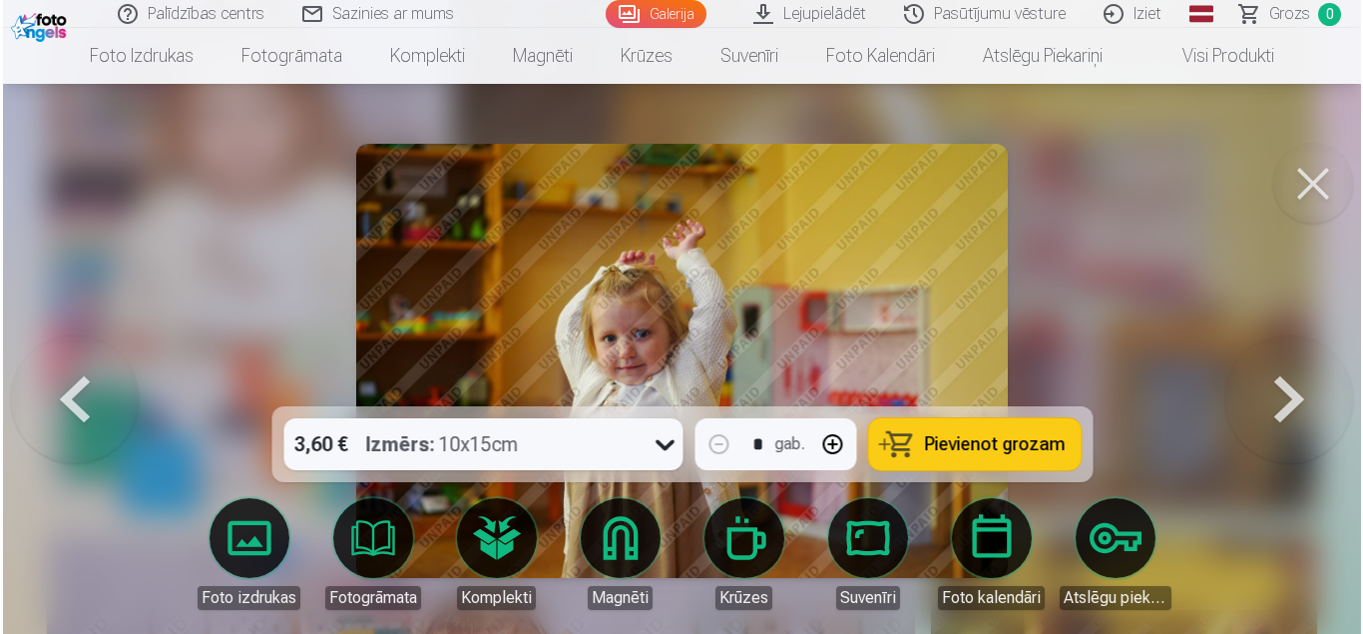
scroll to position [7411, 0]
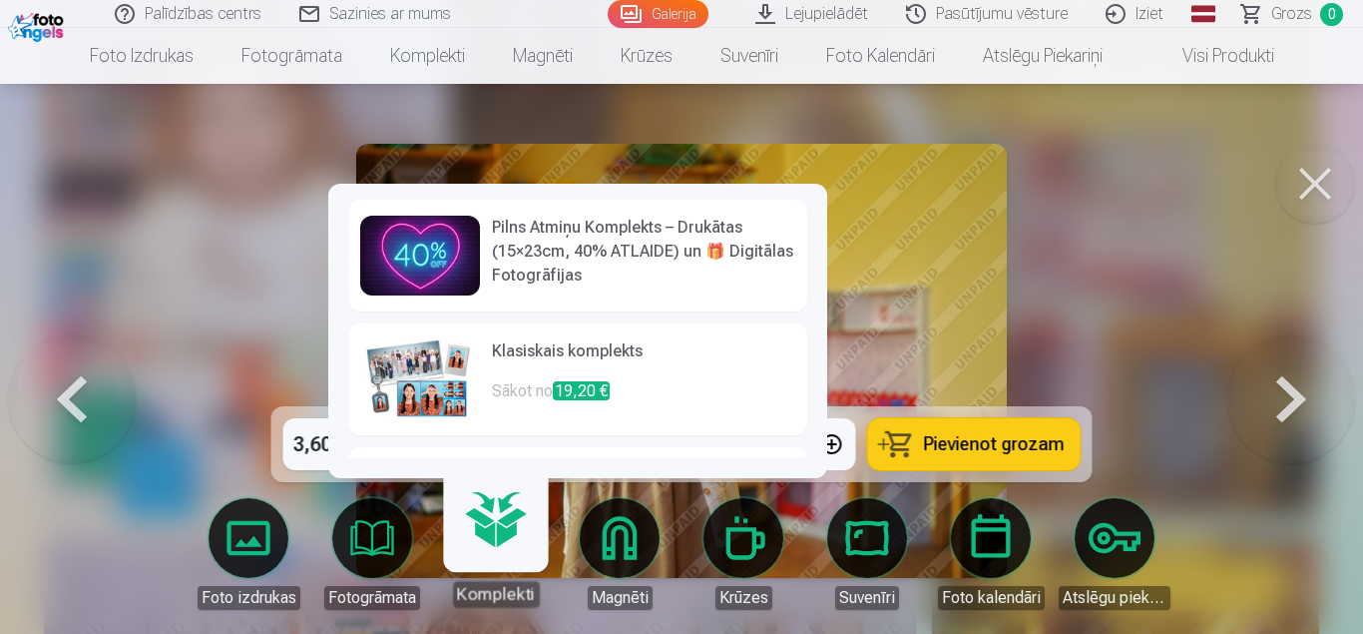
click at [496, 547] on link "Komplekti" at bounding box center [495, 545] width 123 height 123
click at [508, 501] on link "Komplekti" at bounding box center [495, 545] width 123 height 123
click at [650, 248] on h6 "Pilns Atmiņu Komplekts – Drukātas (15×23cm, 40% ATLAIDE) un 🎁 Digitālas Fotogrā…" at bounding box center [643, 252] width 303 height 72
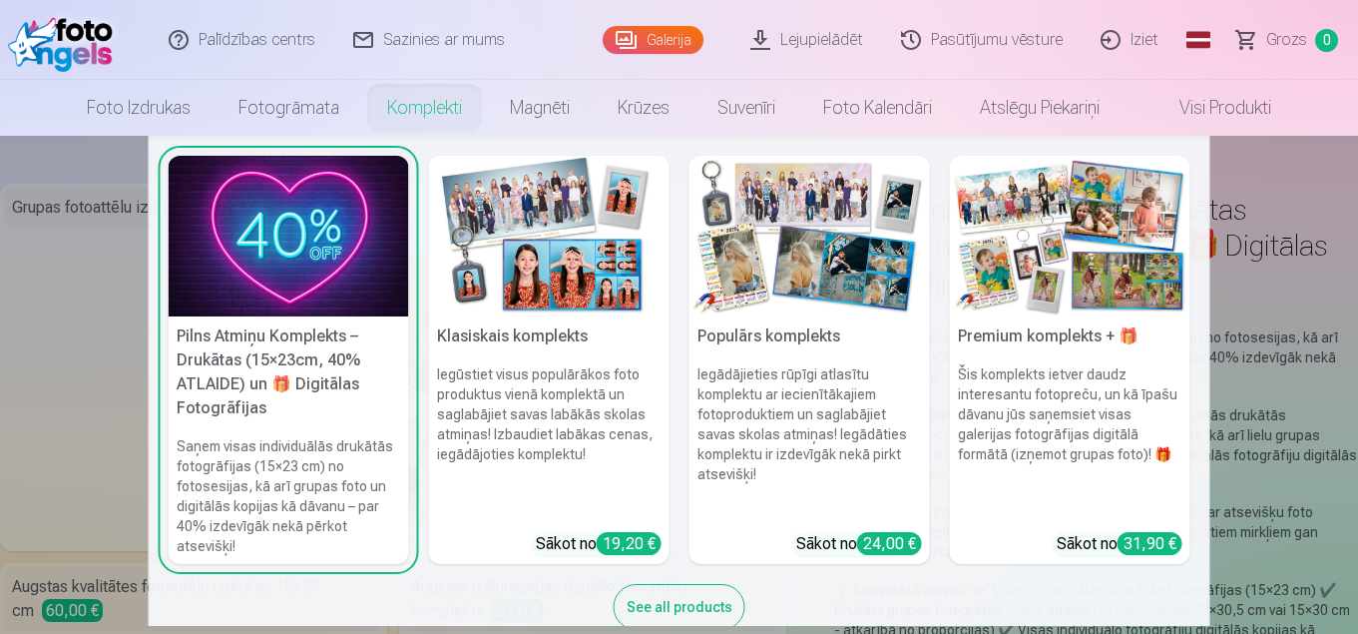
click at [531, 215] on img at bounding box center [549, 236] width 240 height 161
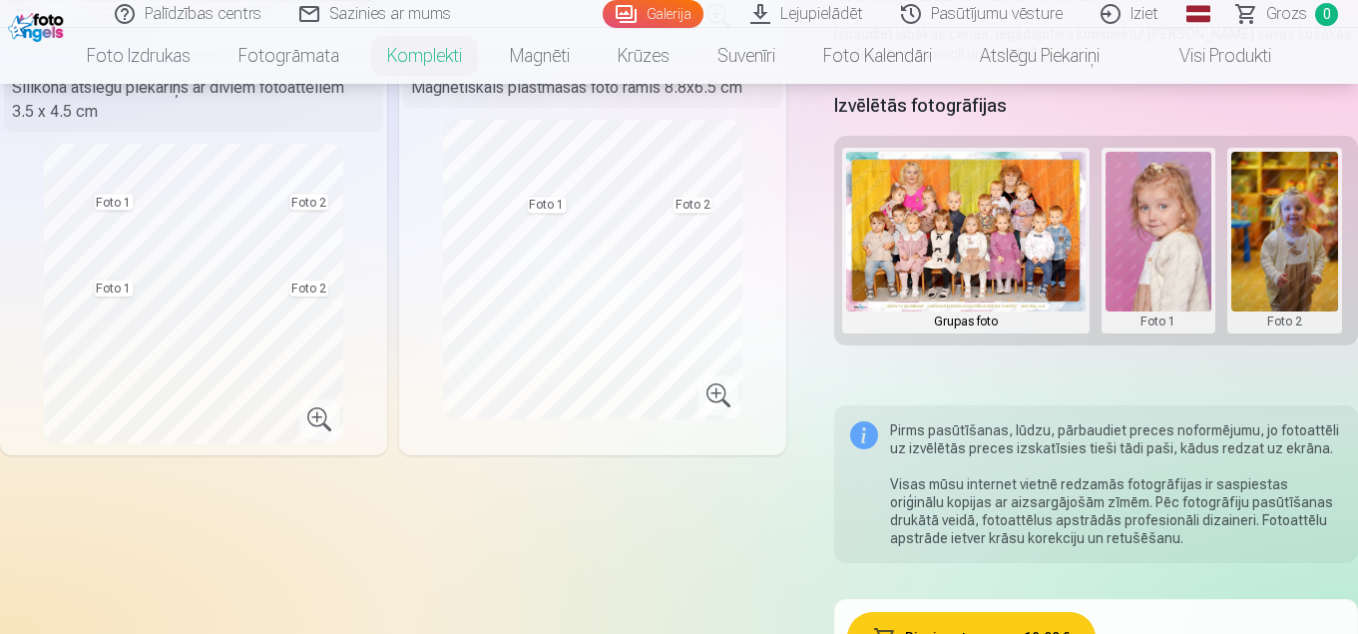
scroll to position [698, 0]
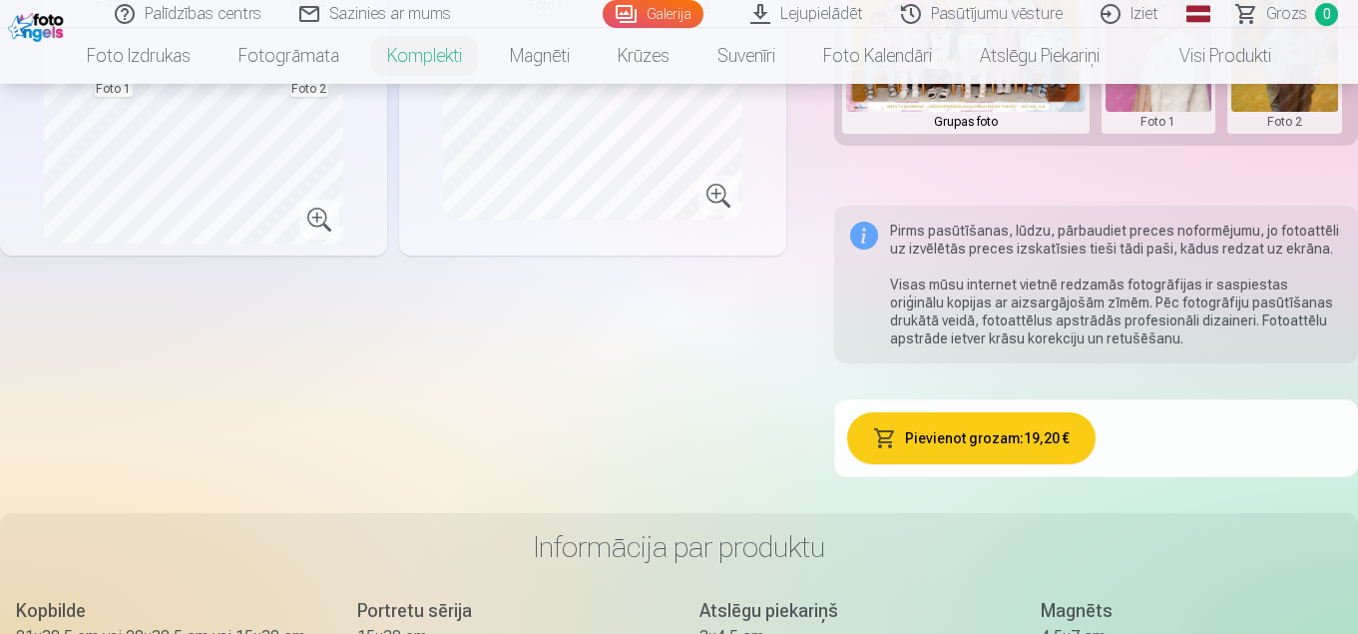
click at [957, 436] on button "Pievienot grozam : 19,20 €" at bounding box center [971, 438] width 249 height 52
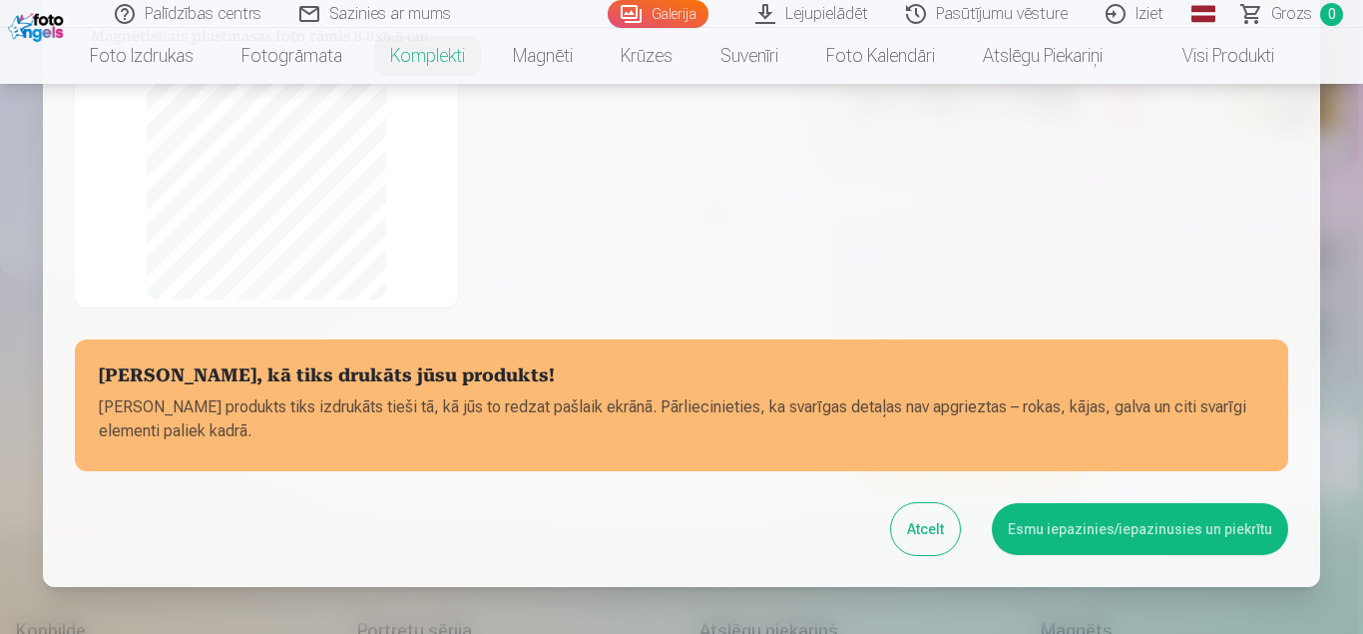
scroll to position [512, 0]
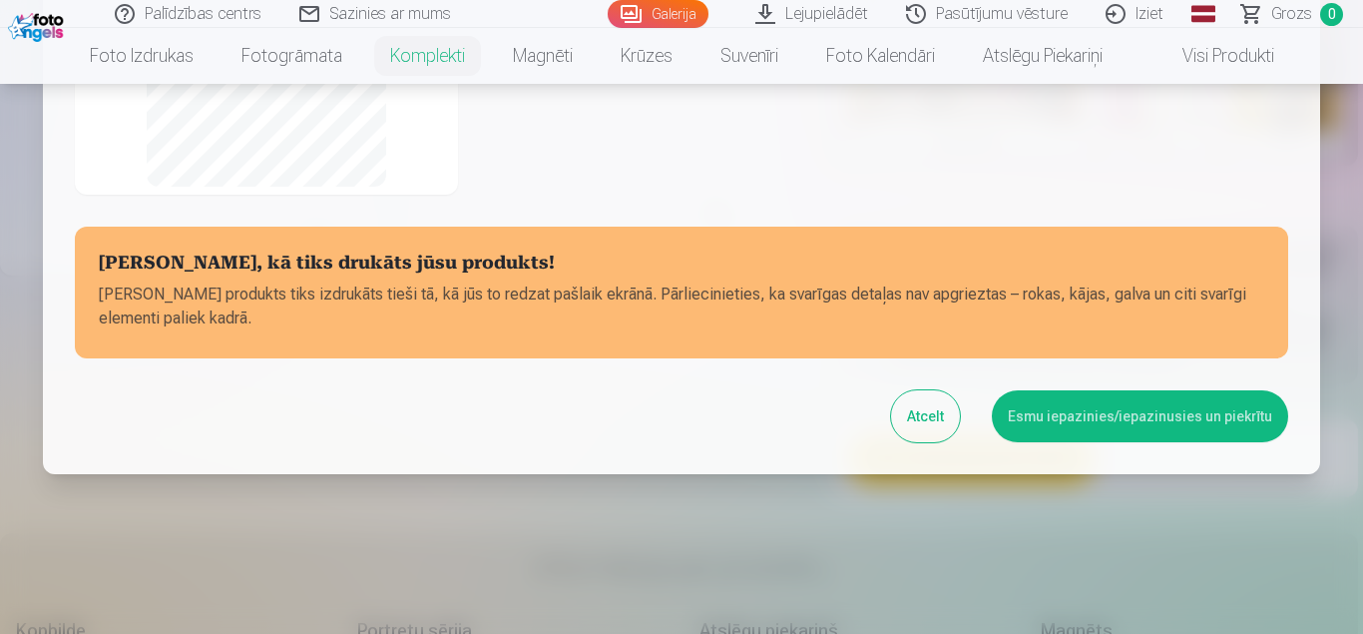
click at [1199, 419] on button "Esmu iepazinies/iepazinusies un piekrītu" at bounding box center [1140, 416] width 296 height 52
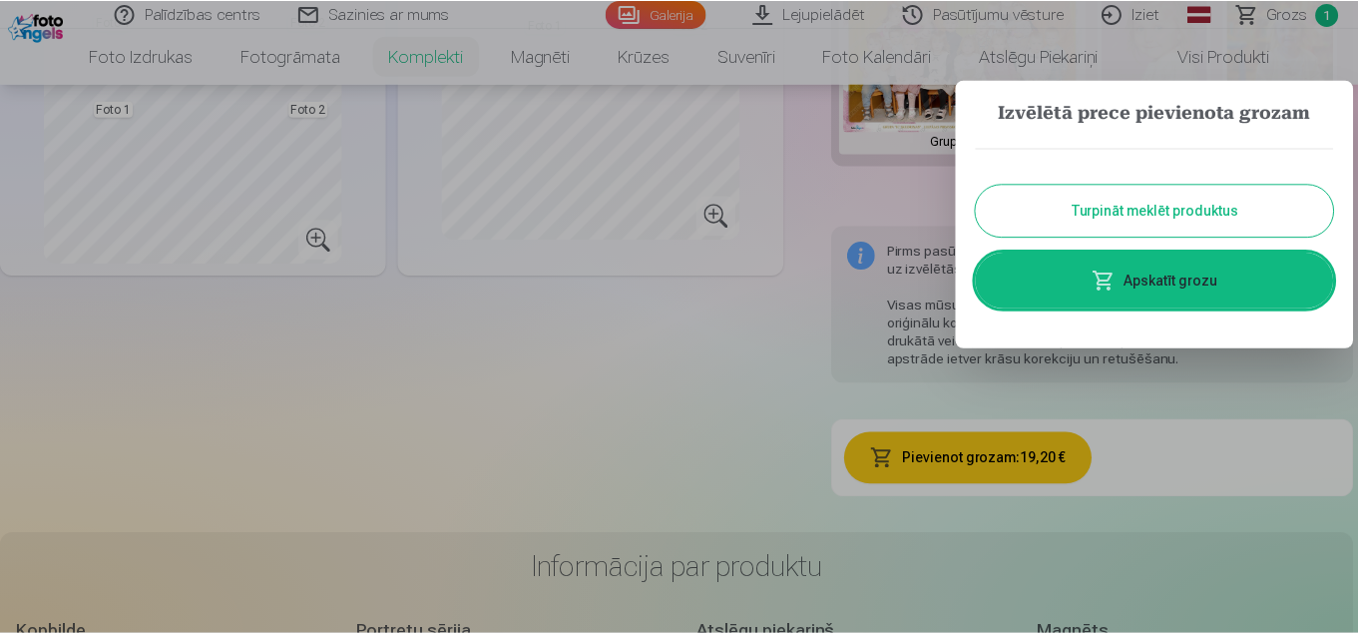
scroll to position [659, 0]
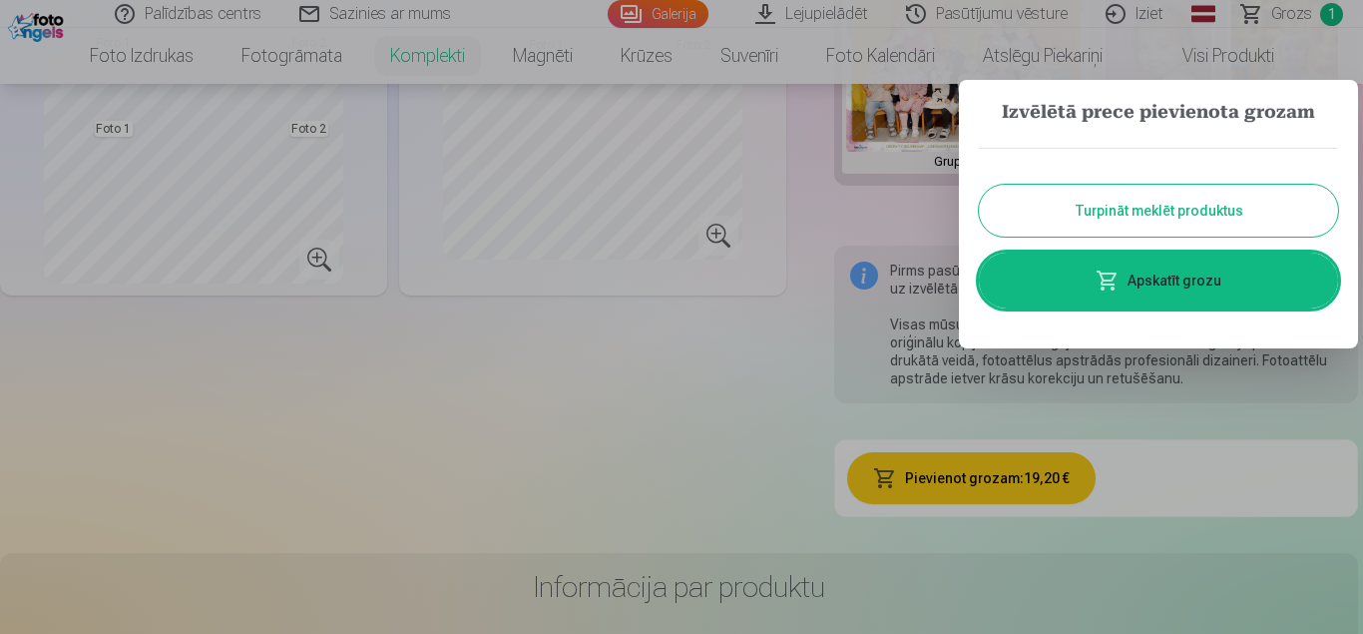
click at [1161, 280] on link "Apskatīt grozu" at bounding box center [1158, 280] width 359 height 56
